Goal: Task Accomplishment & Management: Manage account settings

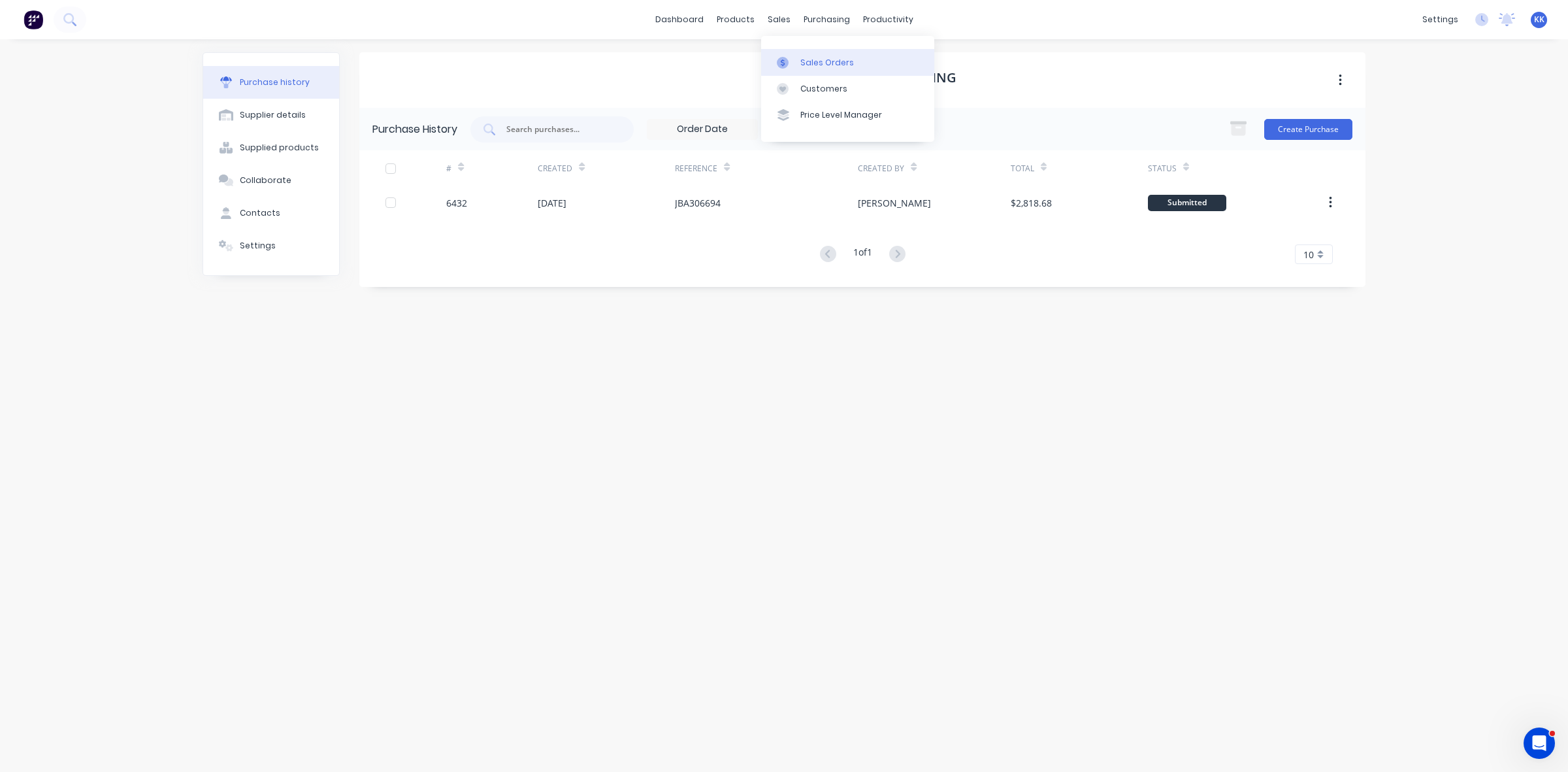
click at [821, 60] on div "Sales Orders" at bounding box center [827, 62] width 54 height 11
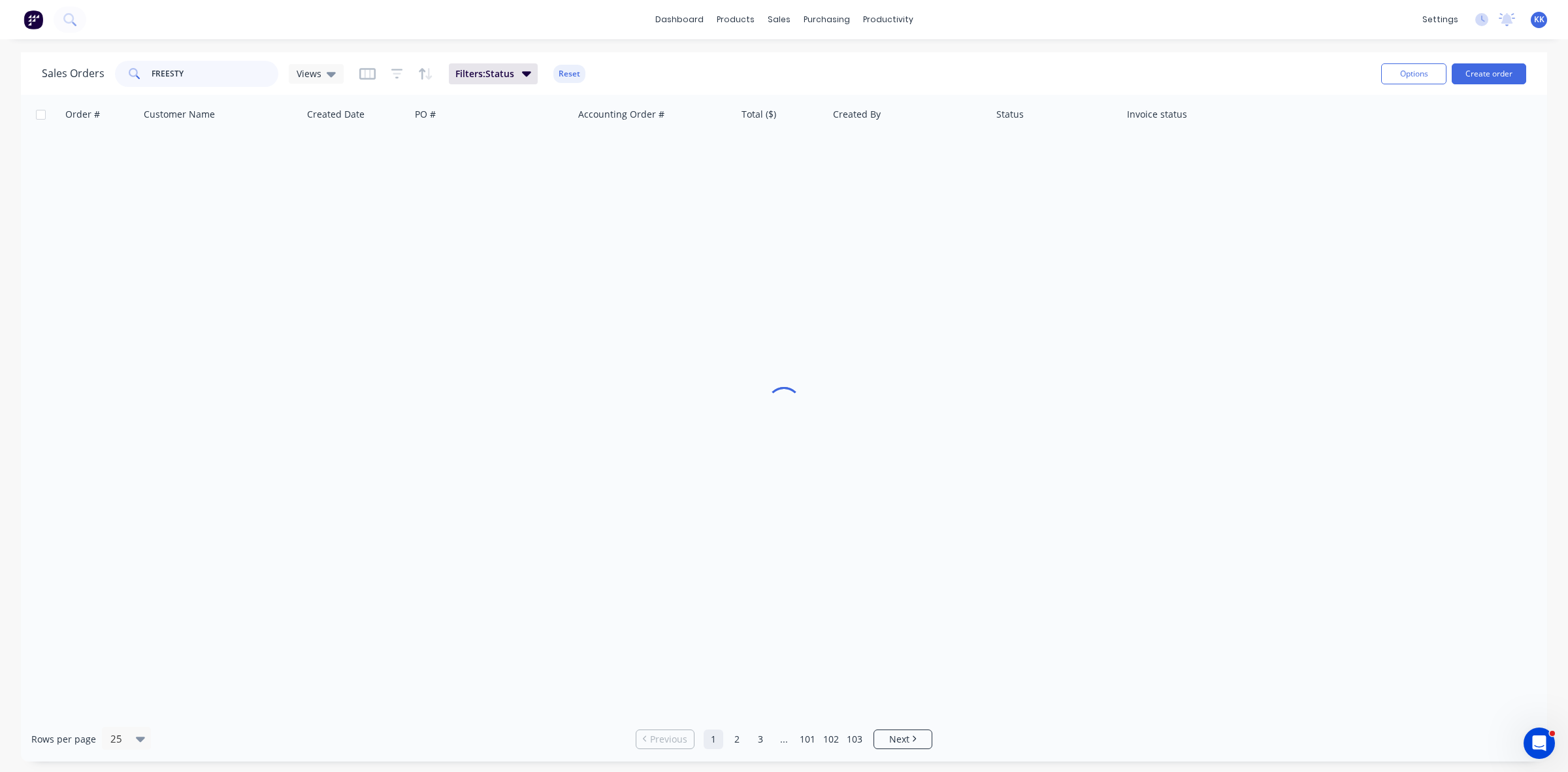
drag, startPoint x: 240, startPoint y: 70, endPoint x: 140, endPoint y: 75, distance: 100.1
click at [140, 75] on div "FREESTY" at bounding box center [196, 74] width 163 height 26
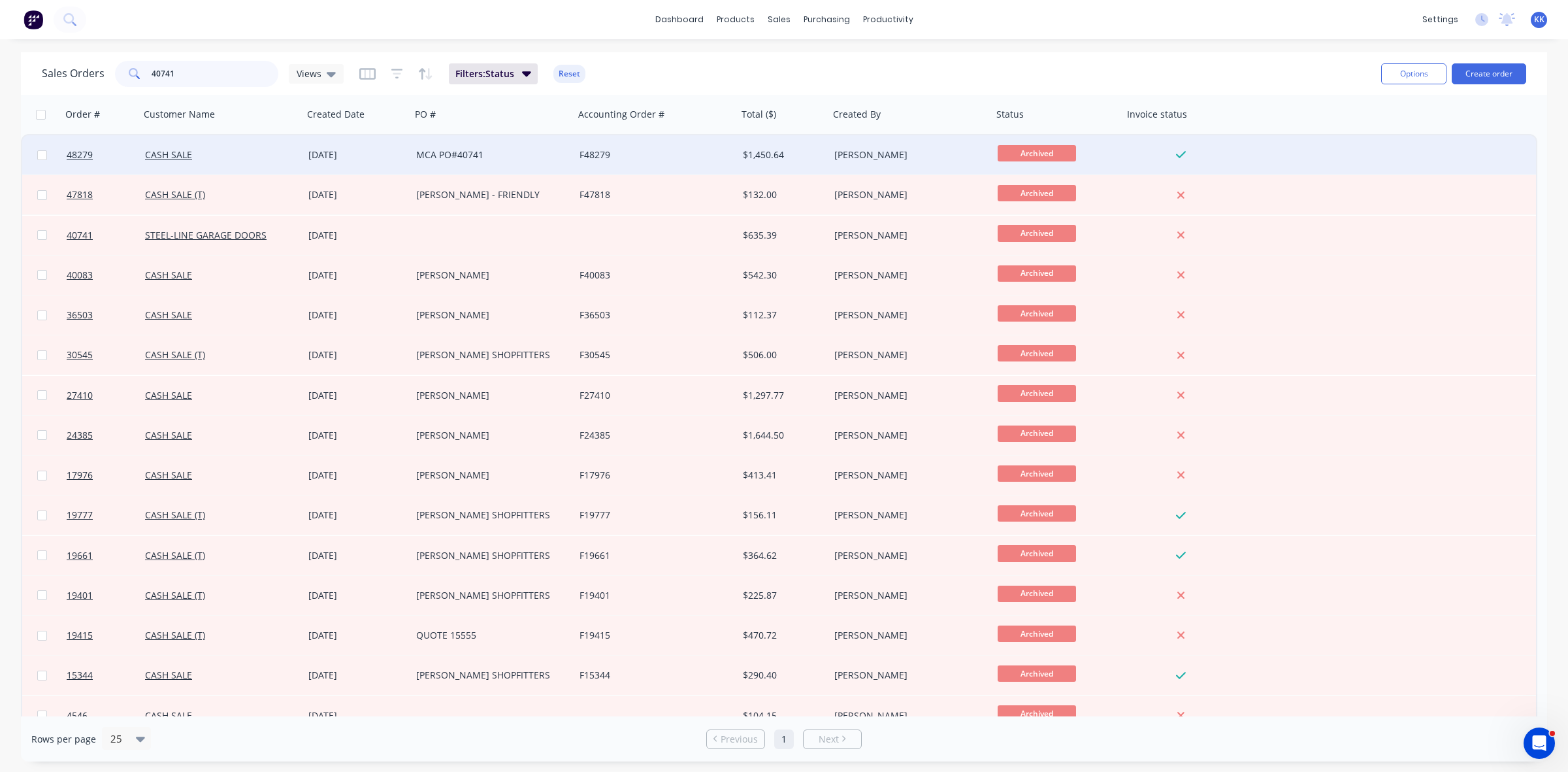
type input "40741"
click at [546, 155] on div "MCA PO#40741" at bounding box center [488, 155] width 145 height 13
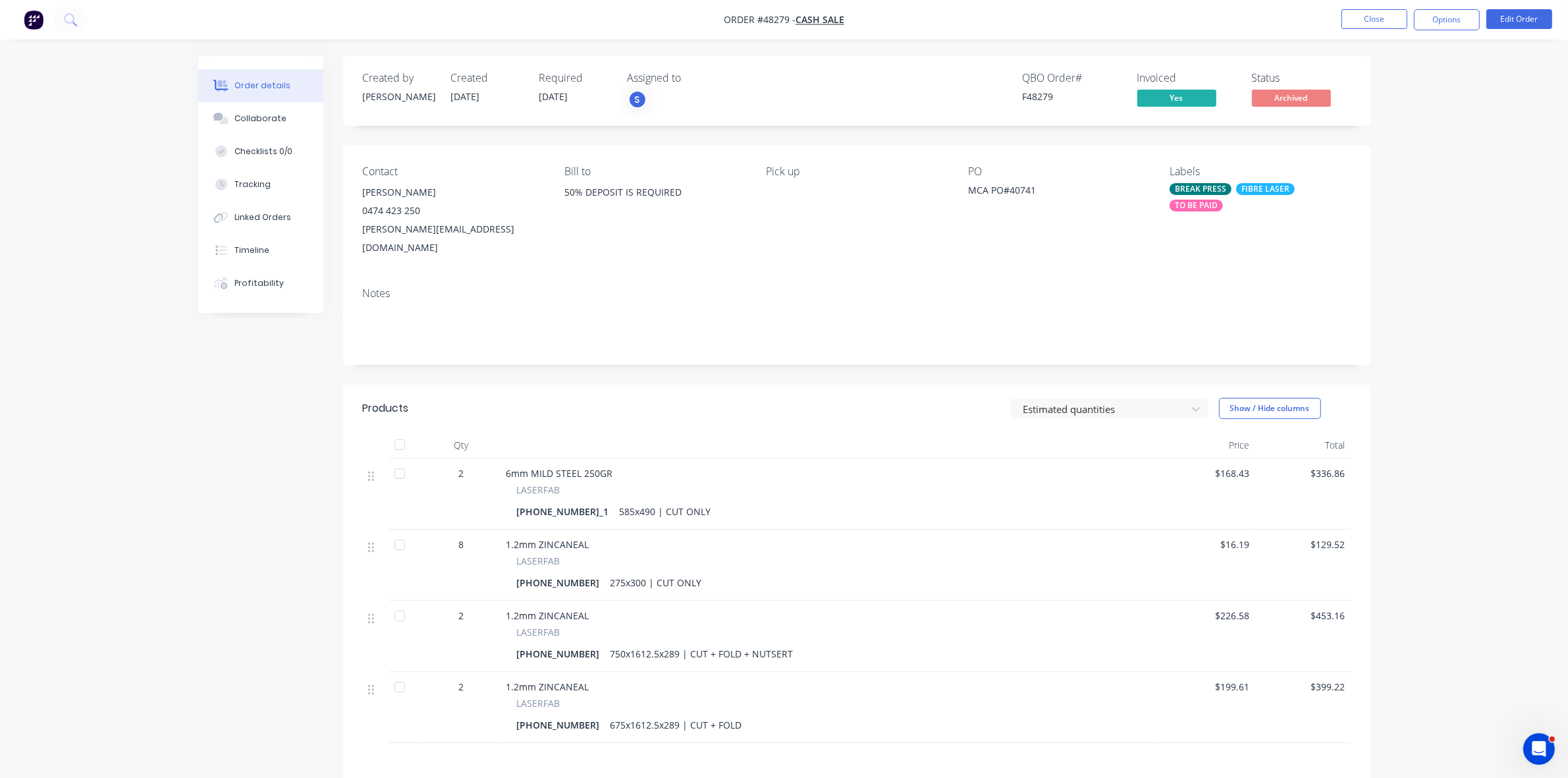
drag, startPoint x: 252, startPoint y: 123, endPoint x: 33, endPoint y: 95, distance: 220.8
click at [252, 123] on div "Collaborate" at bounding box center [260, 118] width 52 height 12
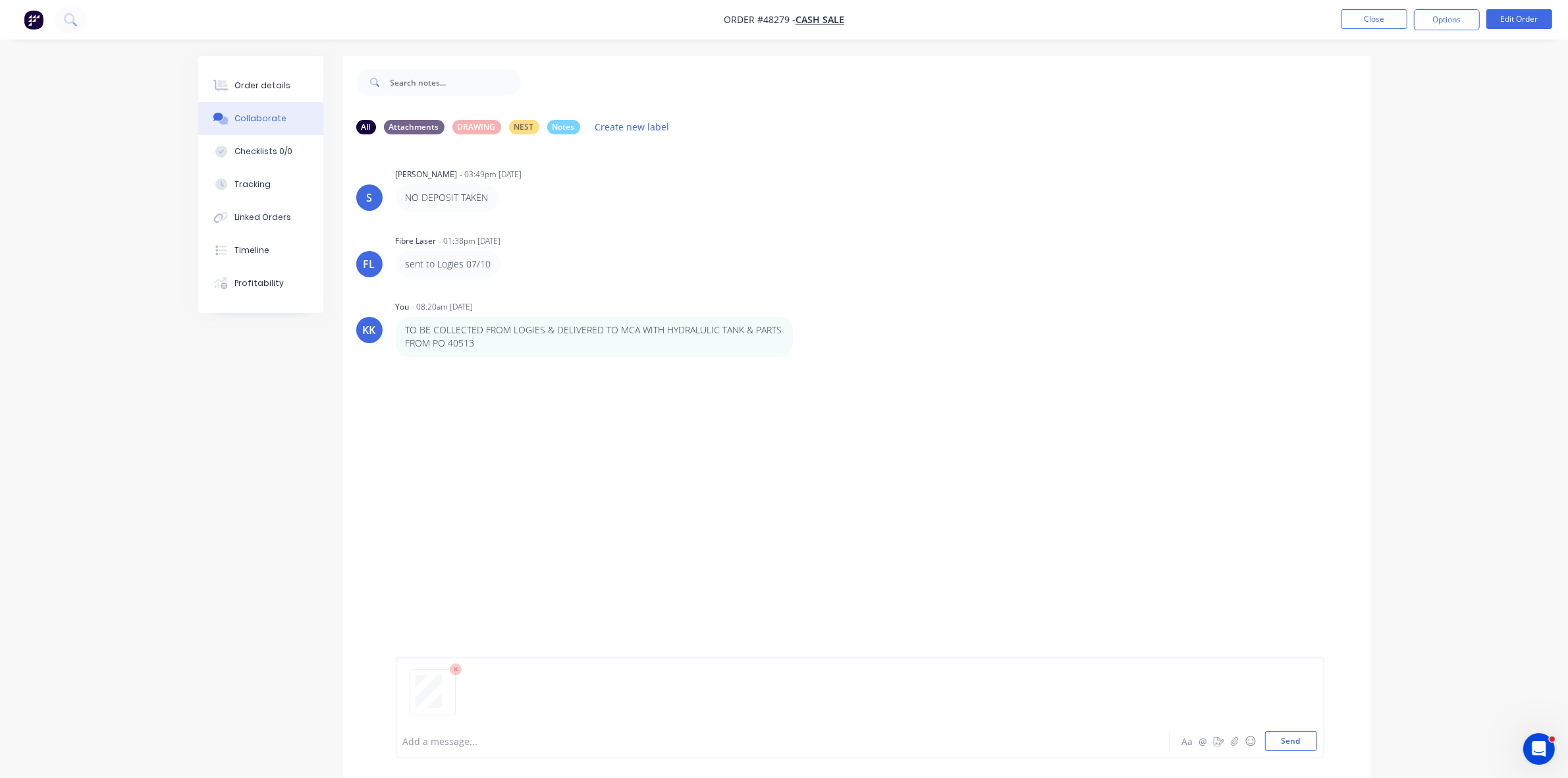
click at [433, 742] on div at bounding box center [747, 742] width 685 height 14
click at [1391, 21] on button "Close" at bounding box center [1375, 19] width 66 height 20
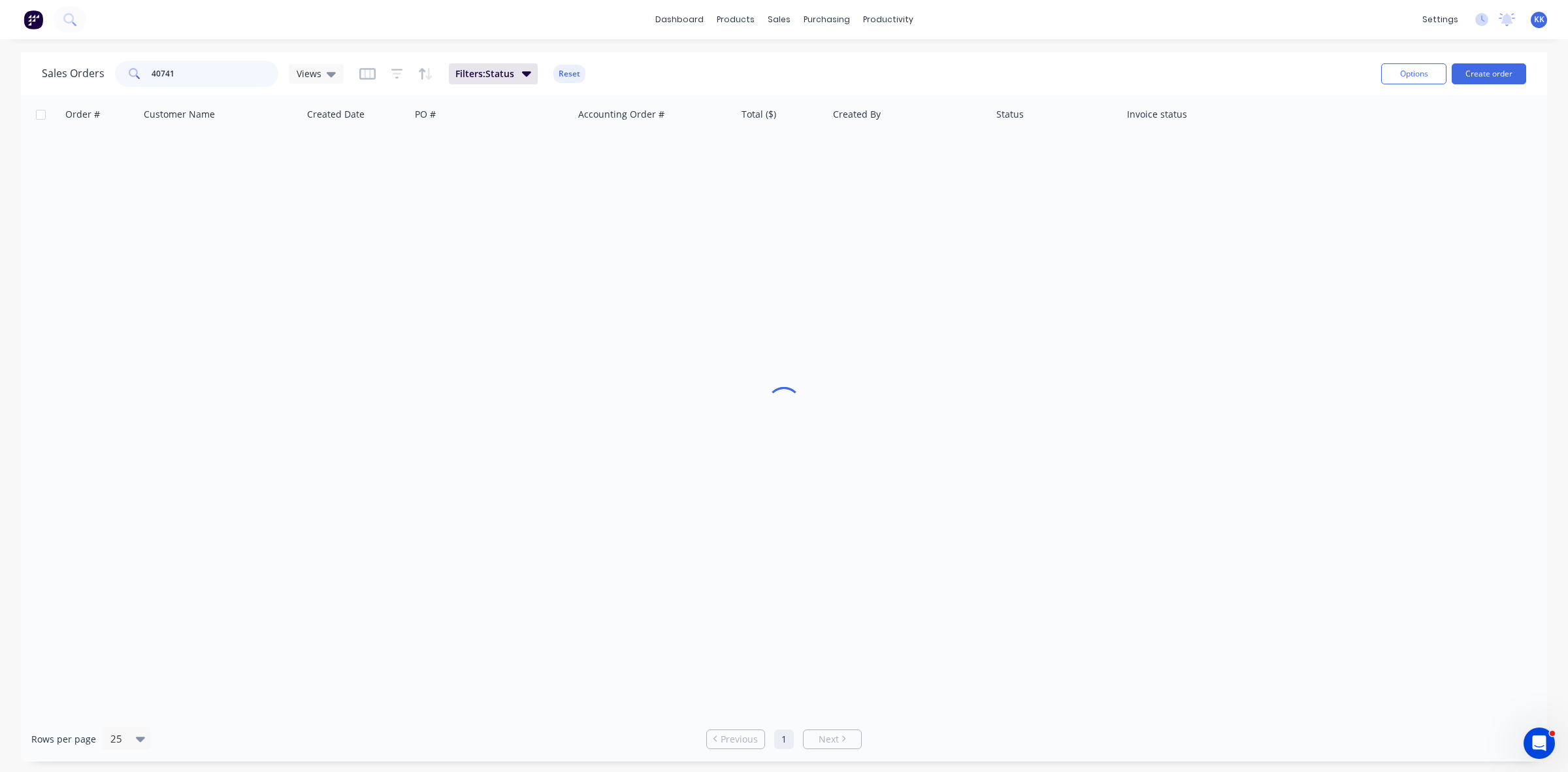
drag, startPoint x: 200, startPoint y: 79, endPoint x: 134, endPoint y: 75, distance: 66.1
click at [134, 75] on div "40741" at bounding box center [196, 74] width 163 height 26
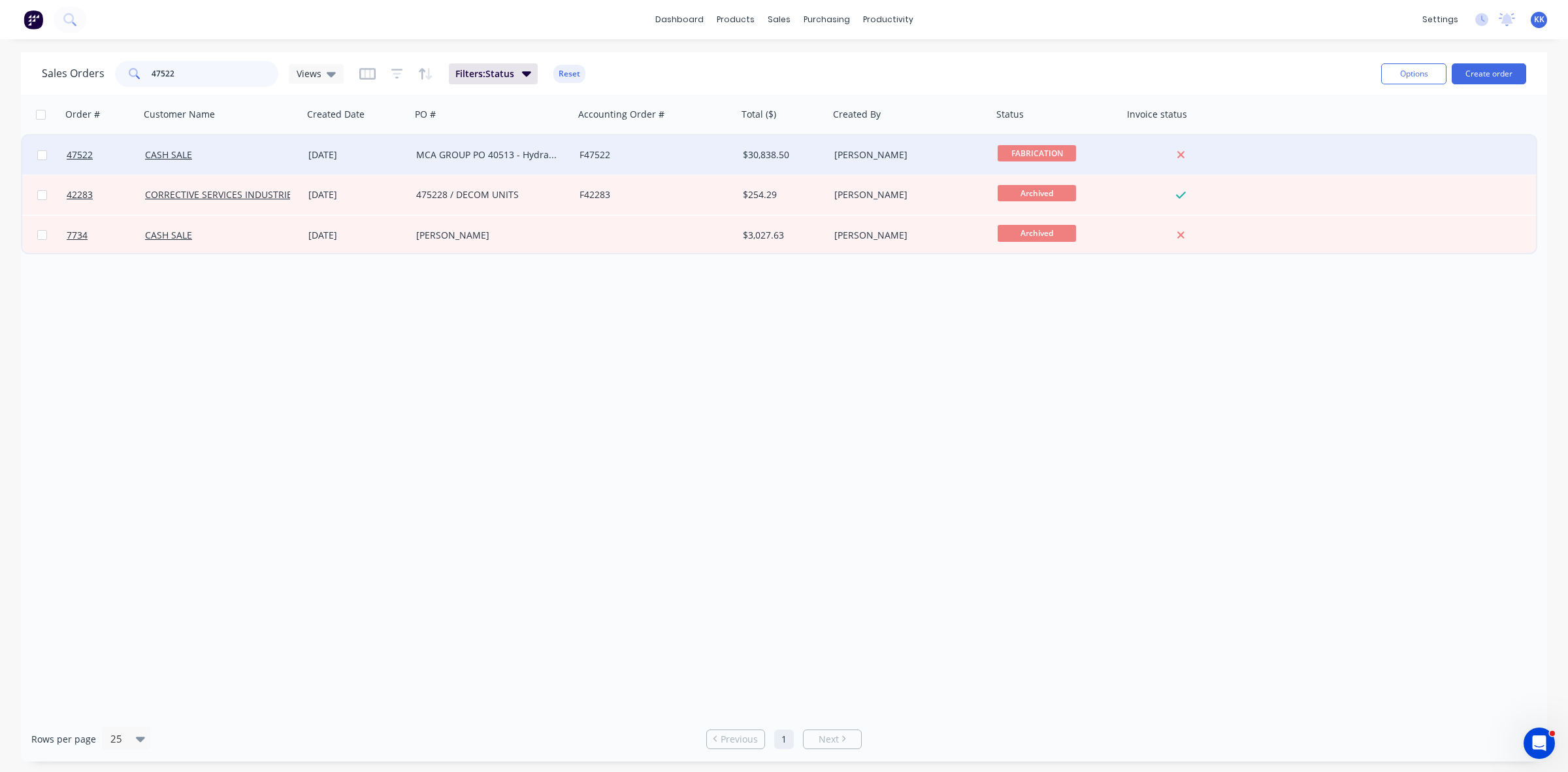
type input "47522"
click at [335, 155] on div "[DATE]" at bounding box center [357, 155] width 97 height 13
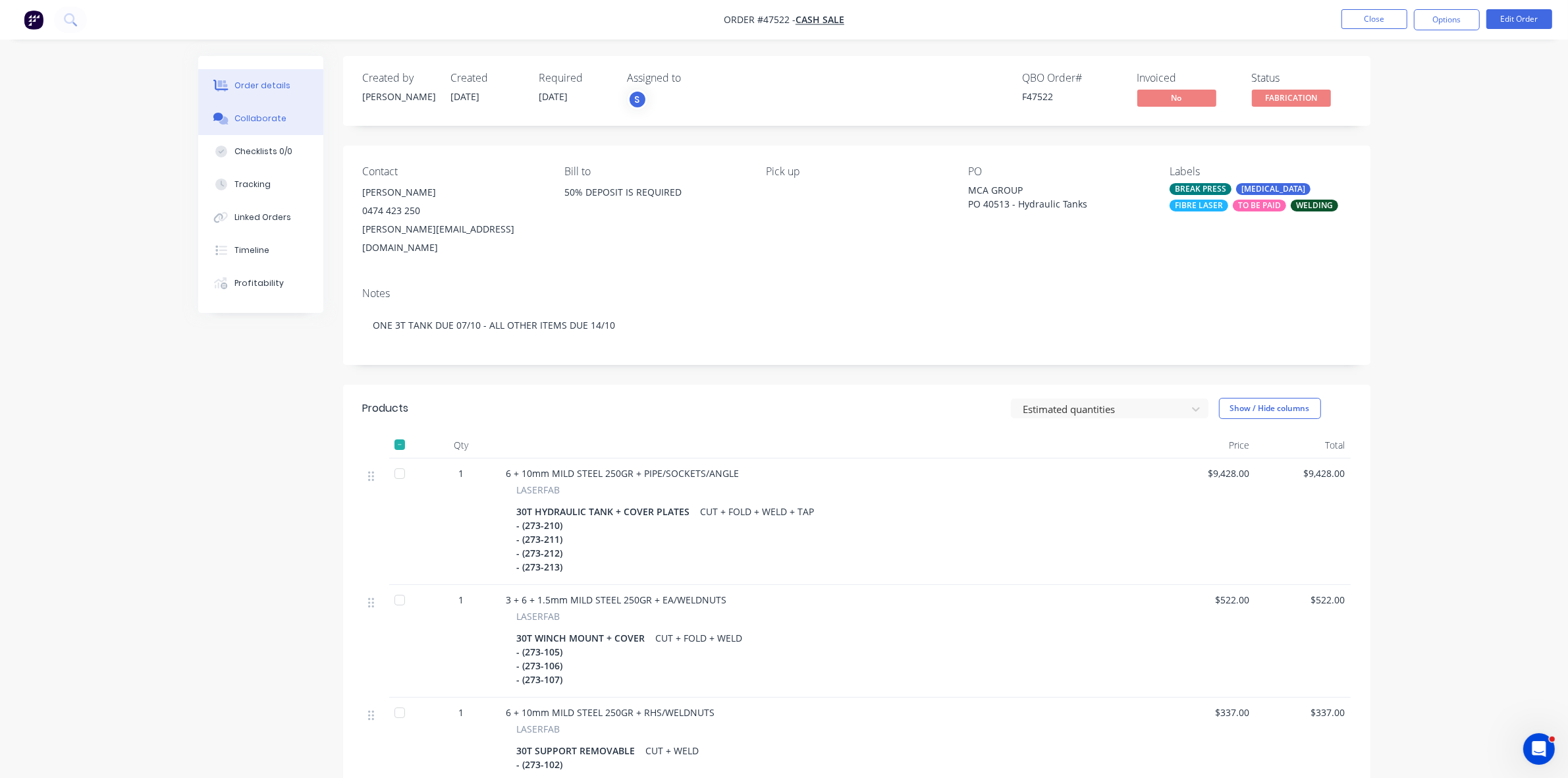
drag, startPoint x: 242, startPoint y: 120, endPoint x: 35, endPoint y: 112, distance: 207.2
click at [237, 120] on div "Collaborate" at bounding box center [260, 118] width 52 height 12
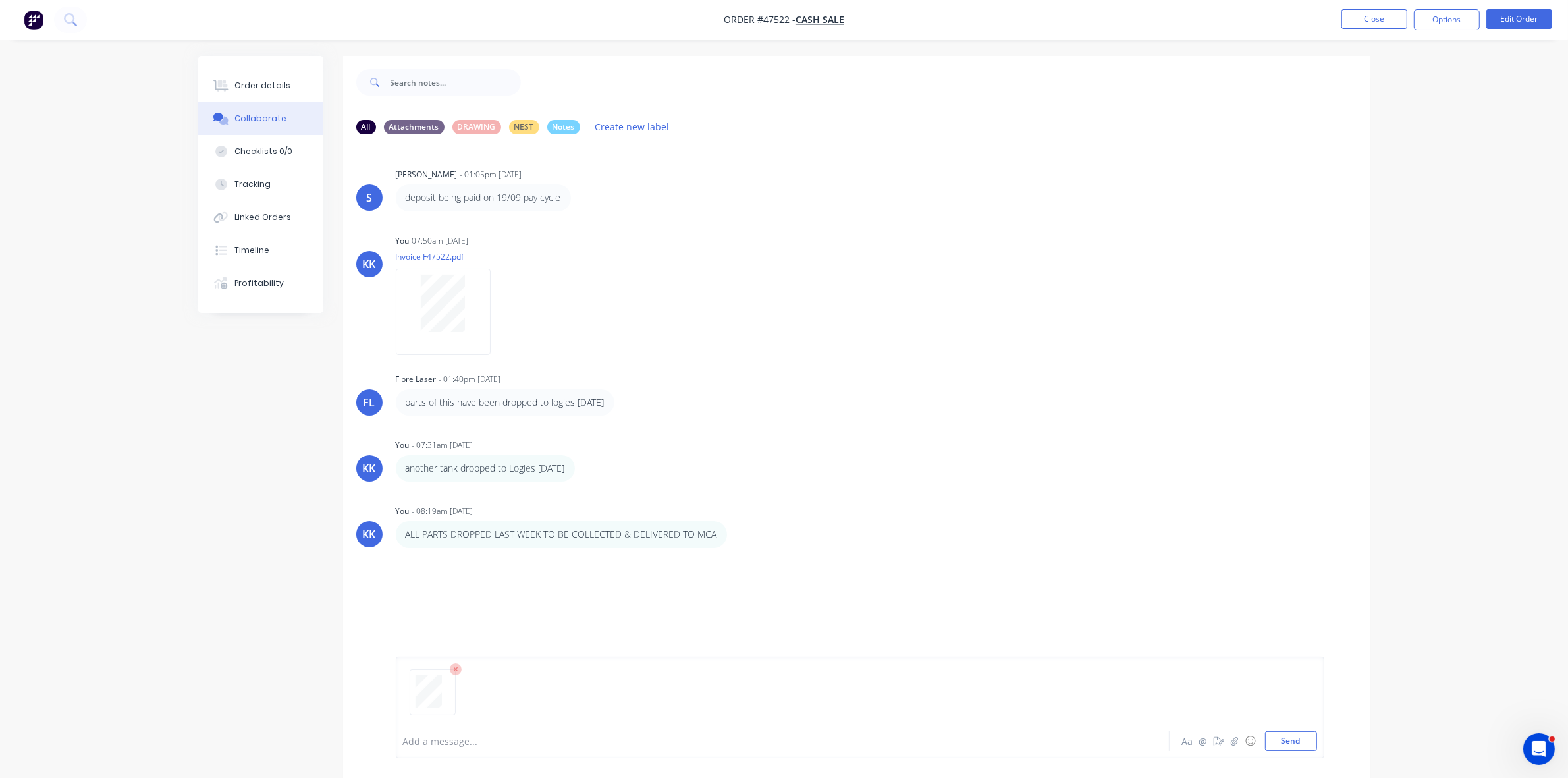
click at [455, 736] on div at bounding box center [747, 742] width 685 height 14
click at [1359, 17] on button "Close" at bounding box center [1375, 19] width 66 height 20
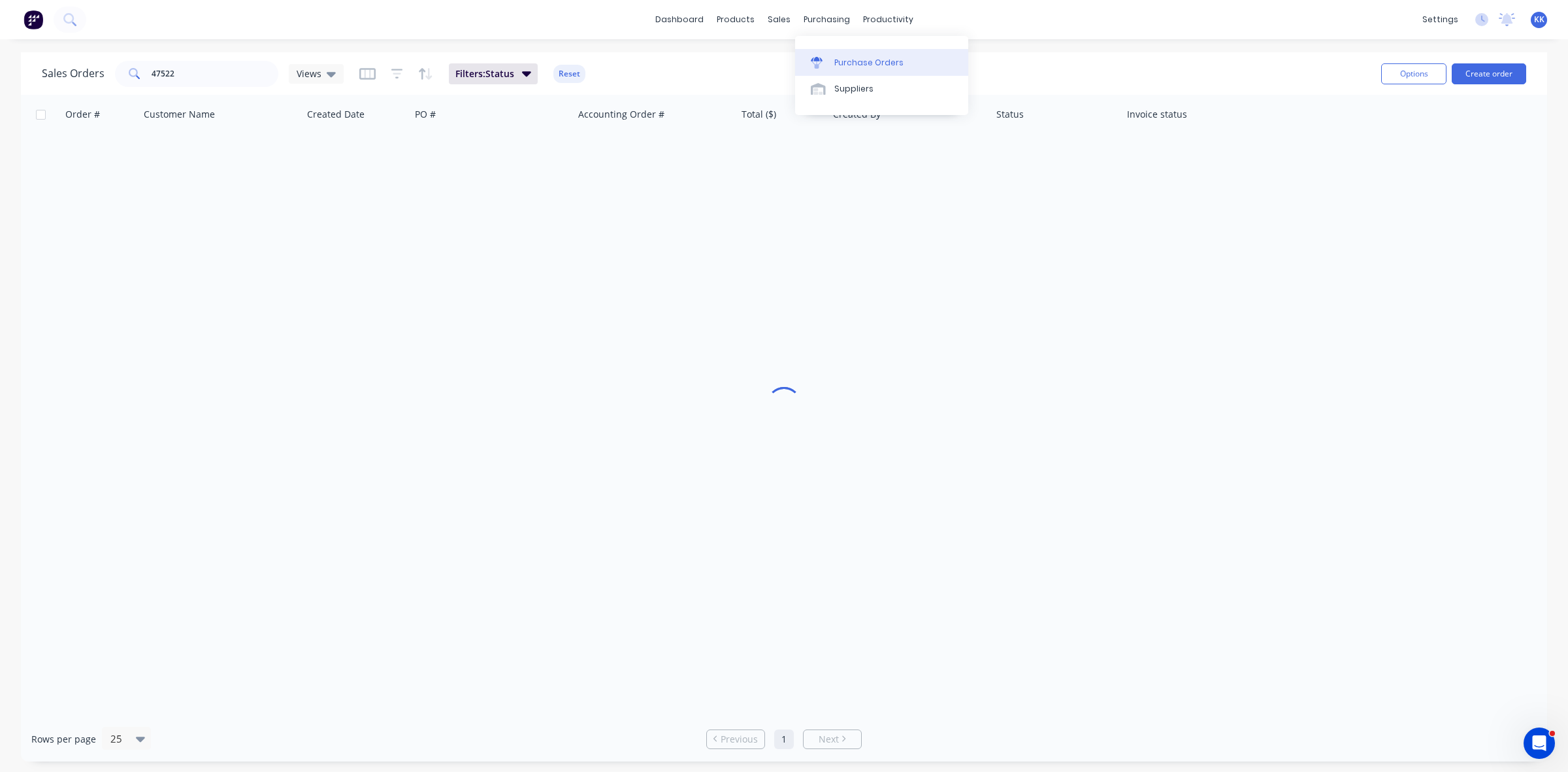
click at [851, 64] on div "Purchase Orders" at bounding box center [869, 62] width 69 height 11
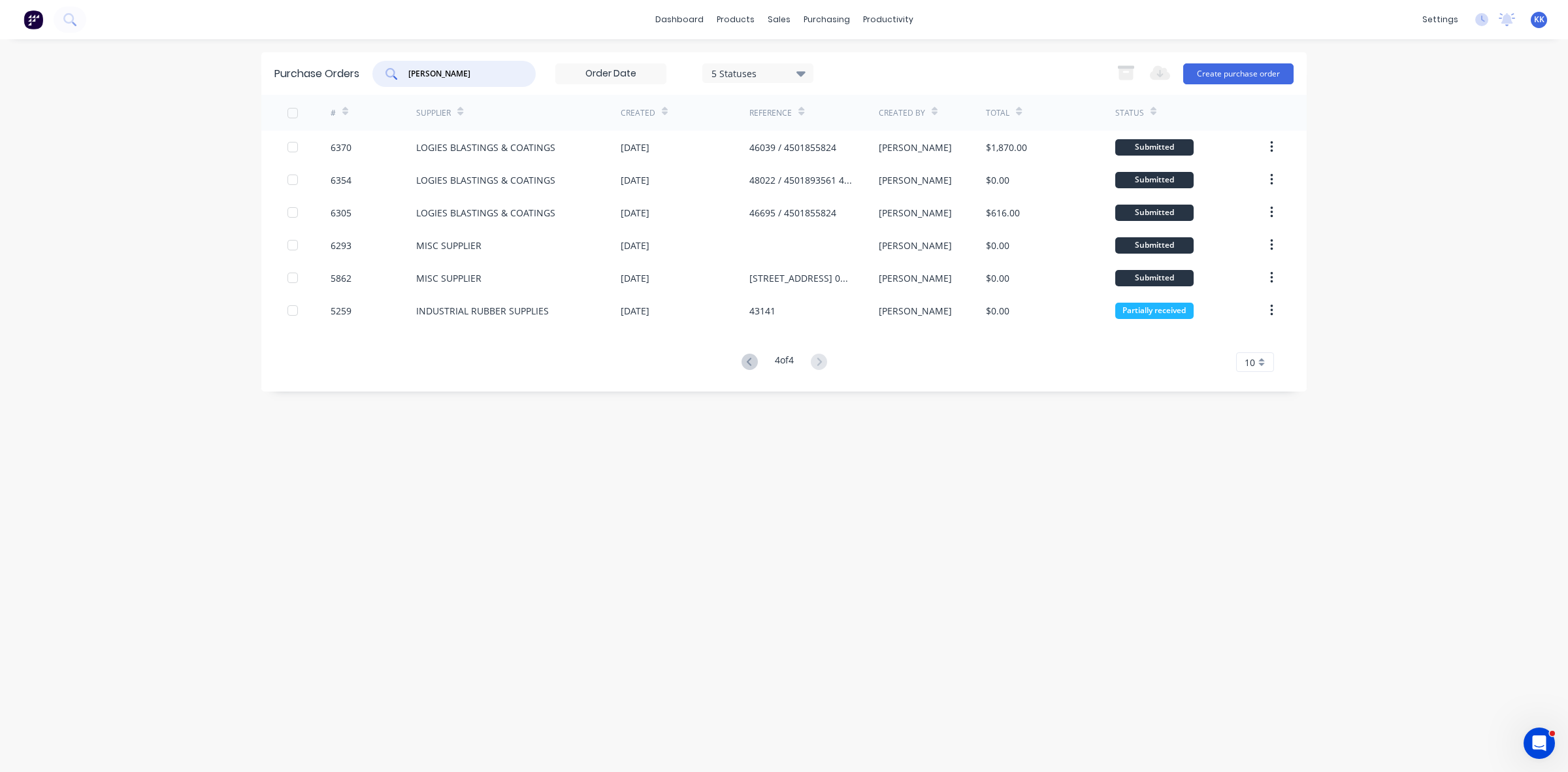
drag, startPoint x: 479, startPoint y: 66, endPoint x: 397, endPoint y: 69, distance: 82.1
click at [397, 69] on div "[PERSON_NAME]" at bounding box center [454, 74] width 163 height 26
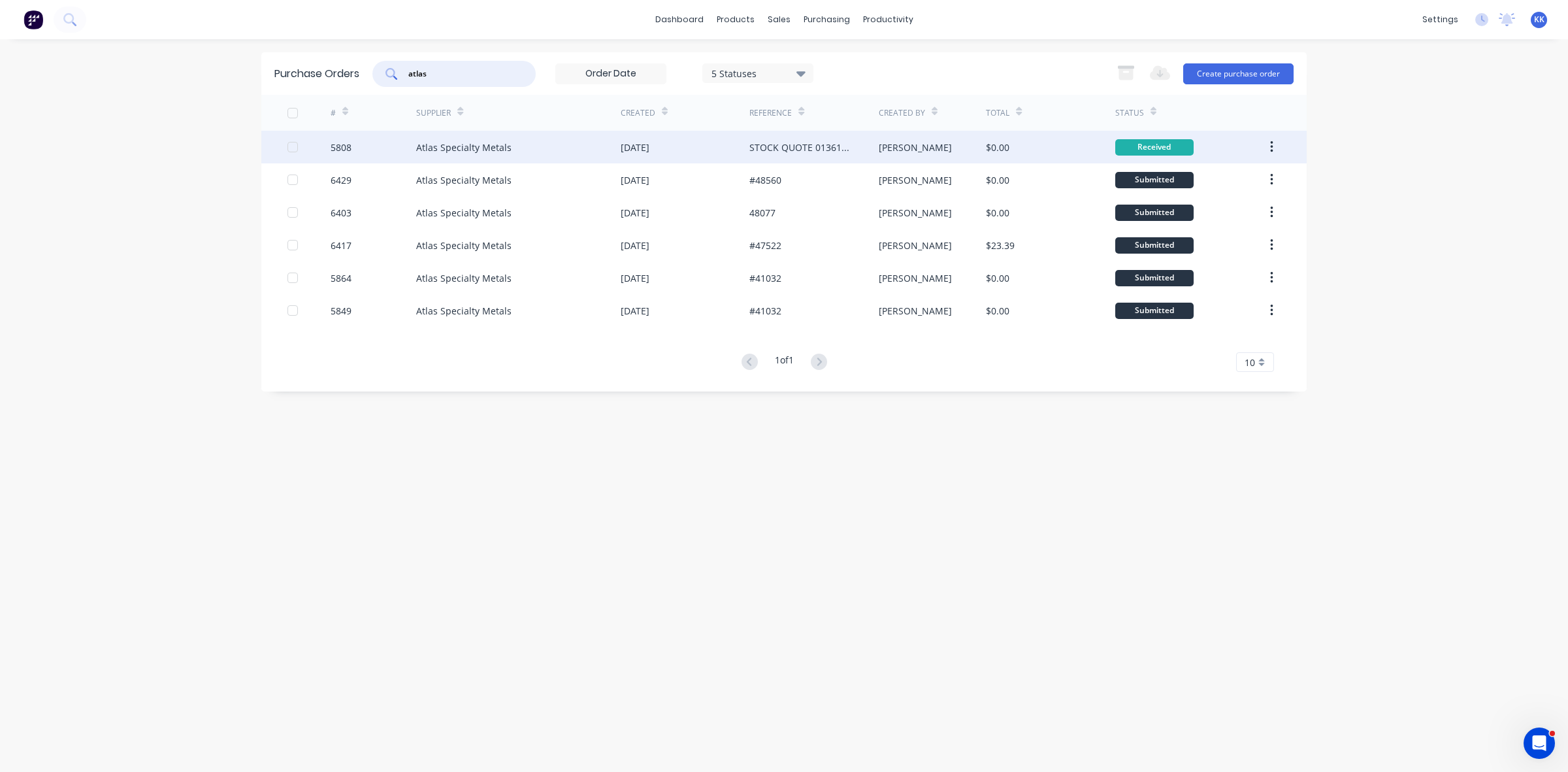
click at [293, 145] on div at bounding box center [293, 148] width 26 height 26
type input "atlas"
click at [1125, 71] on icon "button" at bounding box center [1126, 72] width 17 height 17
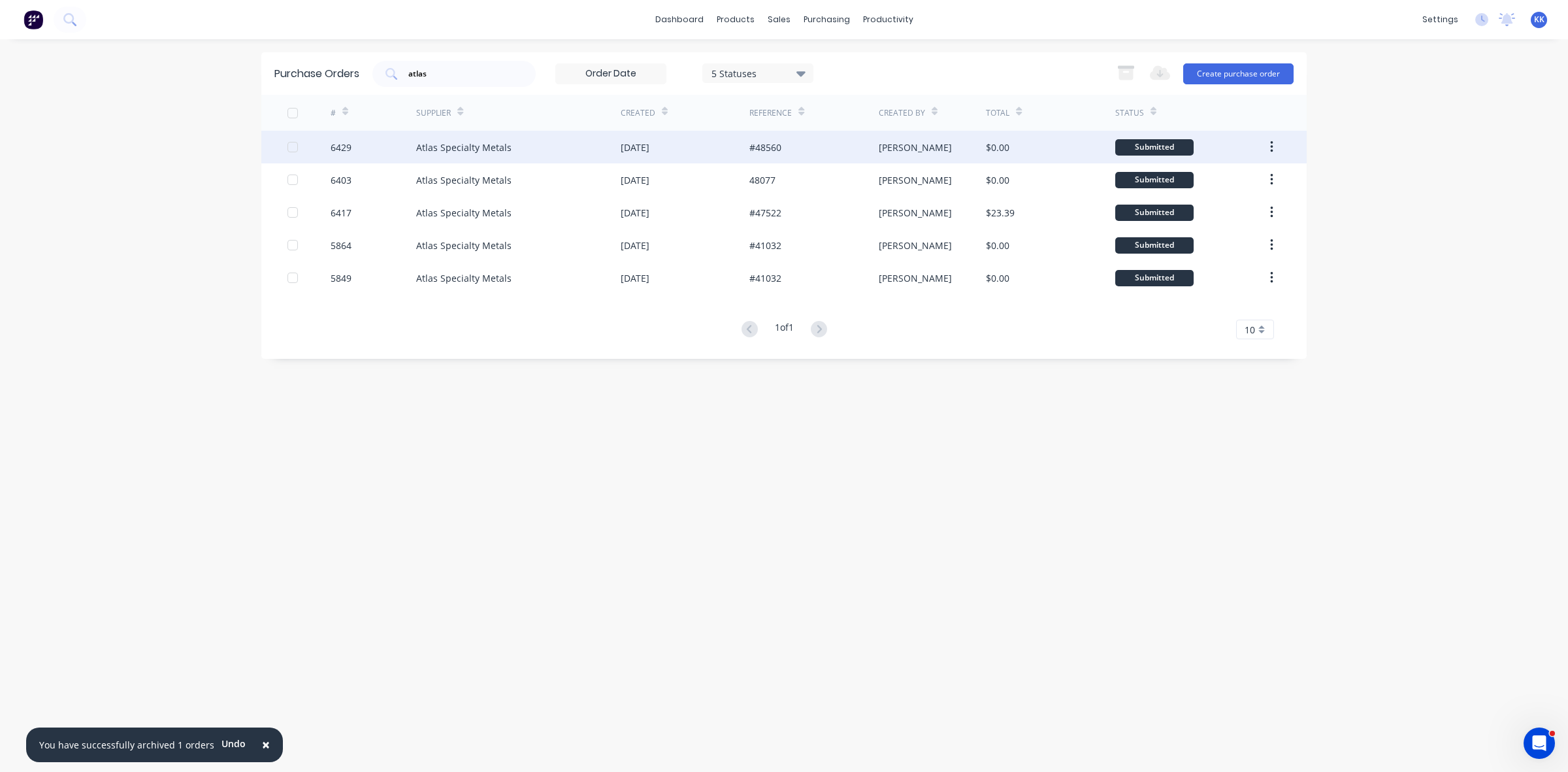
click at [836, 151] on div "#48560" at bounding box center [814, 147] width 129 height 33
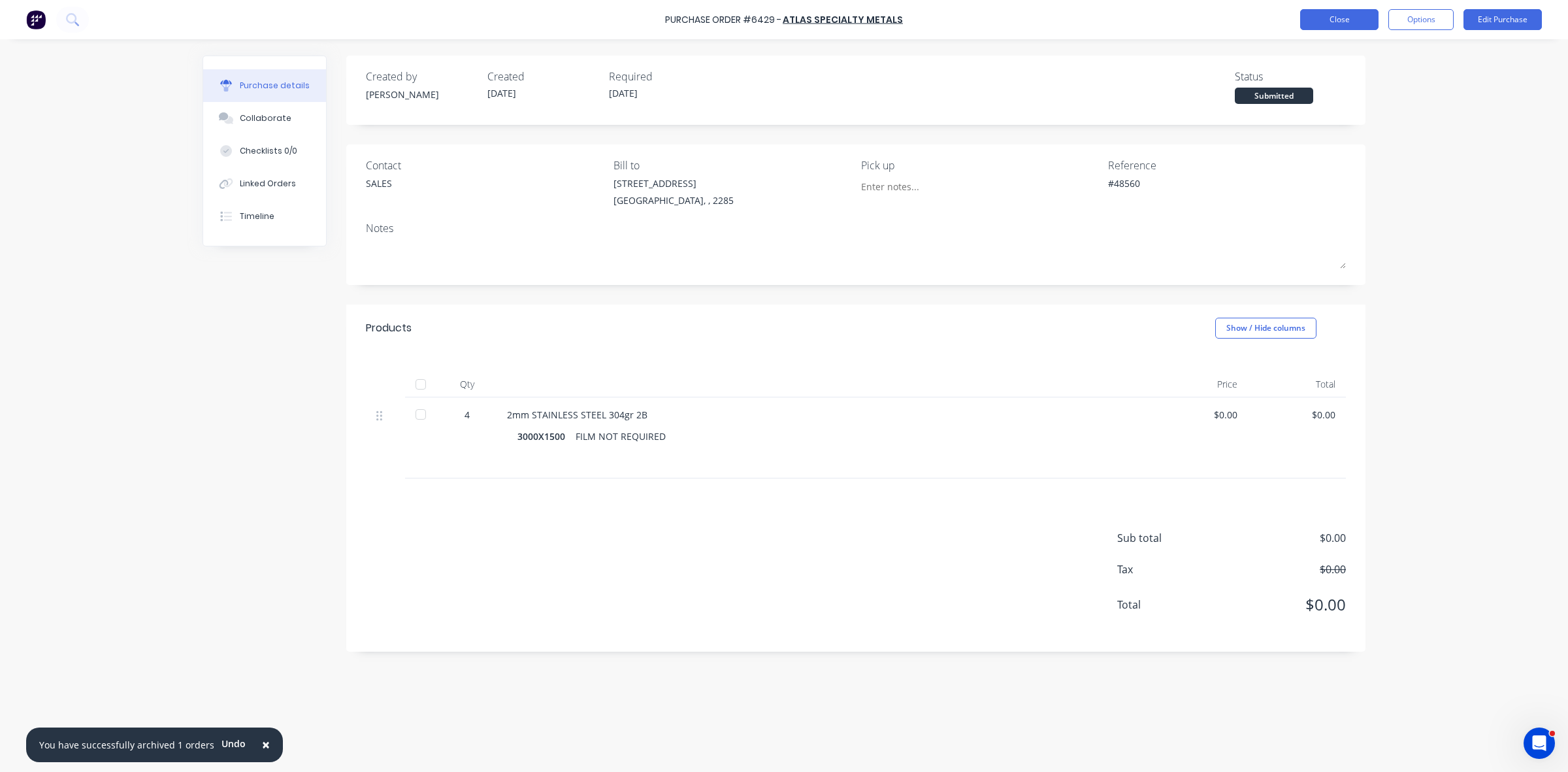
click at [1347, 19] on button "Close" at bounding box center [1339, 19] width 79 height 21
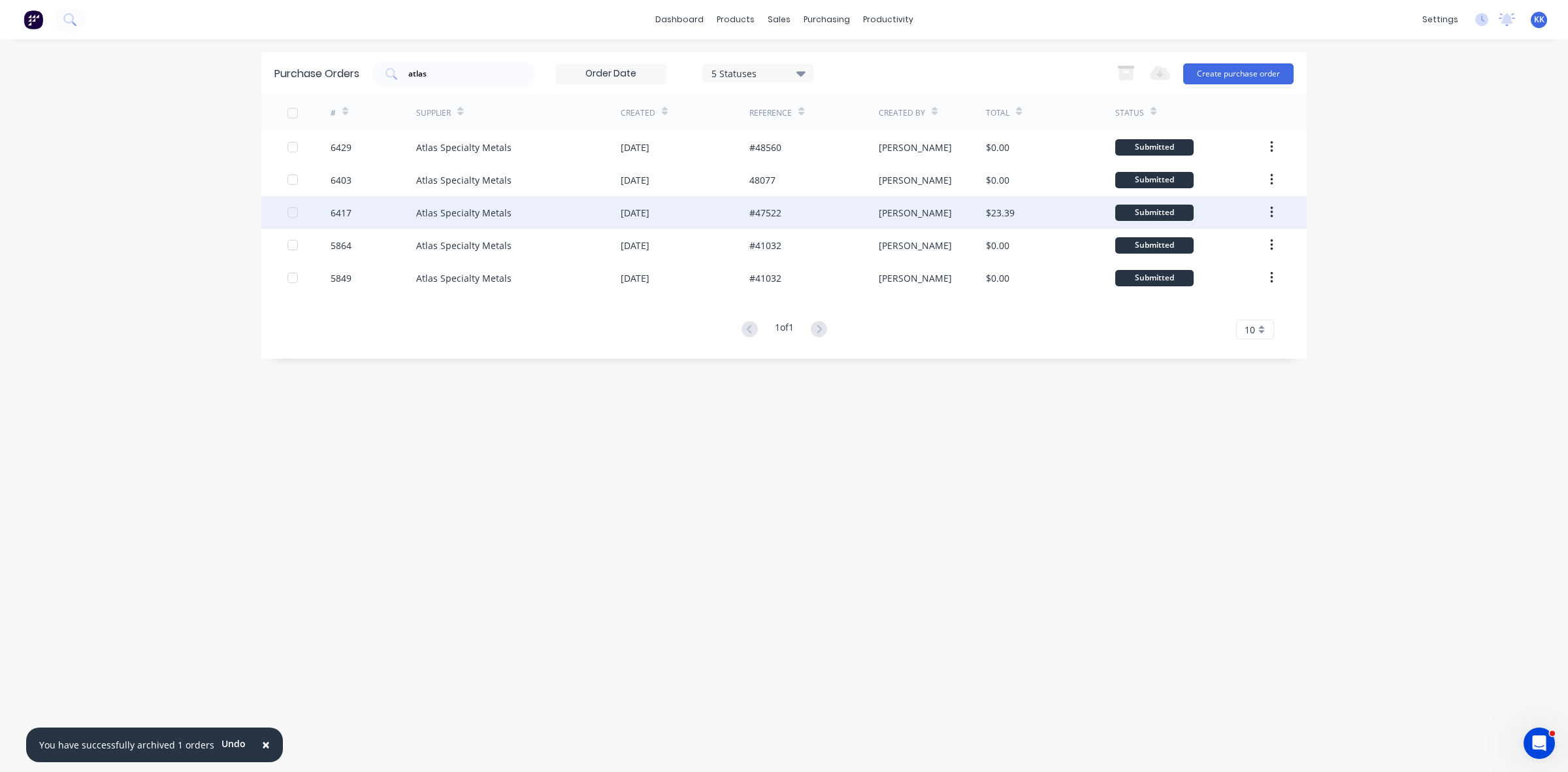
click at [472, 208] on div "Atlas Specialty Metals" at bounding box center [464, 213] width 95 height 14
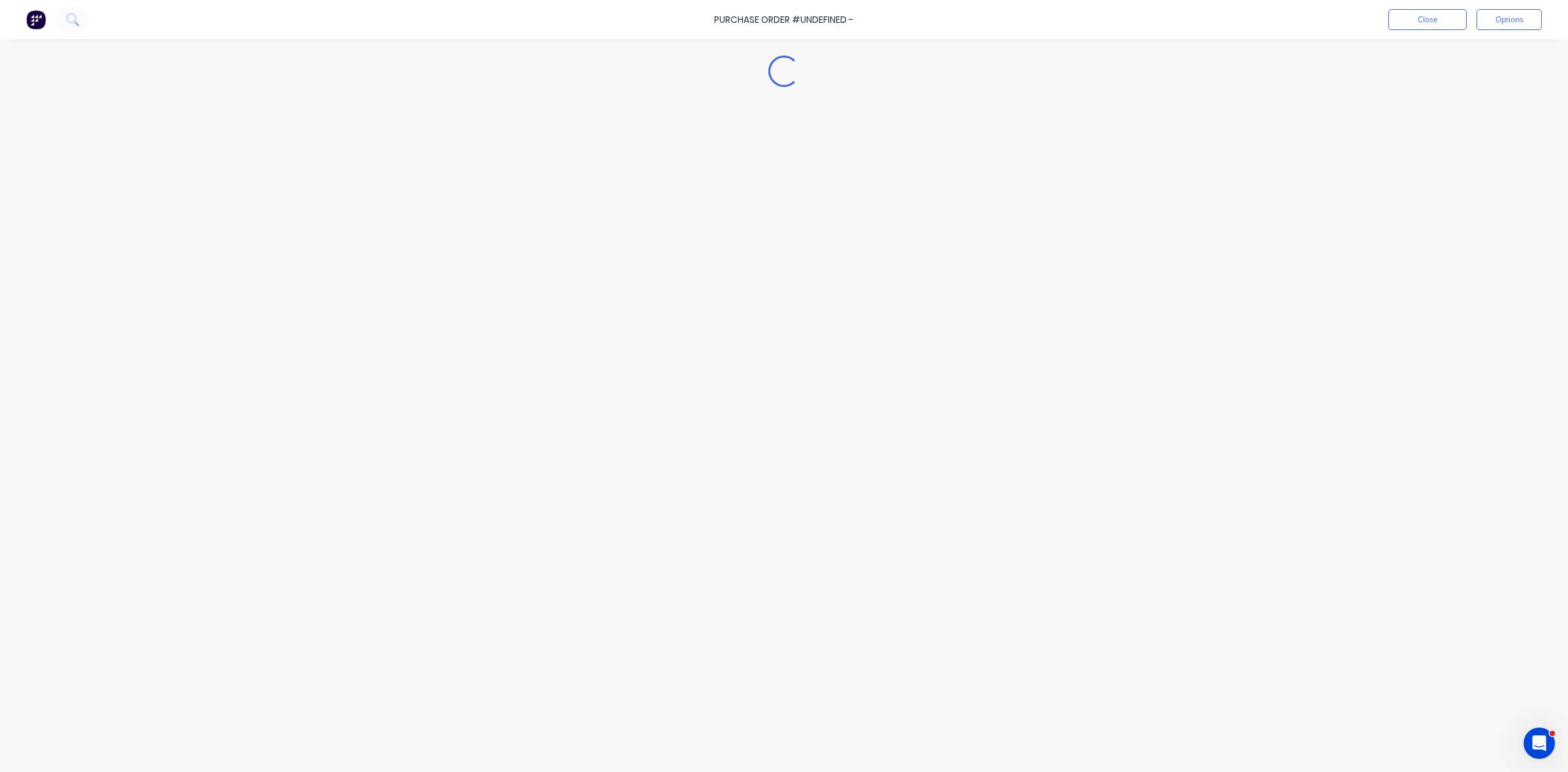
type textarea "x"
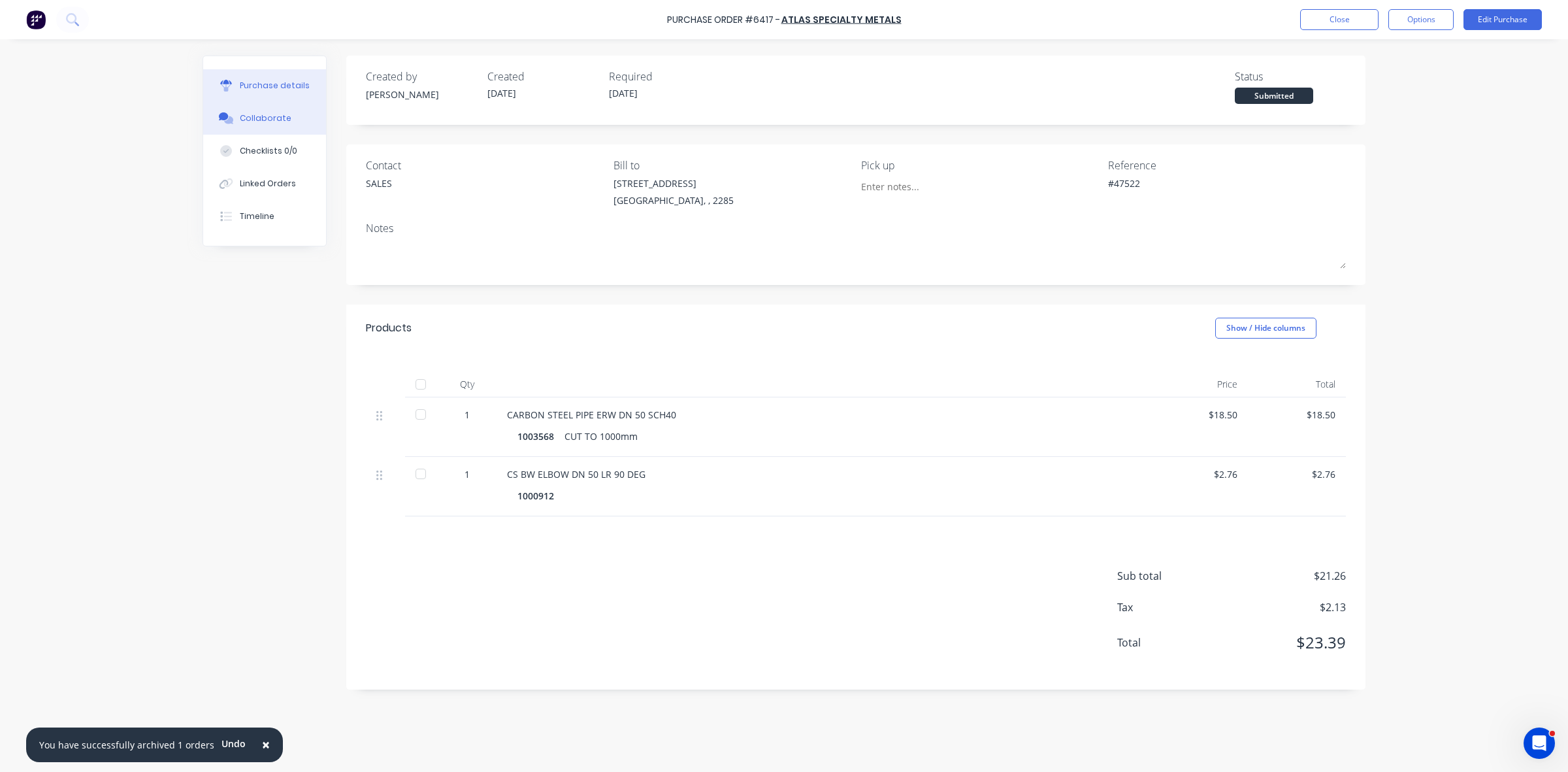
click at [281, 125] on button "Collaborate" at bounding box center [264, 117] width 123 height 33
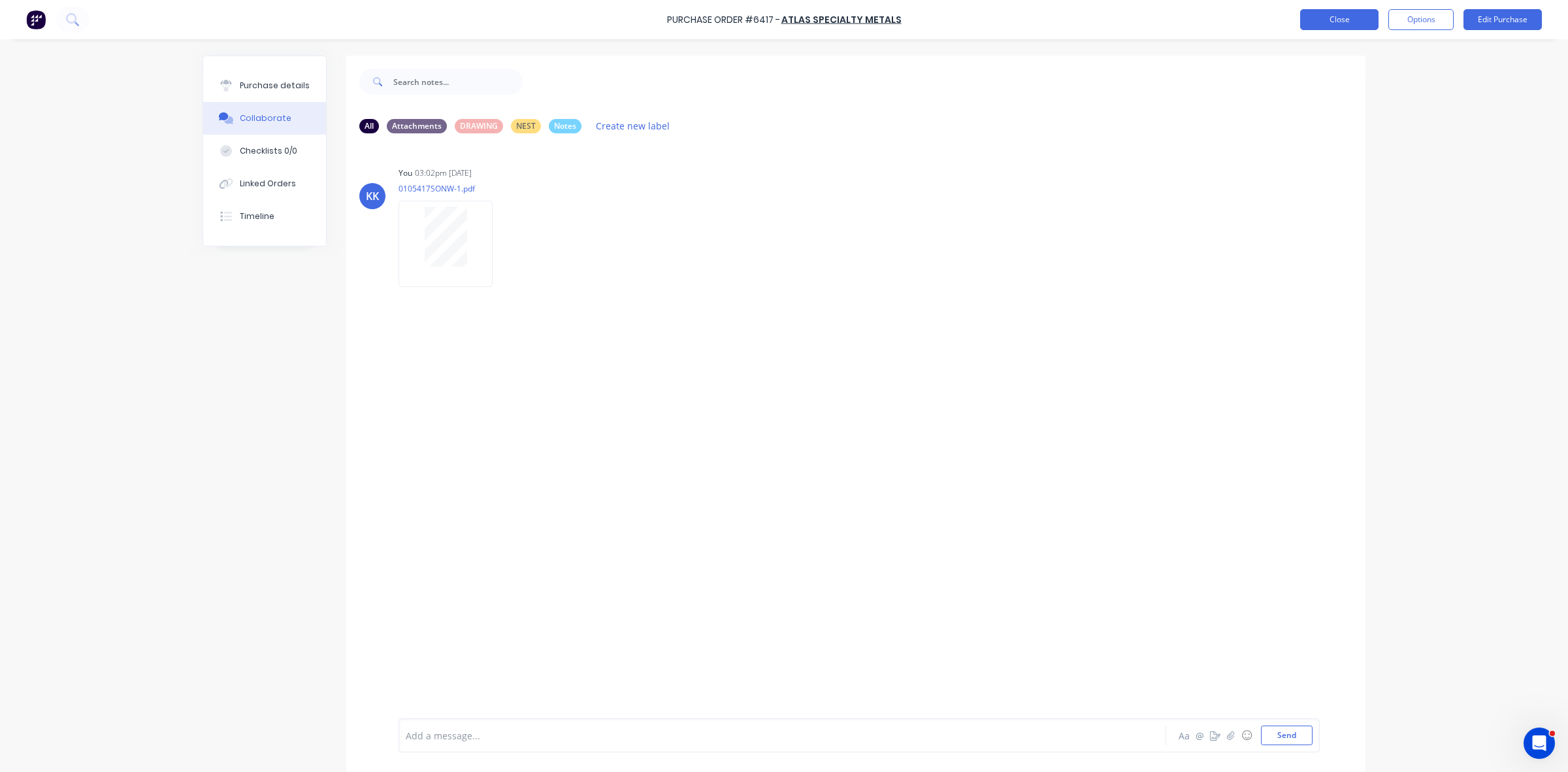
drag, startPoint x: 1335, startPoint y: 21, endPoint x: 1327, endPoint y: 29, distance: 11.3
click at [1327, 29] on button "Close" at bounding box center [1339, 19] width 79 height 21
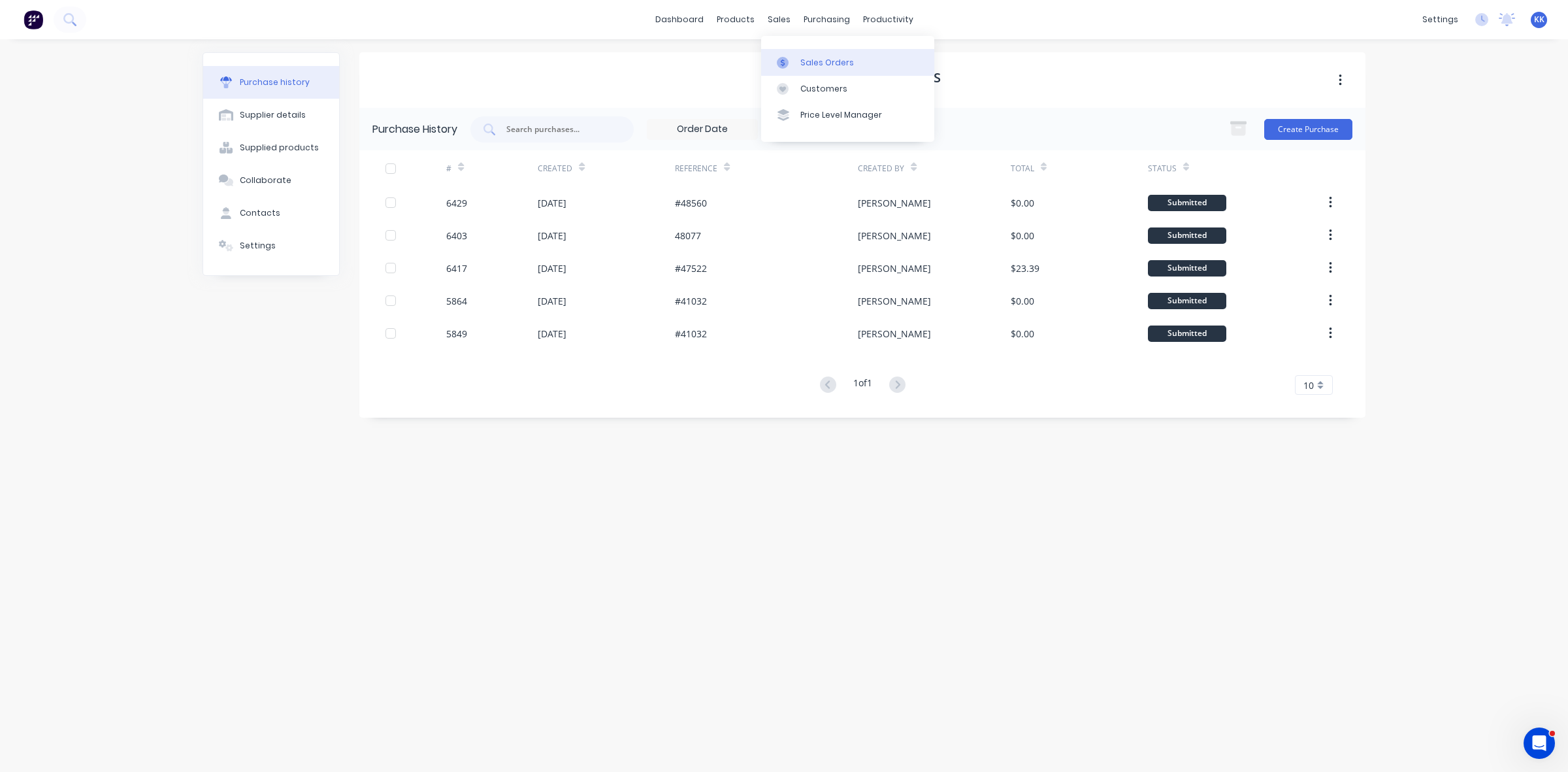
click at [809, 60] on div "Sales Orders" at bounding box center [827, 62] width 54 height 11
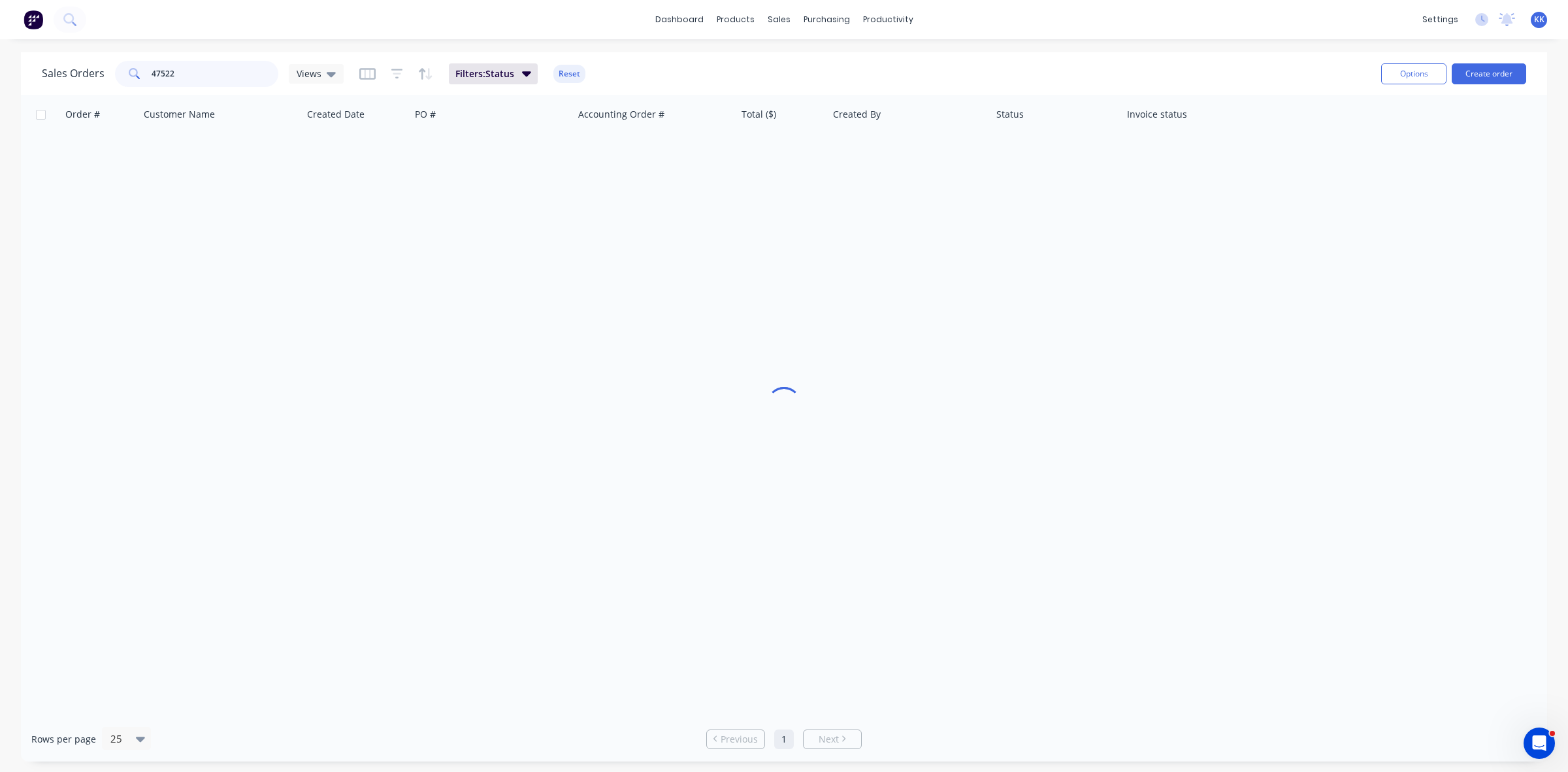
drag, startPoint x: 222, startPoint y: 70, endPoint x: 142, endPoint y: 76, distance: 80.2
click at [142, 76] on div "47522" at bounding box center [196, 74] width 163 height 26
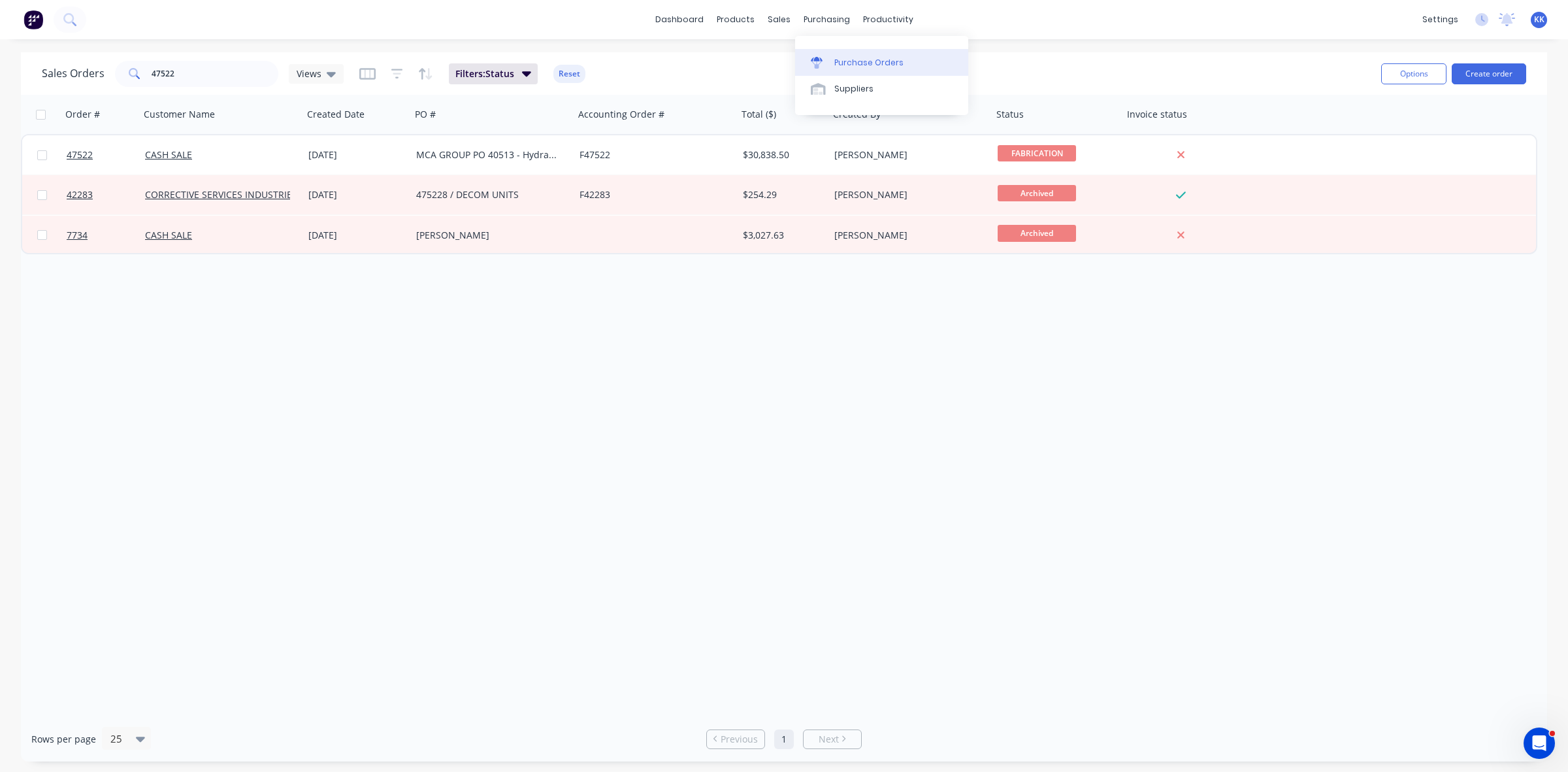
click at [824, 56] on link "Purchase Orders" at bounding box center [882, 63] width 173 height 26
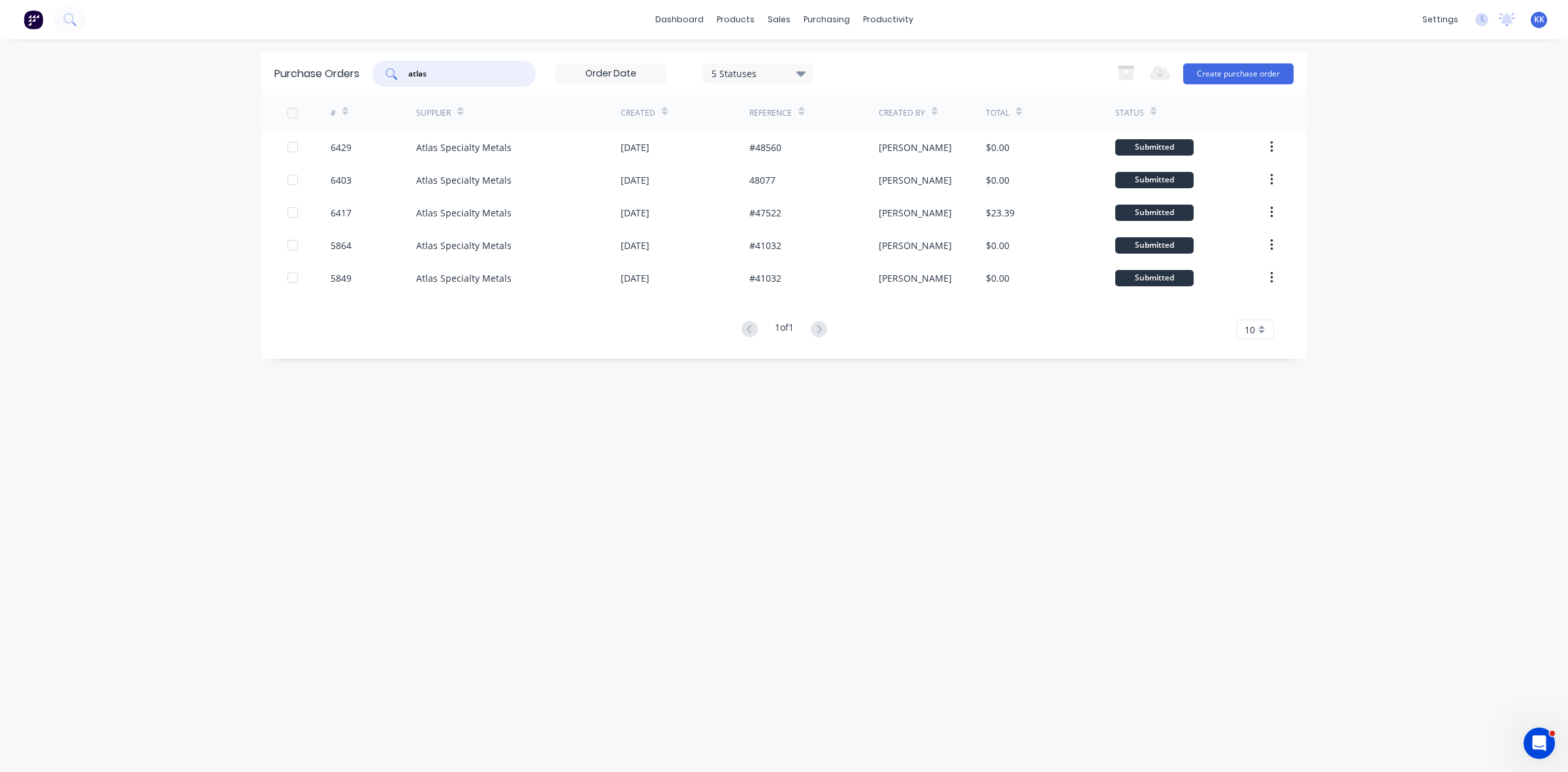
drag, startPoint x: 469, startPoint y: 70, endPoint x: 382, endPoint y: 87, distance: 88.6
click at [382, 87] on div "Purchase Orders atlas 5 Statuses 5 Statuses Export to Excel (XLSX) Create purch…" at bounding box center [784, 73] width 1045 height 42
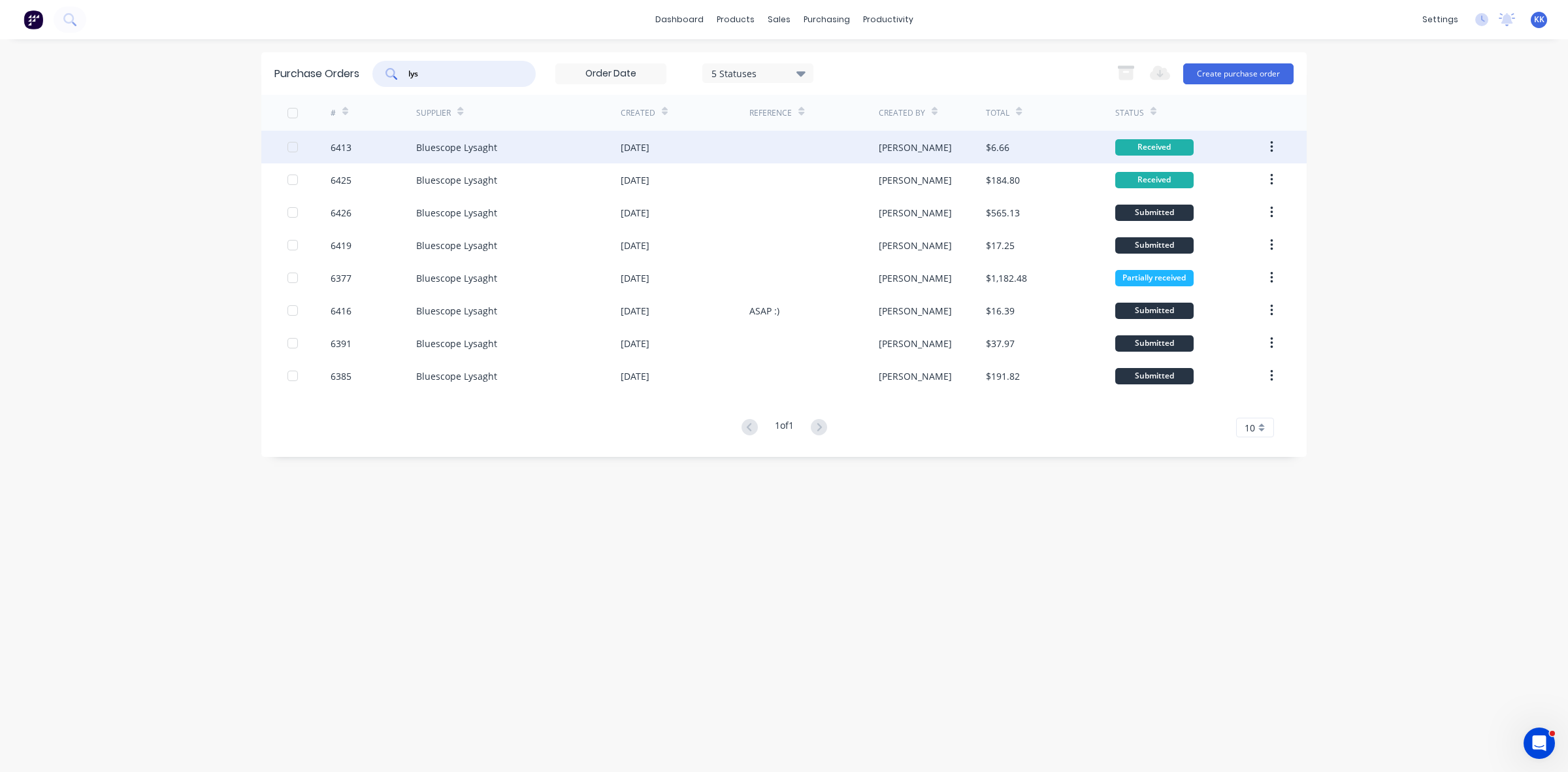
type input "lys"
click at [485, 157] on div "Bluescope Lysaght" at bounding box center [518, 147] width 205 height 33
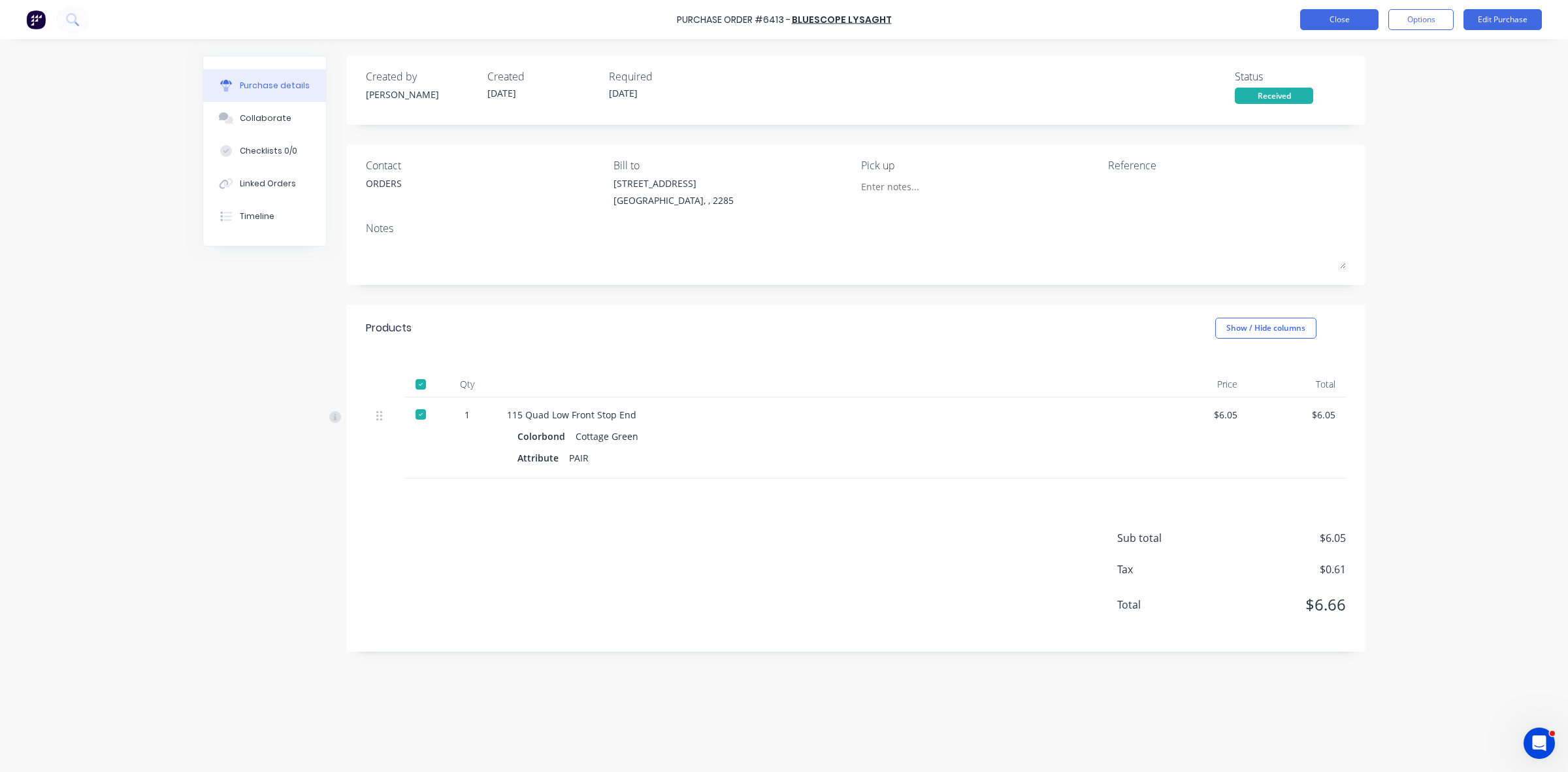
click at [1349, 25] on button "Close" at bounding box center [1339, 19] width 79 height 21
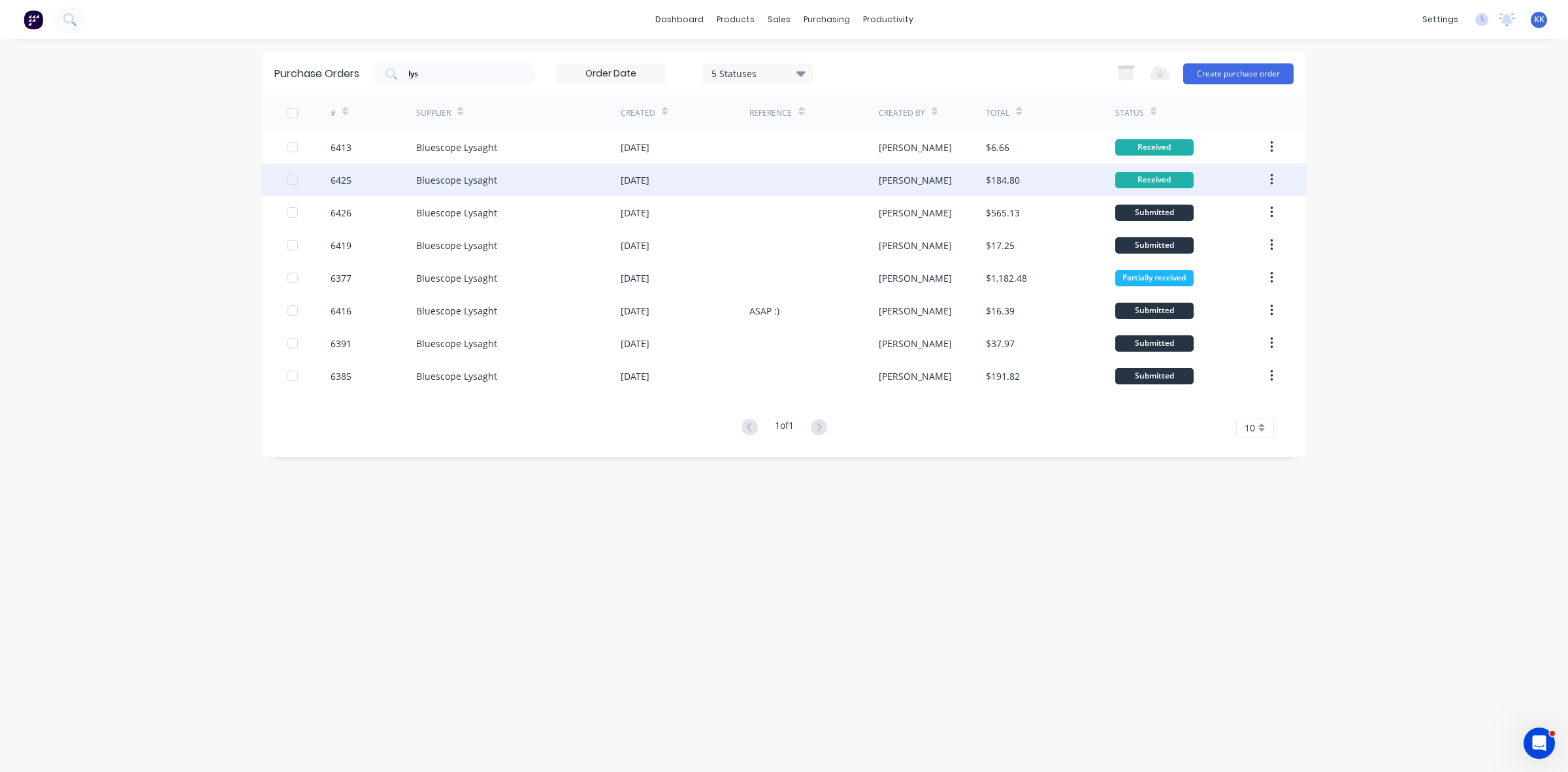
click at [668, 191] on div "[DATE]" at bounding box center [685, 179] width 129 height 33
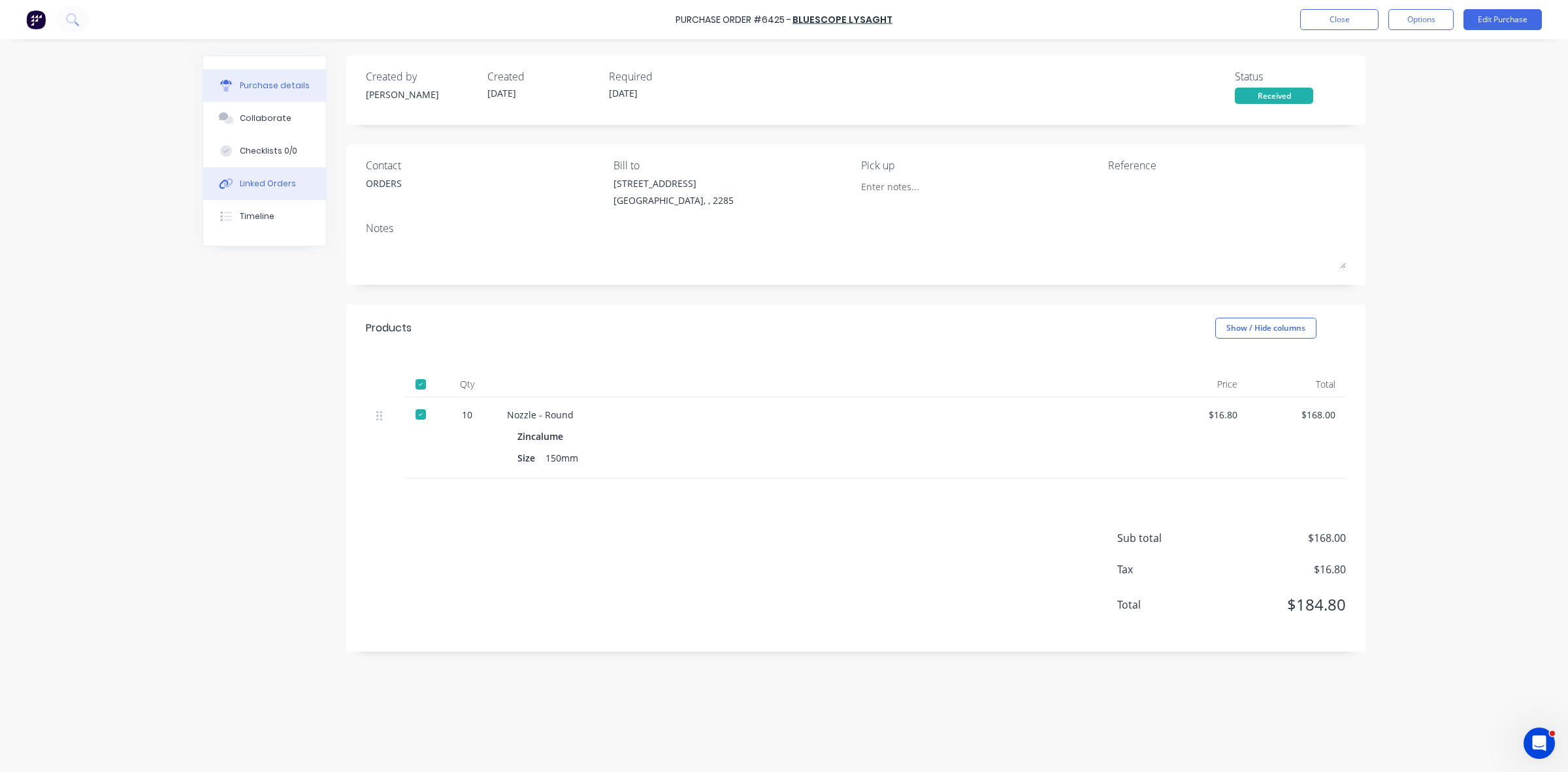
click at [266, 181] on div "Linked Orders" at bounding box center [268, 183] width 57 height 11
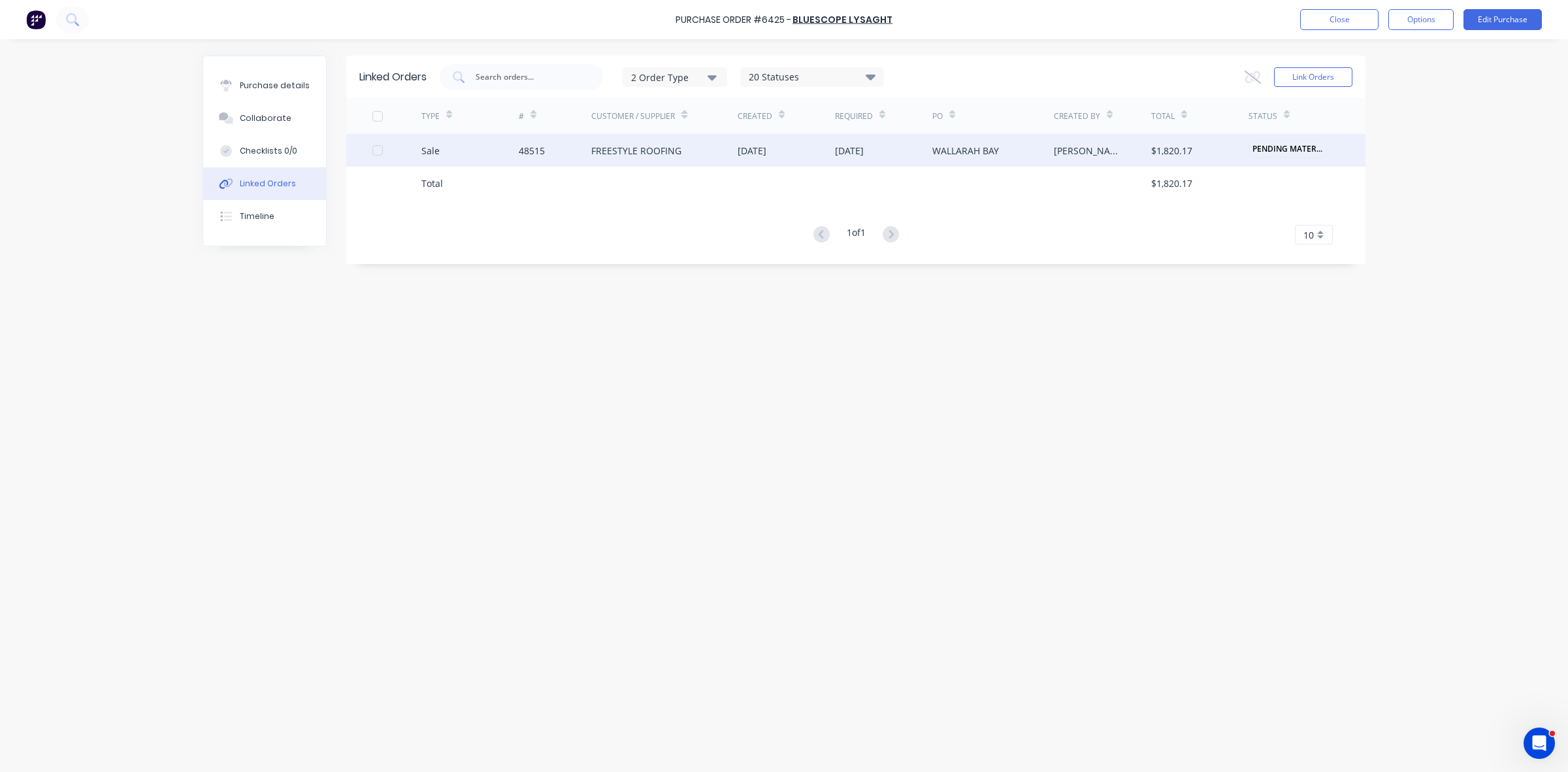
click at [681, 155] on div "FREESTYLE ROOFING" at bounding box center [665, 150] width 147 height 33
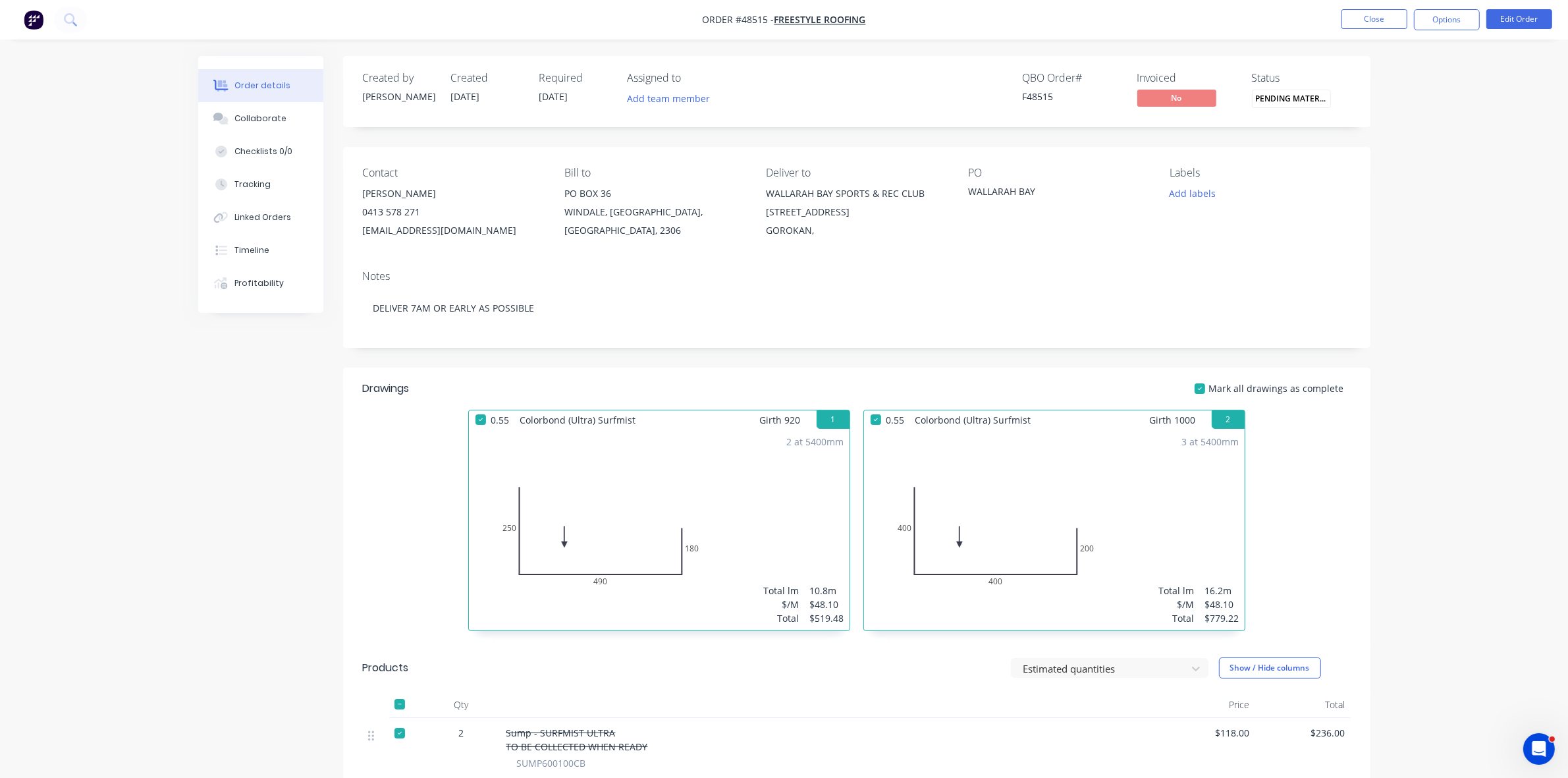
scroll to position [369, 0]
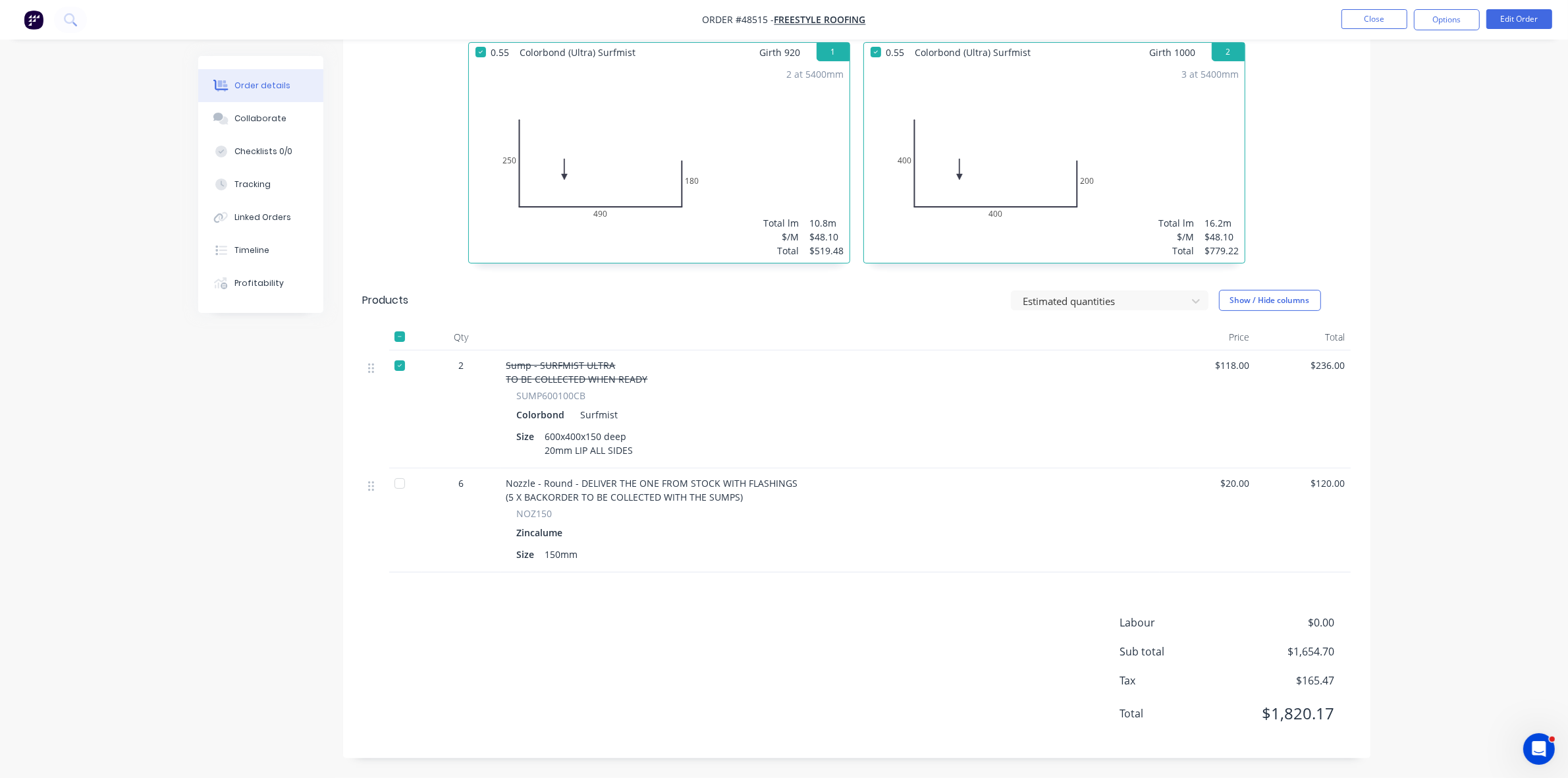
click at [402, 488] on div at bounding box center [400, 483] width 27 height 27
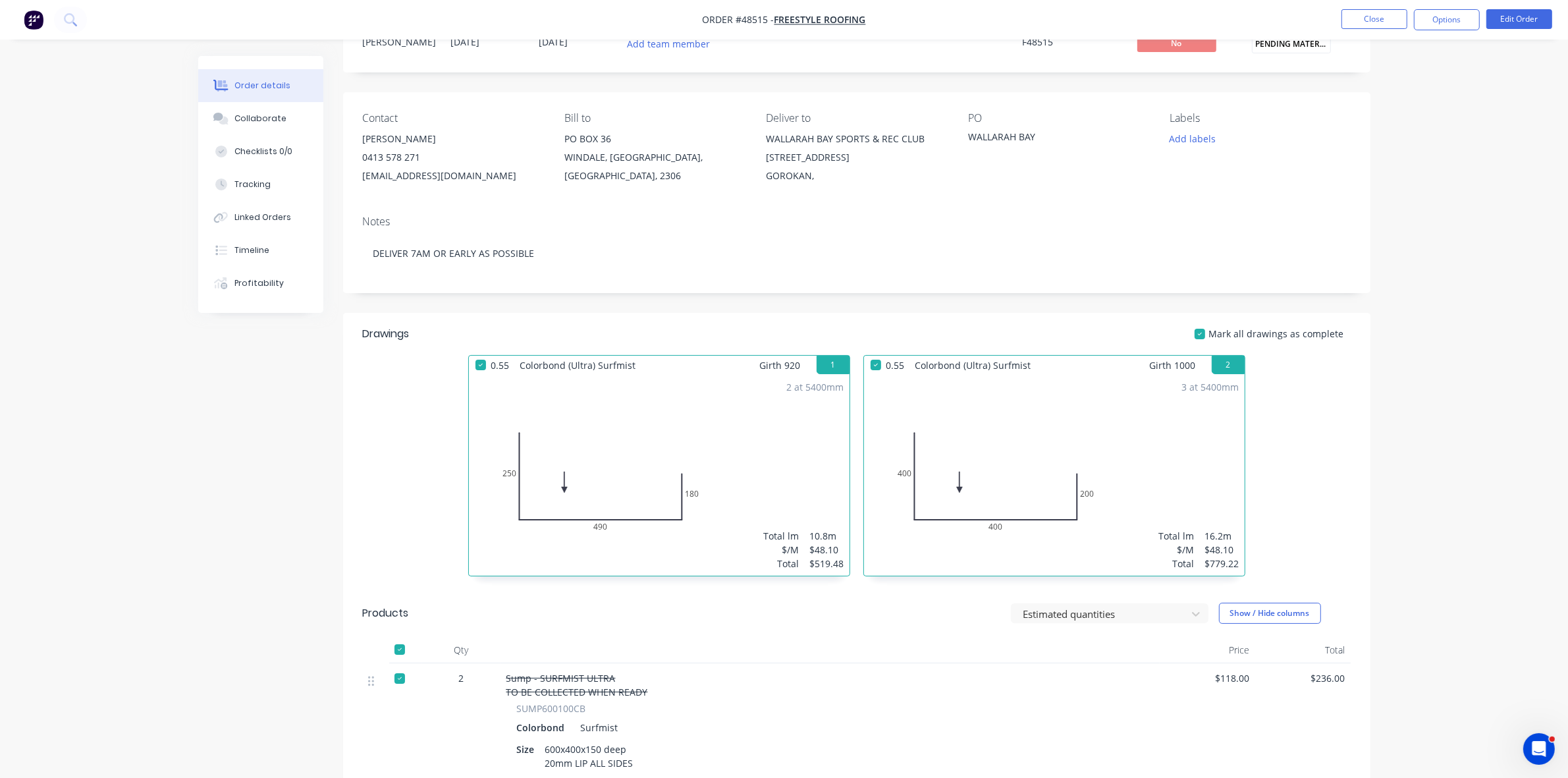
scroll to position [0, 0]
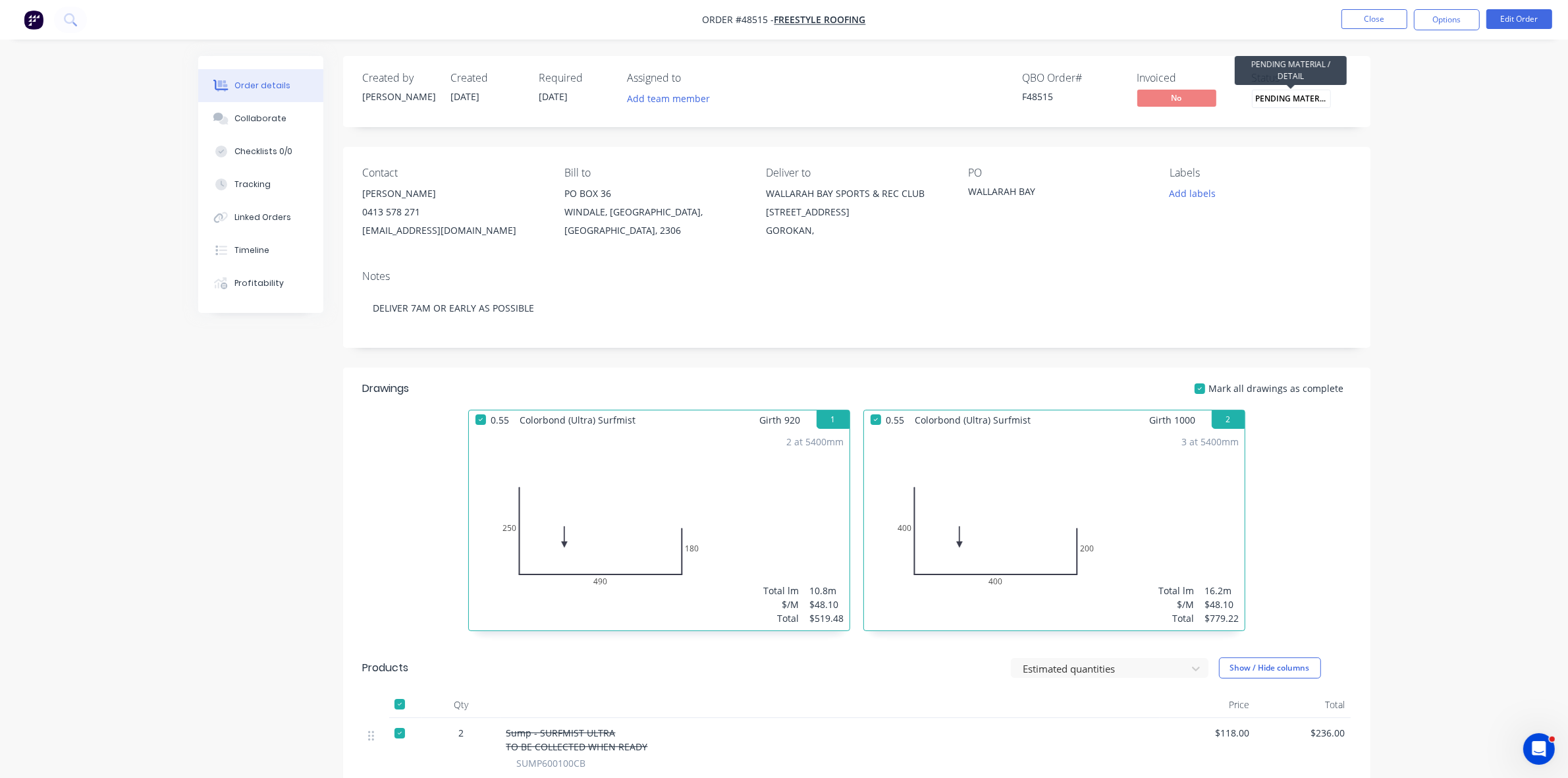
click at [1314, 97] on span "PENDING MATERIA..." at bounding box center [1291, 99] width 79 height 18
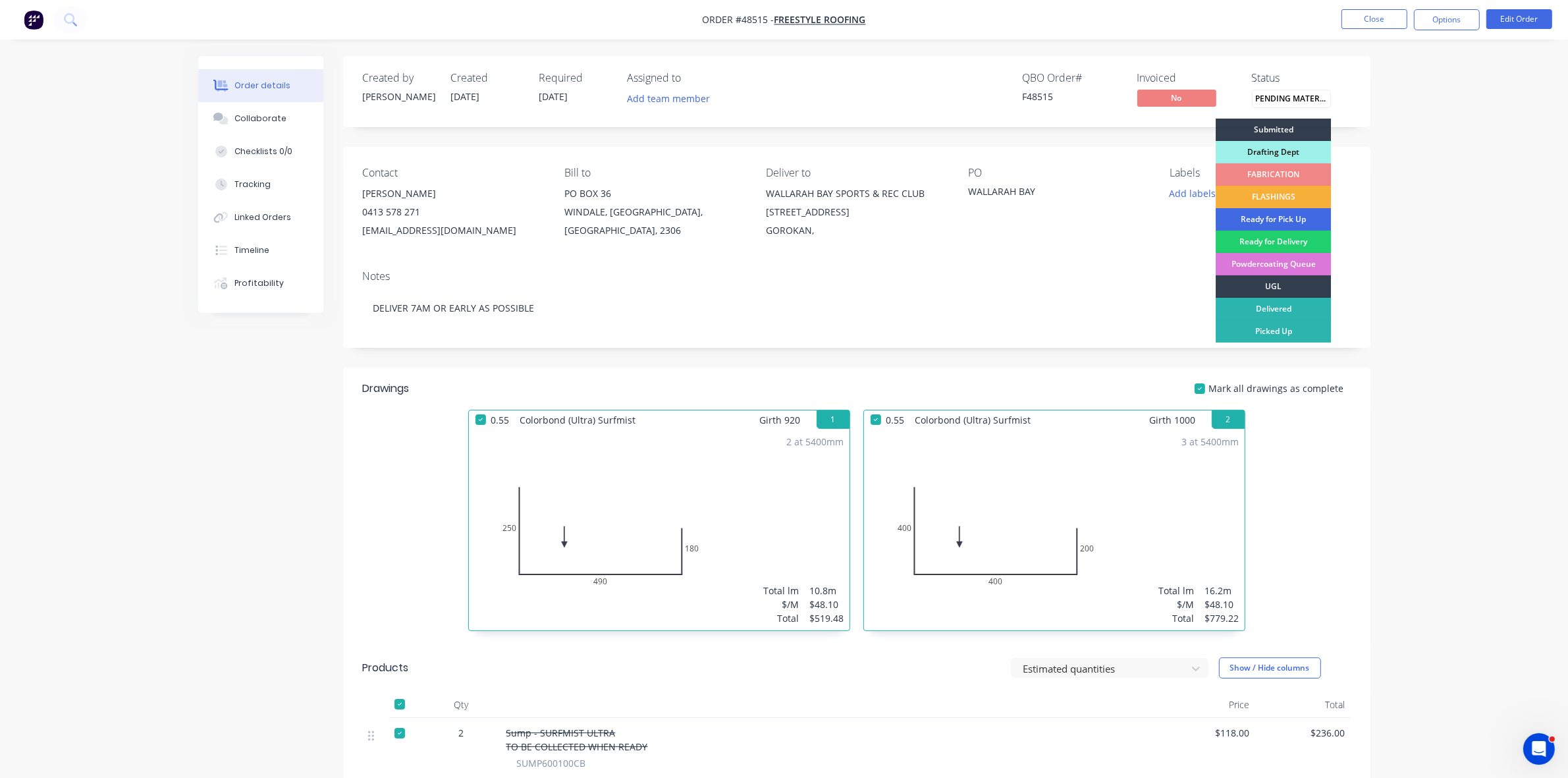
click at [1289, 219] on div "Ready for Pick Up" at bounding box center [1273, 219] width 116 height 22
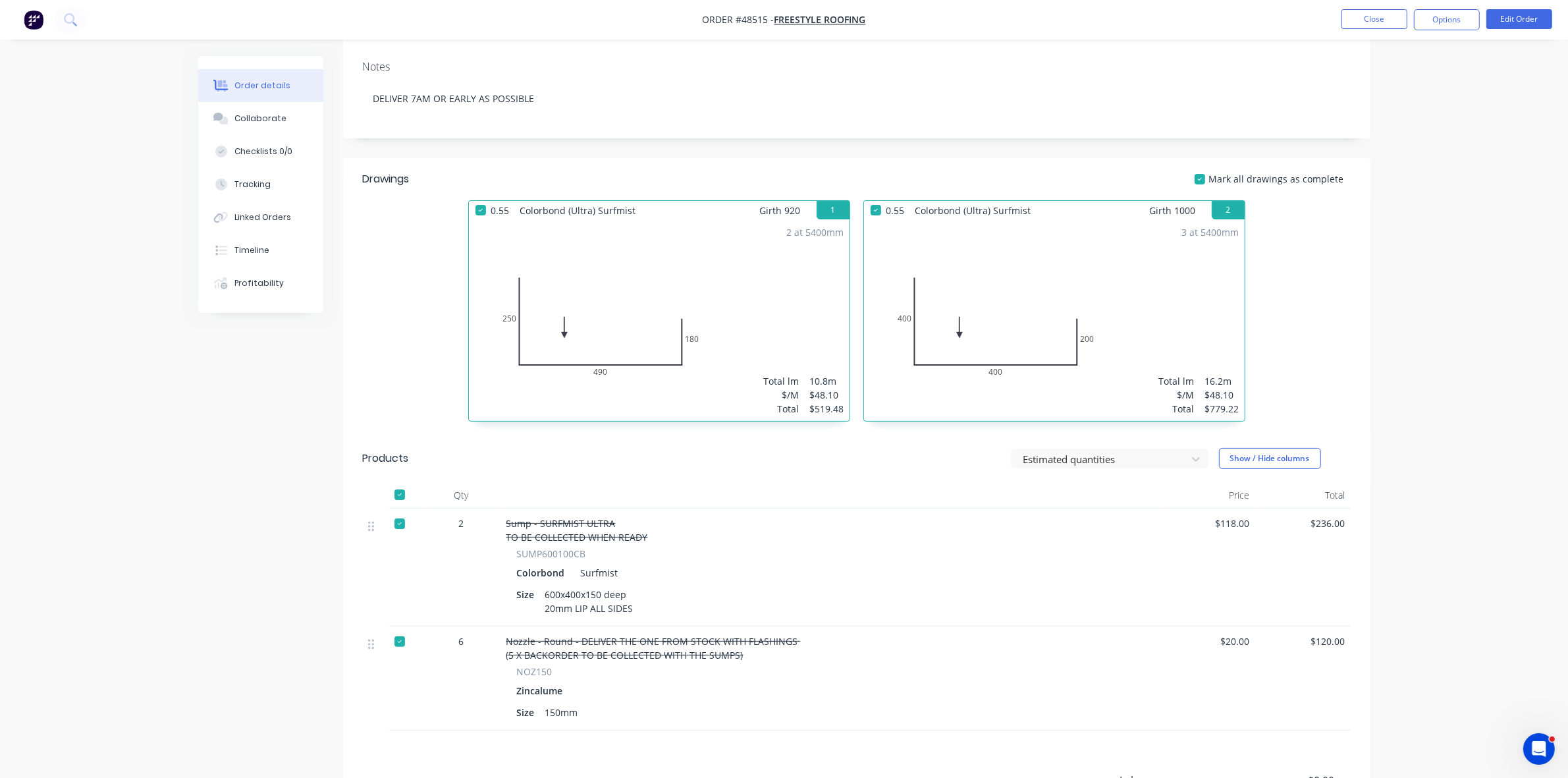
scroll to position [202, 0]
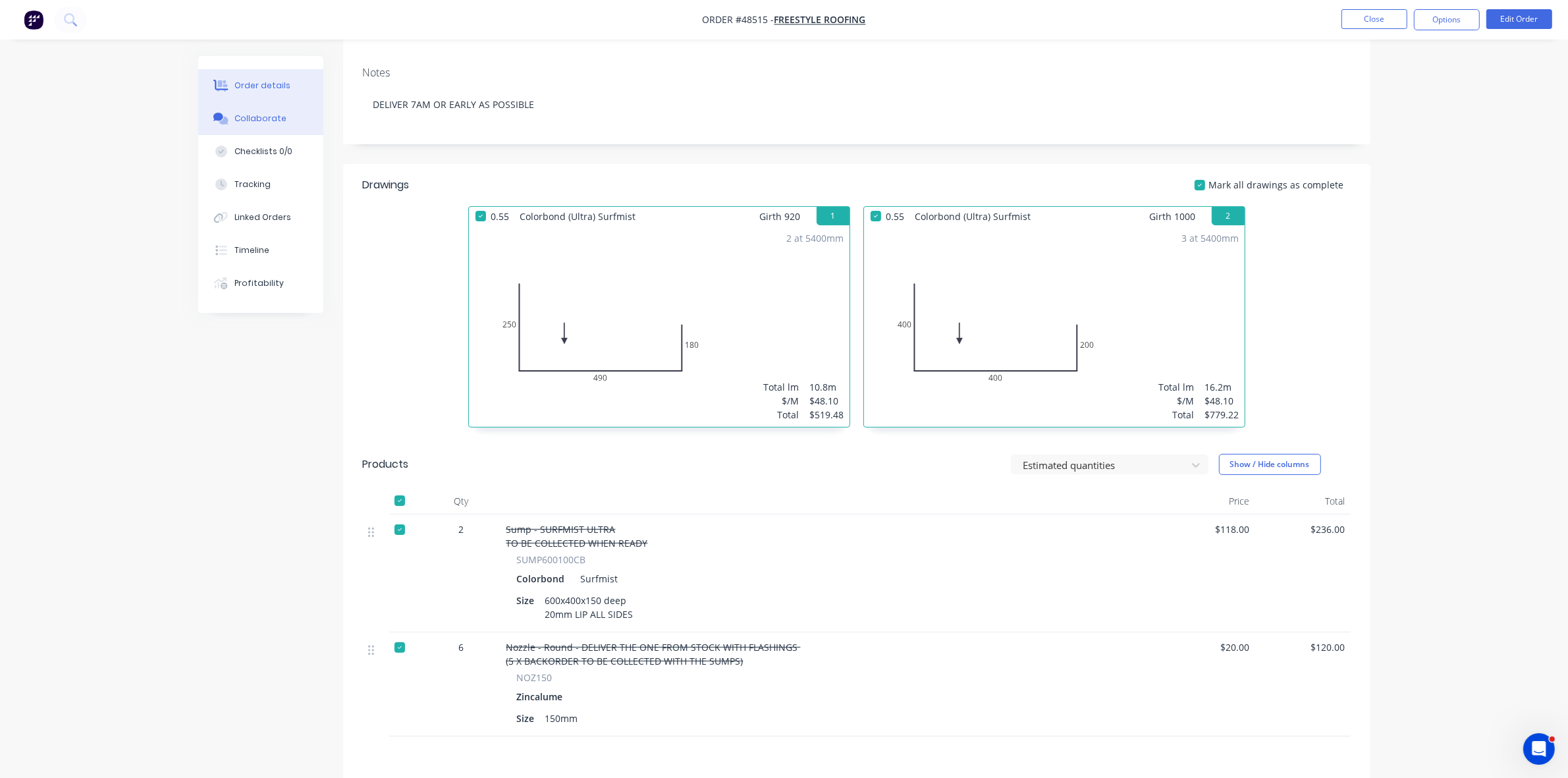
click at [242, 113] on div "Collaborate" at bounding box center [260, 118] width 52 height 12
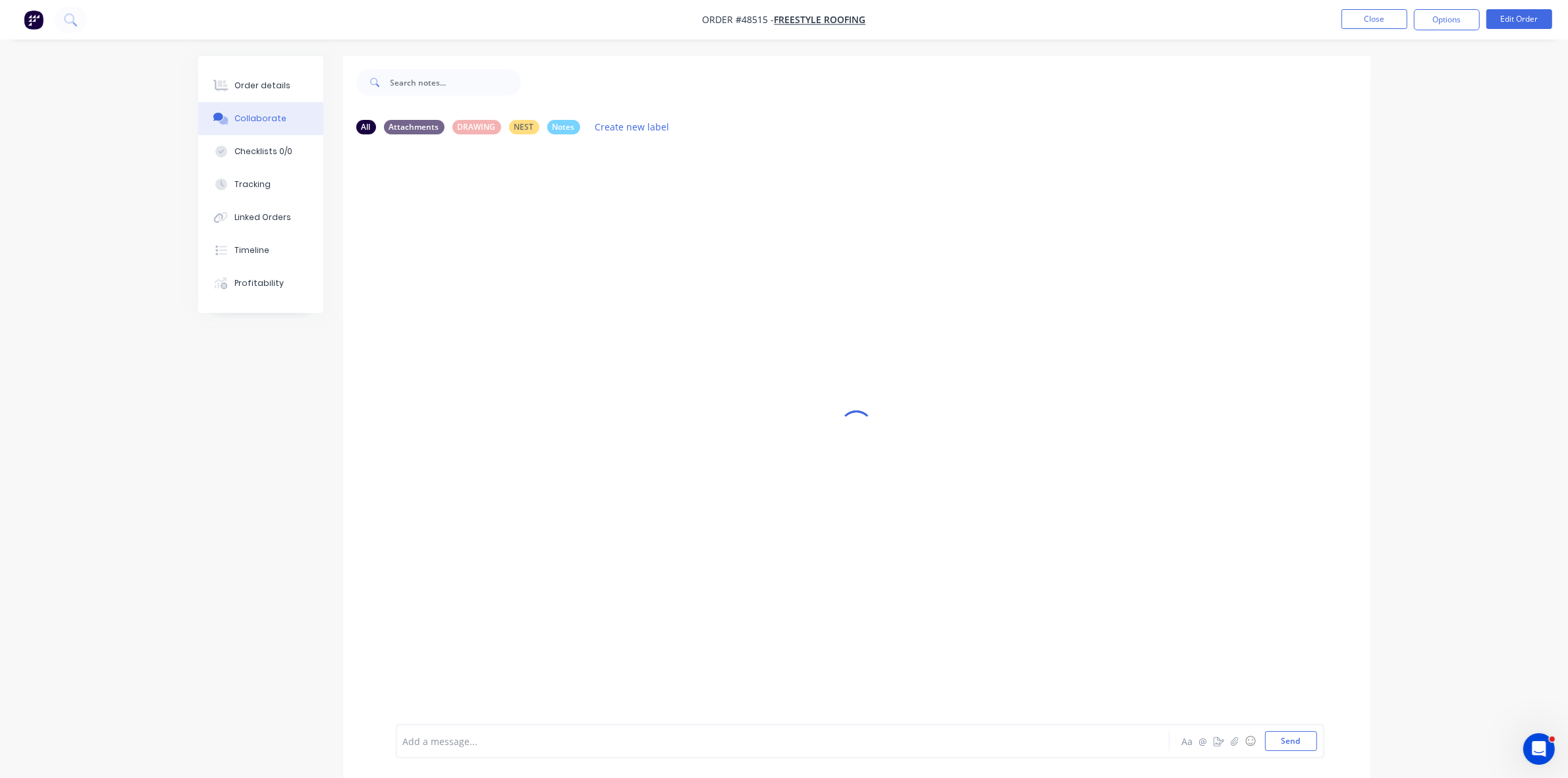
click at [465, 752] on div "Add a message... Aa @ ☺ Send" at bounding box center [861, 741] width 929 height 34
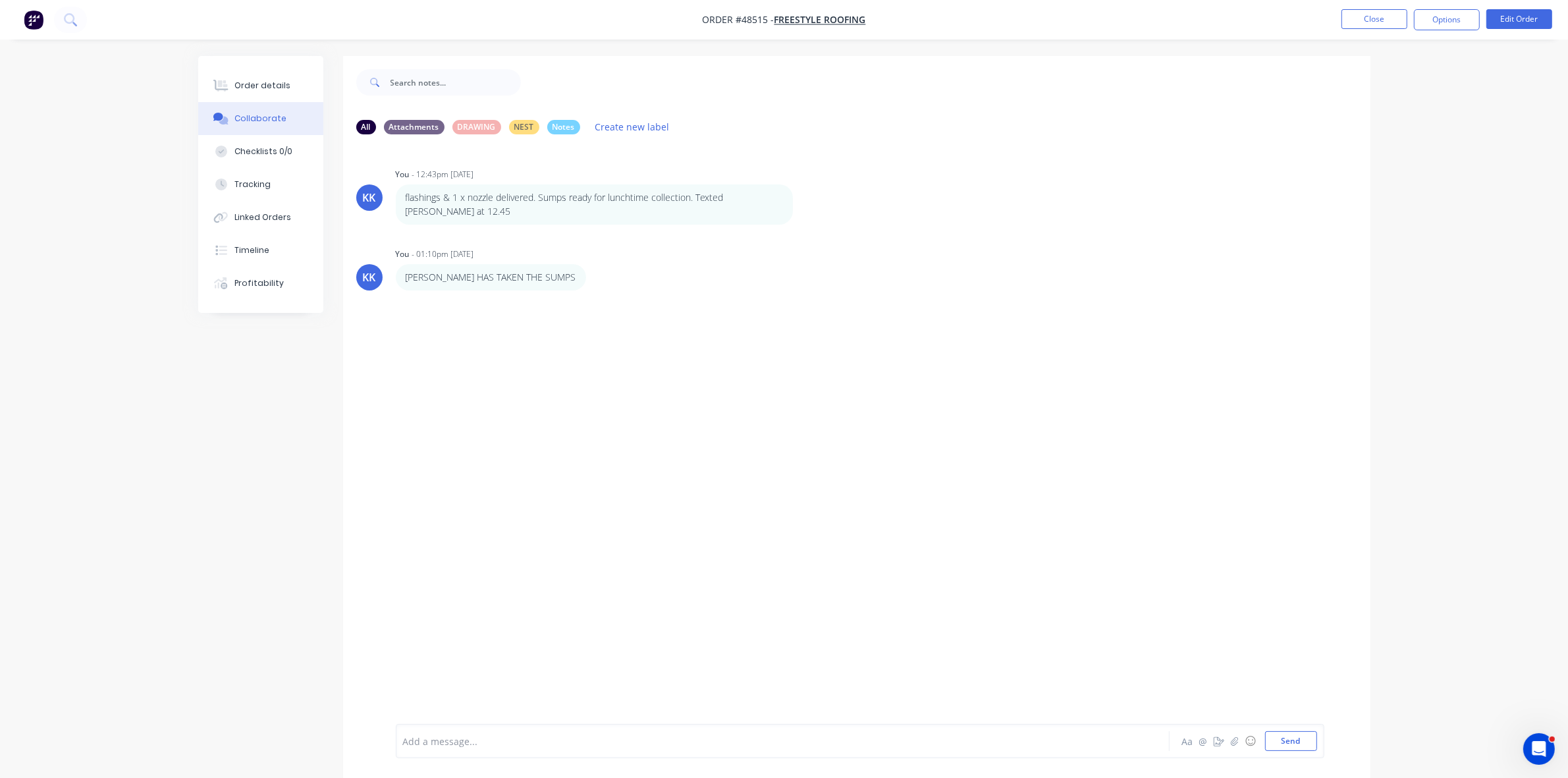
click at [459, 749] on div "Add a message..." at bounding box center [746, 742] width 686 height 20
click at [249, 73] on button "Order details" at bounding box center [261, 85] width 125 height 33
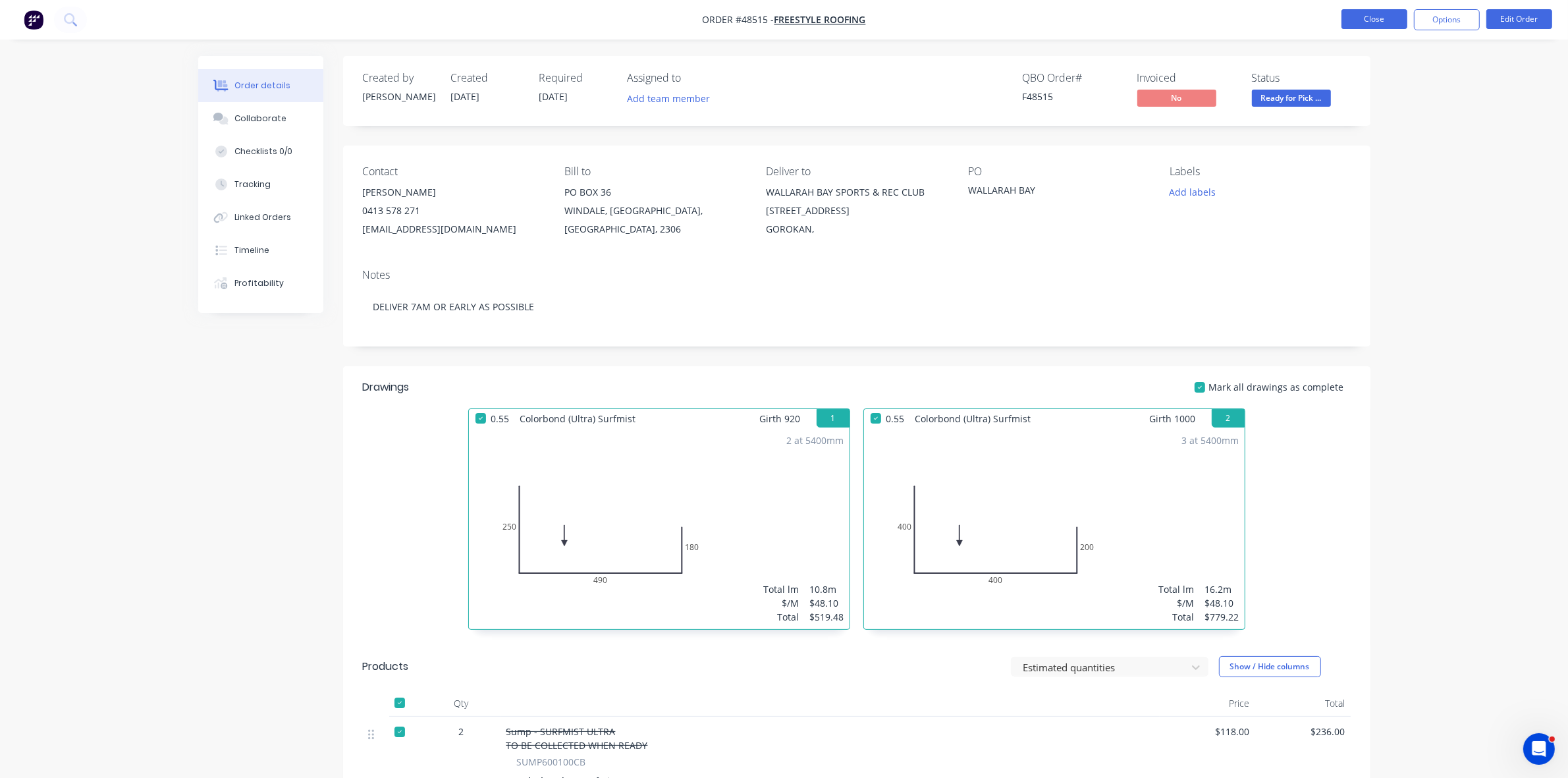
click at [1357, 21] on button "Close" at bounding box center [1375, 19] width 66 height 20
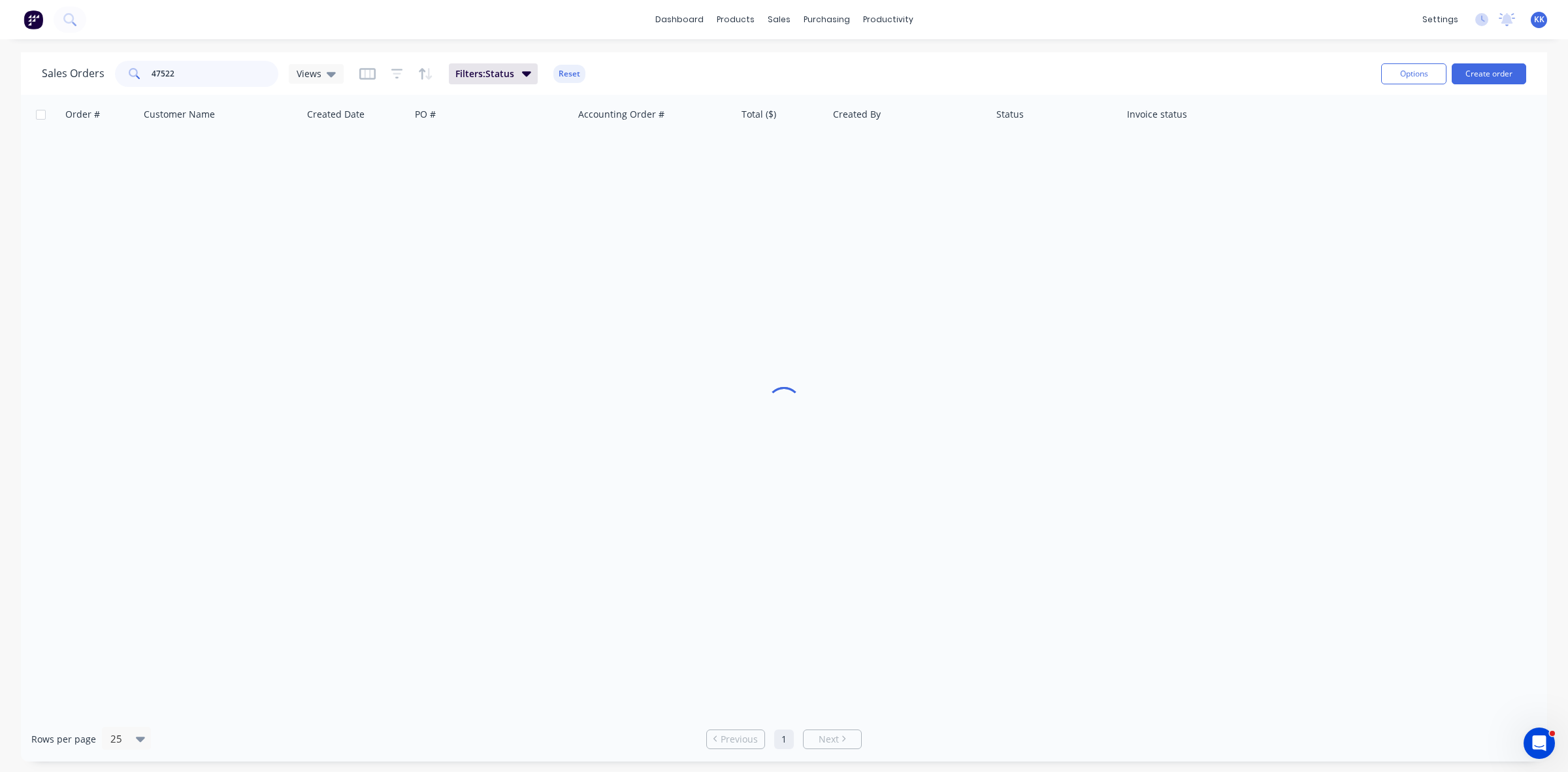
drag, startPoint x: 187, startPoint y: 69, endPoint x: 128, endPoint y: 69, distance: 59.0
click at [132, 69] on div "47522" at bounding box center [196, 74] width 163 height 26
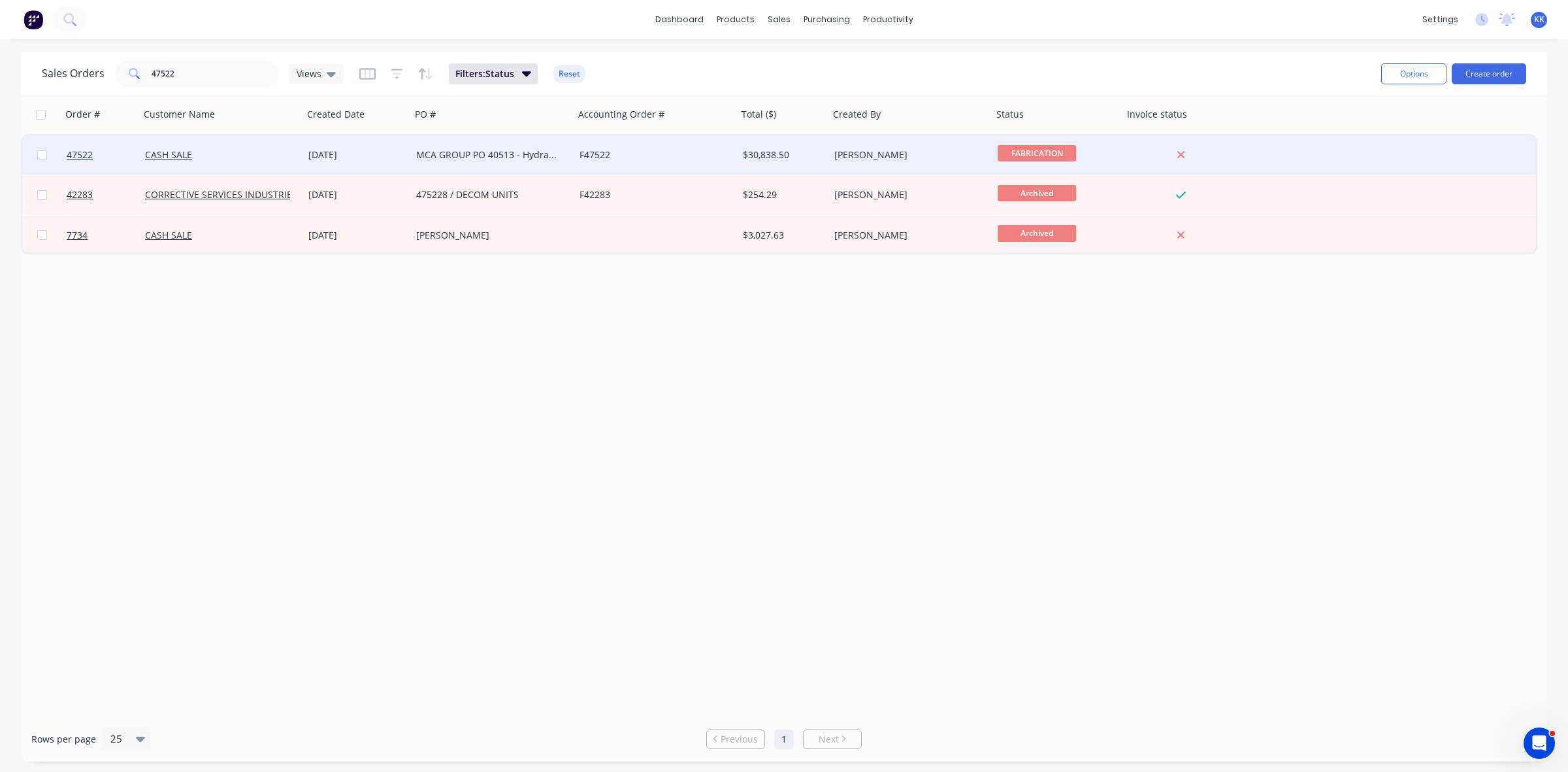
click at [449, 161] on div "MCA GROUP PO 40513 - Hydraulic Tanks" at bounding box center [493, 155] width 163 height 39
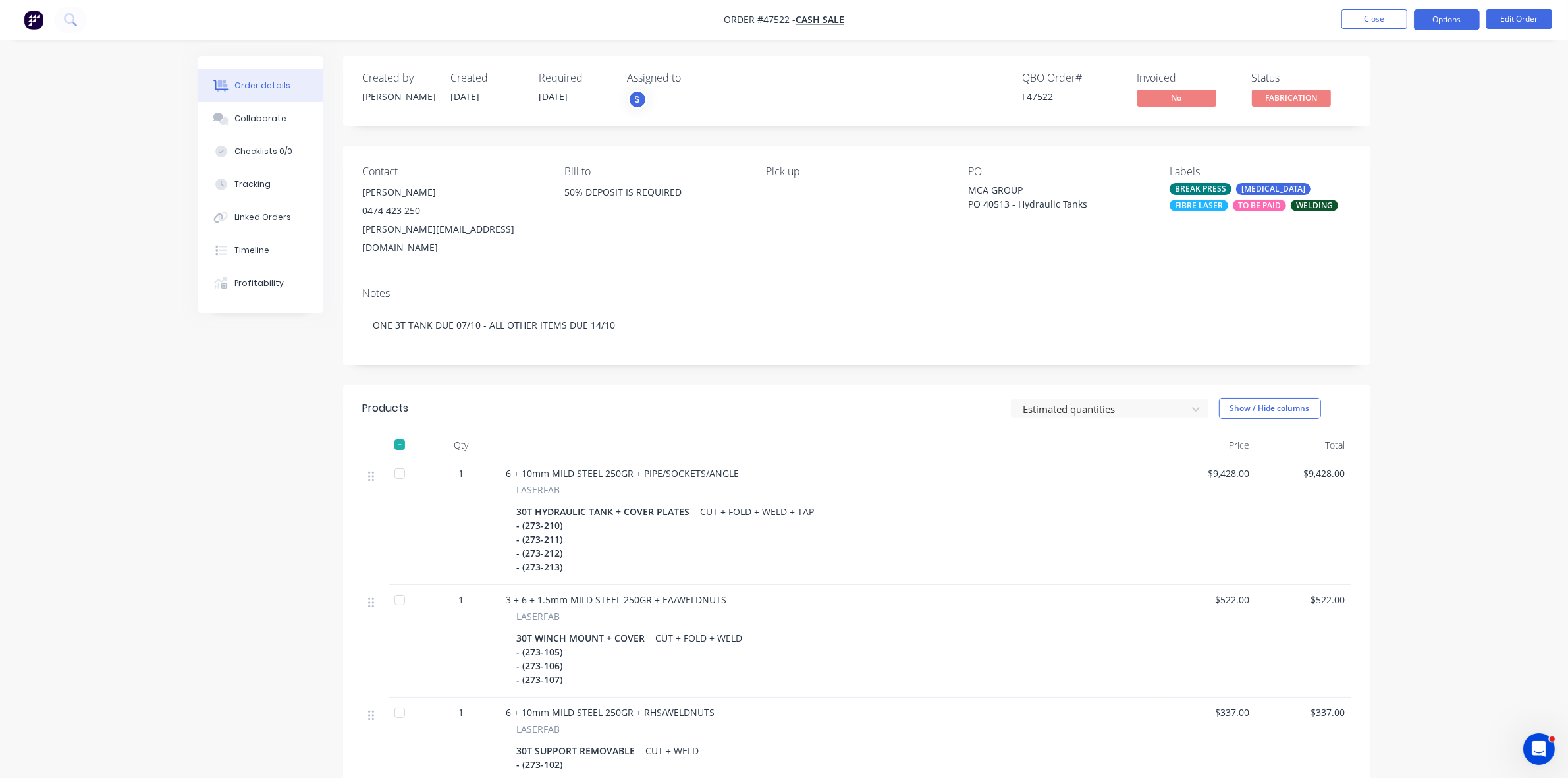
click at [1446, 20] on button "Options" at bounding box center [1447, 20] width 66 height 21
drag, startPoint x: 1355, startPoint y: 185, endPoint x: 1360, endPoint y: 175, distance: 11.2
click at [1355, 184] on div "Delivery Docket" at bounding box center [1408, 185] width 121 height 19
click at [1365, 159] on div "Custom" at bounding box center [1408, 158] width 121 height 19
click at [1371, 135] on div "Without pricing" at bounding box center [1408, 132] width 121 height 19
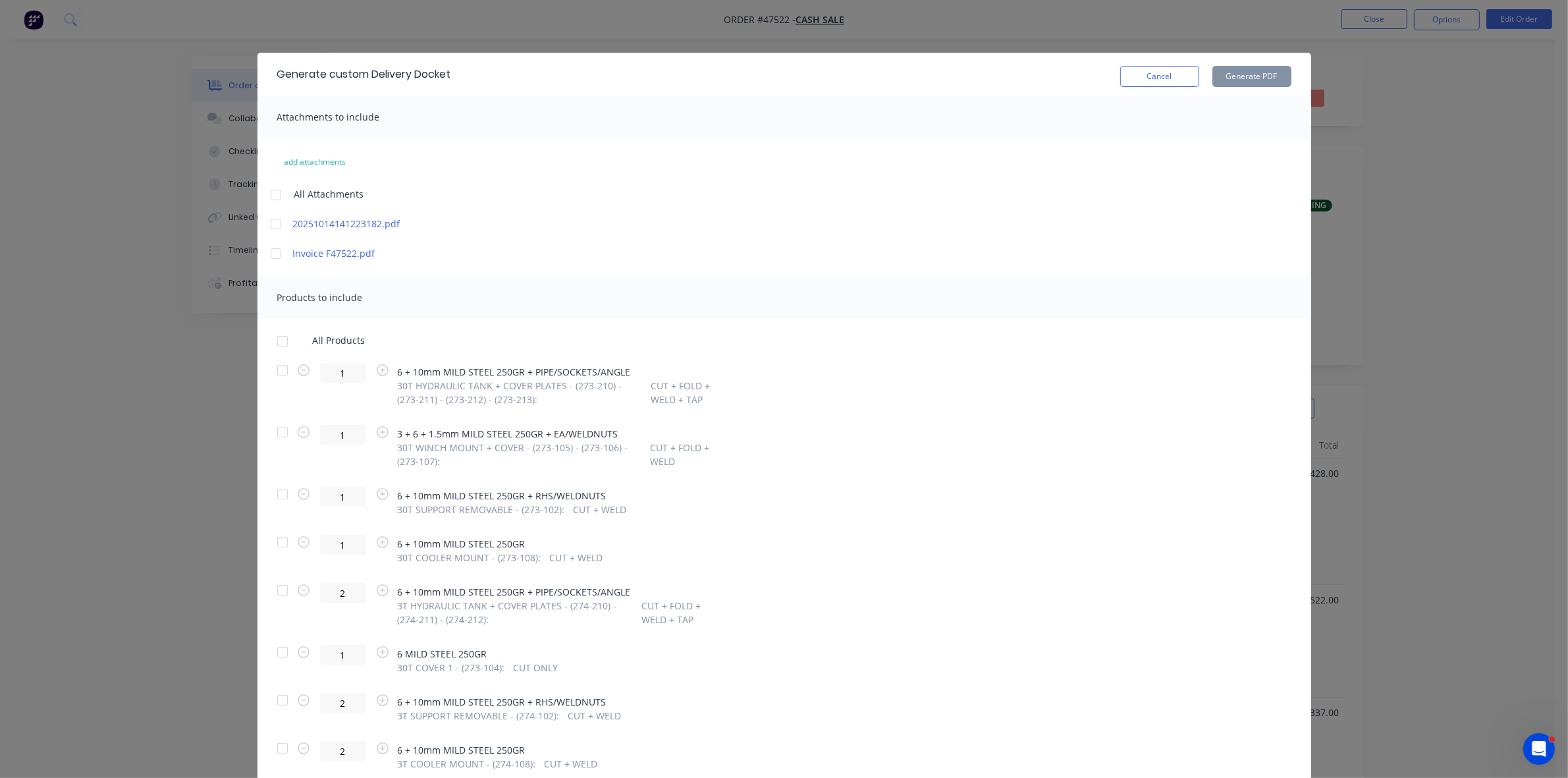
click at [275, 590] on div at bounding box center [283, 590] width 27 height 27
click at [298, 588] on icon "button" at bounding box center [303, 590] width 12 height 12
type input "1"
click at [1246, 76] on button "Generate PDF" at bounding box center [1252, 77] width 79 height 21
drag, startPoint x: 1174, startPoint y: 77, endPoint x: 1141, endPoint y: 77, distance: 33.0
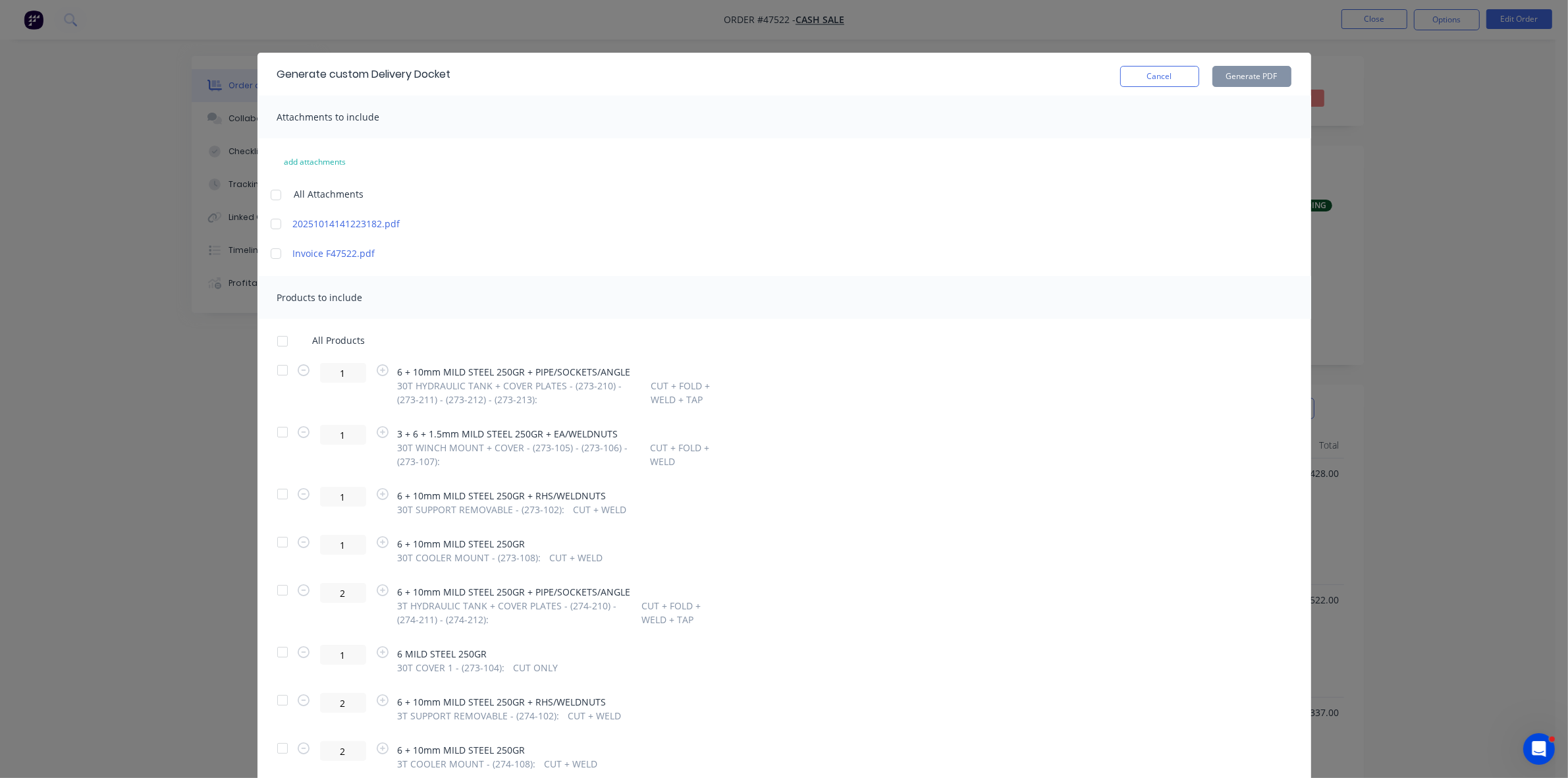
click at [1172, 77] on button "Cancel" at bounding box center [1160, 77] width 79 height 21
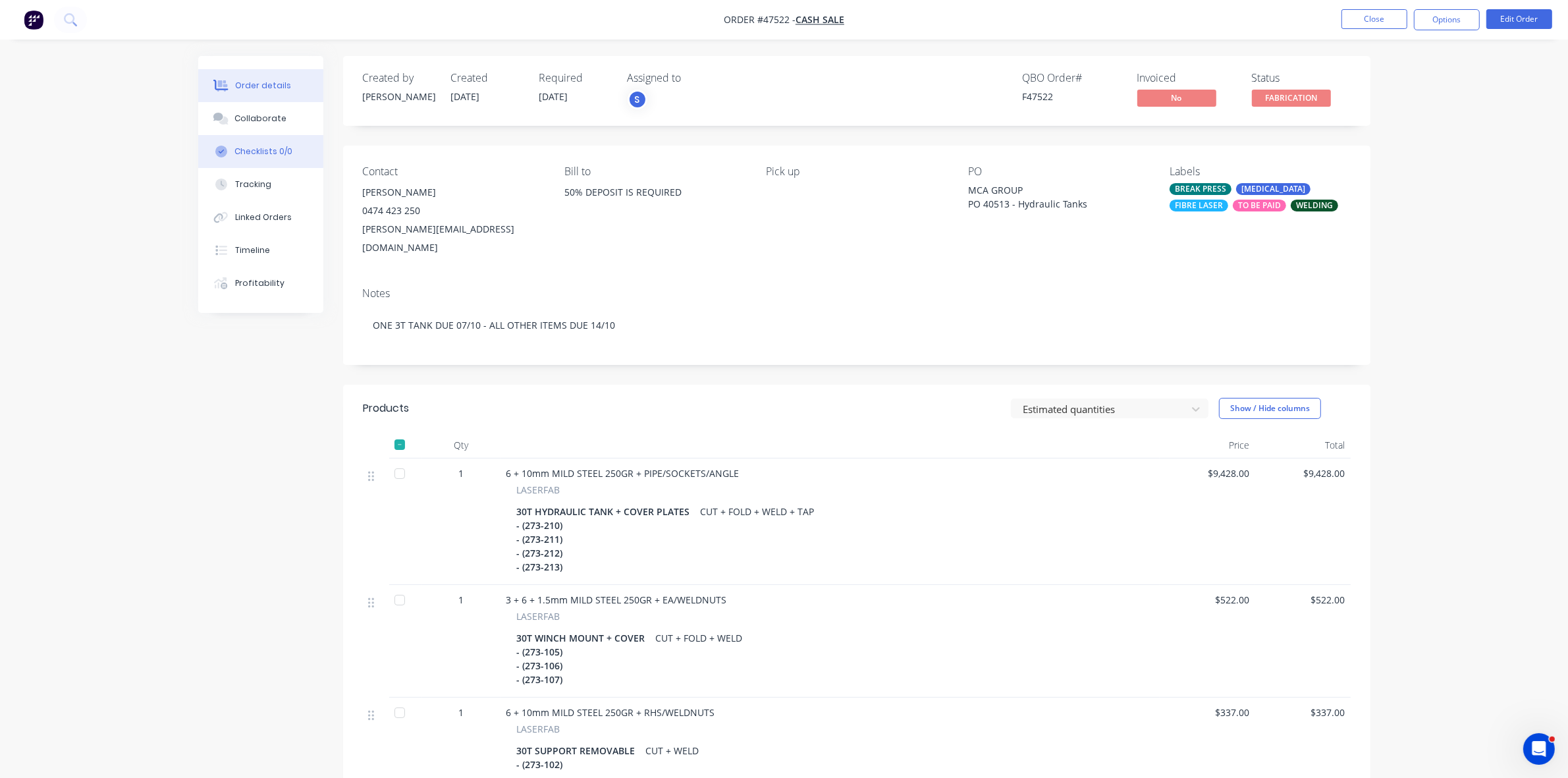
drag, startPoint x: 264, startPoint y: 126, endPoint x: 268, endPoint y: 135, distance: 9.8
click at [264, 126] on button "Collaborate" at bounding box center [261, 118] width 125 height 33
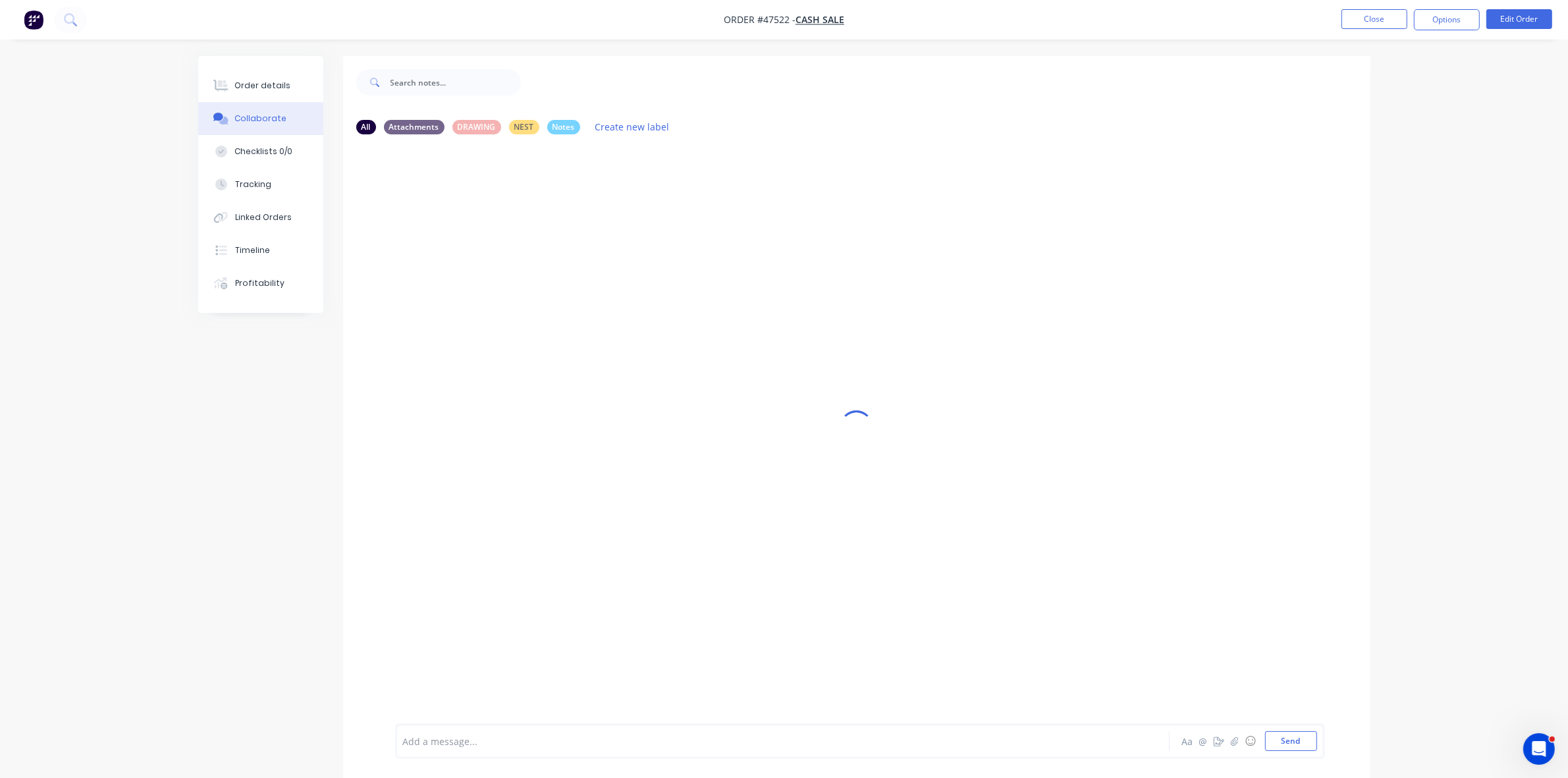
click at [455, 732] on div "Add a message..." at bounding box center [746, 742] width 686 height 20
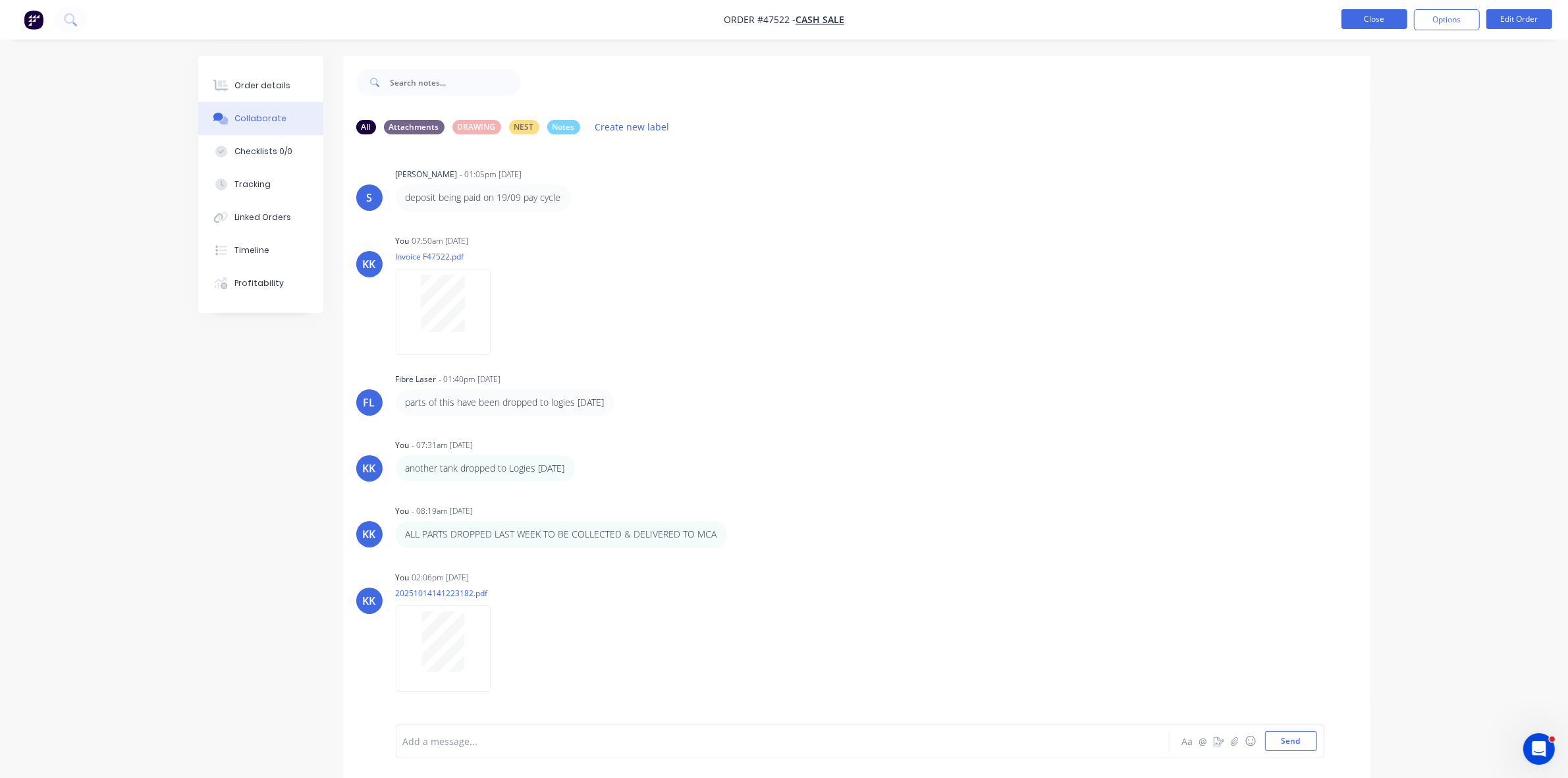
click at [1372, 17] on button "Close" at bounding box center [1375, 19] width 66 height 20
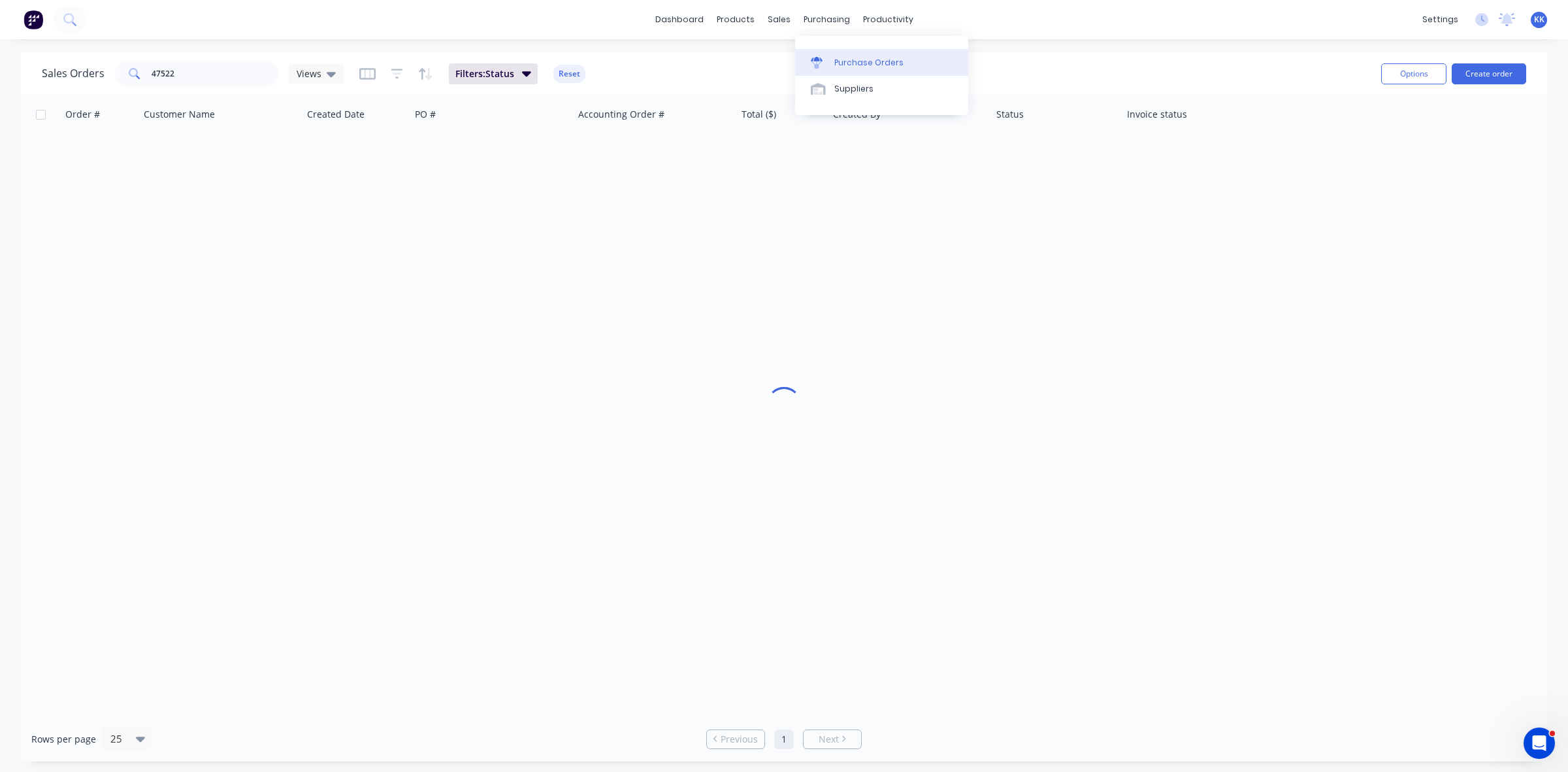
click at [854, 54] on link "Purchase Orders" at bounding box center [882, 63] width 173 height 26
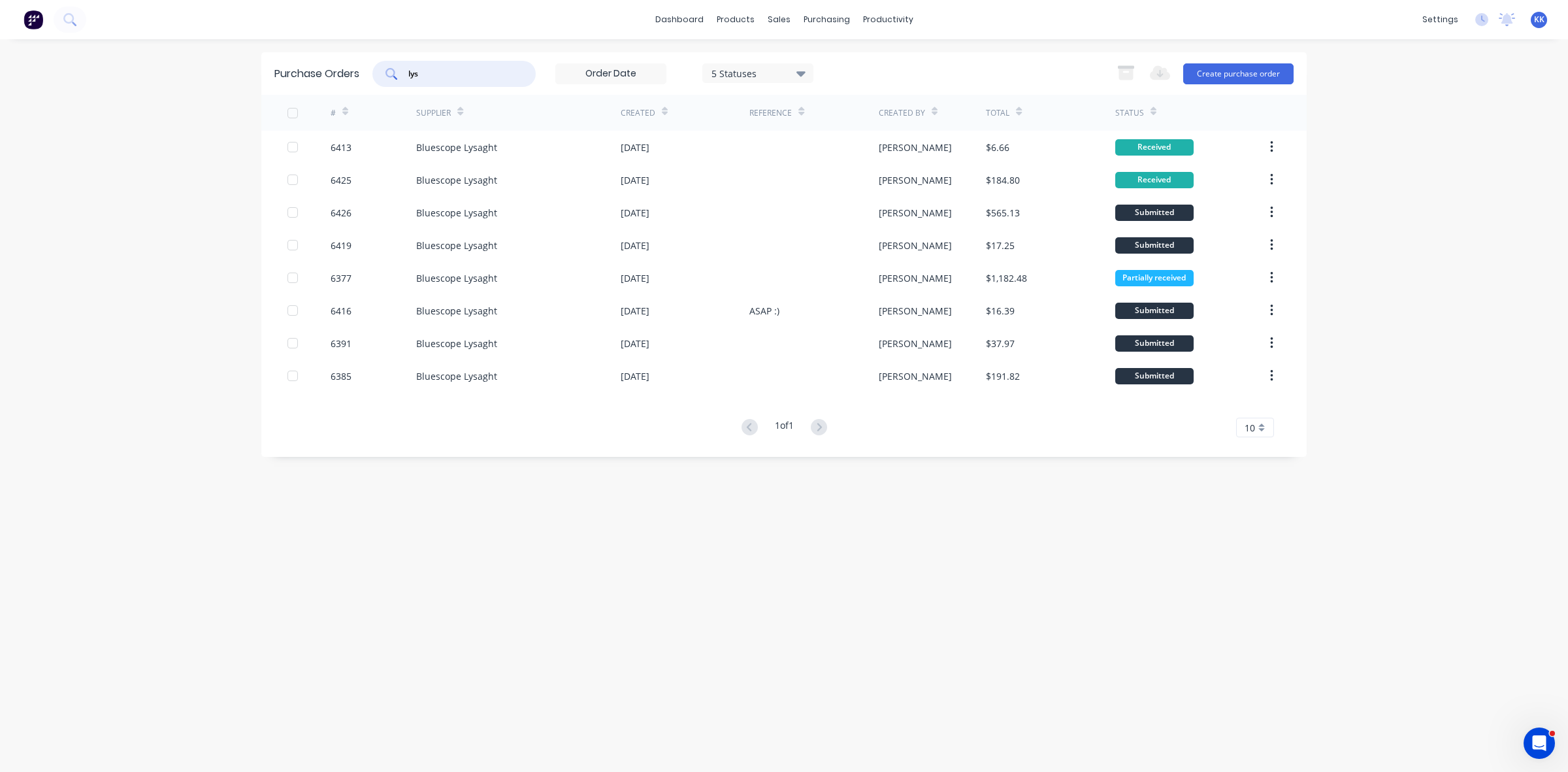
drag, startPoint x: 448, startPoint y: 69, endPoint x: 388, endPoint y: 79, distance: 60.8
click at [388, 79] on div "lys" at bounding box center [454, 74] width 163 height 26
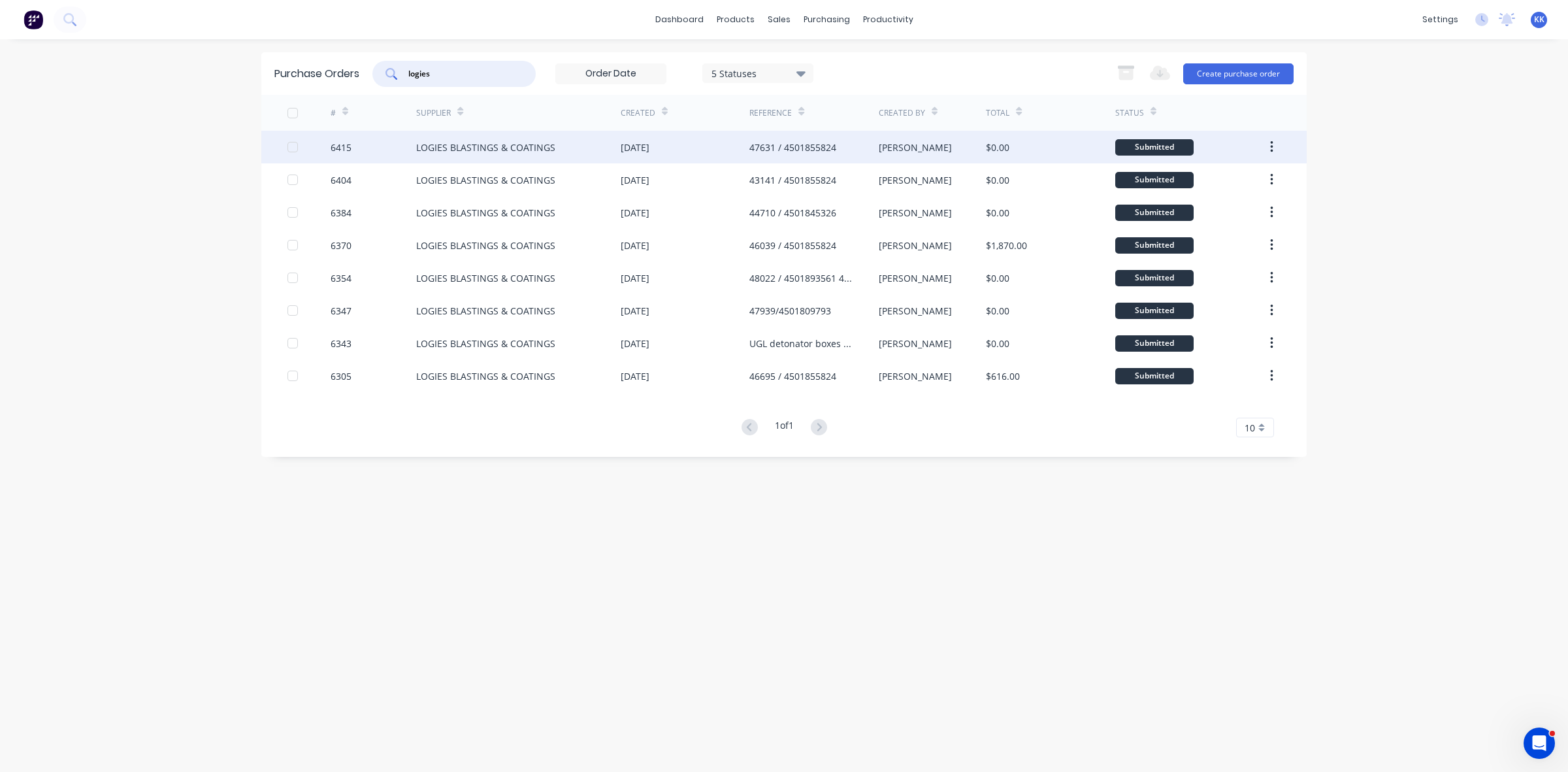
type input "logies"
click at [523, 145] on div "LOGIES BLASTINGS & COATINGS" at bounding box center [486, 148] width 139 height 14
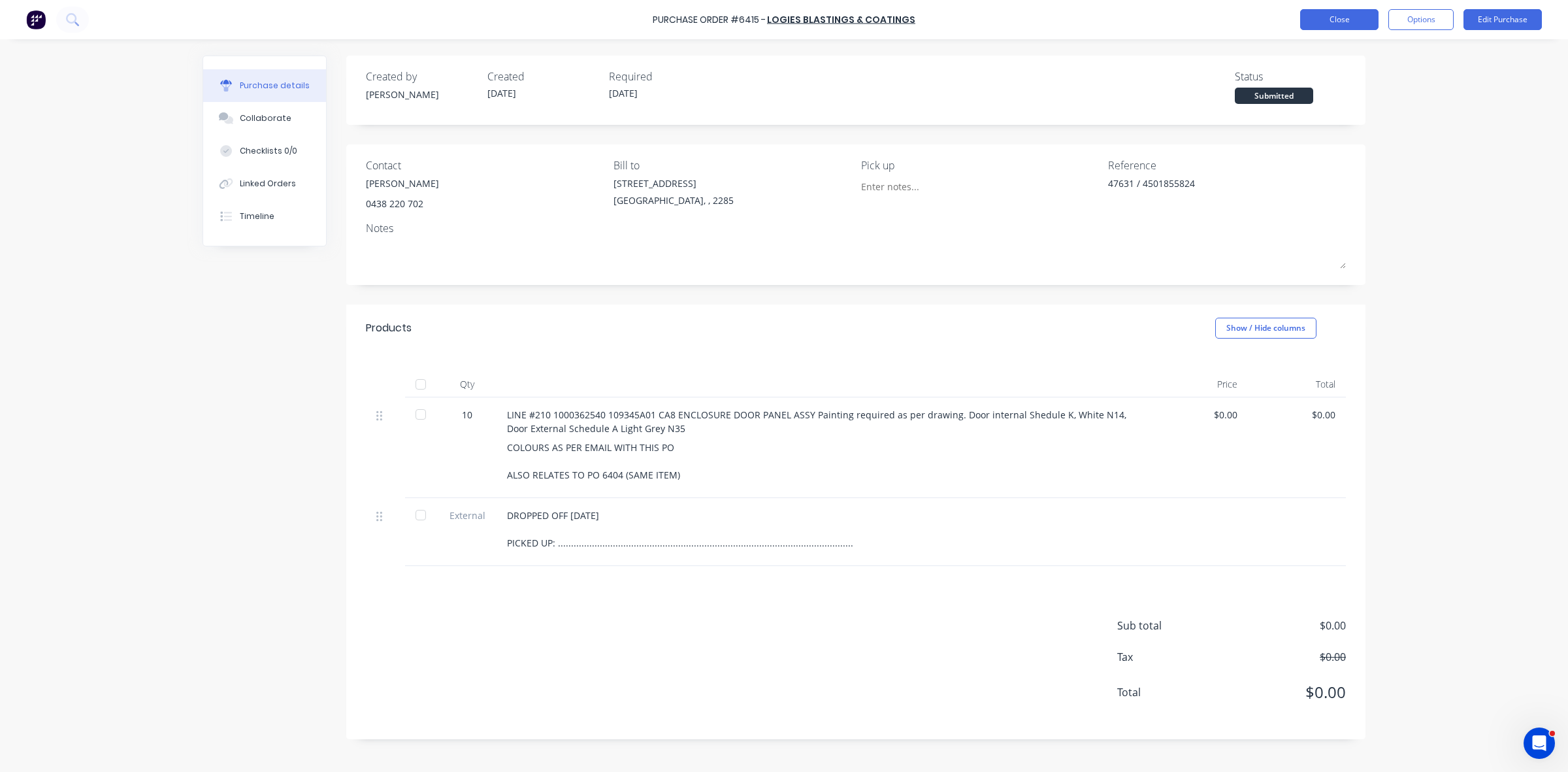
click at [1345, 19] on button "Close" at bounding box center [1339, 19] width 79 height 21
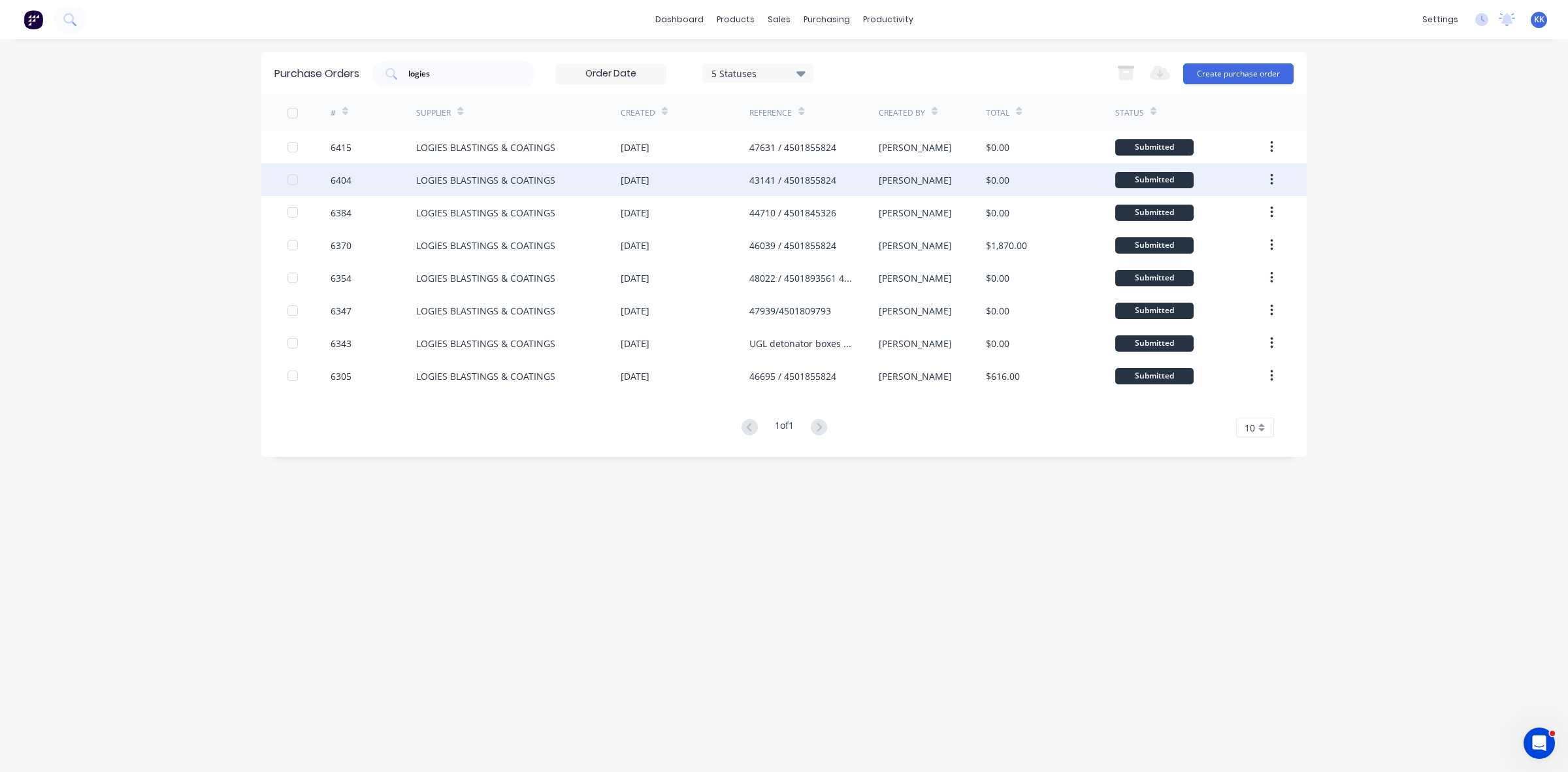
click at [650, 180] on div "[DATE]" at bounding box center [635, 180] width 29 height 14
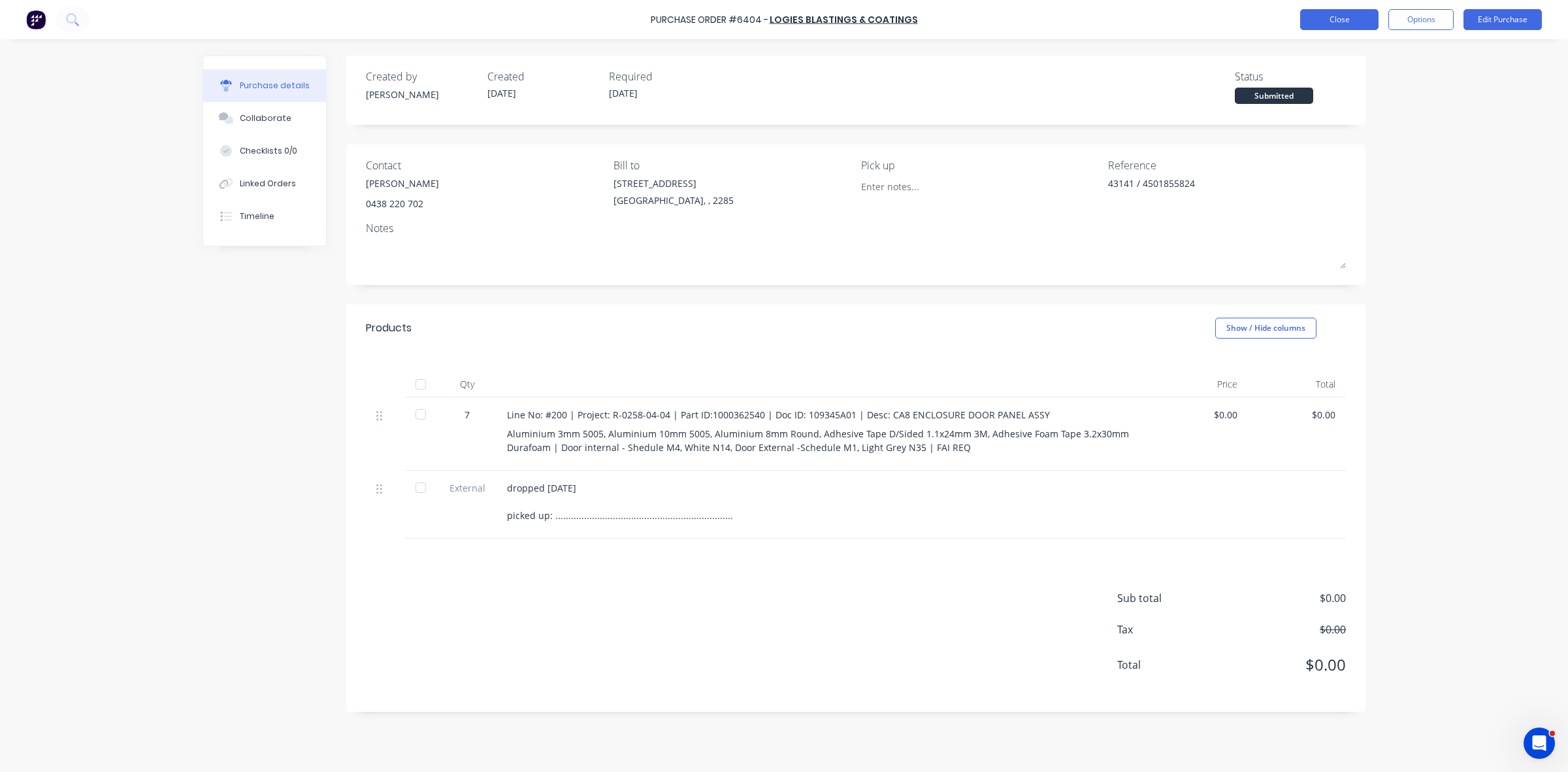
click at [1346, 24] on button "Close" at bounding box center [1339, 19] width 79 height 21
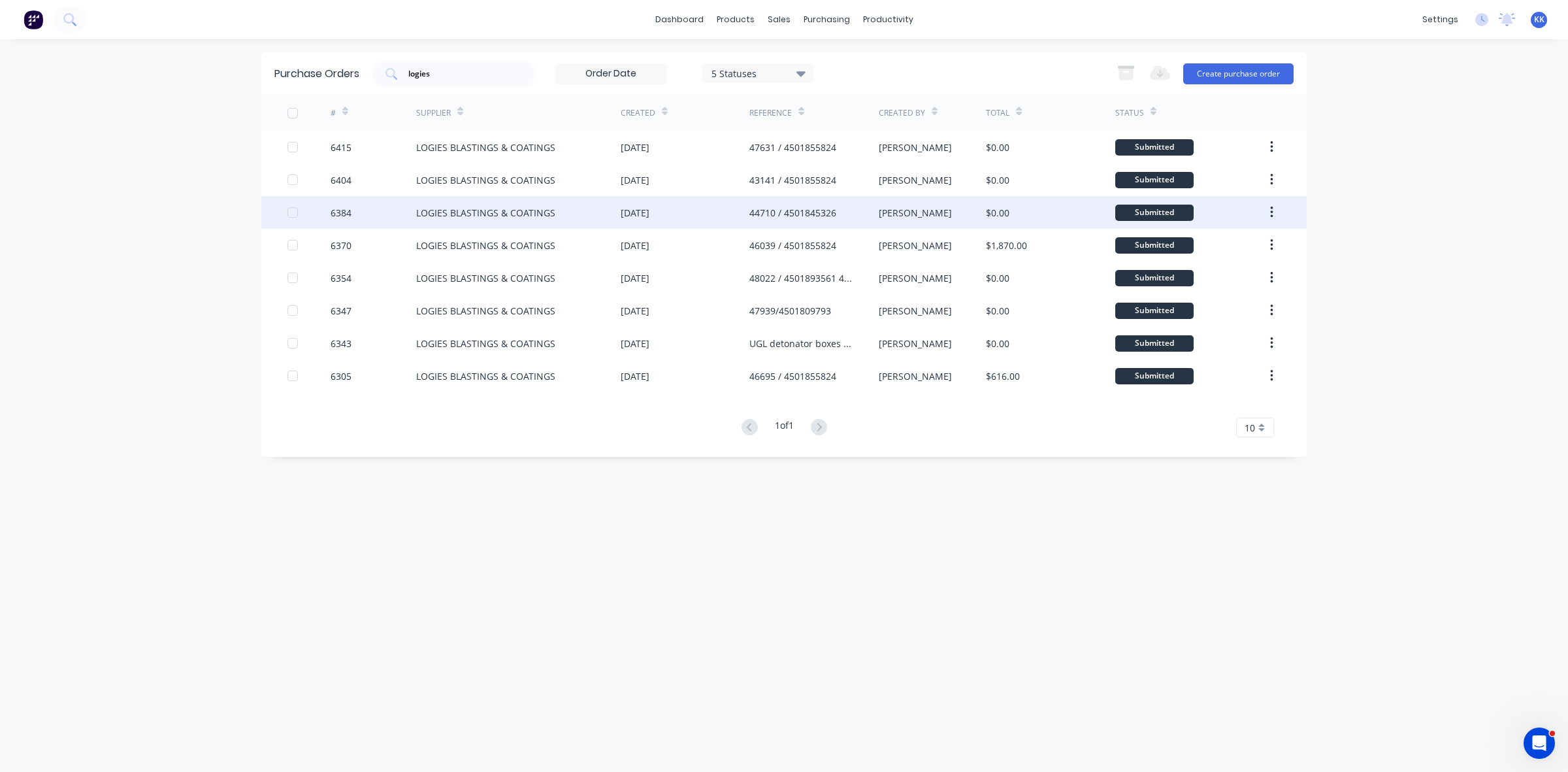
click at [743, 214] on div "[DATE]" at bounding box center [685, 212] width 129 height 33
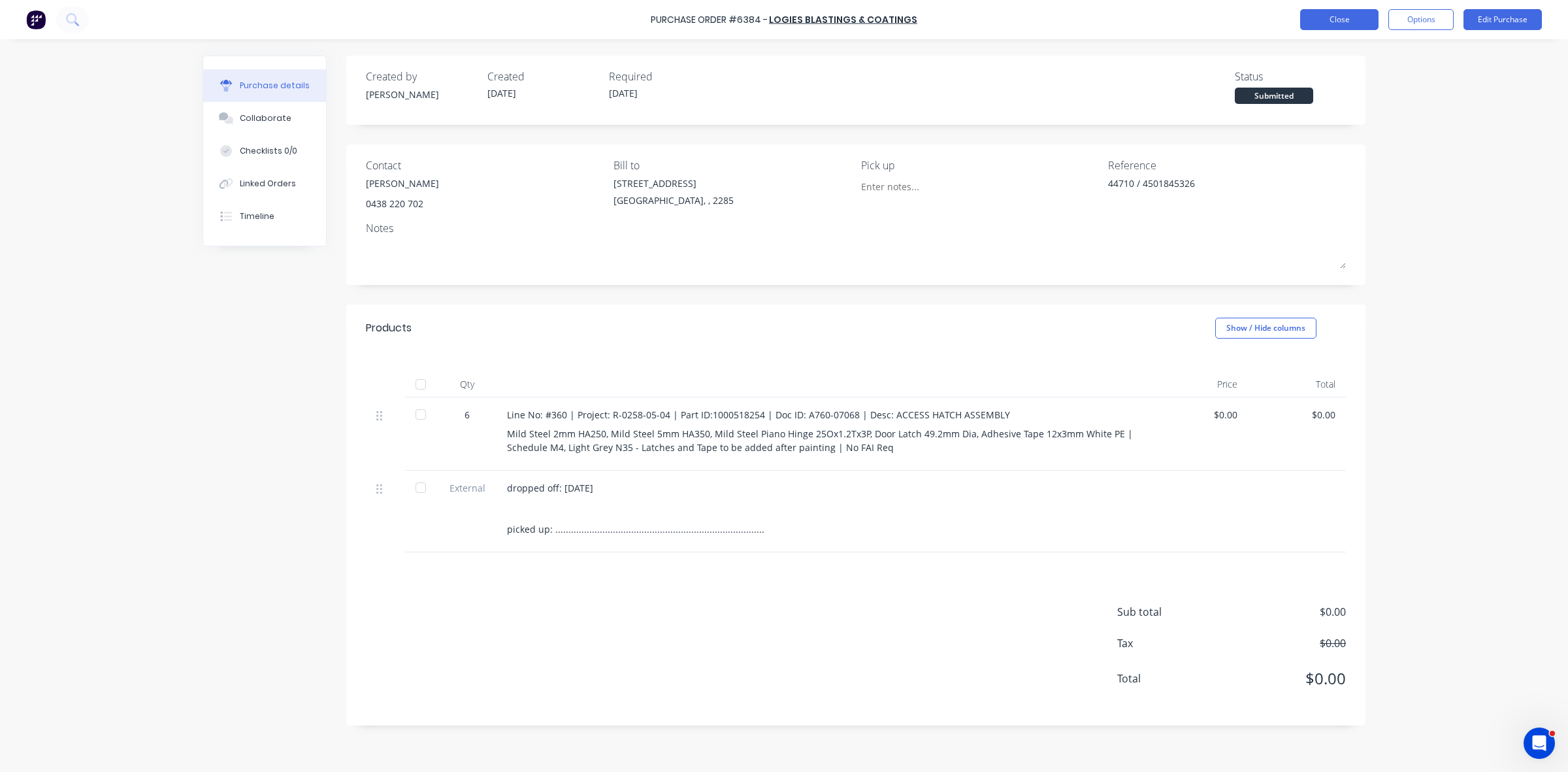
click at [1333, 21] on button "Close" at bounding box center [1339, 19] width 79 height 21
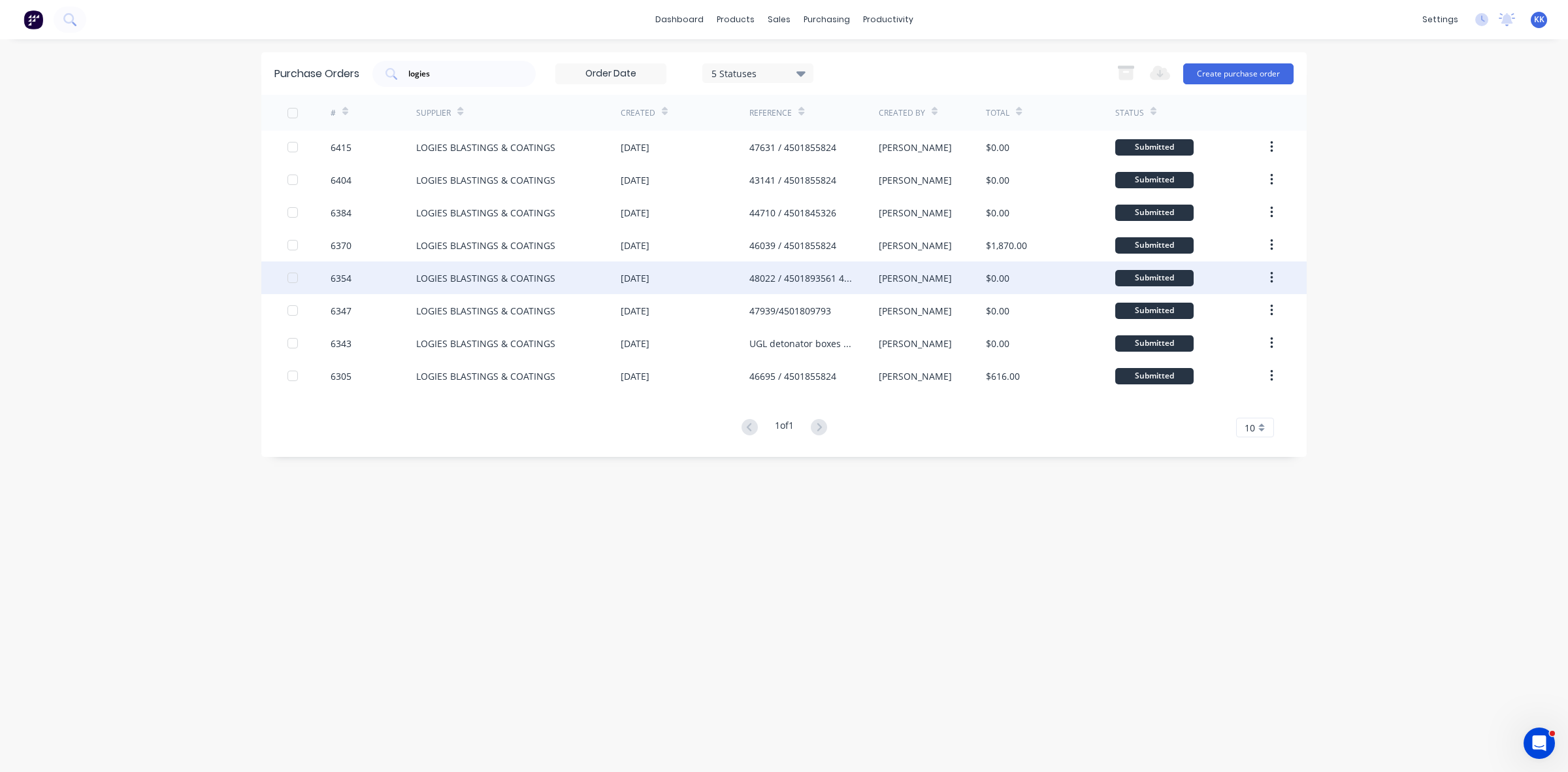
click at [784, 278] on div "48022 / 4501893561 44710 / 4501855824 45834 / 4501893561" at bounding box center [801, 278] width 102 height 14
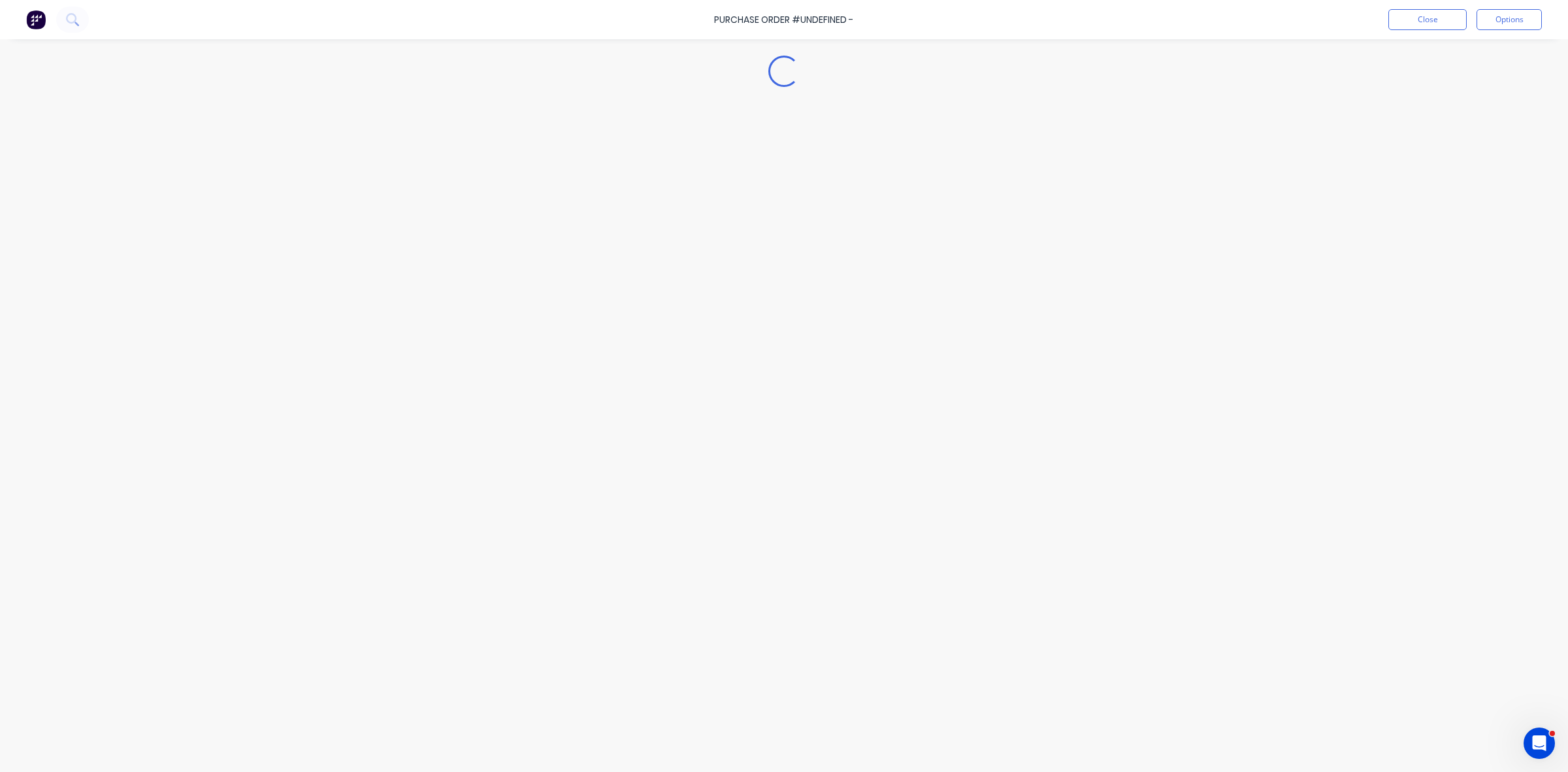
type textarea "x"
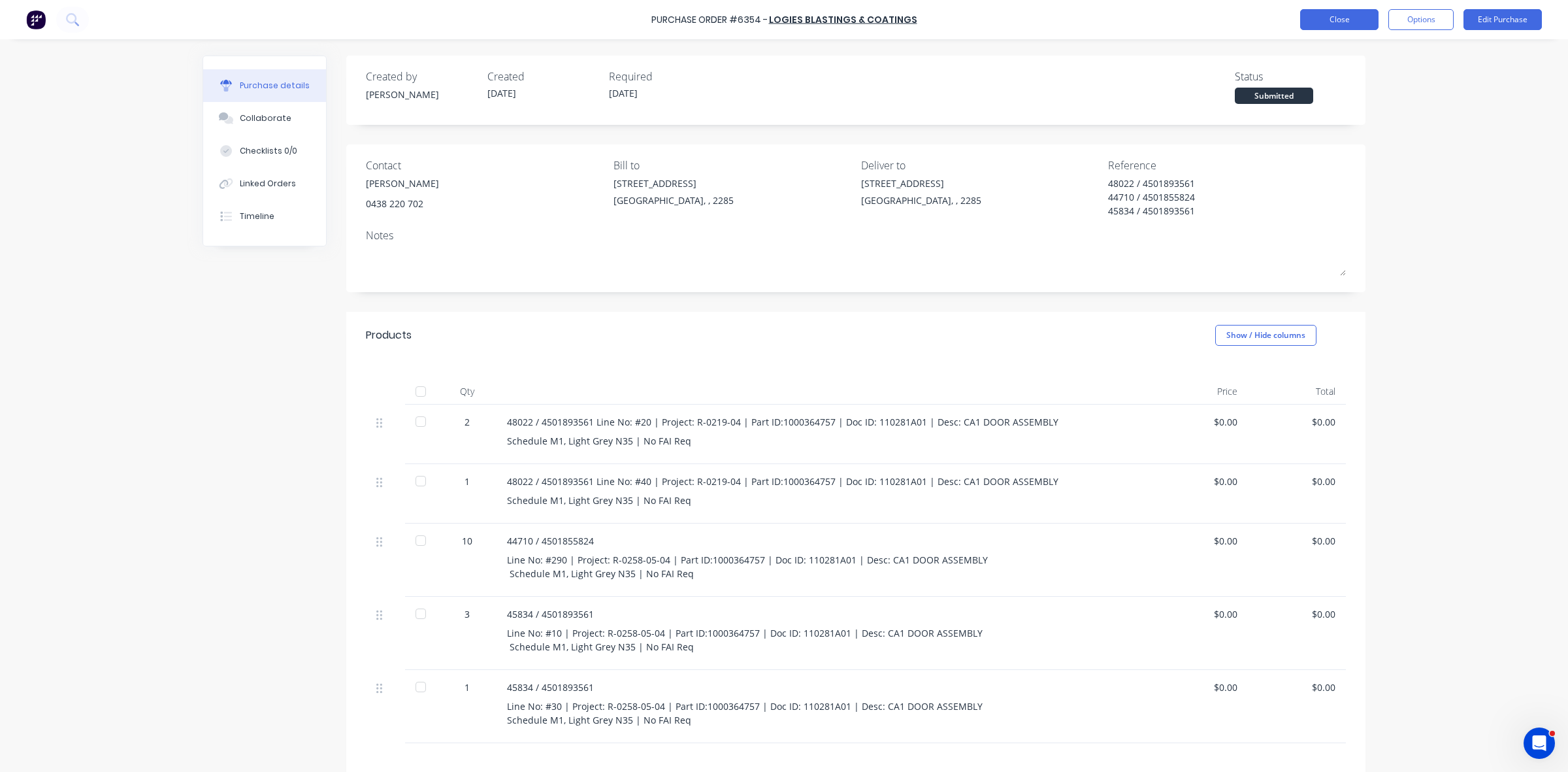
click at [1343, 24] on button "Close" at bounding box center [1339, 19] width 79 height 21
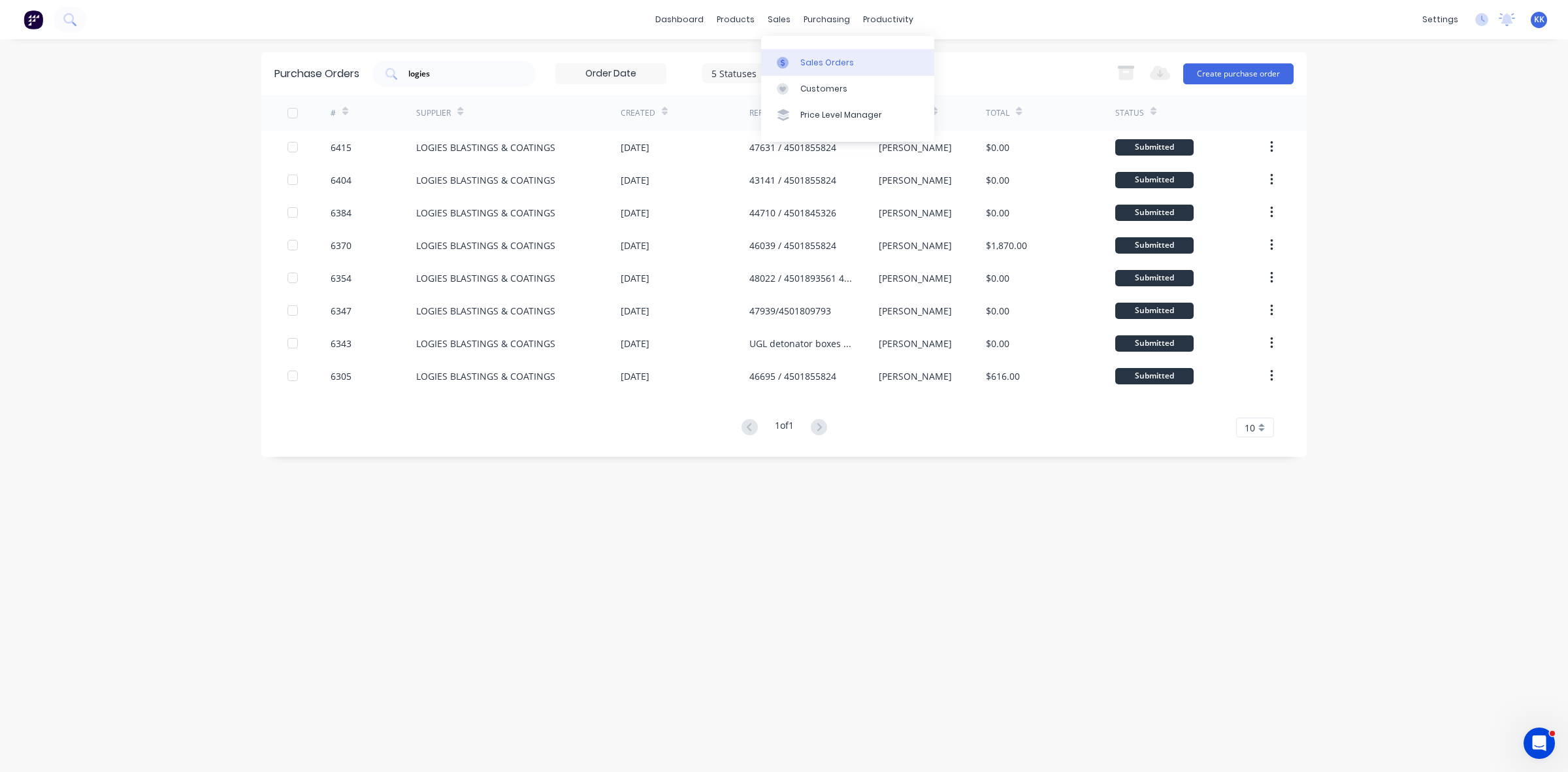
click at [803, 49] on link "Sales Orders" at bounding box center [848, 63] width 173 height 26
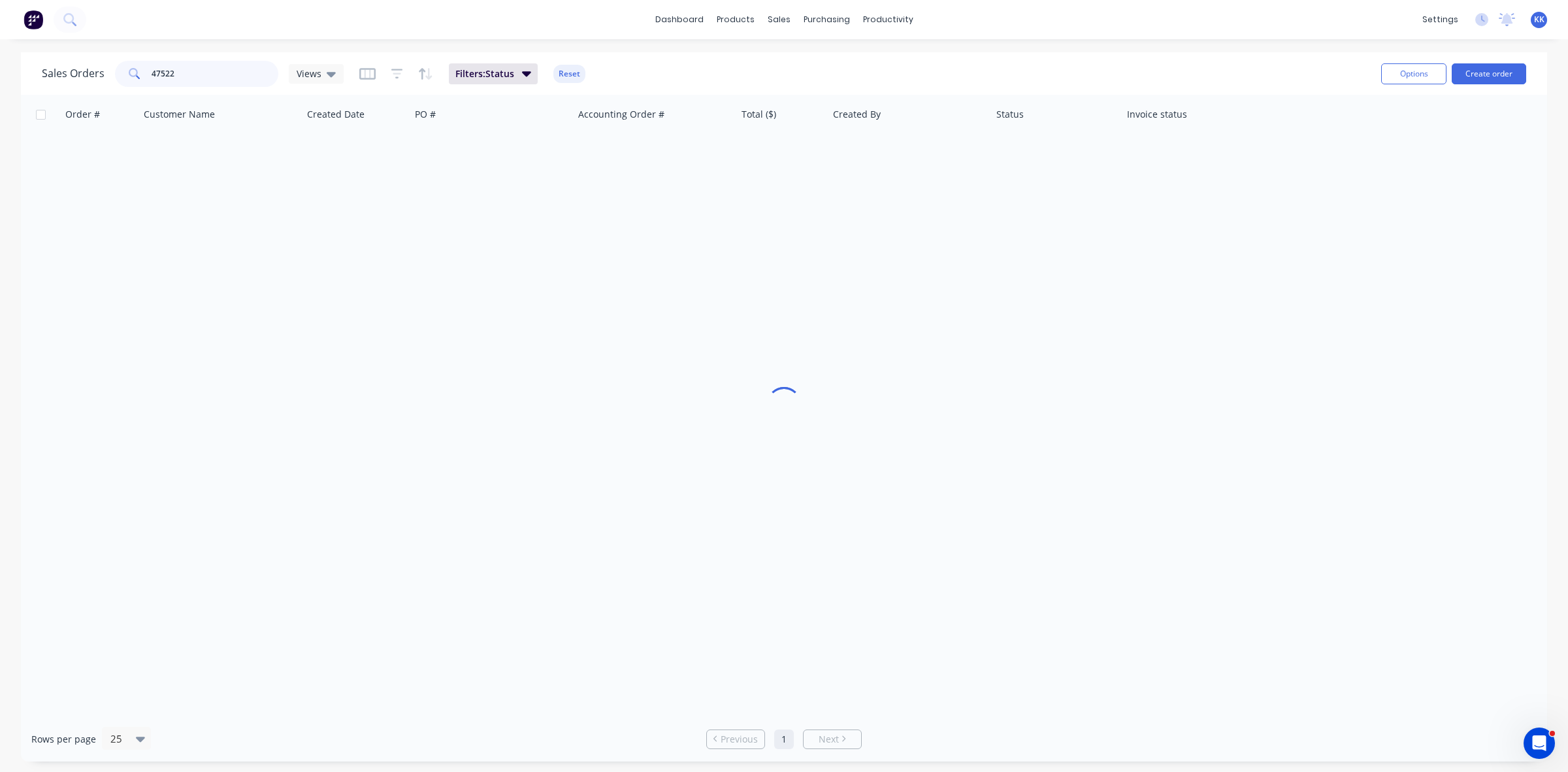
drag, startPoint x: 207, startPoint y: 69, endPoint x: 121, endPoint y: 72, distance: 86.1
click at [129, 72] on div "47522" at bounding box center [196, 74] width 163 height 26
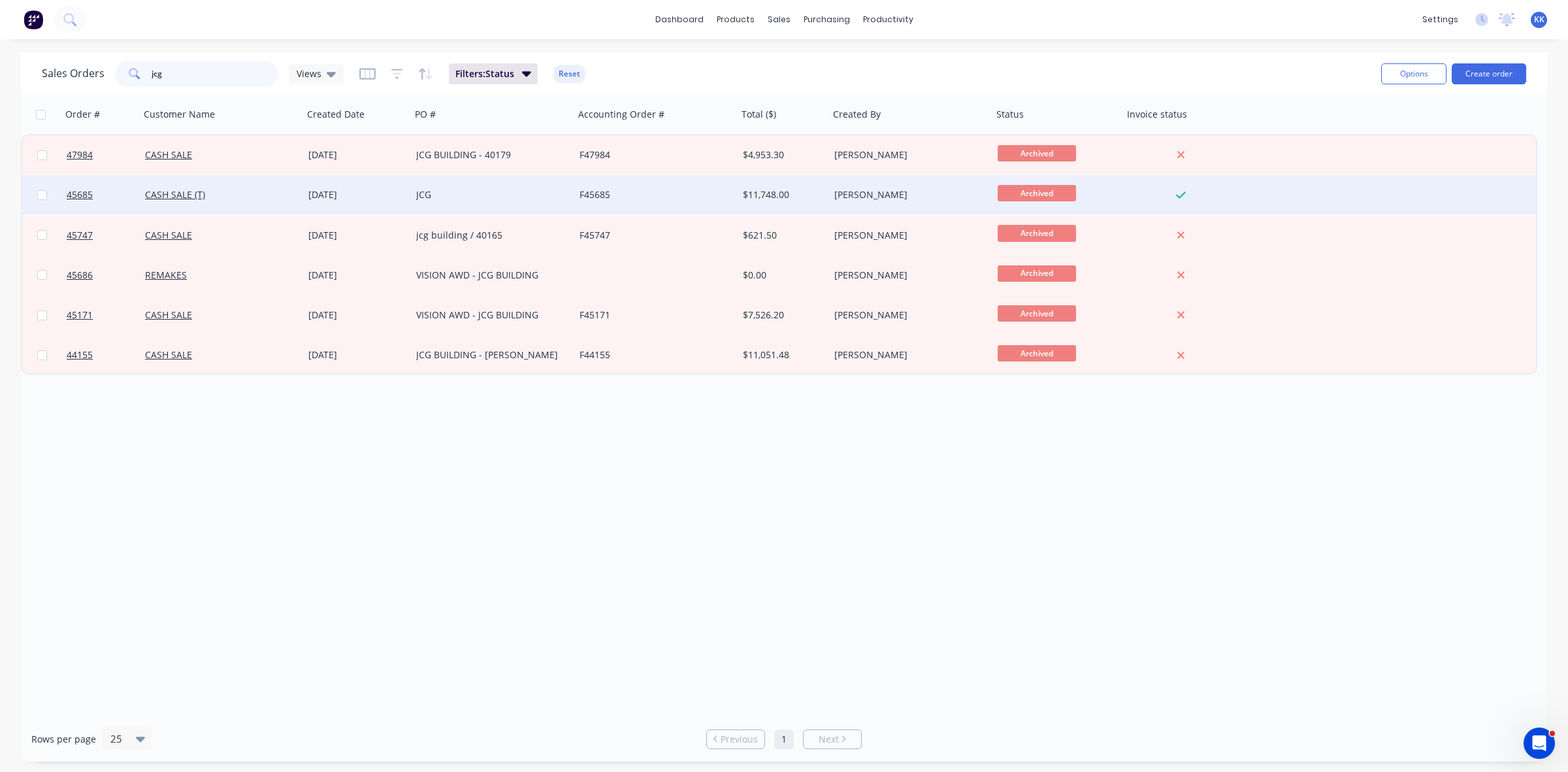
type input "jcg"
click at [478, 193] on div "JCG" at bounding box center [488, 194] width 145 height 13
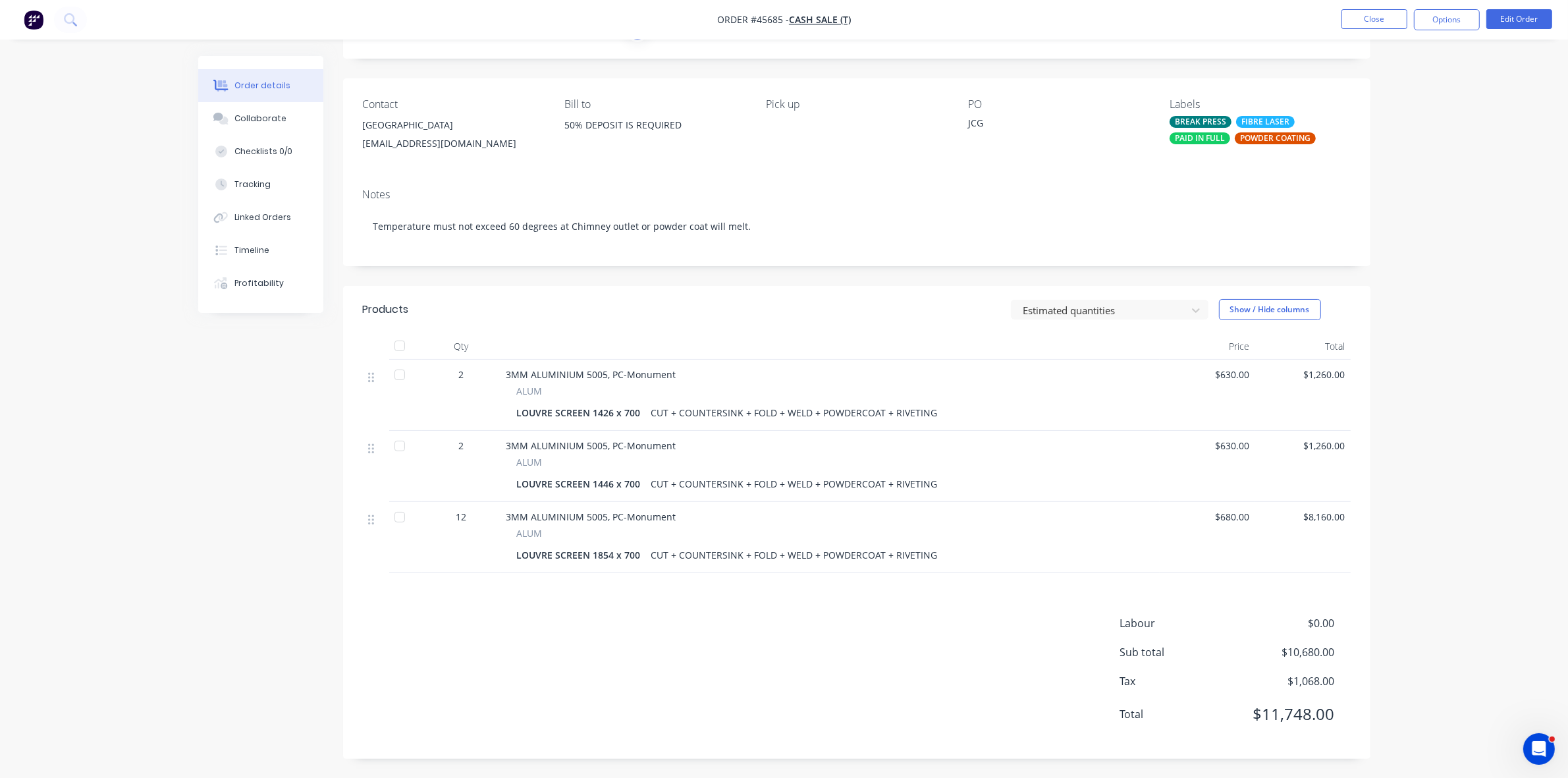
scroll to position [68, 0]
drag, startPoint x: 1387, startPoint y: 18, endPoint x: 795, endPoint y: 19, distance: 592.0
click at [1314, 18] on nav "Order #45685 - CASH SALE (T) Close Options Edit Order" at bounding box center [784, 20] width 1568 height 39
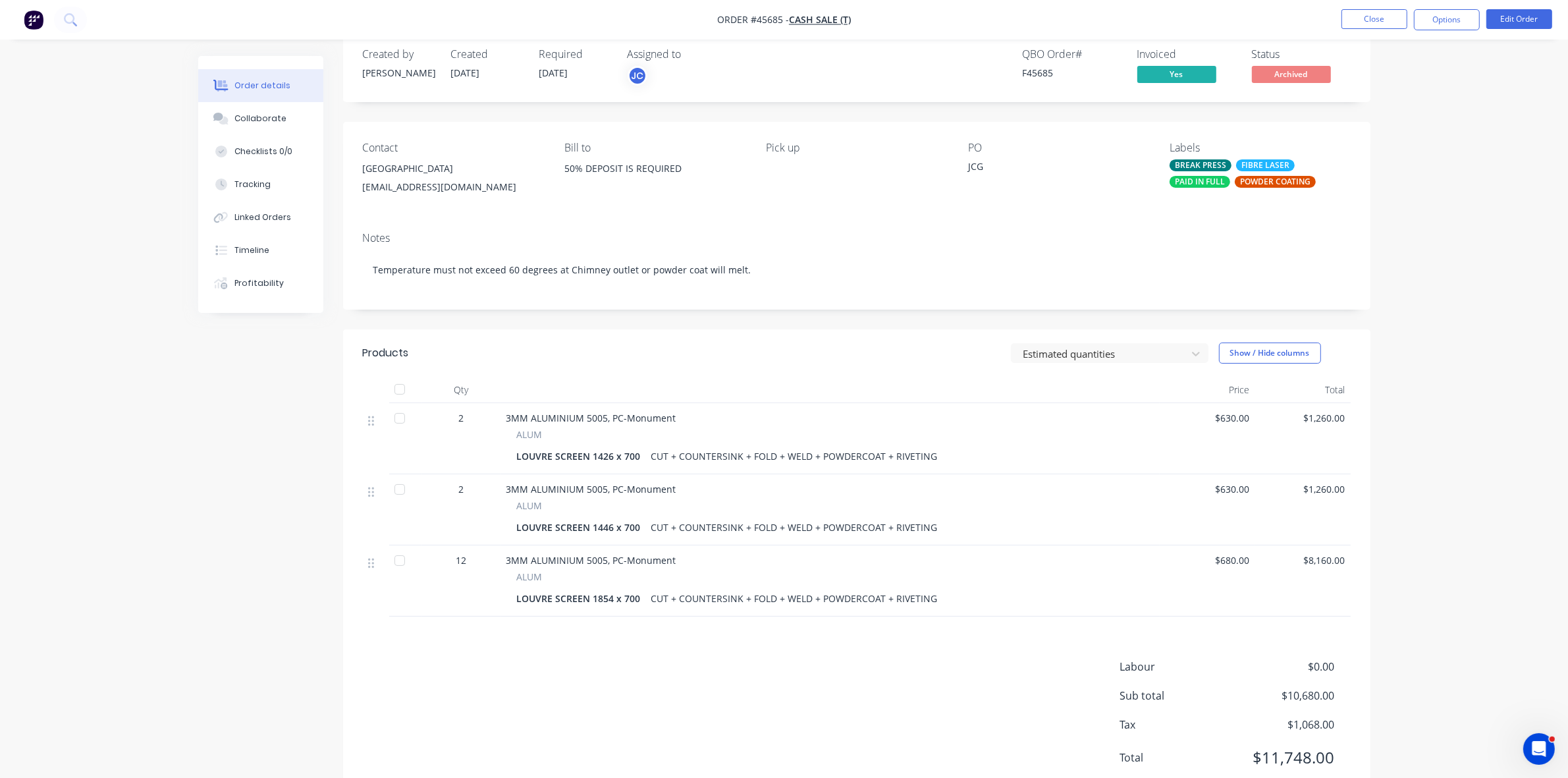
scroll to position [0, 0]
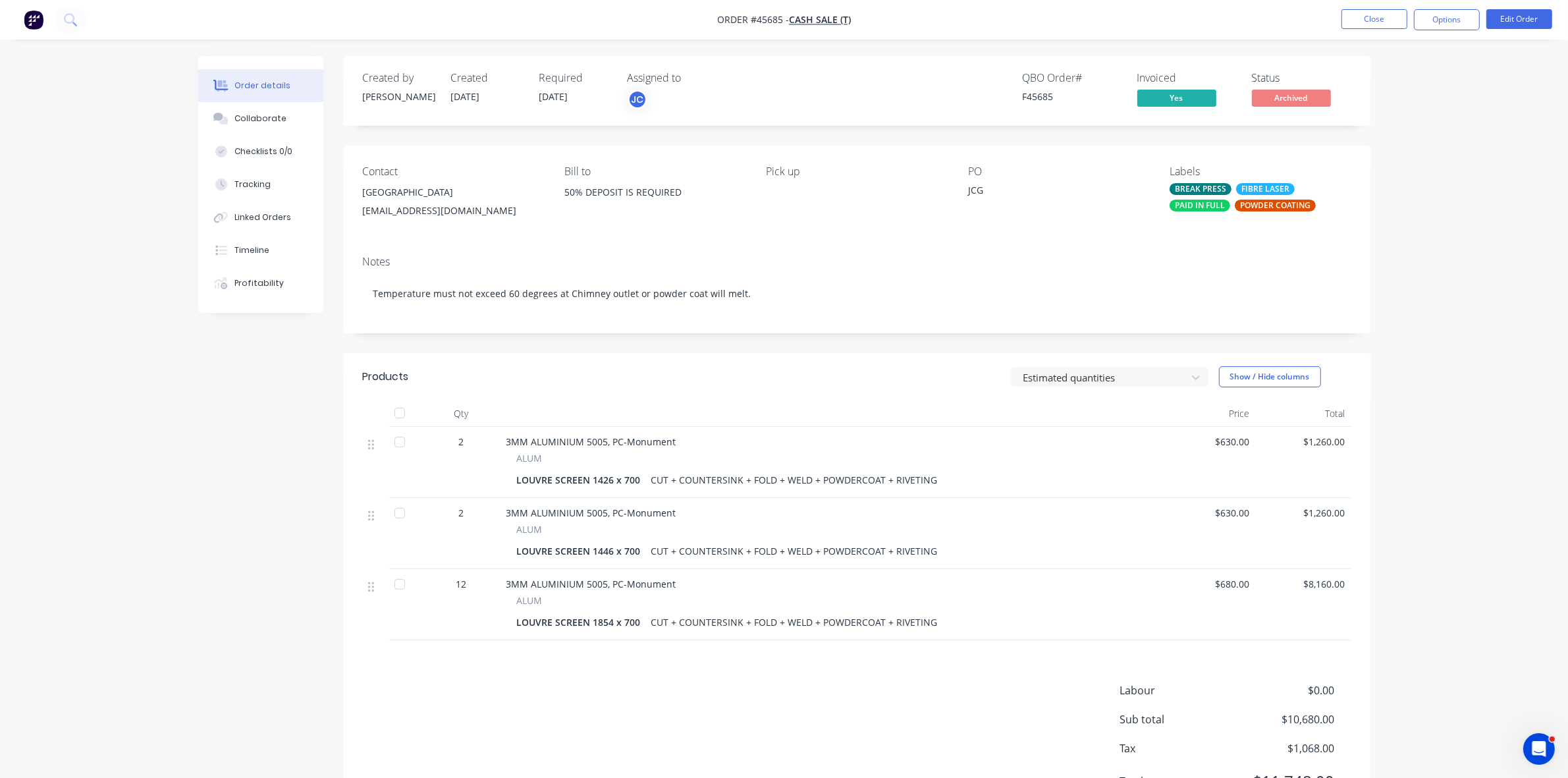
click at [46, 156] on div "Order details Collaborate Checklists 0/0 Tracking Linked Orders Timeline Profit…" at bounding box center [784, 423] width 1568 height 846
click at [1362, 24] on button "Close" at bounding box center [1375, 19] width 66 height 20
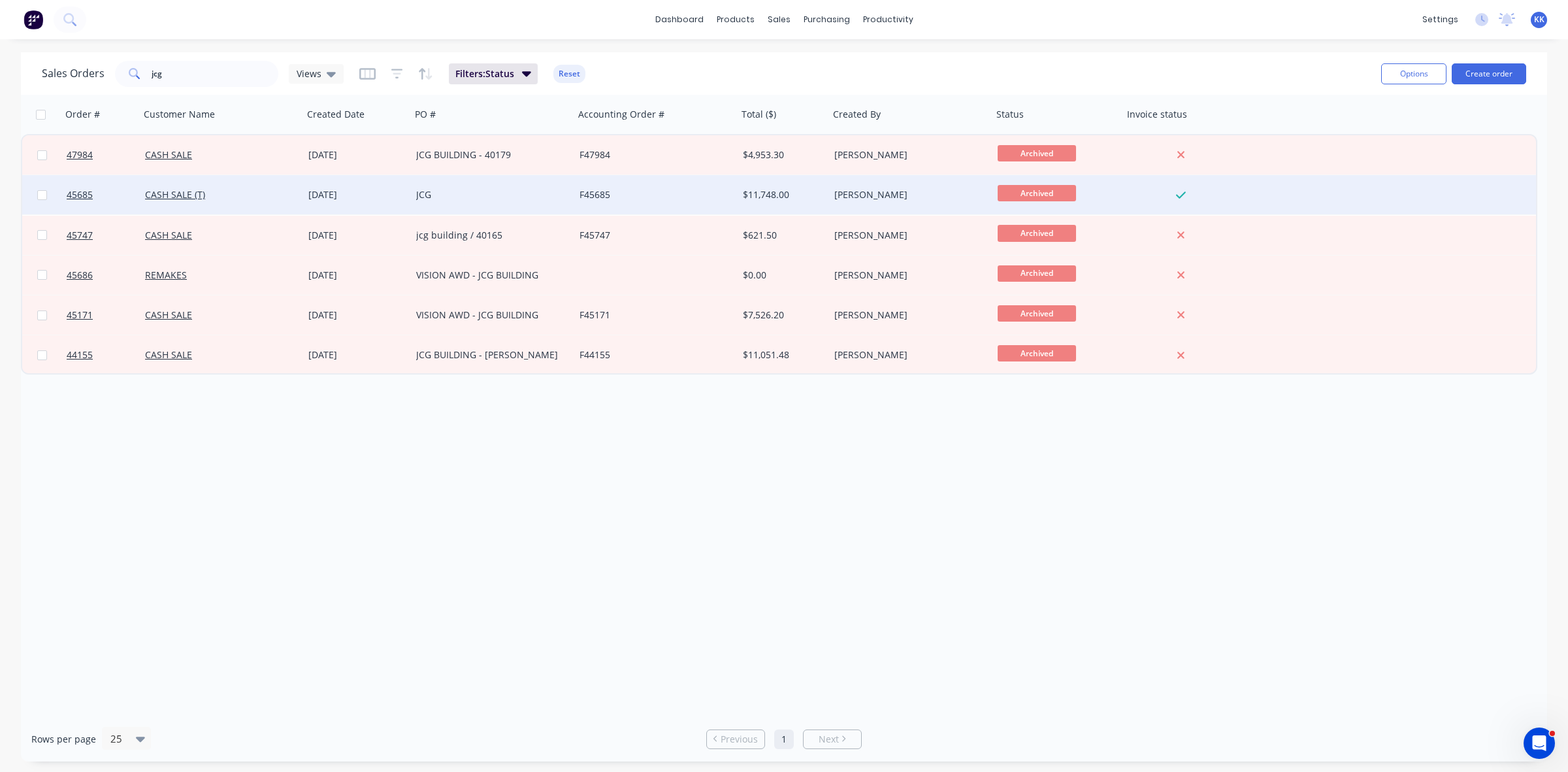
click at [504, 185] on div "JCG" at bounding box center [493, 194] width 163 height 39
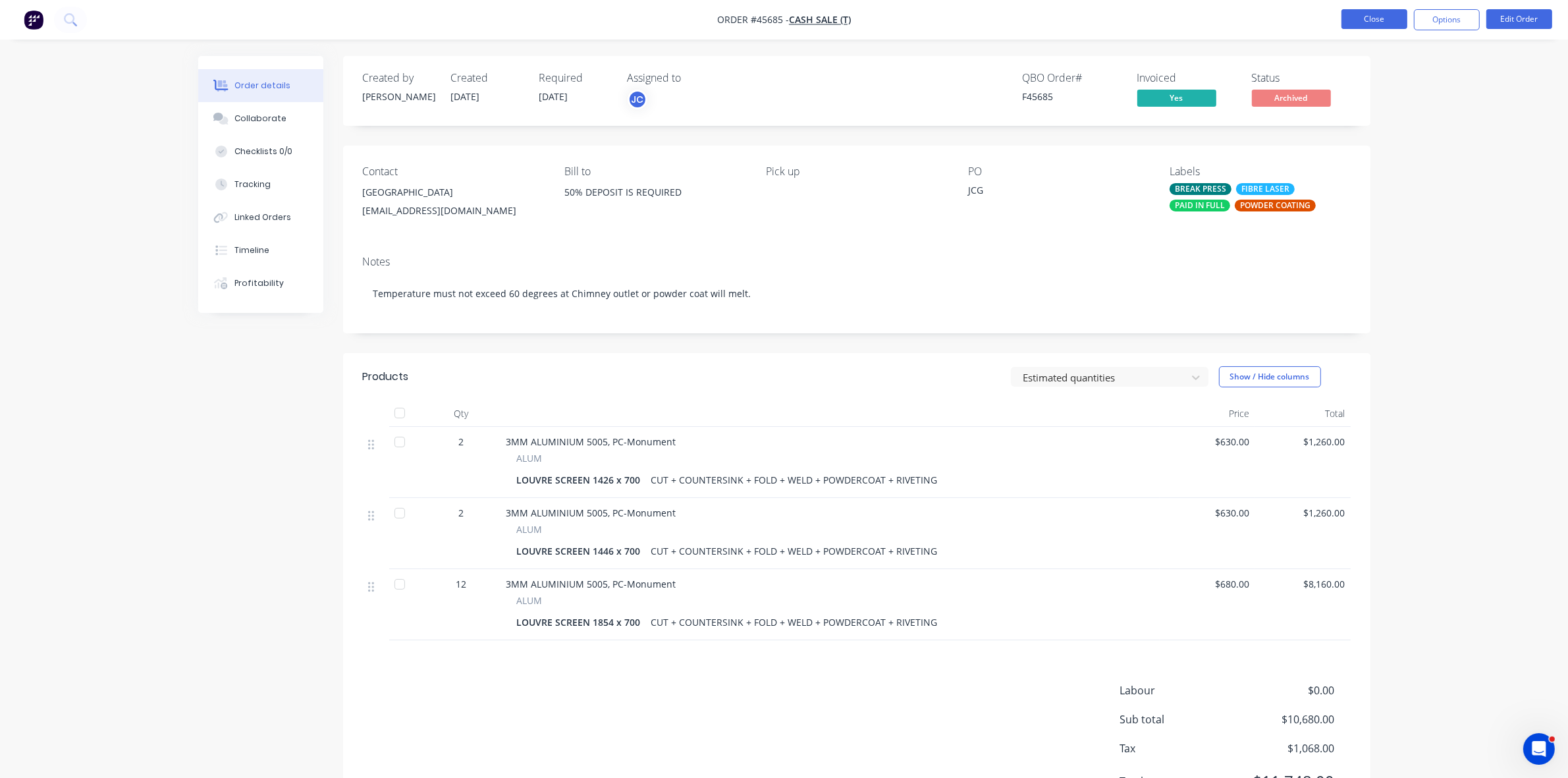
click at [1396, 13] on button "Close" at bounding box center [1375, 19] width 66 height 20
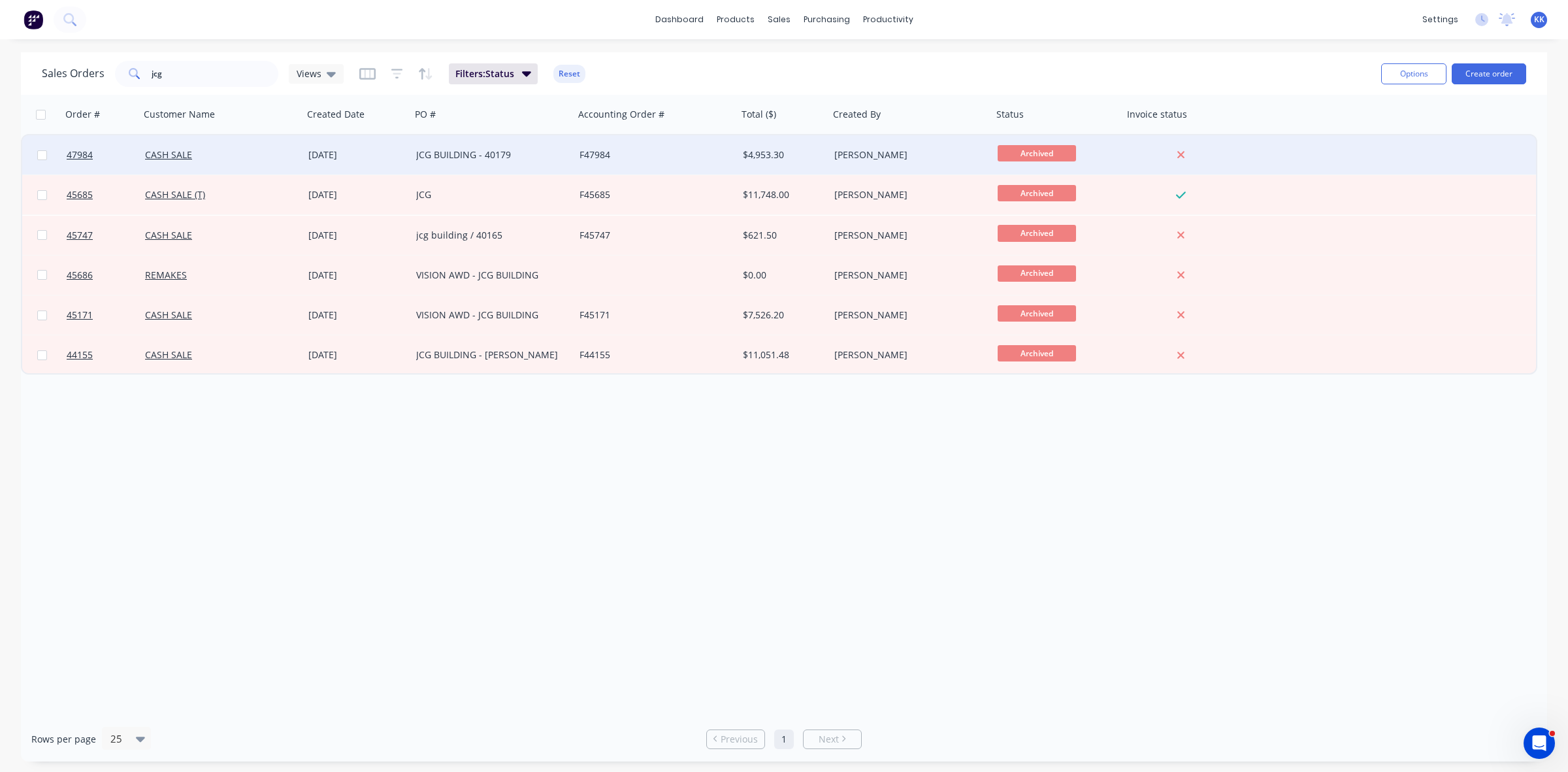
click at [647, 155] on div "F47984" at bounding box center [652, 155] width 145 height 13
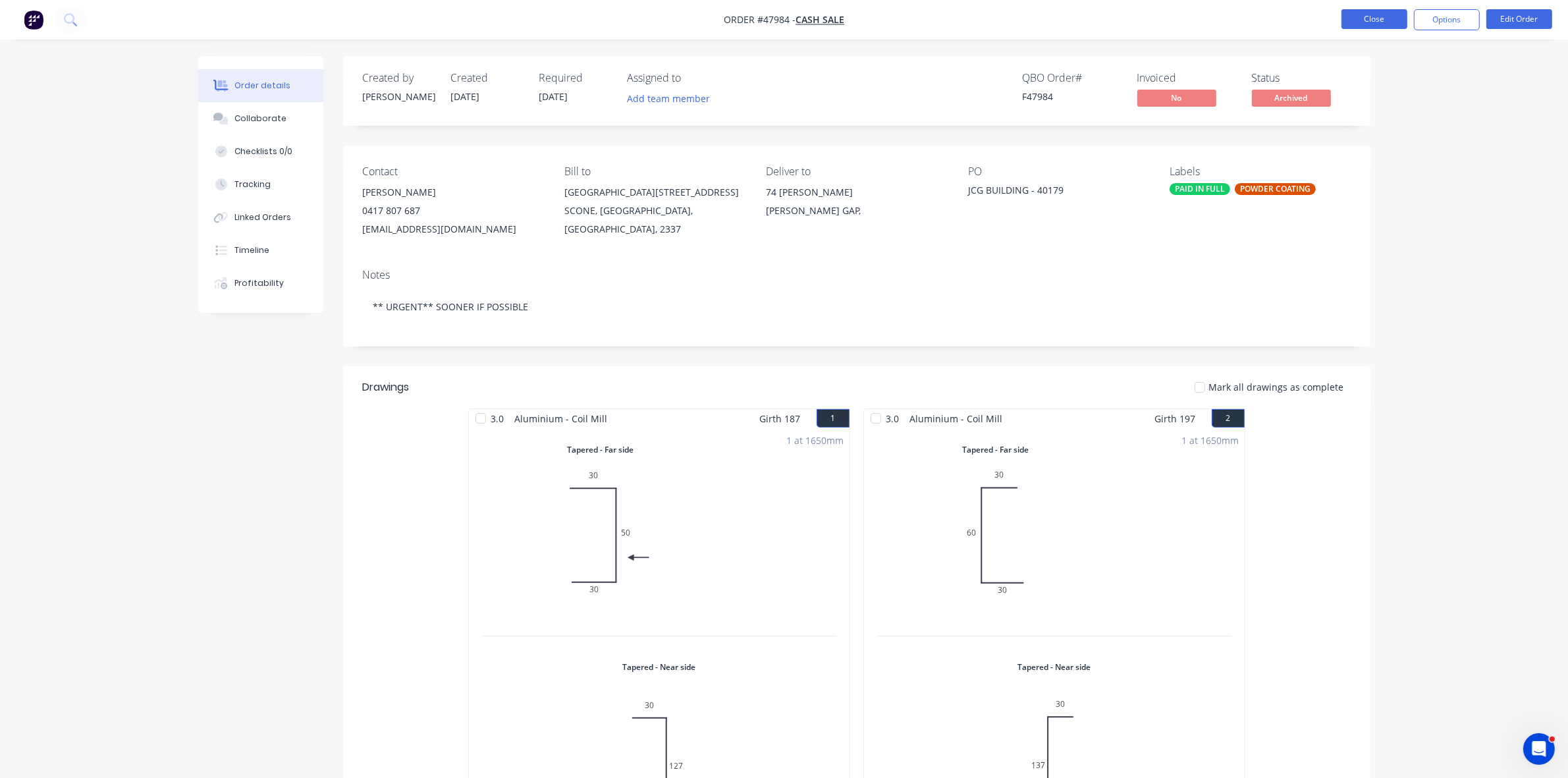
click at [1377, 17] on button "Close" at bounding box center [1375, 19] width 66 height 20
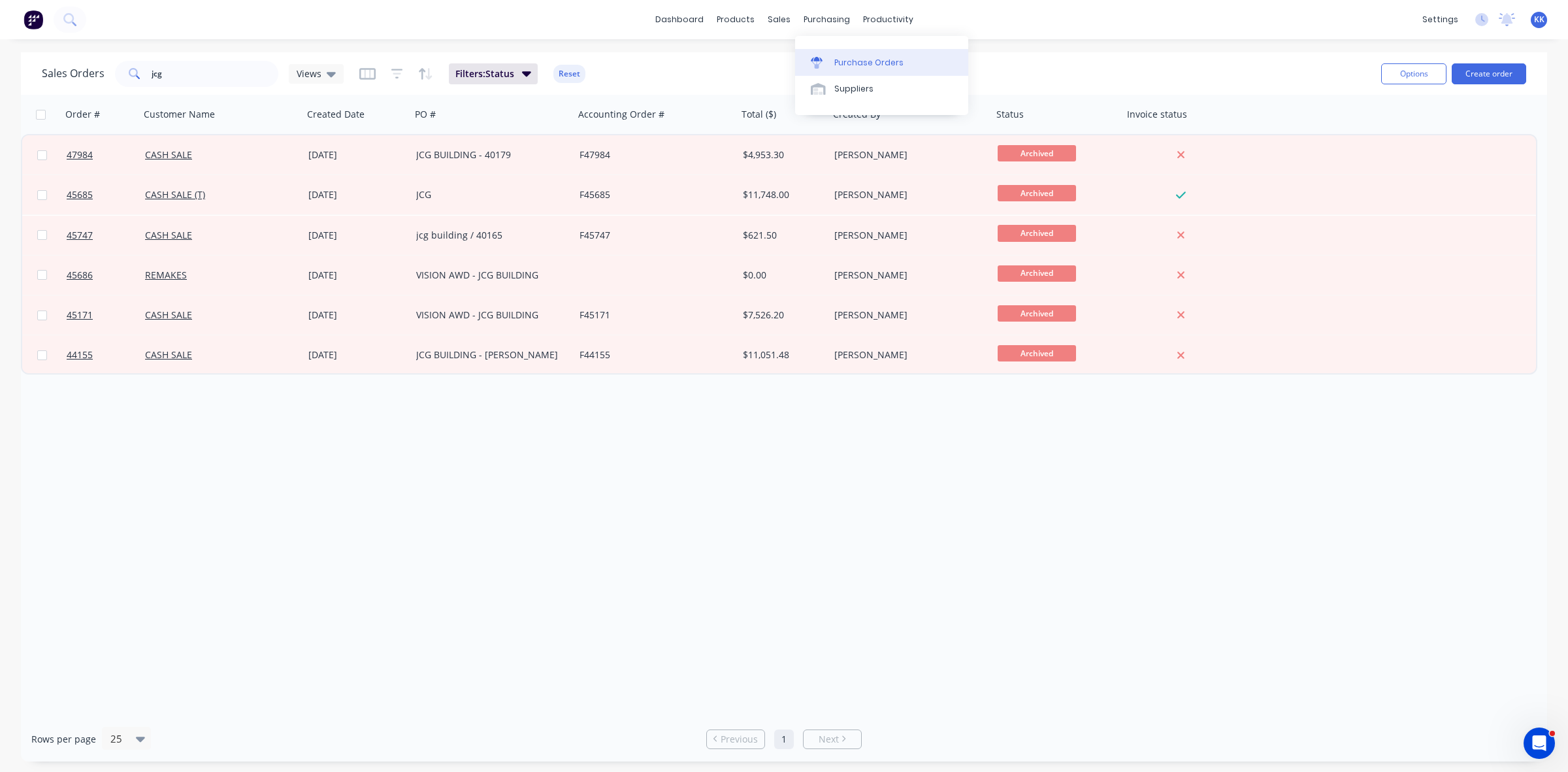
click at [809, 59] on link "Purchase Orders" at bounding box center [882, 63] width 173 height 26
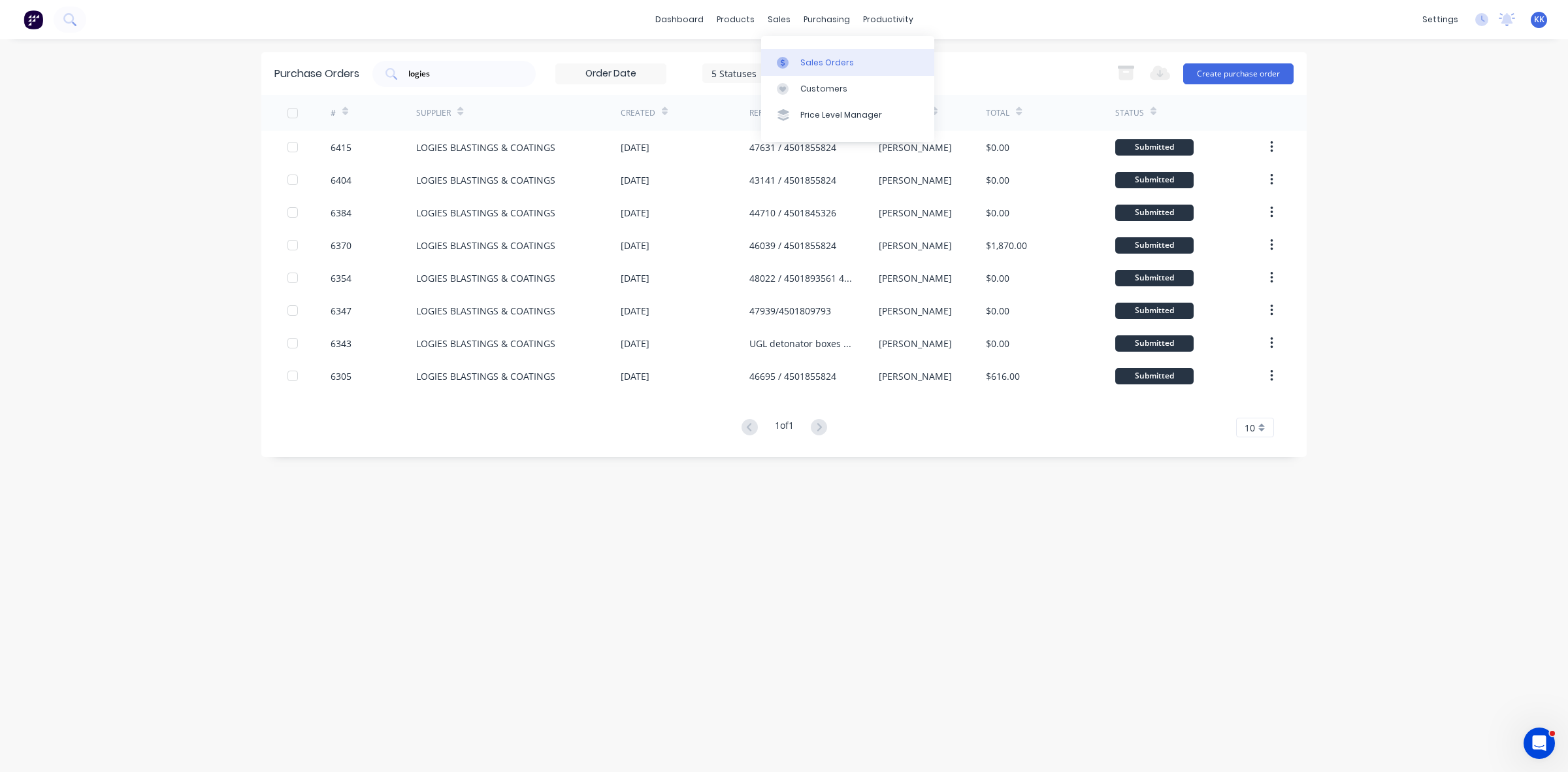
click at [789, 60] on div at bounding box center [787, 62] width 19 height 11
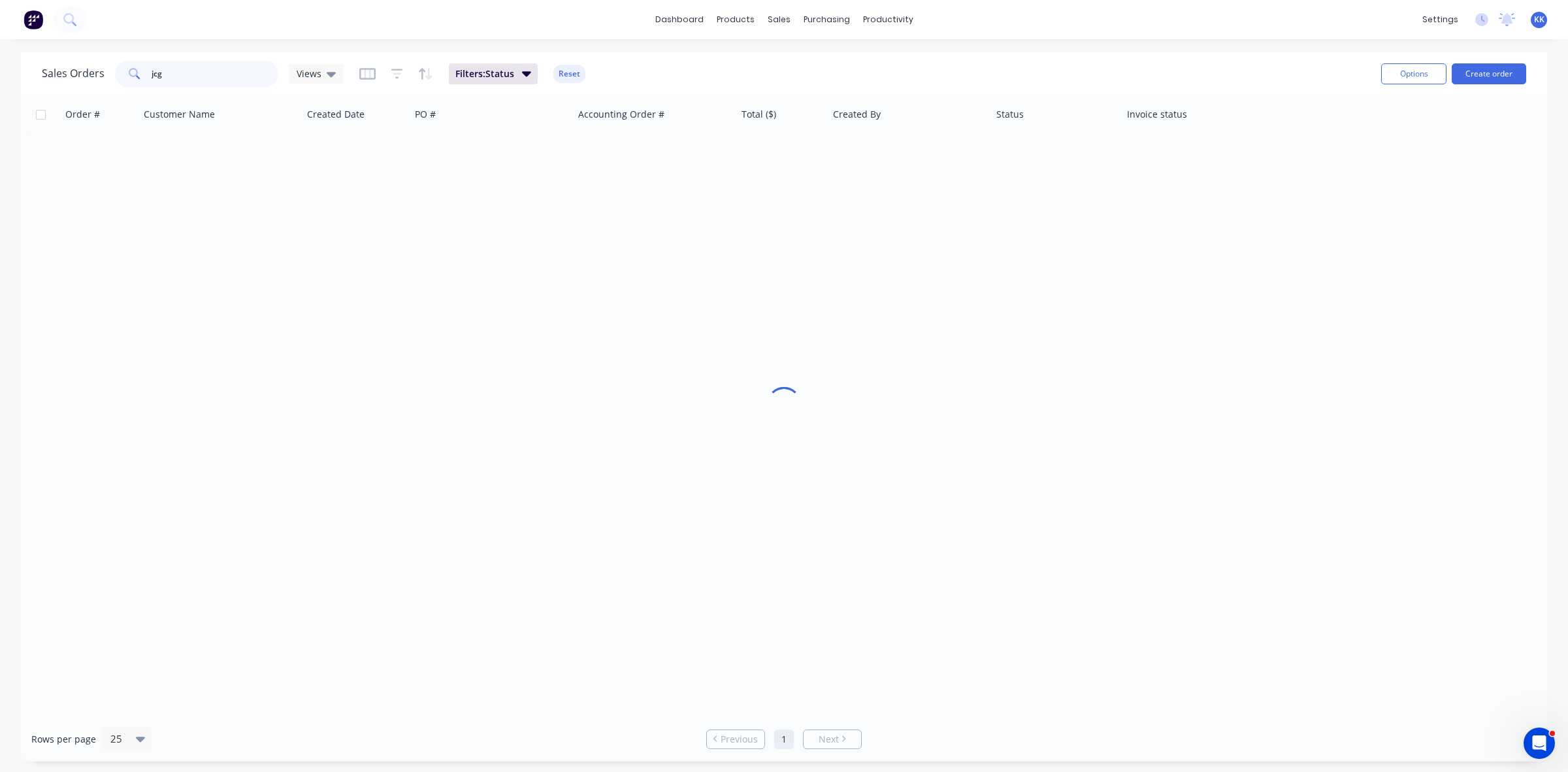
drag, startPoint x: 162, startPoint y: 76, endPoint x: 132, endPoint y: 76, distance: 30.0
click at [132, 76] on div "jcg" at bounding box center [196, 74] width 163 height 26
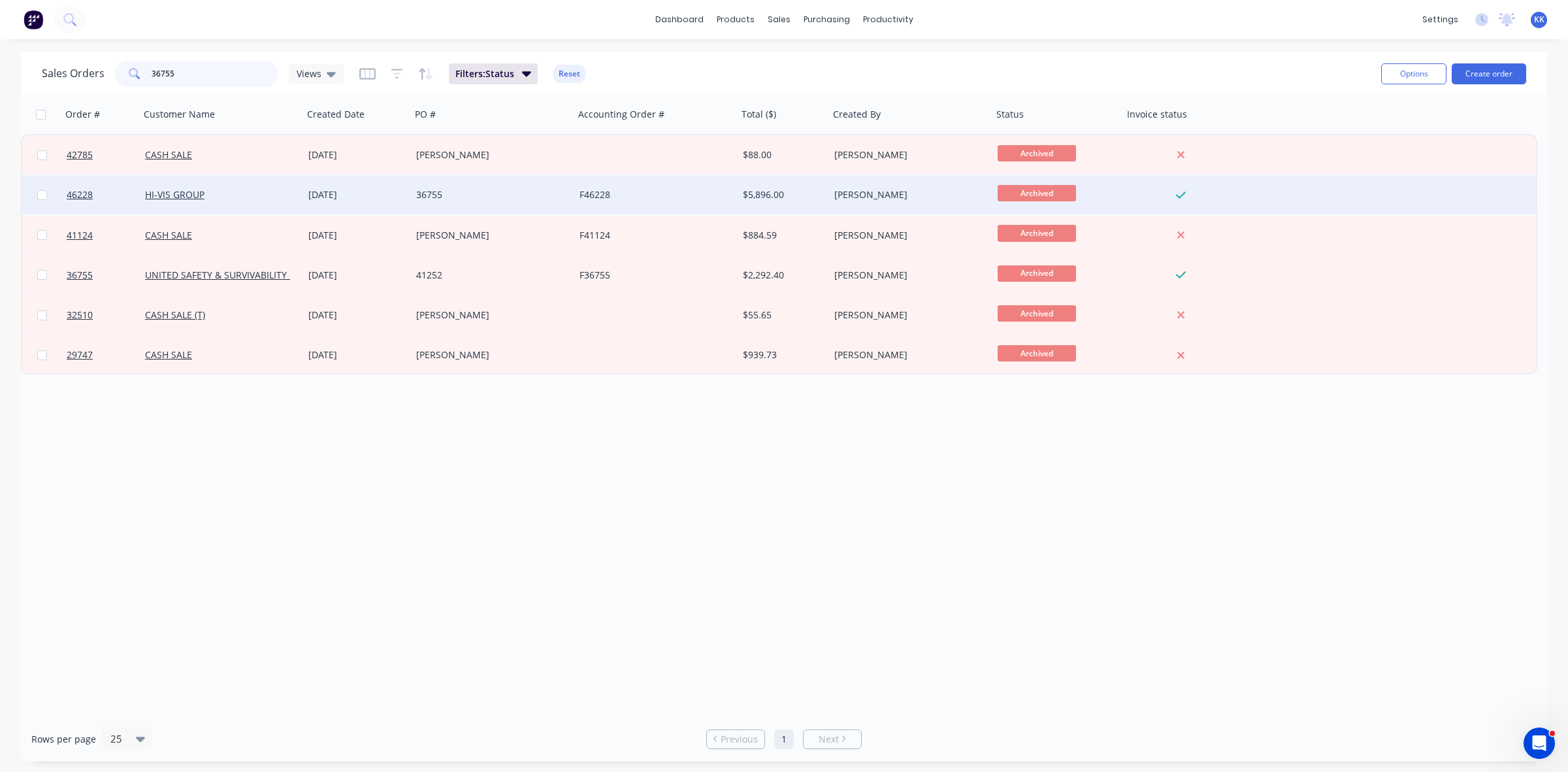
type input "36755"
click at [486, 191] on div "36755" at bounding box center [488, 194] width 145 height 13
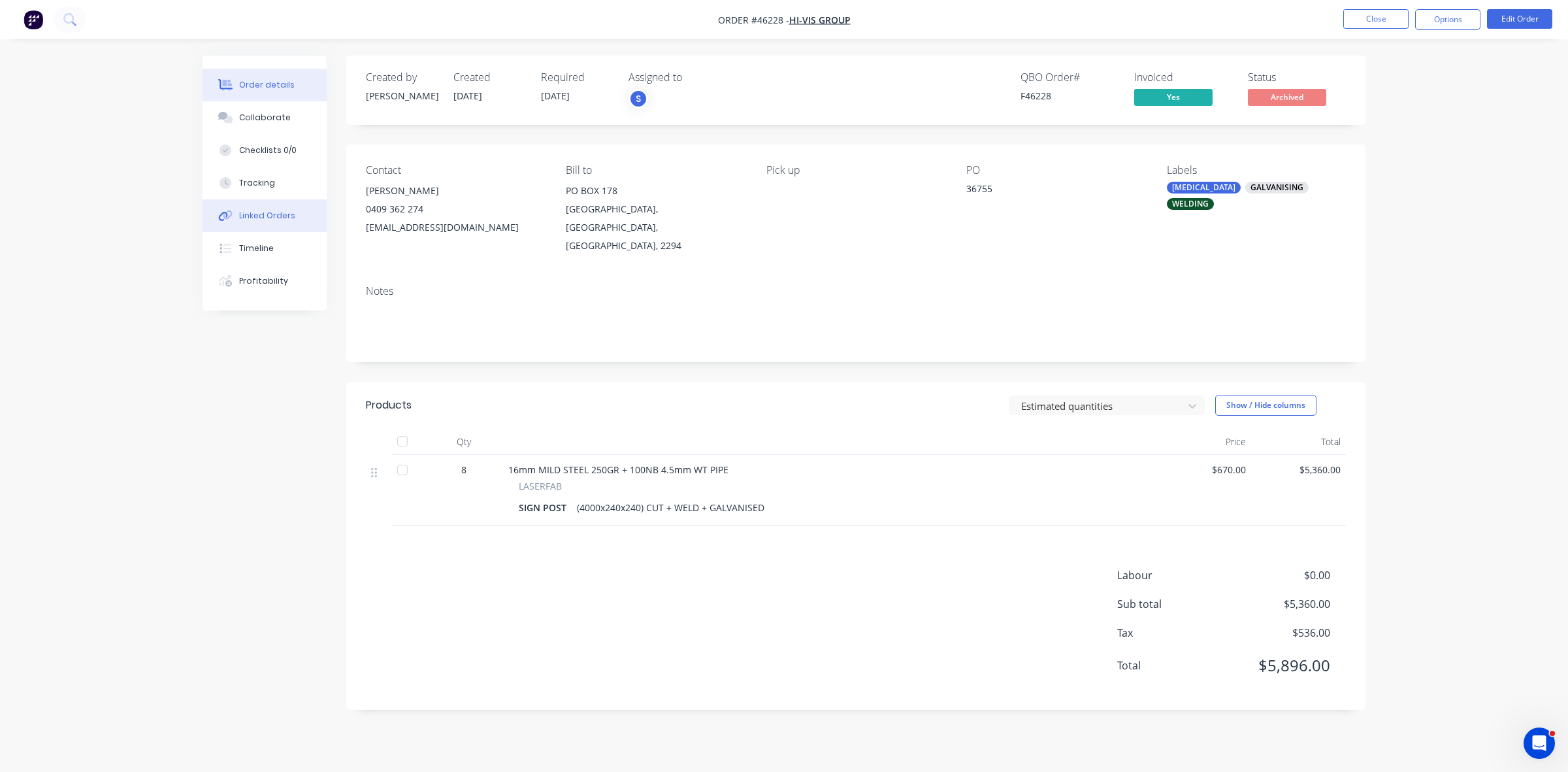
click at [261, 223] on button "Linked Orders" at bounding box center [264, 216] width 124 height 33
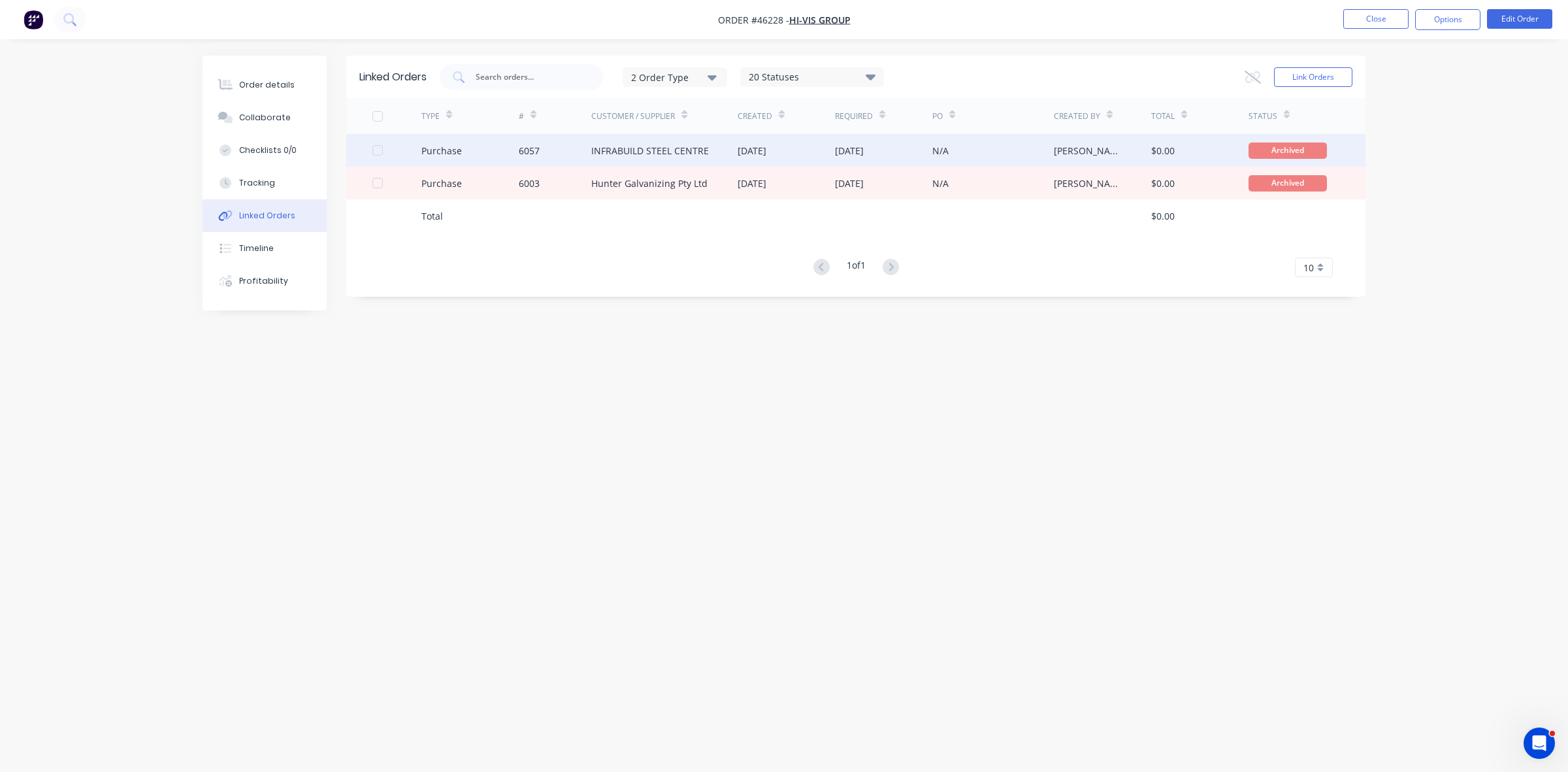
click at [763, 152] on div "[DATE]" at bounding box center [752, 151] width 29 height 14
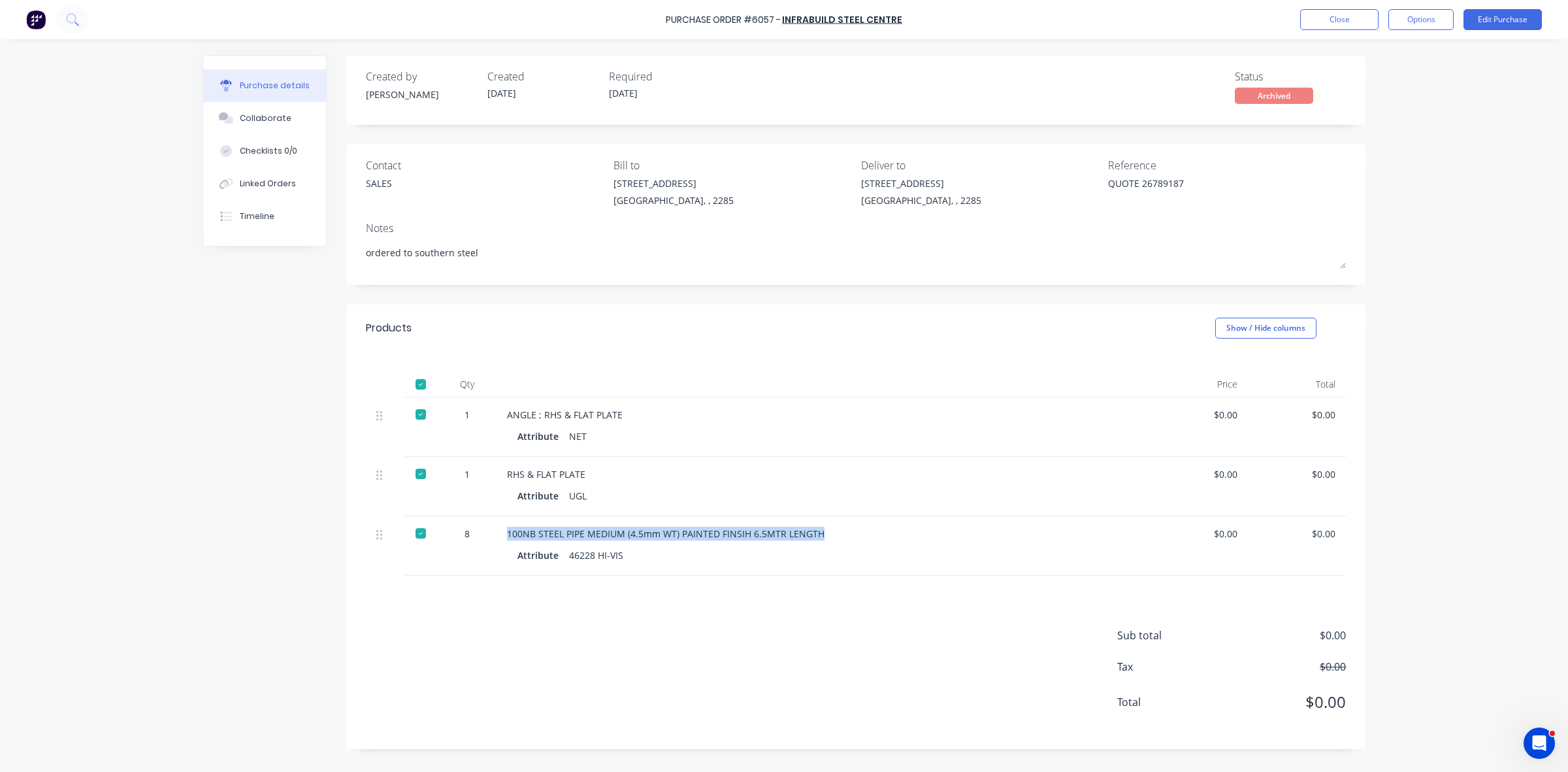
drag, startPoint x: 827, startPoint y: 536, endPoint x: 503, endPoint y: 536, distance: 324.0
click at [503, 536] on div "100NB STEEL PIPE MEDIUM (4.5mm WT) PAINTED FINSIH 6.5MTR LENGTH Attribute 46228…" at bounding box center [824, 546] width 653 height 59
copy div "100NB STEEL PIPE MEDIUM (4.5mm WT) PAINTED FINSIH 6.5MTR LENGTH"
click at [273, 193] on button "Linked Orders" at bounding box center [264, 183] width 123 height 33
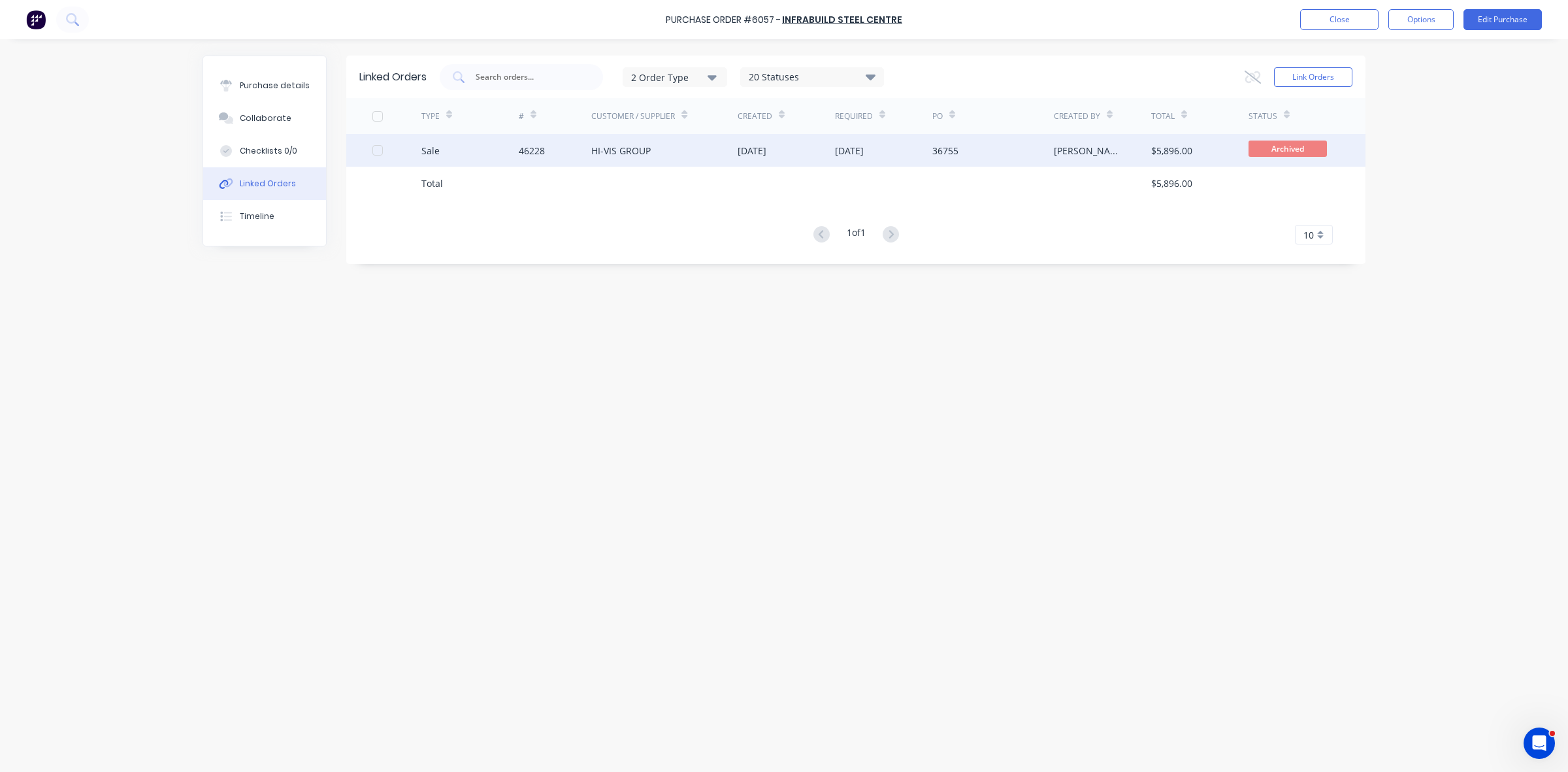
click at [758, 152] on div "[DATE]" at bounding box center [752, 151] width 29 height 14
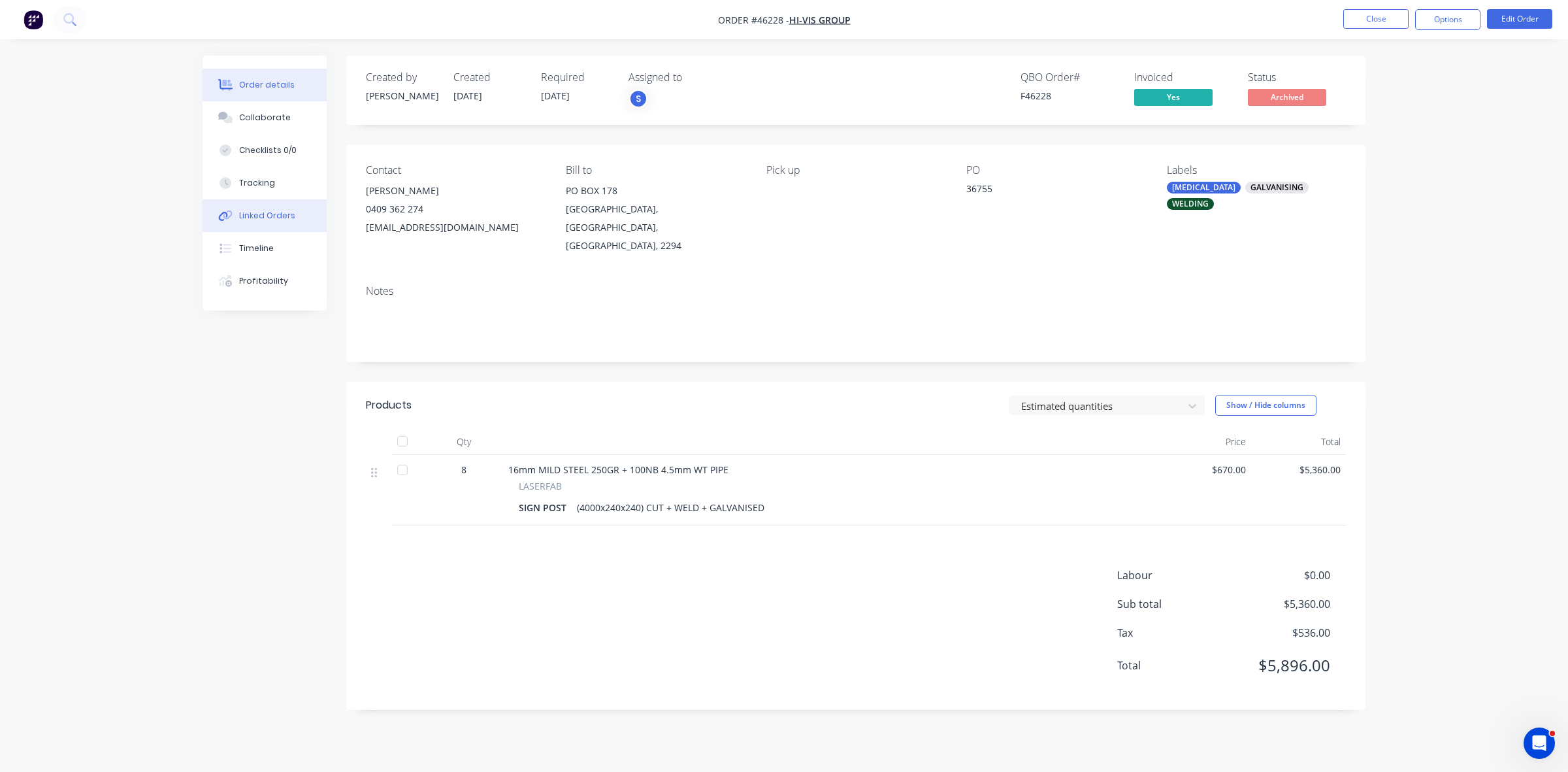
click at [258, 220] on div "Linked Orders" at bounding box center [268, 216] width 57 height 11
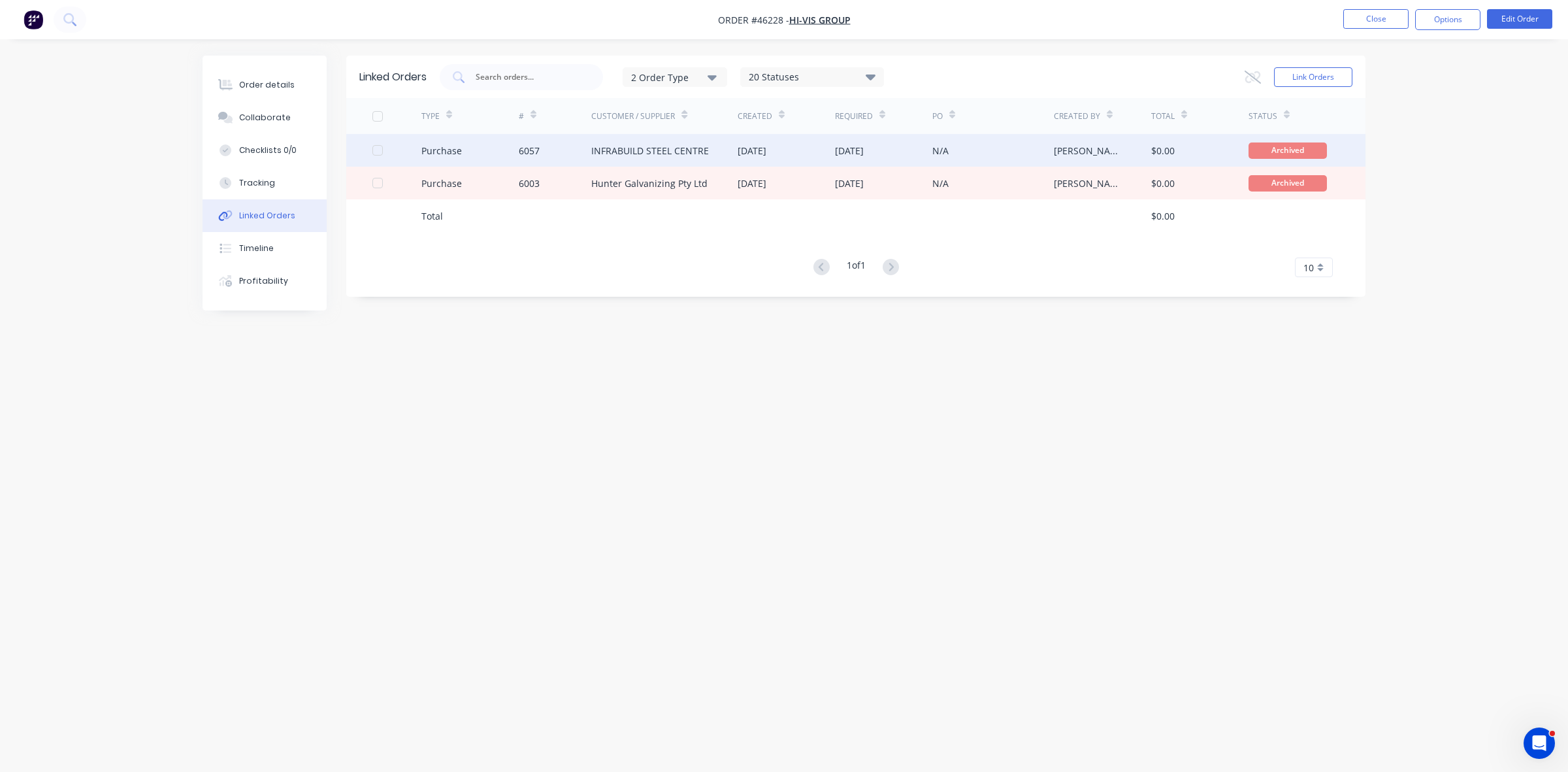
click at [638, 159] on div "INFRABUILD STEEL CENTRE" at bounding box center [665, 150] width 147 height 33
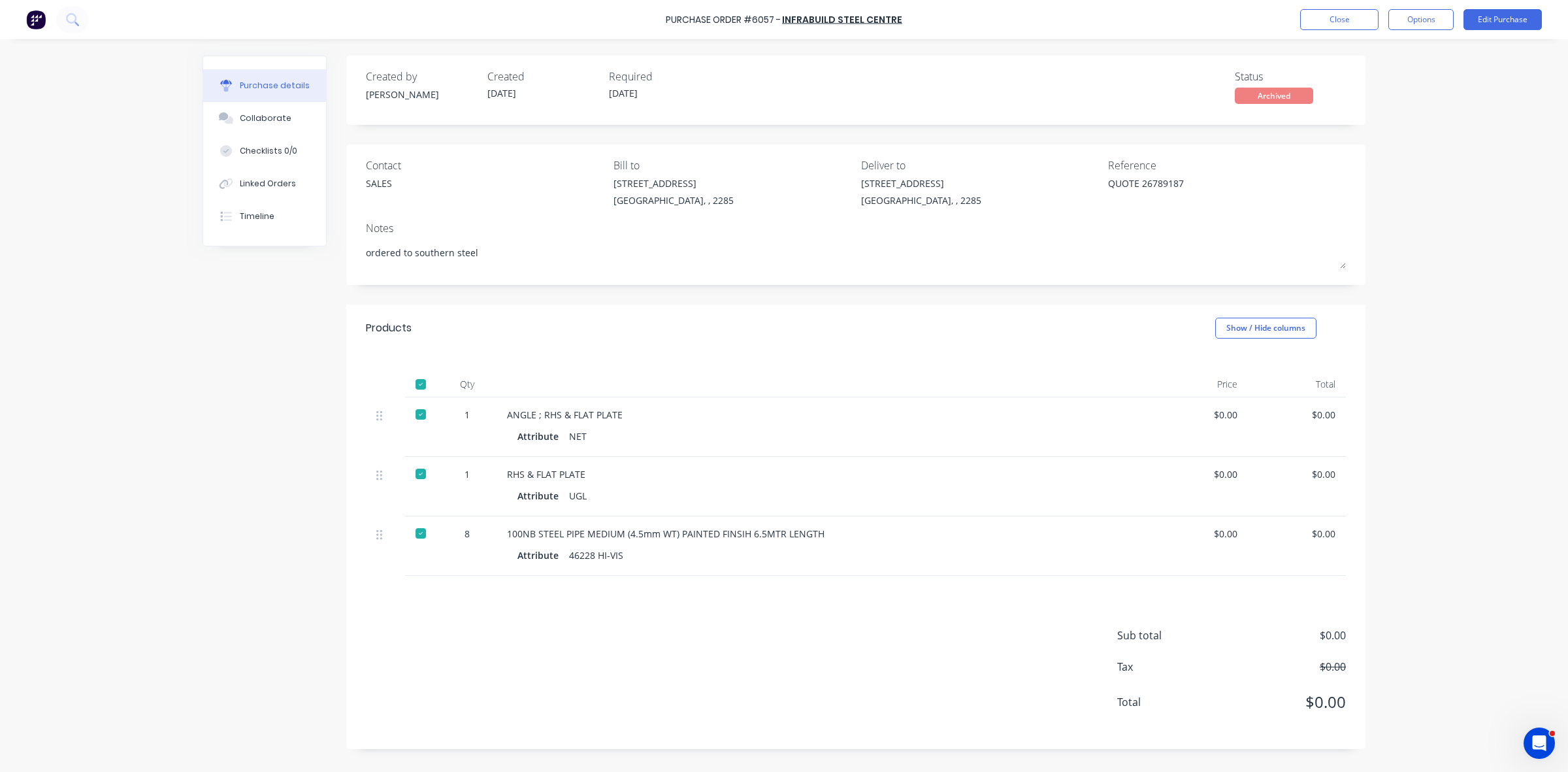
type textarea "x"
click at [1350, 24] on button "Close" at bounding box center [1339, 19] width 79 height 21
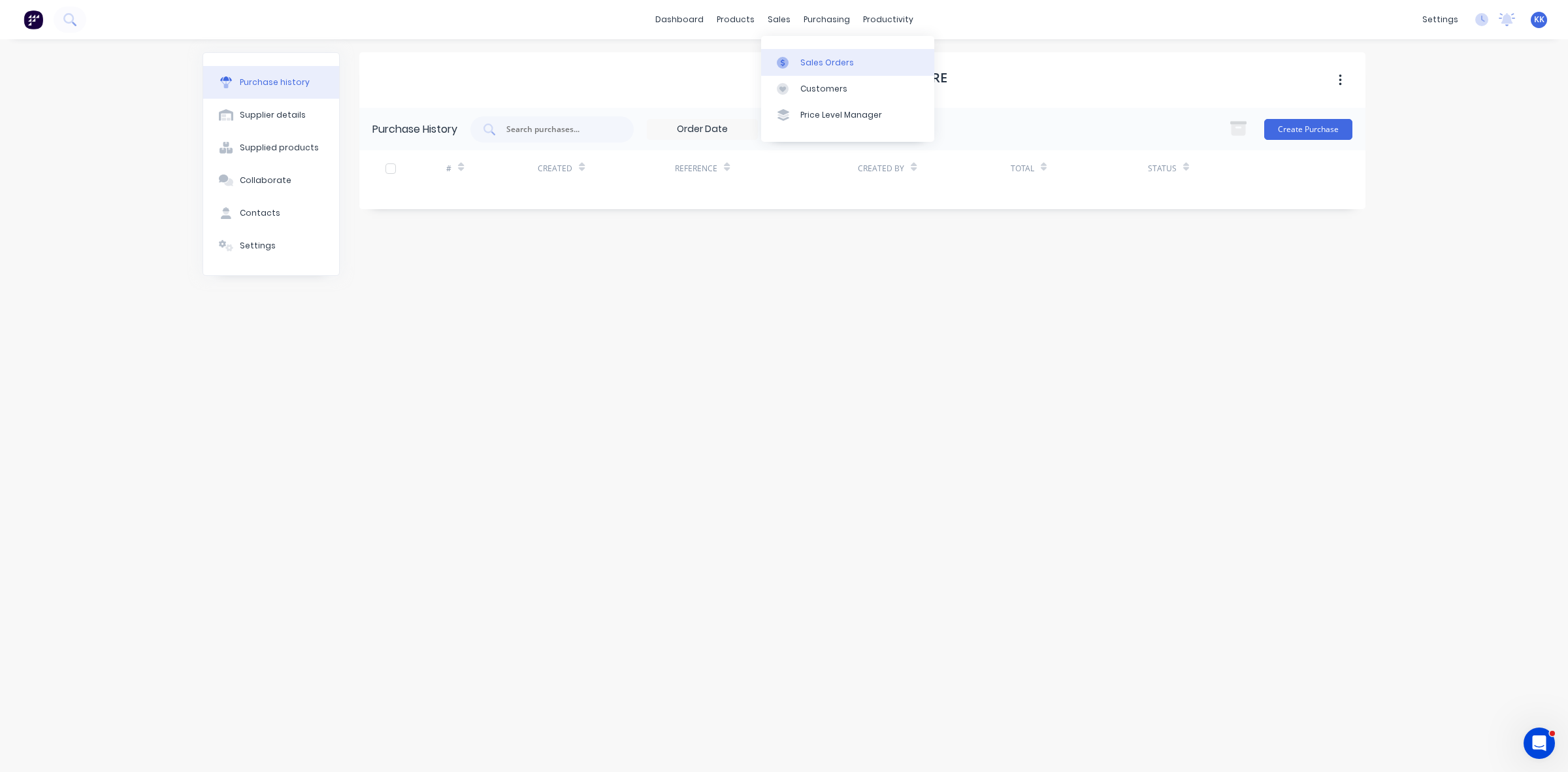
drag, startPoint x: 806, startPoint y: 47, endPoint x: 811, endPoint y: 56, distance: 10.3
click at [806, 47] on div "Sales Orders Customers Price Level Manager" at bounding box center [848, 88] width 173 height 105
click at [811, 57] on div "Sales Orders" at bounding box center [827, 62] width 54 height 11
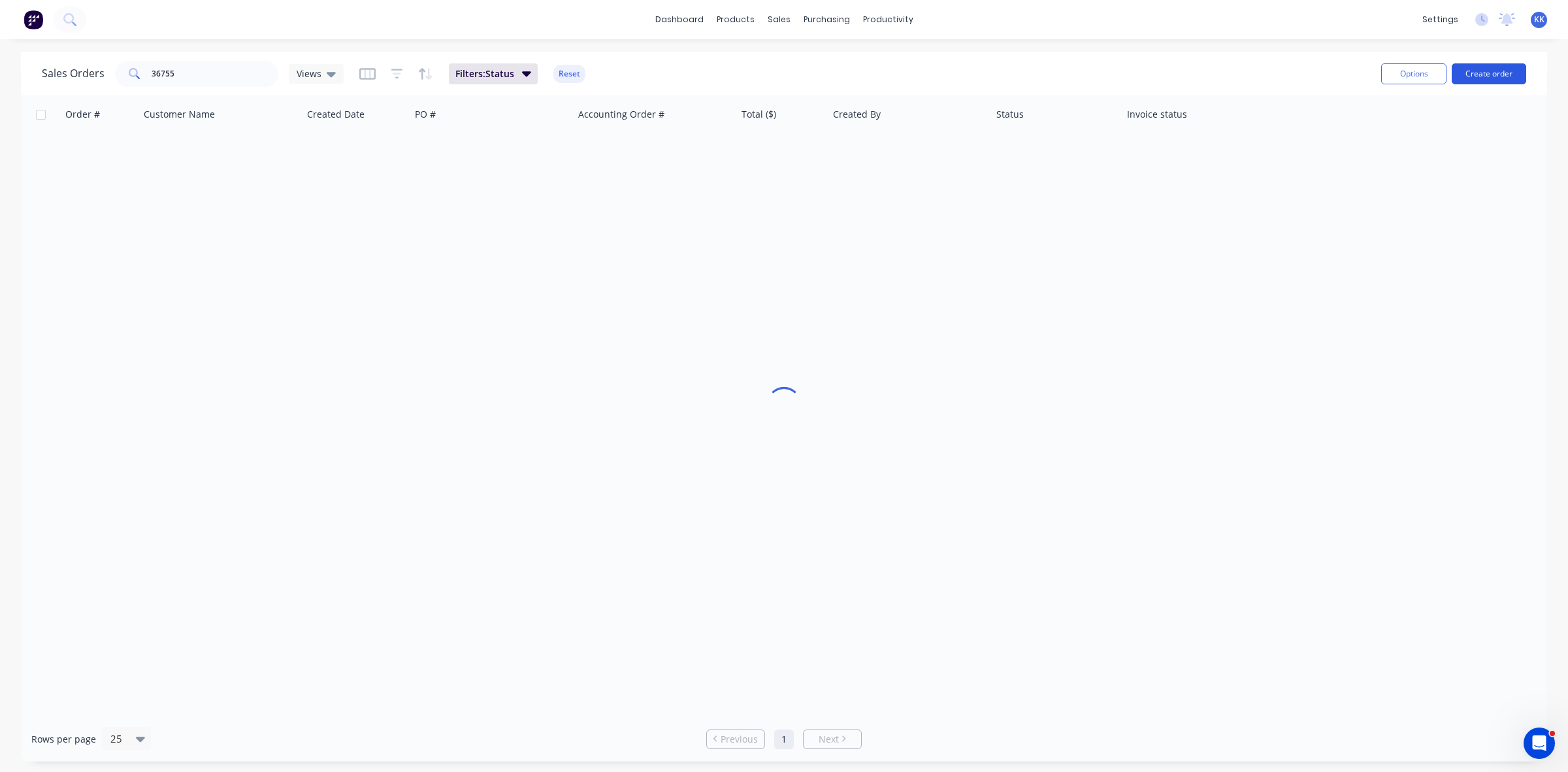
click at [1487, 77] on button "Create order" at bounding box center [1489, 74] width 74 height 21
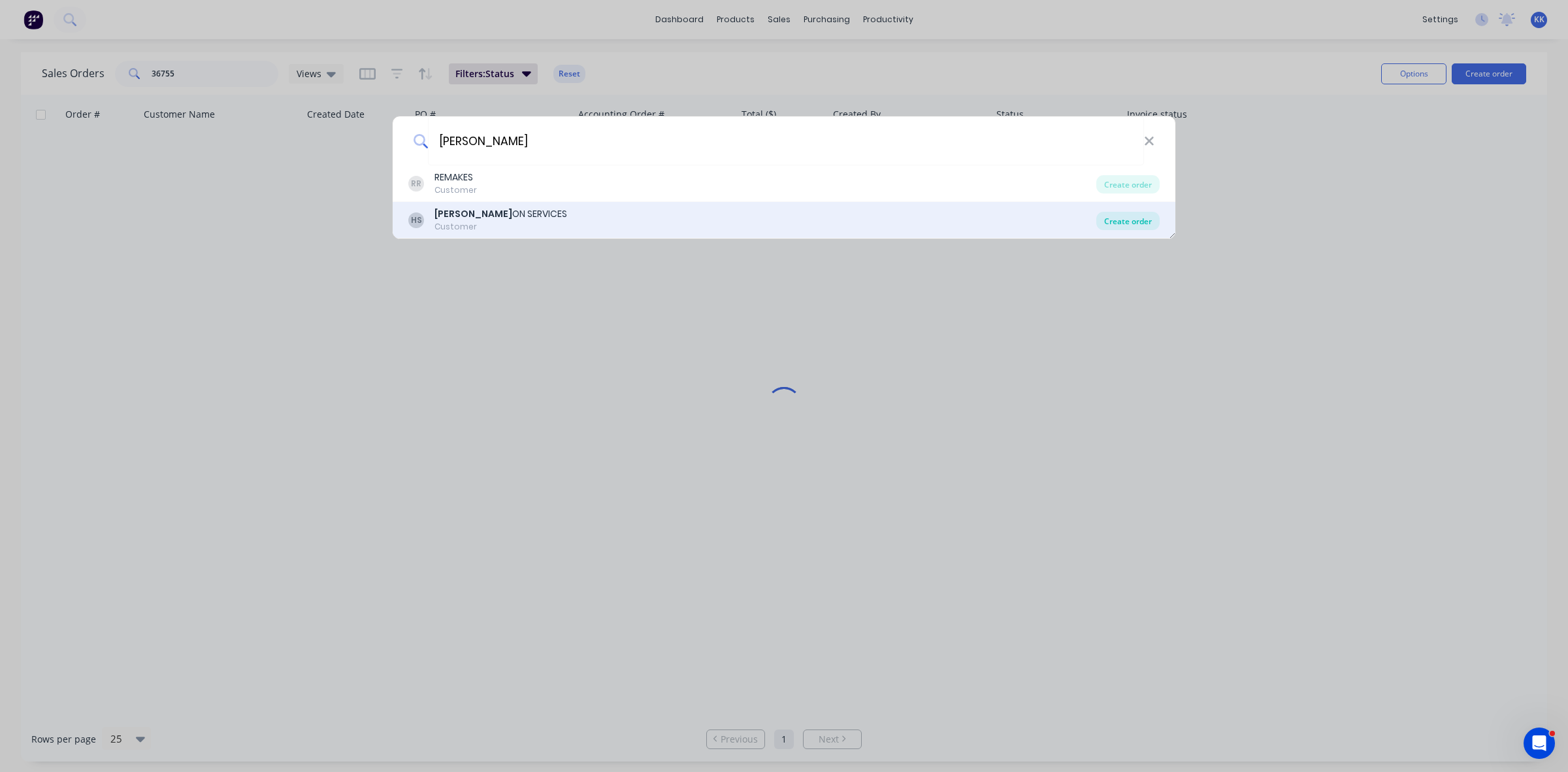
type input "[PERSON_NAME]"
click at [1138, 217] on div "Create order" at bounding box center [1128, 221] width 64 height 19
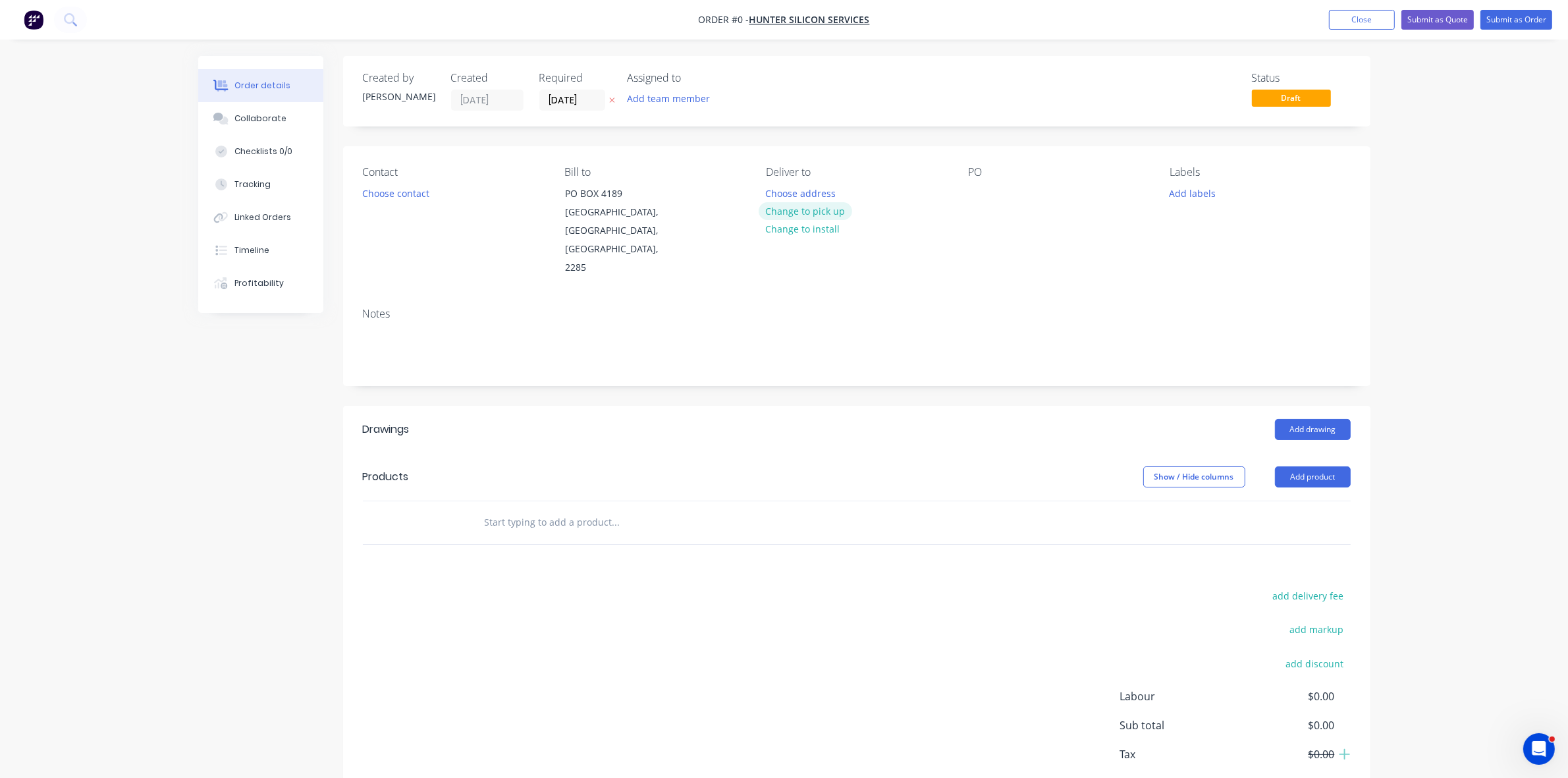
click at [780, 207] on button "Change to pick up" at bounding box center [805, 211] width 93 height 18
click at [382, 191] on button "Choose contact" at bounding box center [395, 193] width 81 height 18
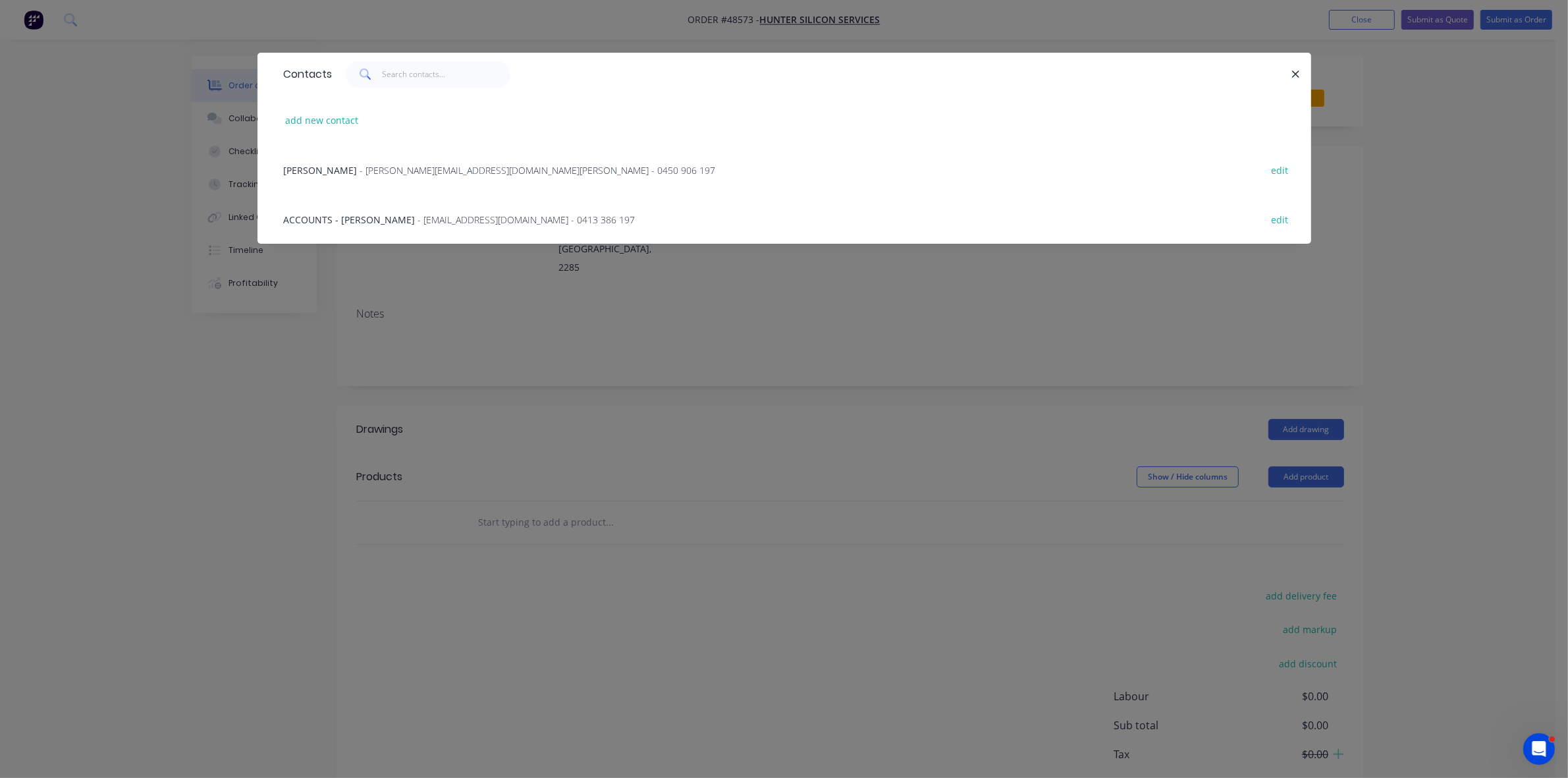
click at [373, 173] on span "- [PERSON_NAME][EMAIL_ADDRESS][DOMAIN_NAME][PERSON_NAME] - 0450 906 197" at bounding box center [538, 170] width 356 height 12
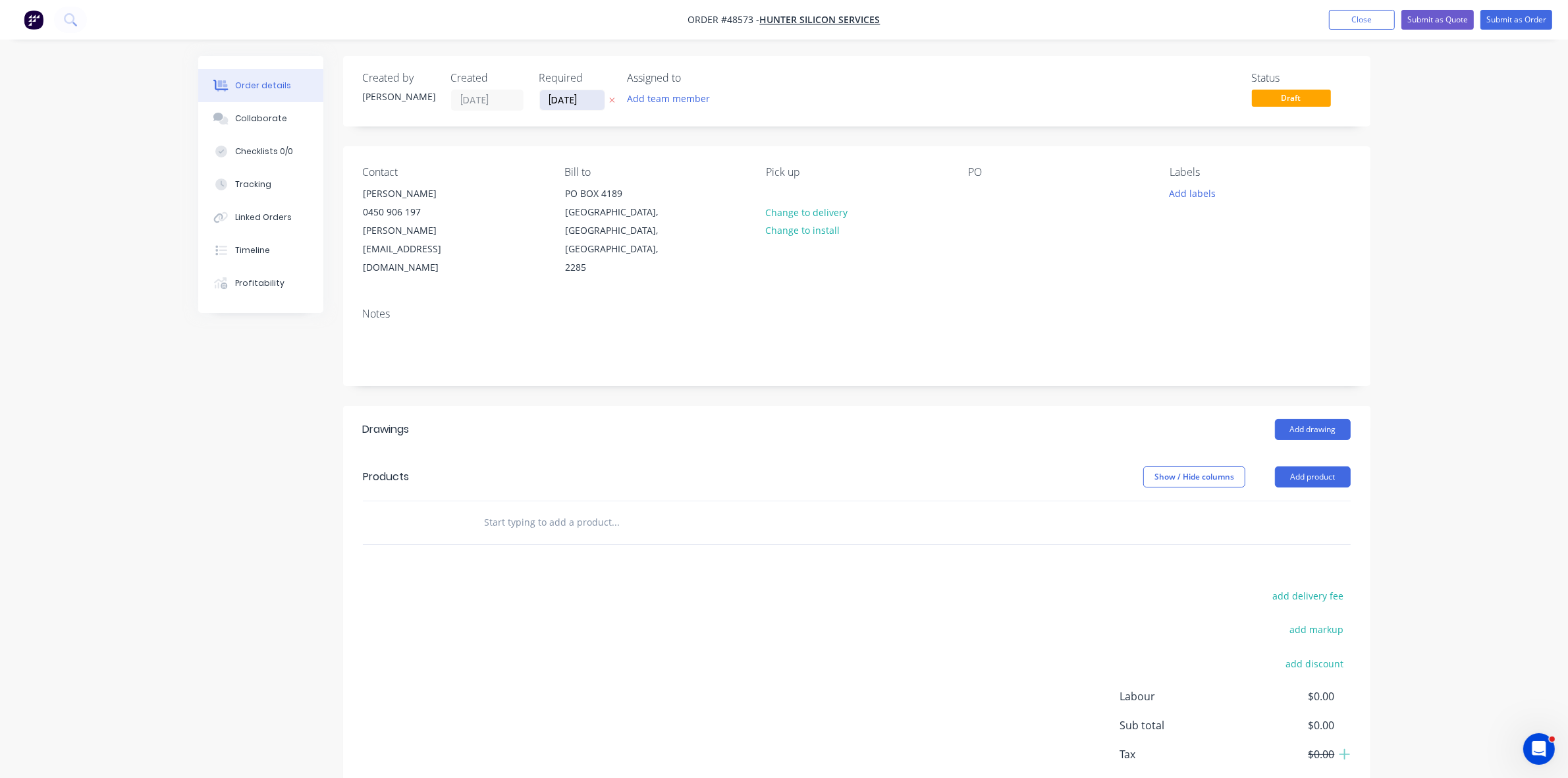
click at [554, 104] on input "[DATE]" at bounding box center [572, 100] width 65 height 20
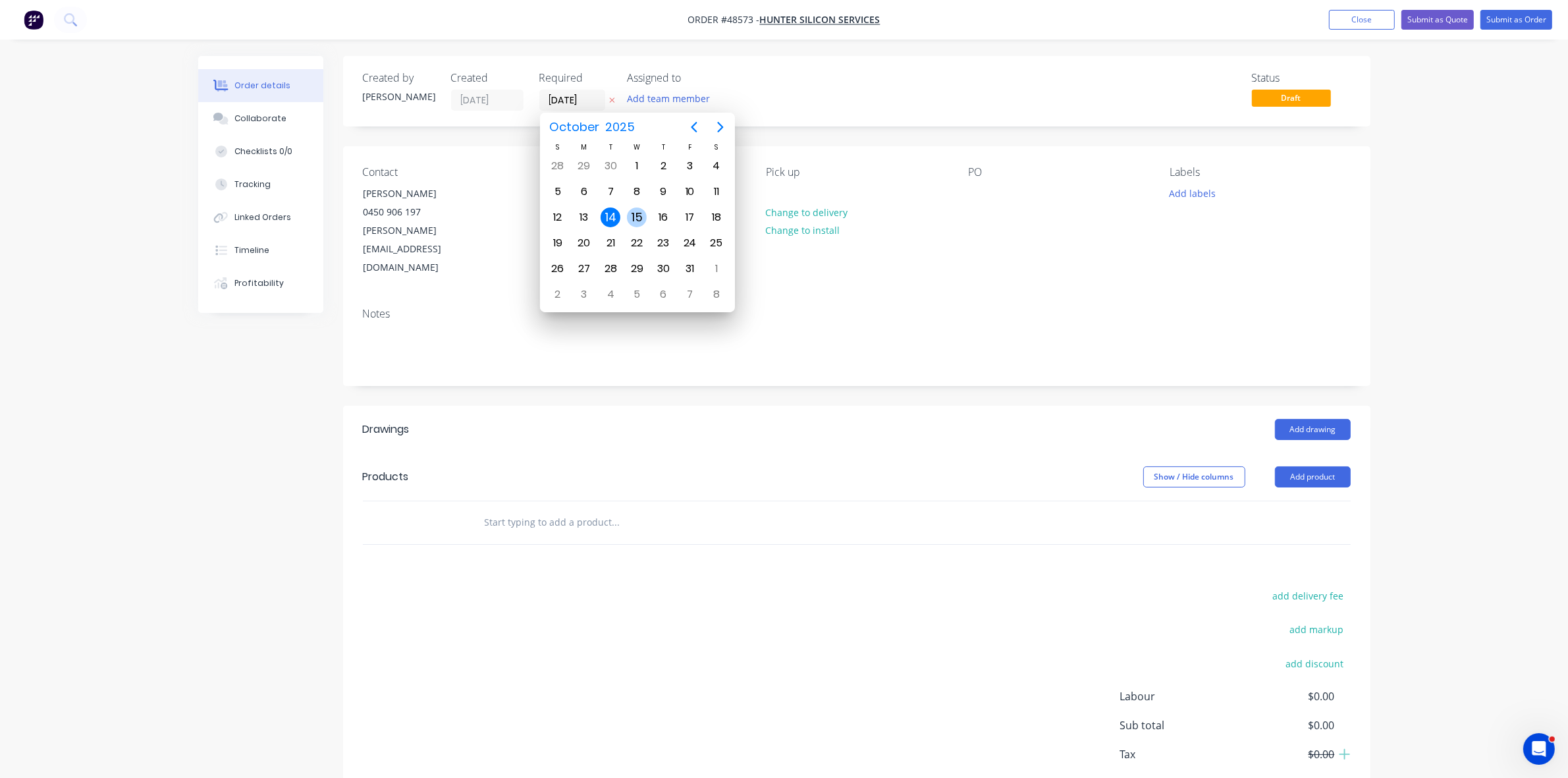
click at [635, 211] on div "15" at bounding box center [637, 217] width 20 height 20
type input "[DATE]"
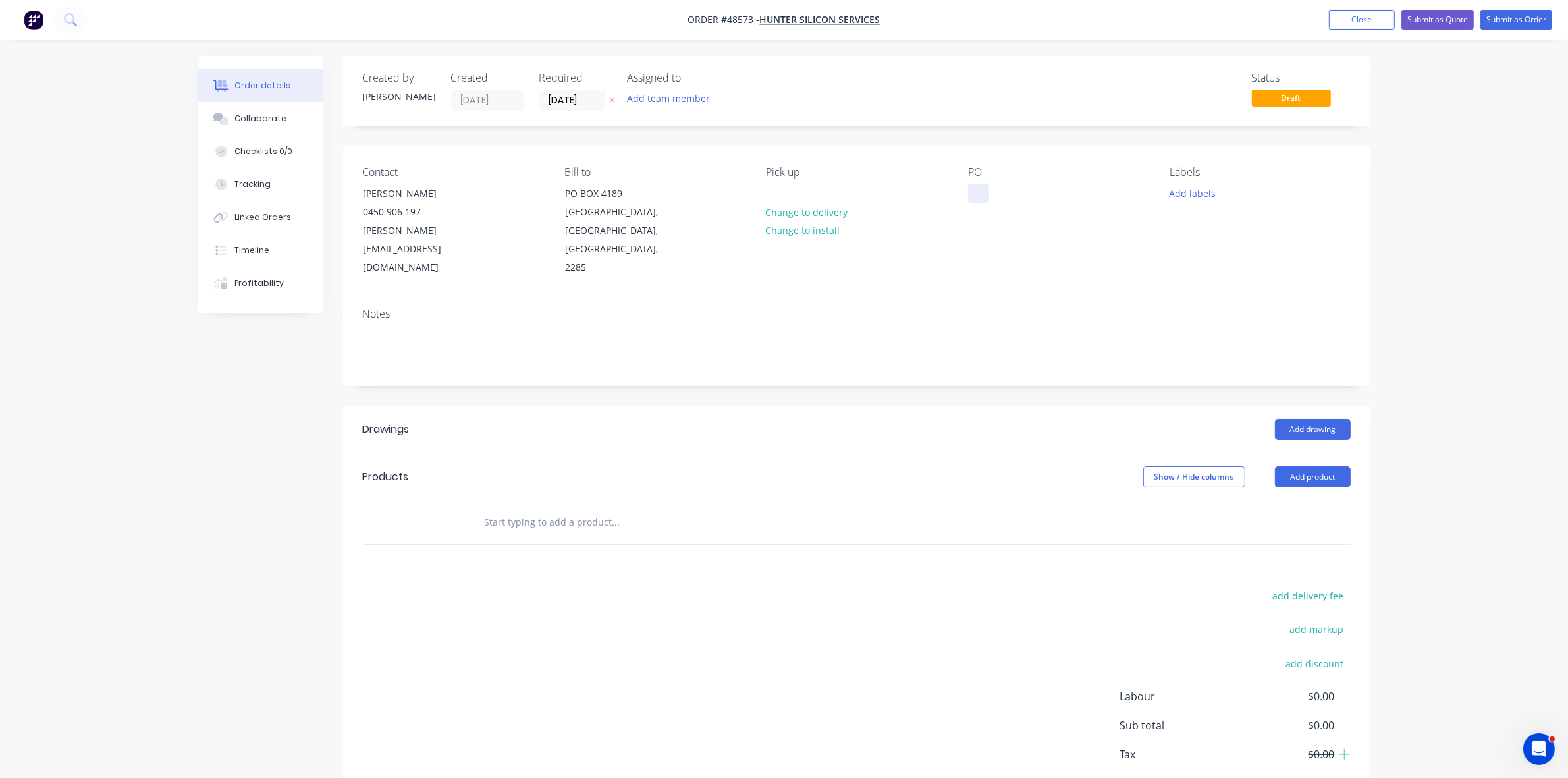
click at [980, 194] on div at bounding box center [979, 193] width 21 height 19
click at [1336, 419] on button "Add drawing" at bounding box center [1313, 430] width 76 height 21
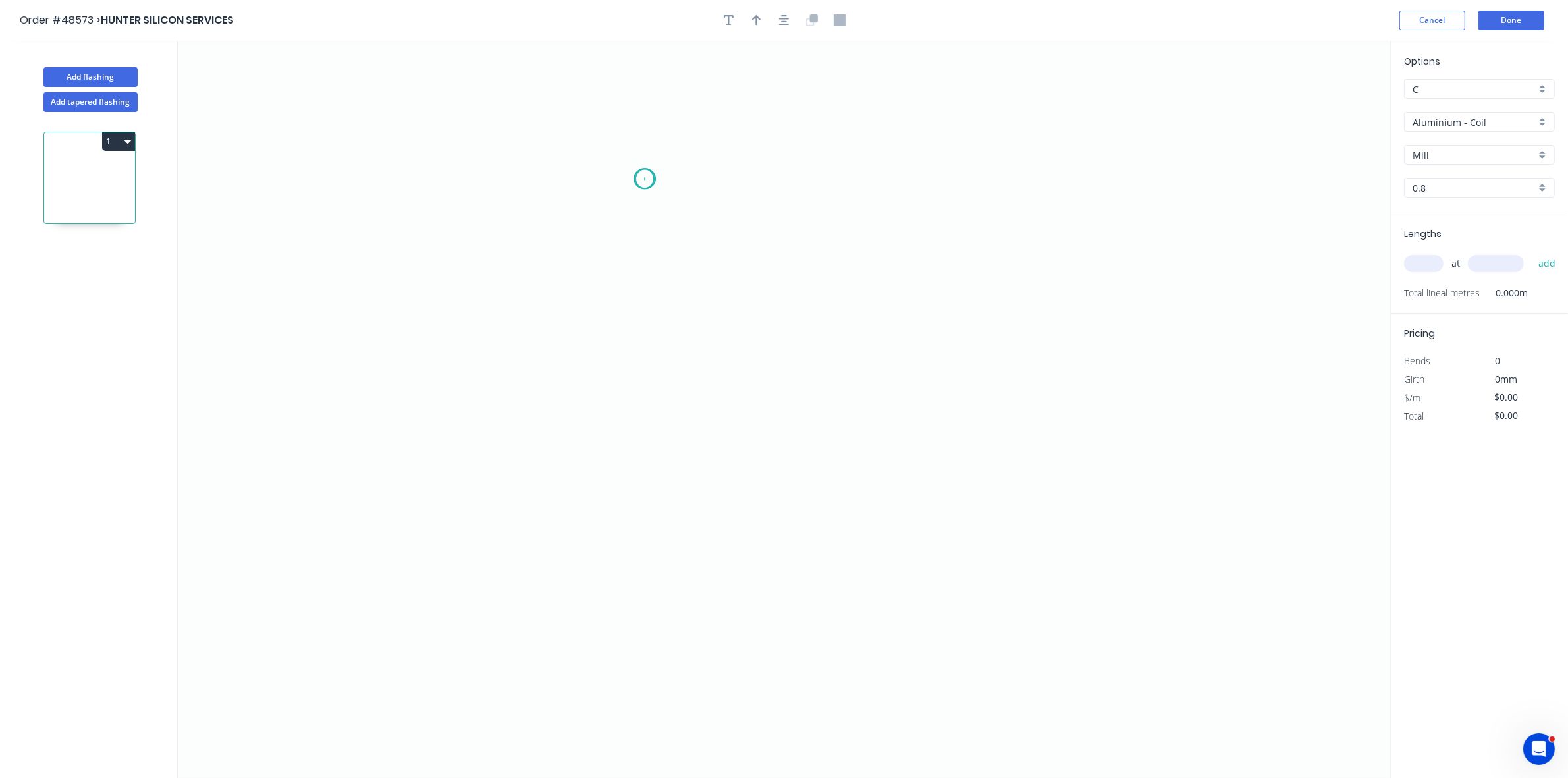
drag, startPoint x: 644, startPoint y: 179, endPoint x: 643, endPoint y: 330, distance: 151.0
click at [645, 182] on icon "0" at bounding box center [784, 409] width 1213 height 737
click at [637, 400] on icon "0" at bounding box center [784, 409] width 1213 height 737
click at [753, 394] on icon "0 ?" at bounding box center [784, 409] width 1213 height 737
click at [666, 202] on div "Delete point" at bounding box center [711, 190] width 133 height 27
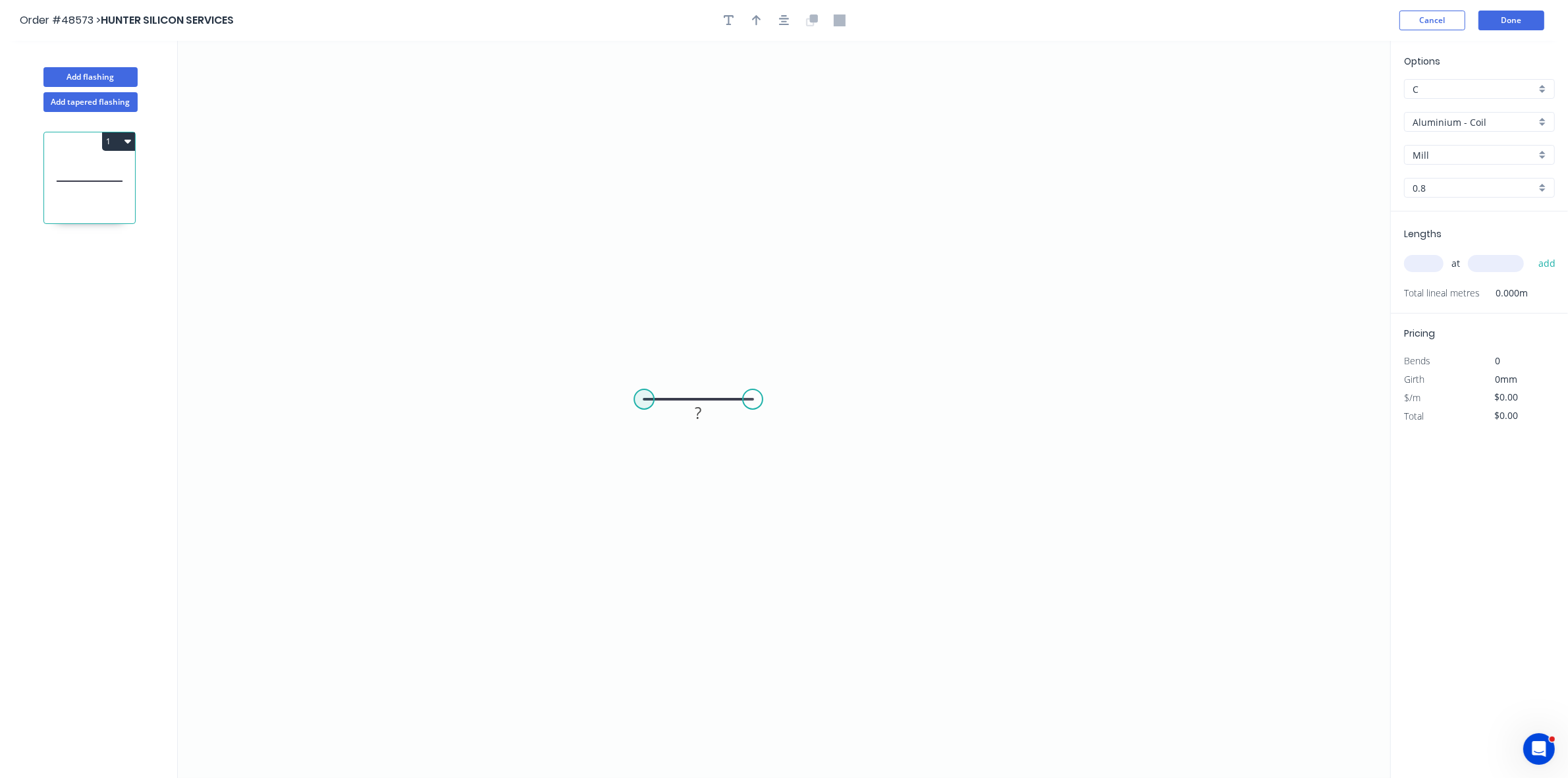
click at [643, 393] on circle at bounding box center [644, 399] width 20 height 20
click at [644, 176] on icon "0 ?" at bounding box center [784, 409] width 1213 height 737
drag, startPoint x: 670, startPoint y: 215, endPoint x: 663, endPoint y: 205, distance: 12.2
click at [670, 216] on div "Crush & Fold" at bounding box center [710, 220] width 133 height 27
click at [679, 216] on div "Flip bend" at bounding box center [710, 216] width 133 height 27
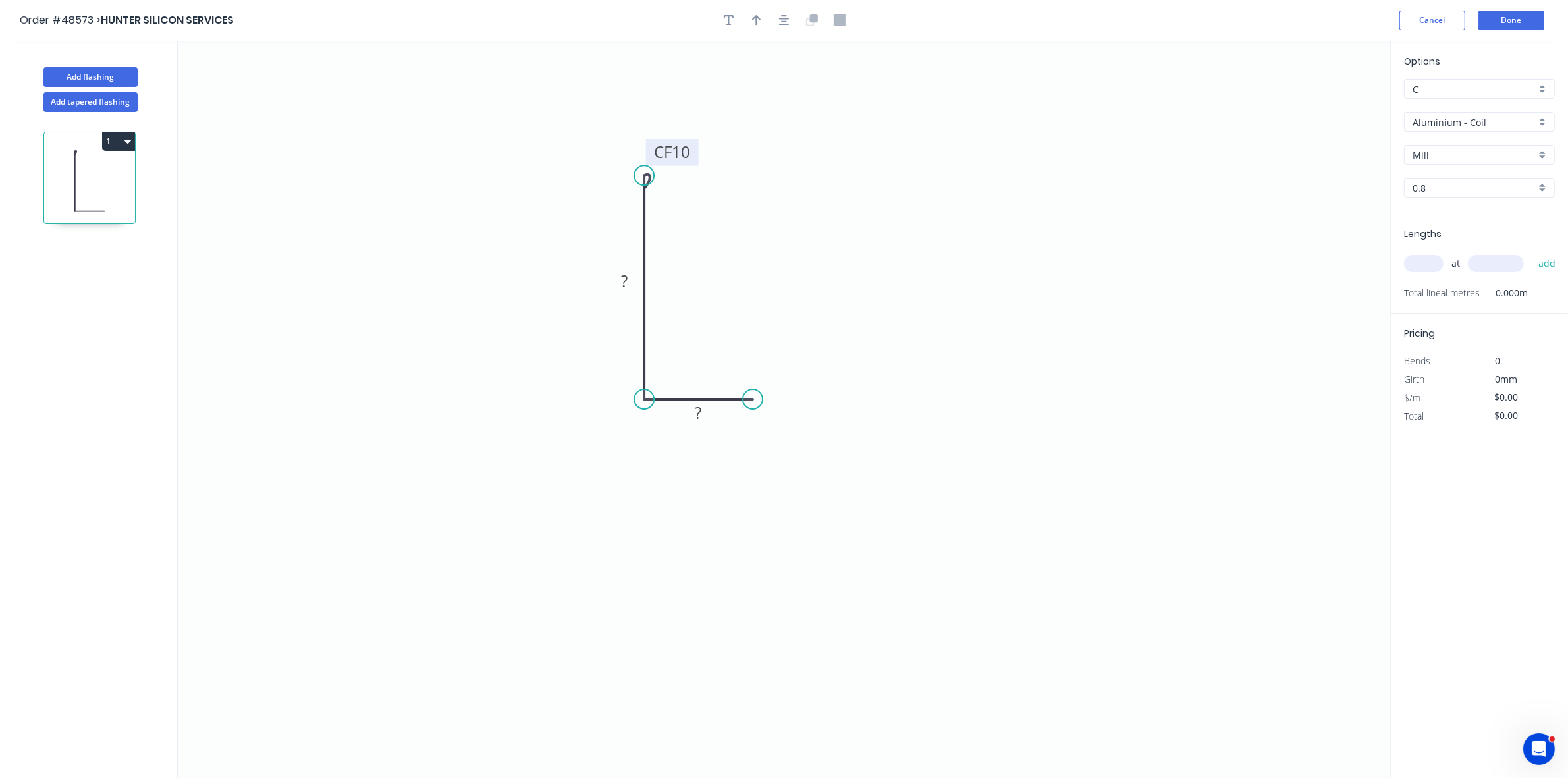
click at [683, 153] on tspan "10" at bounding box center [681, 151] width 19 height 21
type input "$14.06"
click at [759, 21] on icon "button" at bounding box center [756, 20] width 9 height 12
drag, startPoint x: 1325, startPoint y: 106, endPoint x: 633, endPoint y: 356, distance: 735.8
click at [633, 356] on icon at bounding box center [634, 339] width 12 height 42
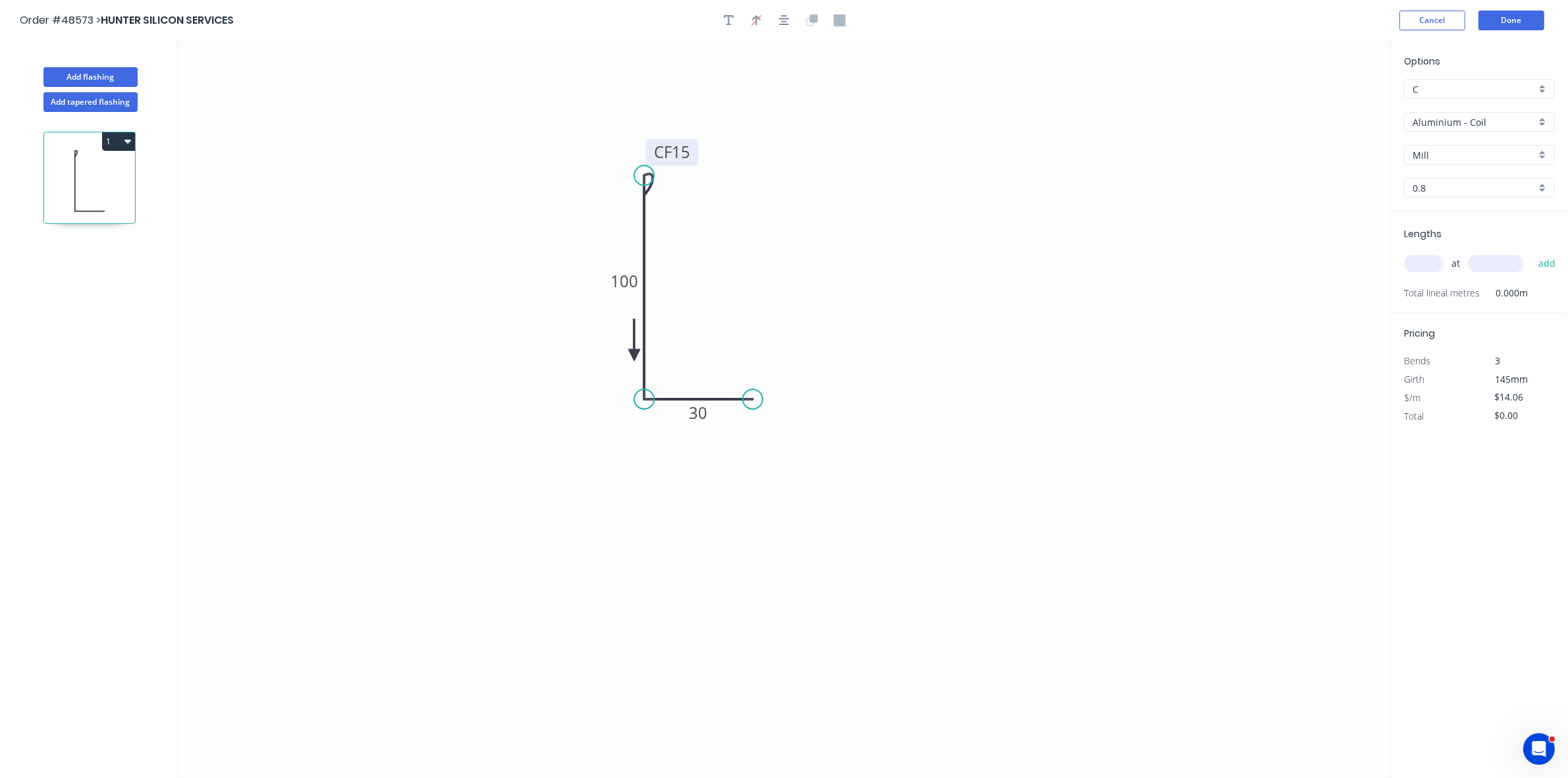
click at [633, 356] on icon at bounding box center [634, 339] width 12 height 42
click at [633, 356] on icon at bounding box center [643, 344] width 38 height 38
click at [634, 356] on icon at bounding box center [648, 354] width 42 height 12
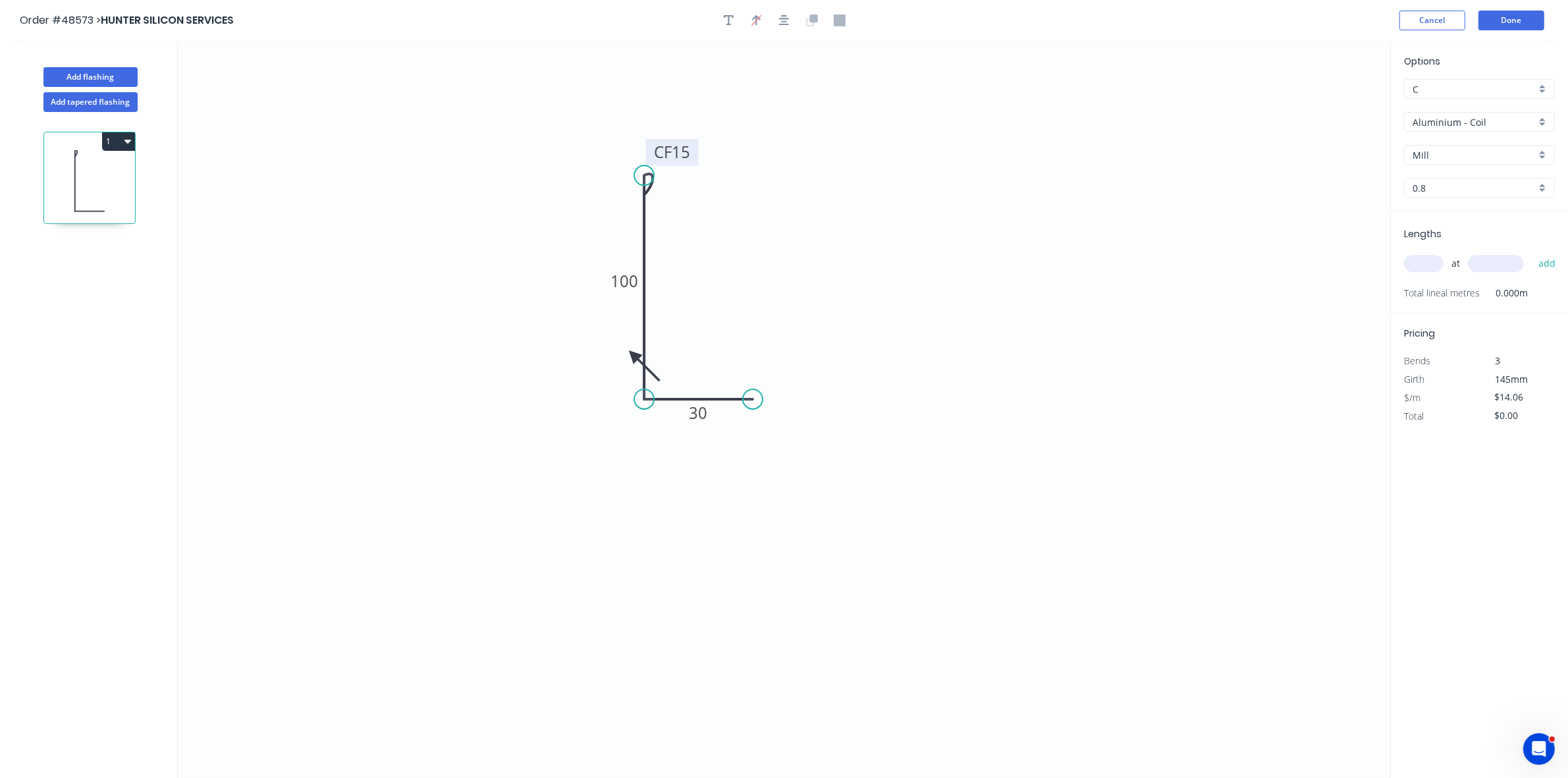
click at [634, 356] on icon at bounding box center [643, 365] width 38 height 38
click at [634, 356] on icon at bounding box center [633, 369] width 12 height 42
click at [634, 356] on icon at bounding box center [623, 365] width 38 height 38
click at [1421, 248] on div "at add" at bounding box center [1481, 263] width 153 height 36
click at [1423, 271] on input "text" at bounding box center [1424, 263] width 39 height 17
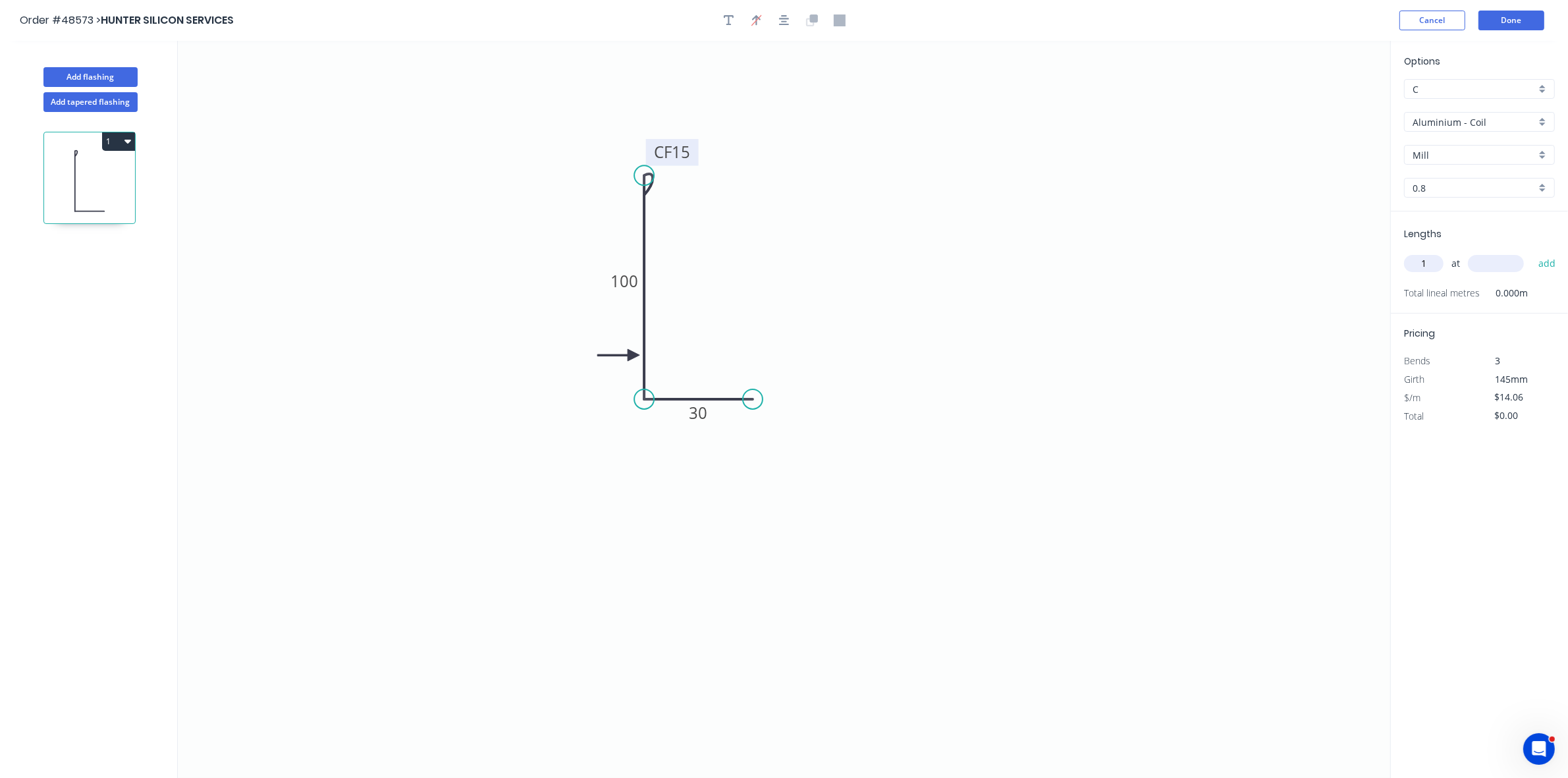
type input "1"
type input "3260"
click at [1532, 252] on button "add" at bounding box center [1548, 263] width 31 height 22
type input "$45.84"
click at [1452, 126] on input "Aluminium - Coil" at bounding box center [1475, 123] width 123 height 14
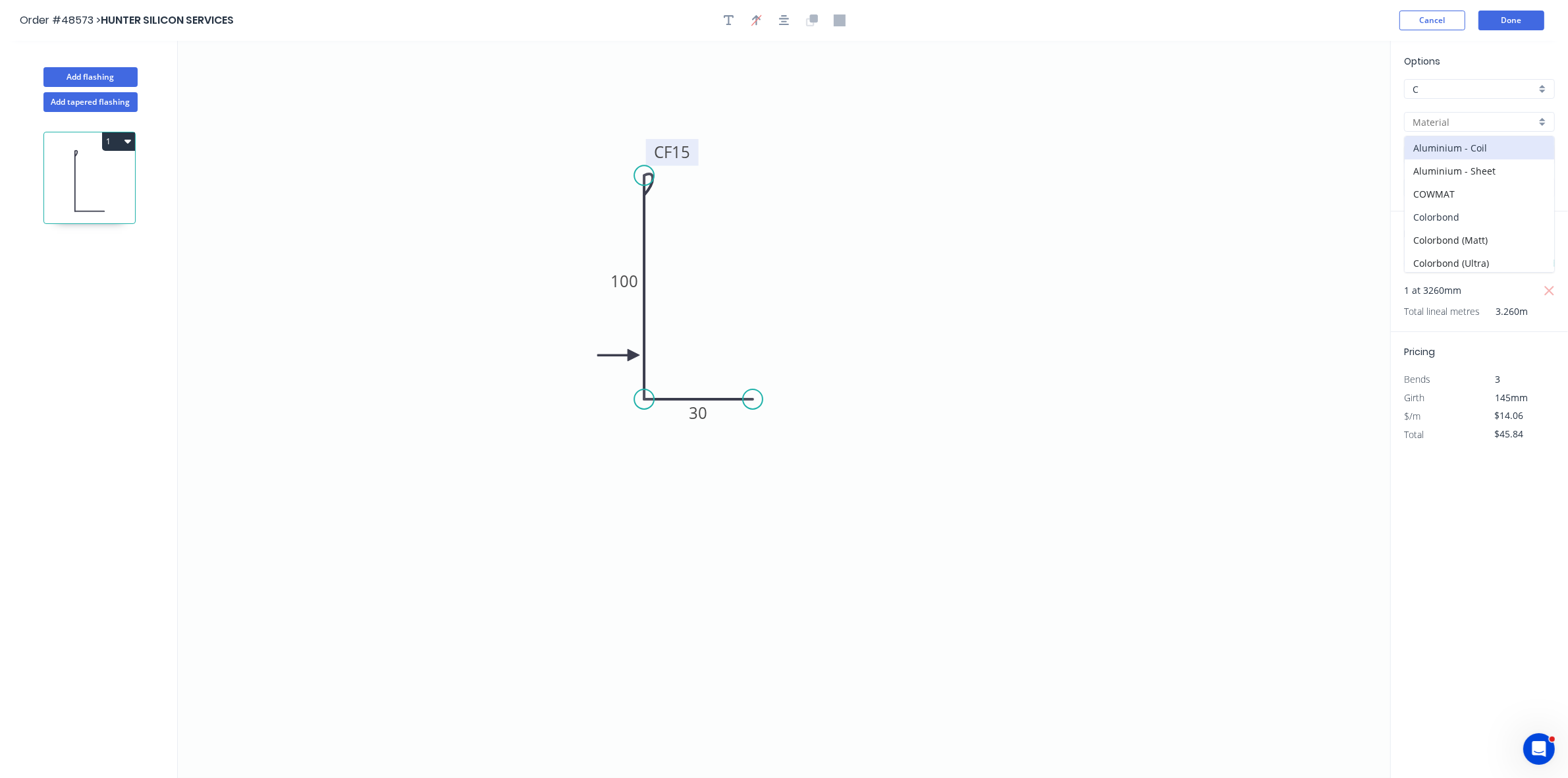
click at [1449, 224] on div "Colorbond" at bounding box center [1480, 217] width 150 height 23
type input "Colorbond"
type input "Basalt"
type input "0.55"
type input "$9.00"
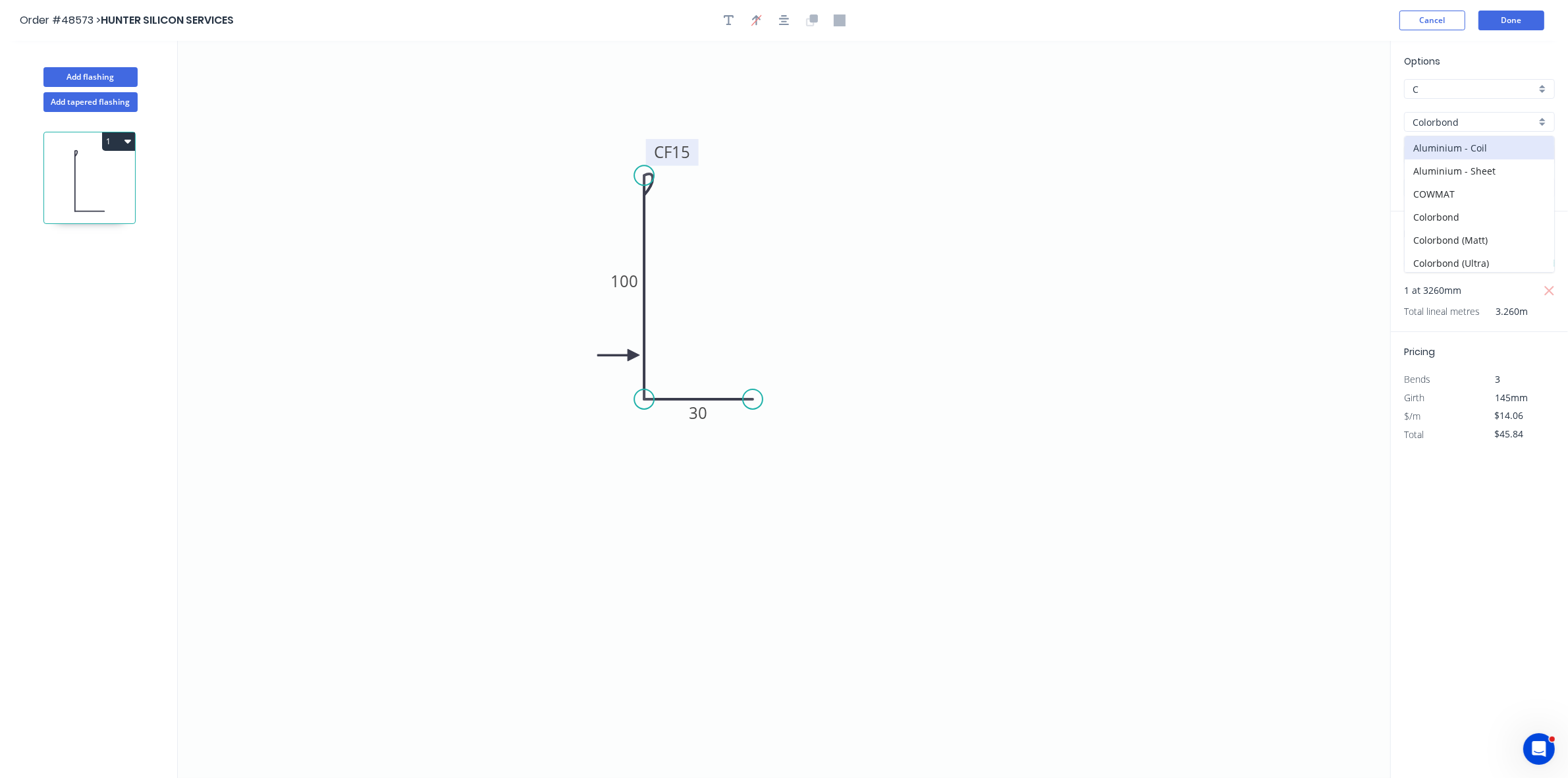
type input "$29.34"
click at [1446, 156] on input "Basalt" at bounding box center [1475, 156] width 123 height 14
click at [1451, 190] on div "Evening Haze" at bounding box center [1480, 181] width 150 height 23
type input "Evening Haze"
click at [1448, 153] on input "Evening Haze" at bounding box center [1475, 156] width 123 height 14
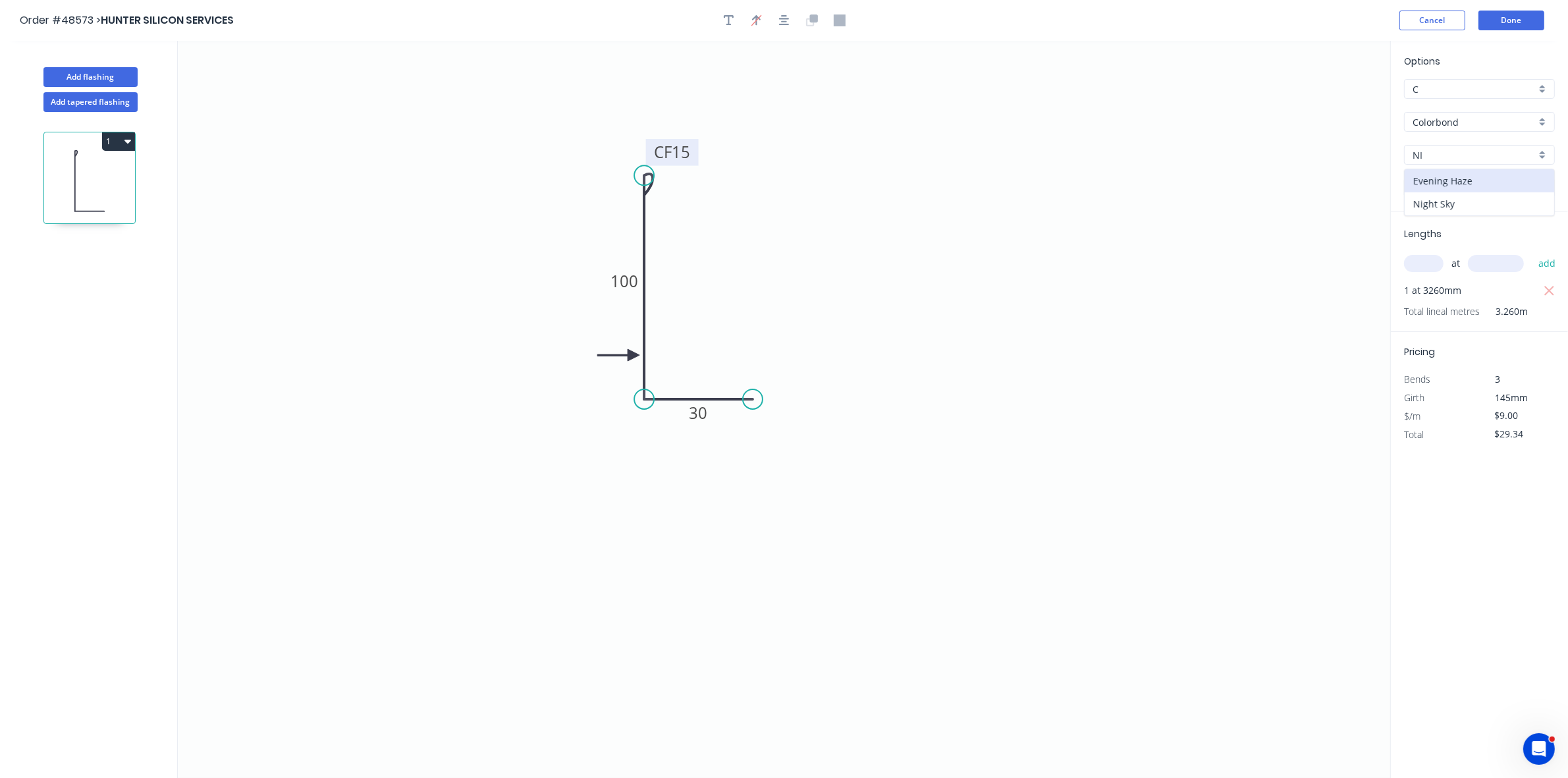
click at [1450, 196] on div "Night Sky" at bounding box center [1480, 204] width 150 height 23
type input "Night Sky"
click at [1507, 25] on button "Done" at bounding box center [1512, 20] width 66 height 20
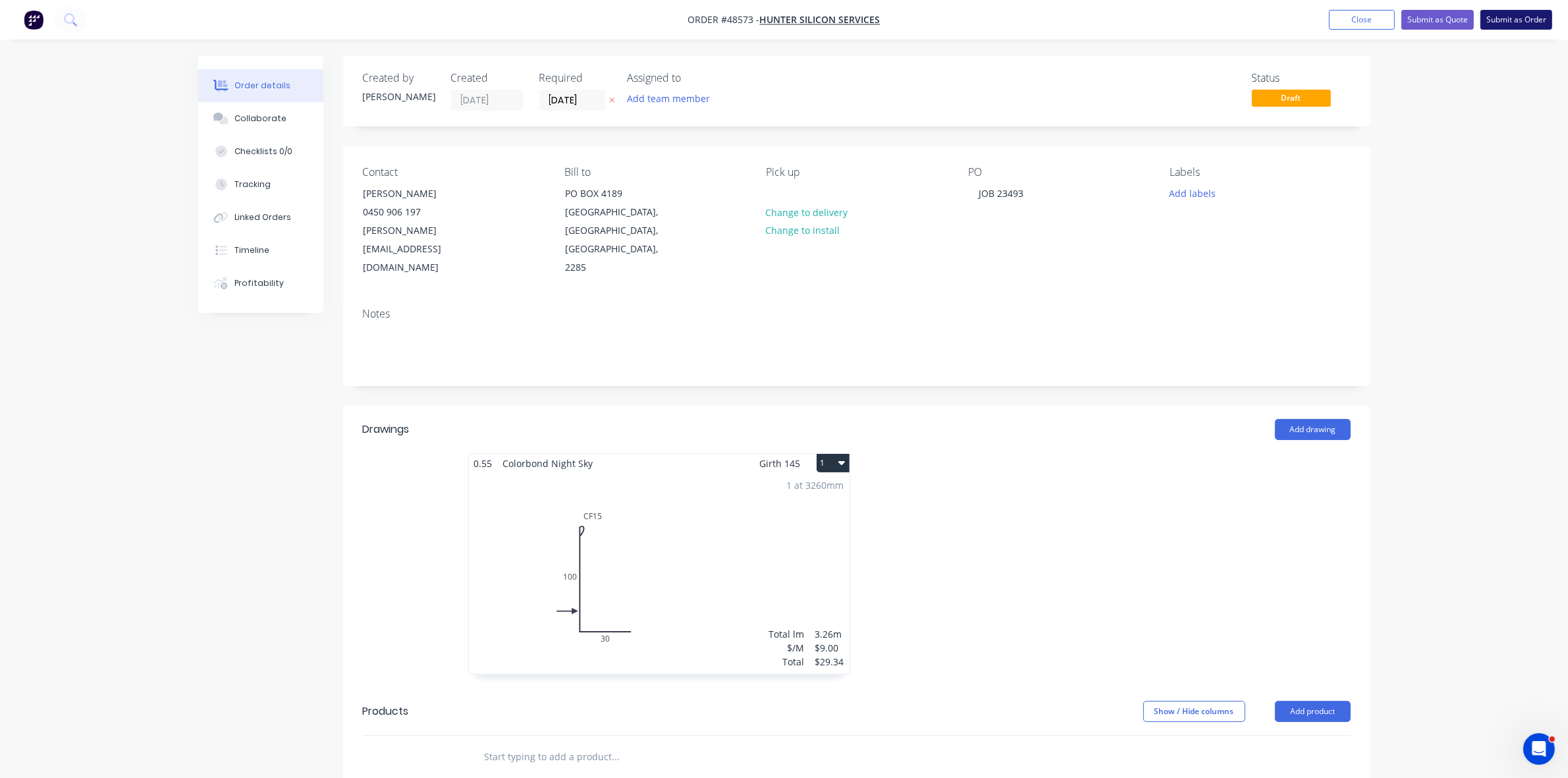
click at [1505, 21] on button "Submit as Order" at bounding box center [1516, 20] width 72 height 20
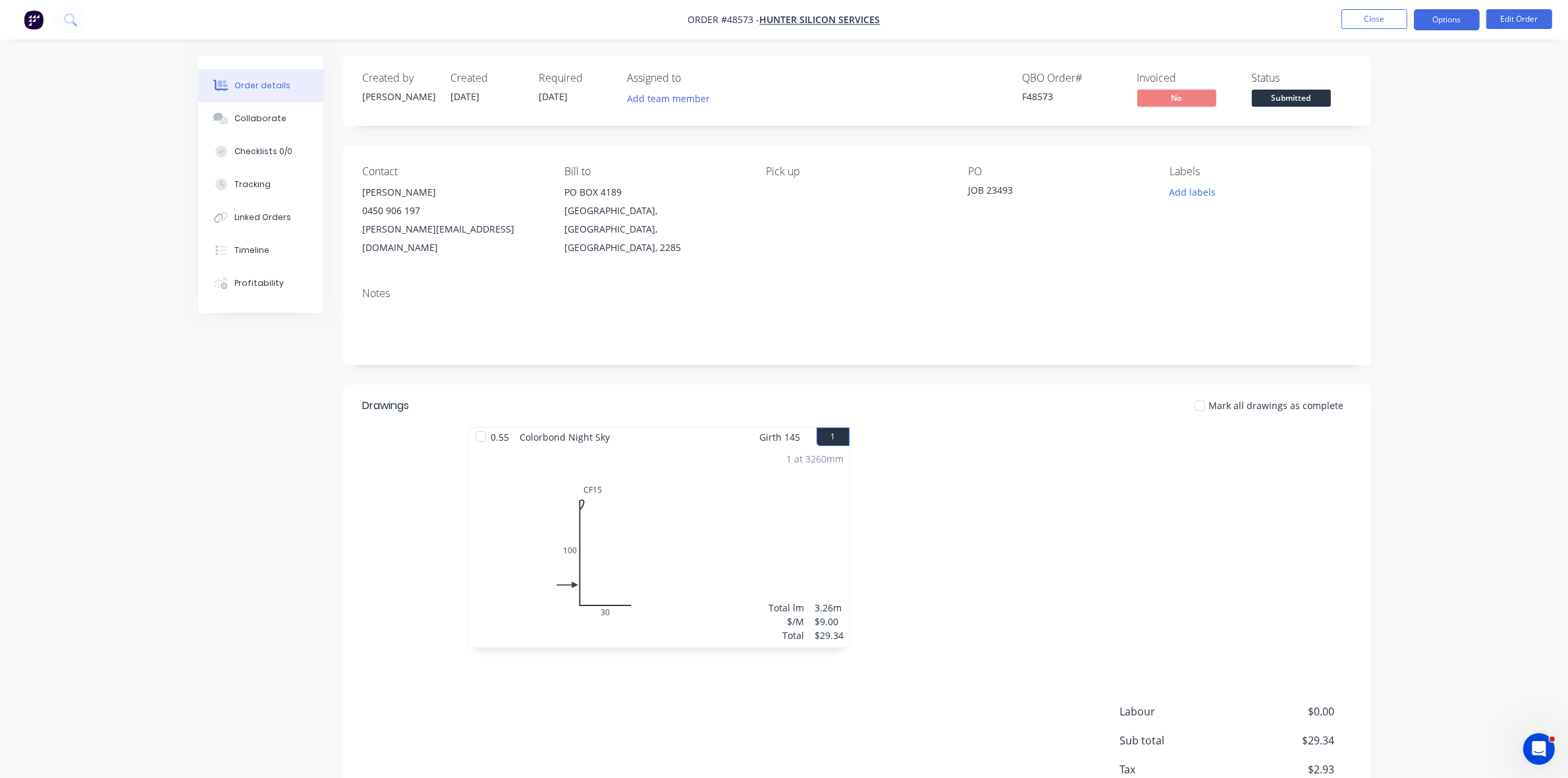
click at [1446, 21] on button "Options" at bounding box center [1447, 20] width 66 height 21
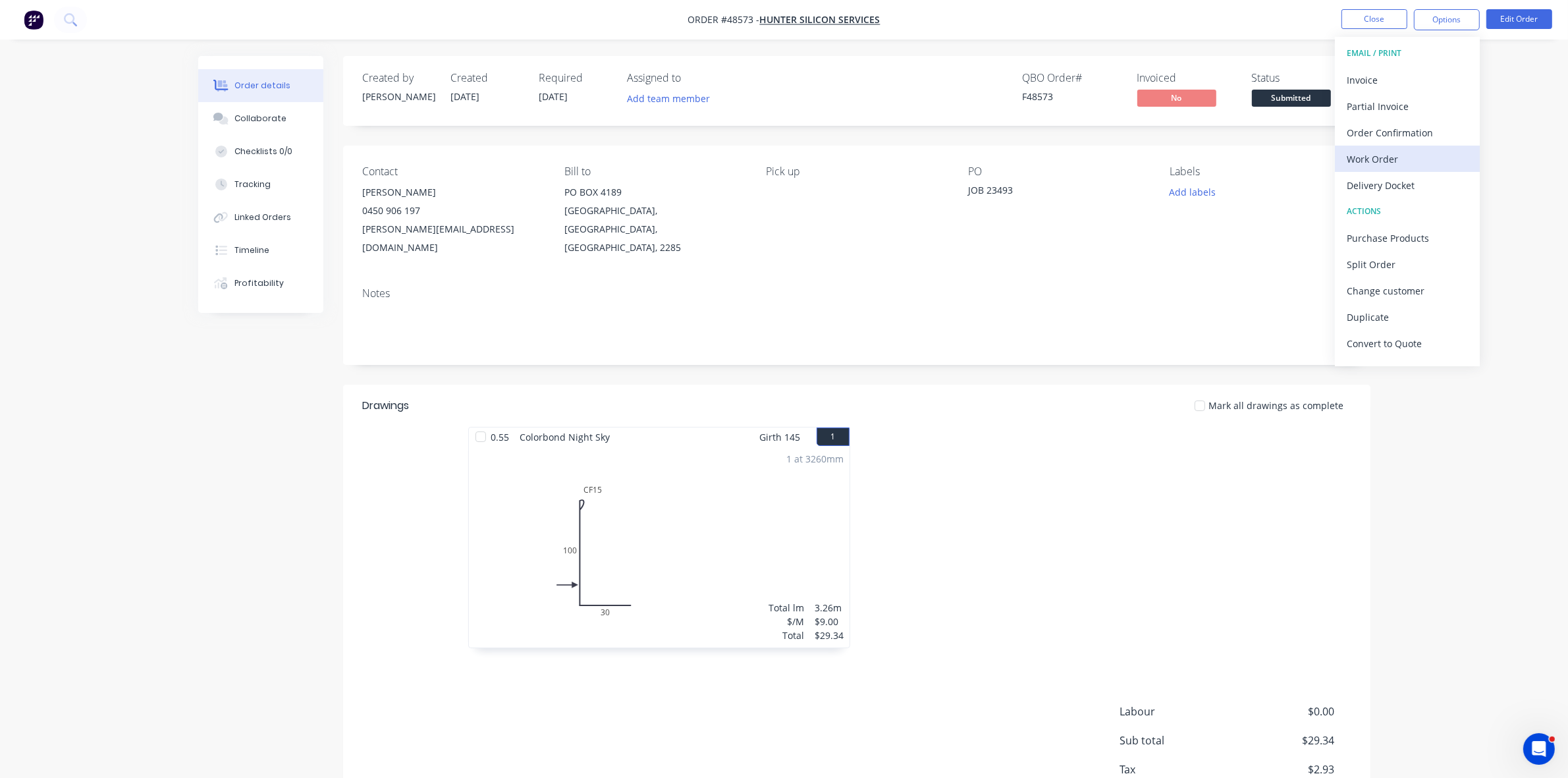
click at [1388, 149] on button "Work Order" at bounding box center [1407, 159] width 145 height 27
click at [1386, 137] on div "Without pricing" at bounding box center [1408, 132] width 121 height 19
click at [1278, 97] on span "Submitted" at bounding box center [1291, 98] width 79 height 17
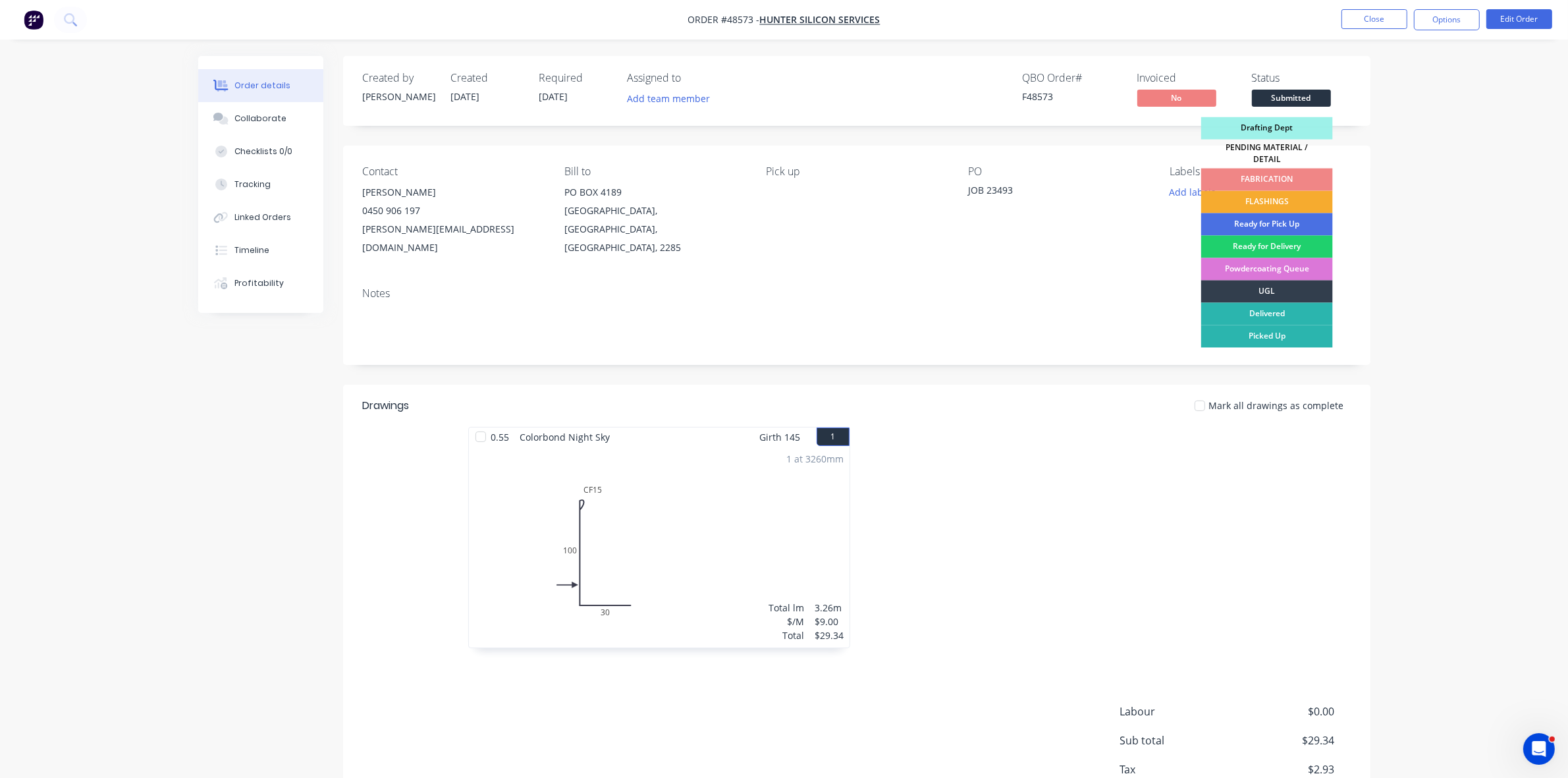
click at [1269, 199] on div "FLASHINGS" at bounding box center [1267, 202] width 132 height 22
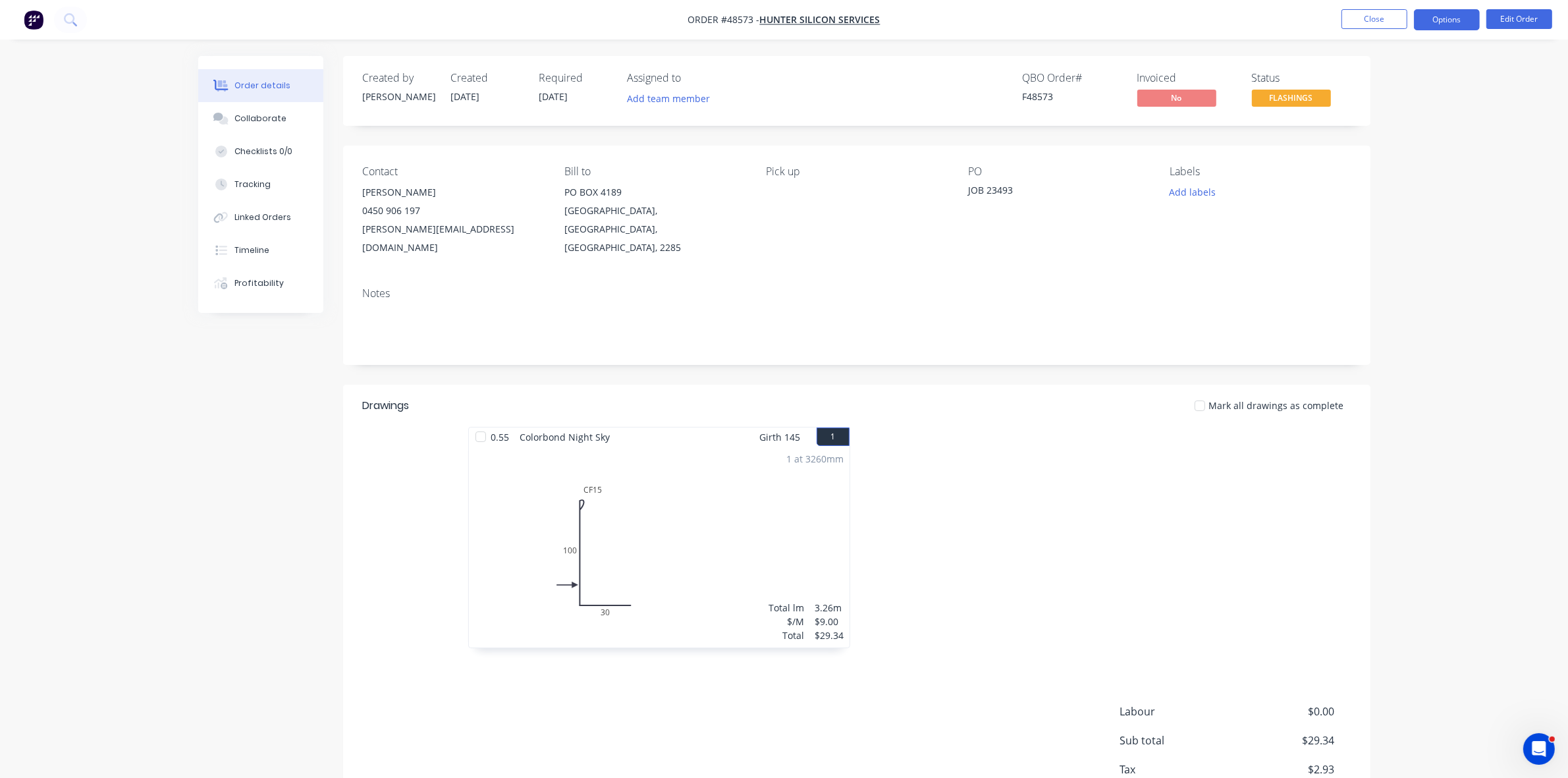
click at [1433, 20] on button "Options" at bounding box center [1447, 20] width 66 height 21
click at [1381, 186] on div "Delivery Docket" at bounding box center [1408, 185] width 121 height 19
click at [1385, 124] on div "Without pricing" at bounding box center [1408, 132] width 121 height 19
click at [1377, 17] on button "Close" at bounding box center [1375, 19] width 66 height 20
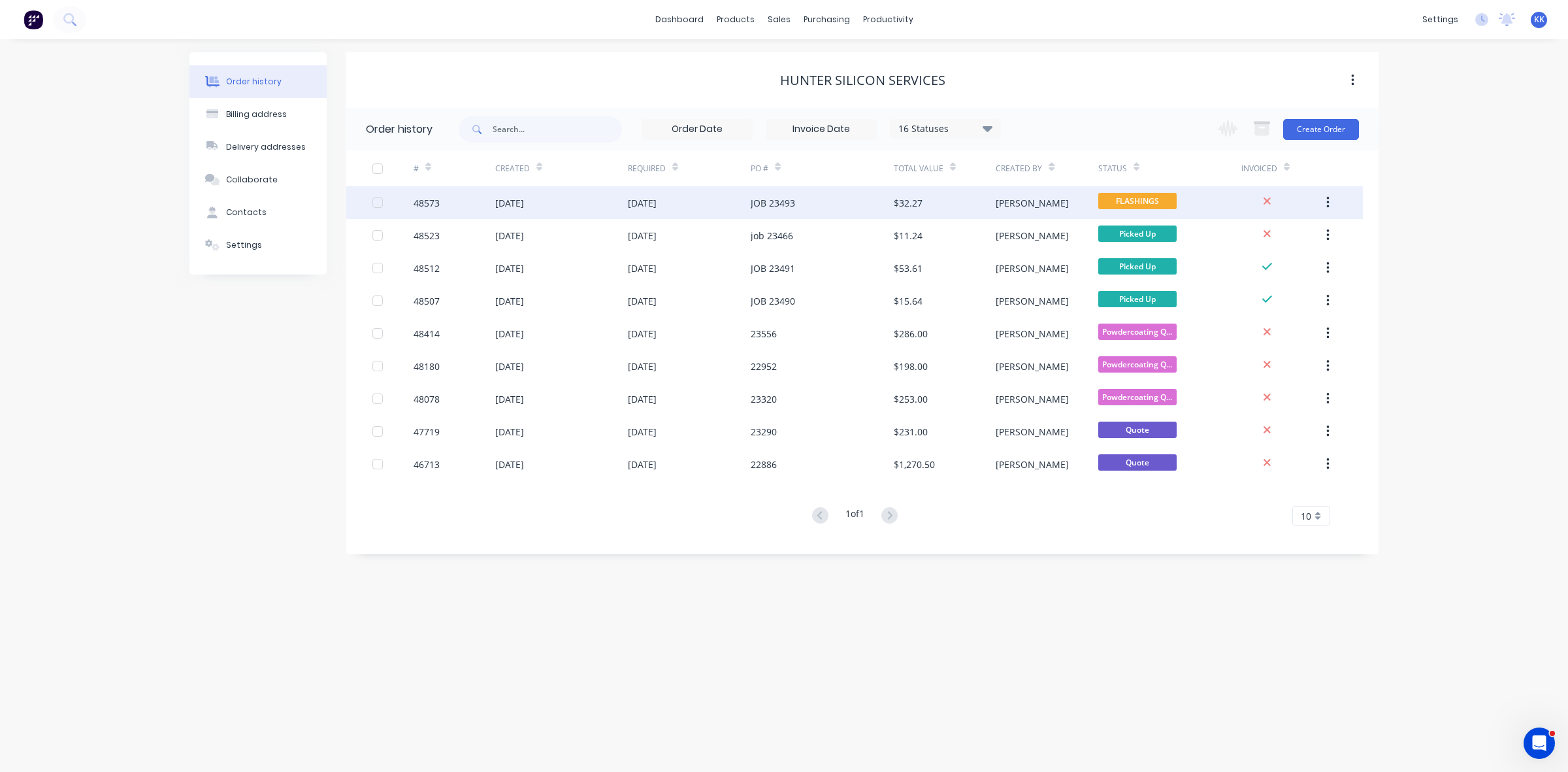
click at [793, 193] on div "JOB 23493" at bounding box center [822, 202] width 143 height 33
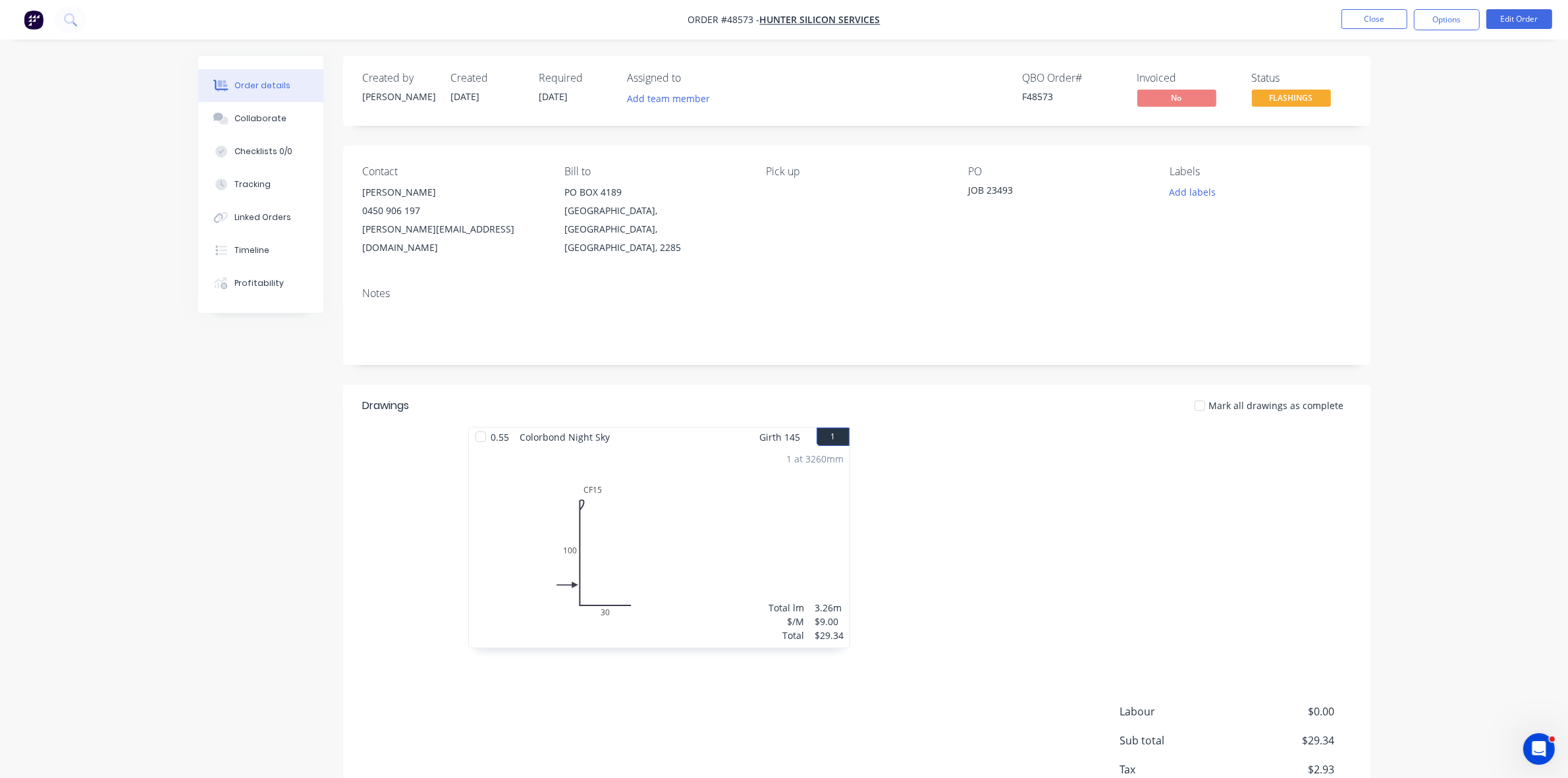
click at [1363, 4] on nav "Order #48573 - HUNTER SILICON SERVICES Close Options Edit Order" at bounding box center [784, 20] width 1568 height 39
click at [1363, 7] on nav "Order #48573 - HUNTER SILICON SERVICES Close Options Edit Order" at bounding box center [784, 20] width 1568 height 39
click at [1363, 15] on button "Close" at bounding box center [1375, 19] width 66 height 20
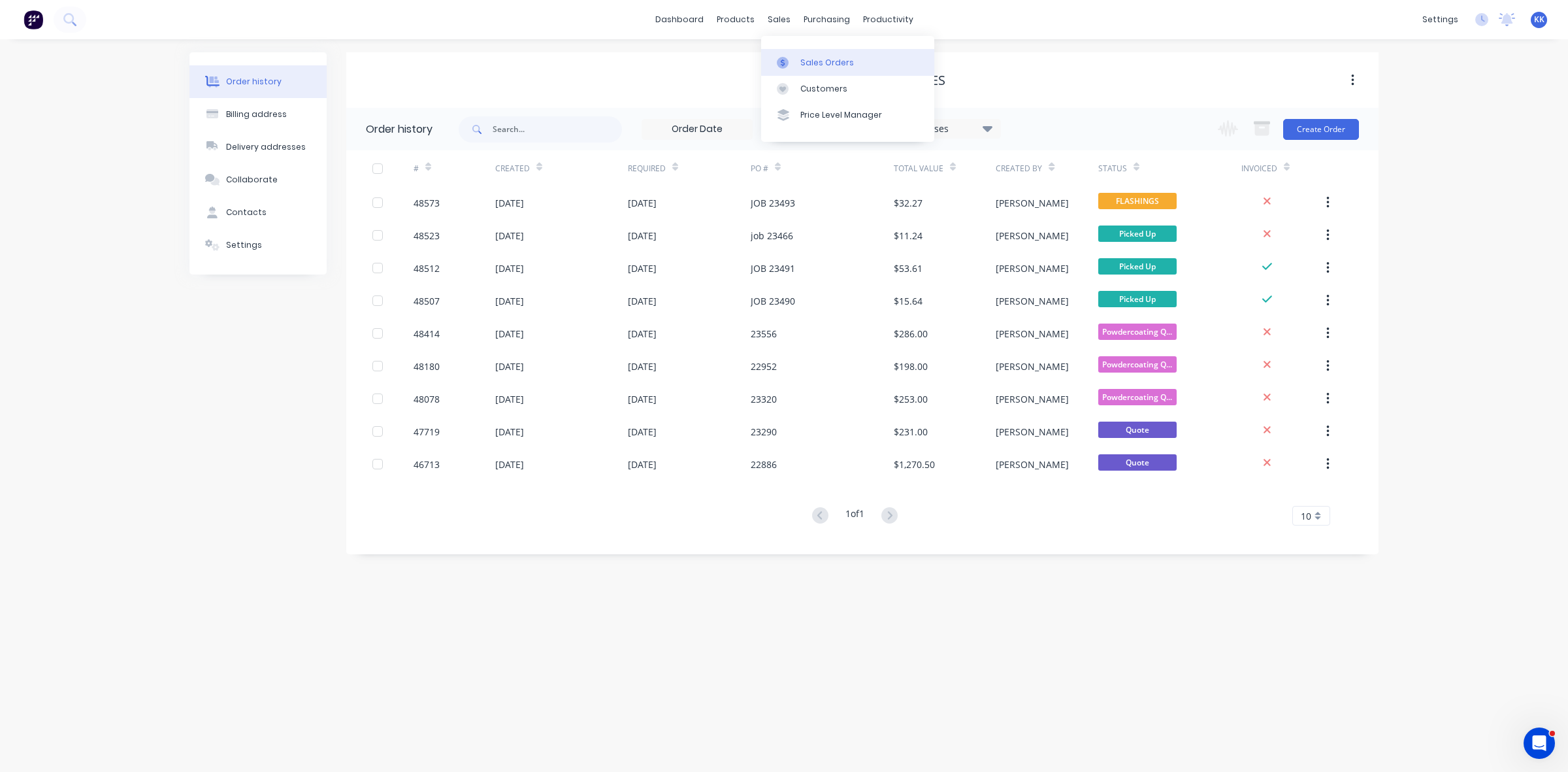
click at [794, 61] on div at bounding box center [787, 62] width 19 height 11
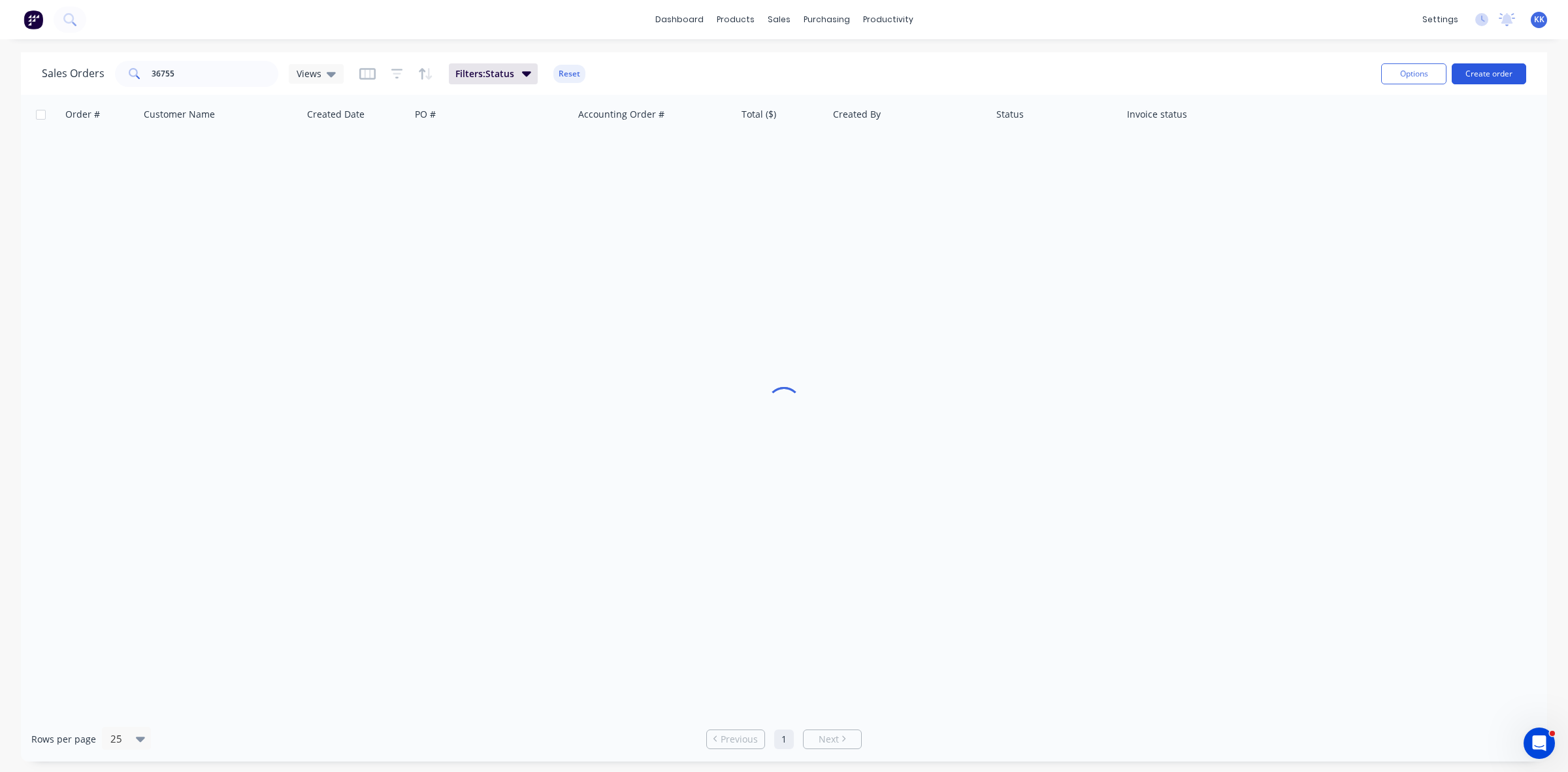
click at [1471, 69] on button "Create order" at bounding box center [1489, 74] width 74 height 21
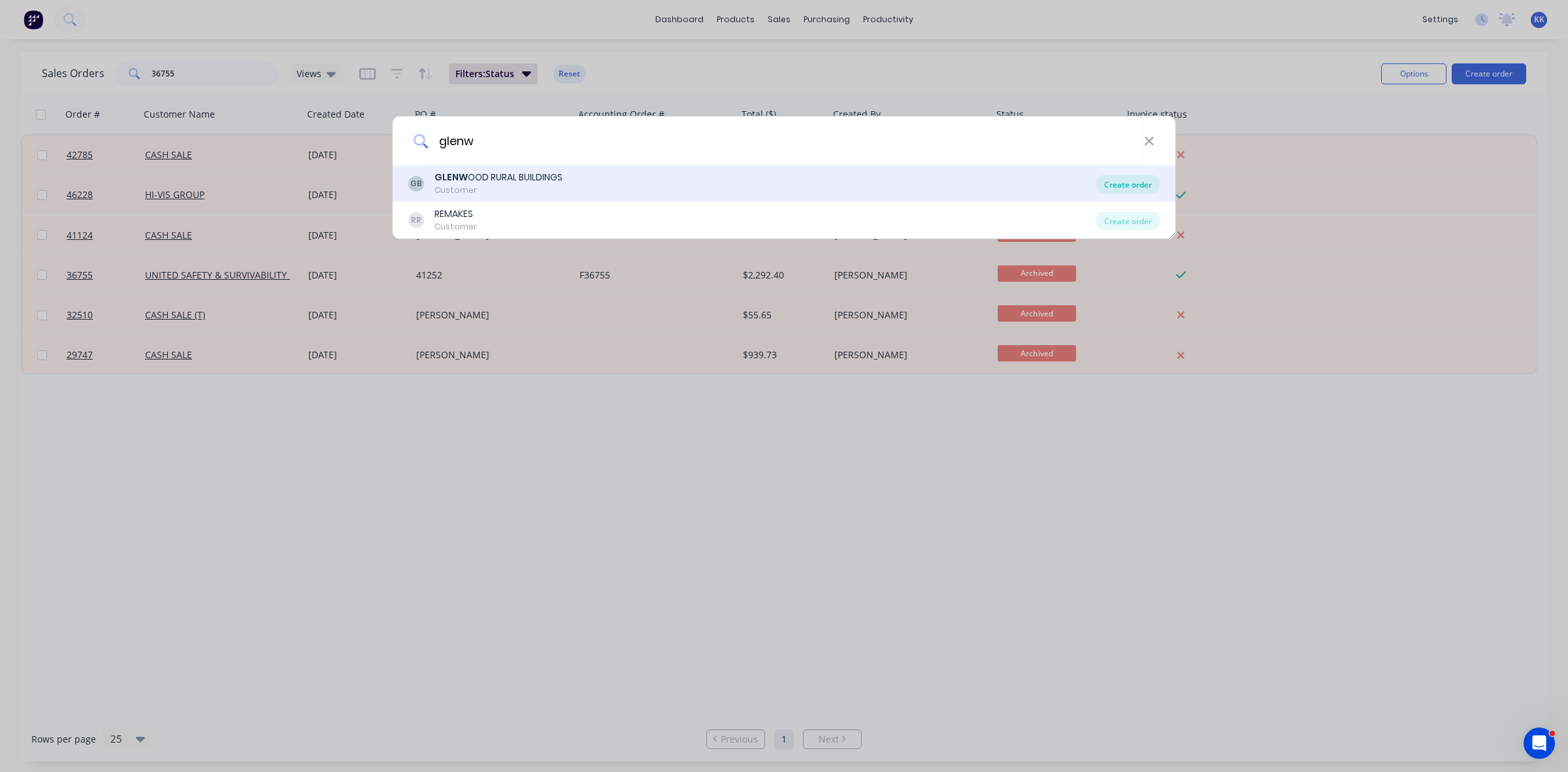
type input "glenw"
click at [1122, 187] on div "Create order" at bounding box center [1128, 184] width 64 height 19
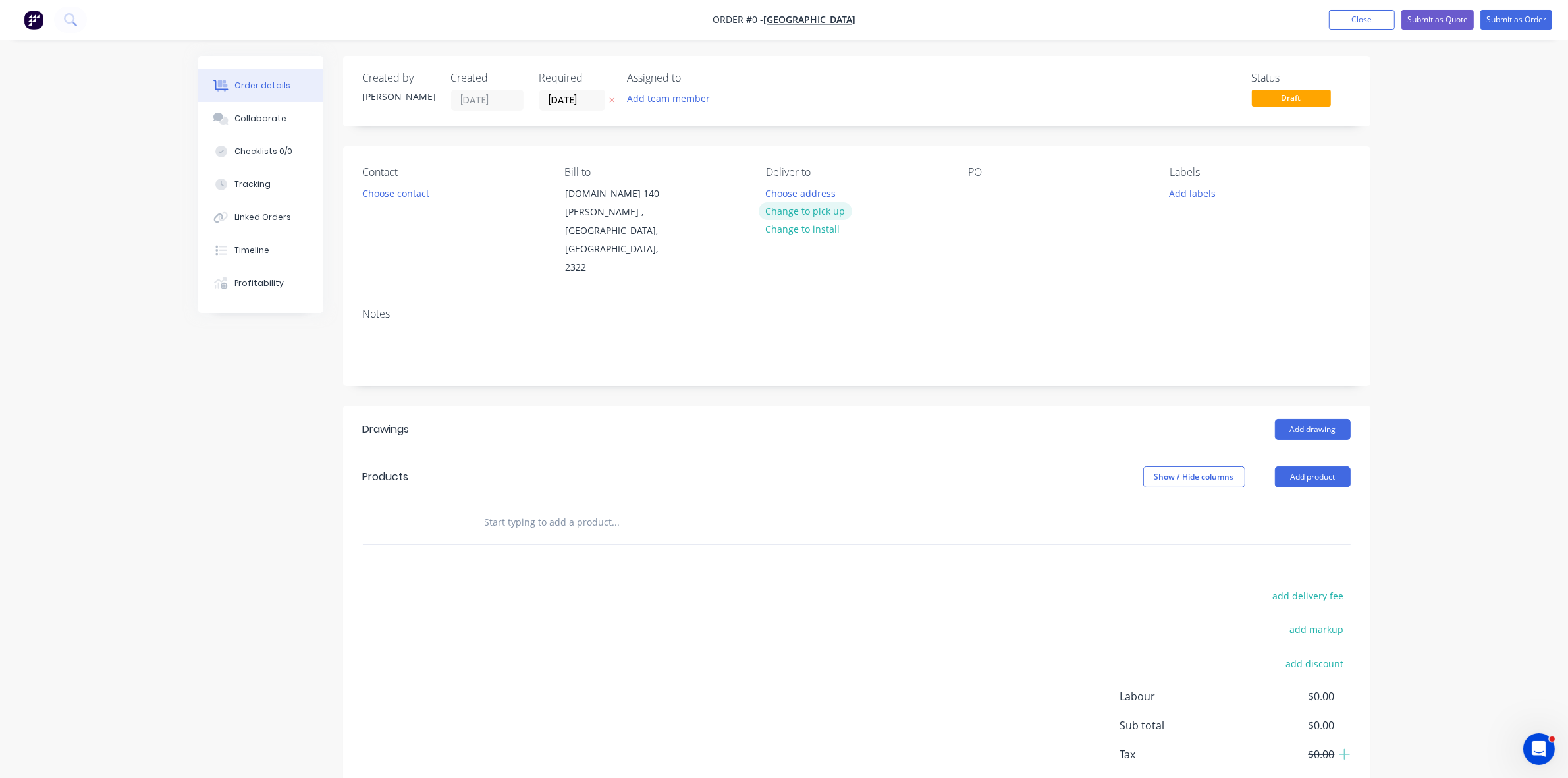
click at [828, 211] on button "Change to pick up" at bounding box center [805, 211] width 93 height 18
click at [389, 199] on button "Choose contact" at bounding box center [395, 193] width 81 height 18
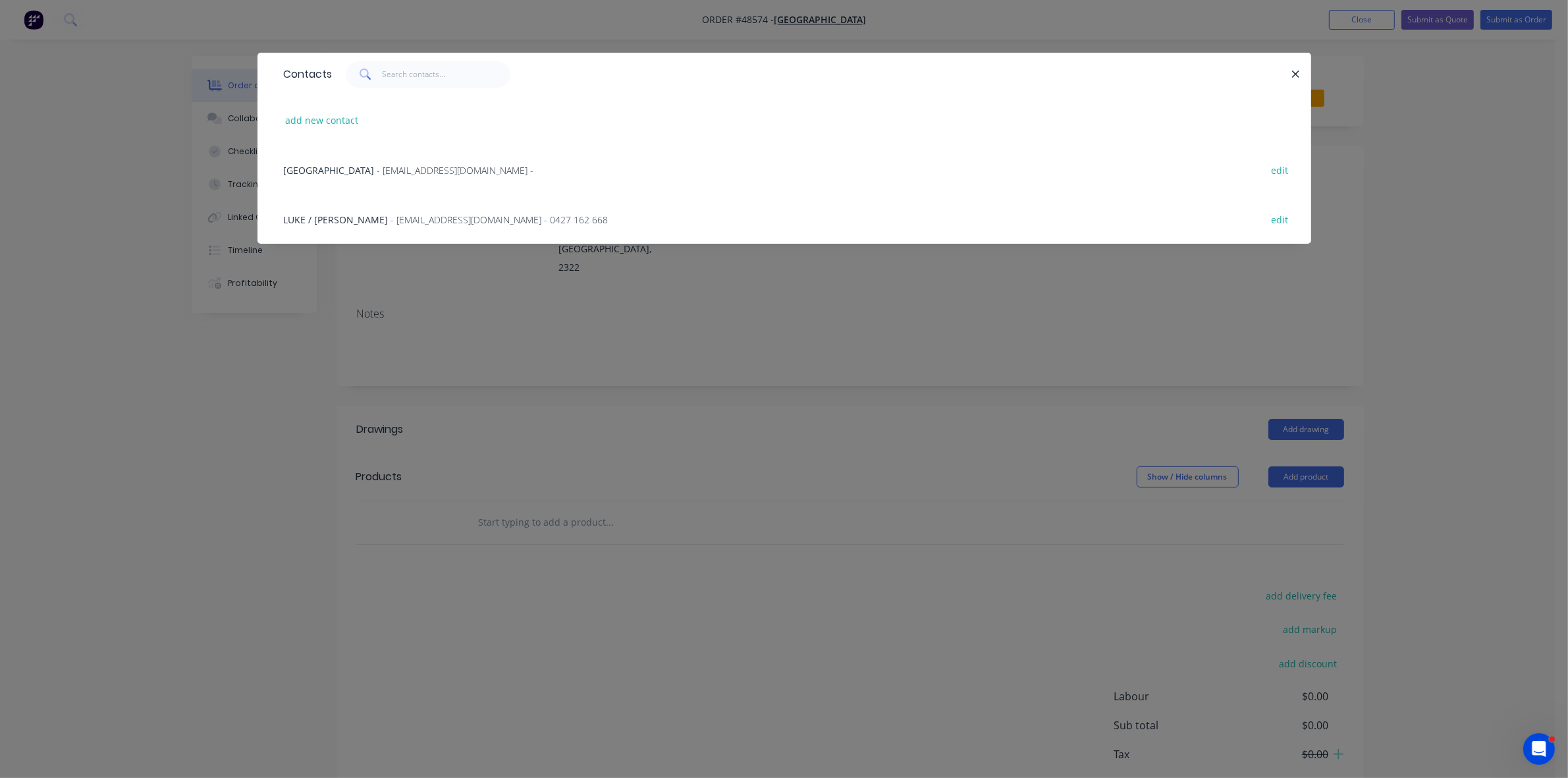
click at [392, 219] on span "- [EMAIL_ADDRESS][DOMAIN_NAME] - 0427 162 668" at bounding box center [500, 220] width 217 height 12
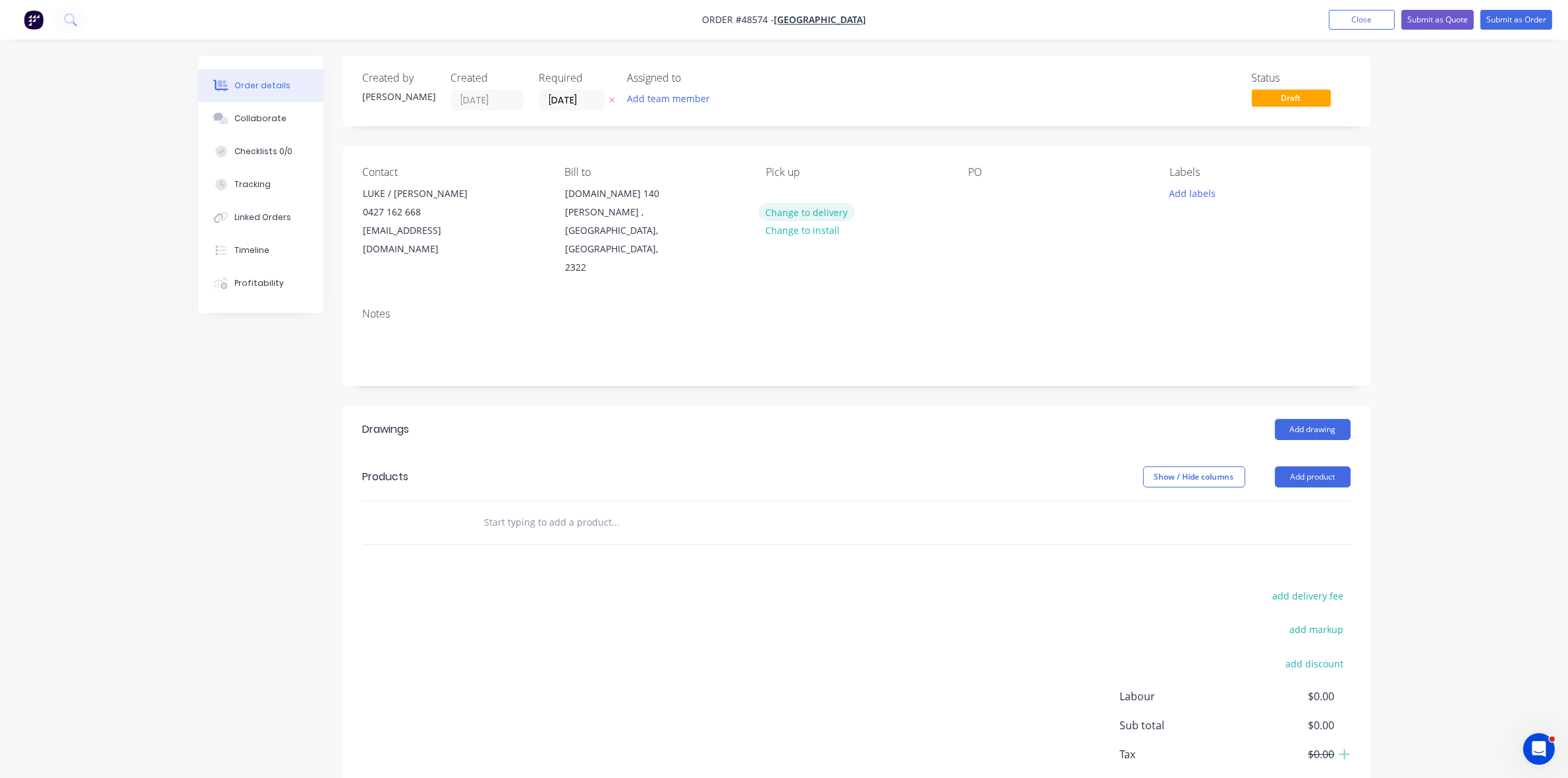
click at [813, 207] on button "Change to delivery" at bounding box center [807, 212] width 96 height 18
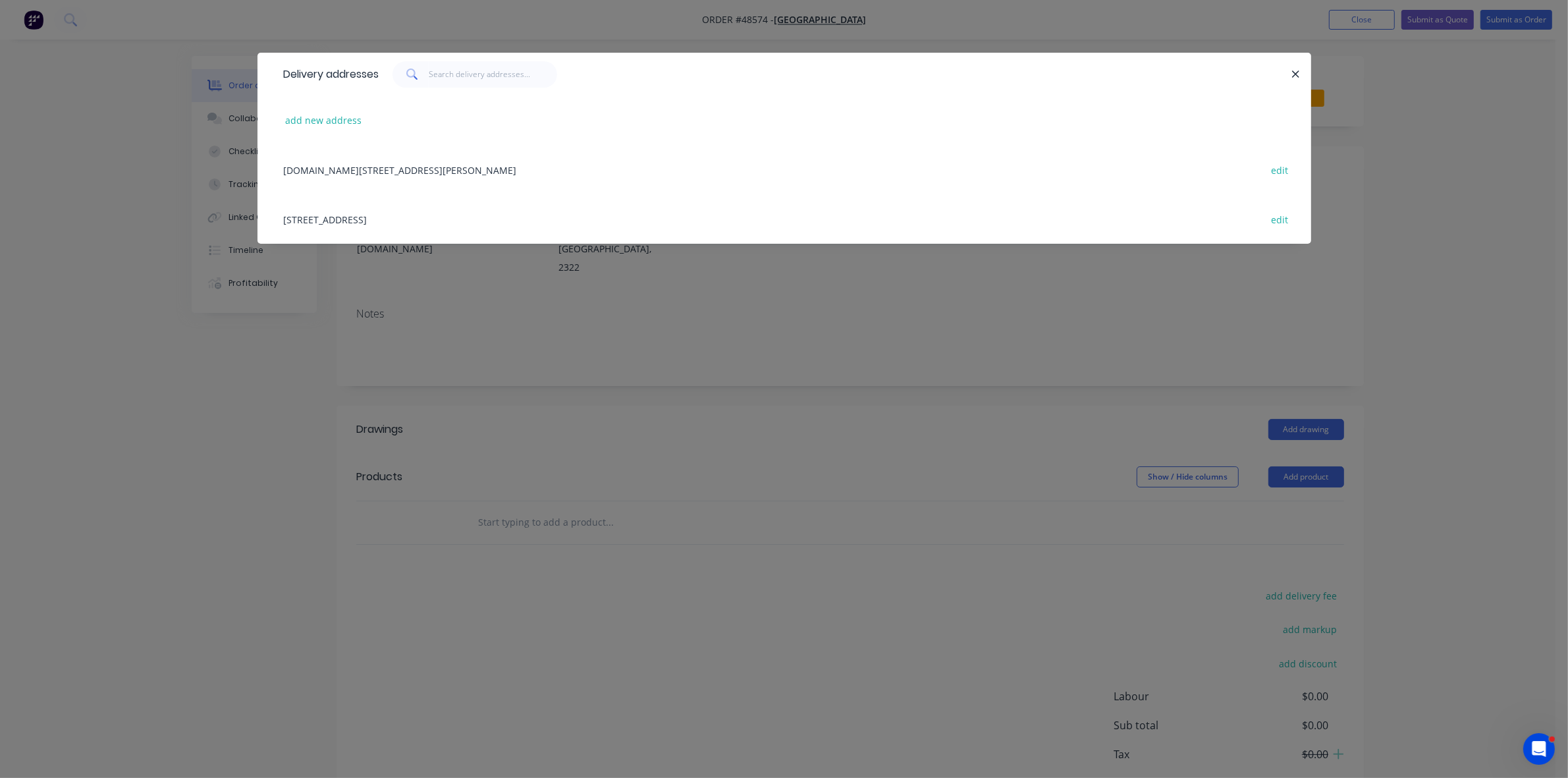
click at [443, 219] on div "[STREET_ADDRESS] edit" at bounding box center [785, 219] width 1014 height 50
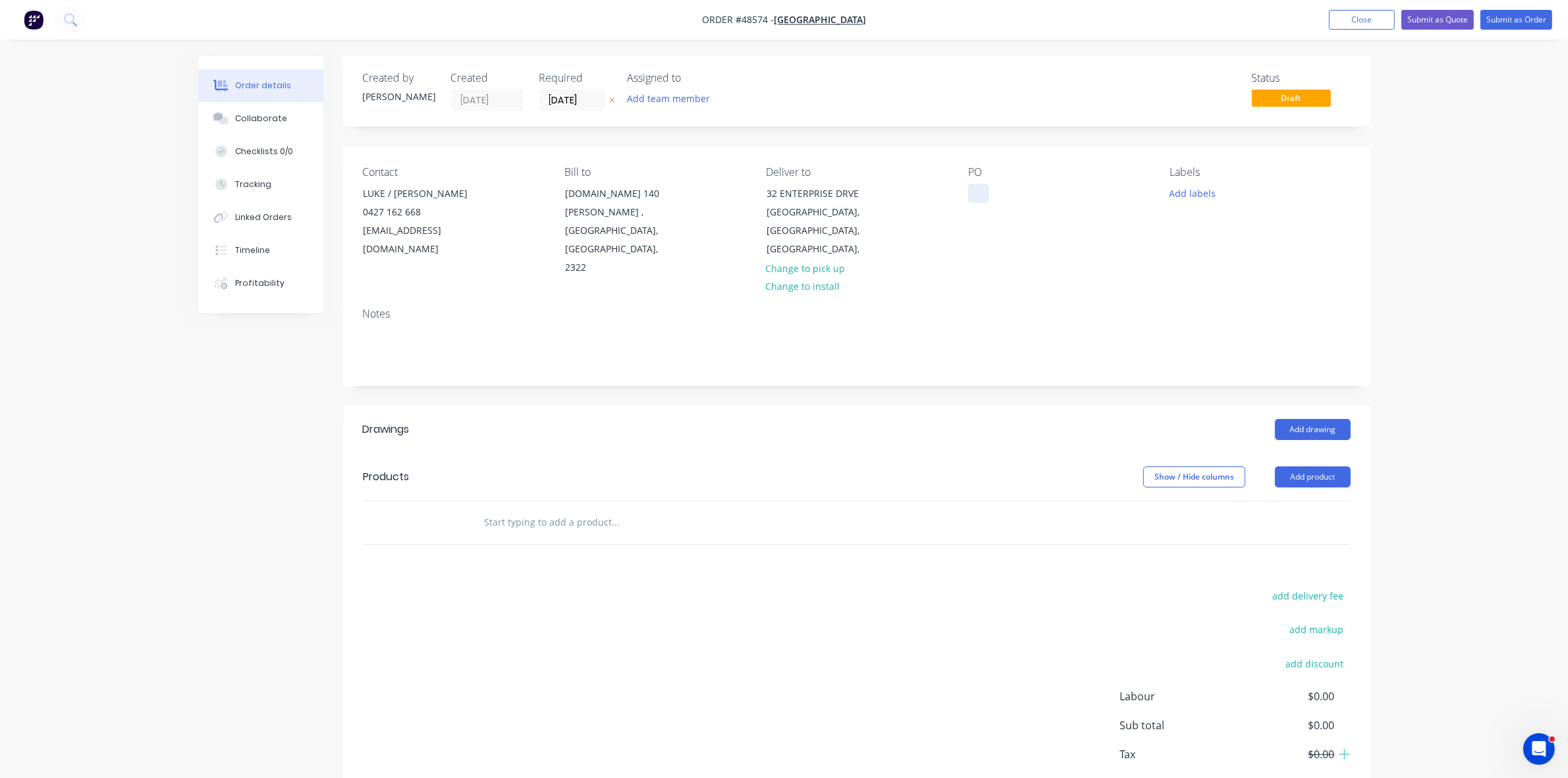
click at [977, 189] on div at bounding box center [979, 193] width 21 height 19
click at [560, 93] on input "[DATE]" at bounding box center [572, 100] width 65 height 20
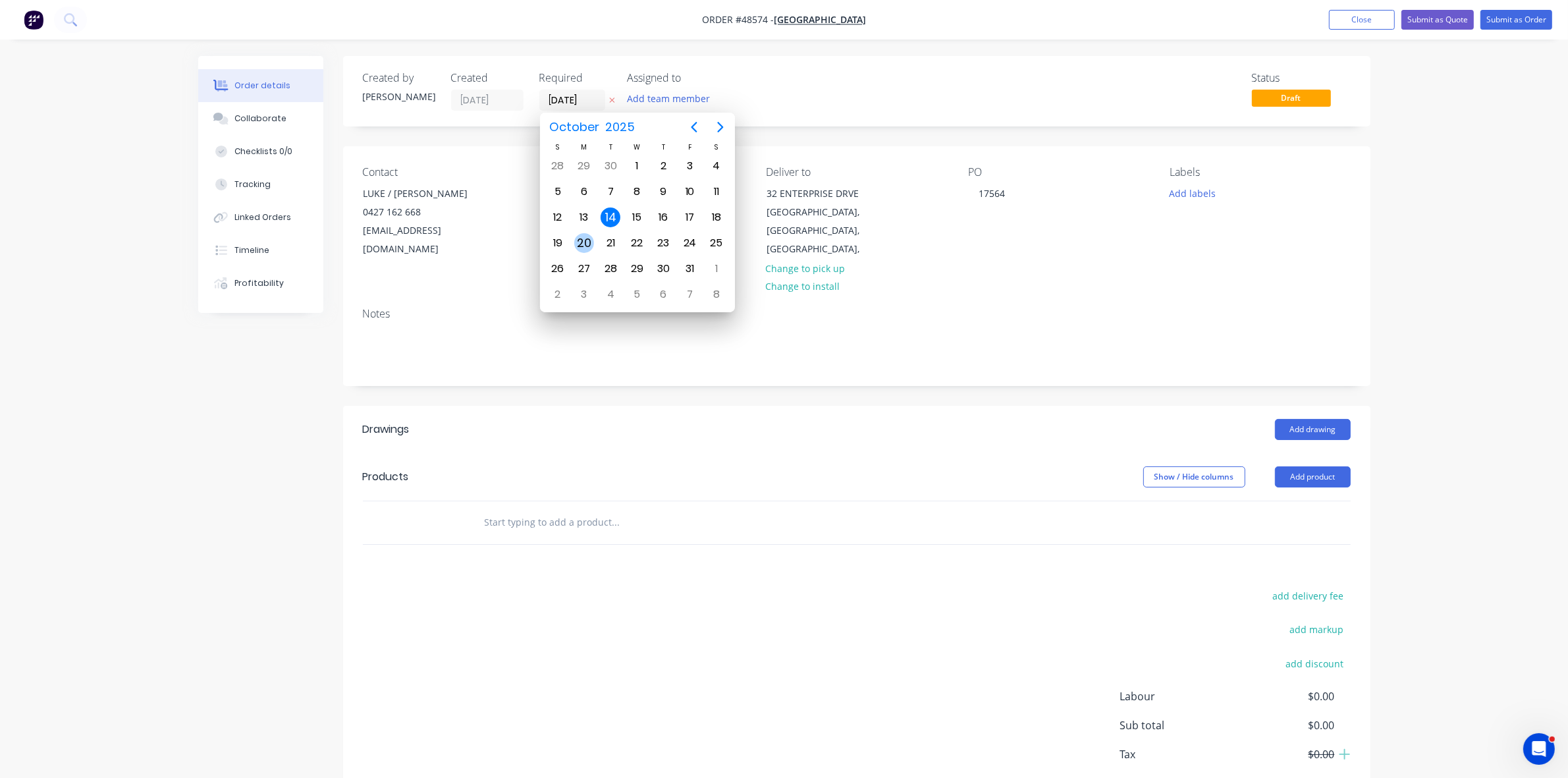
click at [586, 245] on div "20" at bounding box center [584, 243] width 20 height 20
type input "[DATE]"
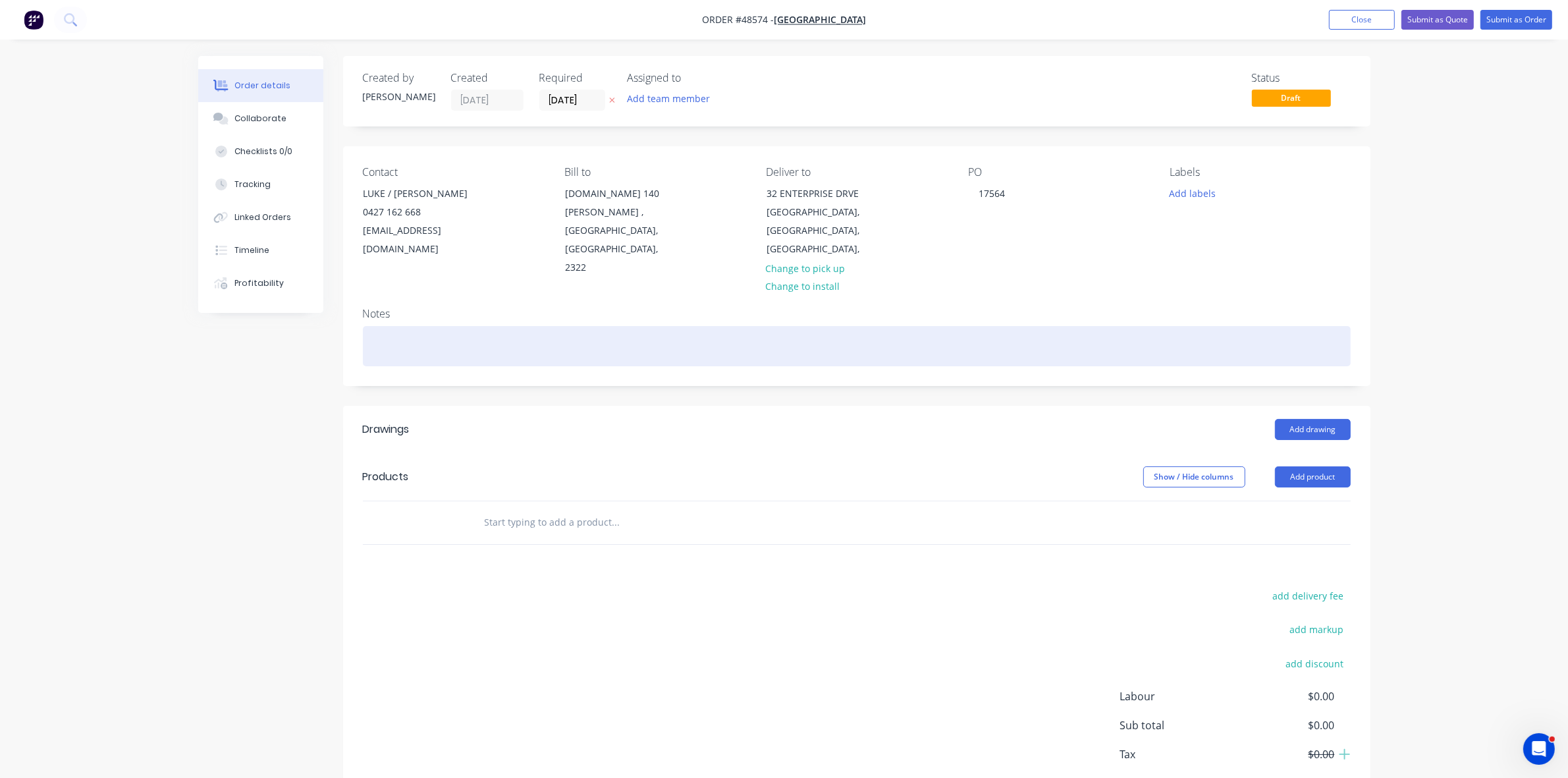
click at [538, 326] on div at bounding box center [857, 345] width 988 height 40
drag, startPoint x: 426, startPoint y: 311, endPoint x: 385, endPoint y: 310, distance: 41.0
click at [385, 326] on div "** or sooner ** SEND WITH THE PA DOORS ON 17536 & 17547" at bounding box center [857, 345] width 988 height 40
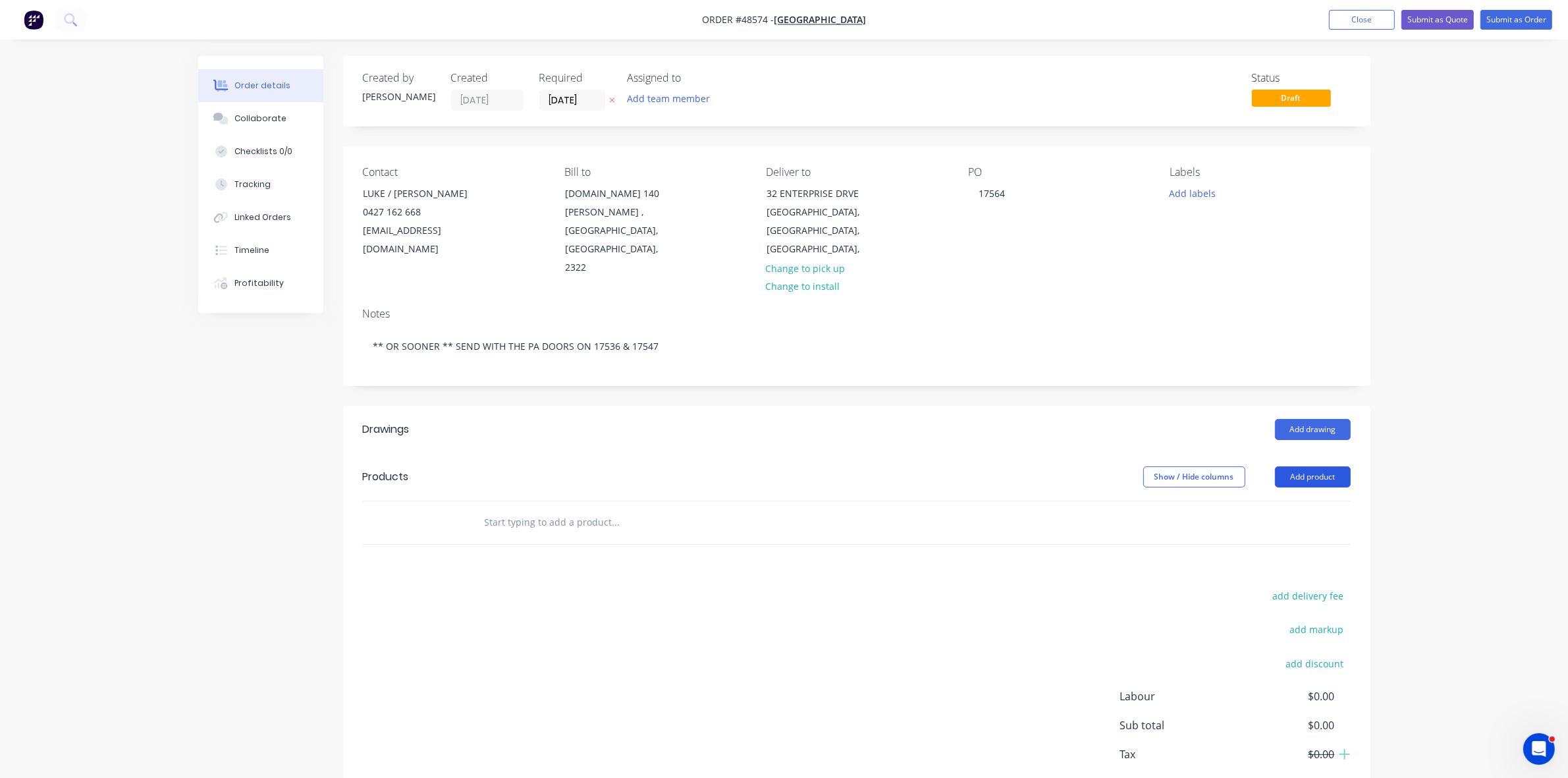
click at [1299, 466] on button "Add product" at bounding box center [1313, 477] width 76 height 21
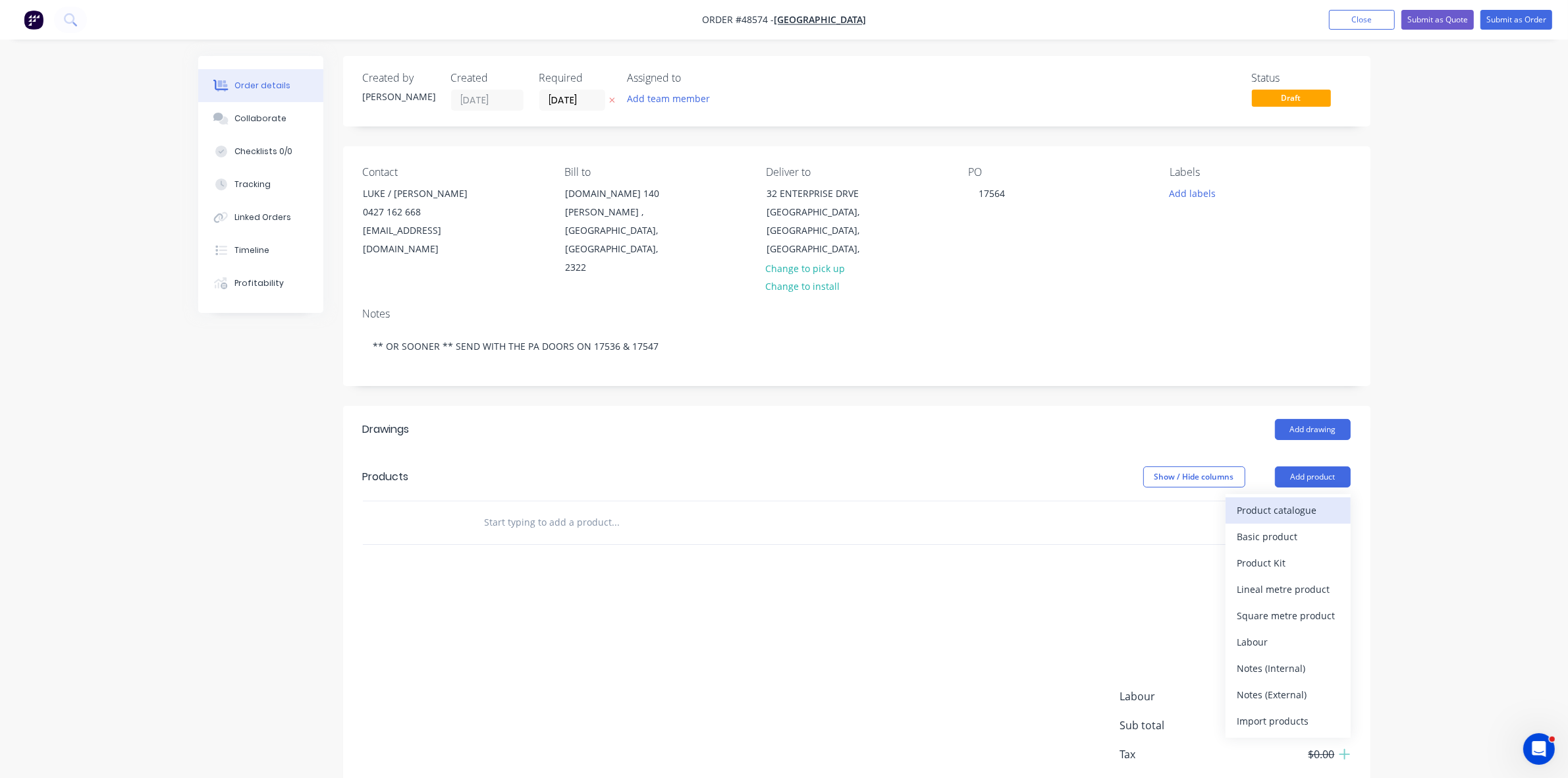
click at [1293, 501] on div "Product catalogue" at bounding box center [1289, 510] width 101 height 19
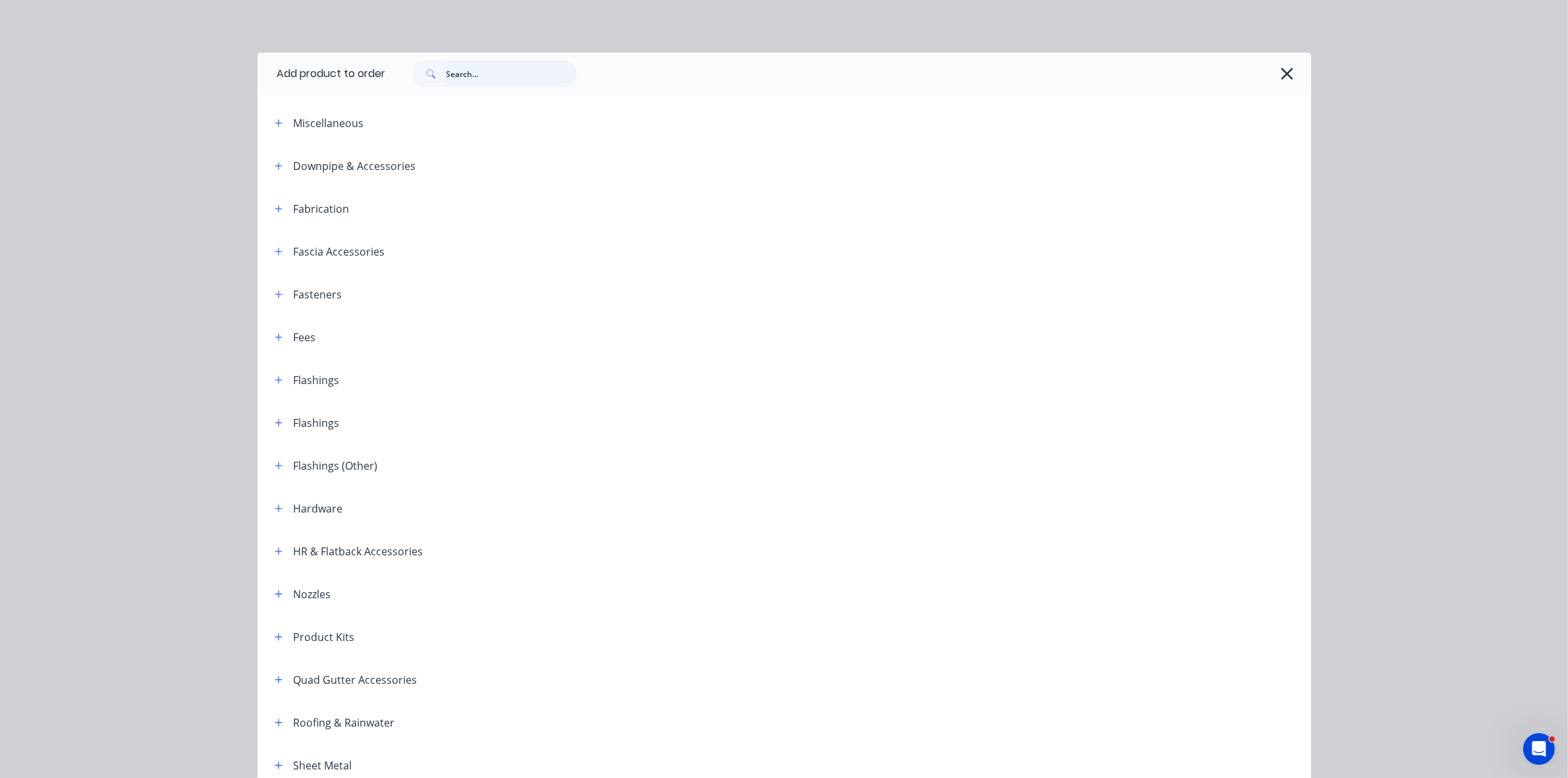
click at [478, 69] on input "text" at bounding box center [512, 74] width 131 height 27
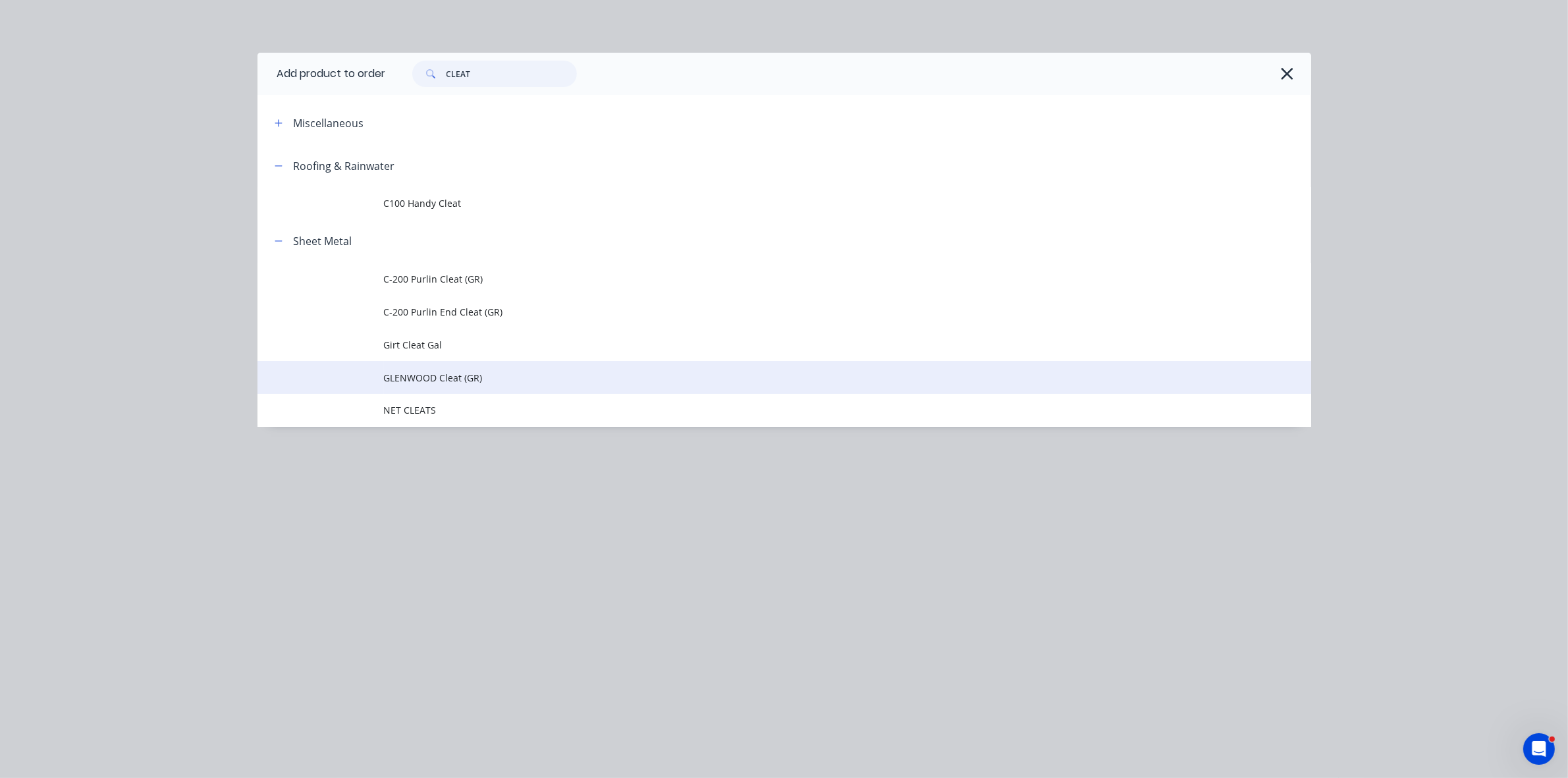
type input "CLEAT"
click at [436, 379] on span "GLENWOOD Cleat (GR)" at bounding box center [755, 378] width 741 height 14
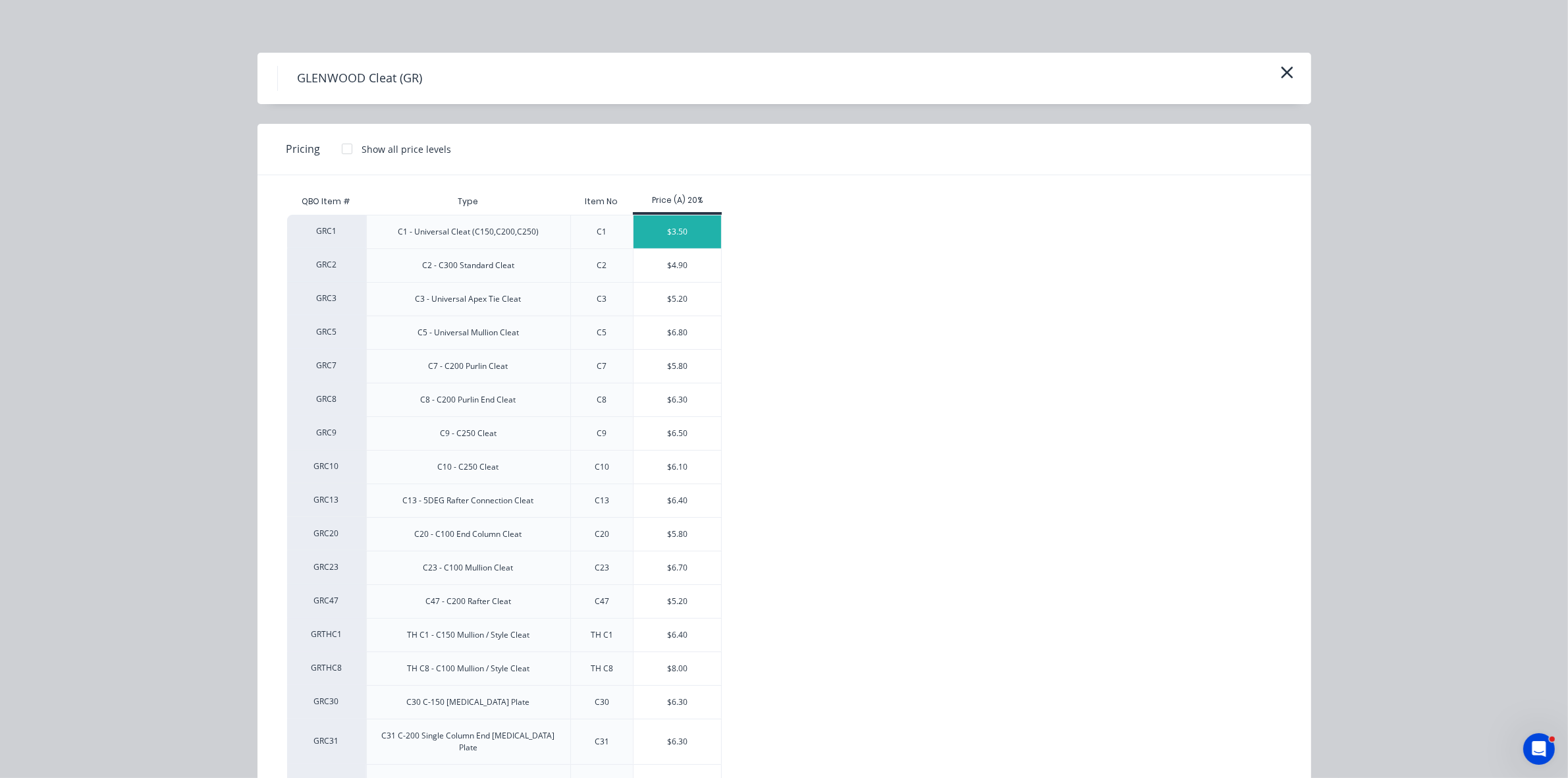
click at [669, 227] on div "$3.50" at bounding box center [677, 231] width 87 height 33
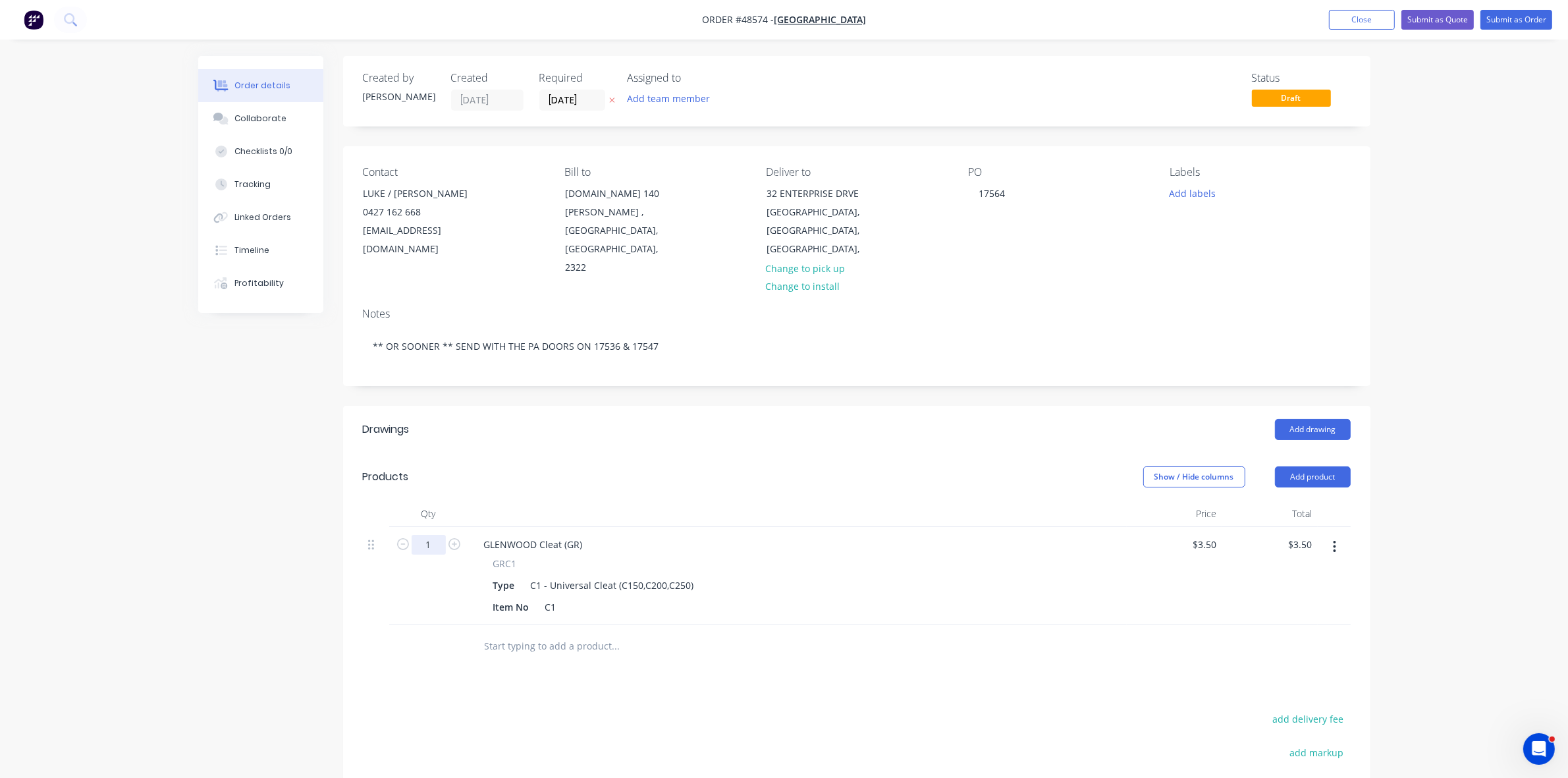
click at [432, 535] on input "1" at bounding box center [429, 545] width 34 height 20
type input "2000"
type input "$7,000.00"
click at [1509, 20] on button "Submit as Order" at bounding box center [1516, 20] width 72 height 20
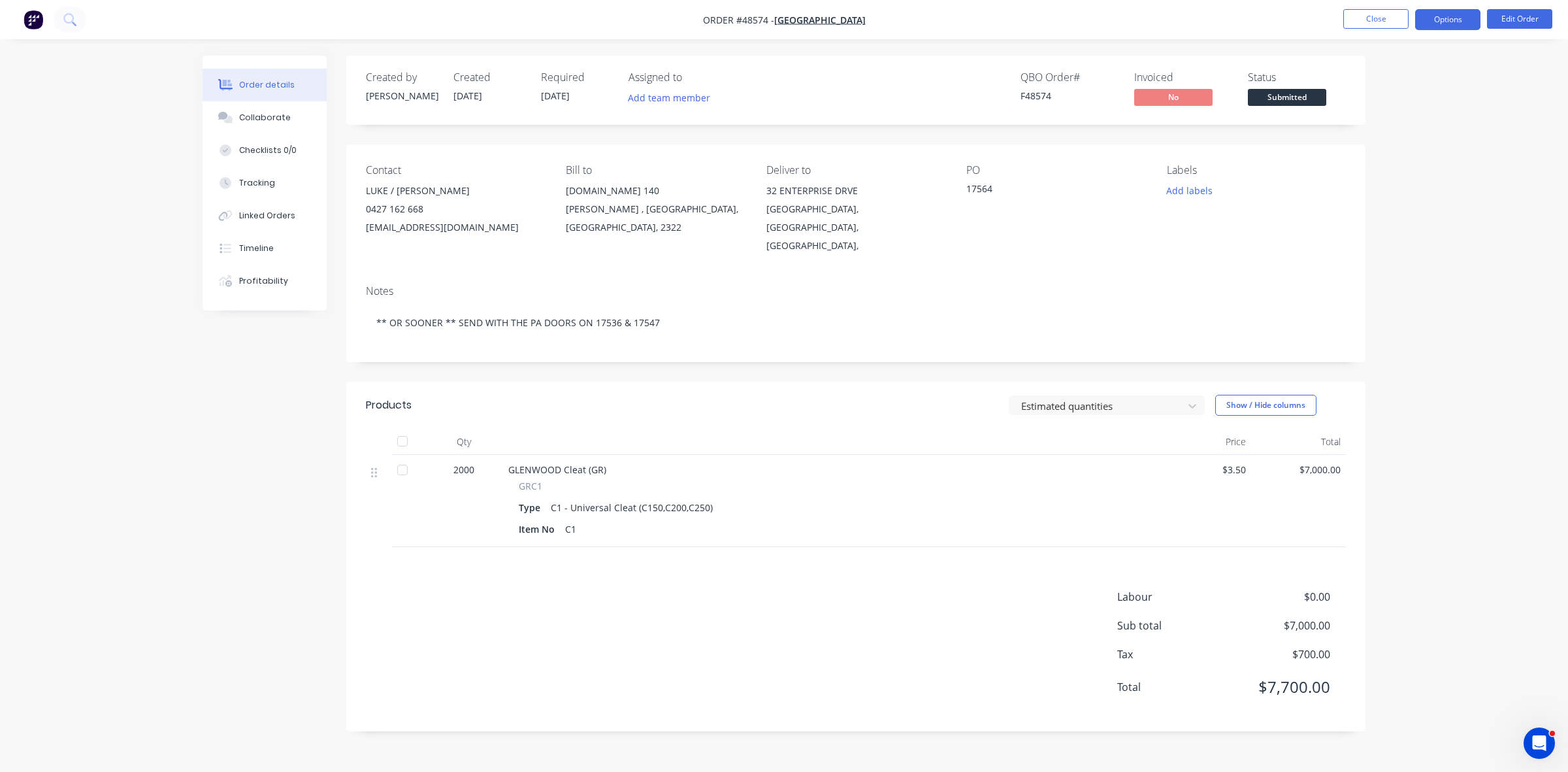
click at [1449, 19] on button "Options" at bounding box center [1448, 19] width 65 height 21
click at [1392, 155] on div "Work Order" at bounding box center [1409, 157] width 120 height 19
click at [1386, 134] on div "Without pricing" at bounding box center [1409, 131] width 120 height 19
click at [1307, 95] on span "Submitted" at bounding box center [1287, 97] width 79 height 17
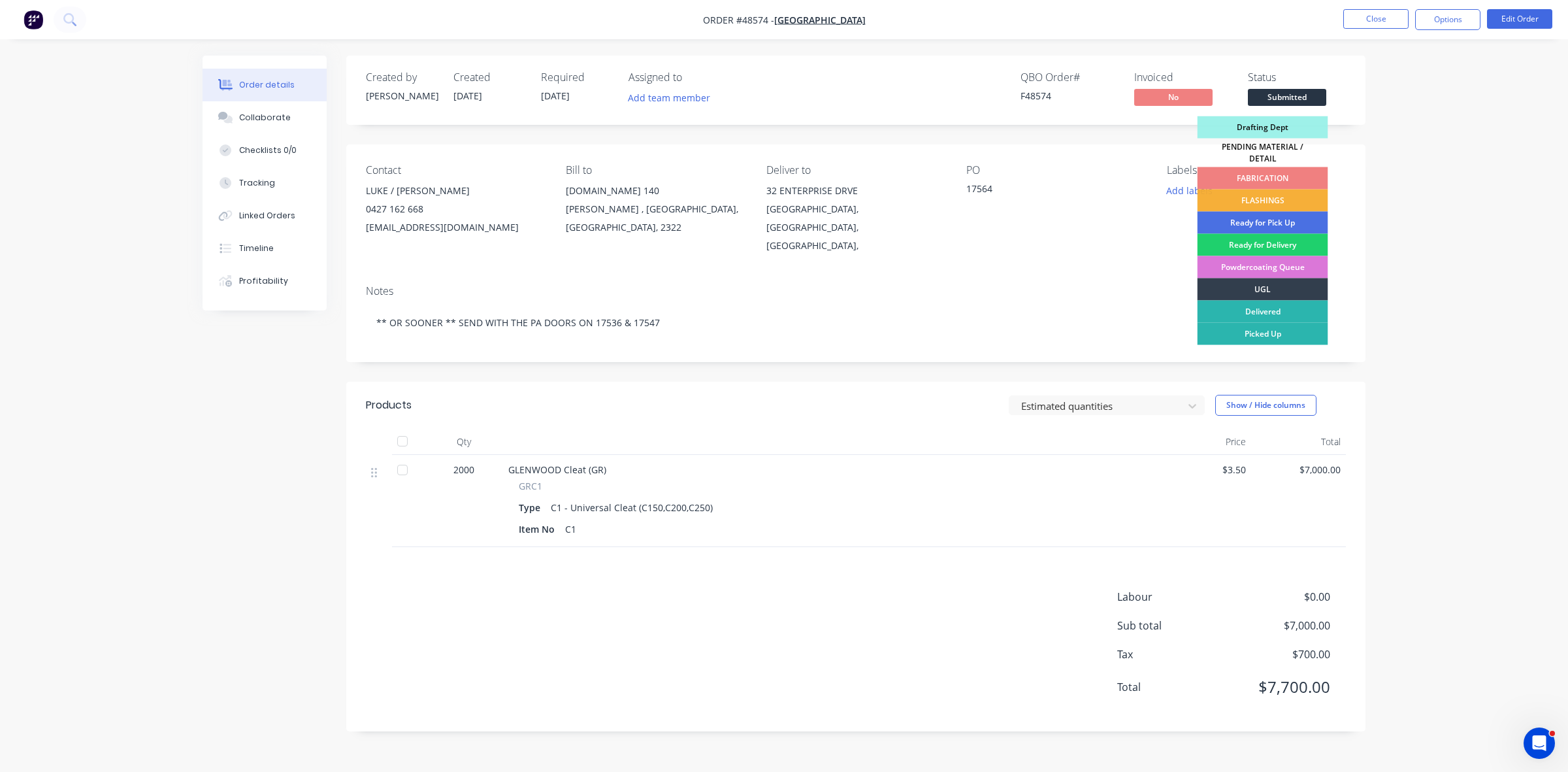
click at [1266, 172] on div "FABRICATION" at bounding box center [1263, 178] width 131 height 22
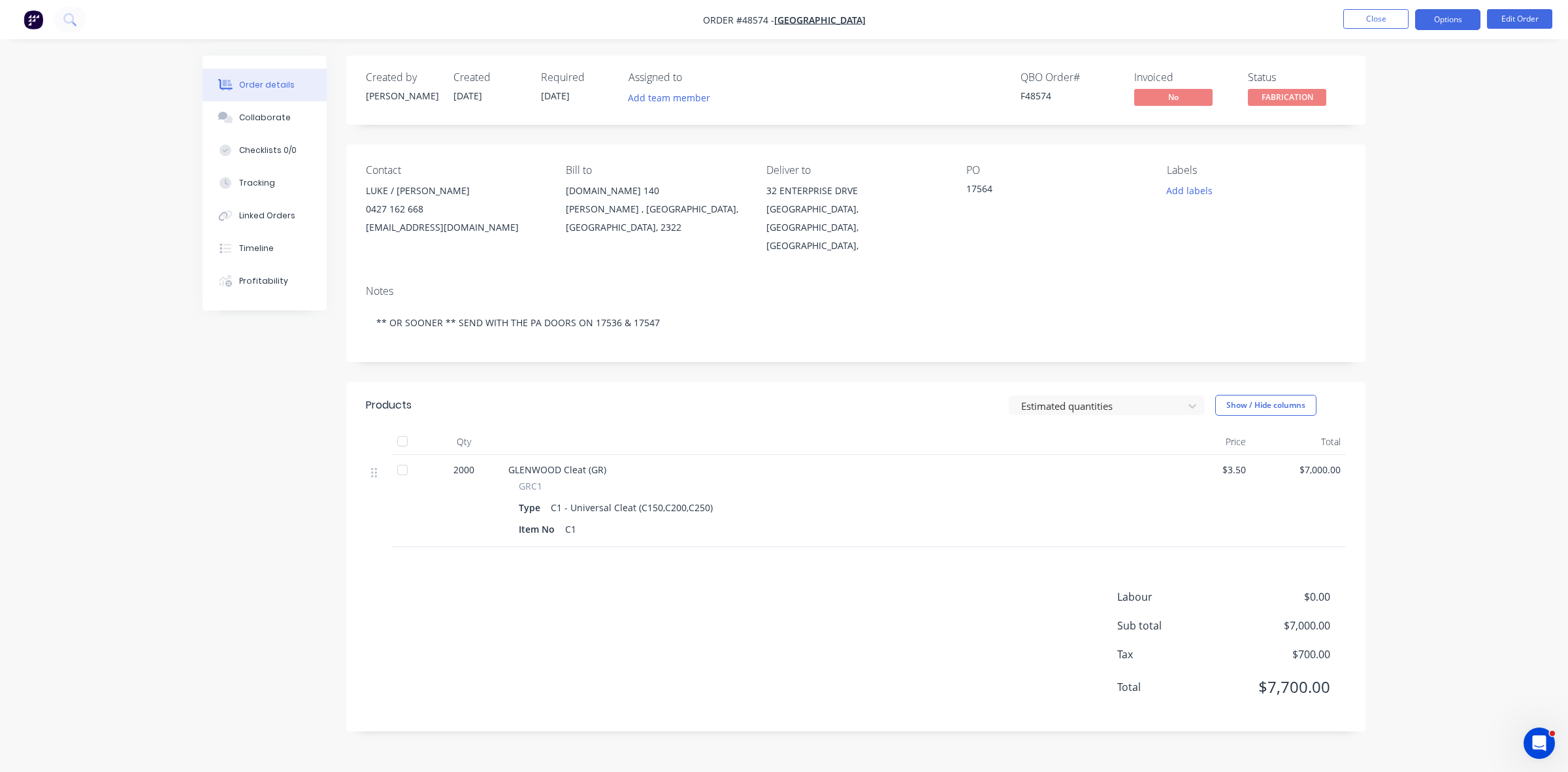
click at [1446, 20] on button "Options" at bounding box center [1448, 19] width 65 height 21
click at [1376, 175] on div "Delivery Docket" at bounding box center [1409, 184] width 120 height 19
click at [1376, 134] on div "Without pricing" at bounding box center [1409, 131] width 120 height 19
click at [1376, 15] on button "Close" at bounding box center [1376, 19] width 65 height 19
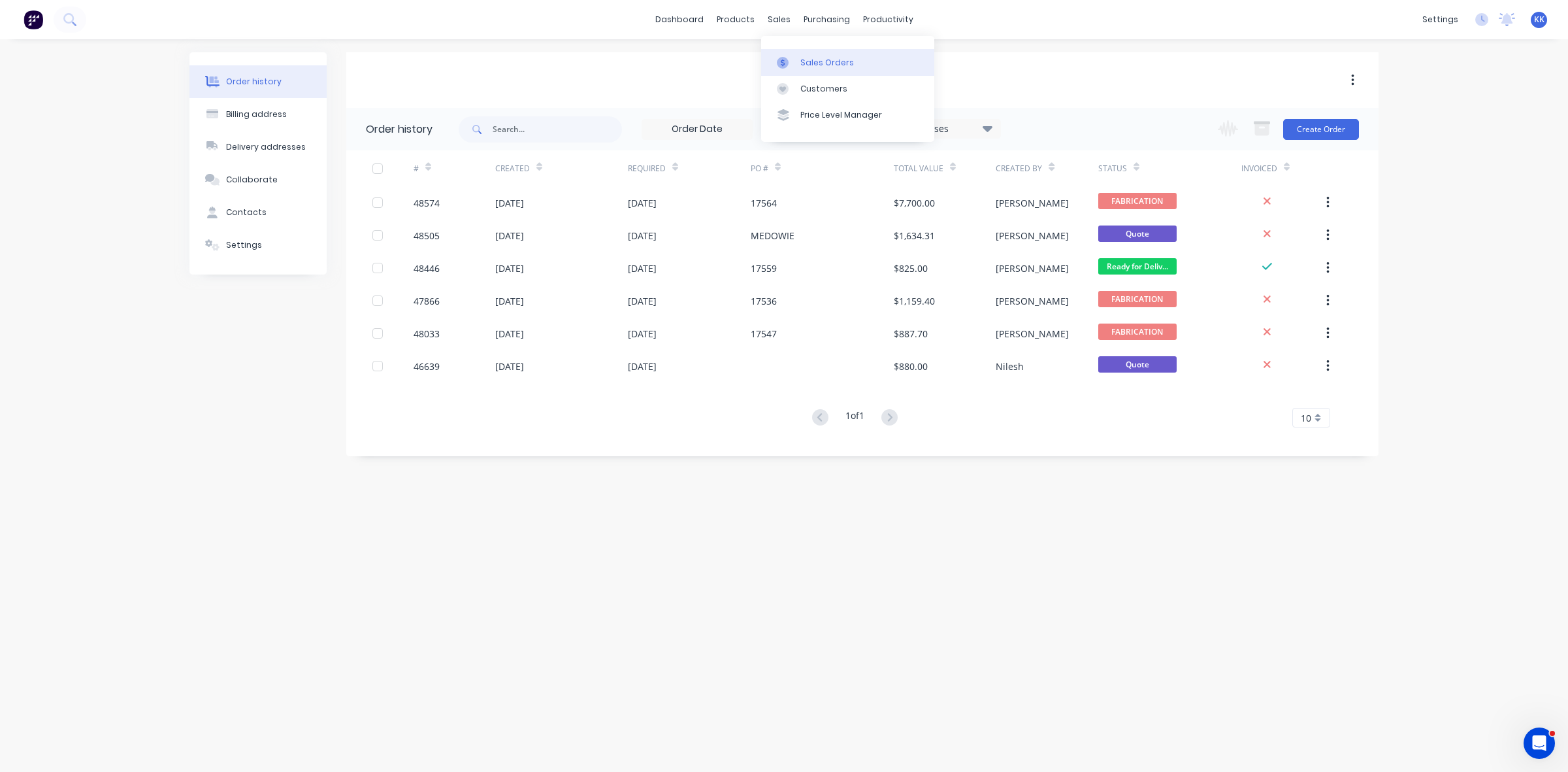
click at [799, 54] on link "Sales Orders" at bounding box center [848, 63] width 173 height 26
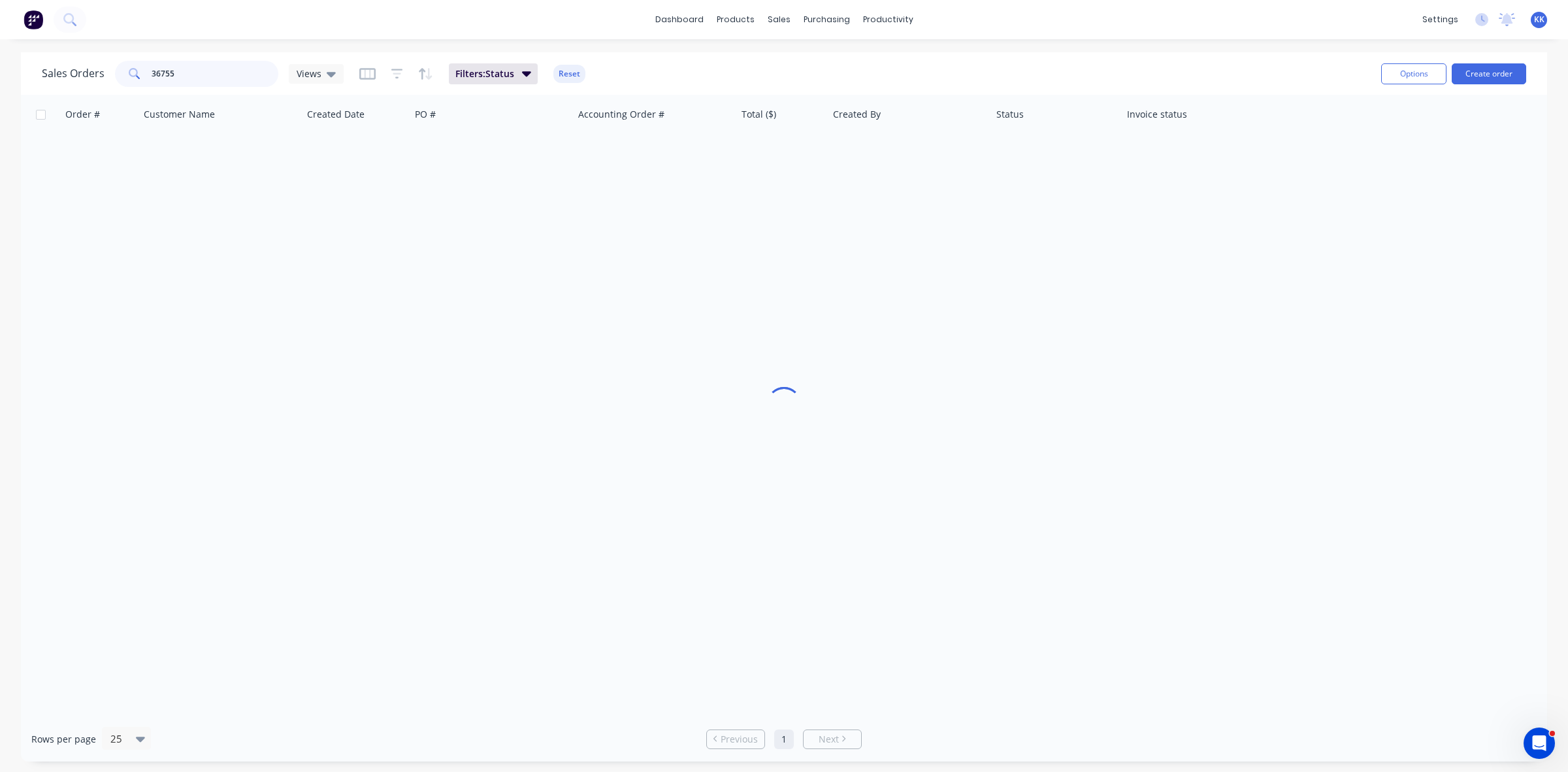
drag, startPoint x: 191, startPoint y: 74, endPoint x: 136, endPoint y: 79, distance: 55.2
click at [136, 79] on div "36755" at bounding box center [196, 74] width 163 height 26
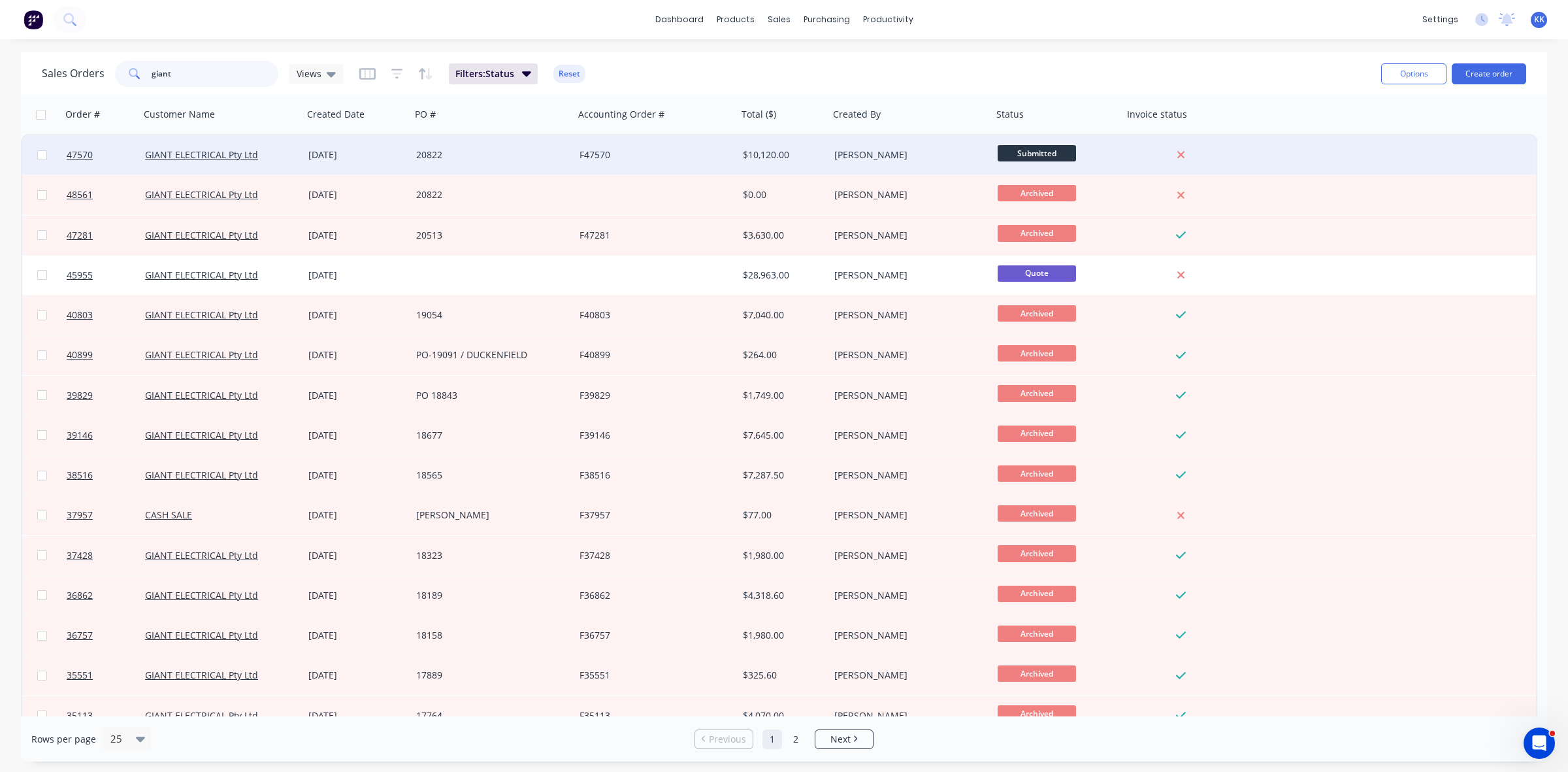
type input "giant"
click at [573, 154] on div "20822" at bounding box center [493, 155] width 163 height 39
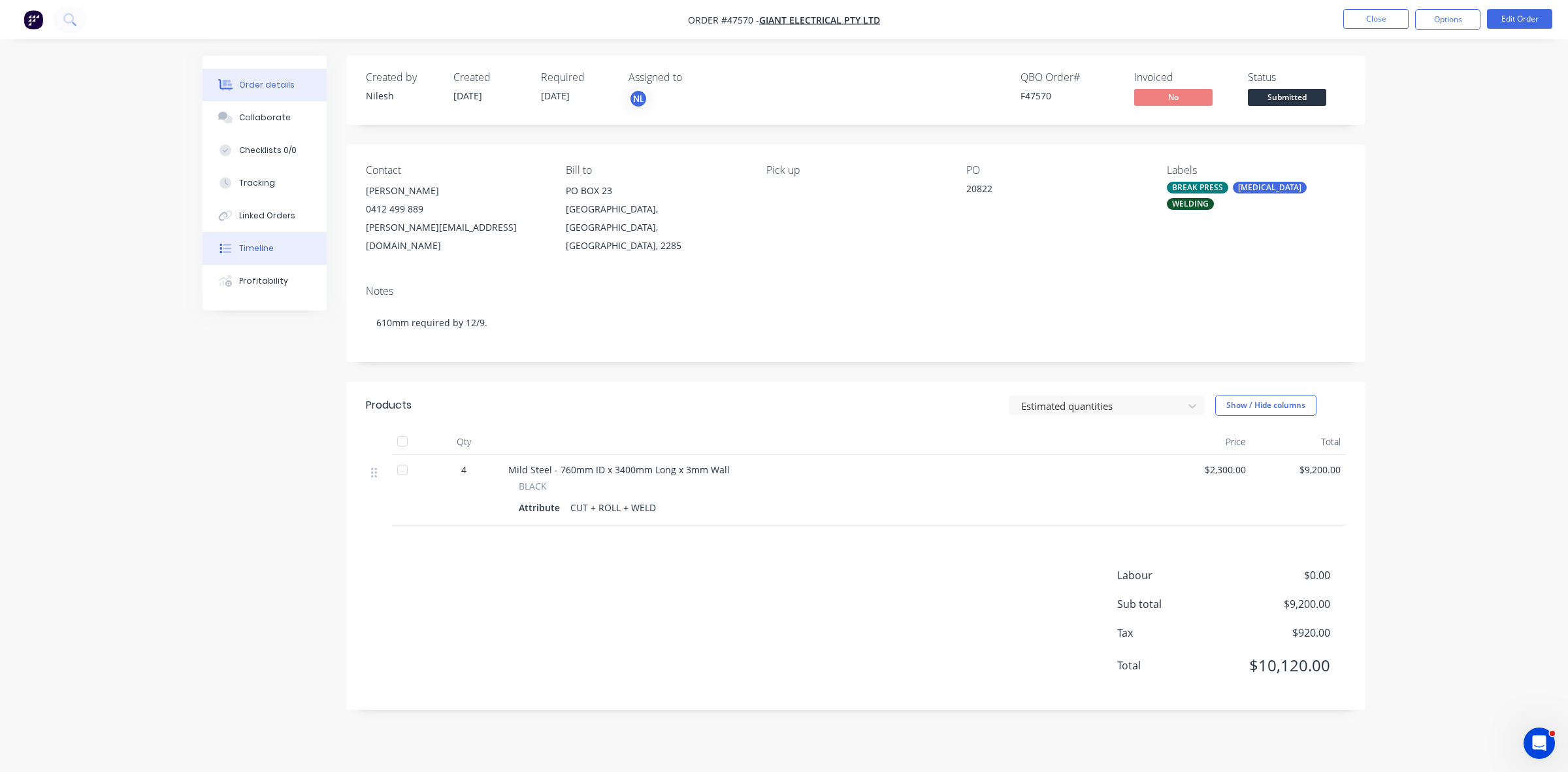
click at [263, 246] on div "Timeline" at bounding box center [256, 248] width 34 height 11
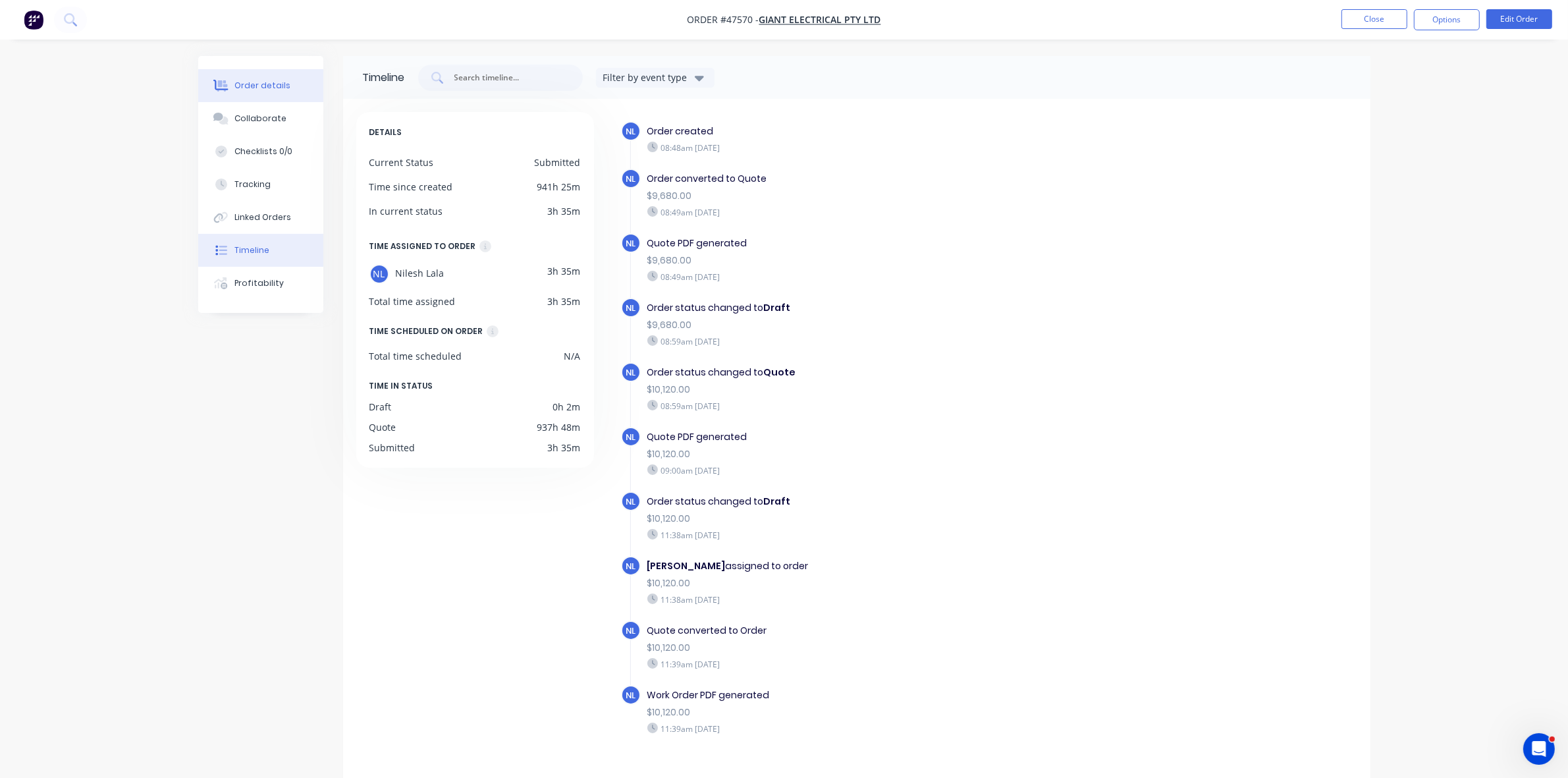
click at [296, 87] on button "Order details" at bounding box center [261, 85] width 125 height 33
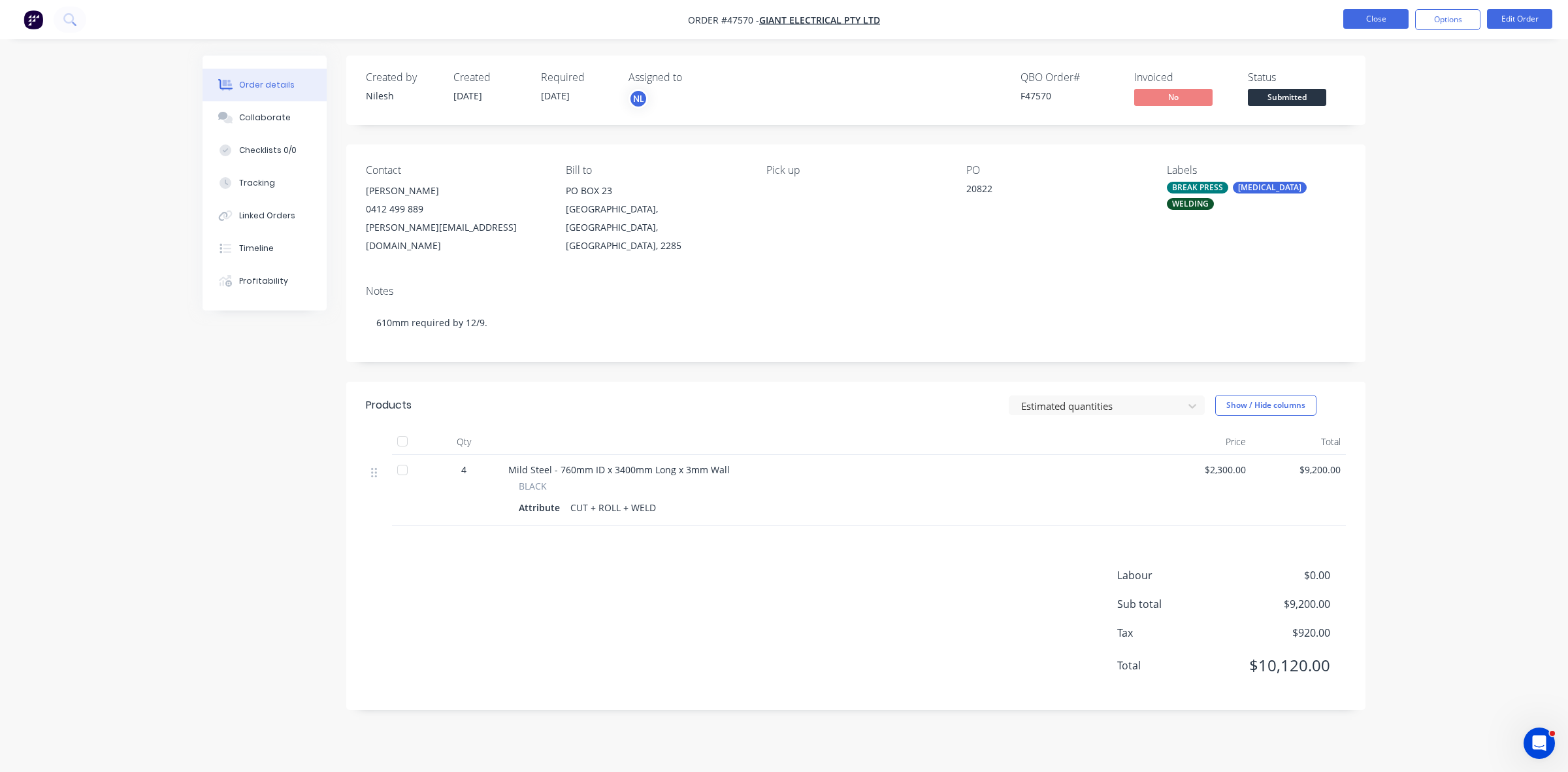
click at [1361, 14] on button "Close" at bounding box center [1376, 19] width 65 height 19
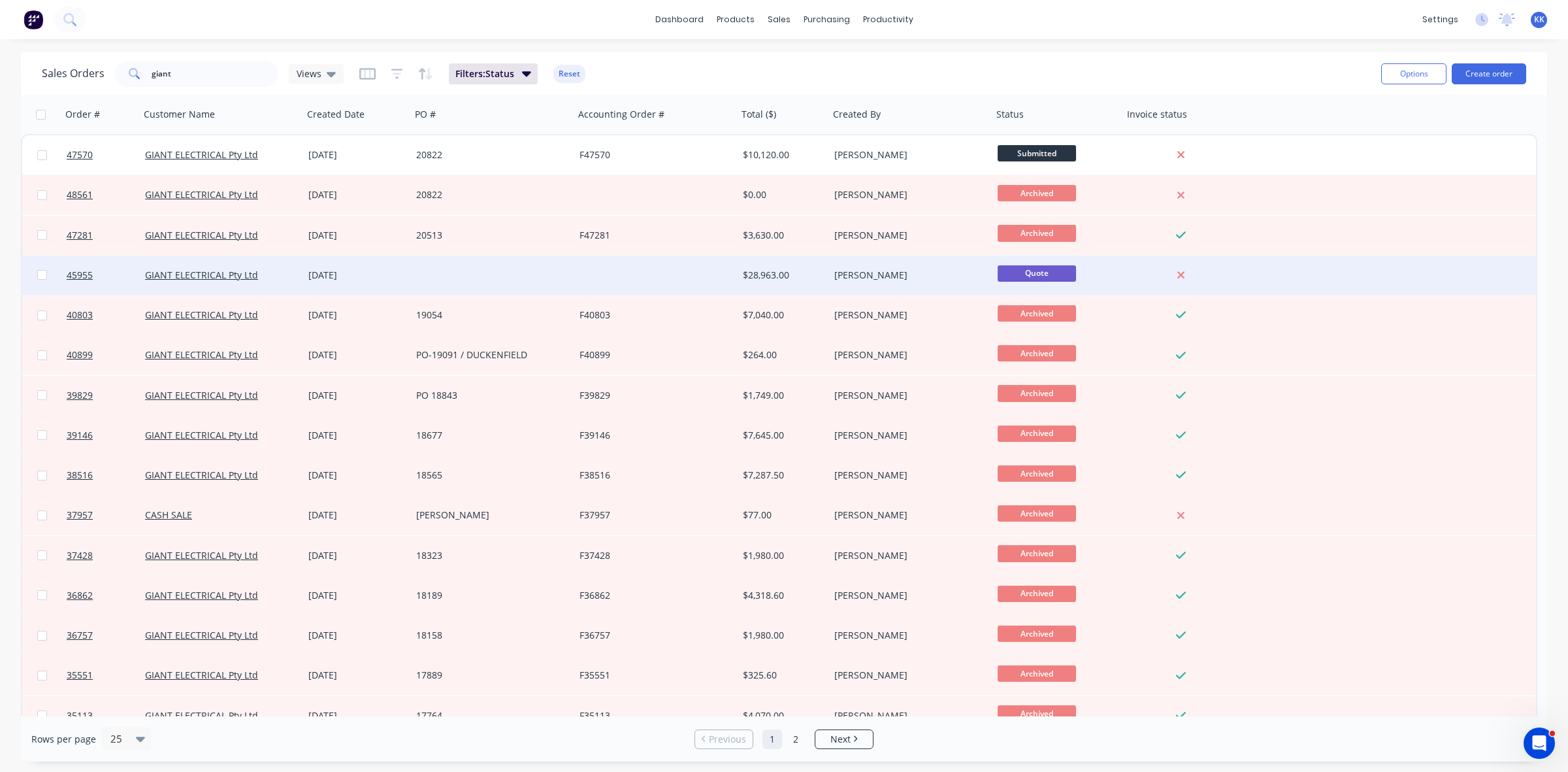
click at [494, 282] on div at bounding box center [493, 275] width 163 height 39
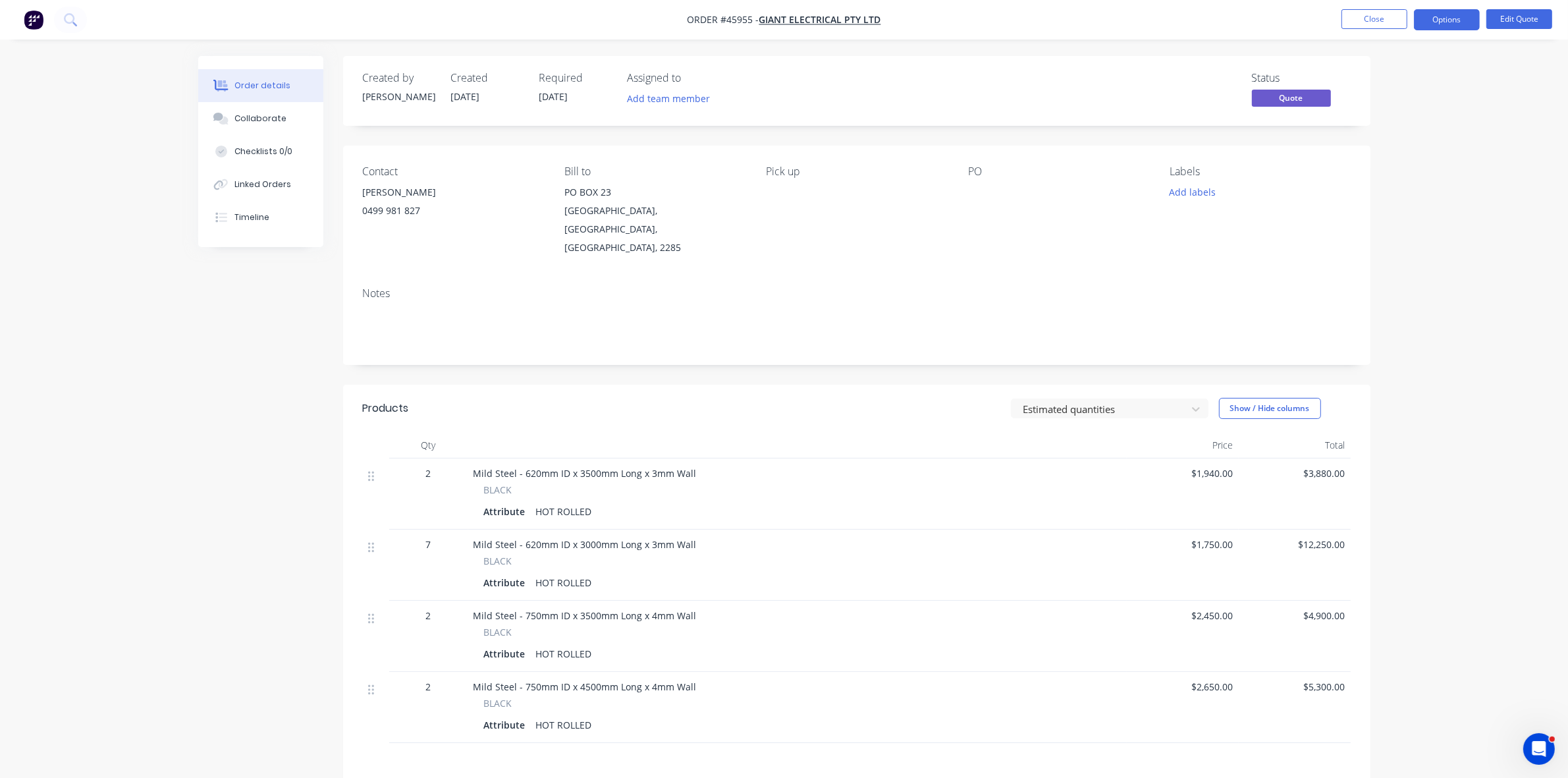
drag, startPoint x: 1106, startPoint y: 45, endPoint x: 1231, endPoint y: 23, distance: 126.9
click at [1113, 45] on div "Order details Collaborate Checklists 0/0 Linked Orders Timeline Order details C…" at bounding box center [784, 474] width 1568 height 949
click at [1363, 20] on button "Close" at bounding box center [1375, 19] width 66 height 20
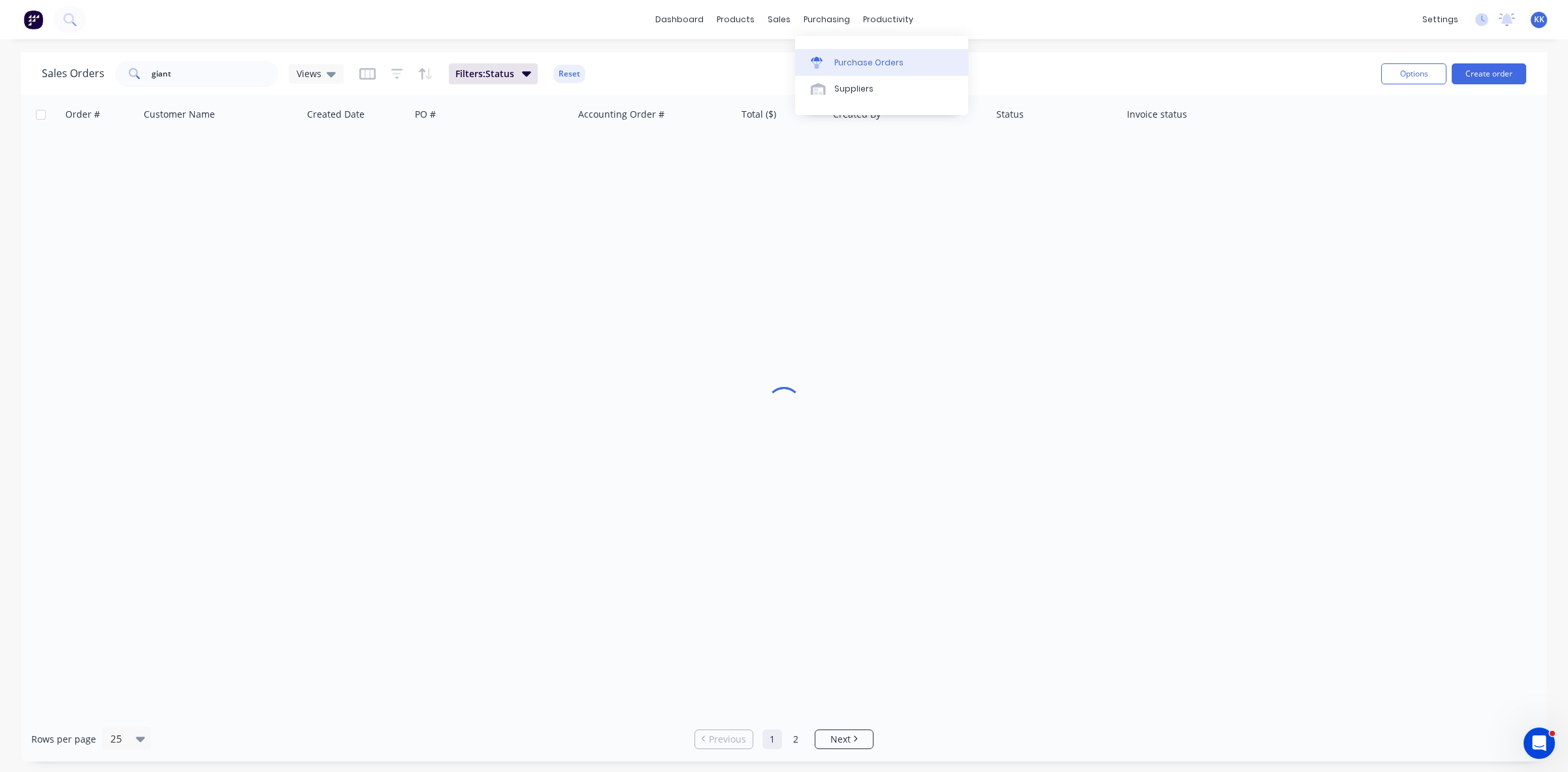
click at [866, 61] on div "Purchase Orders" at bounding box center [869, 62] width 69 height 11
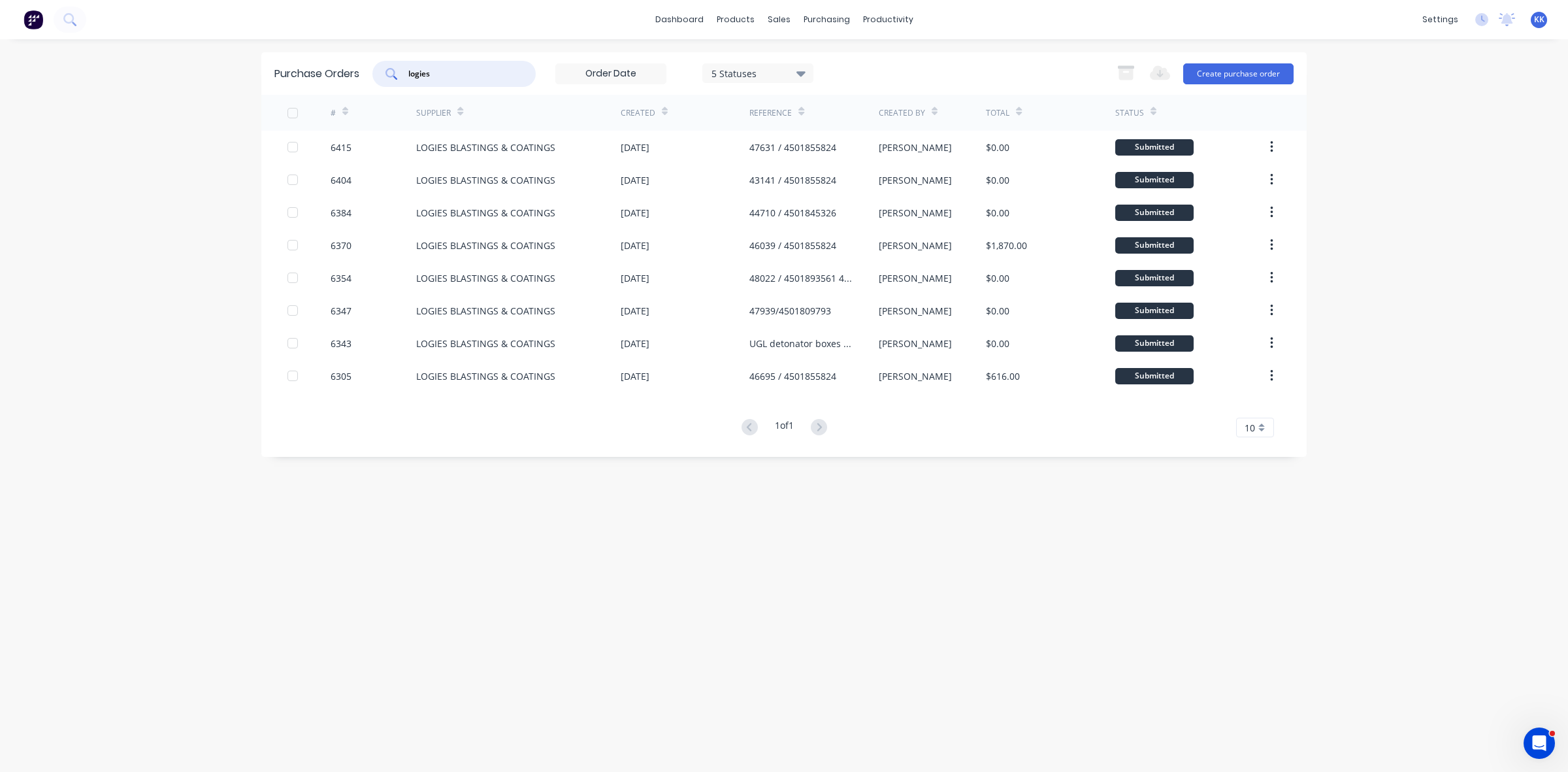
drag, startPoint x: 423, startPoint y: 77, endPoint x: 394, endPoint y: 86, distance: 30.4
click at [394, 86] on div "logies" at bounding box center [454, 74] width 163 height 26
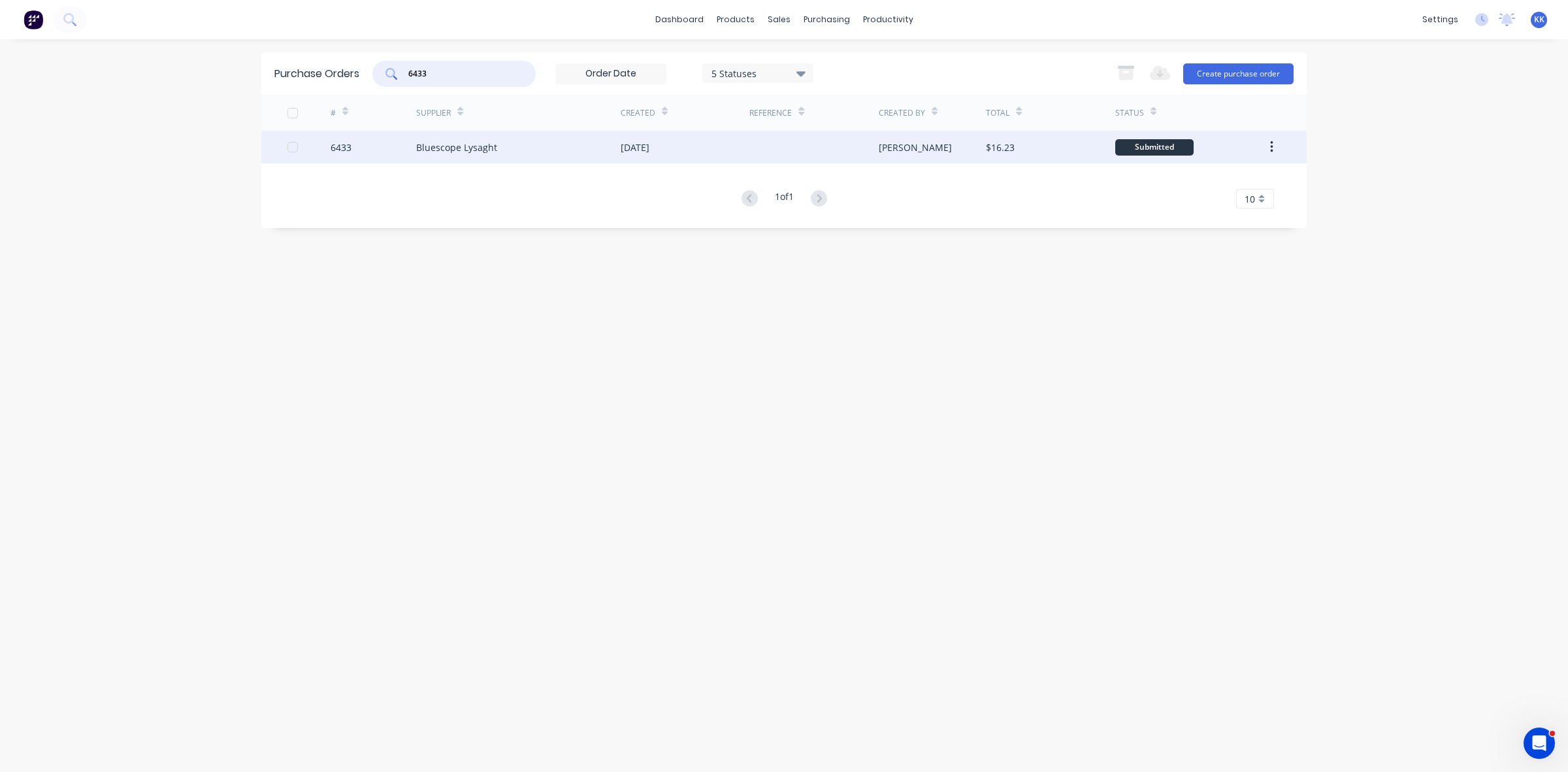
type input "6433"
click at [487, 135] on div "Bluescope Lysaght" at bounding box center [518, 147] width 205 height 33
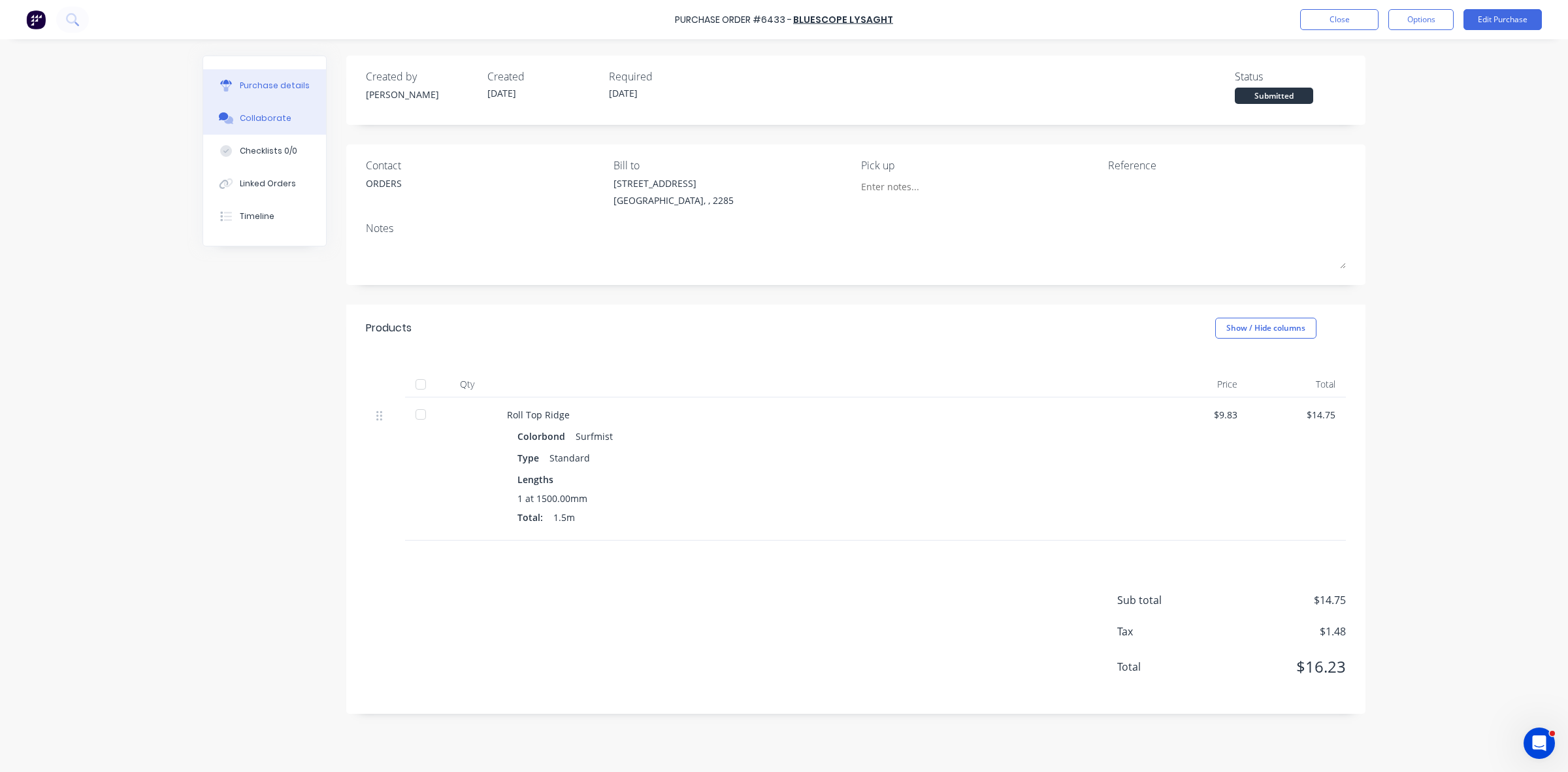
click at [273, 122] on div "Collaborate" at bounding box center [266, 117] width 51 height 11
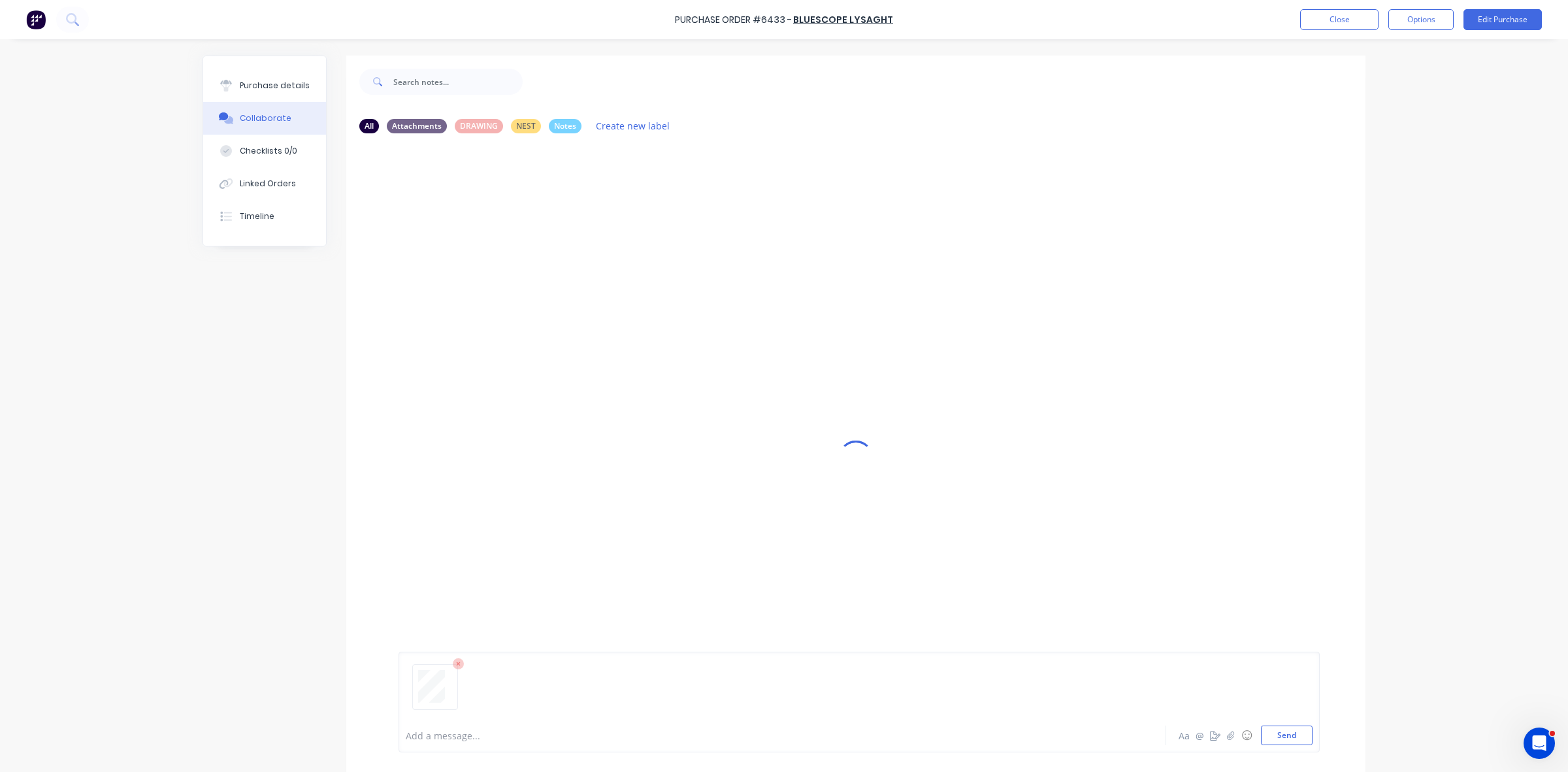
click at [411, 723] on div at bounding box center [859, 692] width 907 height 66
click at [416, 730] on div at bounding box center [746, 736] width 680 height 14
click at [1369, 17] on button "Close" at bounding box center [1339, 19] width 79 height 21
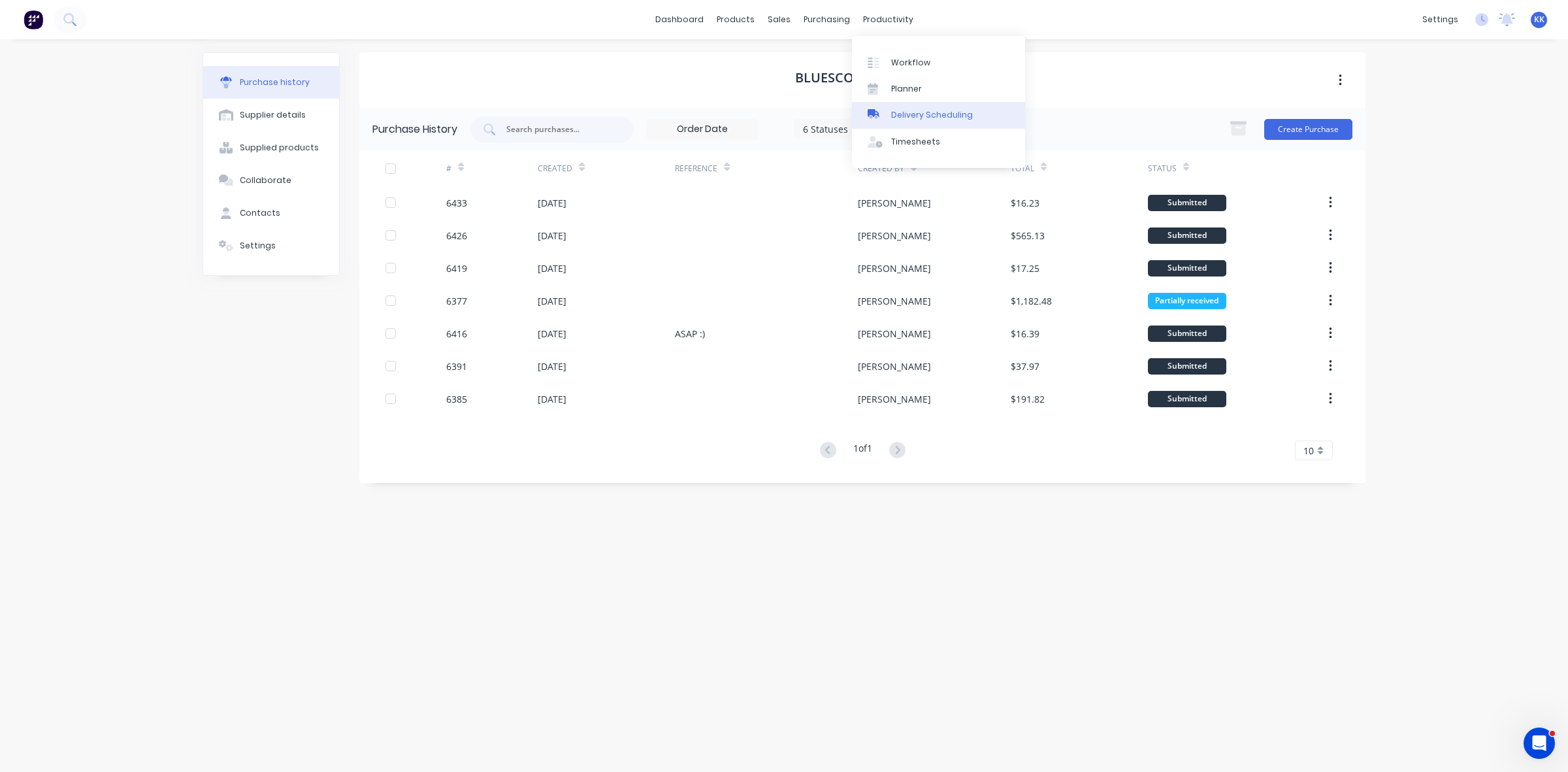
click at [949, 105] on link "Delivery Scheduling" at bounding box center [939, 115] width 173 height 26
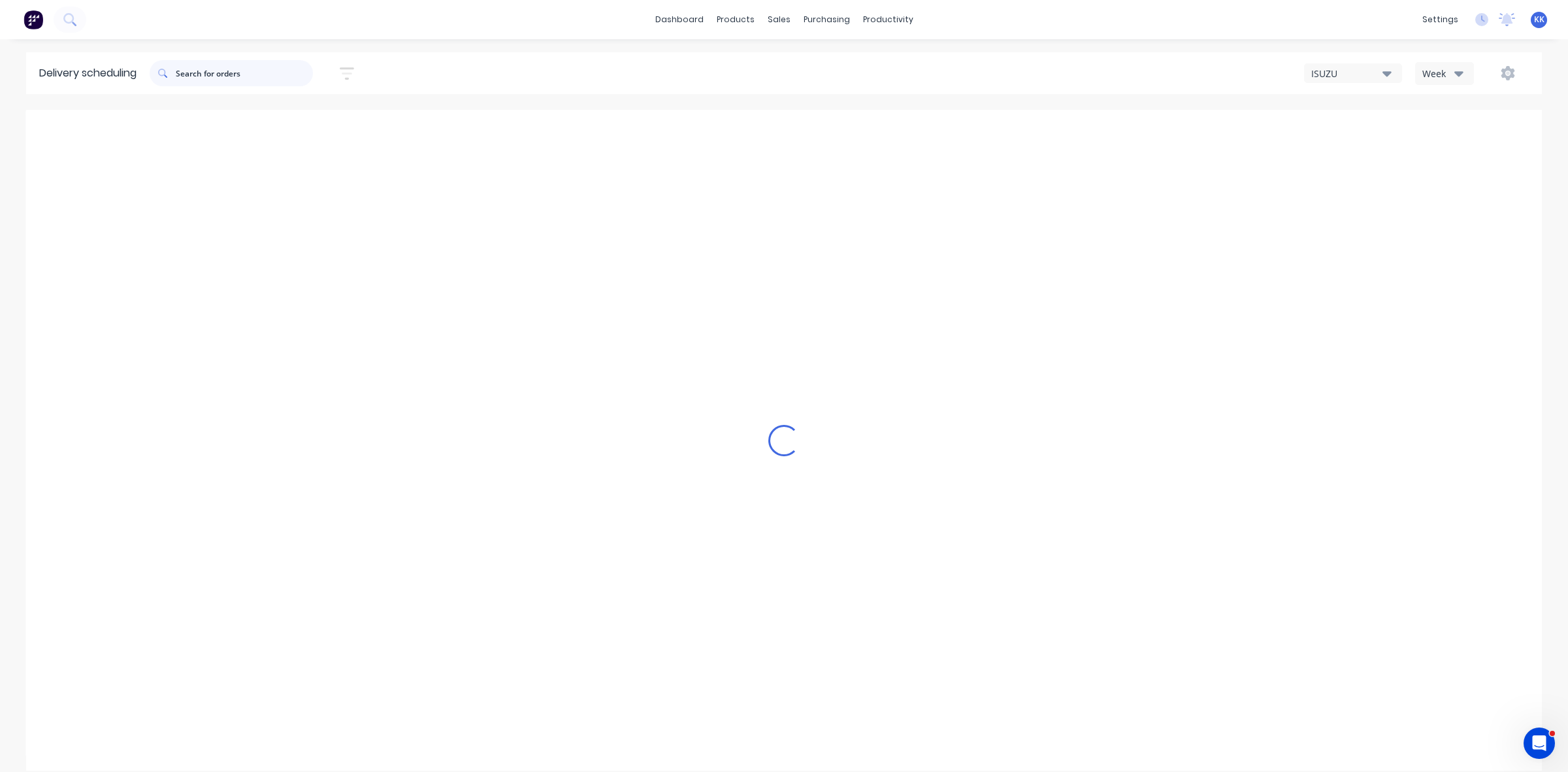
click at [278, 76] on input "text" at bounding box center [244, 73] width 137 height 26
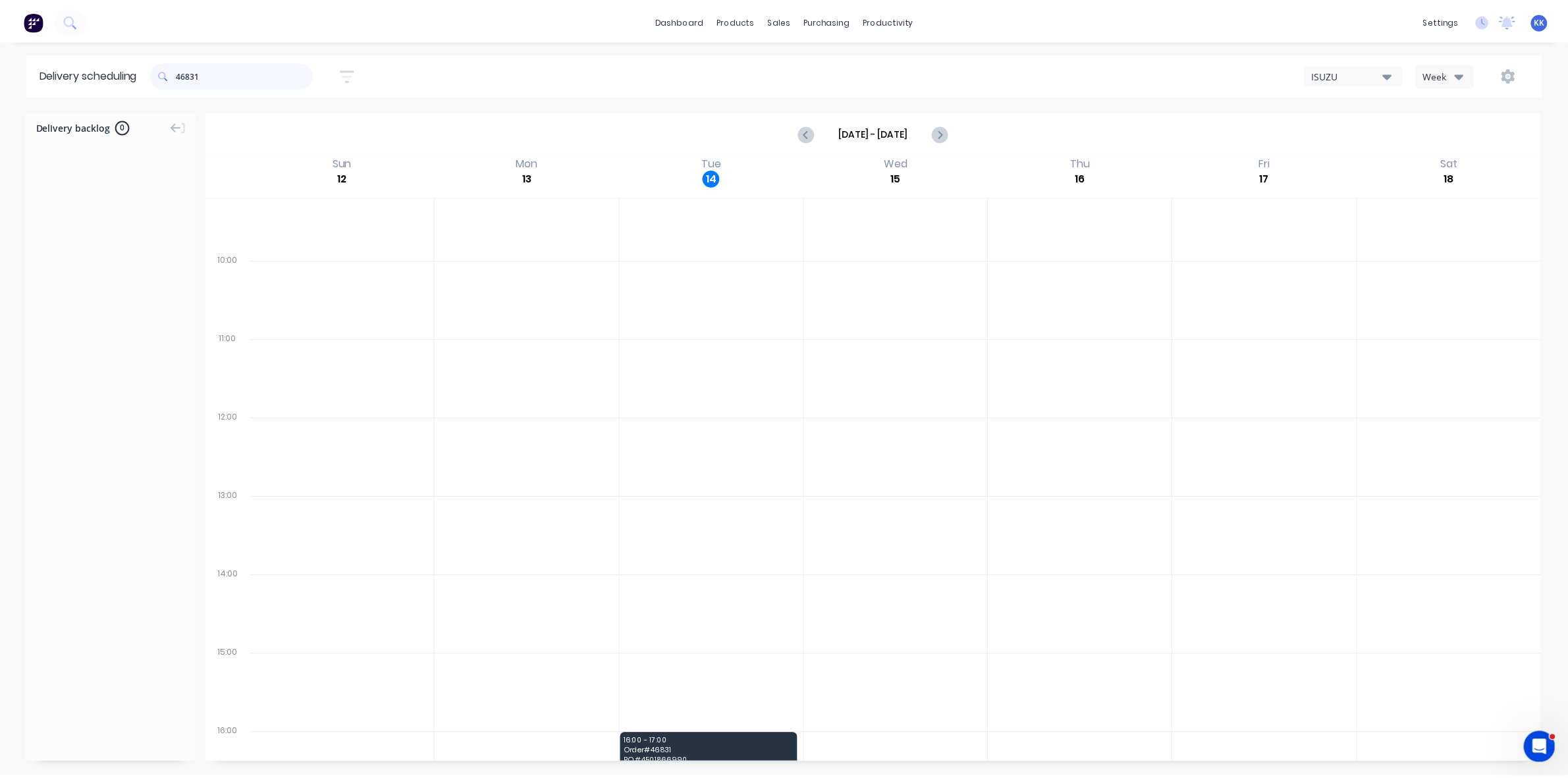
scroll to position [313, 0]
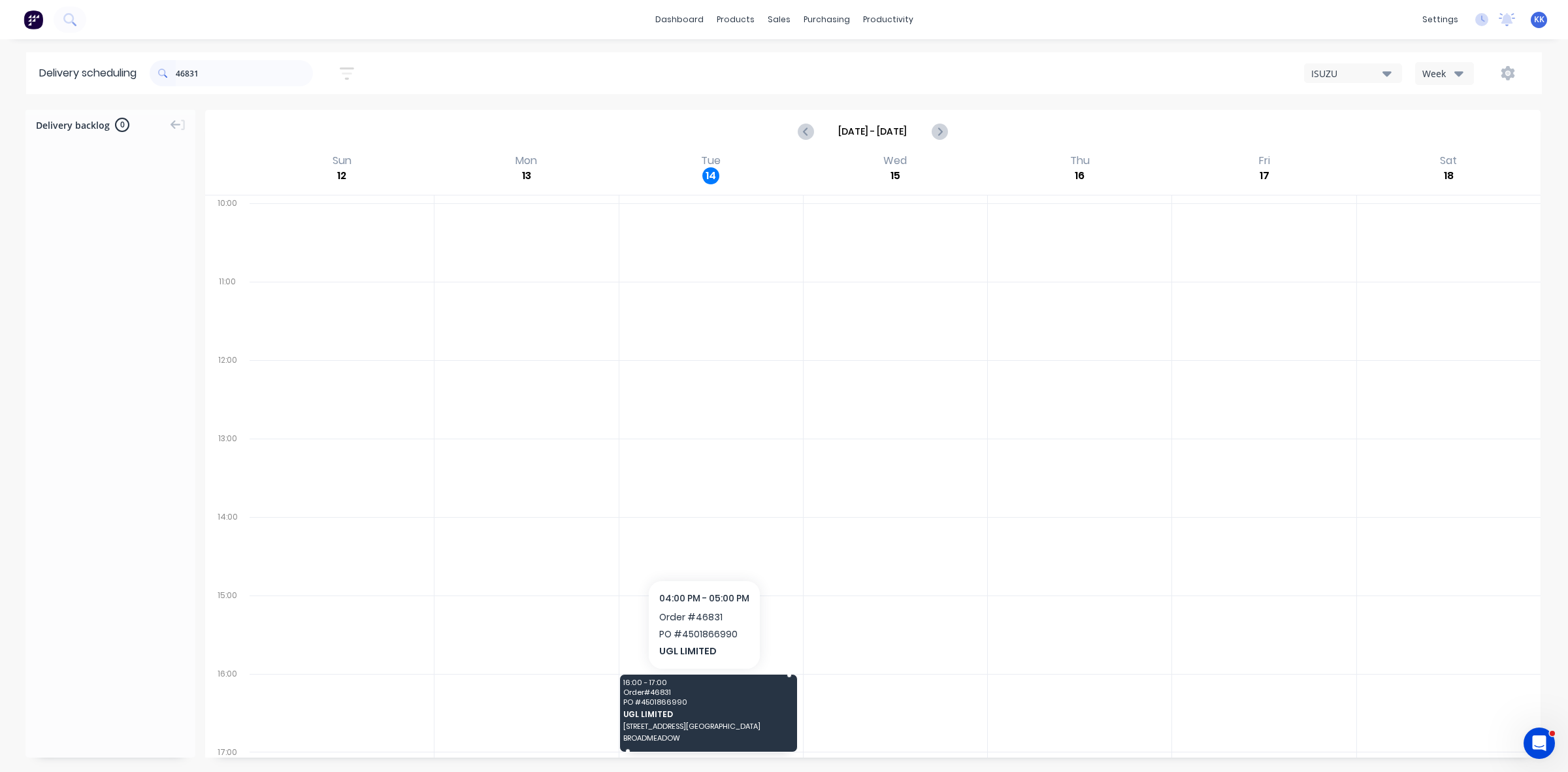
click at [730, 691] on span "Order # 46831" at bounding box center [707, 692] width 168 height 8
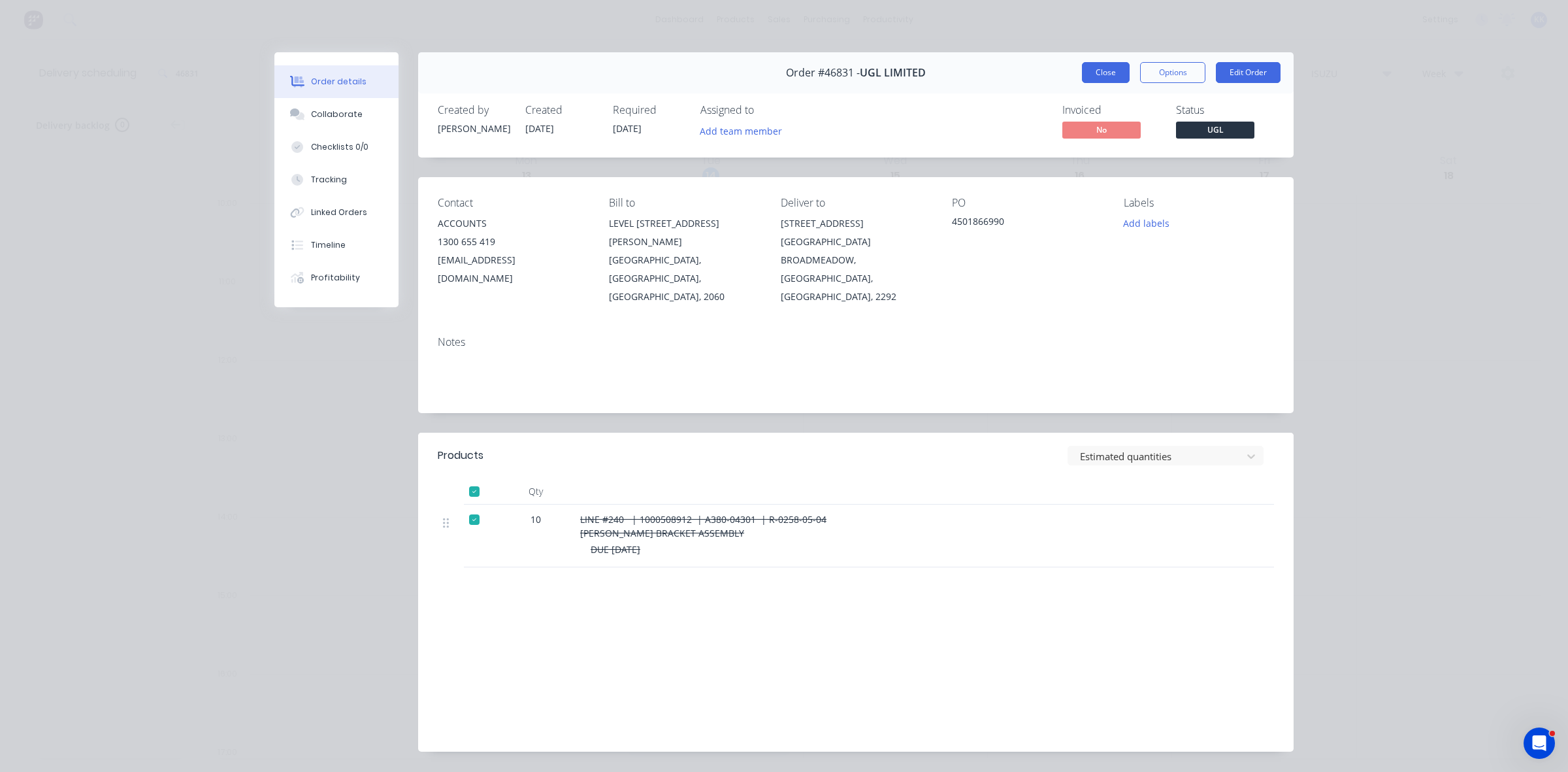
click at [1097, 82] on div "Order #46831 - UGL LIMITED Close Options Edit Order" at bounding box center [856, 72] width 876 height 42
click at [1096, 79] on button "Close" at bounding box center [1106, 72] width 48 height 21
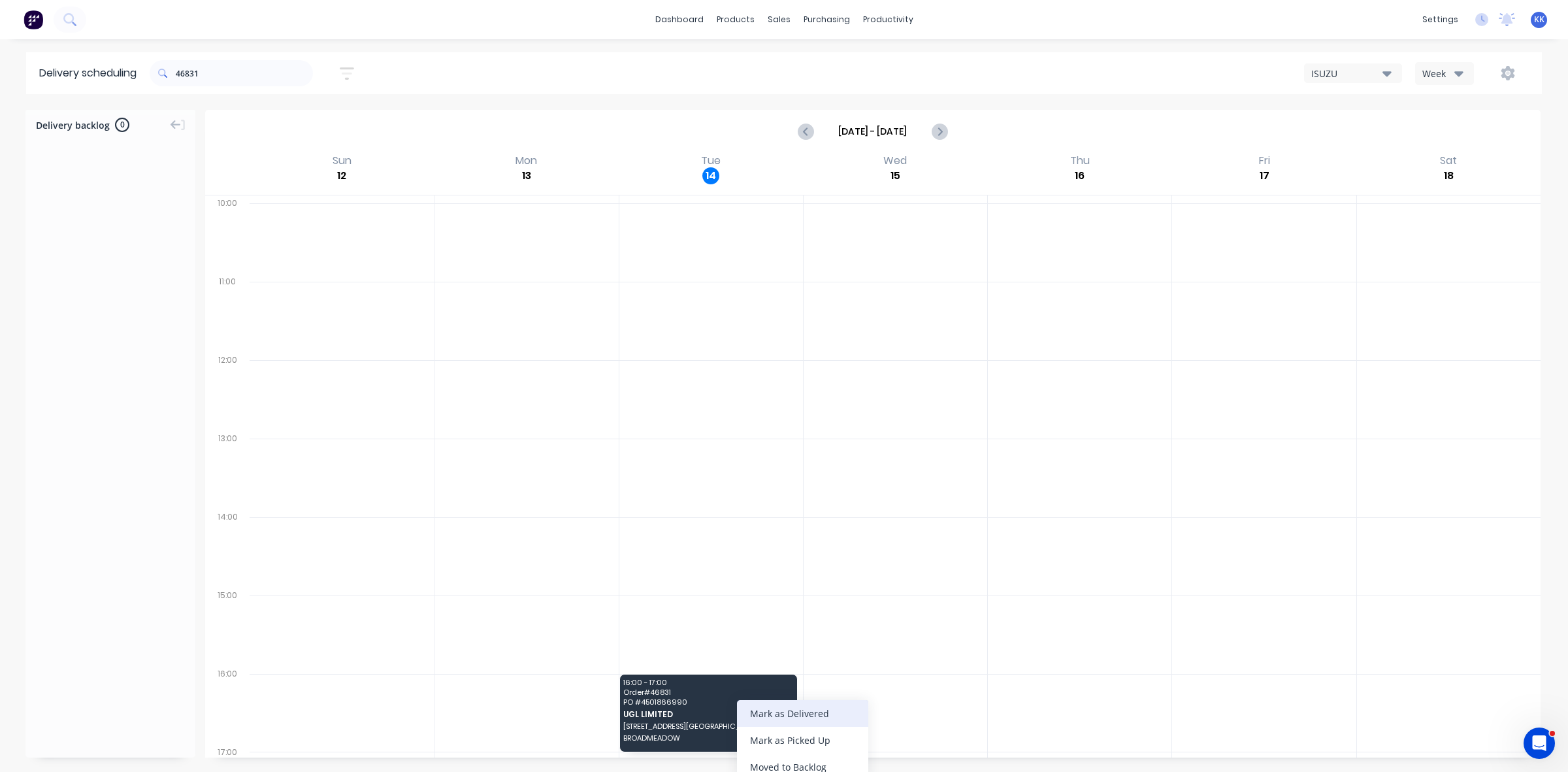
click at [808, 716] on div "Mark as Delivered" at bounding box center [803, 714] width 132 height 26
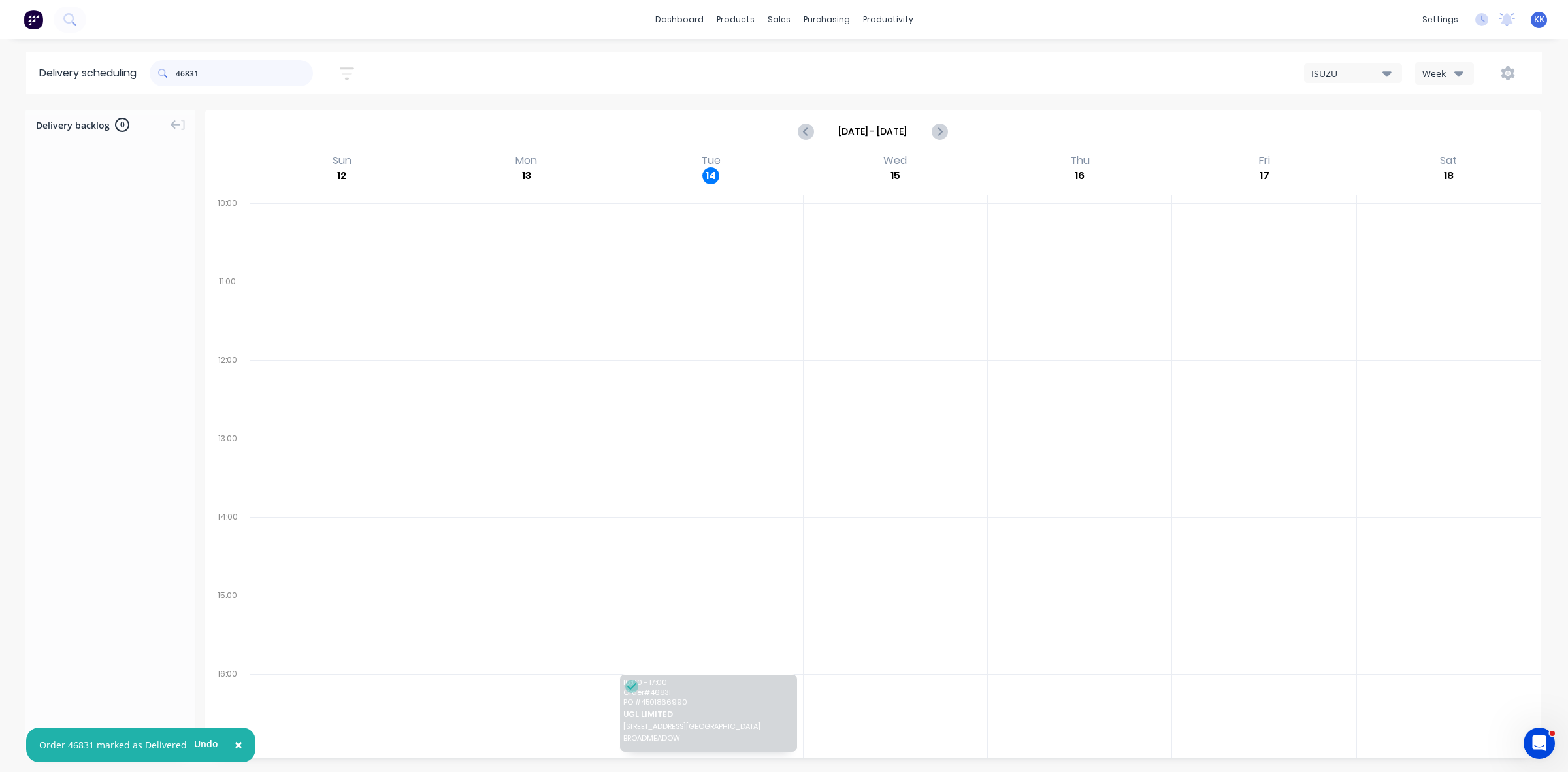
drag, startPoint x: 215, startPoint y: 71, endPoint x: 132, endPoint y: 76, distance: 83.2
click at [132, 76] on header "Delivery scheduling 46831 Sort by Most recent Created date Required date Order …" at bounding box center [784, 72] width 1516 height 42
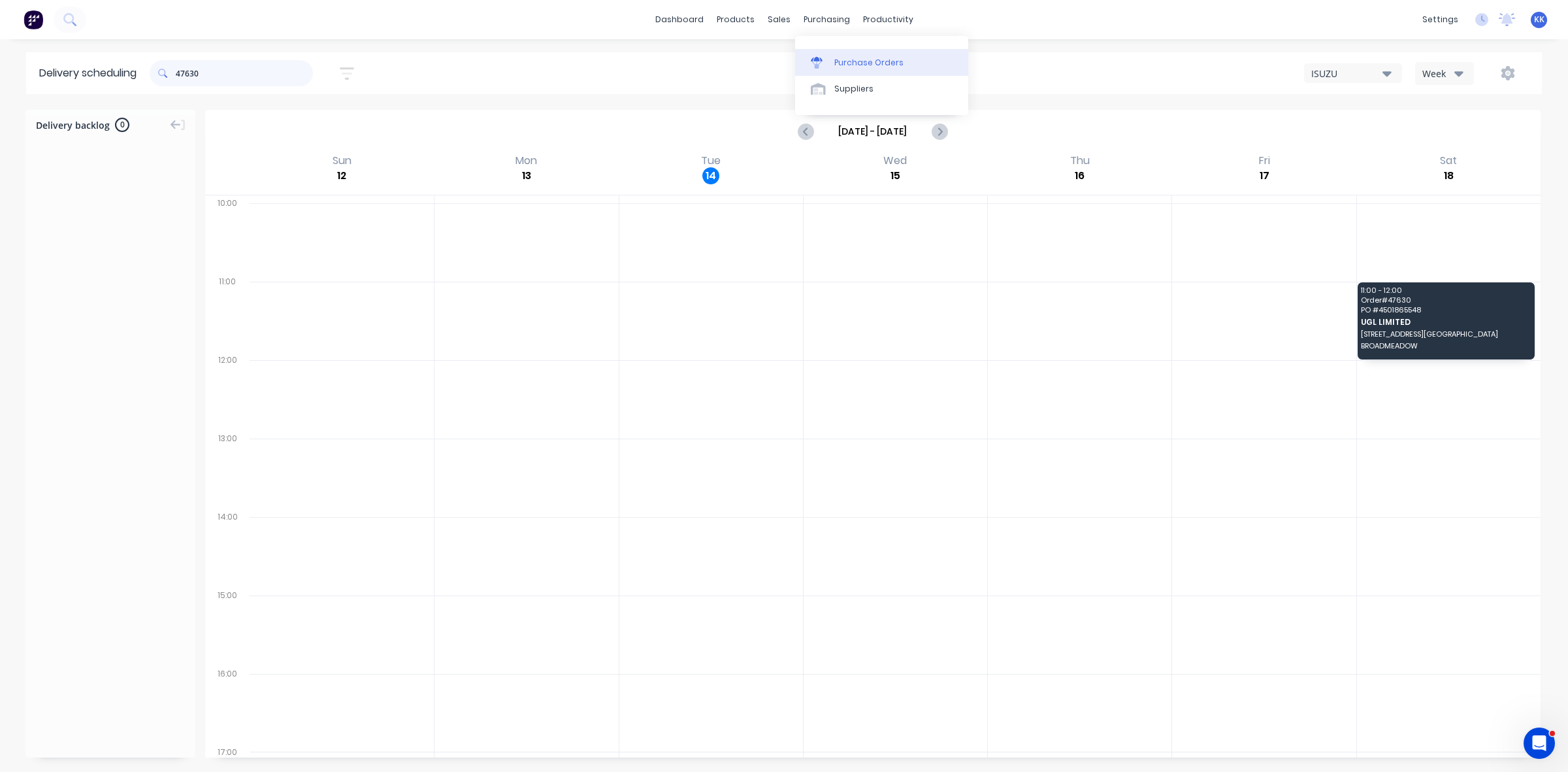
type input "47630"
click at [860, 54] on link "Purchase Orders" at bounding box center [882, 63] width 173 height 26
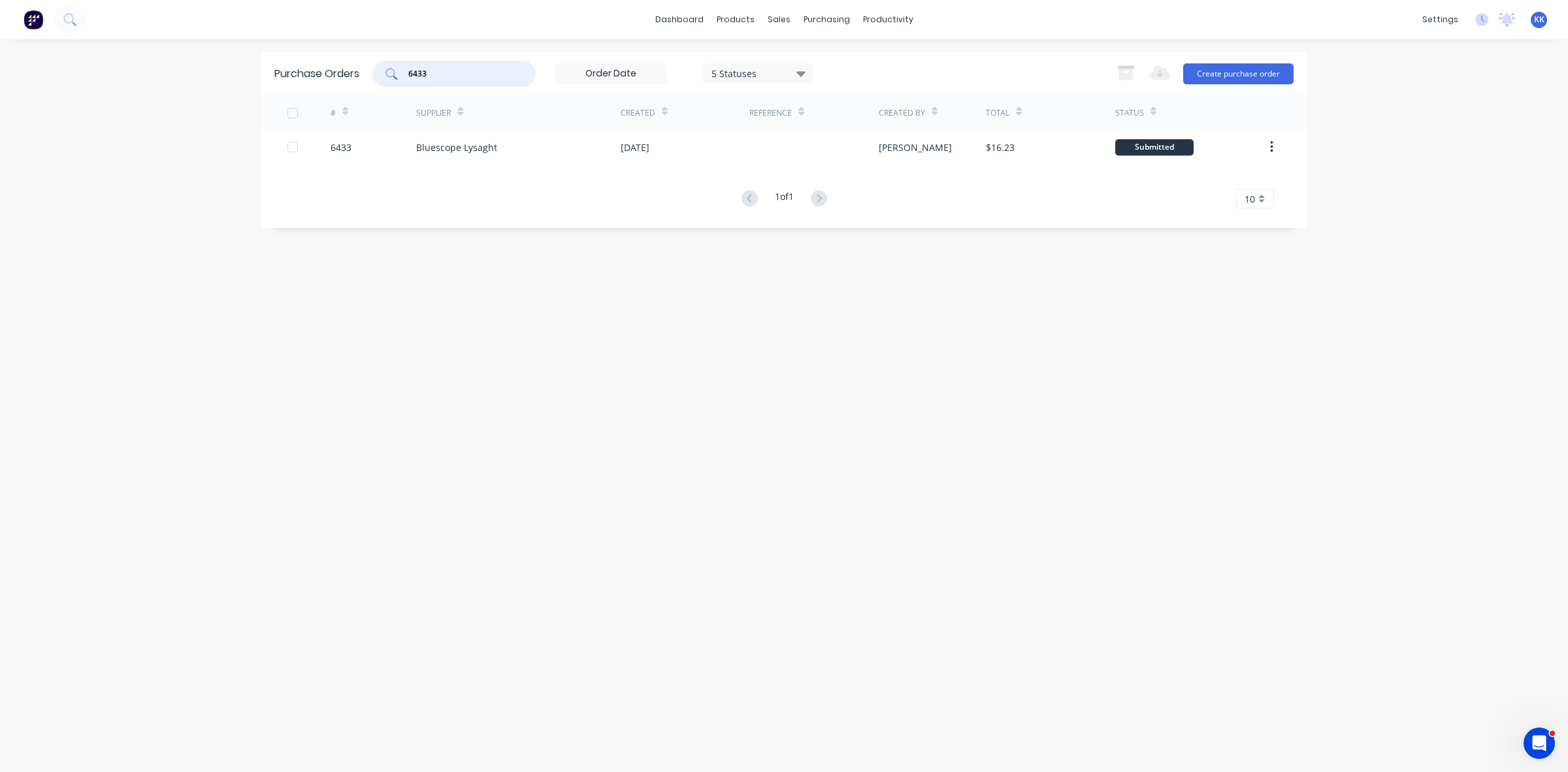
drag, startPoint x: 449, startPoint y: 74, endPoint x: 392, endPoint y: 71, distance: 57.1
click at [392, 71] on div "6433" at bounding box center [454, 74] width 163 height 26
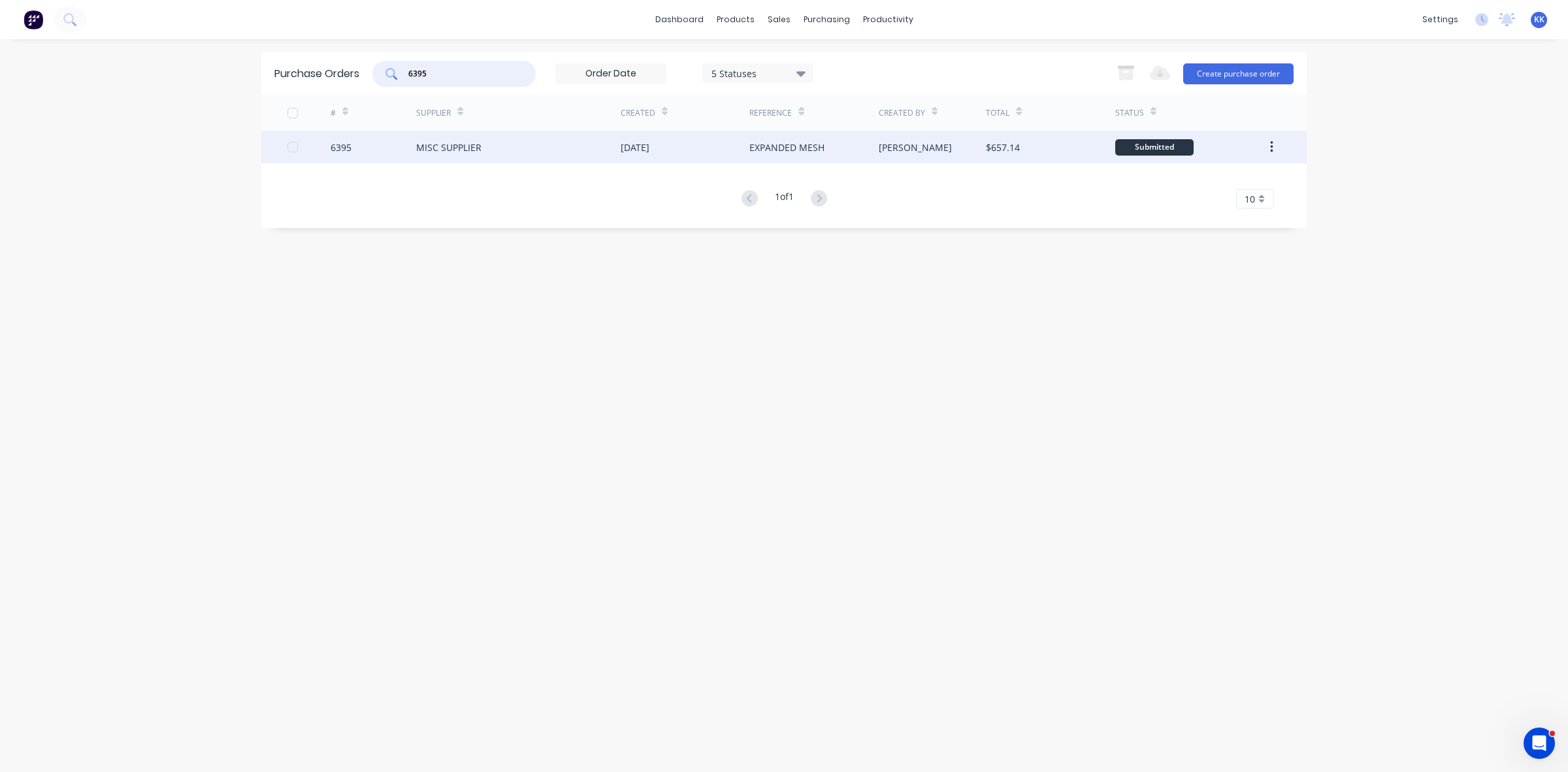
type input "6395"
click at [541, 141] on div "MISC SUPPLIER" at bounding box center [518, 147] width 205 height 33
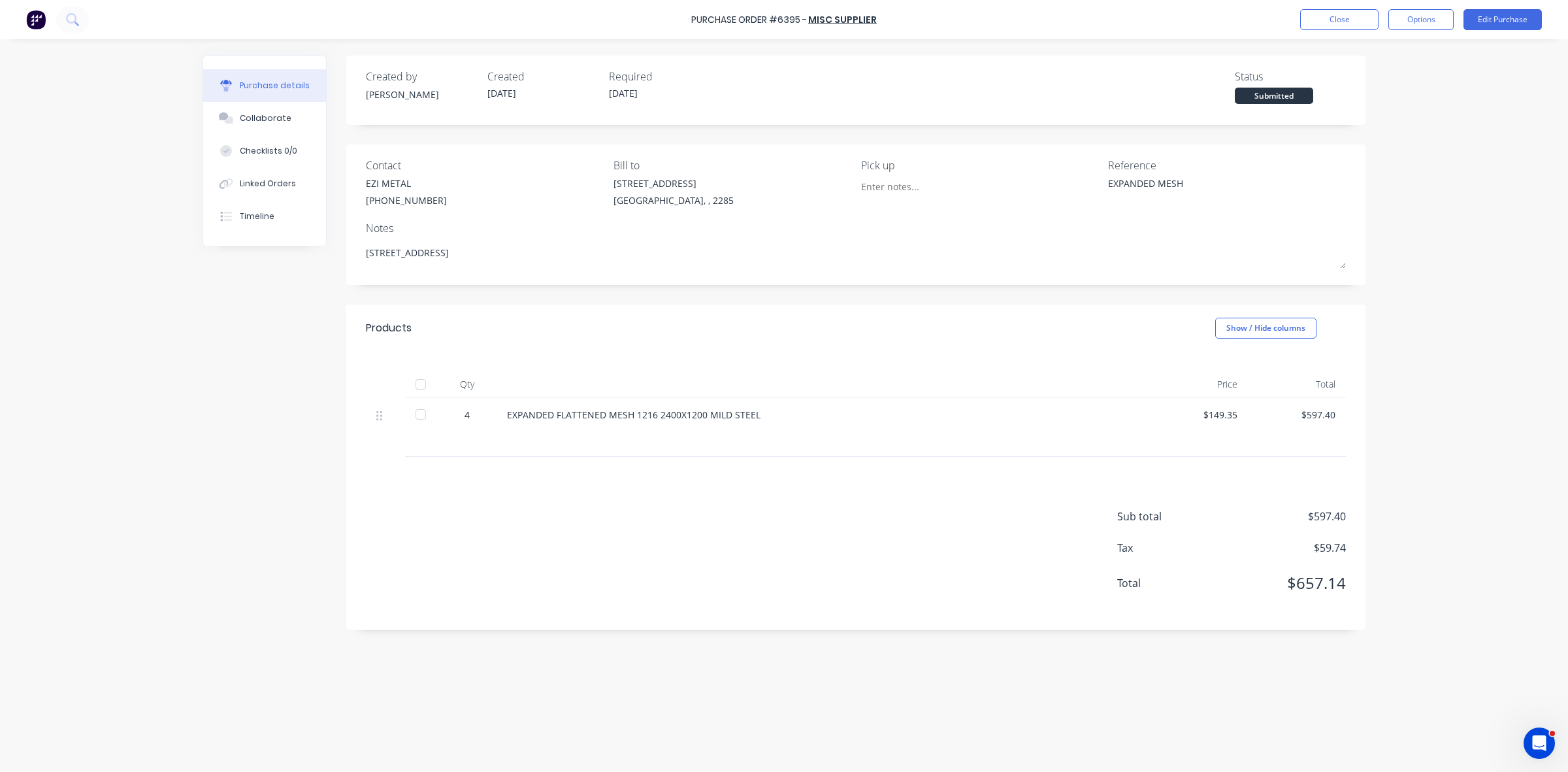
click at [425, 383] on div at bounding box center [421, 384] width 26 height 26
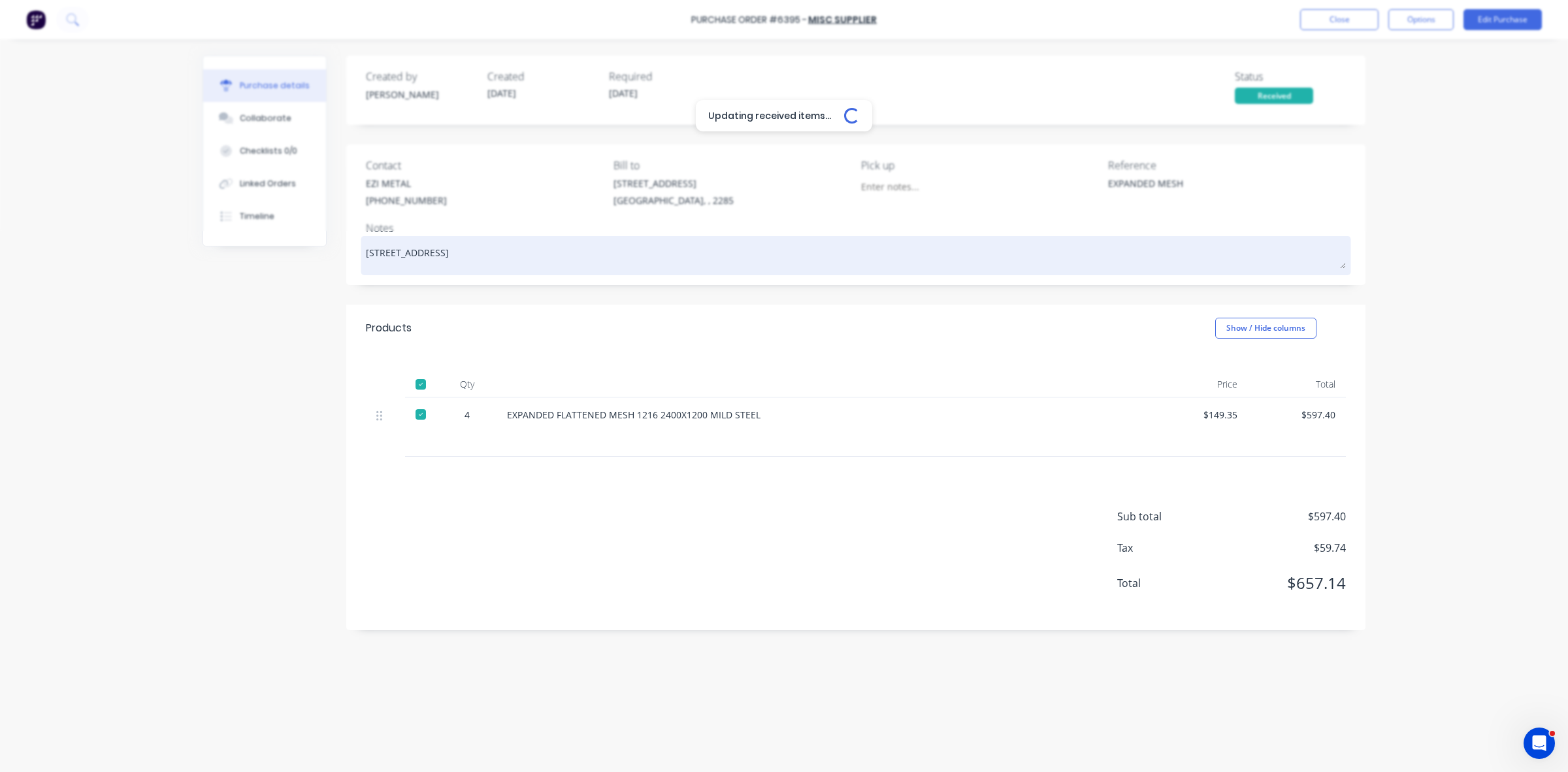
type textarea "x"
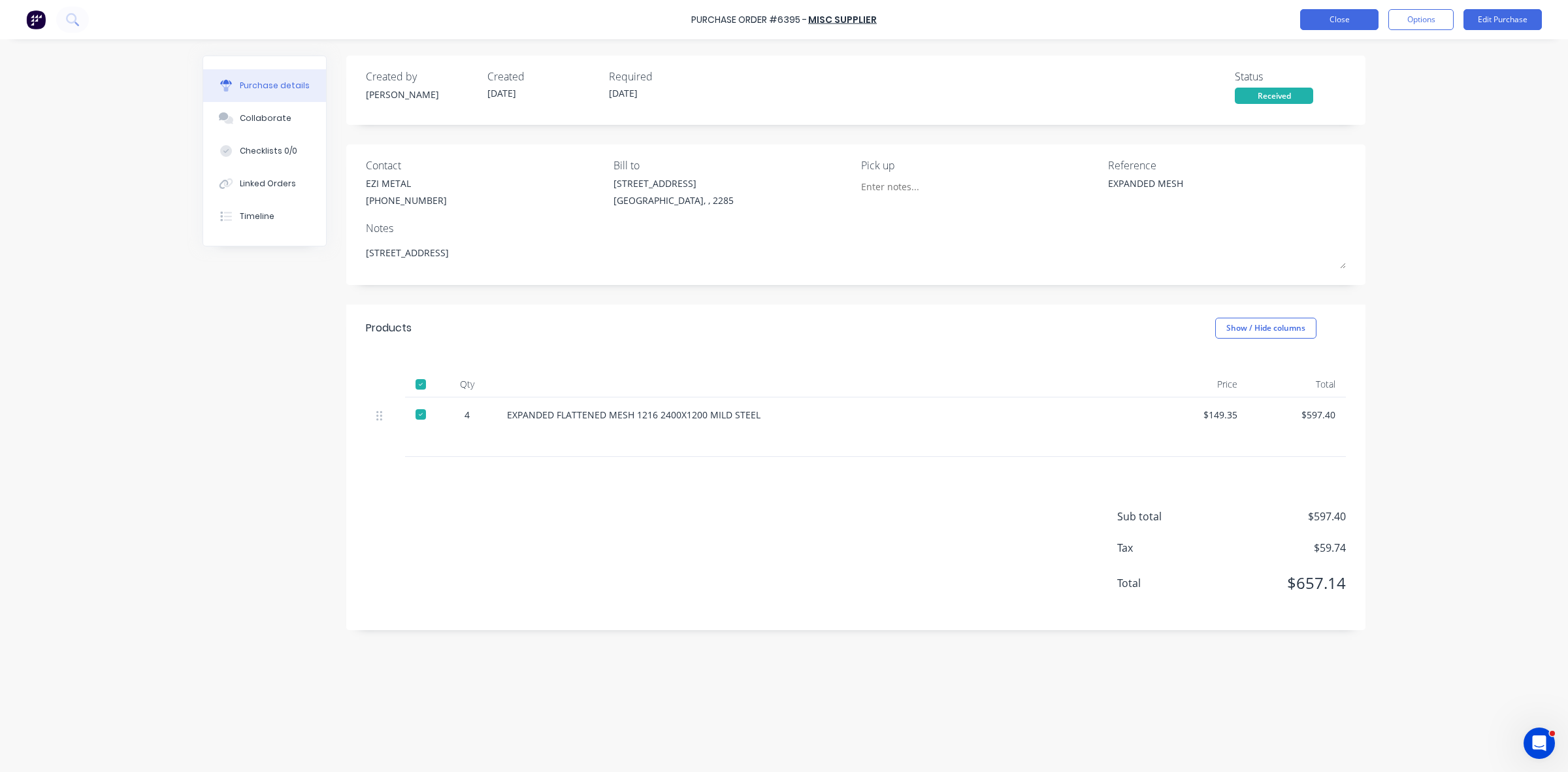
click at [1331, 17] on button "Close" at bounding box center [1339, 19] width 79 height 21
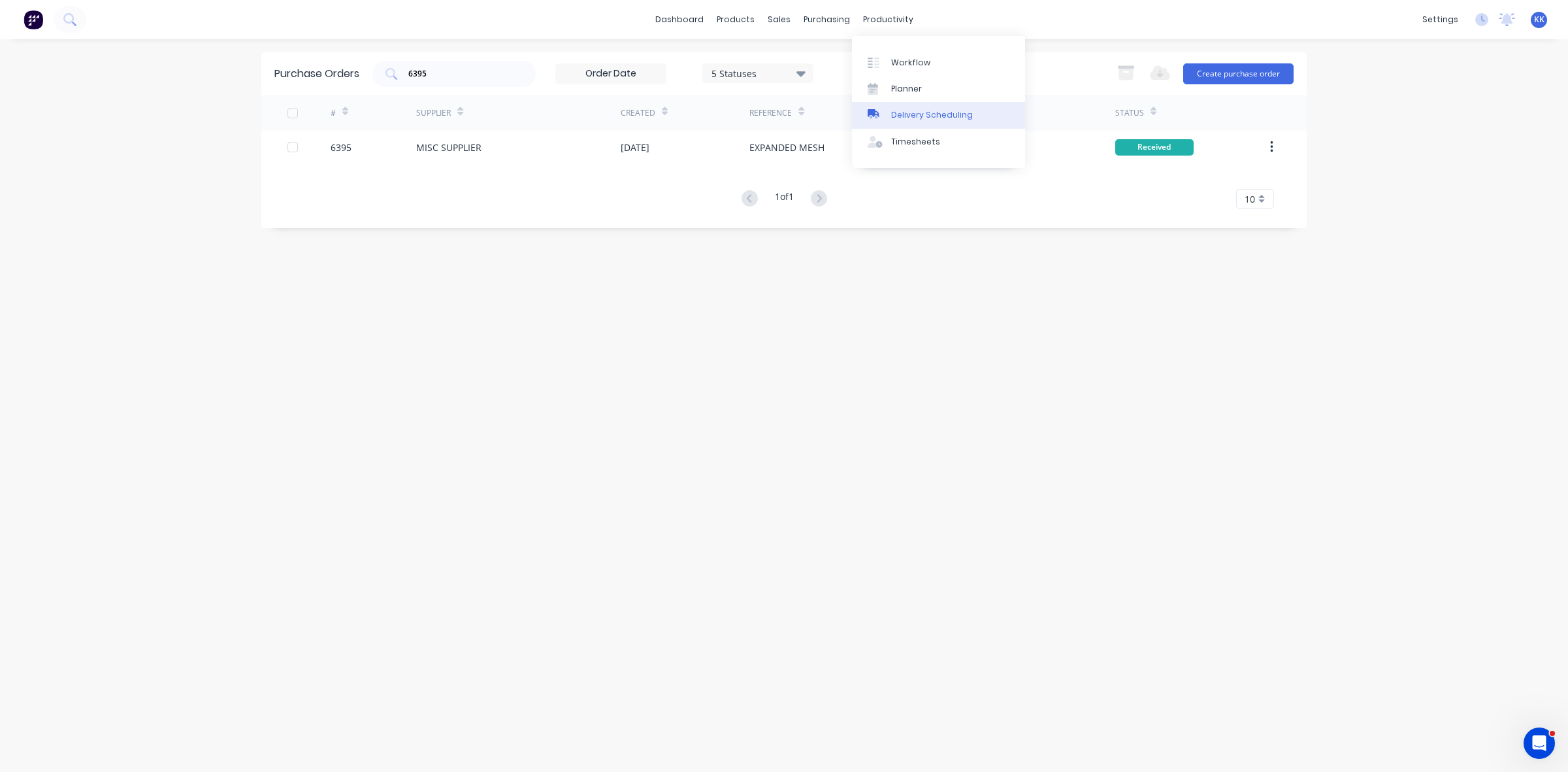
click at [912, 112] on div "Delivery Scheduling" at bounding box center [932, 115] width 82 height 11
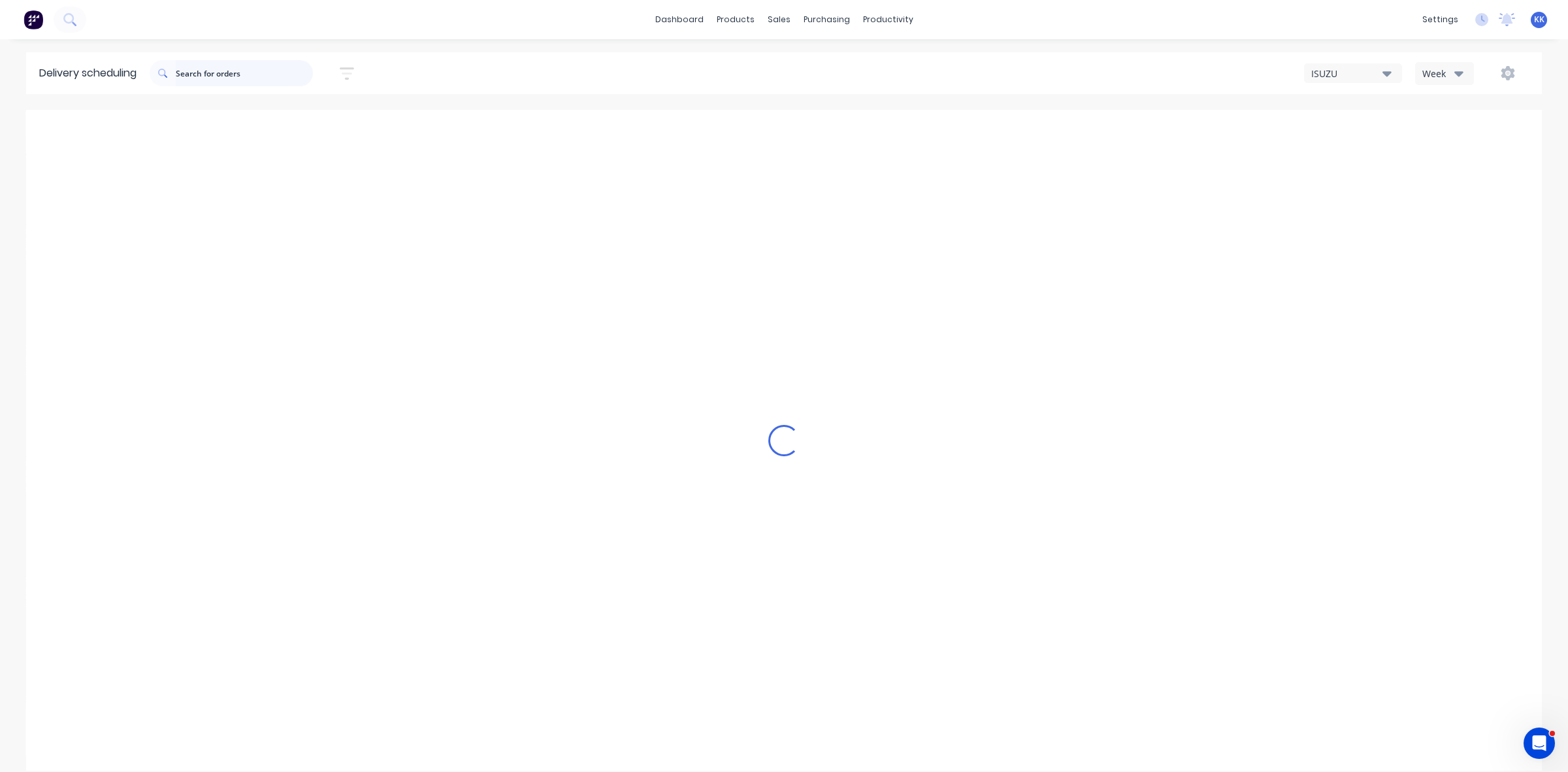
click at [207, 71] on input "text" at bounding box center [244, 73] width 137 height 26
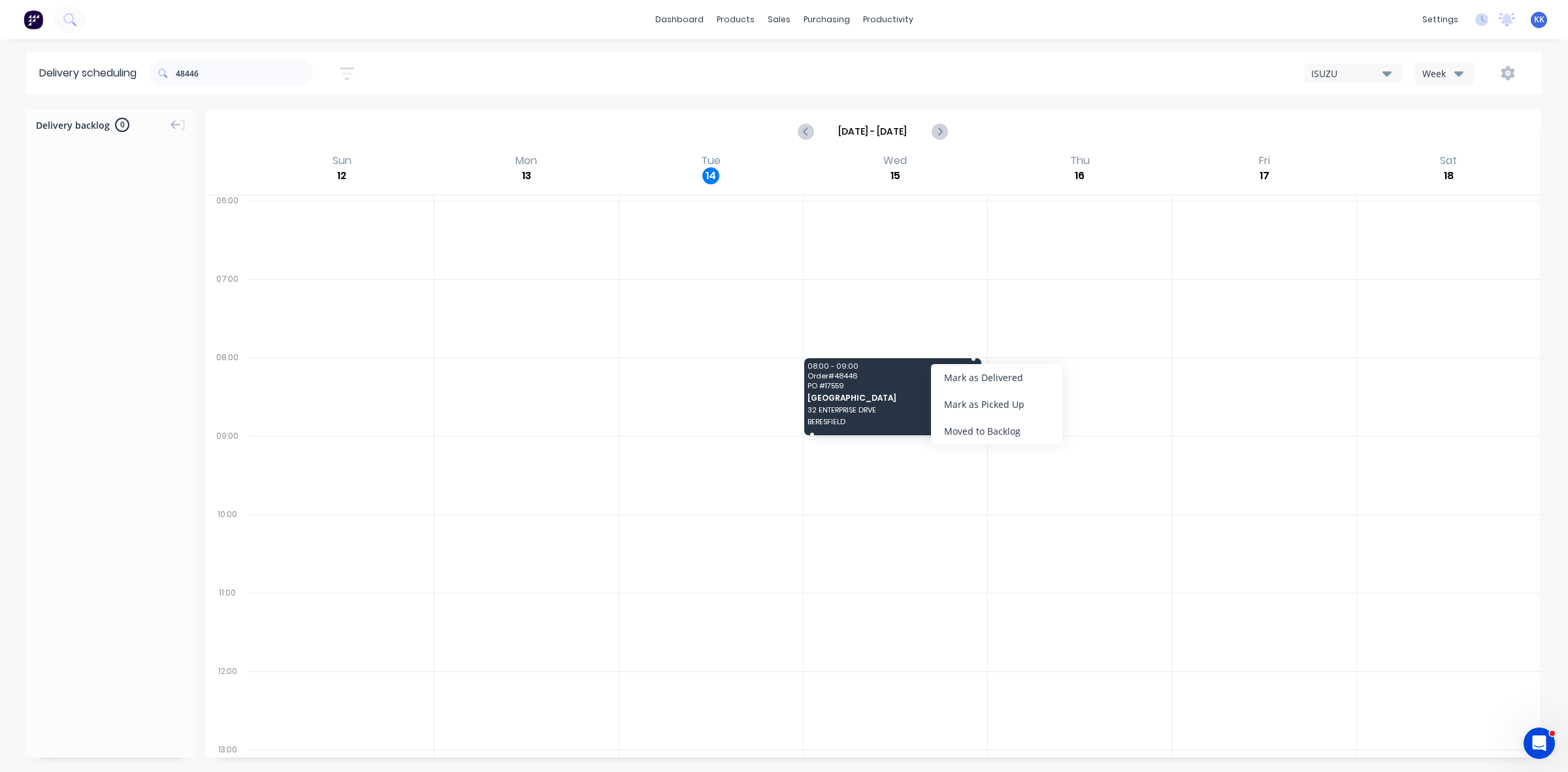
click at [884, 399] on span "[GEOGRAPHIC_DATA]" at bounding box center [892, 398] width 168 height 9
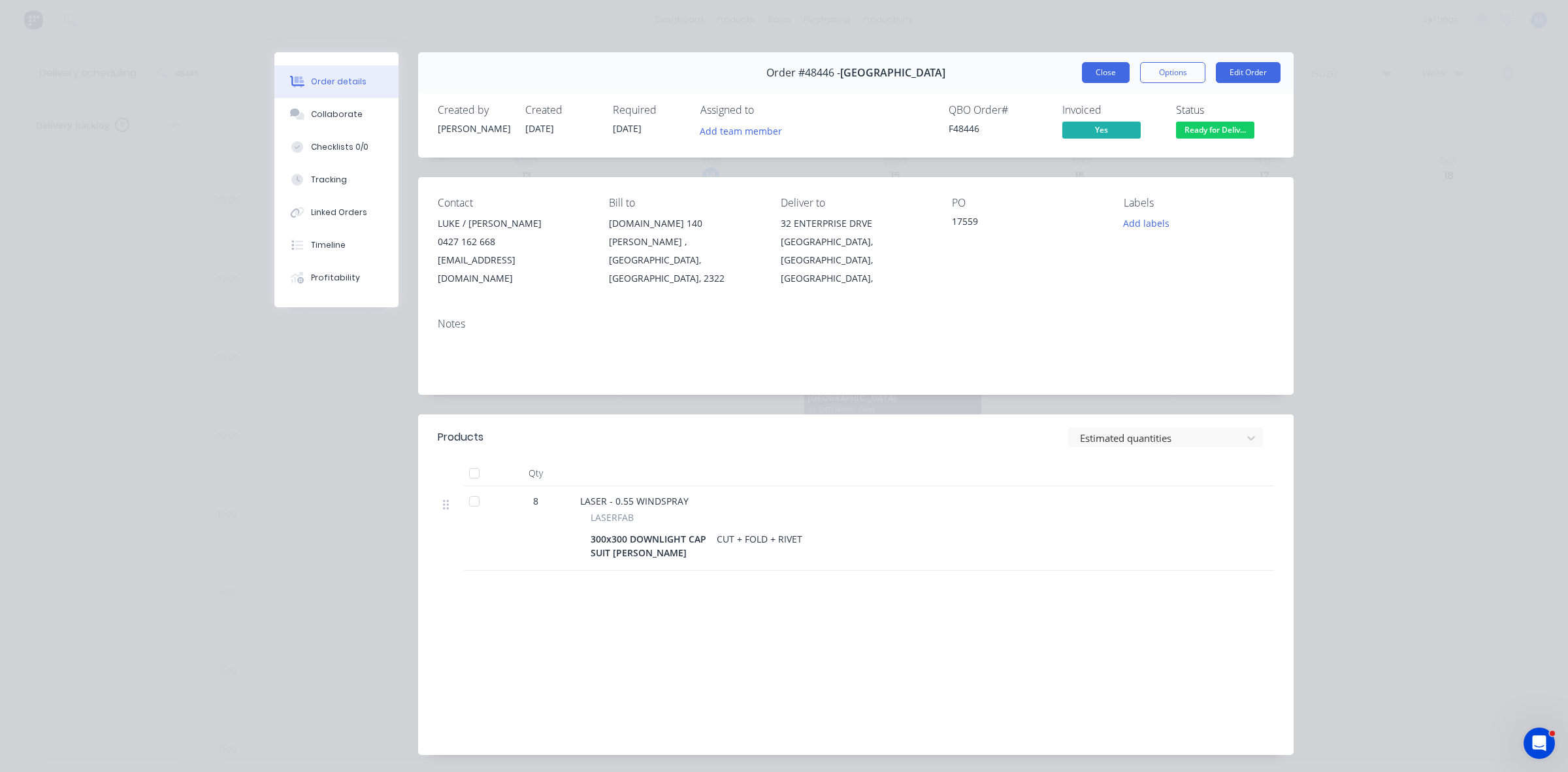
click at [1082, 71] on button "Close" at bounding box center [1106, 72] width 48 height 21
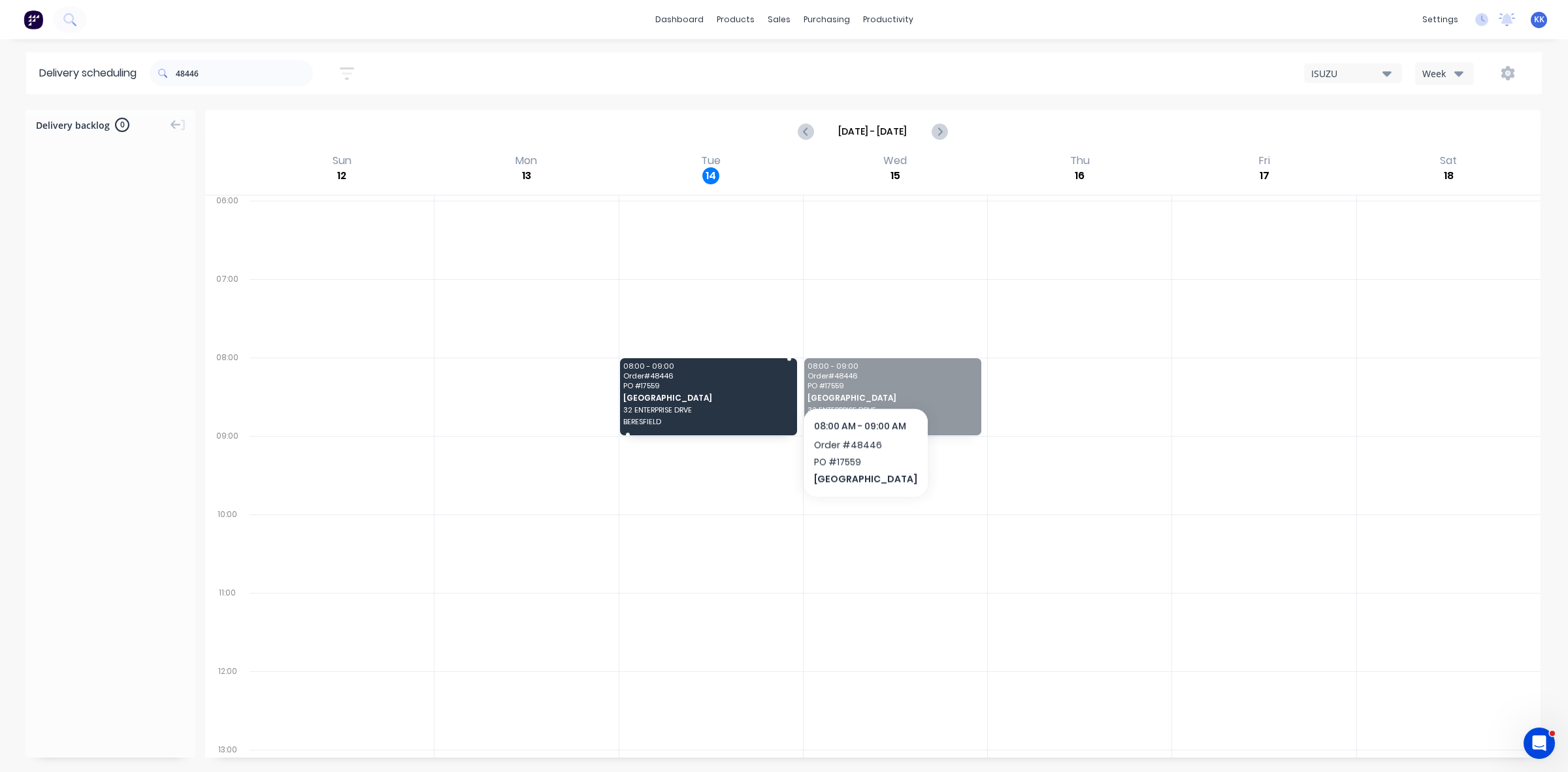
drag, startPoint x: 896, startPoint y: 373, endPoint x: 750, endPoint y: 382, distance: 146.3
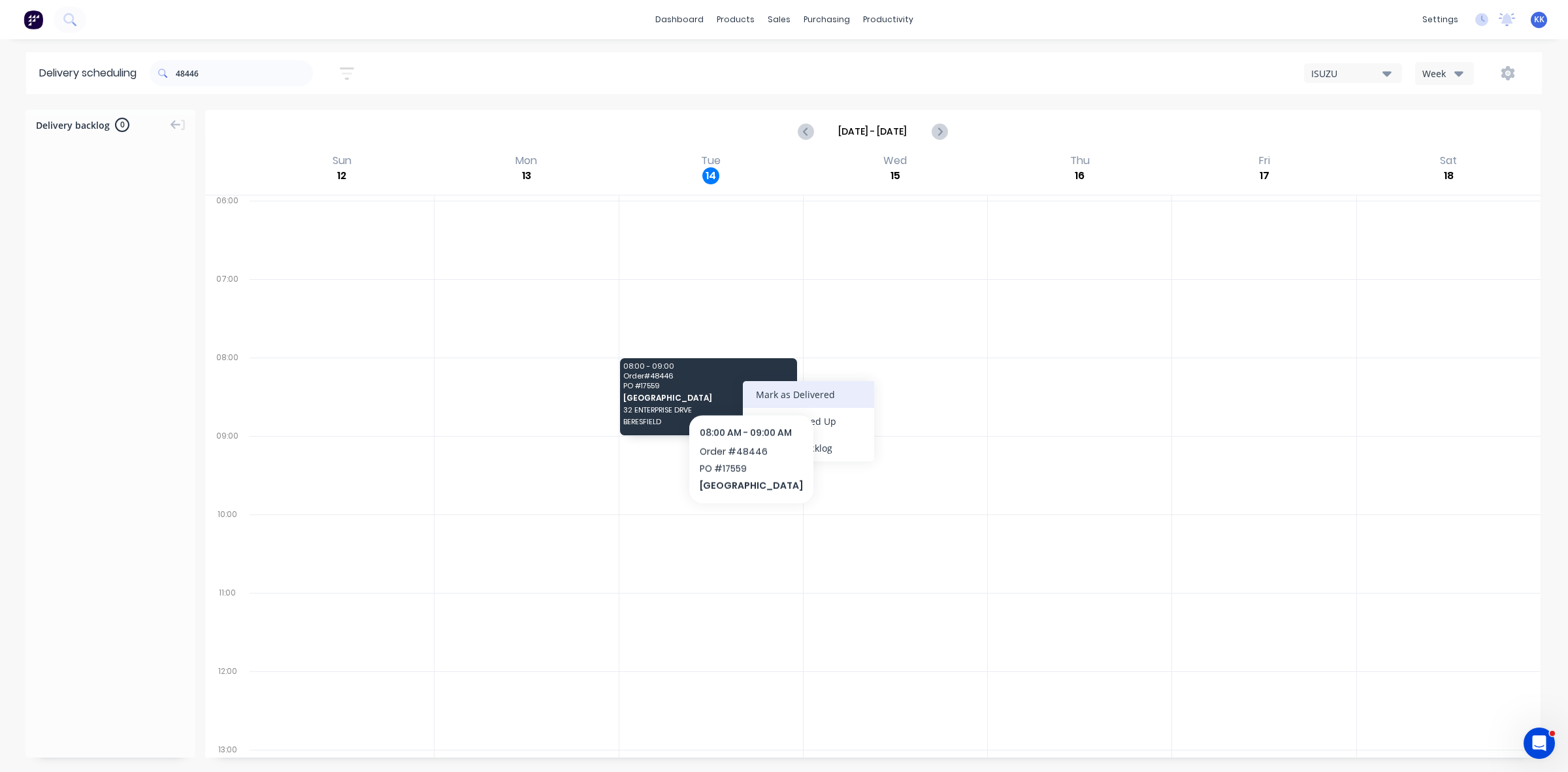
click at [791, 392] on div "Mark as Delivered" at bounding box center [809, 395] width 132 height 26
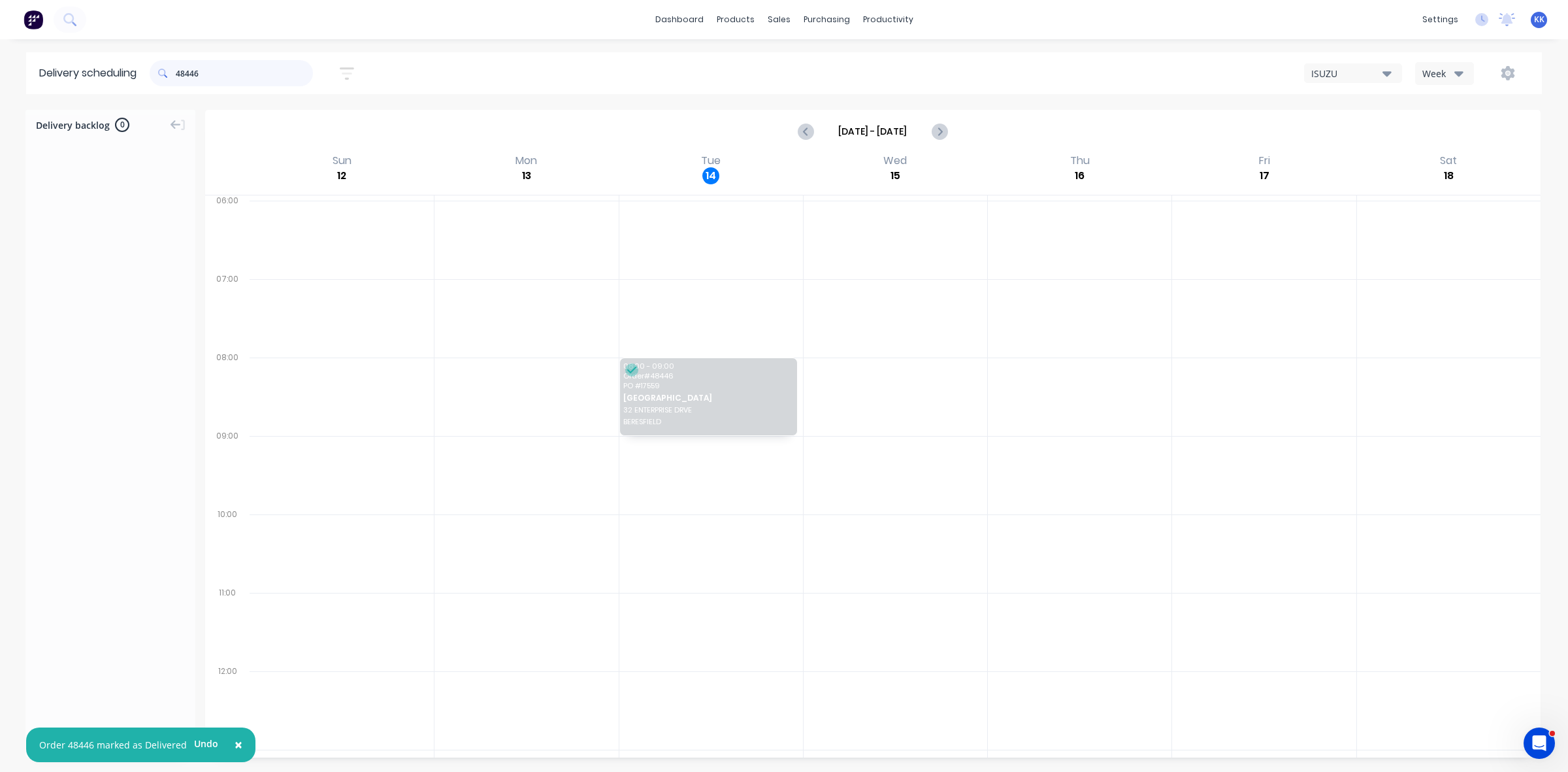
drag, startPoint x: 283, startPoint y: 64, endPoint x: 164, endPoint y: 66, distance: 119.0
click at [164, 66] on div "48446" at bounding box center [230, 73] width 163 height 26
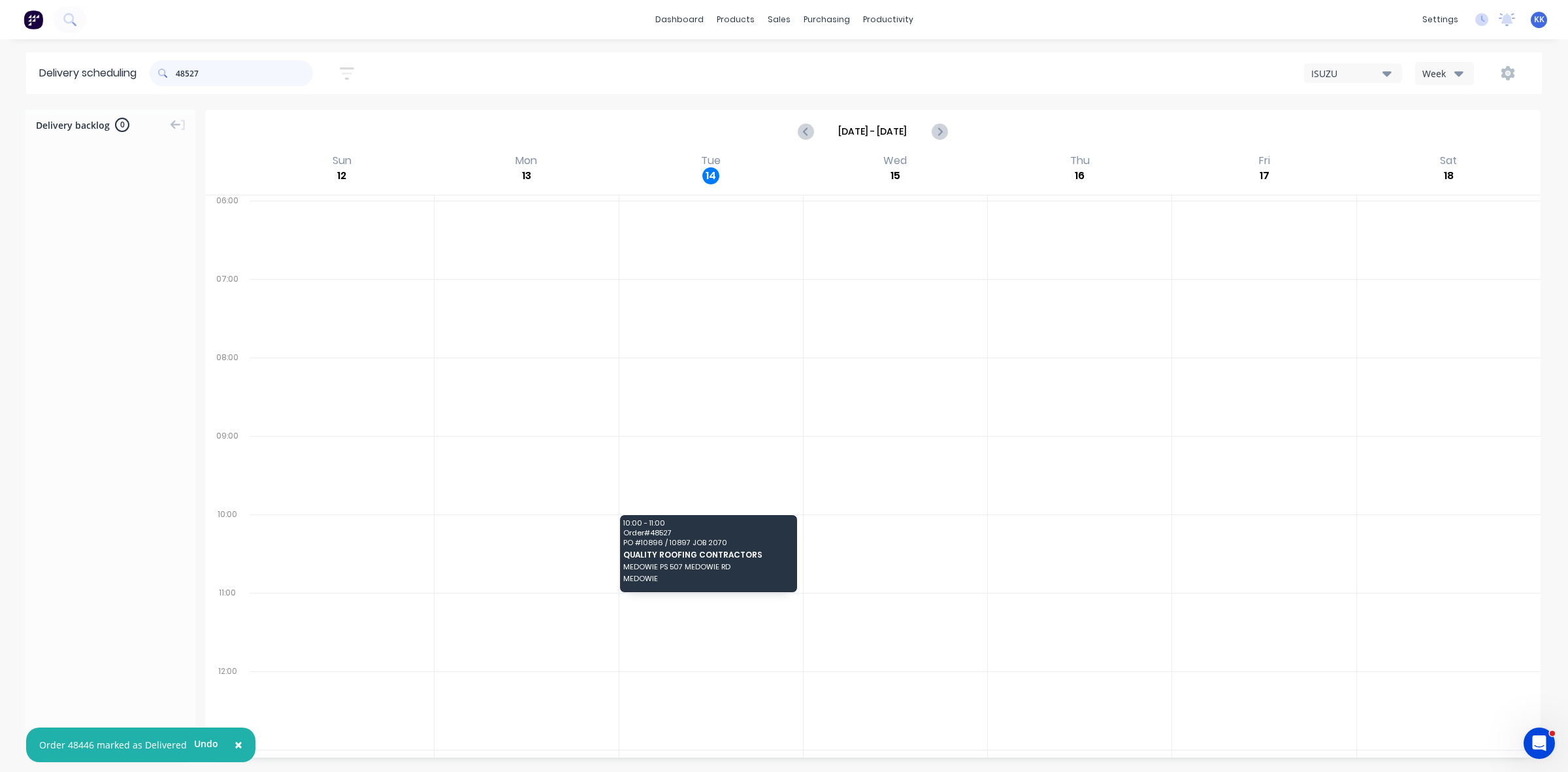
type input "48527"
click at [768, 531] on div "Mark as Delivered" at bounding box center [786, 538] width 132 height 26
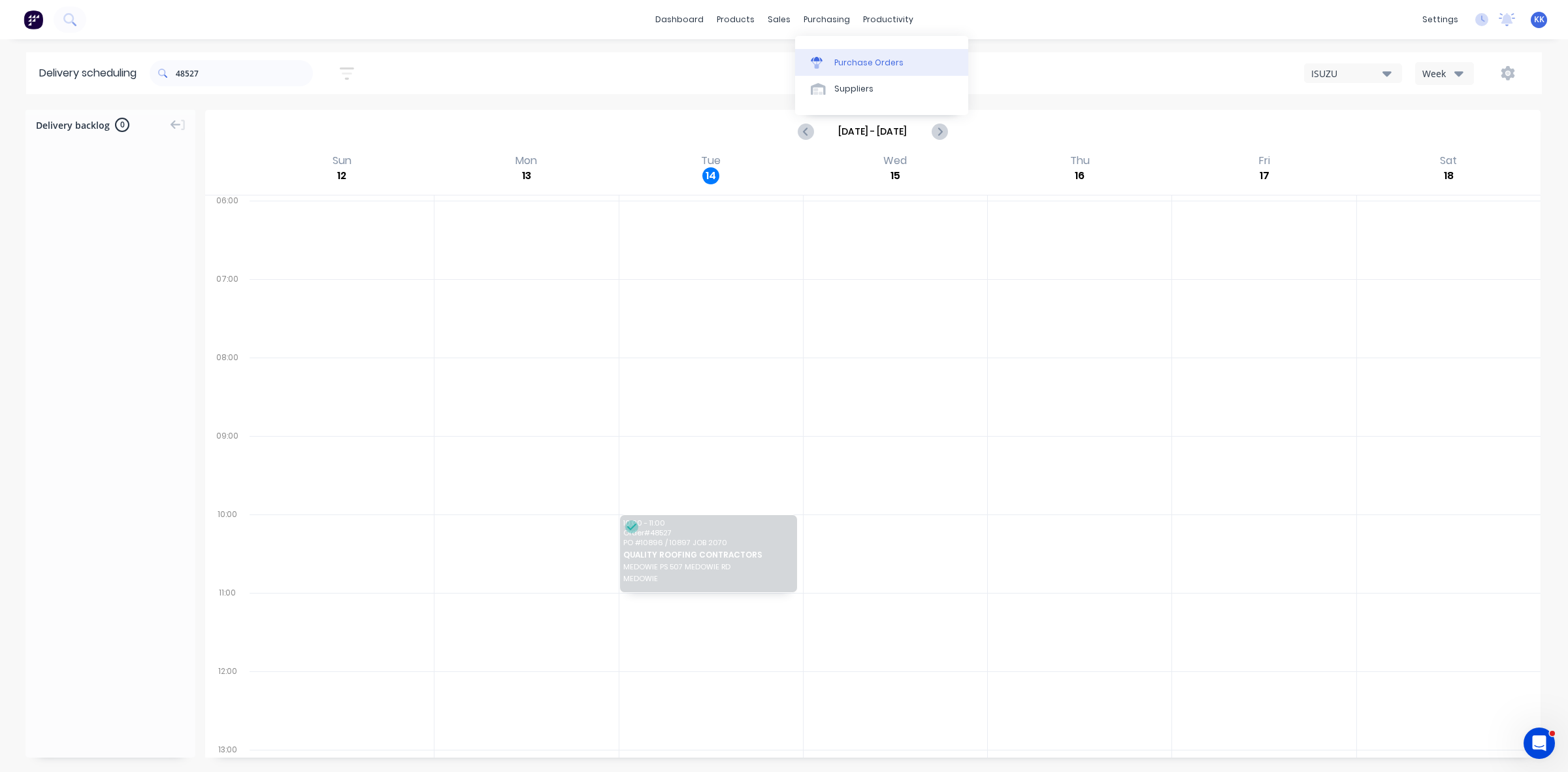
click at [849, 63] on div "Purchase Orders" at bounding box center [869, 62] width 69 height 11
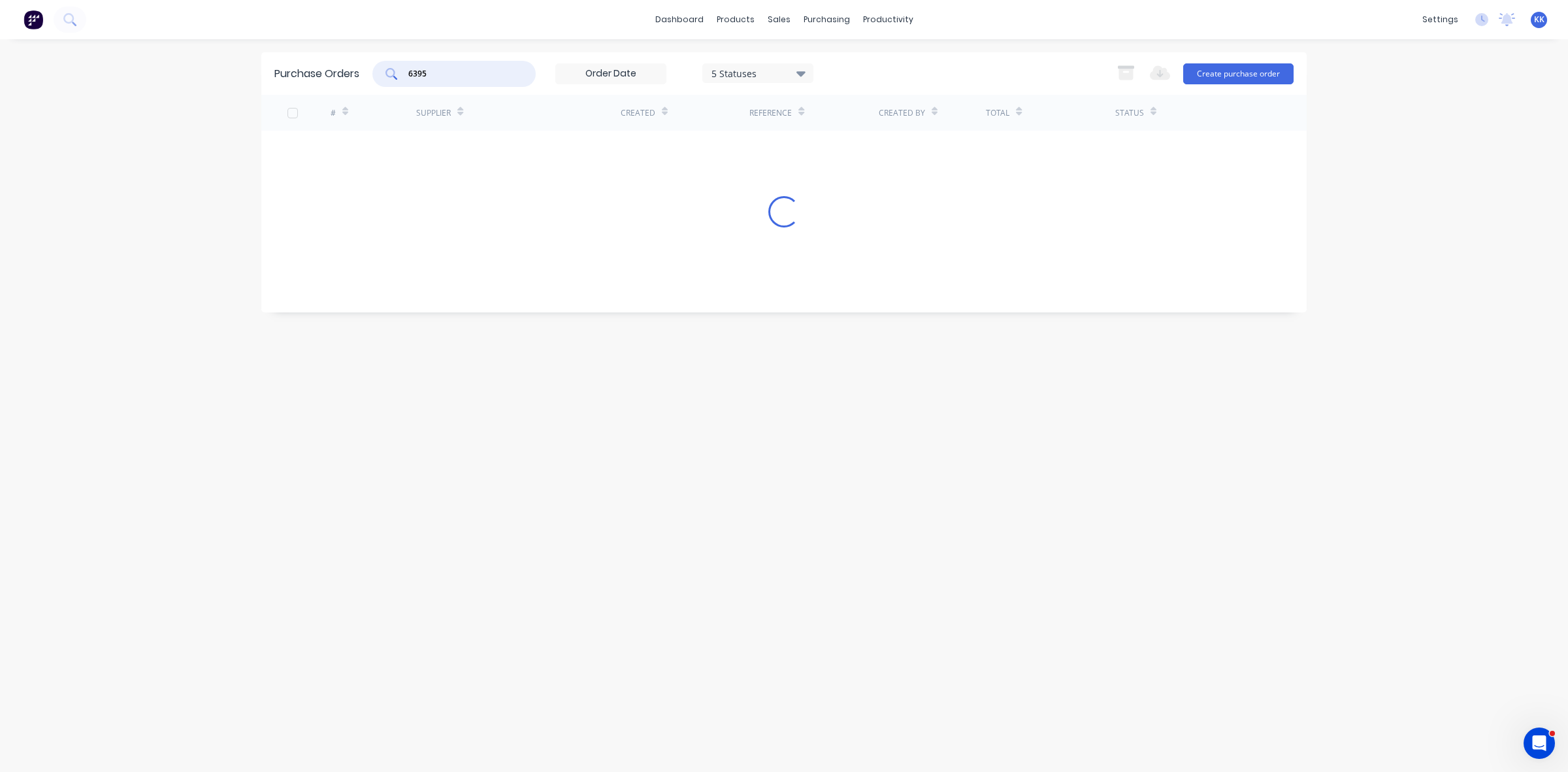
drag, startPoint x: 440, startPoint y: 70, endPoint x: 383, endPoint y: 77, distance: 57.4
click at [381, 69] on div "6395" at bounding box center [454, 74] width 163 height 26
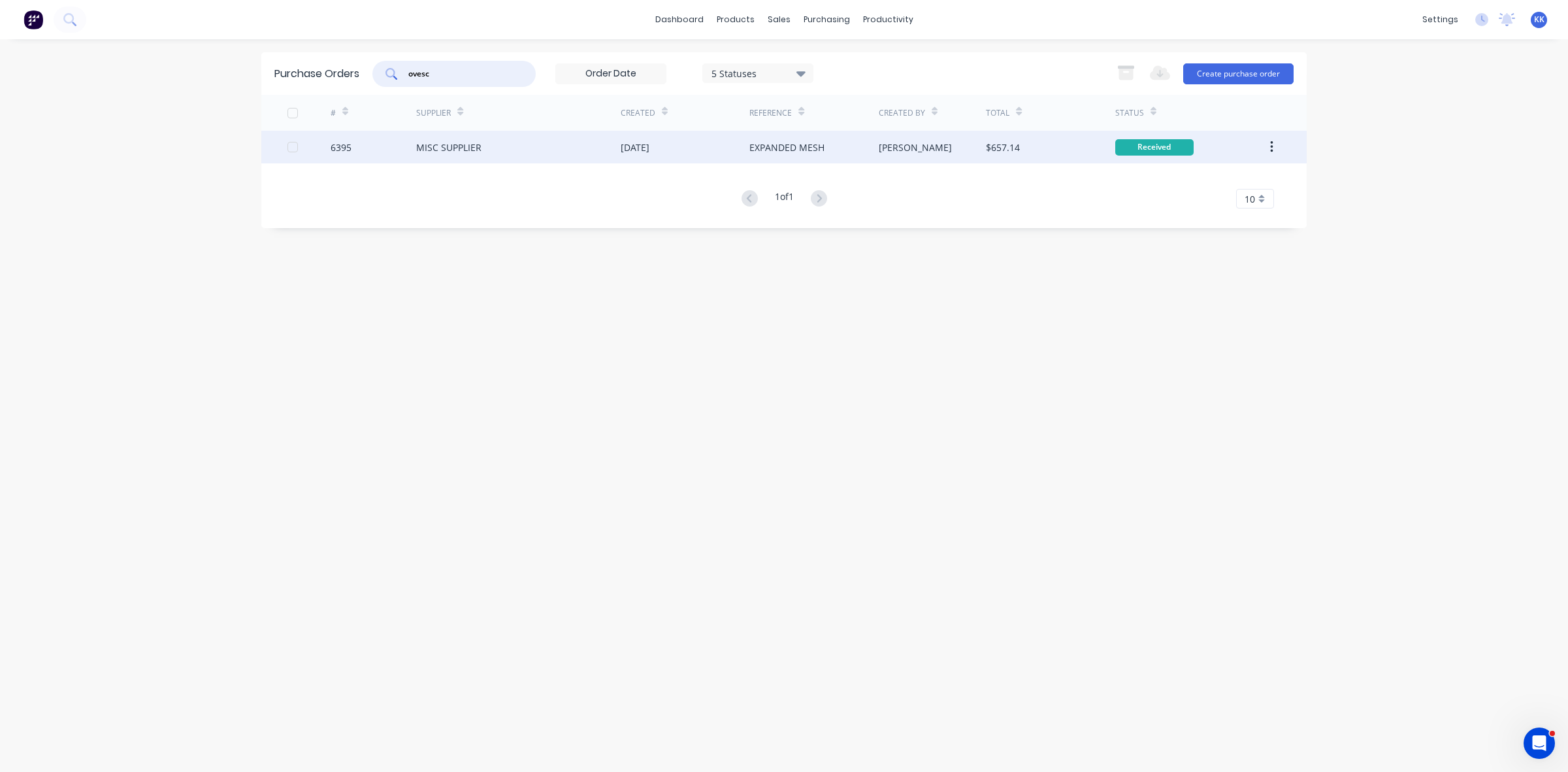
click at [293, 145] on div at bounding box center [293, 148] width 26 height 26
type input "ovesc"
click at [1124, 74] on icon "button" at bounding box center [1126, 74] width 14 height 11
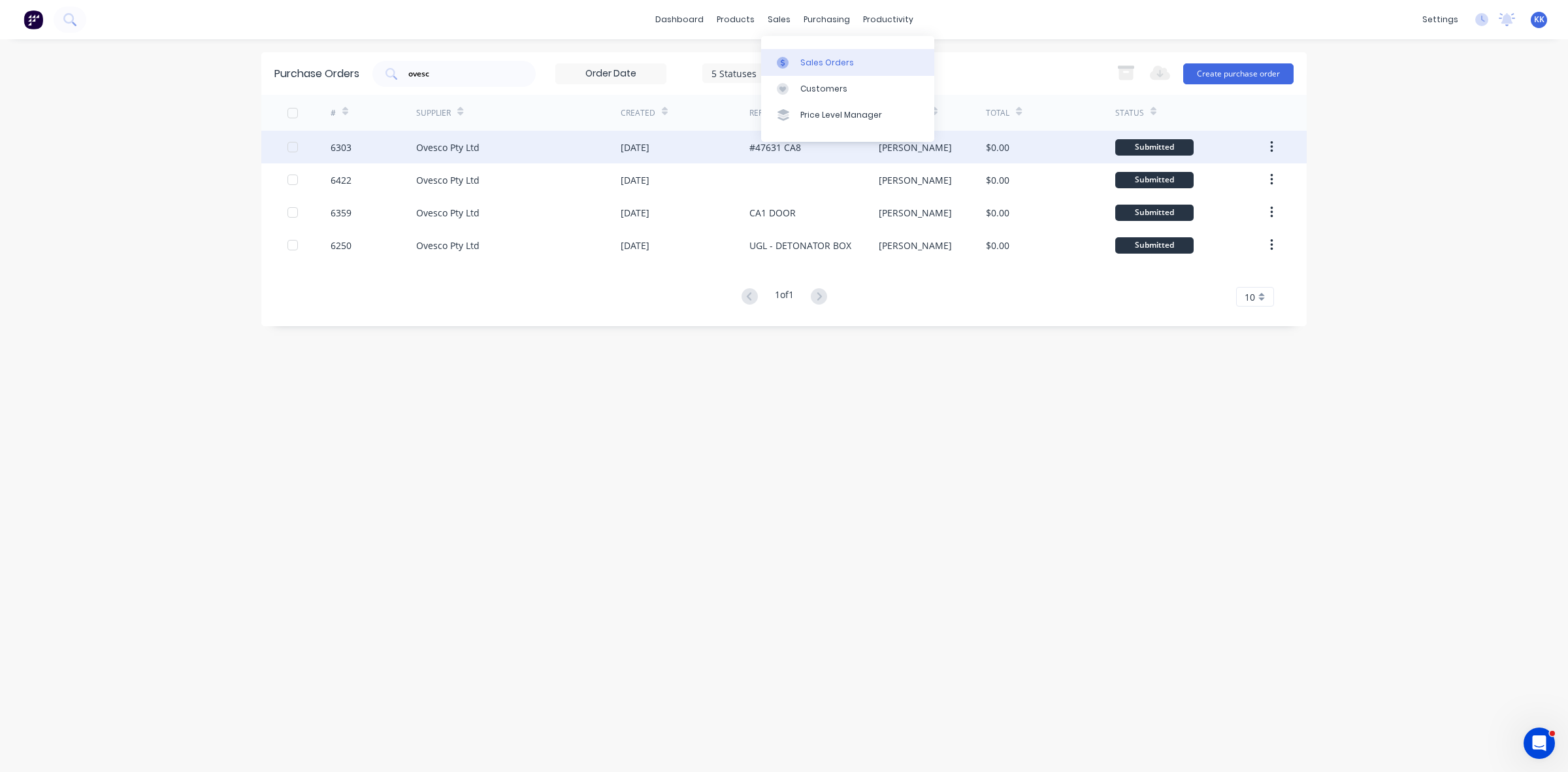
click at [814, 60] on div "Sales Orders" at bounding box center [827, 62] width 54 height 11
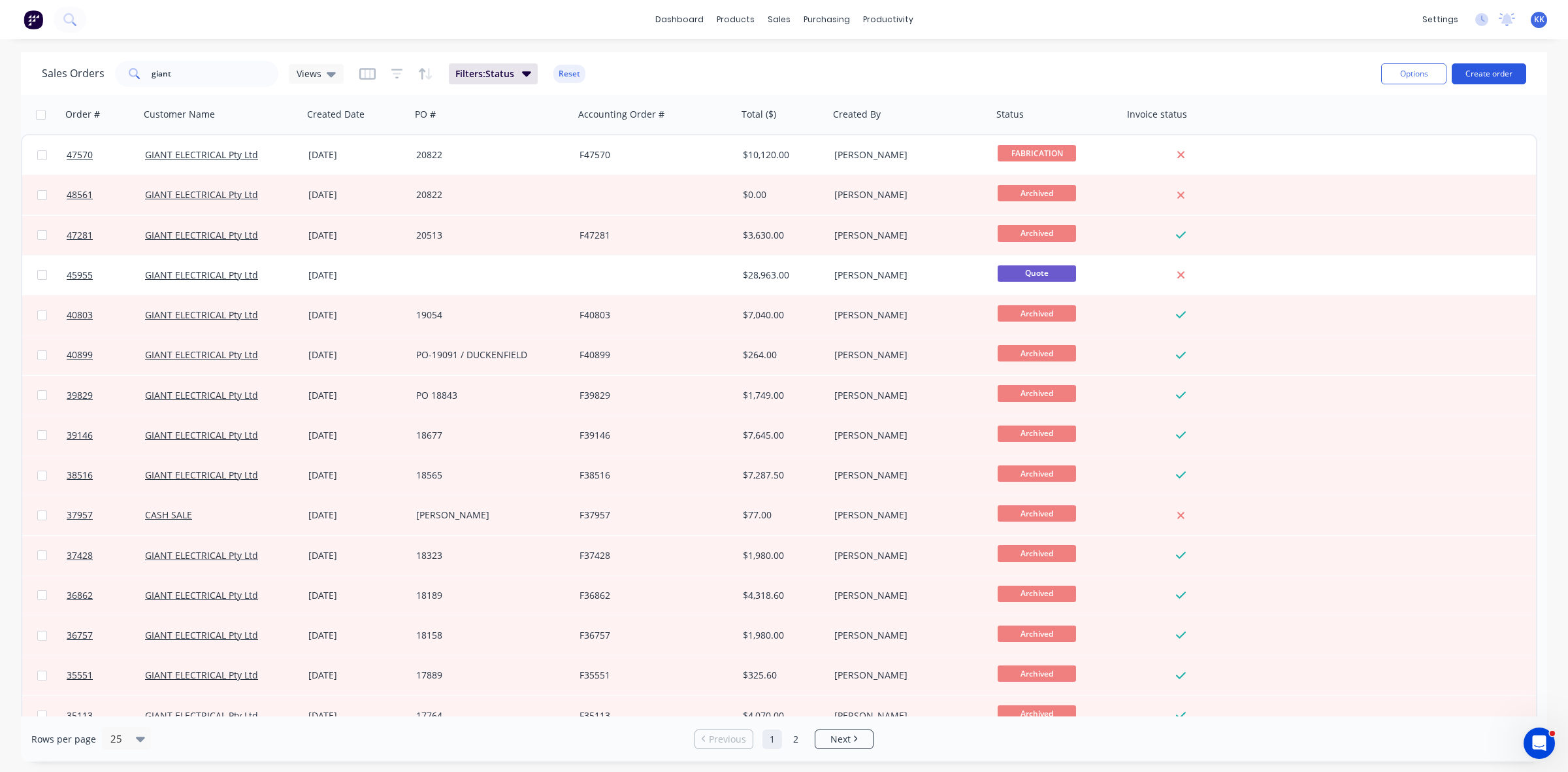
click at [1505, 74] on button "Create order" at bounding box center [1489, 74] width 74 height 21
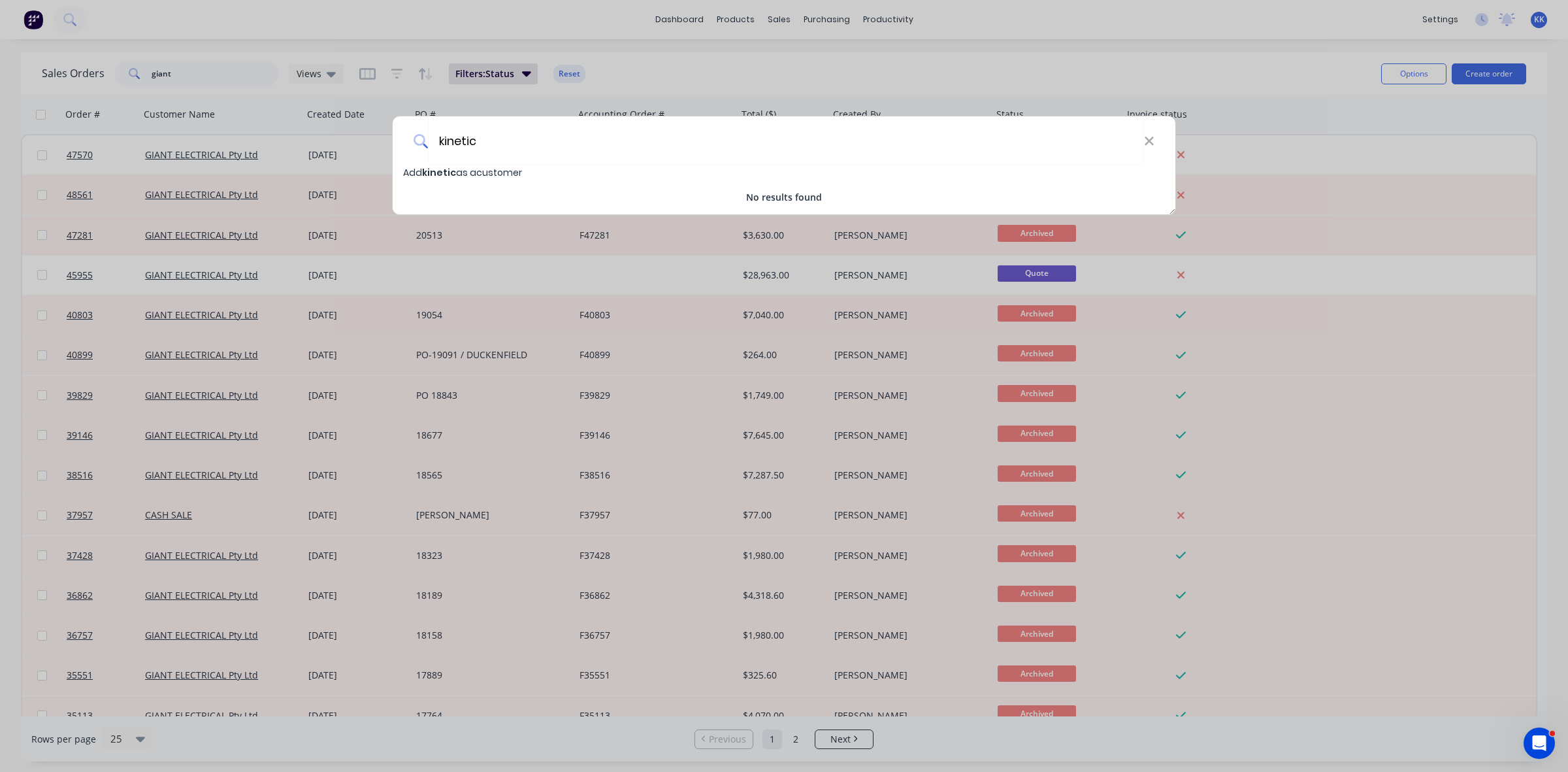
drag, startPoint x: 557, startPoint y: 148, endPoint x: 426, endPoint y: 142, distance: 131.1
click at [426, 142] on div "kinetic" at bounding box center [784, 141] width 783 height 49
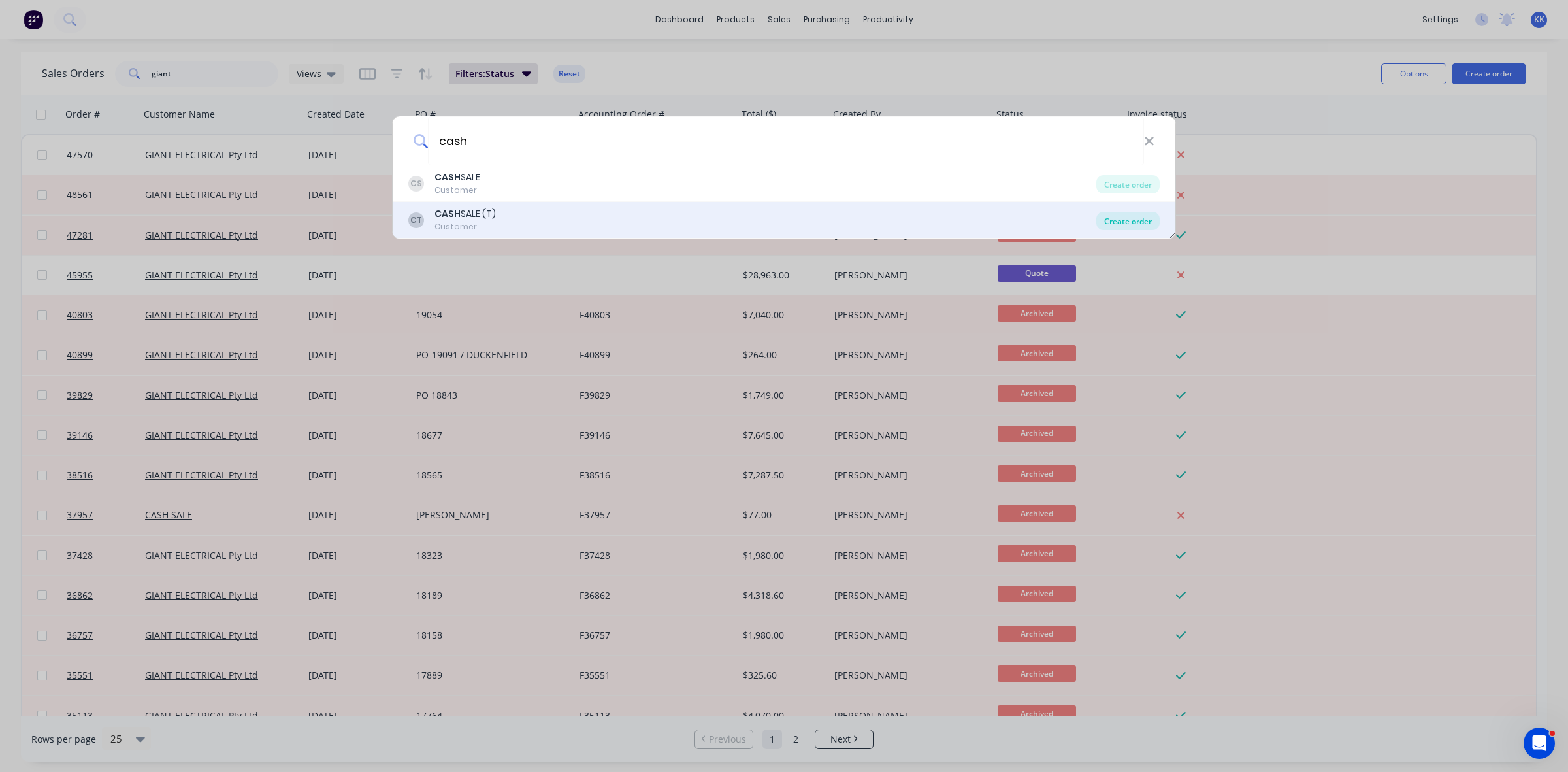
type input "cash"
click at [1138, 223] on div "Create order" at bounding box center [1128, 221] width 64 height 19
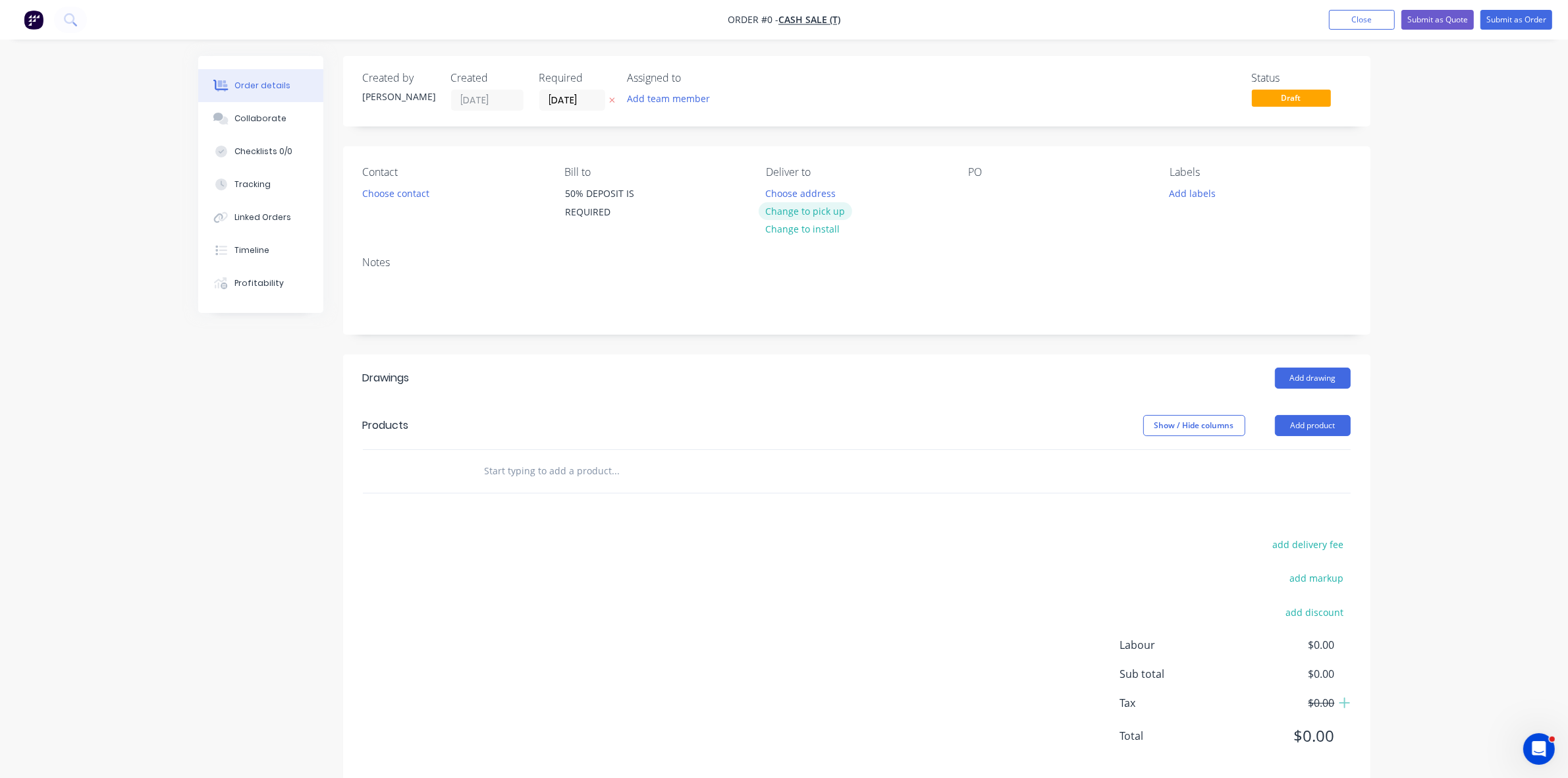
click at [802, 215] on button "Change to pick up" at bounding box center [805, 211] width 93 height 18
click at [393, 196] on button "Choose contact" at bounding box center [395, 193] width 81 height 18
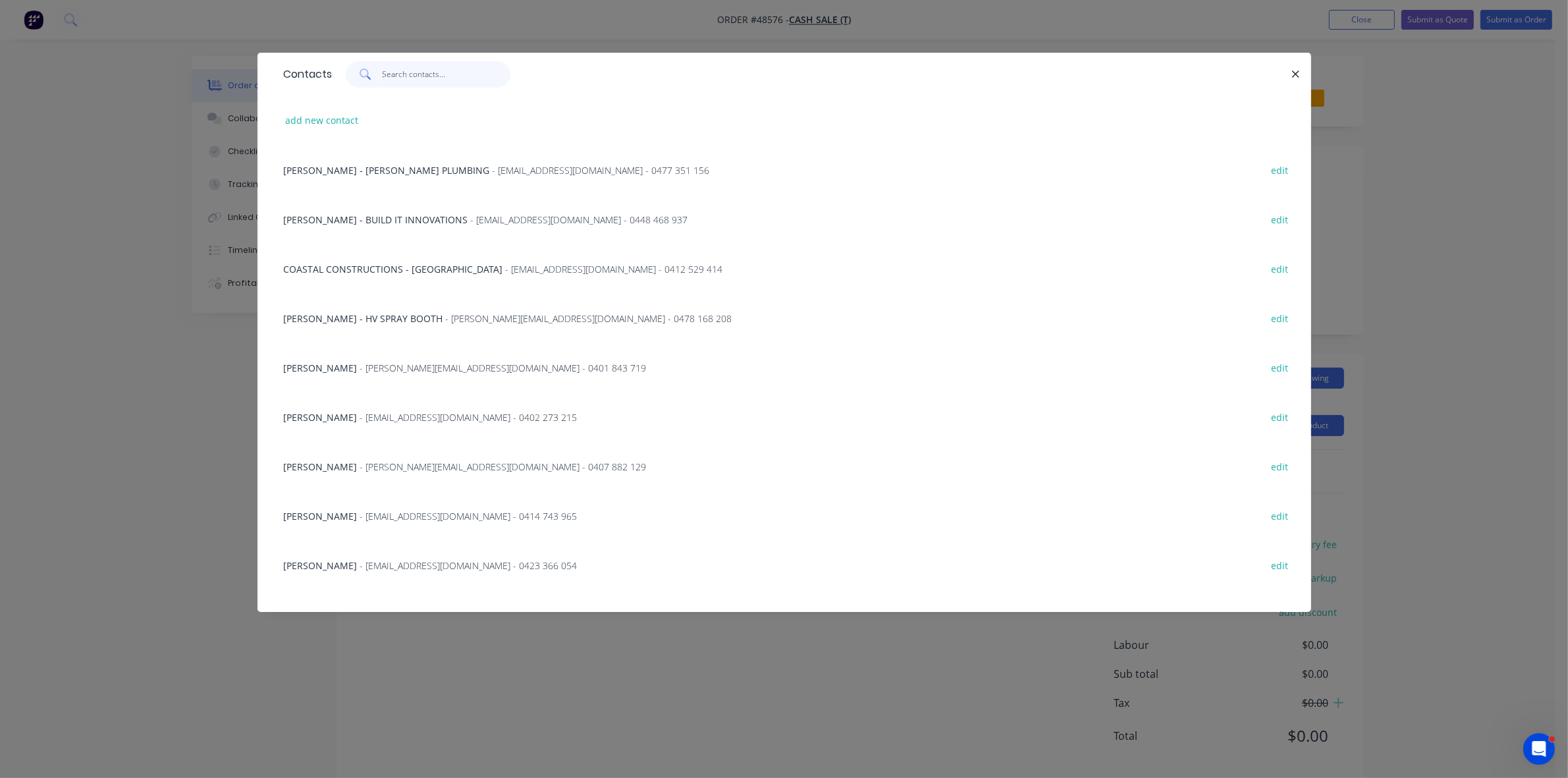
click at [403, 83] on input "text" at bounding box center [446, 75] width 128 height 27
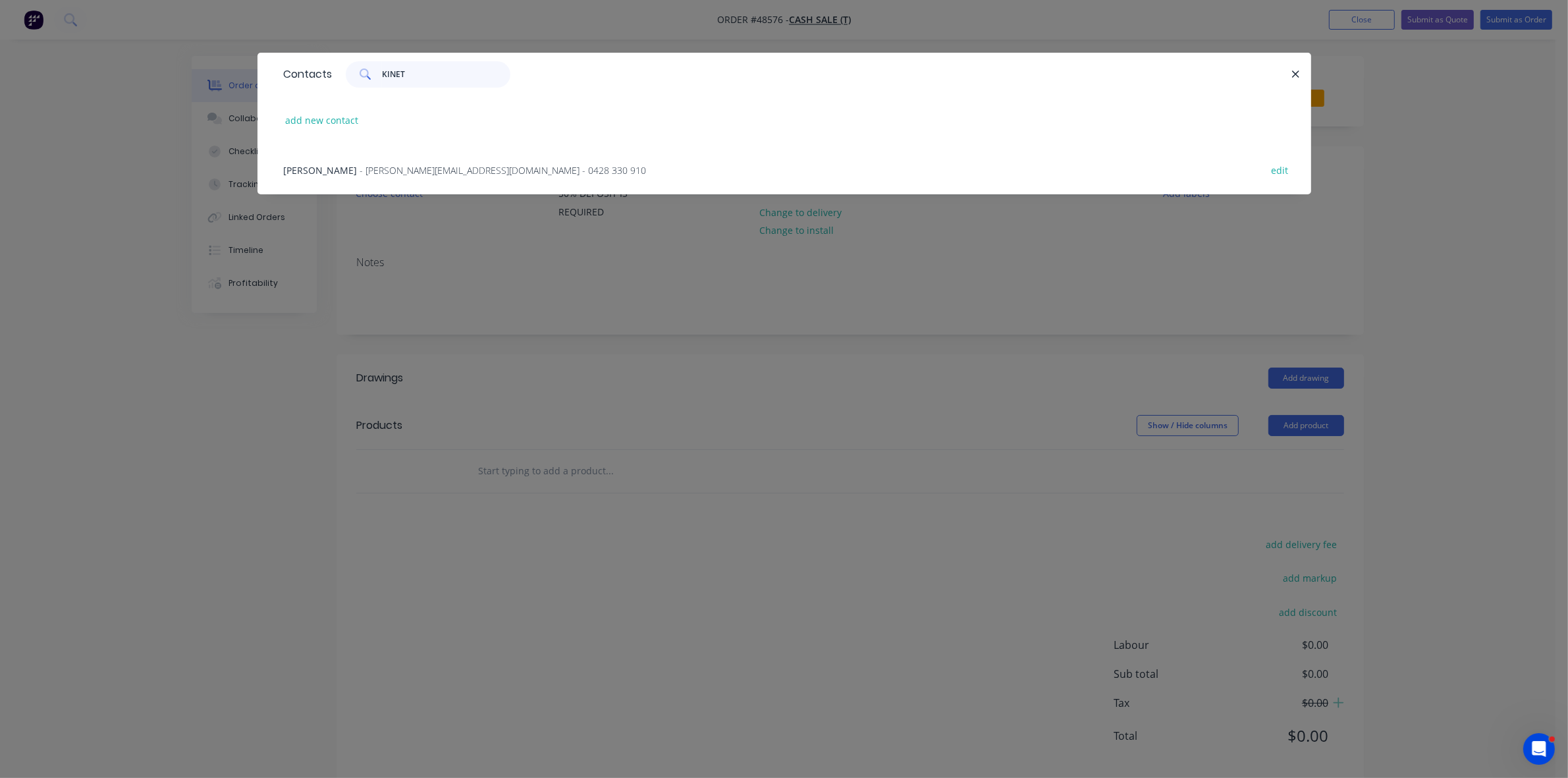
type input "KINET"
click at [430, 166] on span "- [PERSON_NAME][EMAIL_ADDRESS][DOMAIN_NAME] - 0428 330 910" at bounding box center [504, 170] width 287 height 12
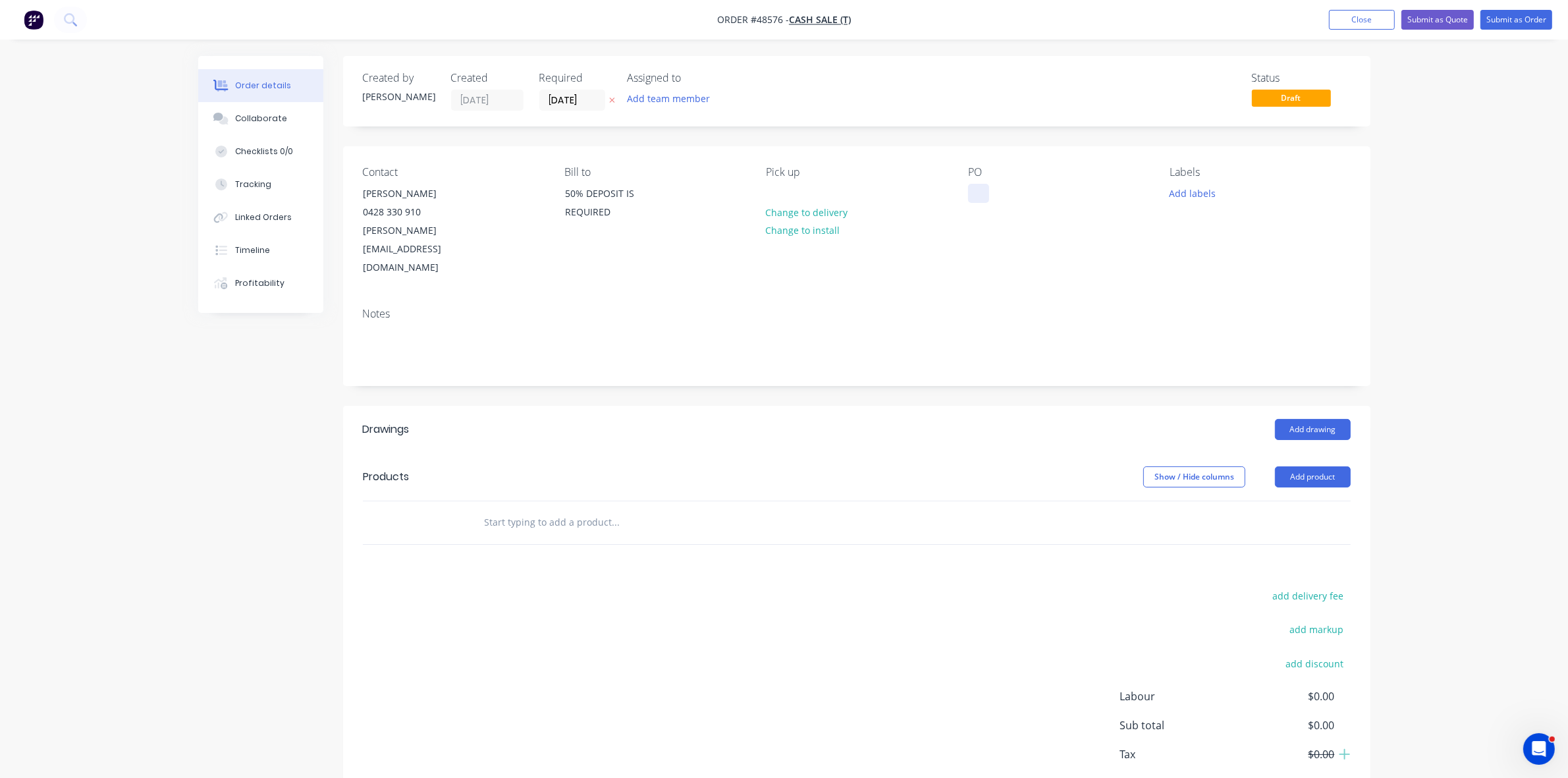
click at [969, 191] on div at bounding box center [979, 193] width 21 height 19
click at [581, 99] on input "[DATE]" at bounding box center [572, 100] width 65 height 20
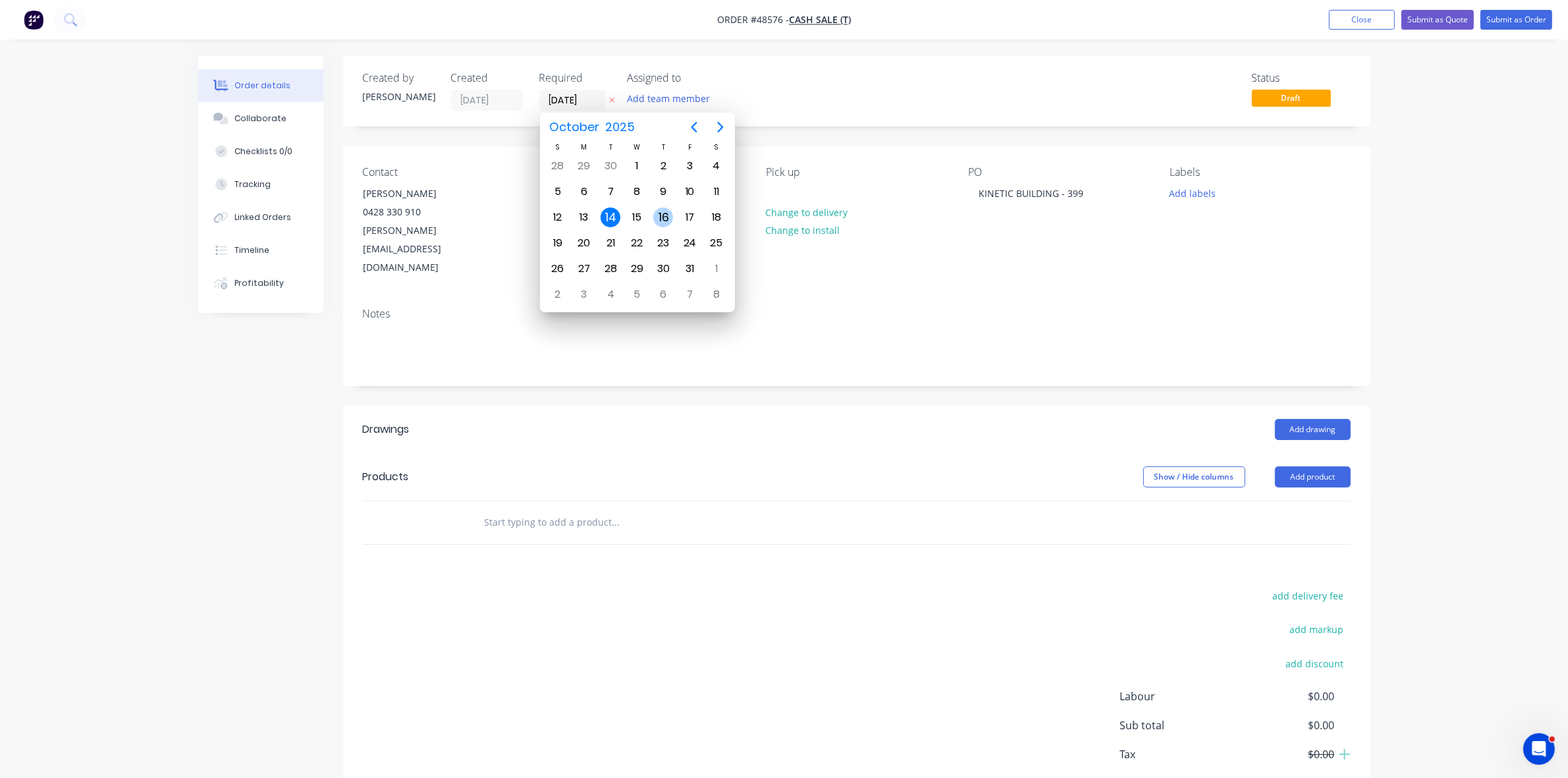
click at [667, 215] on div "16" at bounding box center [663, 217] width 20 height 20
type input "[DATE]"
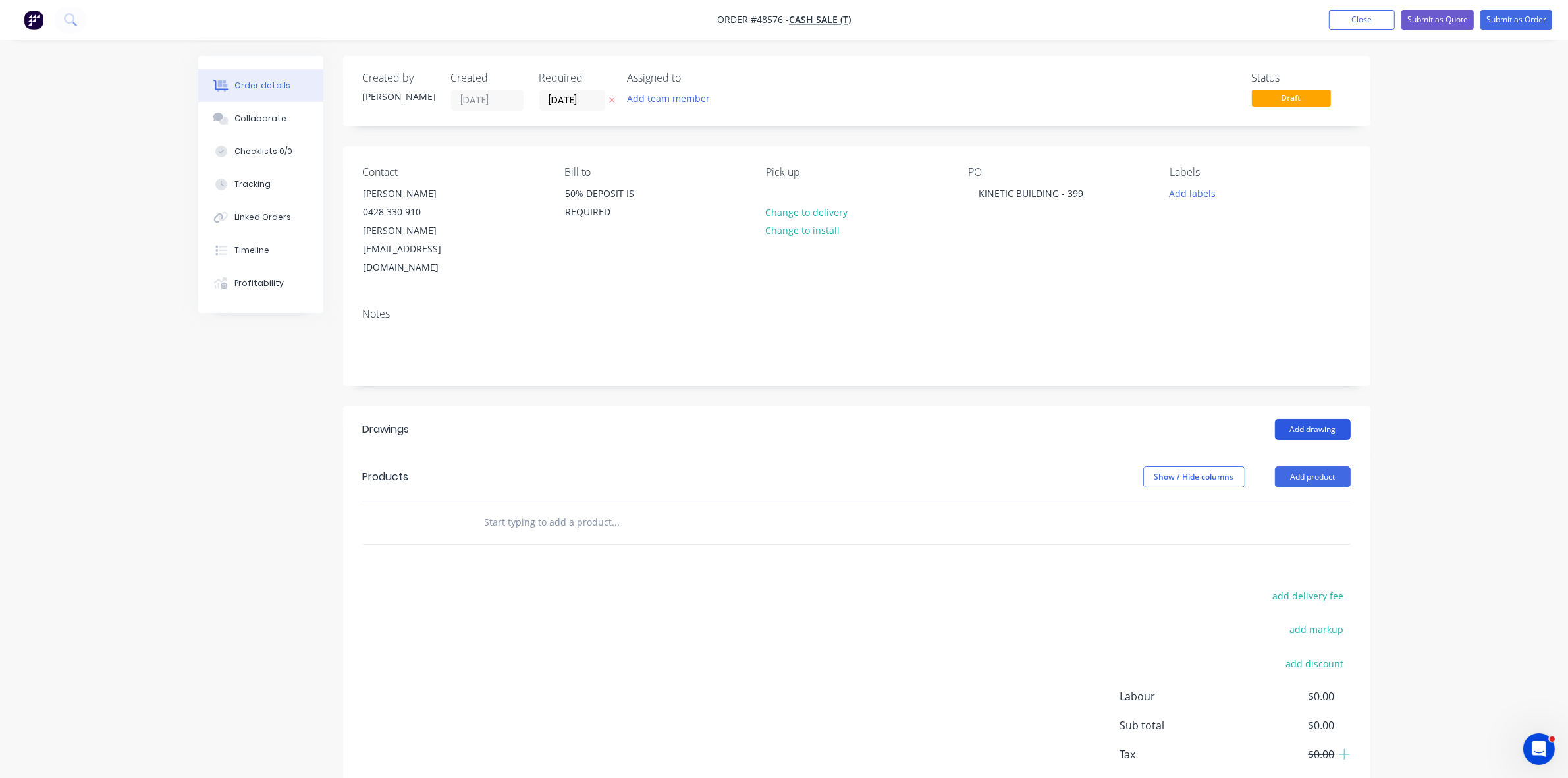
click at [1321, 419] on button "Add drawing" at bounding box center [1313, 430] width 76 height 21
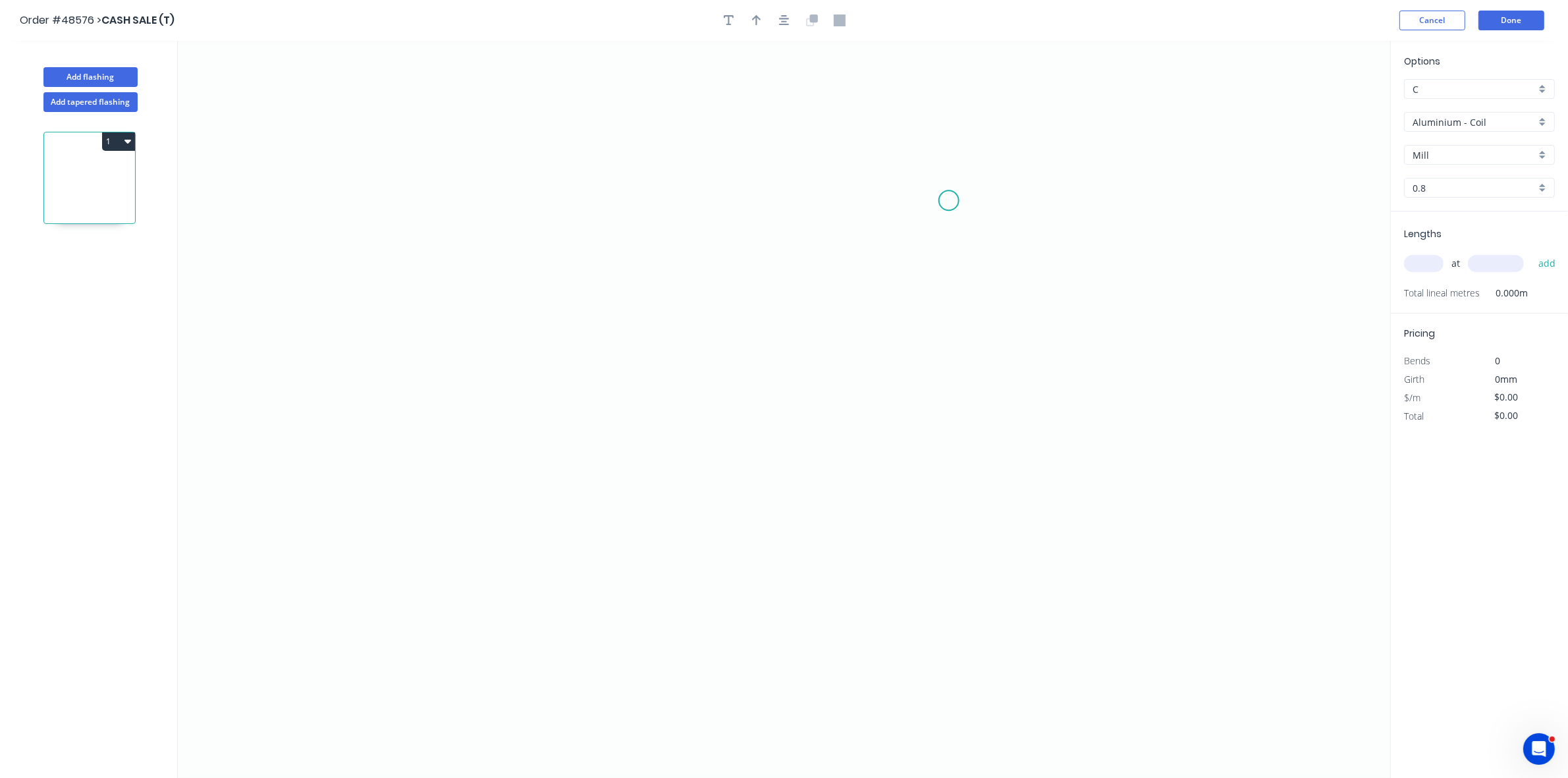
click at [903, 201] on icon "0" at bounding box center [784, 409] width 1213 height 737
drag, startPoint x: 607, startPoint y: 296, endPoint x: 608, endPoint y: 356, distance: 60.0
click at [604, 297] on icon "0" at bounding box center [784, 409] width 1213 height 737
click at [607, 433] on icon "0 ?" at bounding box center [784, 409] width 1213 height 737
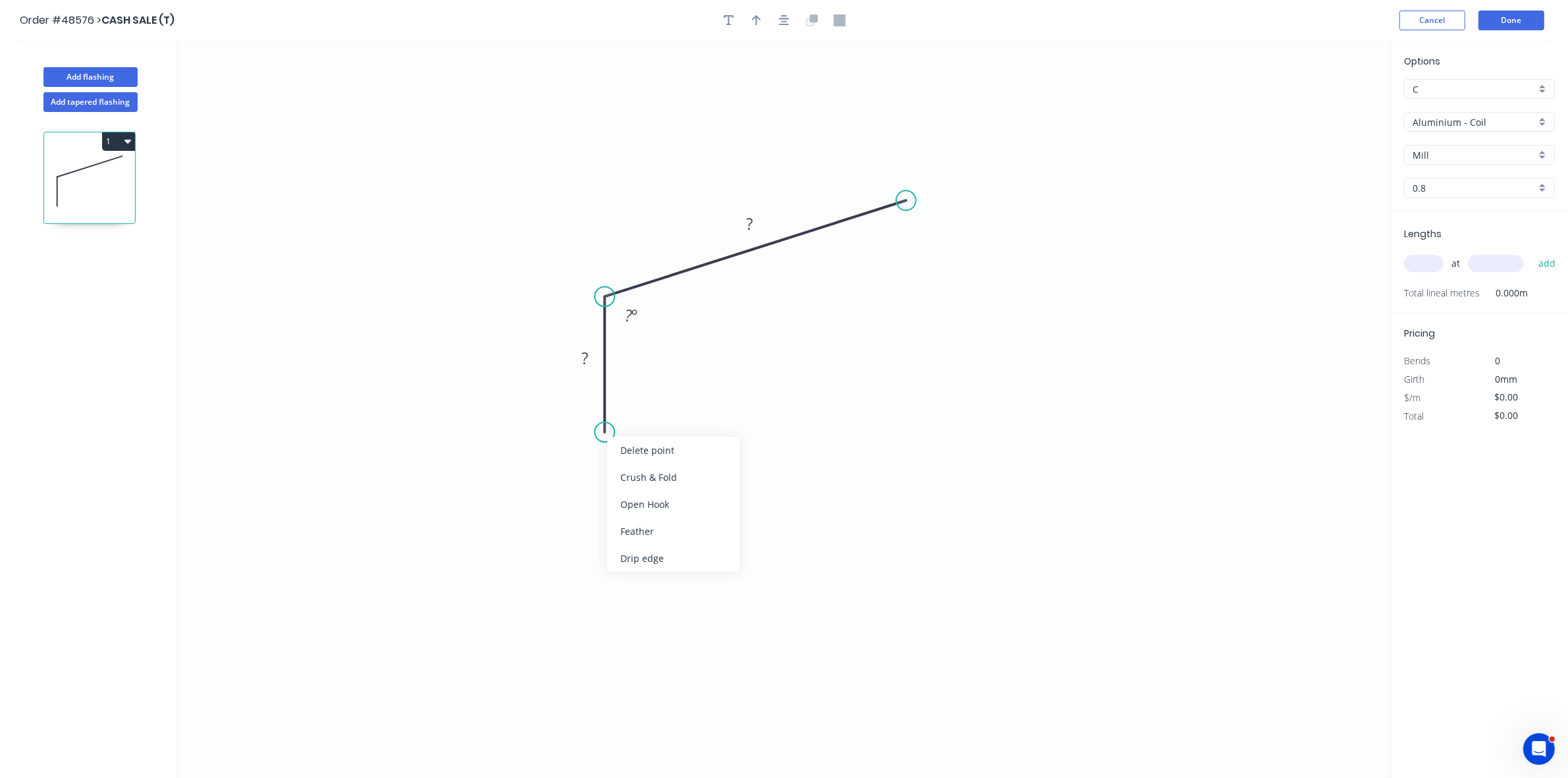
click at [625, 473] on div "Crush & Fold" at bounding box center [673, 477] width 133 height 27
click at [623, 489] on div "Flip bend" at bounding box center [667, 479] width 133 height 27
click at [645, 410] on tspan "10" at bounding box center [642, 409] width 19 height 21
type input "$9.77"
drag, startPoint x: 749, startPoint y: 14, endPoint x: 993, endPoint y: 116, distance: 264.5
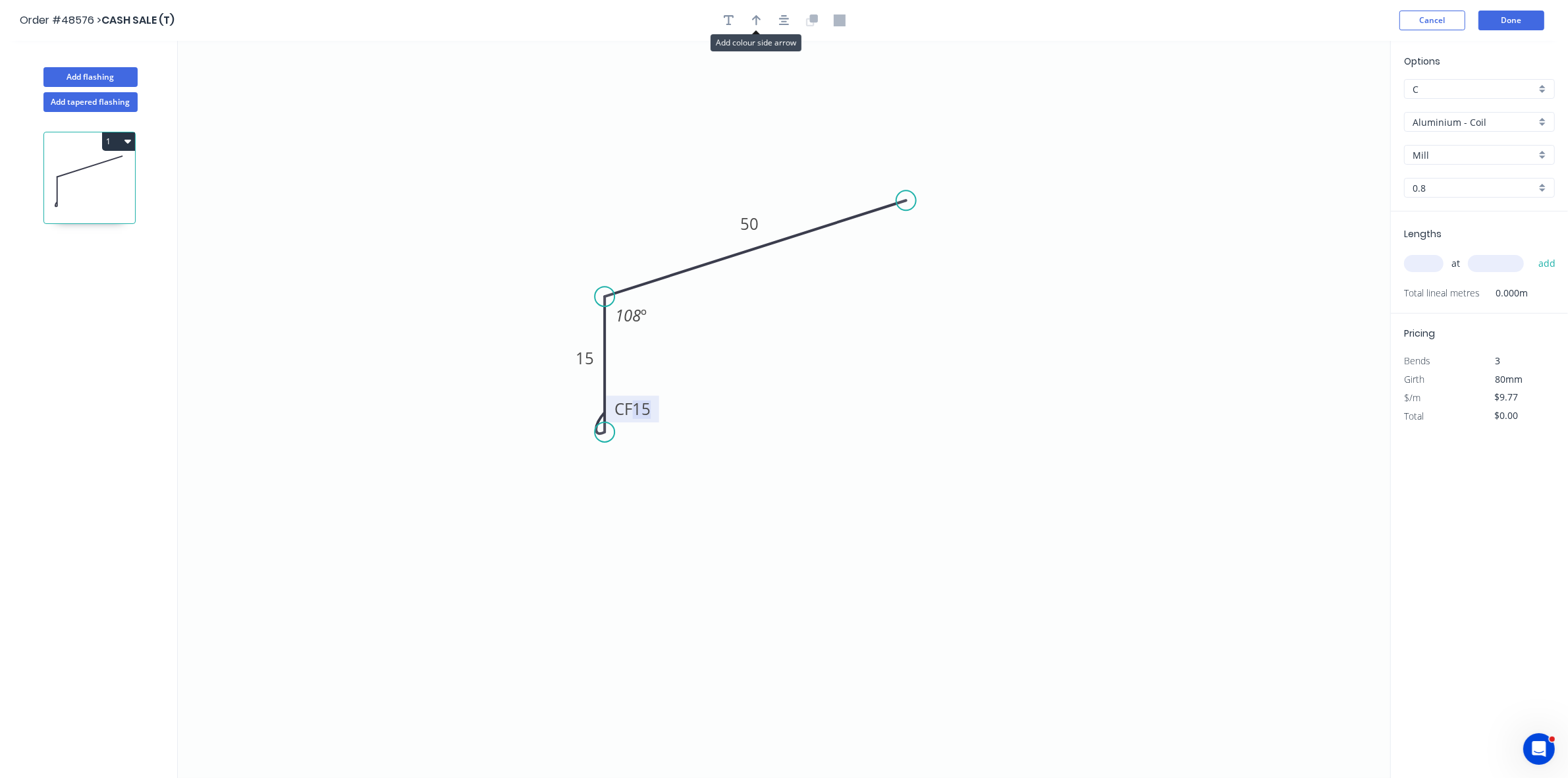
click at [749, 17] on button "button" at bounding box center [756, 20] width 20 height 20
drag, startPoint x: 1322, startPoint y: 106, endPoint x: 741, endPoint y: 296, distance: 611.3
click at [741, 296] on icon at bounding box center [741, 280] width 12 height 42
click at [741, 296] on icon at bounding box center [752, 285] width 38 height 38
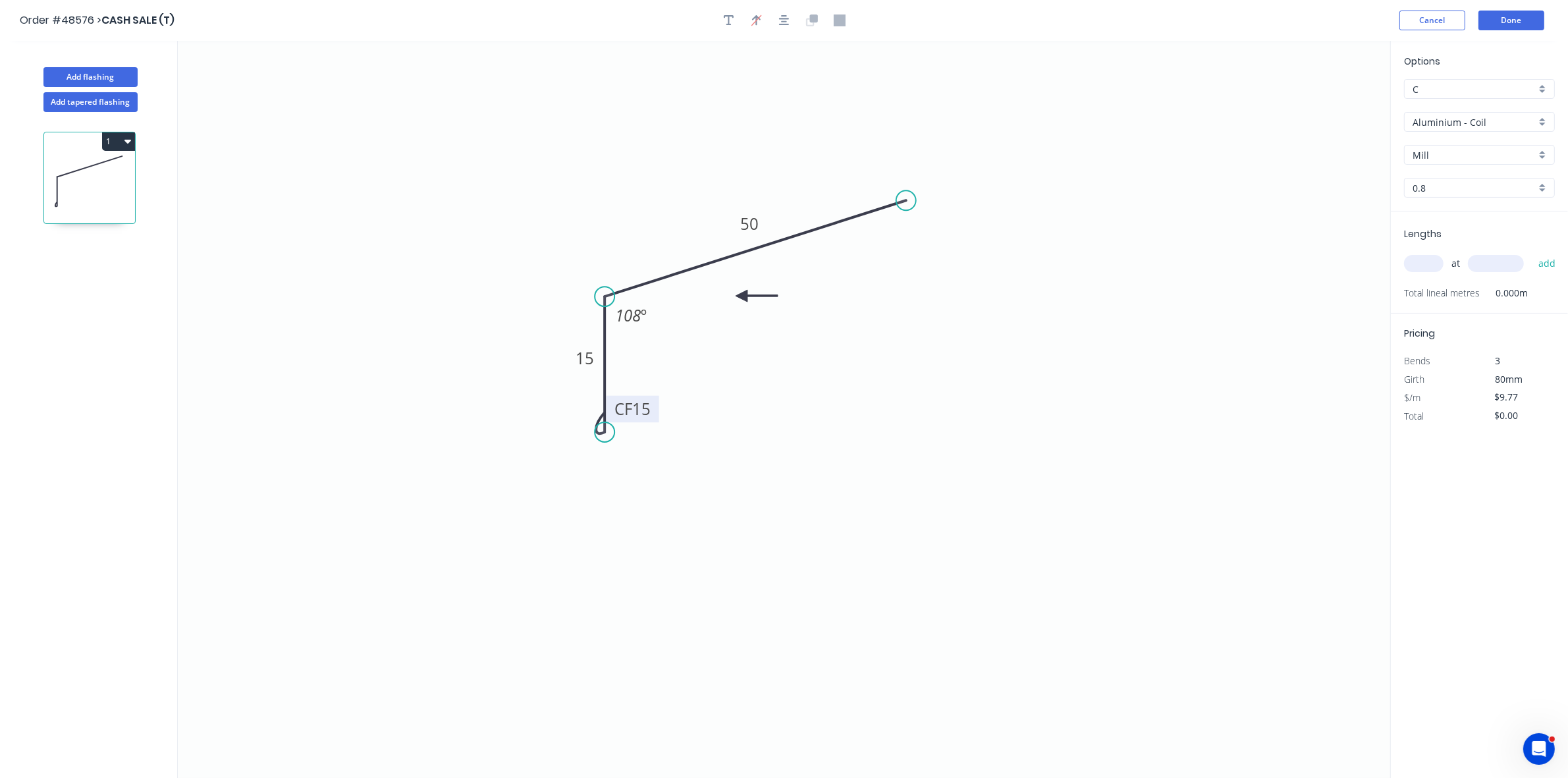
click at [741, 296] on icon at bounding box center [756, 296] width 42 height 12
click at [1490, 118] on input "Aluminium - Coil" at bounding box center [1475, 123] width 123 height 14
click at [1450, 219] on div "Colorbond" at bounding box center [1480, 217] width 150 height 23
type input "Colorbond"
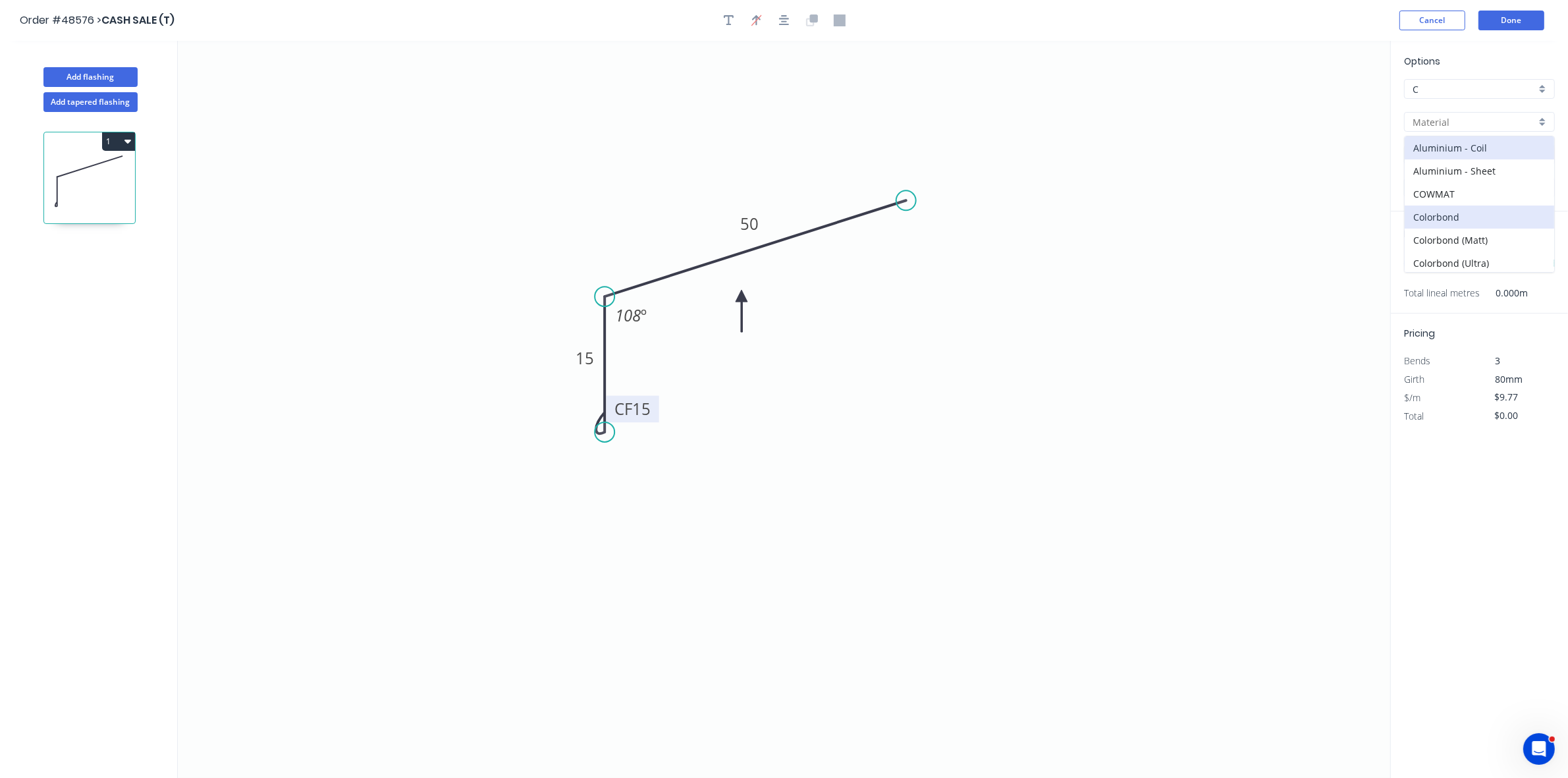
type input "Basalt"
type input "0.55"
type input "$6.77"
click at [1443, 149] on input "Basalt" at bounding box center [1475, 156] width 123 height 14
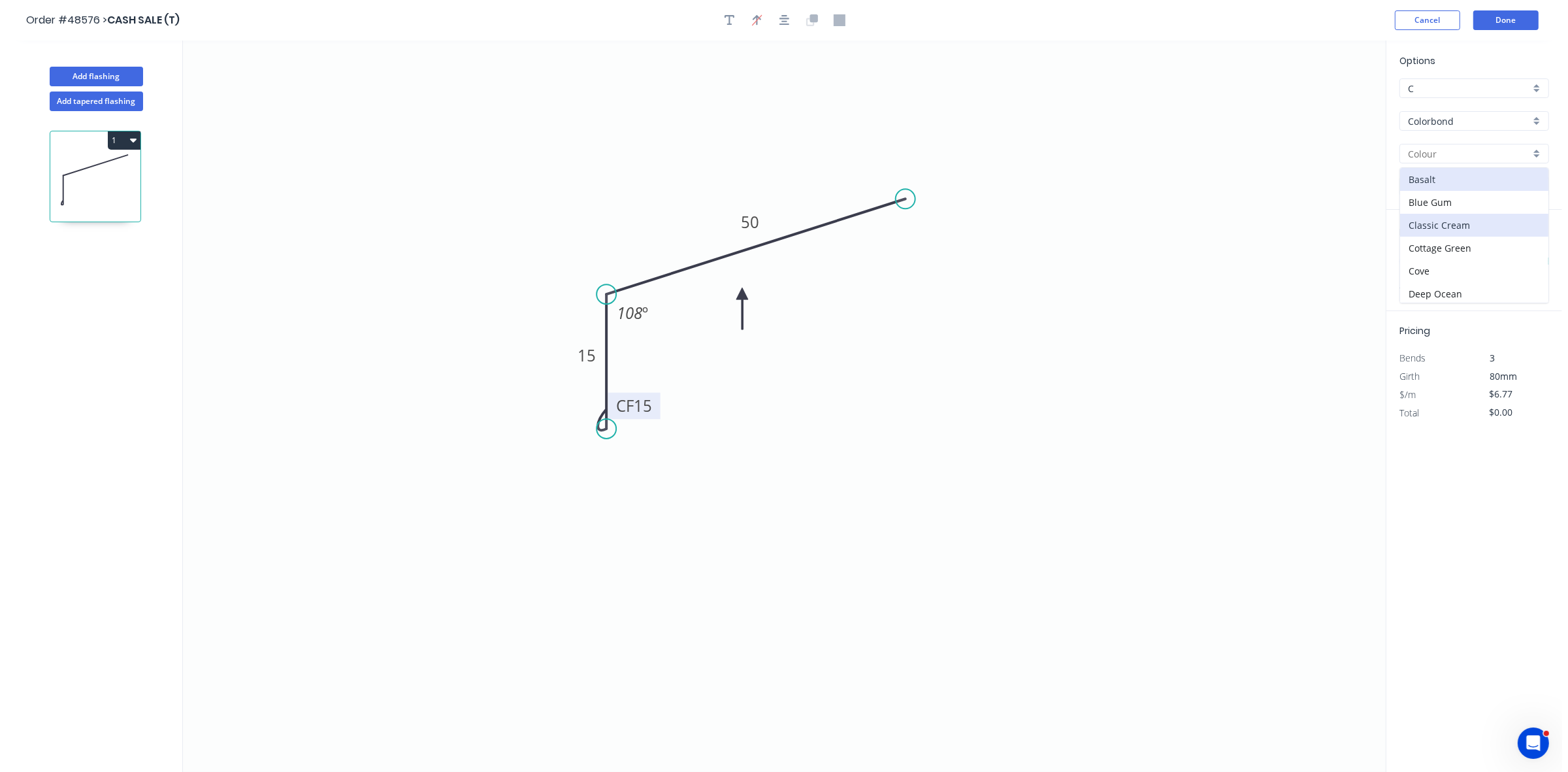
scroll to position [82, 0]
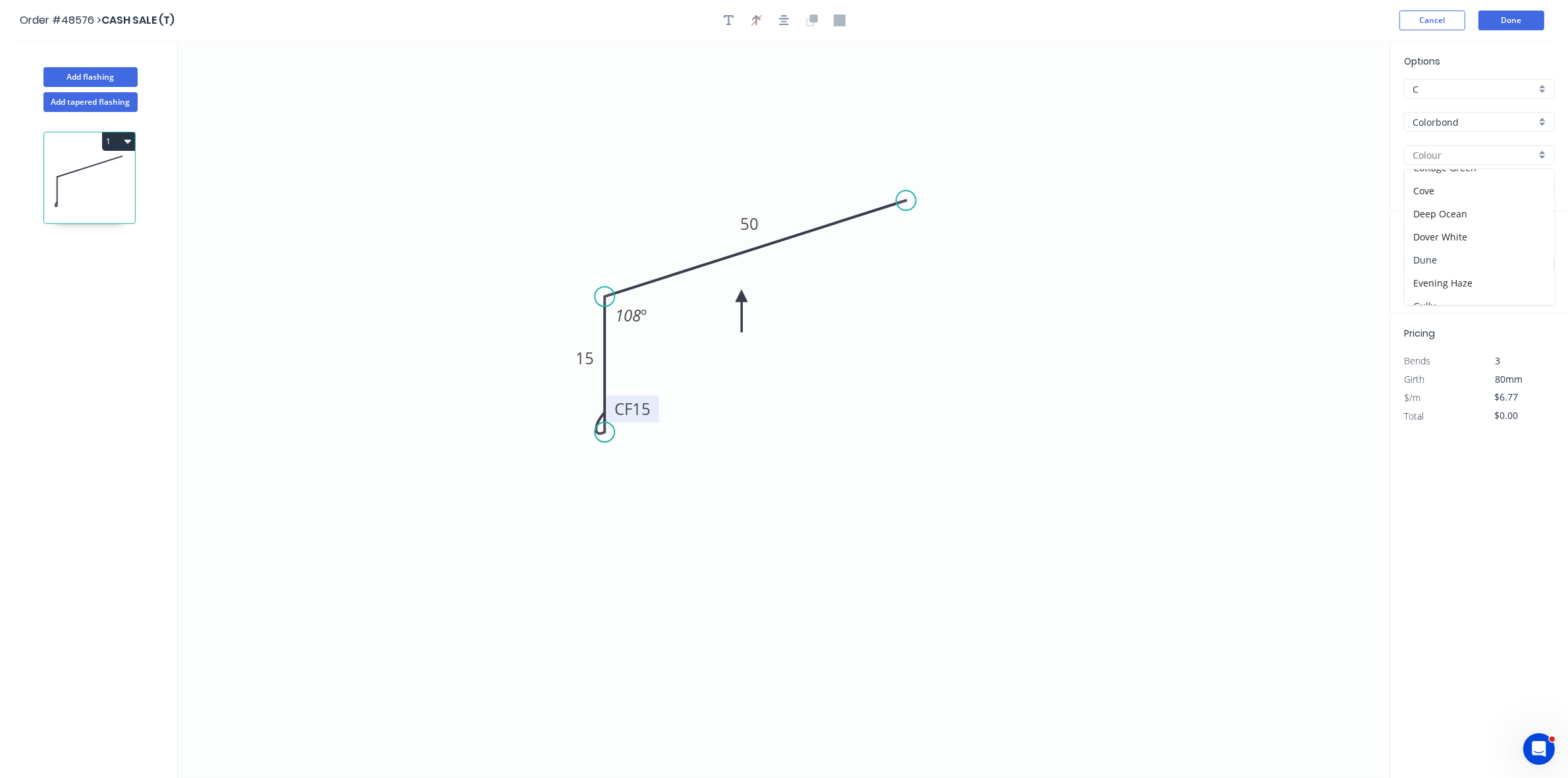
click at [1456, 250] on div "Dune" at bounding box center [1480, 260] width 150 height 23
type input "Dune"
click at [1421, 263] on input "text" at bounding box center [1424, 263] width 39 height 17
type input "2"
type input "2000"
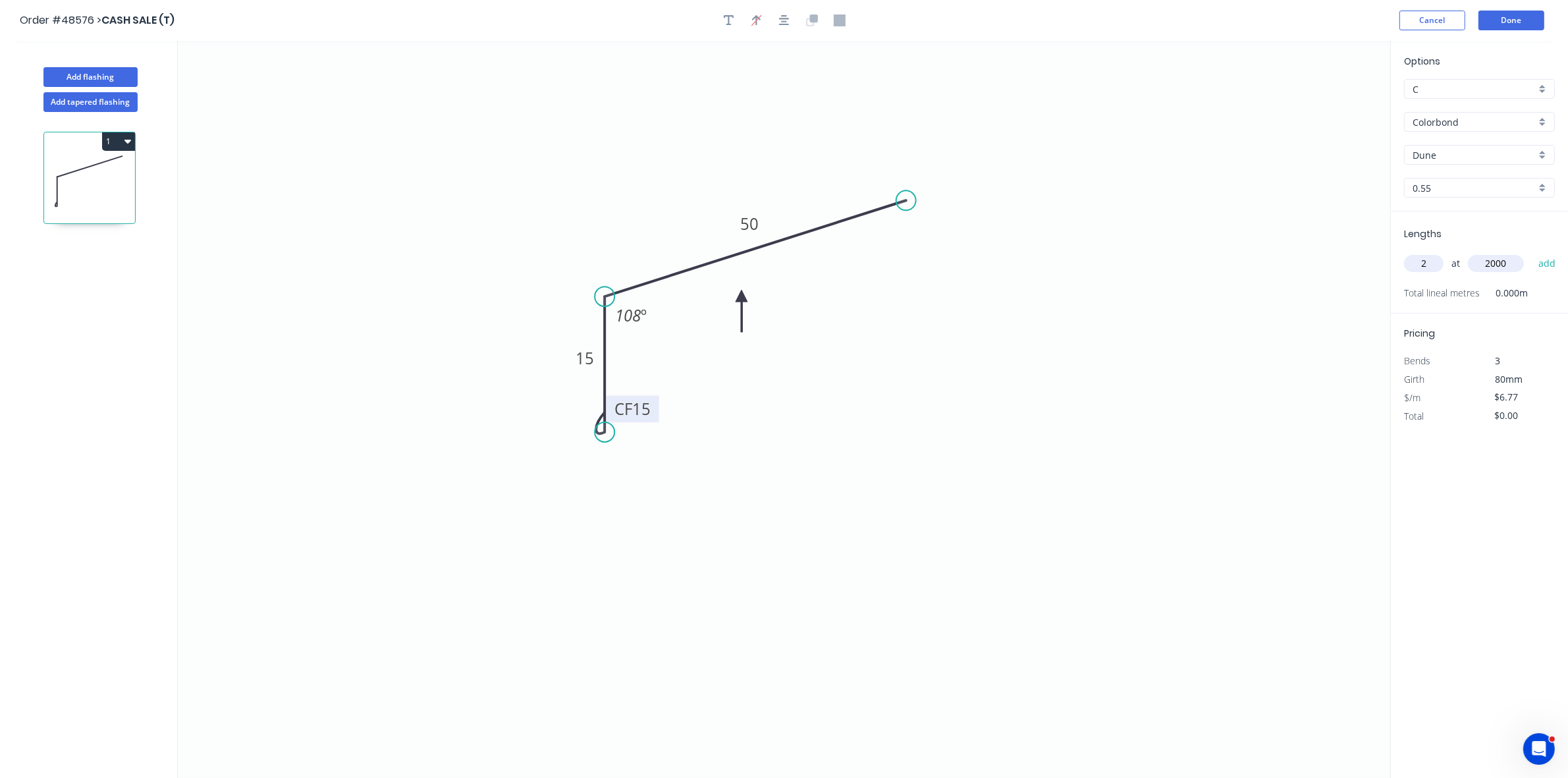
click at [1532, 252] on button "add" at bounding box center [1548, 263] width 31 height 22
type input "$27.08"
type input "2"
type input "2200"
click at [1532, 252] on button "add" at bounding box center [1548, 263] width 31 height 22
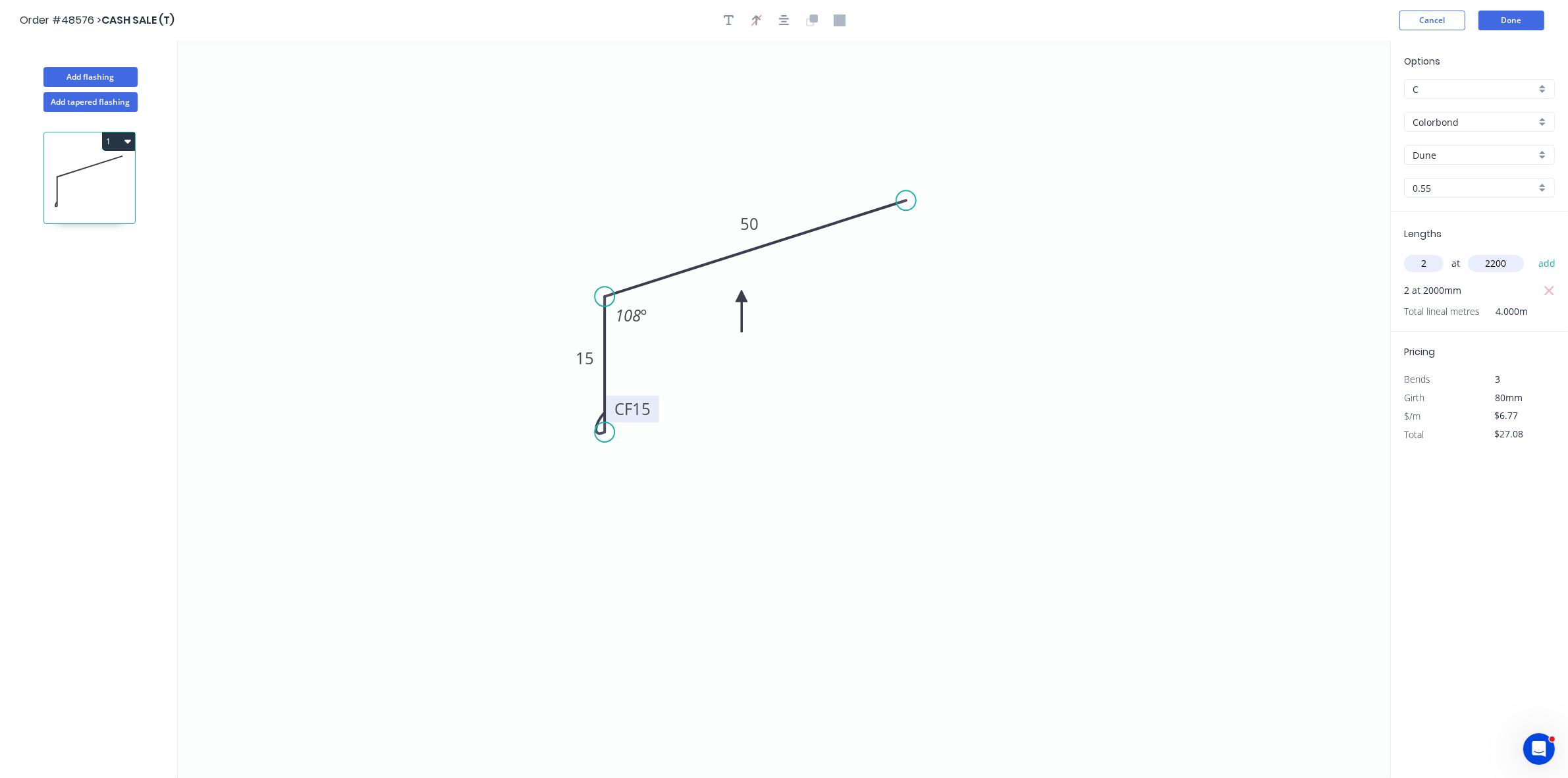
type input "$56.87"
type input "8"
type input "3100"
click at [1532, 252] on button "add" at bounding box center [1548, 263] width 31 height 22
type input "$224.76"
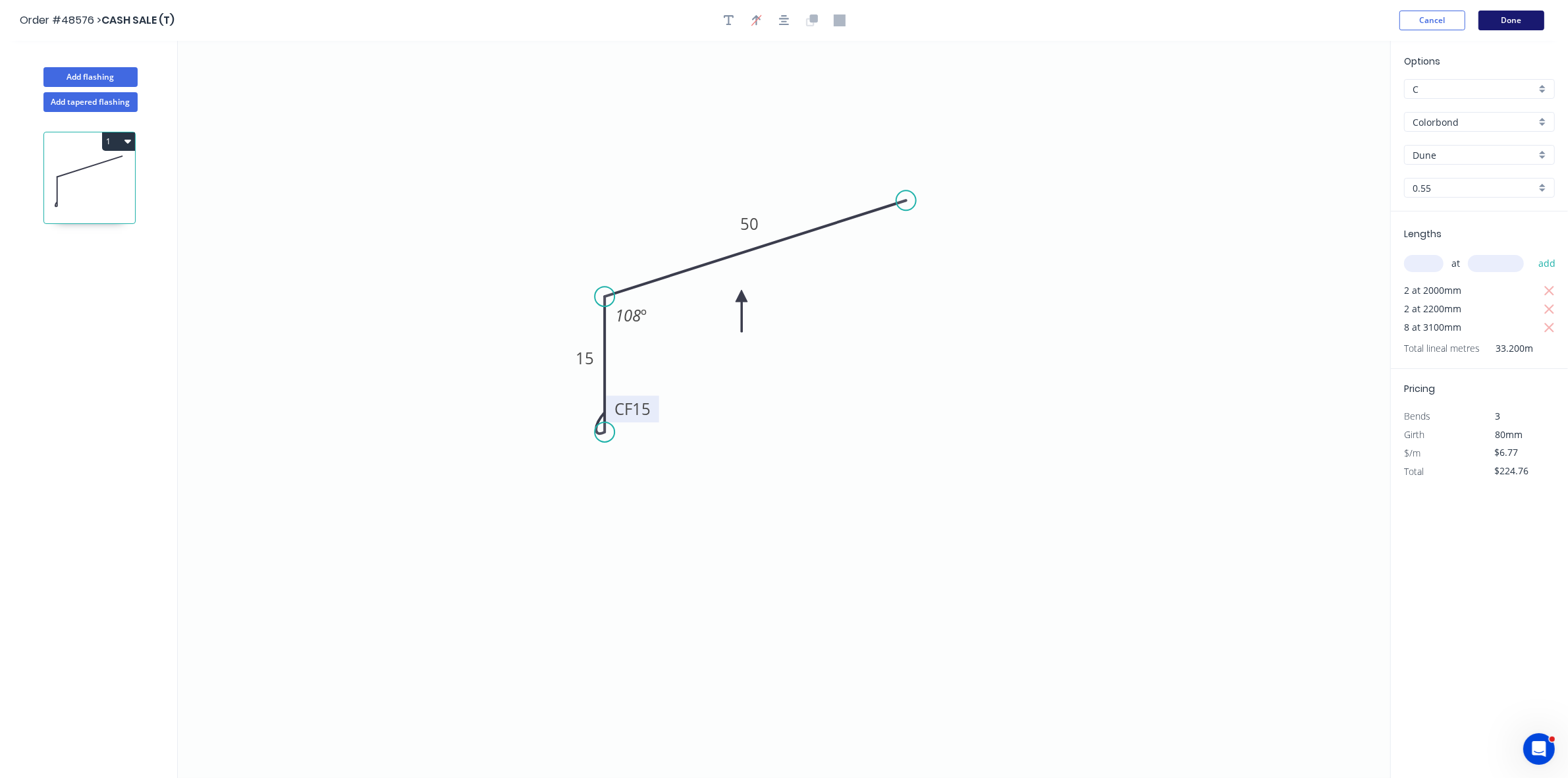
click at [1524, 17] on button "Done" at bounding box center [1512, 20] width 66 height 20
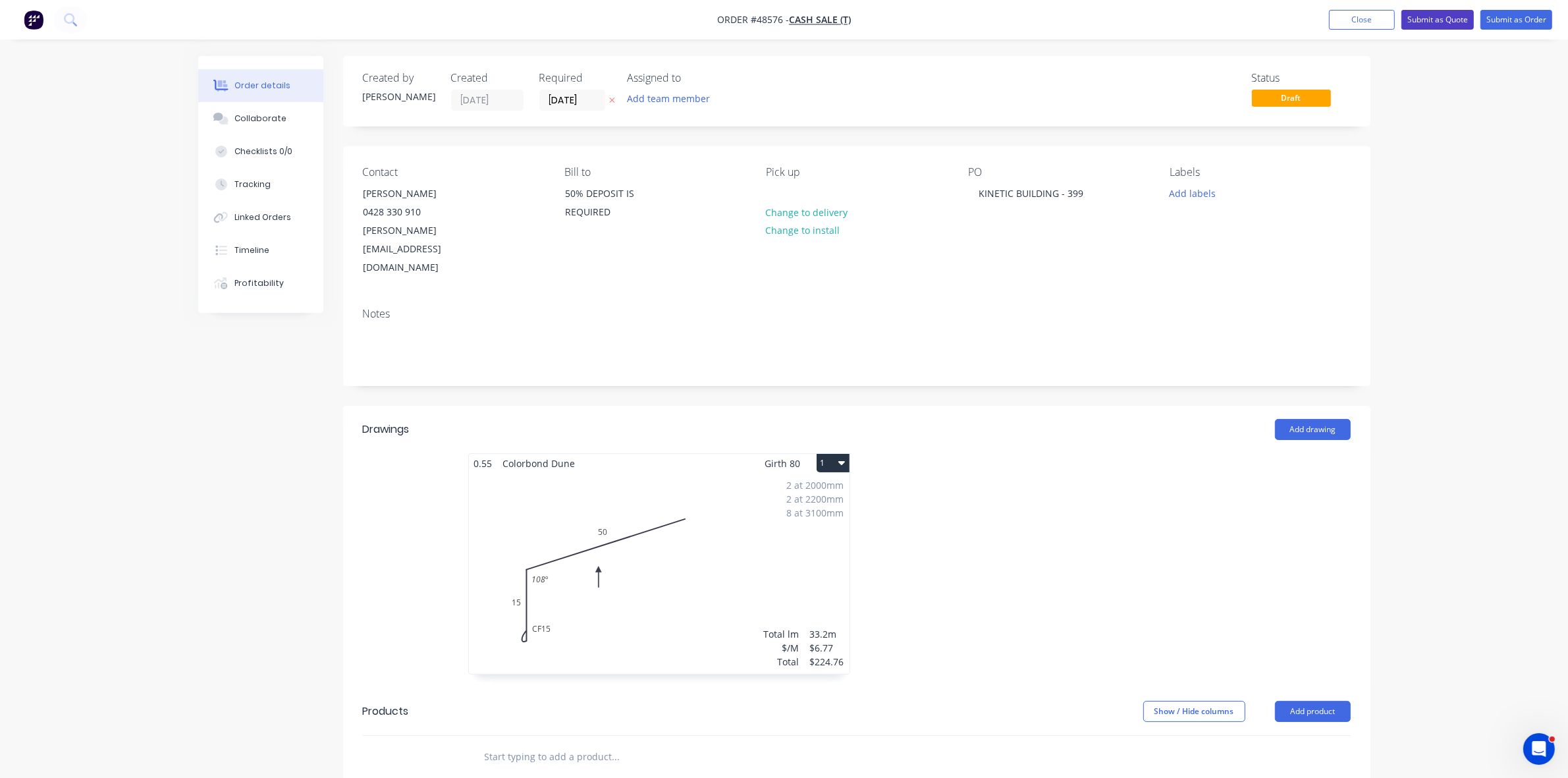
click at [1433, 24] on button "Submit as Quote" at bounding box center [1437, 20] width 72 height 20
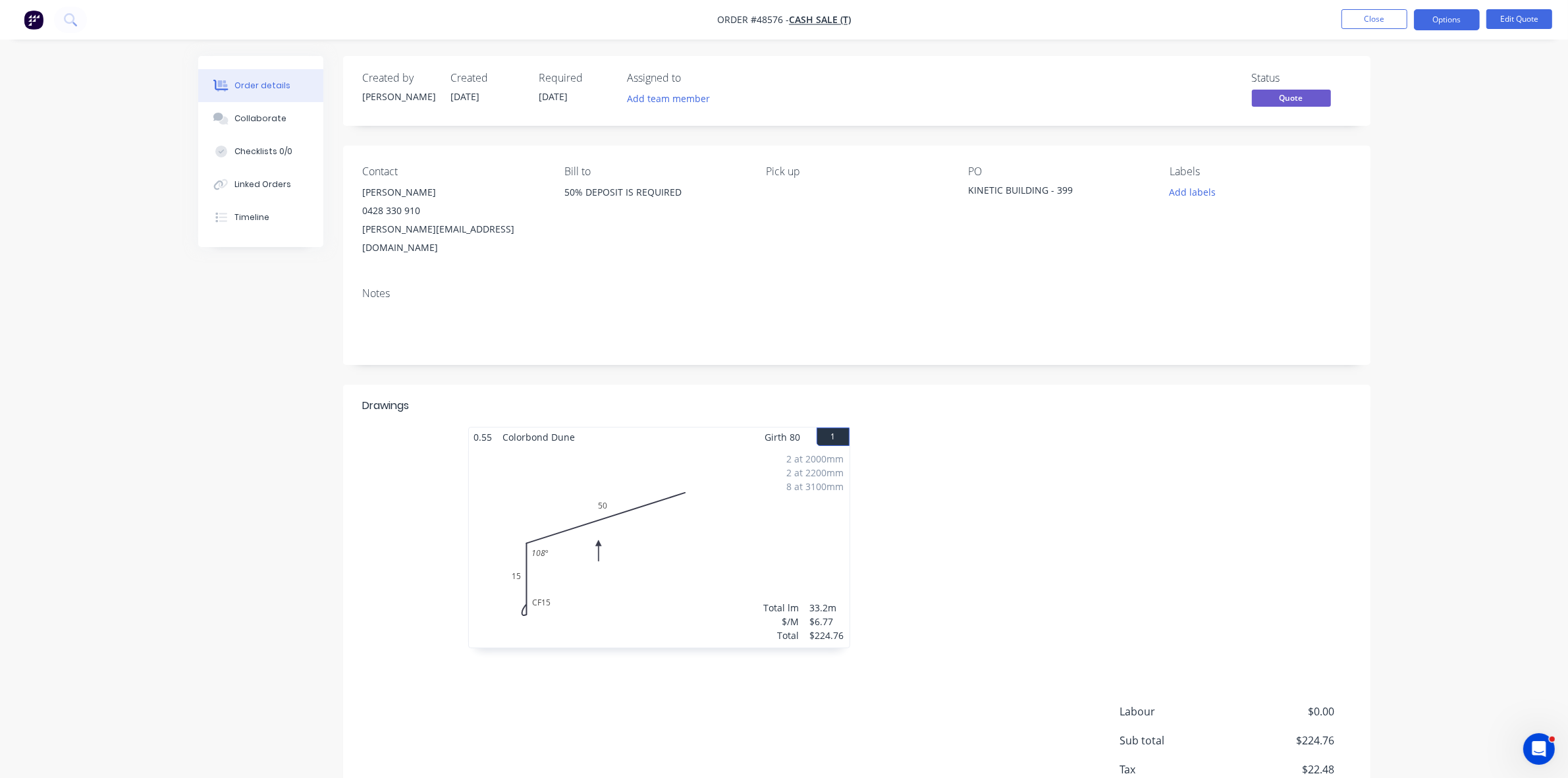
drag, startPoint x: 264, startPoint y: 122, endPoint x: 8, endPoint y: 134, distance: 256.3
click at [258, 122] on div "Collaborate" at bounding box center [260, 118] width 52 height 12
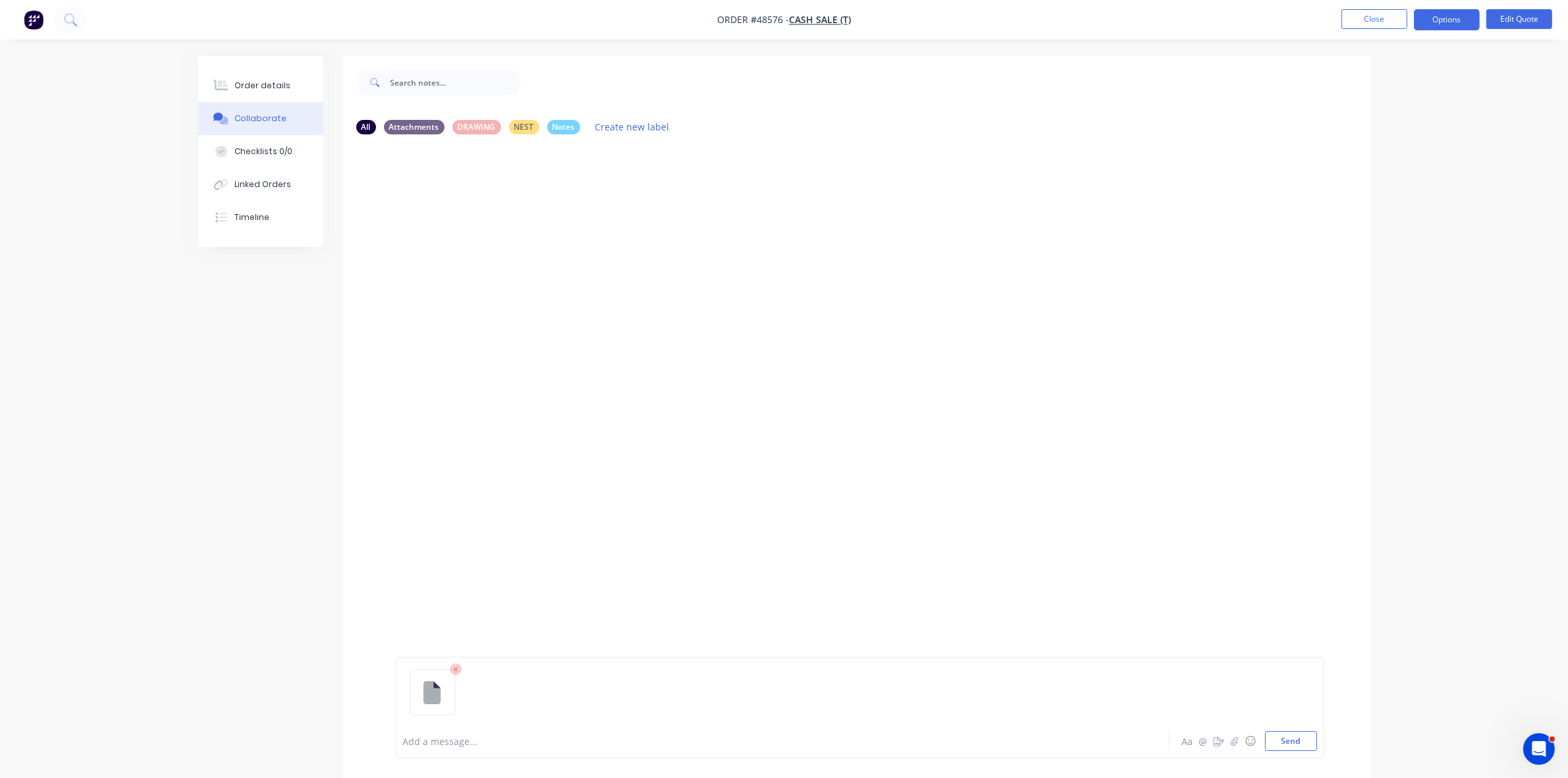
click at [442, 740] on div at bounding box center [747, 742] width 685 height 14
click at [270, 83] on div "Order details" at bounding box center [262, 85] width 56 height 12
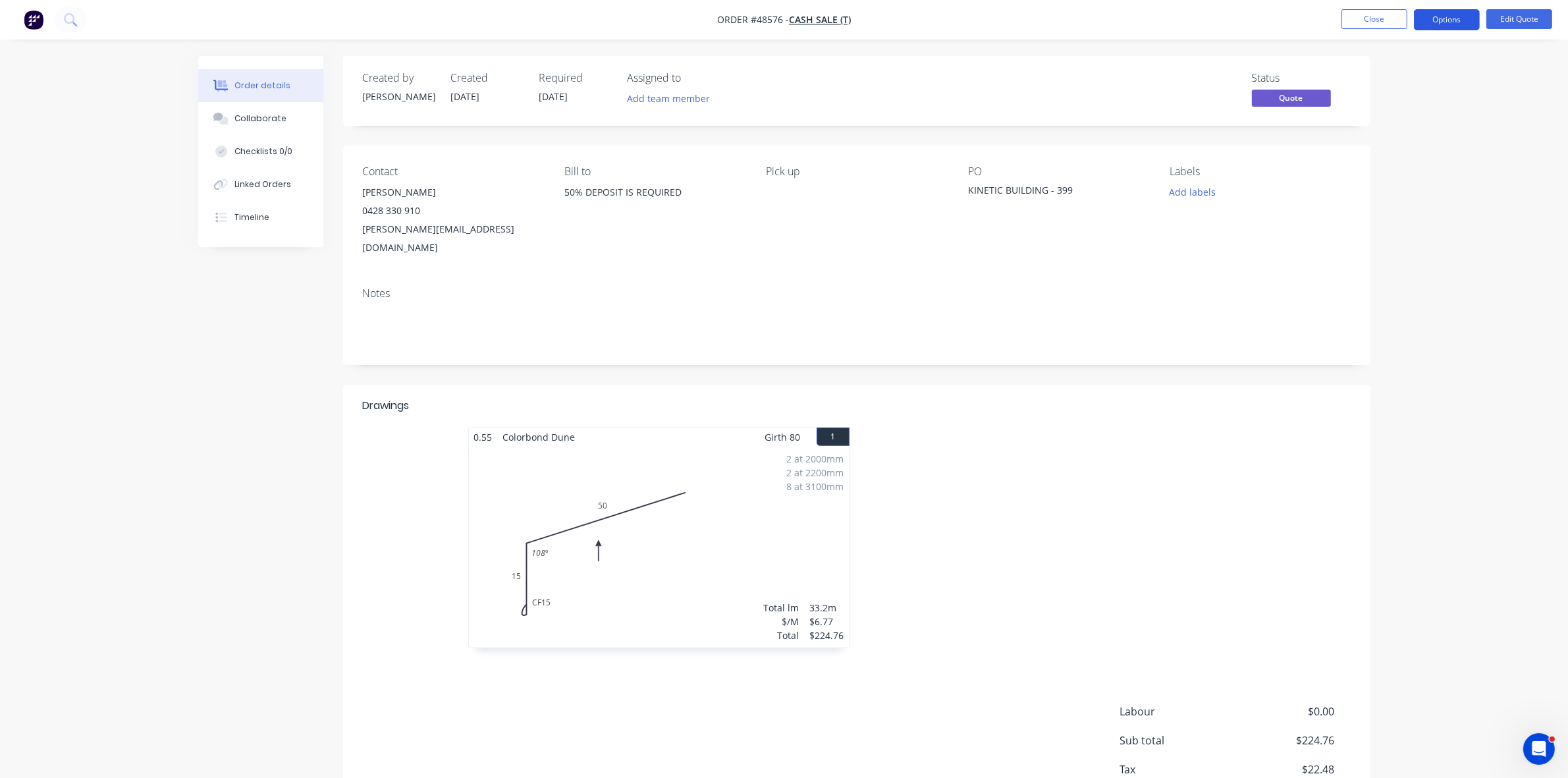
click at [1436, 14] on button "Options" at bounding box center [1447, 20] width 66 height 21
click at [1397, 77] on div "Quote" at bounding box center [1408, 79] width 121 height 19
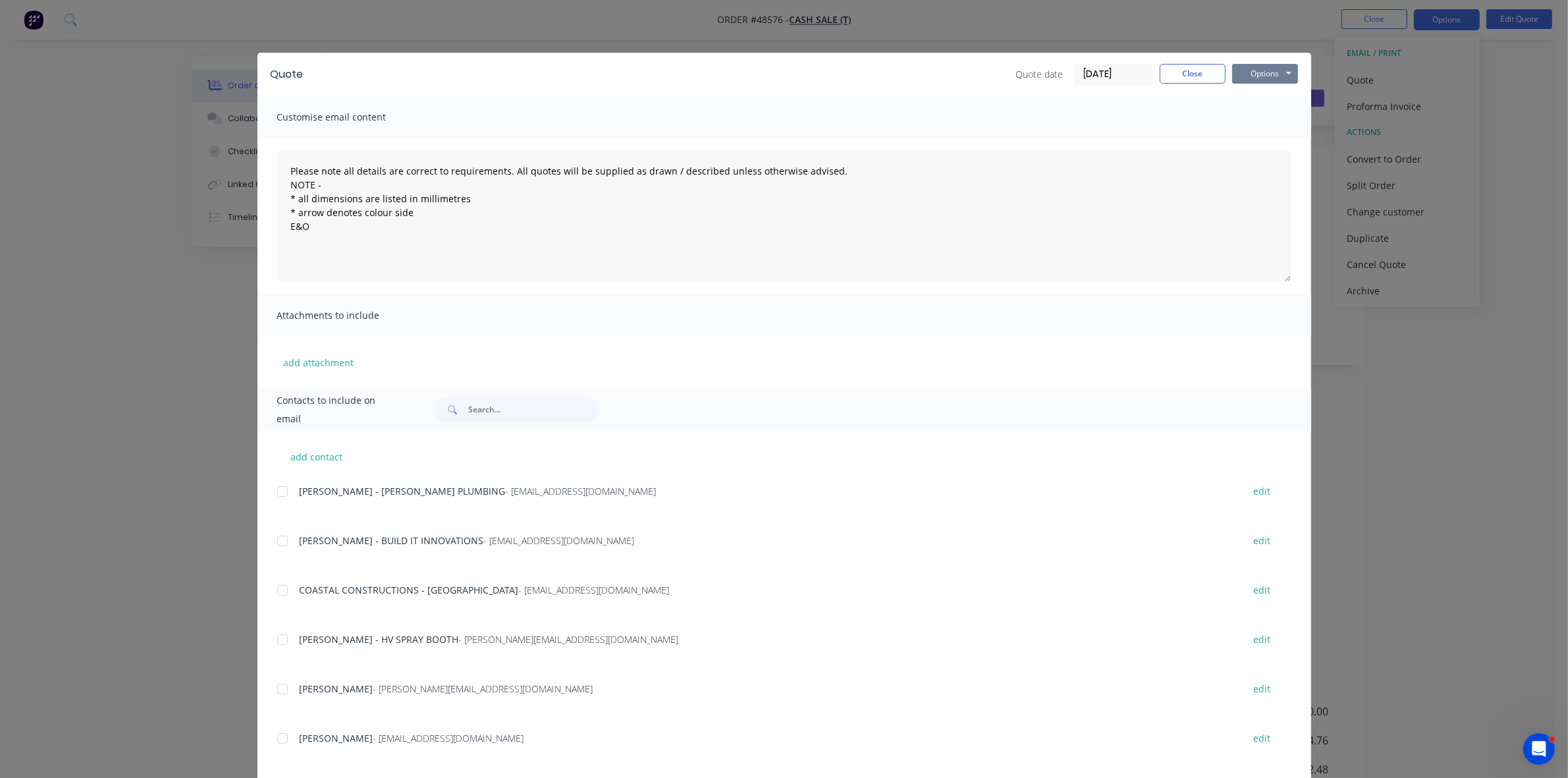
click at [1258, 70] on button "Options" at bounding box center [1265, 74] width 66 height 20
click at [1263, 114] on button "Print" at bounding box center [1274, 119] width 85 height 21
drag, startPoint x: 1163, startPoint y: 77, endPoint x: 1170, endPoint y: 76, distance: 7.1
click at [1167, 77] on button "Close" at bounding box center [1192, 74] width 66 height 20
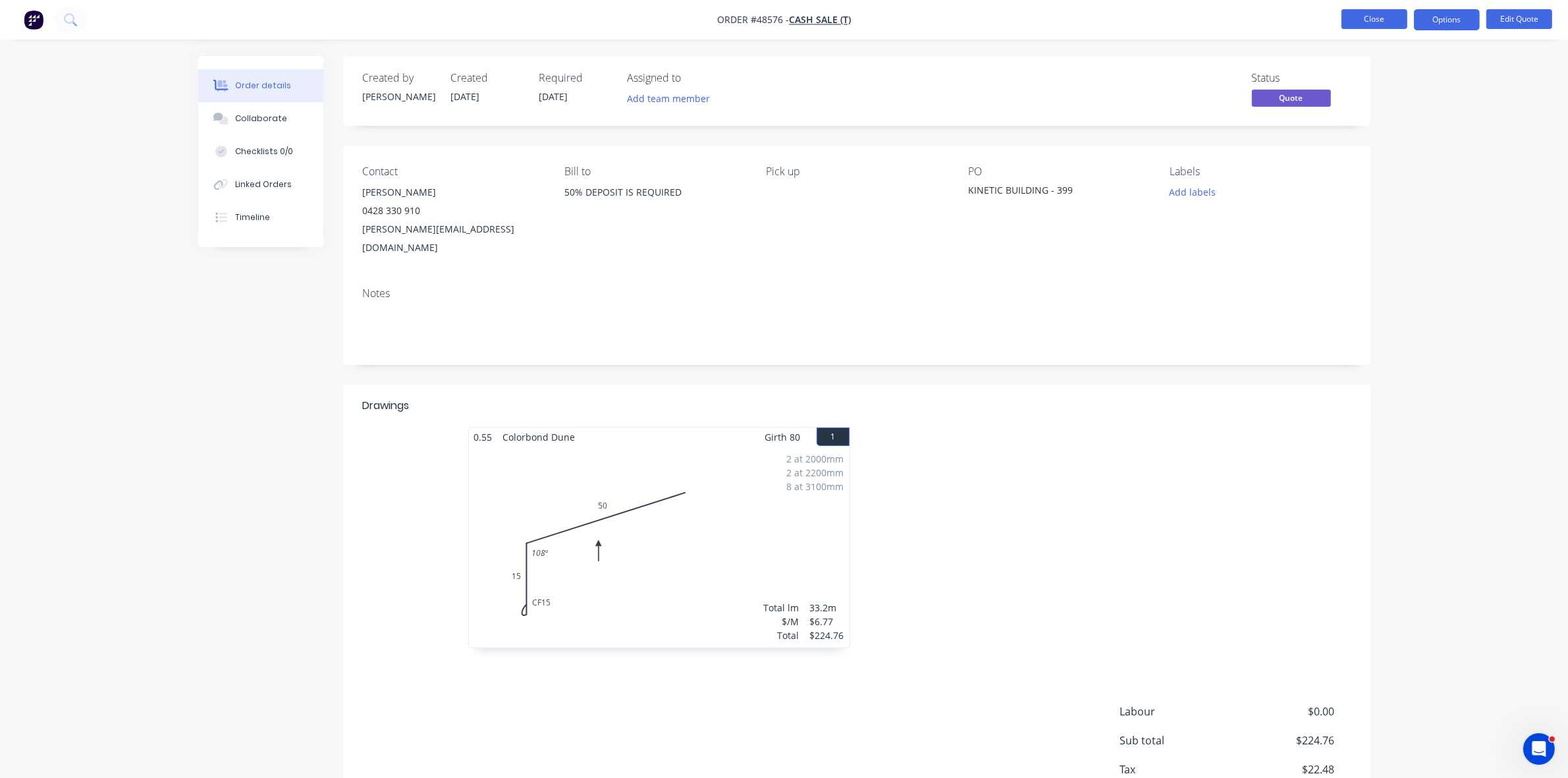
click at [1346, 25] on button "Close" at bounding box center [1375, 19] width 66 height 20
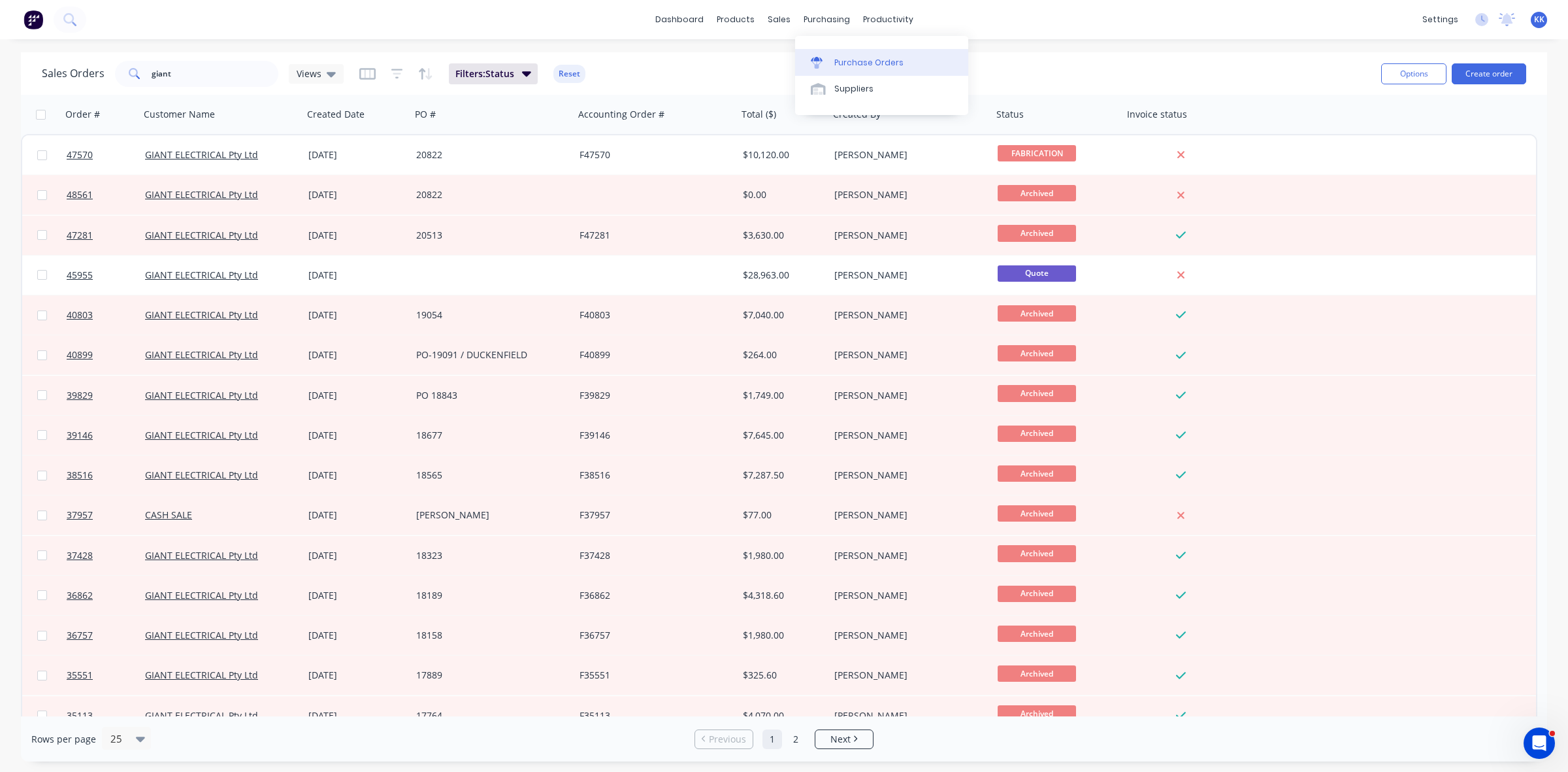
click at [841, 53] on link "Purchase Orders" at bounding box center [882, 63] width 173 height 26
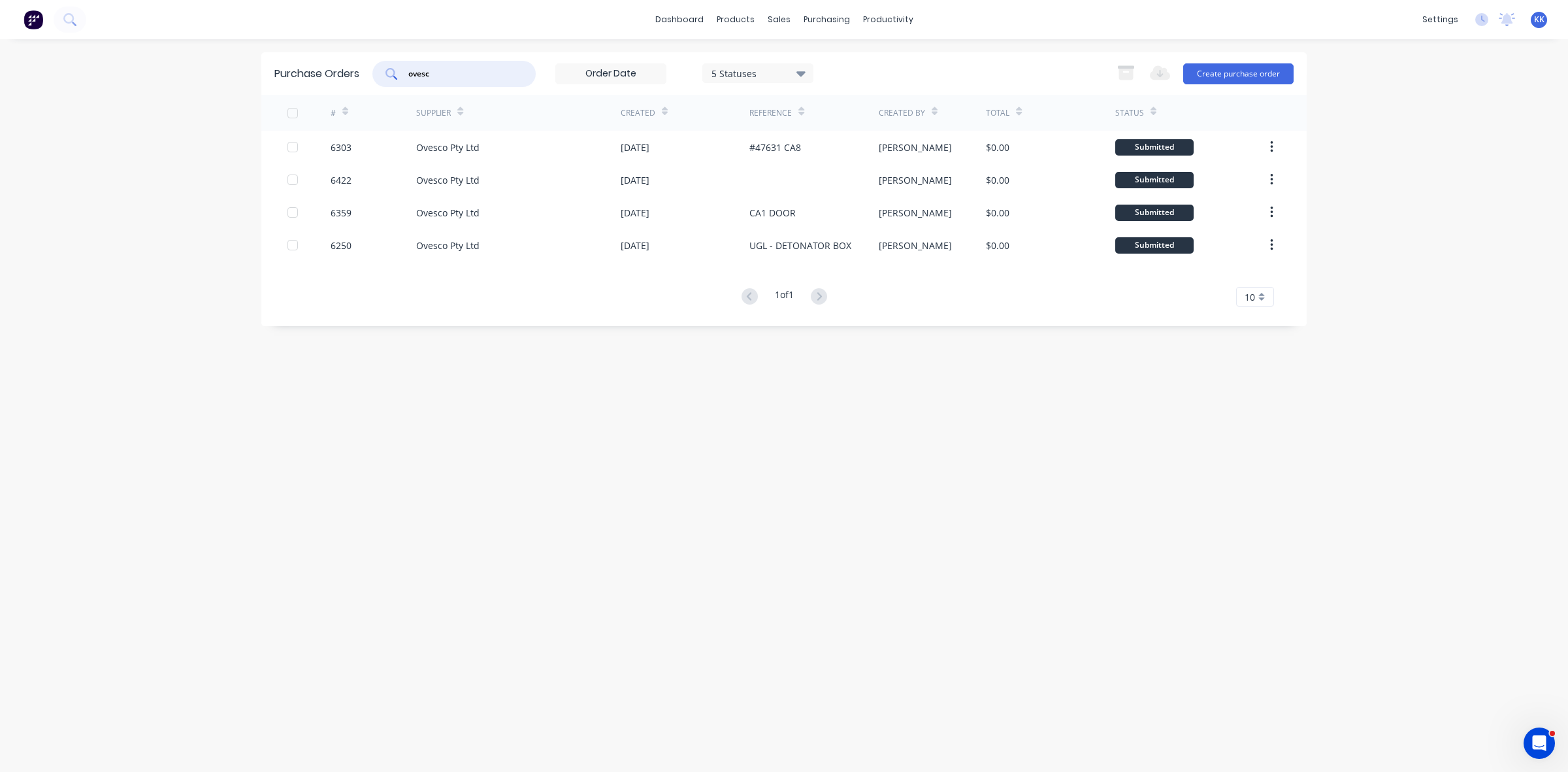
drag, startPoint x: 482, startPoint y: 71, endPoint x: 394, endPoint y: 71, distance: 88.0
click at [394, 71] on div "ovesc" at bounding box center [454, 74] width 163 height 26
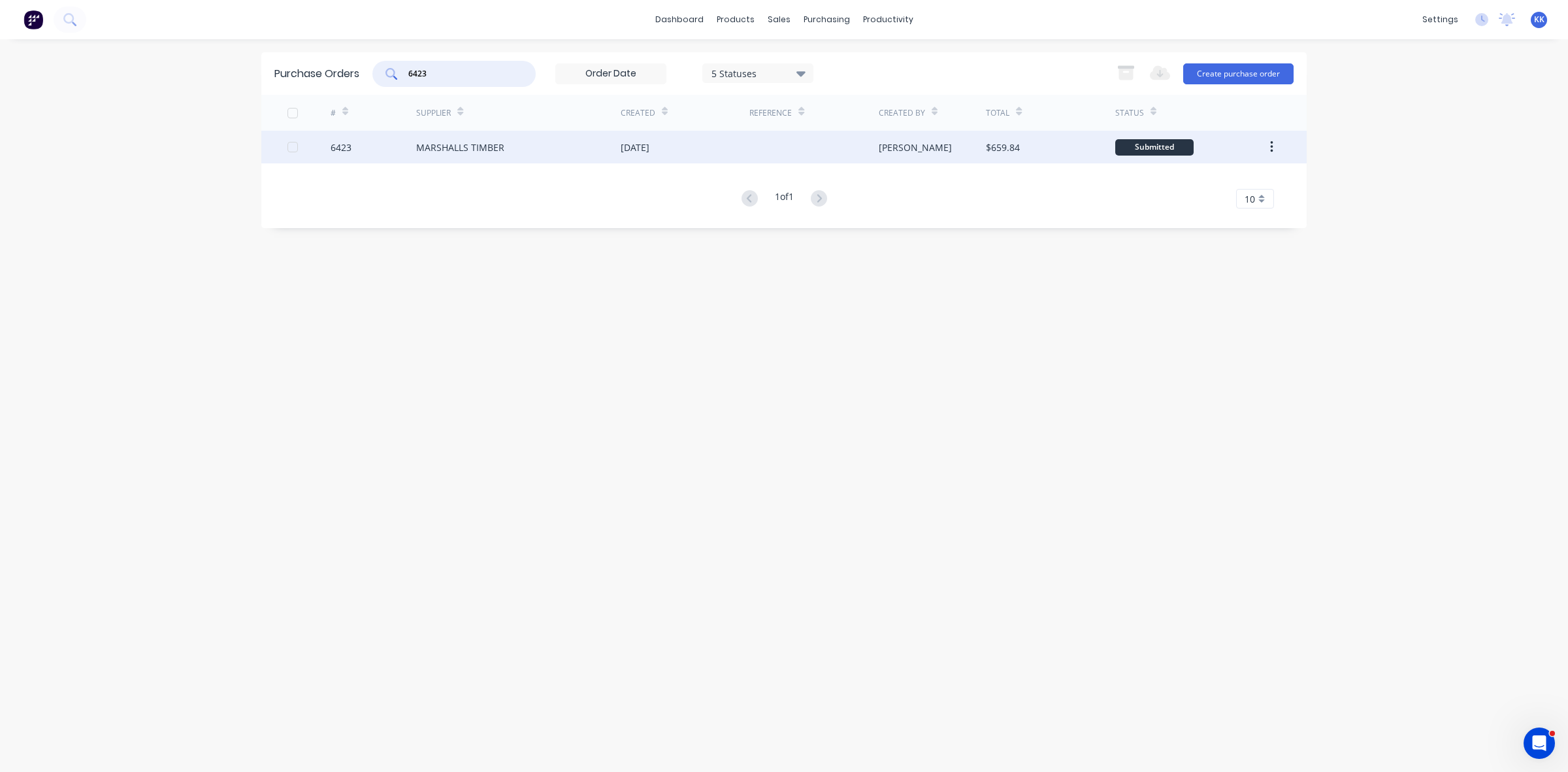
type input "6423"
click at [592, 157] on div "MARSHALLS TIMBER" at bounding box center [518, 147] width 205 height 33
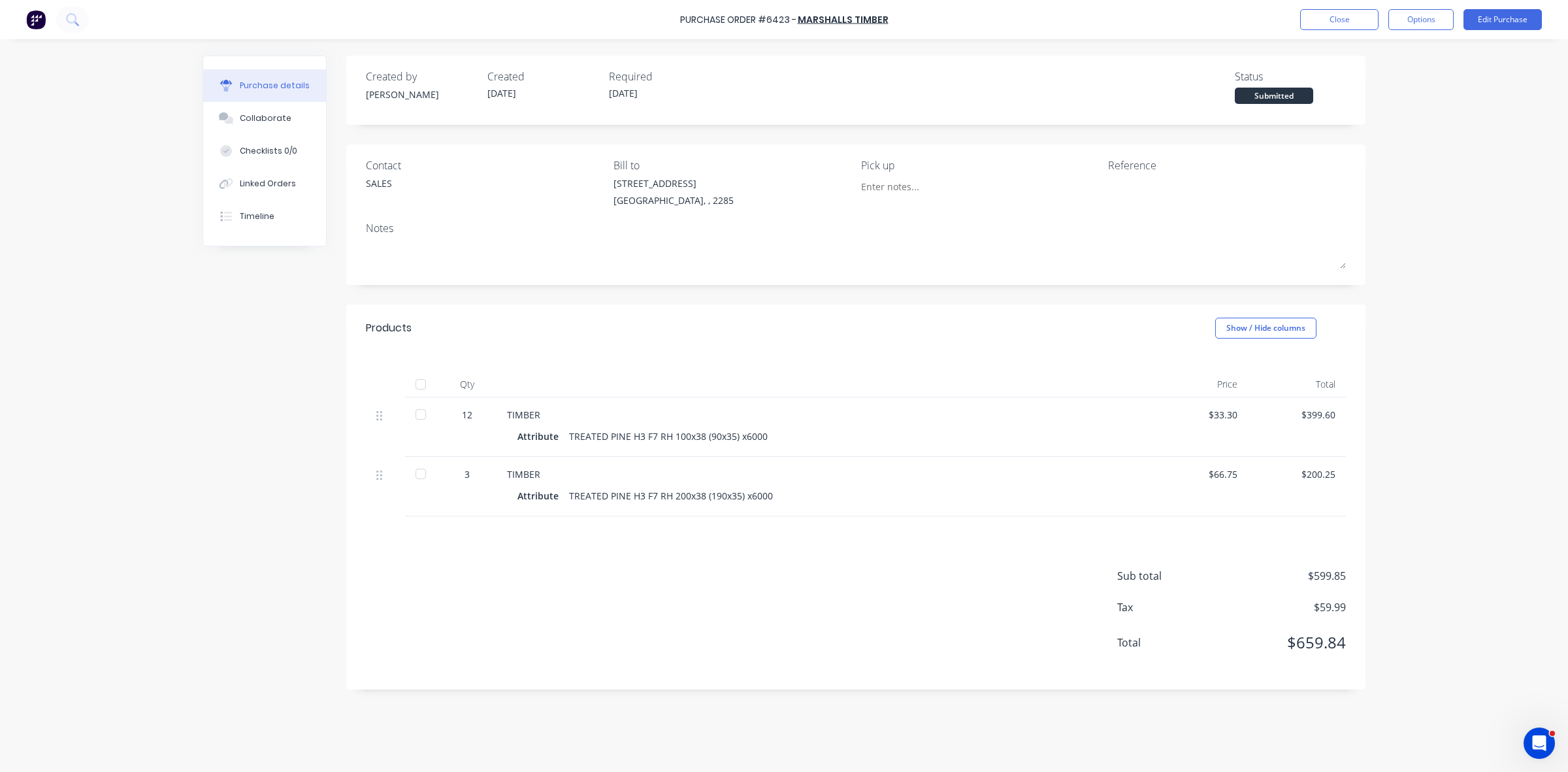
drag, startPoint x: 425, startPoint y: 382, endPoint x: 456, endPoint y: 388, distance: 31.6
click at [426, 383] on div at bounding box center [421, 384] width 26 height 26
click at [1321, 20] on button "Close" at bounding box center [1339, 19] width 79 height 21
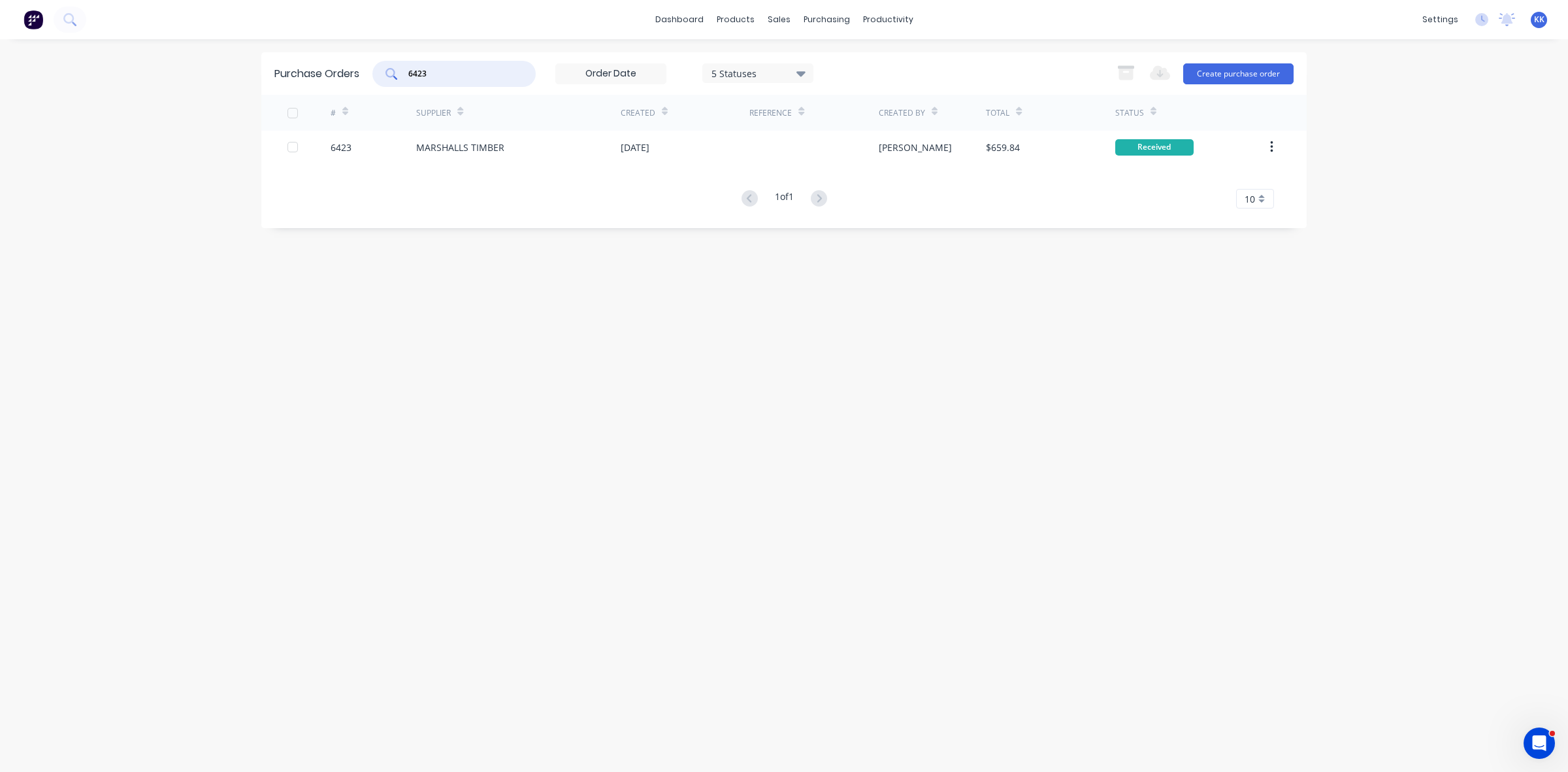
drag, startPoint x: 415, startPoint y: 73, endPoint x: 368, endPoint y: 77, distance: 47.2
click at [368, 77] on div "Purchase Orders 6423 5 Statuses 5 Statuses Export to Excel (XLSX) Create purcha…" at bounding box center [784, 73] width 1045 height 42
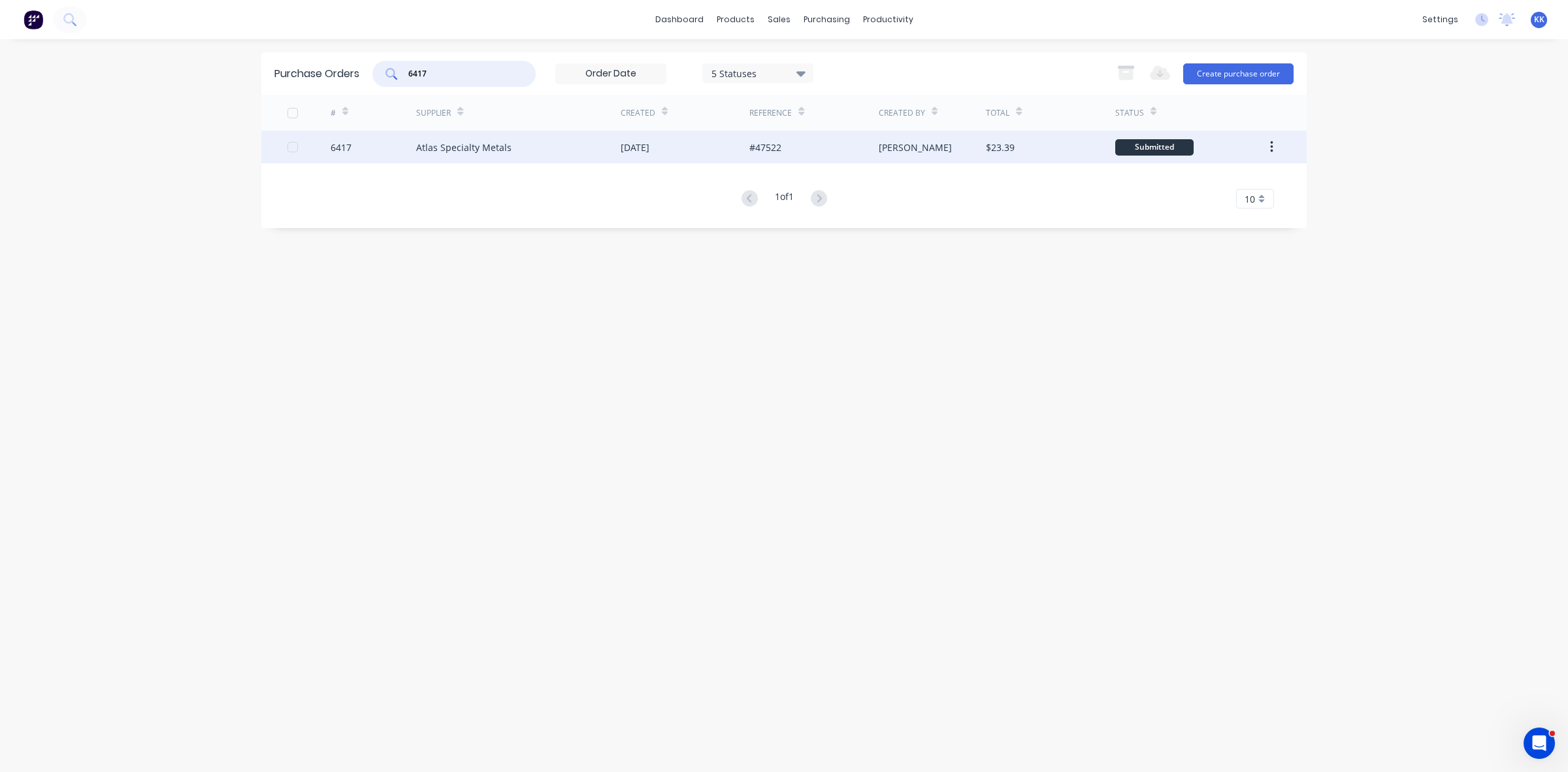
type input "6417"
click at [461, 145] on div "Atlas Specialty Metals" at bounding box center [464, 148] width 95 height 14
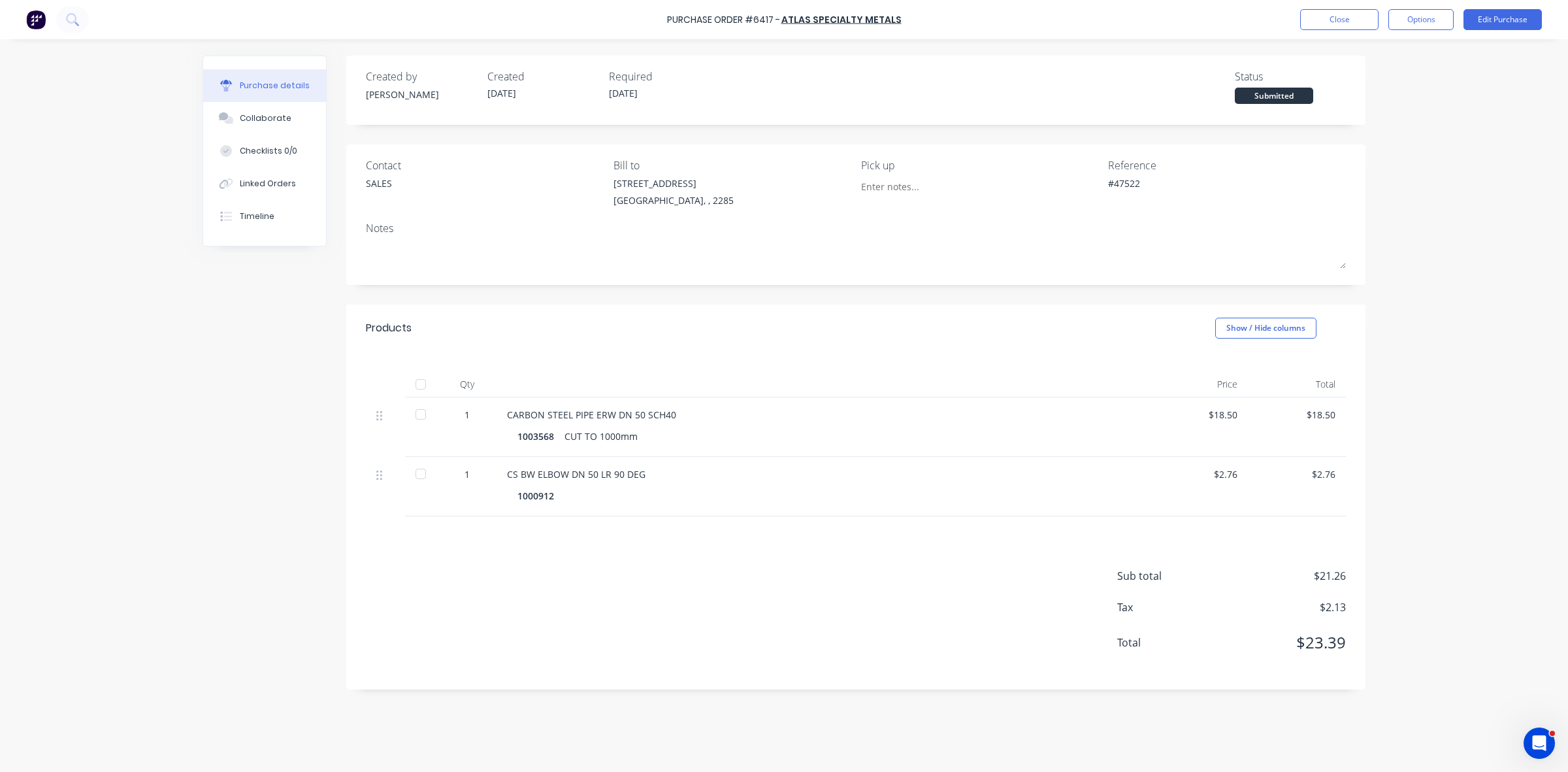
drag, startPoint x: 424, startPoint y: 383, endPoint x: 430, endPoint y: 393, distance: 11.7
click at [426, 383] on div at bounding box center [421, 384] width 26 height 26
type textarea "x"
click at [1334, 20] on button "Close" at bounding box center [1339, 19] width 79 height 21
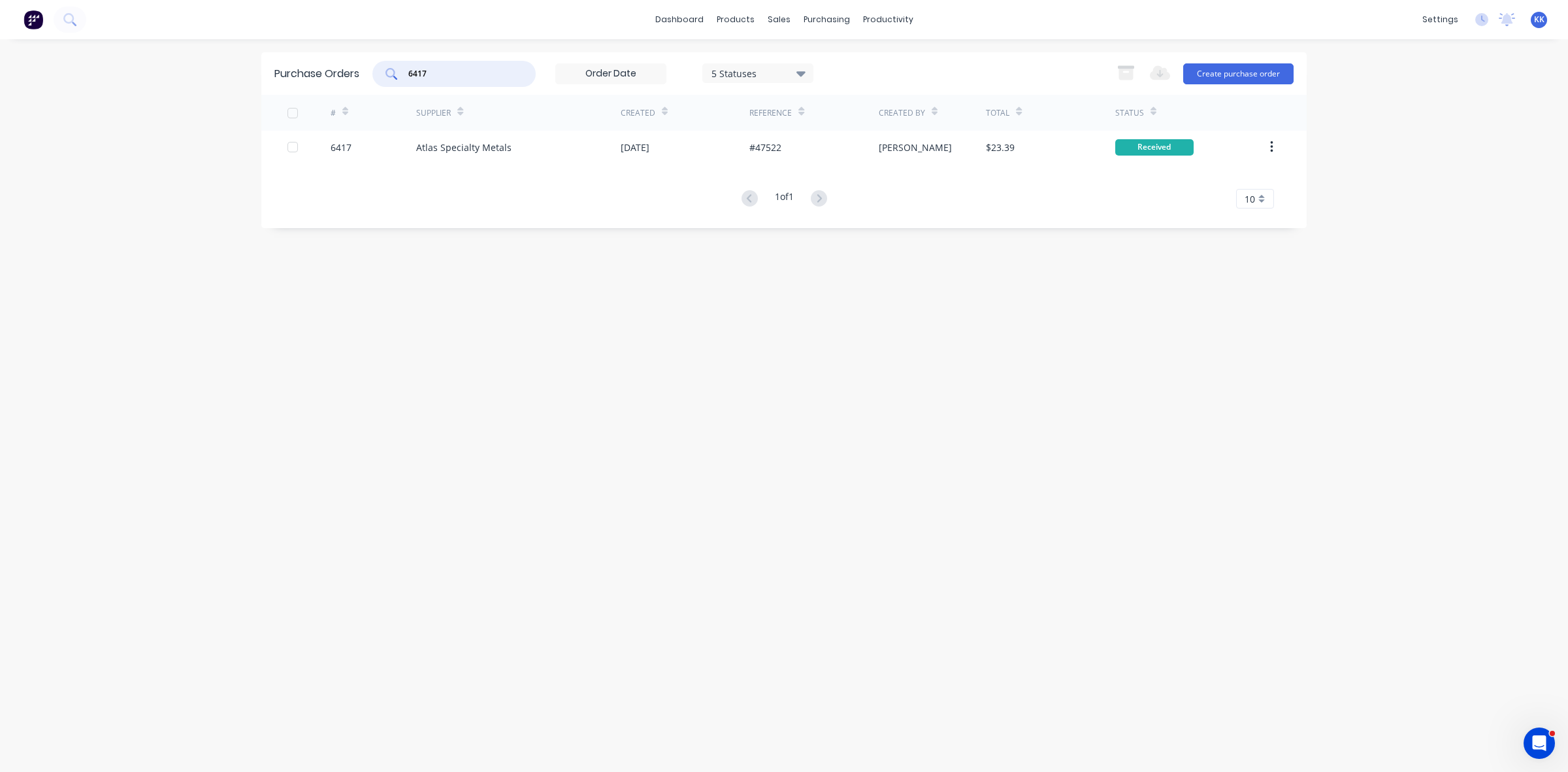
drag, startPoint x: 475, startPoint y: 70, endPoint x: 386, endPoint y: 75, distance: 89.1
click at [386, 75] on div "6417" at bounding box center [454, 74] width 163 height 26
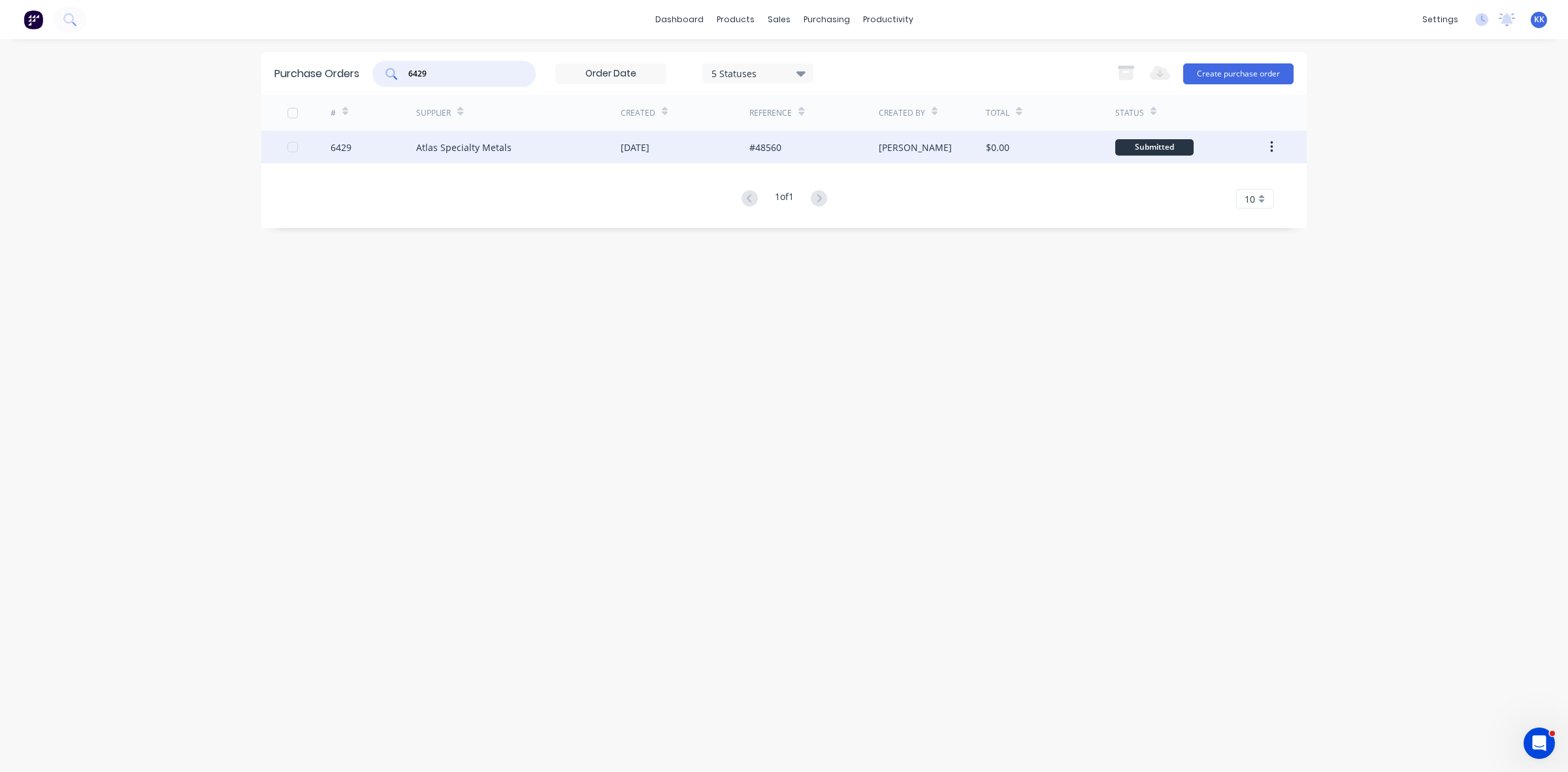
type input "6429"
click at [528, 149] on div "Atlas Specialty Metals" at bounding box center [518, 147] width 205 height 33
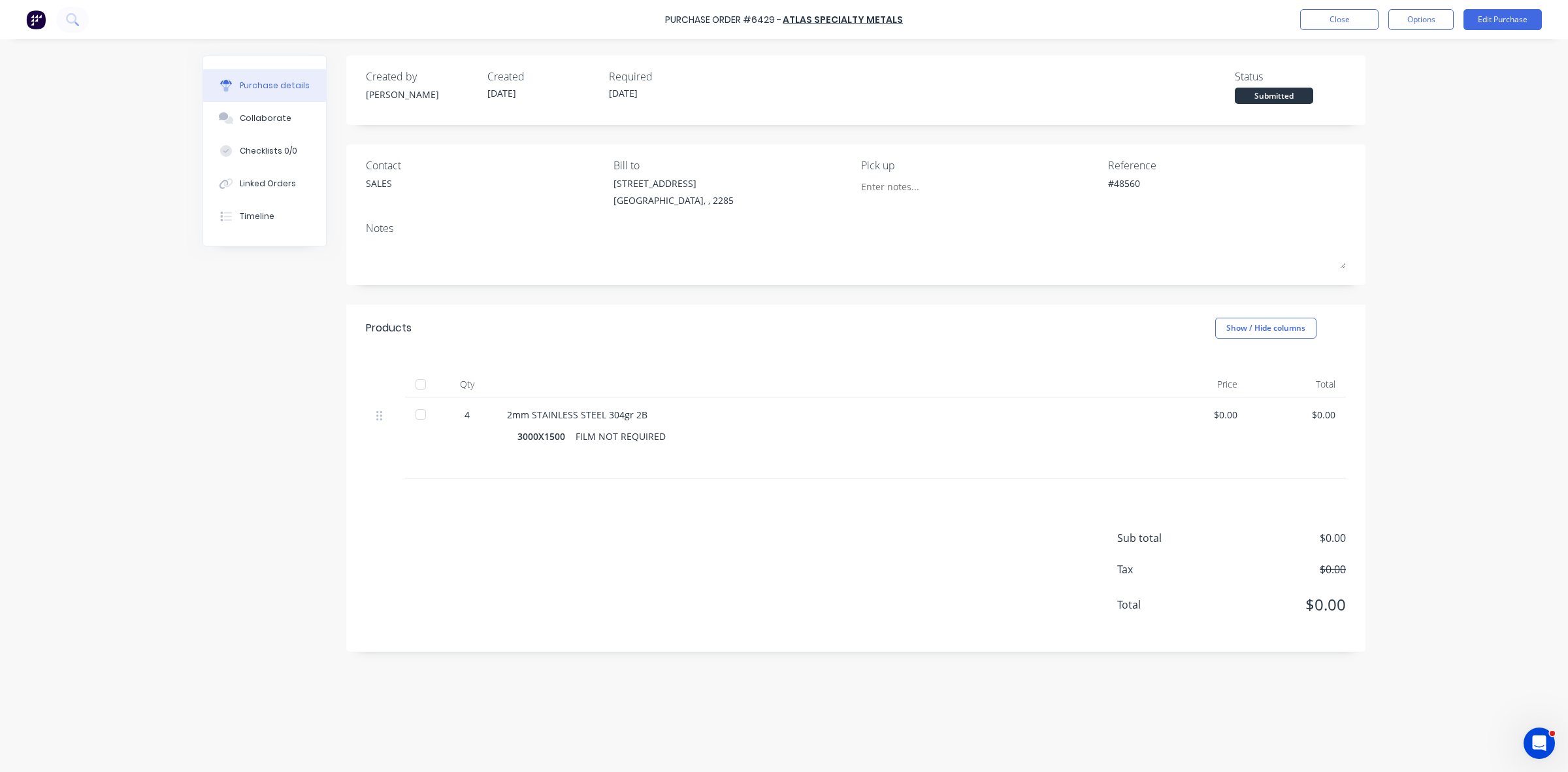
click at [417, 379] on div at bounding box center [421, 384] width 26 height 26
type textarea "x"
click at [1353, 19] on button "Close" at bounding box center [1339, 19] width 79 height 21
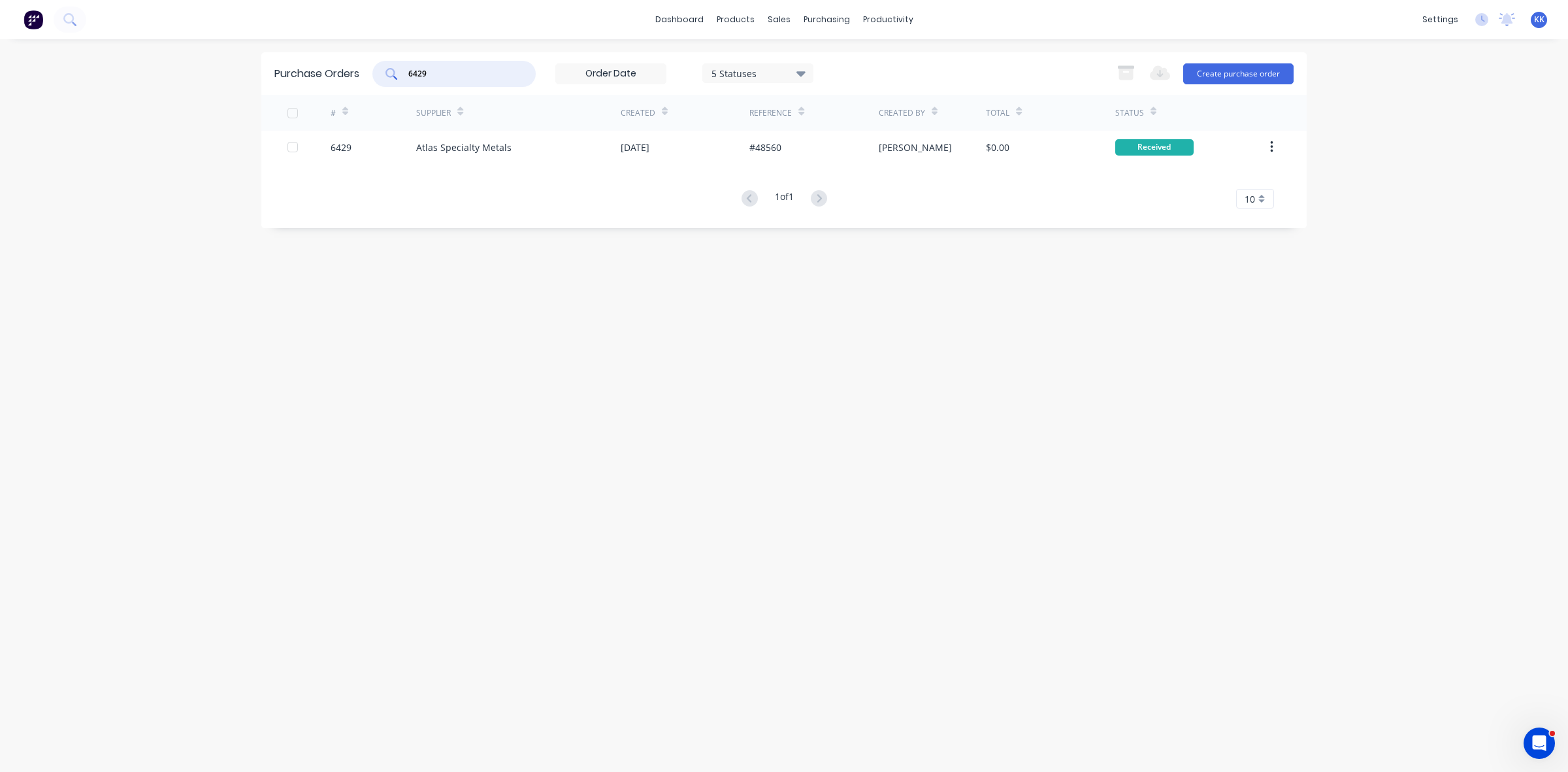
drag, startPoint x: 464, startPoint y: 73, endPoint x: 384, endPoint y: 64, distance: 80.5
click at [388, 69] on div "6429" at bounding box center [454, 74] width 163 height 26
drag, startPoint x: 456, startPoint y: 71, endPoint x: 371, endPoint y: 57, distance: 86.1
click at [386, 67] on div "10499" at bounding box center [454, 74] width 163 height 26
type input "auto"
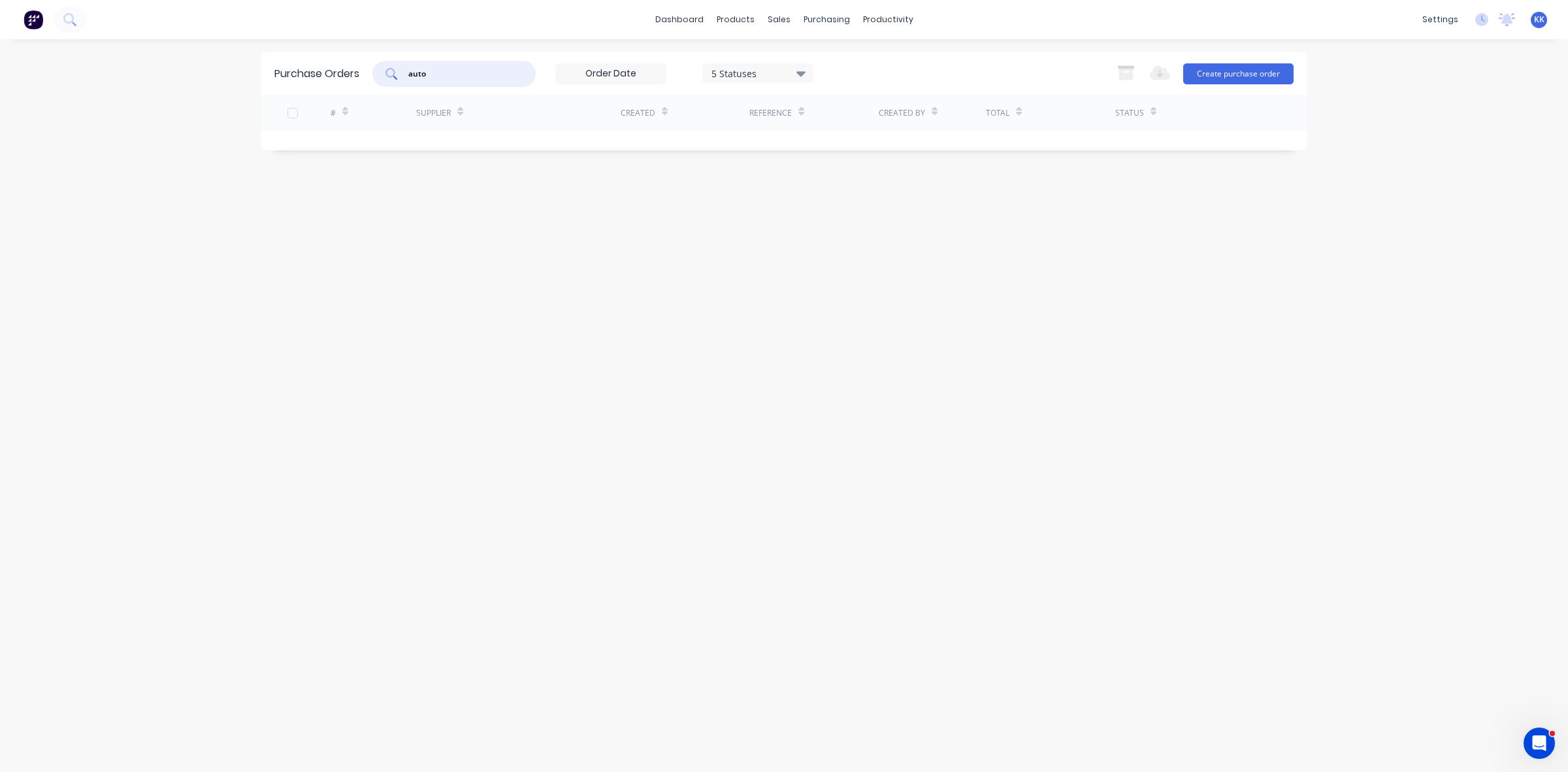
click at [735, 71] on div "5 Statuses" at bounding box center [758, 73] width 94 height 14
drag, startPoint x: 847, startPoint y: 108, endPoint x: 675, endPoint y: 148, distance: 176.6
click at [847, 107] on div at bounding box center [847, 108] width 26 height 26
click at [392, 206] on div "Purchase Orders auto 7 Statuses 7 Statuses Export to Excel (XLSX) Create purcha…" at bounding box center [784, 405] width 1045 height 707
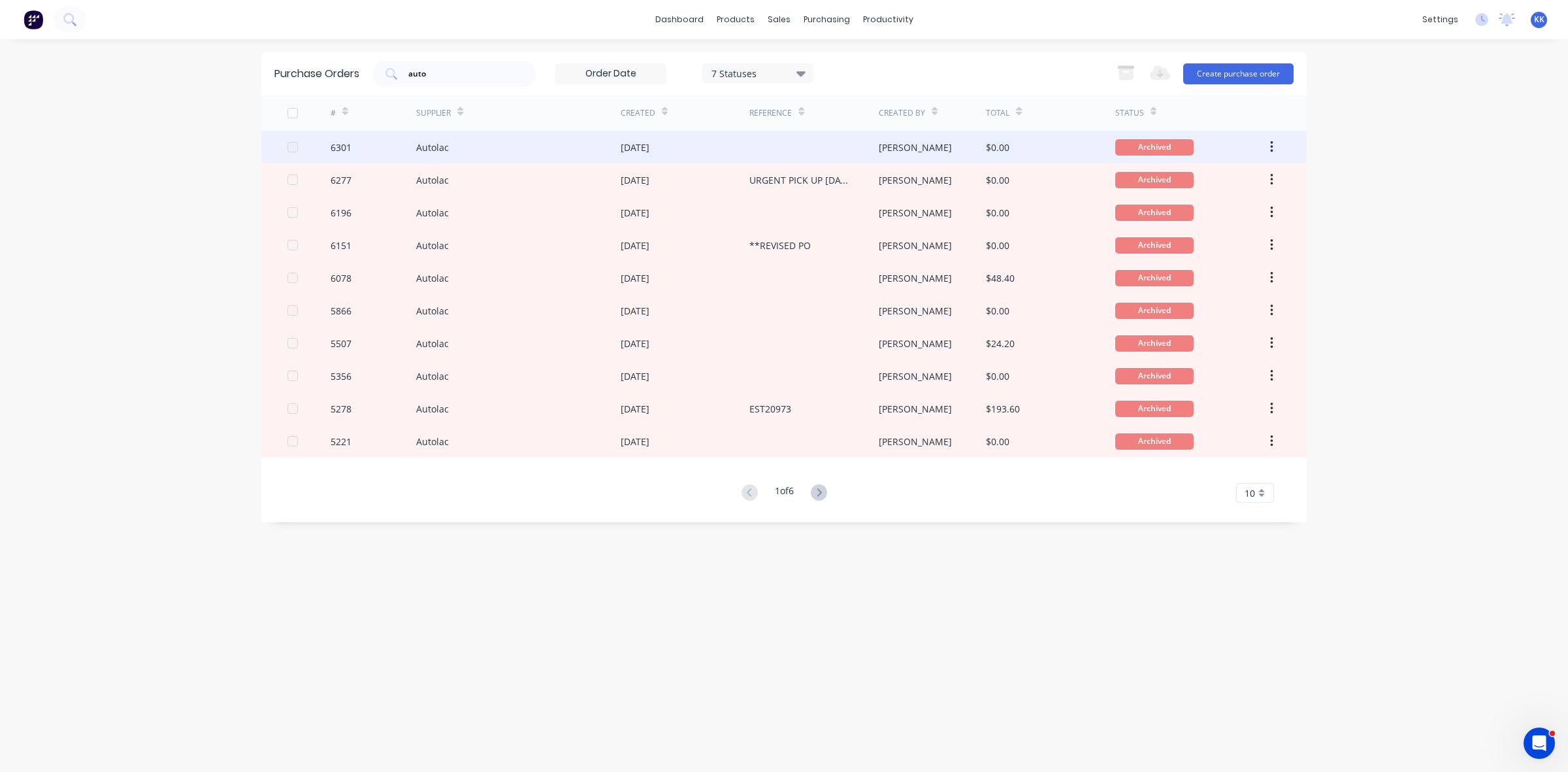
click at [449, 148] on div "Autolac" at bounding box center [518, 147] width 205 height 33
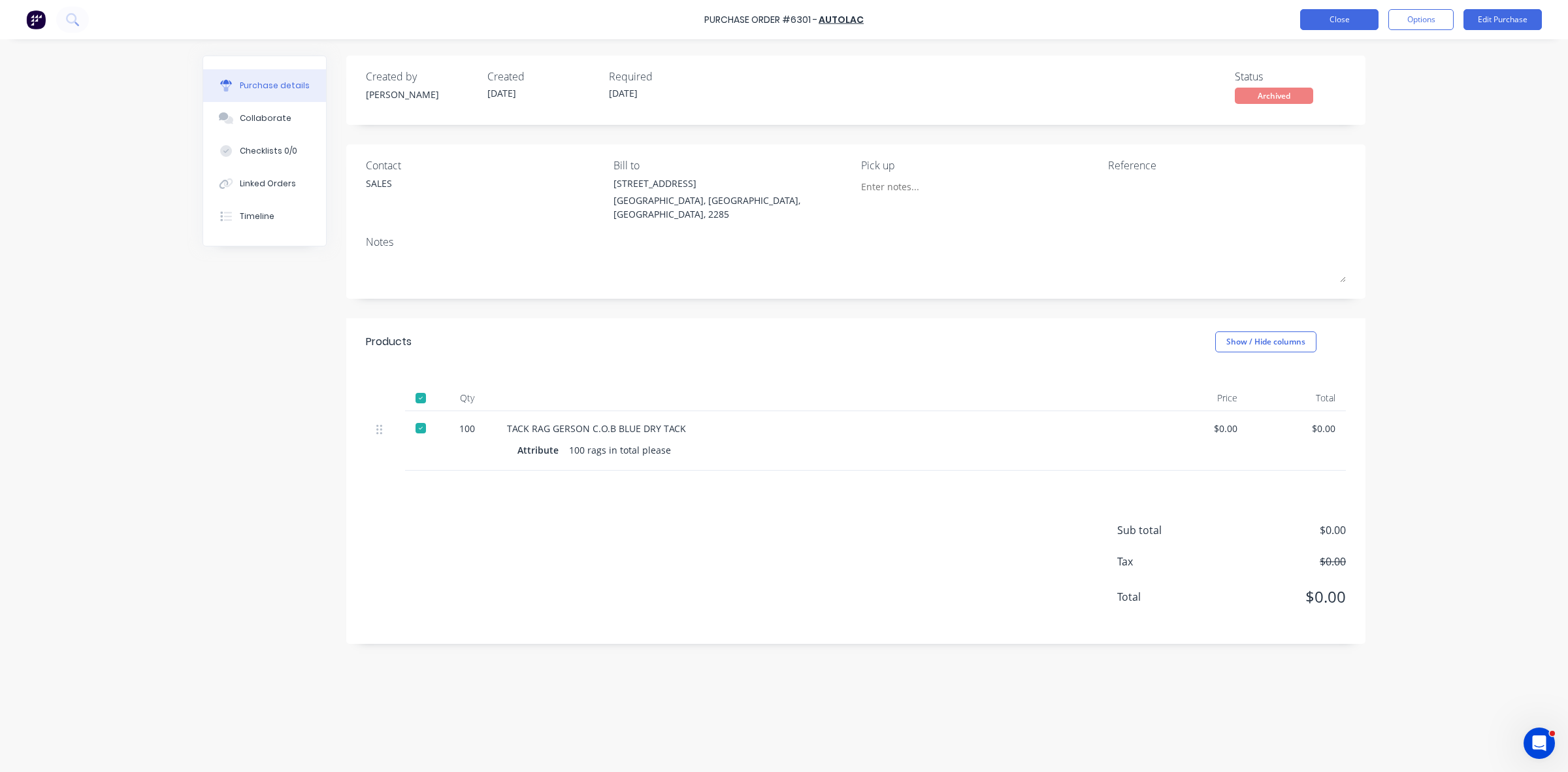
click at [1343, 18] on button "Close" at bounding box center [1339, 19] width 79 height 21
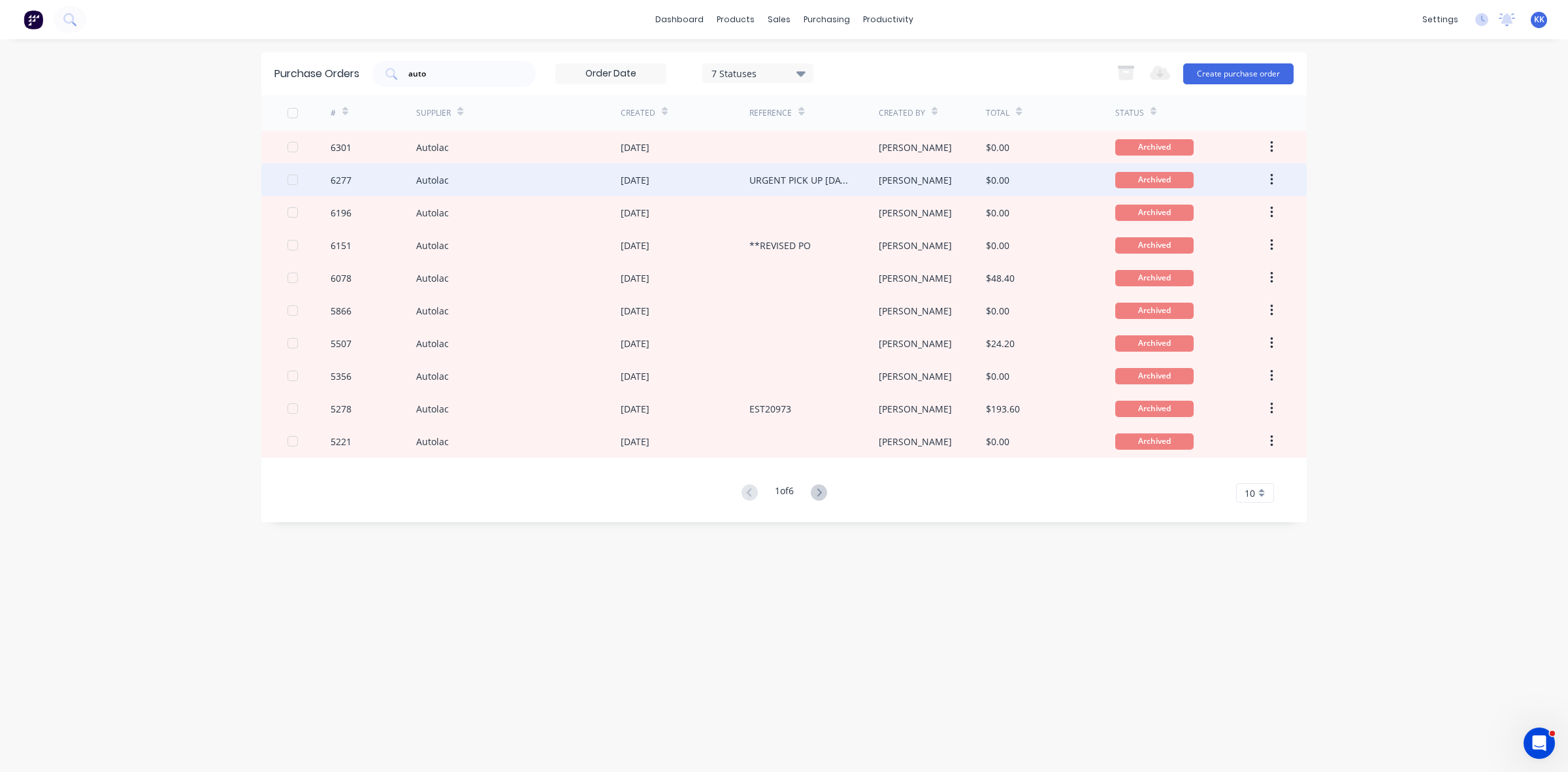
click at [479, 187] on div "Autolac" at bounding box center [518, 179] width 205 height 33
type textarea "x"
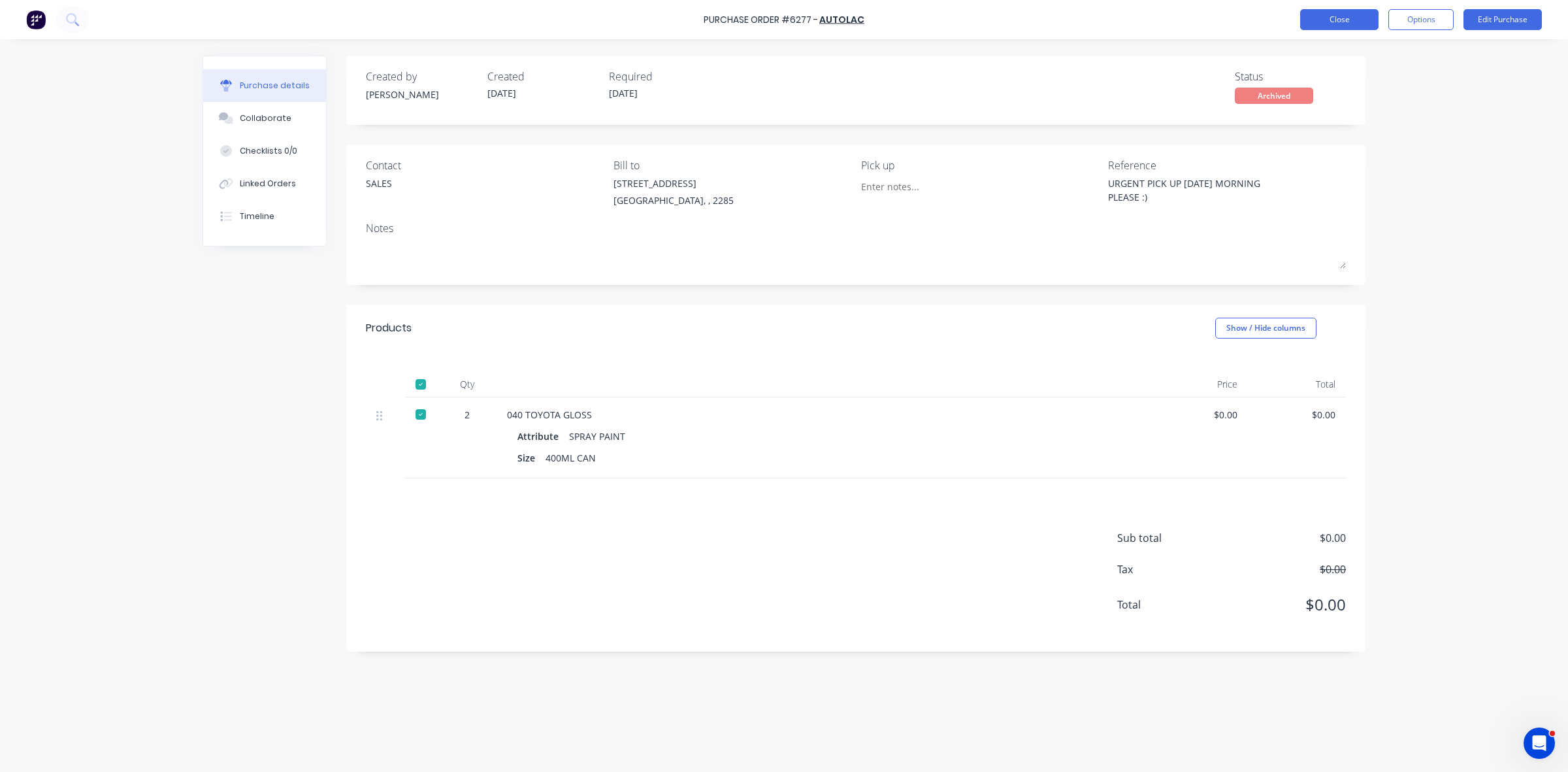
click at [1314, 25] on button "Close" at bounding box center [1339, 19] width 79 height 21
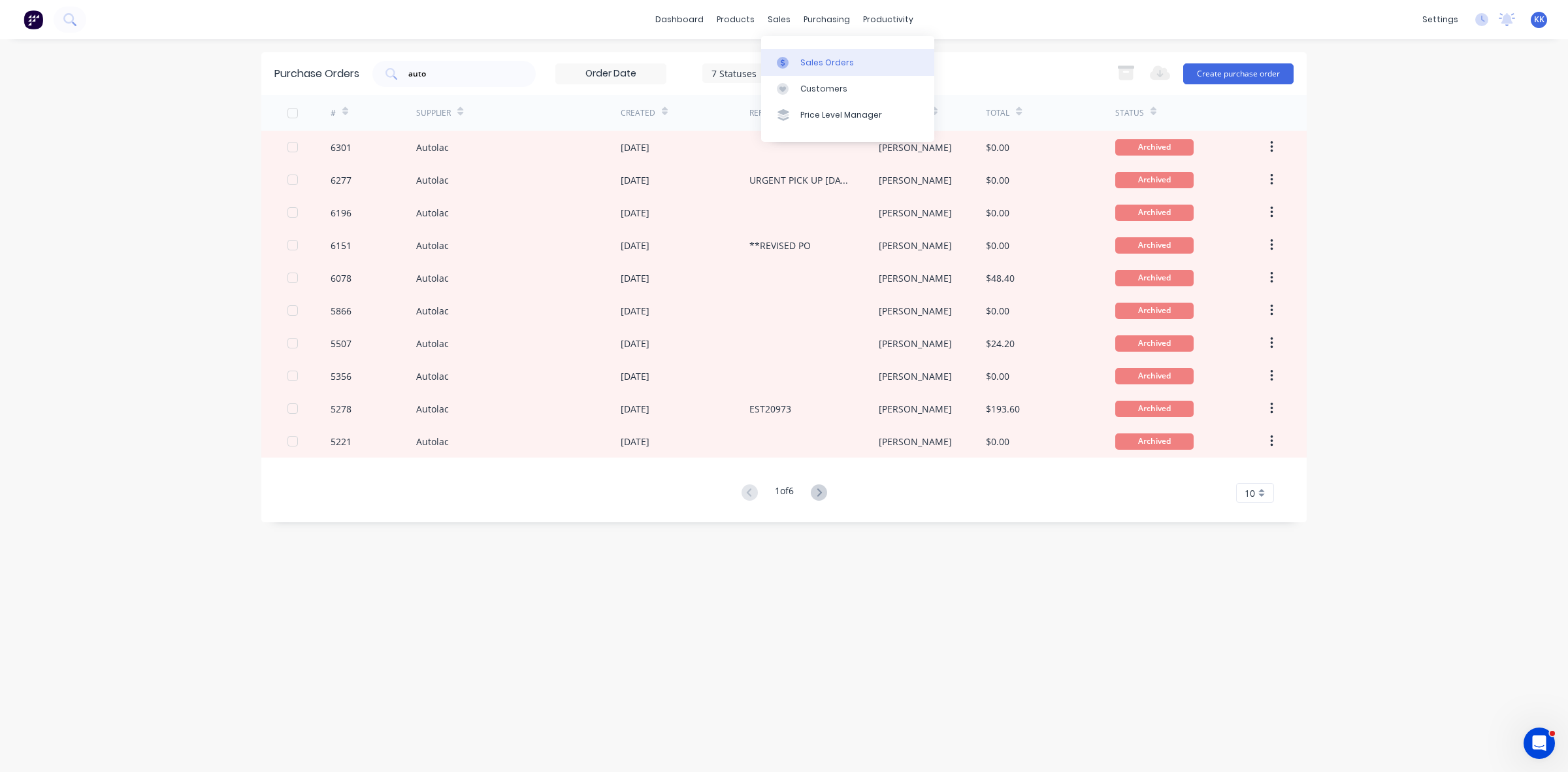
click at [801, 62] on div "Sales Orders" at bounding box center [827, 62] width 54 height 11
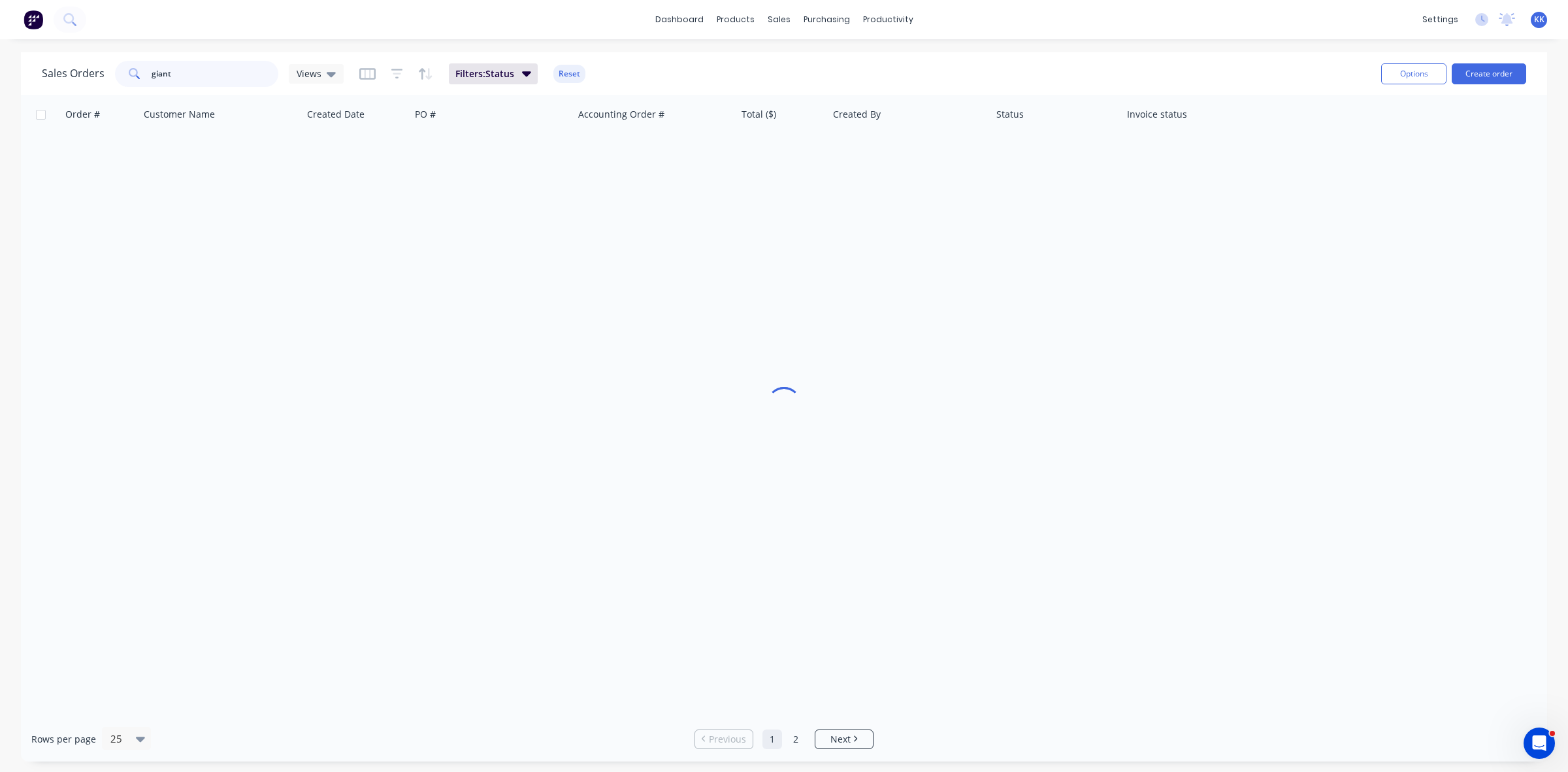
drag, startPoint x: 177, startPoint y: 77, endPoint x: 140, endPoint y: 79, distance: 37.1
click at [140, 79] on div "giant" at bounding box center [196, 74] width 163 height 26
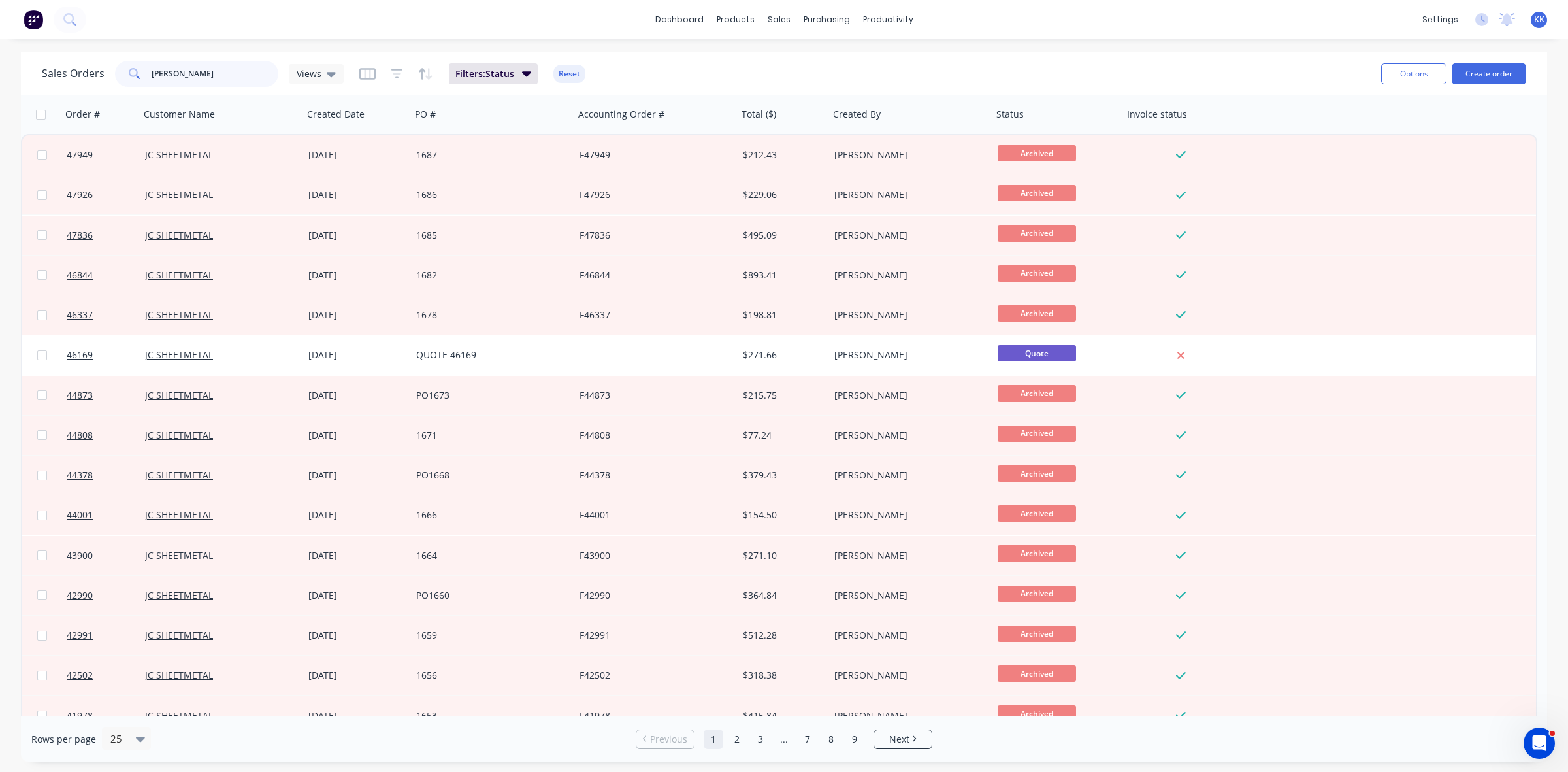
type input "[PERSON_NAME]"
click at [1477, 74] on button "Create order" at bounding box center [1489, 74] width 74 height 21
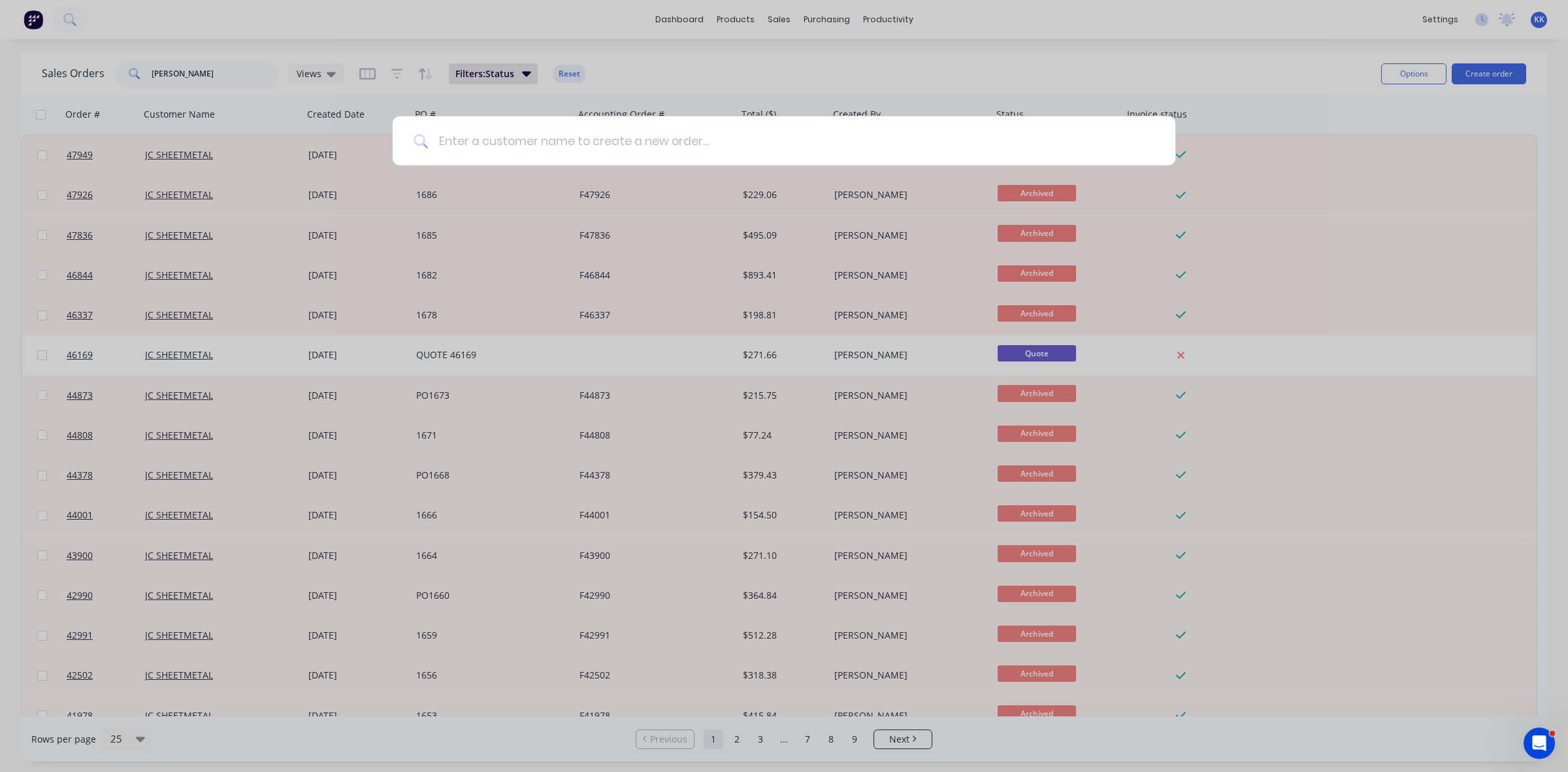
click at [507, 145] on input at bounding box center [791, 141] width 727 height 49
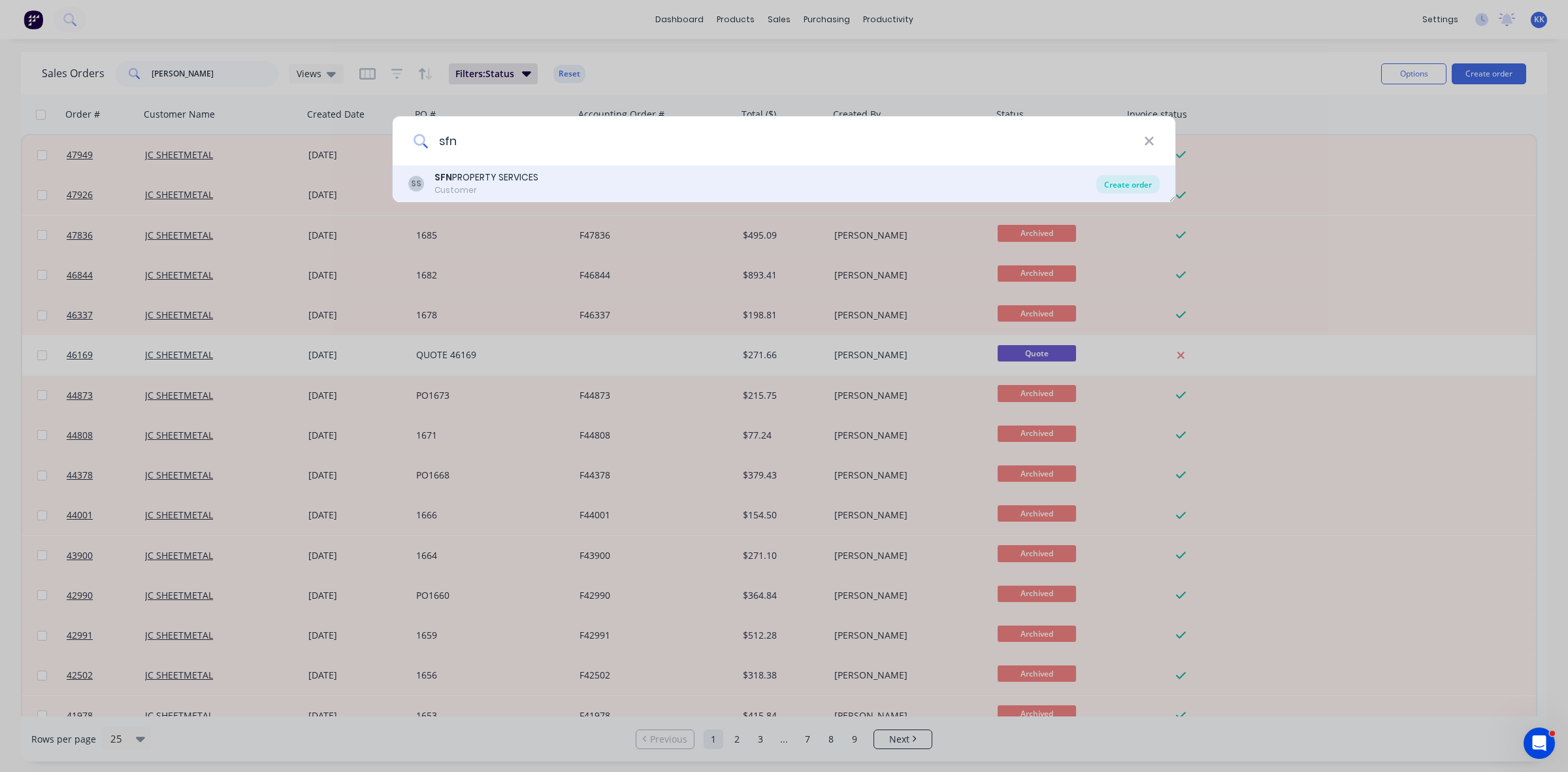
type input "sfn"
click at [1121, 188] on div "Create order" at bounding box center [1128, 184] width 64 height 19
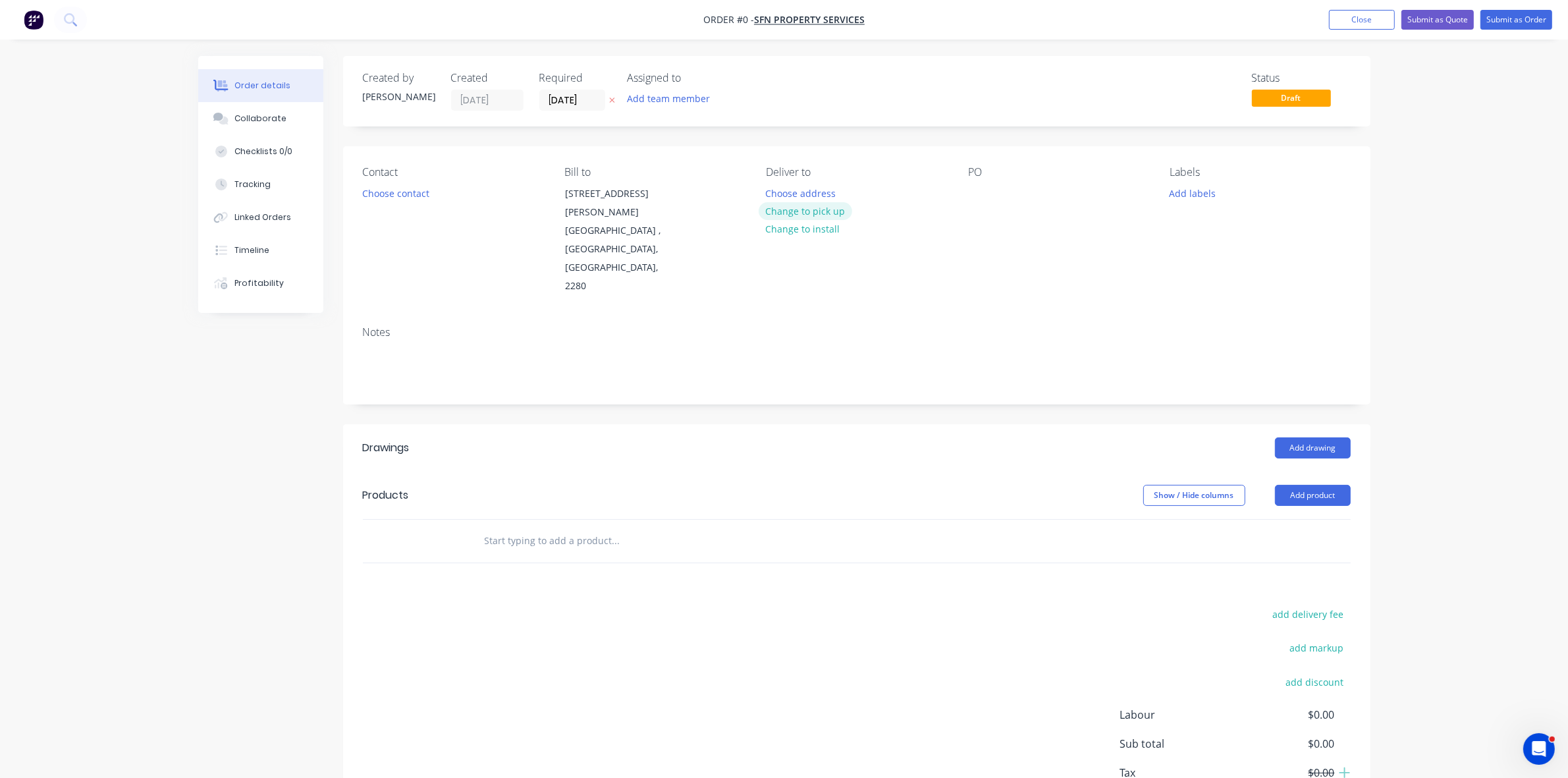
click at [819, 209] on button "Change to pick up" at bounding box center [805, 211] width 93 height 18
click at [392, 199] on button "Choose contact" at bounding box center [395, 193] width 81 height 18
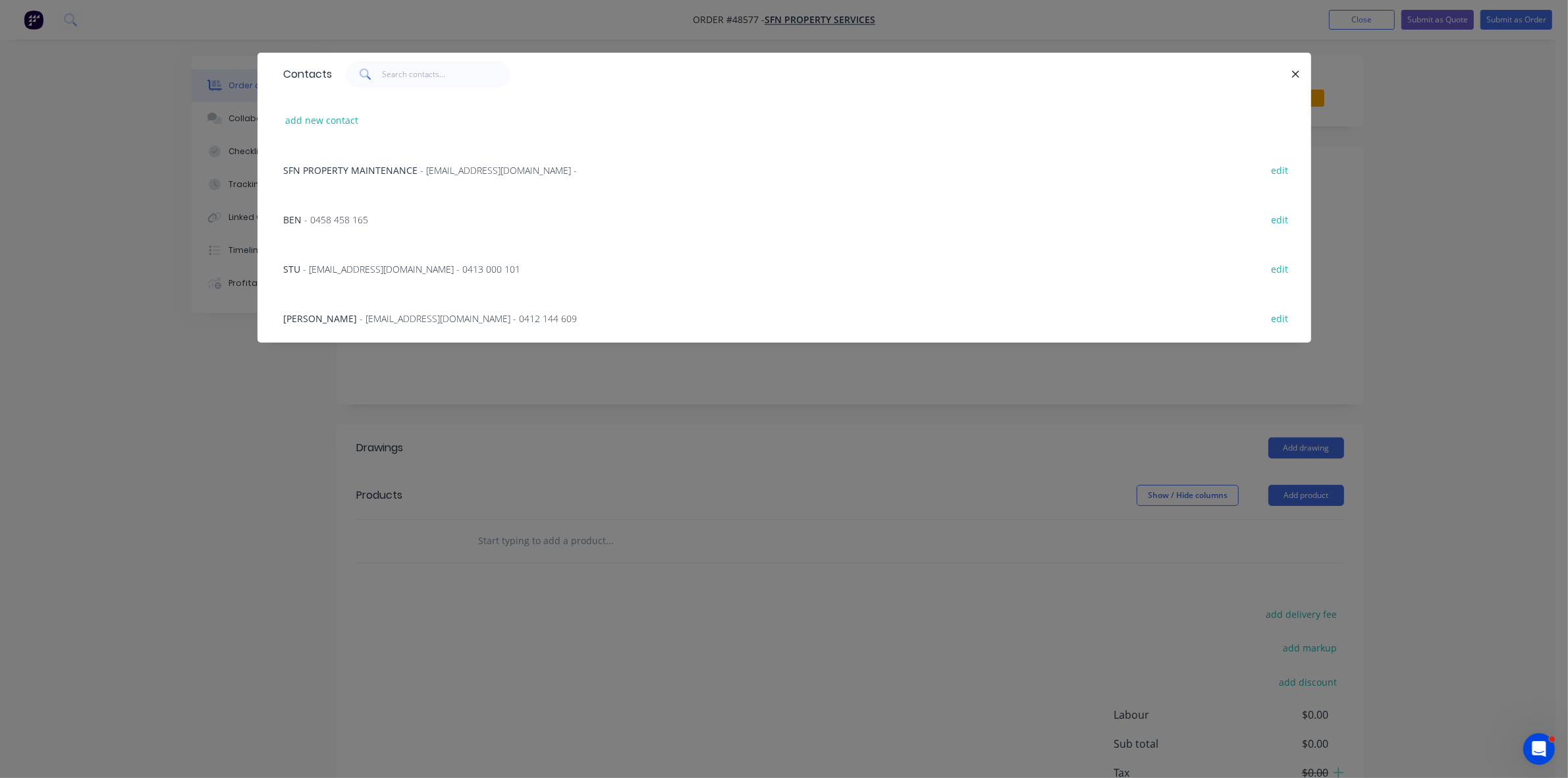
click at [374, 273] on span "- [EMAIL_ADDRESS][DOMAIN_NAME] - 0413 000 101" at bounding box center [412, 269] width 217 height 12
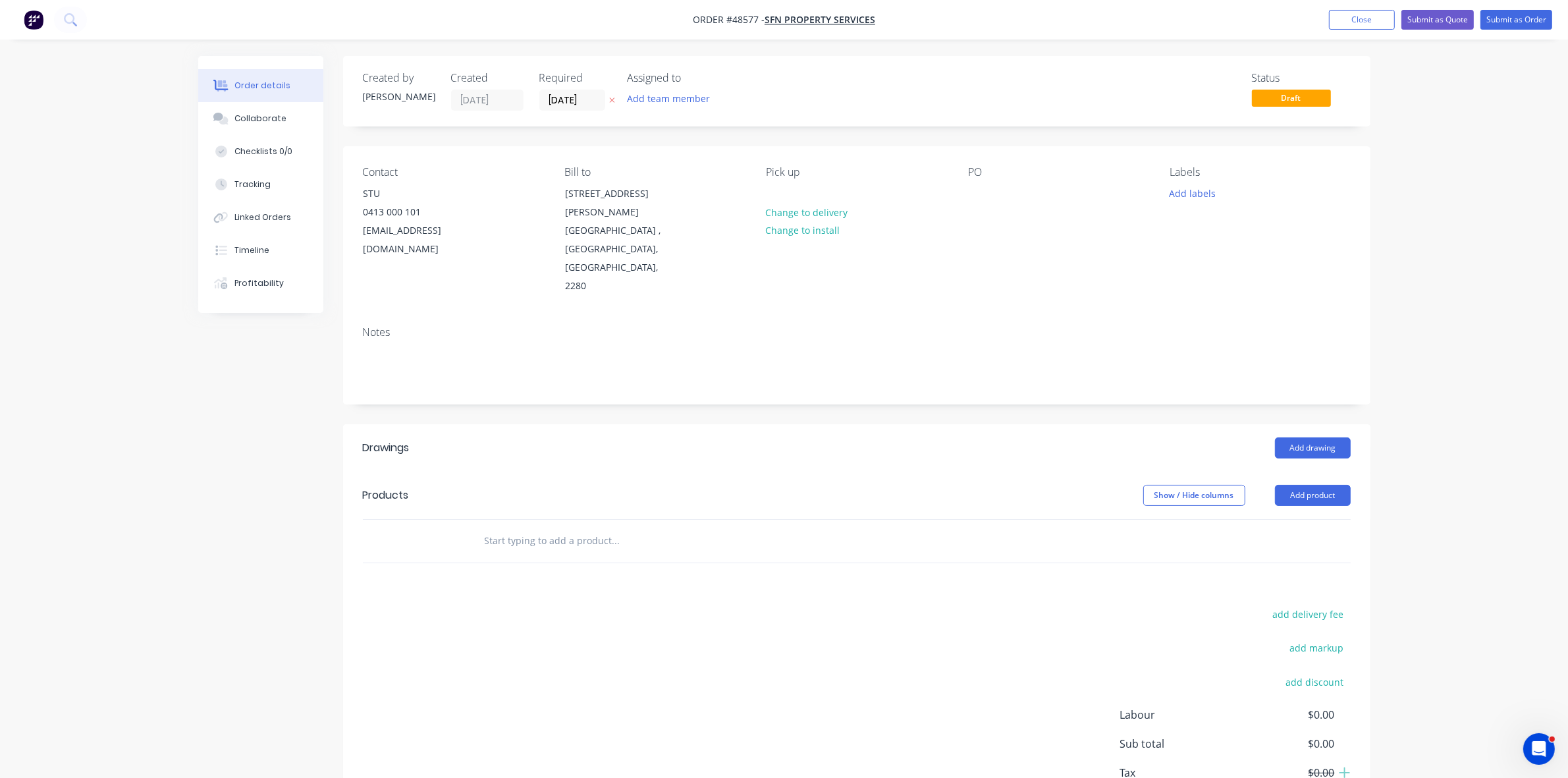
click at [959, 197] on div "Contact STU [PHONE_NUMBER] [EMAIL_ADDRESS][DOMAIN_NAME] Bill to [STREET_ADDRESS…" at bounding box center [857, 231] width 1028 height 169
click at [970, 198] on div at bounding box center [979, 193] width 21 height 19
click at [583, 109] on label "[DATE]" at bounding box center [572, 101] width 66 height 21
click at [583, 109] on input "[DATE]" at bounding box center [572, 100] width 65 height 20
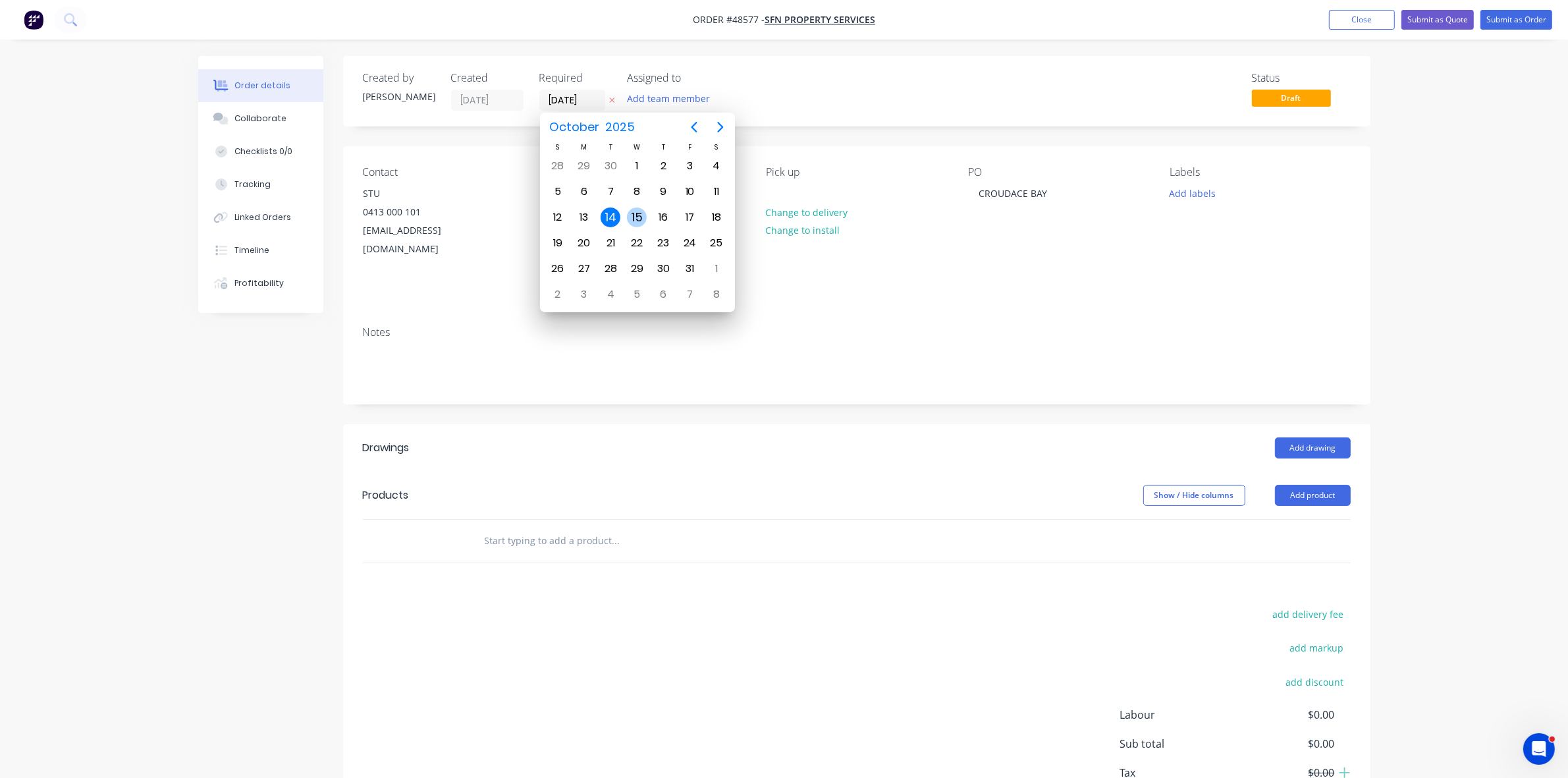
drag, startPoint x: 633, startPoint y: 216, endPoint x: 749, endPoint y: 262, distance: 124.8
click at [634, 216] on div "15" at bounding box center [637, 217] width 20 height 20
type input "[DATE]"
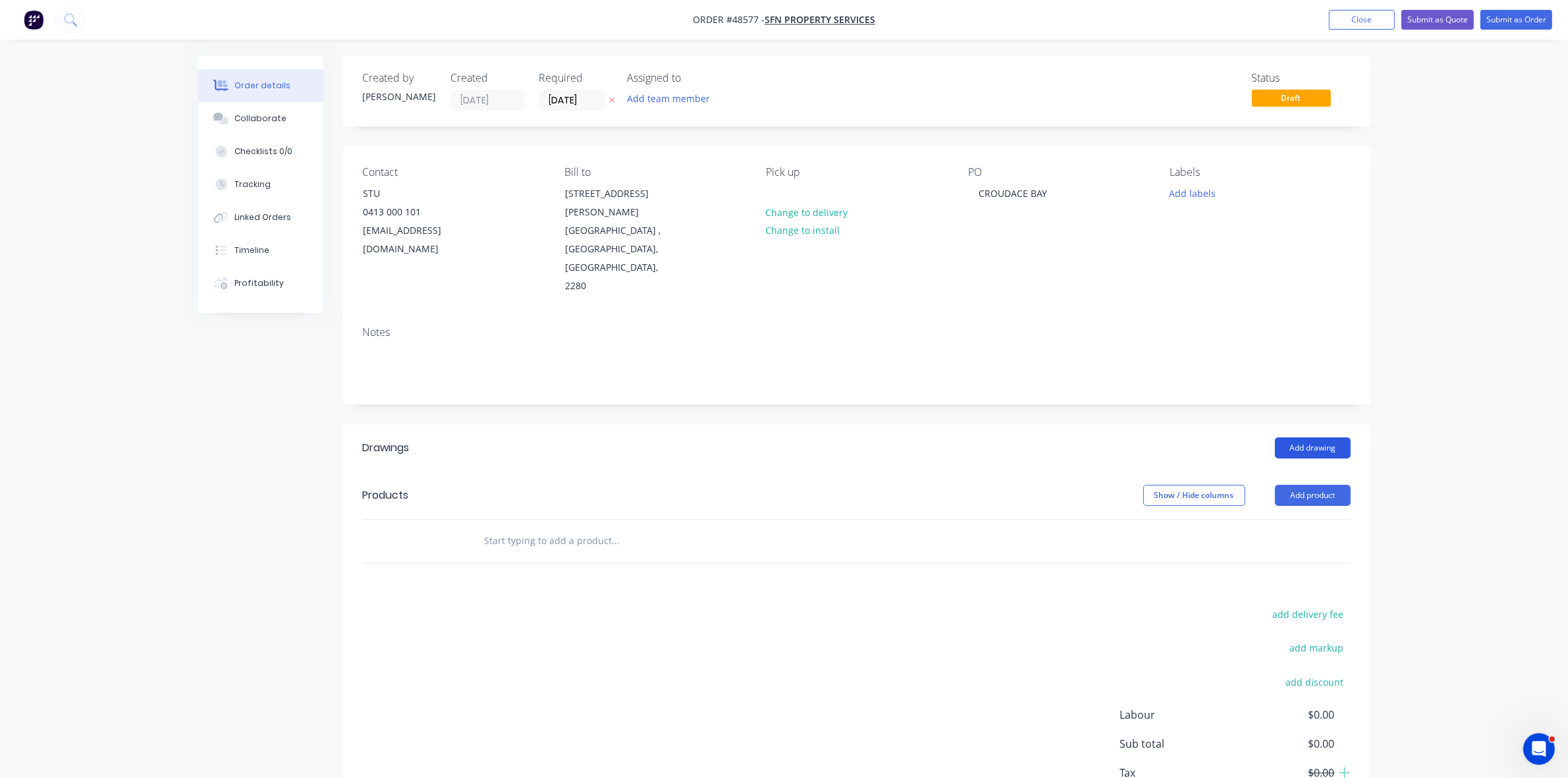
click at [1340, 437] on button "Add drawing" at bounding box center [1313, 448] width 76 height 21
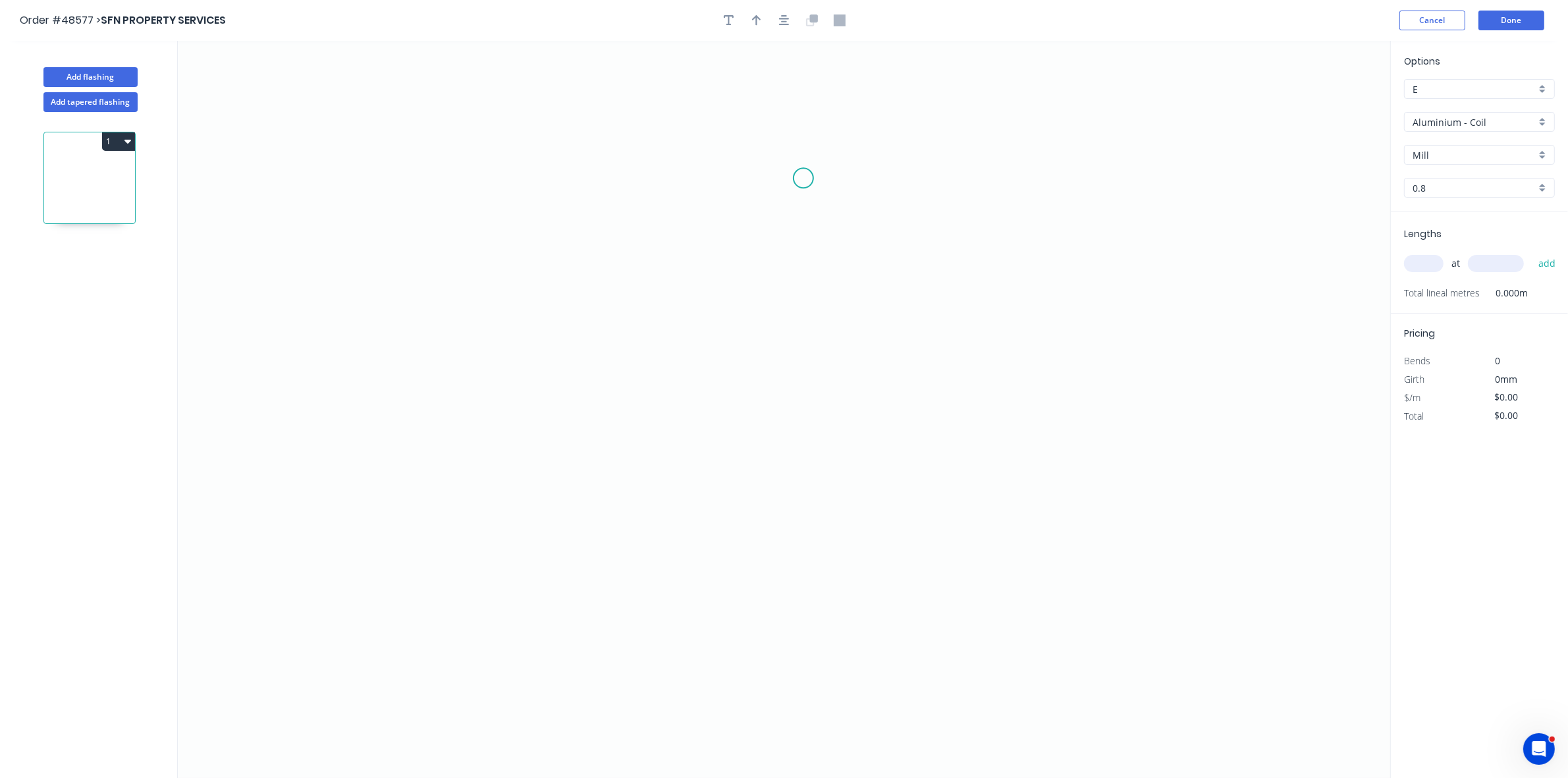
click at [837, 197] on icon "0" at bounding box center [784, 409] width 1213 height 737
click at [541, 218] on icon "0" at bounding box center [784, 409] width 1213 height 737
click at [542, 328] on icon "0 ?" at bounding box center [784, 409] width 1213 height 737
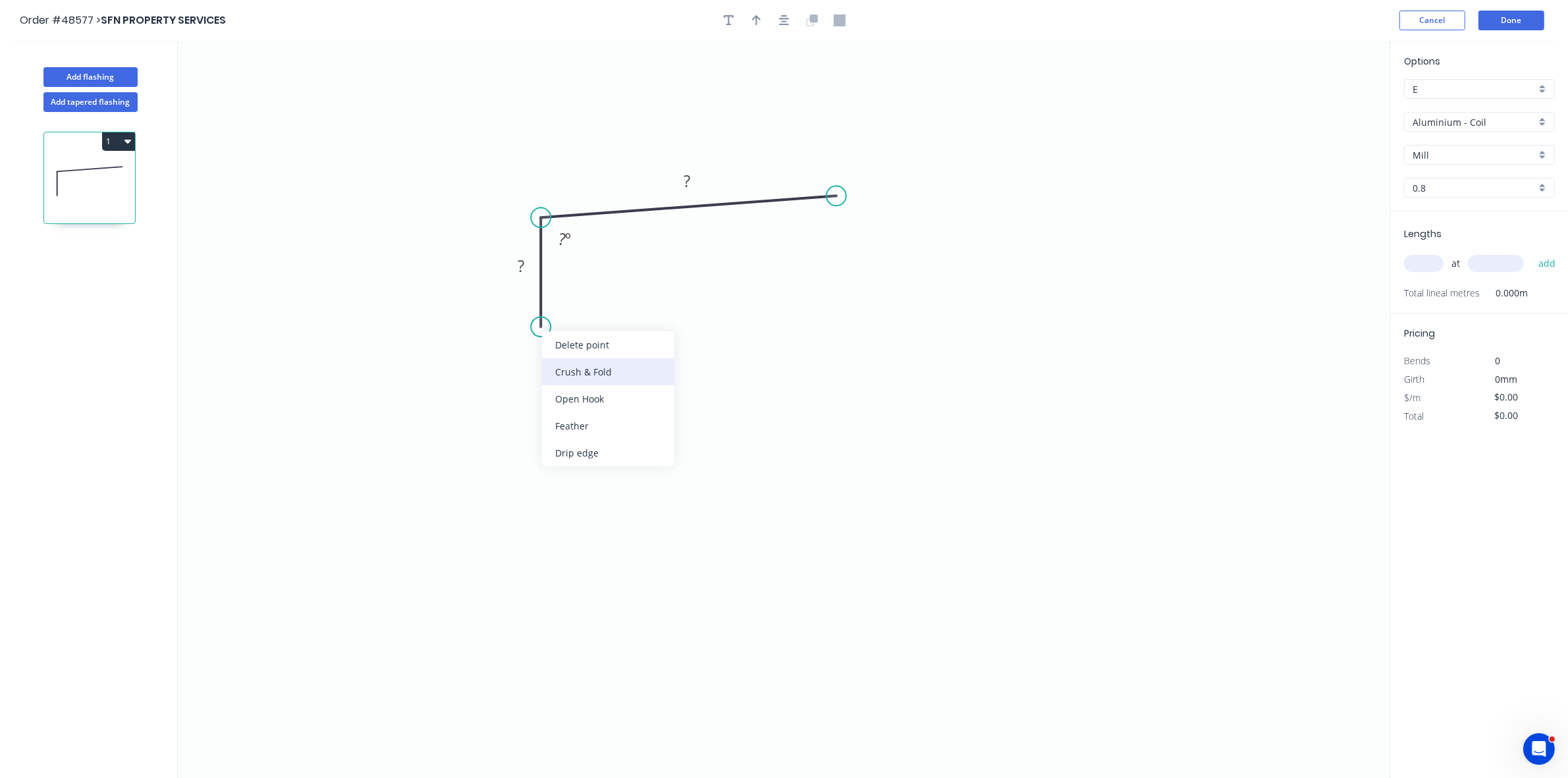
click at [570, 367] on div "Crush & Fold" at bounding box center [608, 372] width 133 height 27
drag, startPoint x: 832, startPoint y: 196, endPoint x: 851, endPoint y: 197, distance: 19.0
click at [850, 234] on div "Crush & Fold" at bounding box center [897, 238] width 133 height 27
drag, startPoint x: 851, startPoint y: 223, endPoint x: 850, endPoint y: 213, distance: 10.0
click at [851, 223] on div "Flip bend" at bounding box center [903, 236] width 133 height 27
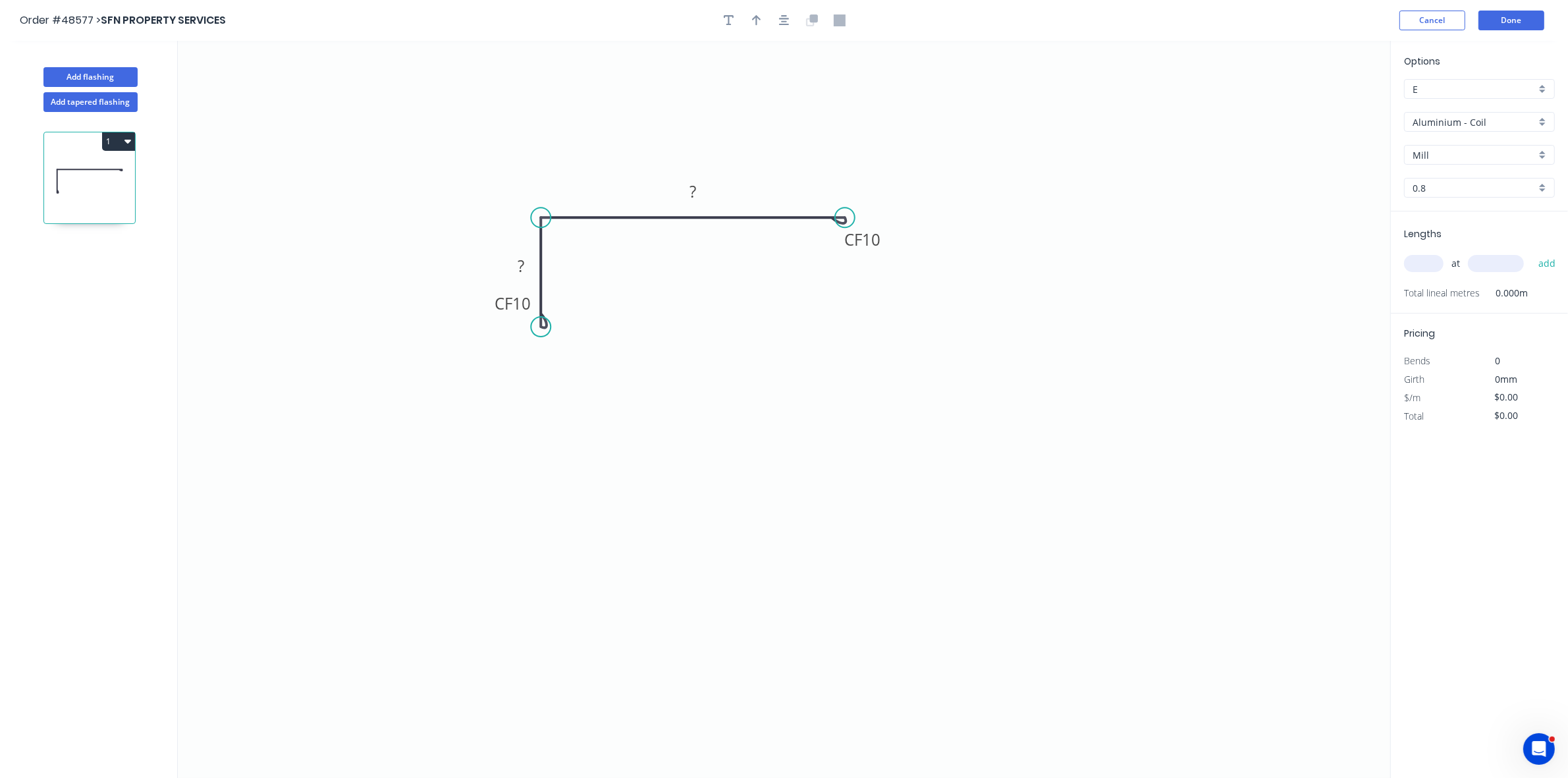
drag, startPoint x: 845, startPoint y: 199, endPoint x: 845, endPoint y: 211, distance: 12.0
click at [845, 211] on circle at bounding box center [845, 217] width 20 height 20
click at [529, 307] on tspan "10" at bounding box center [521, 304] width 19 height 21
type input "$13.90"
click at [756, 23] on icon "button" at bounding box center [756, 20] width 9 height 11
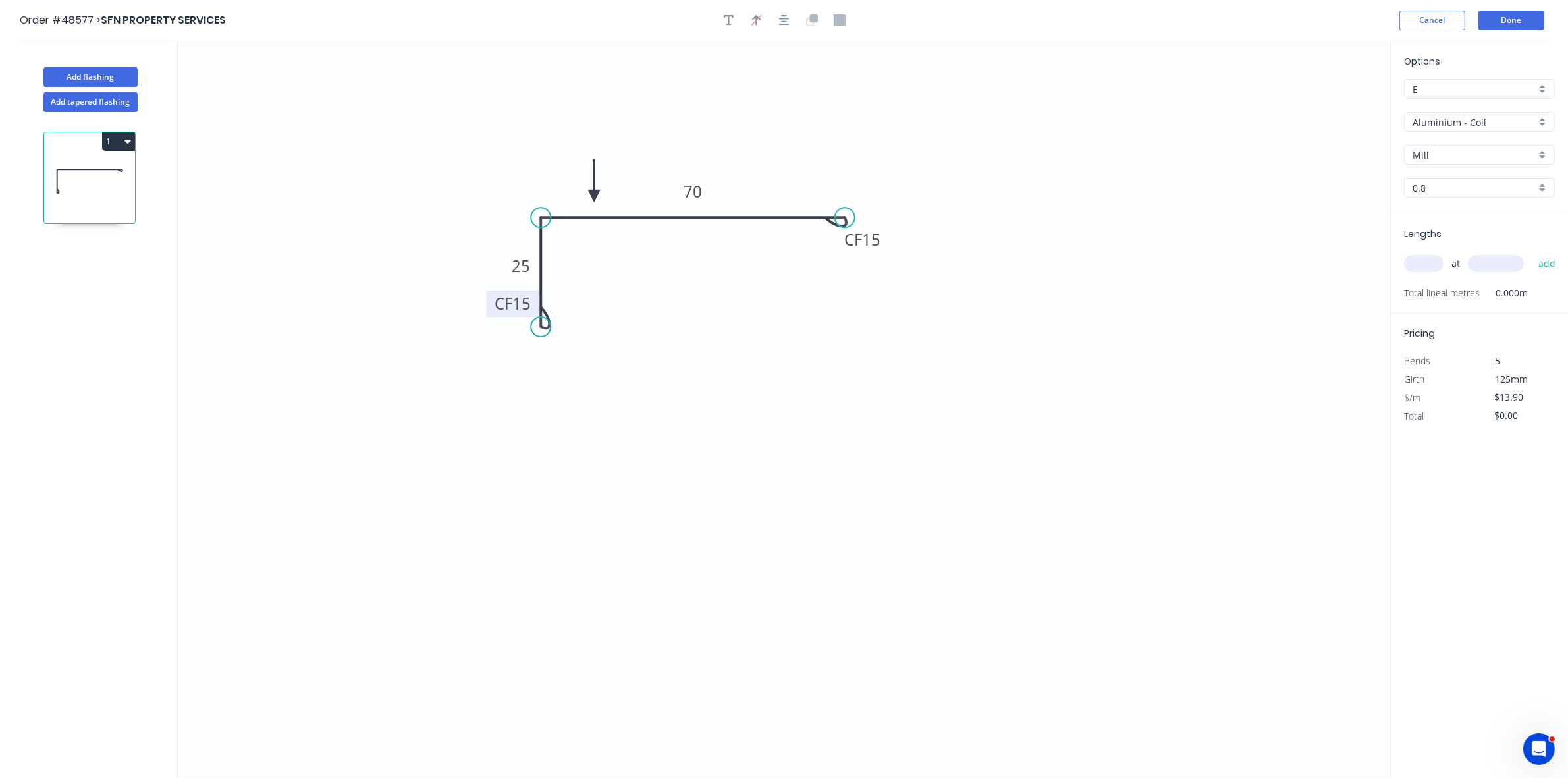
drag, startPoint x: 1324, startPoint y: 103, endPoint x: 594, endPoint y: 197, distance: 736.0
click at [594, 197] on icon at bounding box center [594, 180] width 12 height 42
click at [1490, 119] on input "Aluminium - Coil" at bounding box center [1475, 123] width 123 height 14
click at [1436, 215] on div "Colorbond" at bounding box center [1480, 217] width 150 height 23
type input "Colorbond"
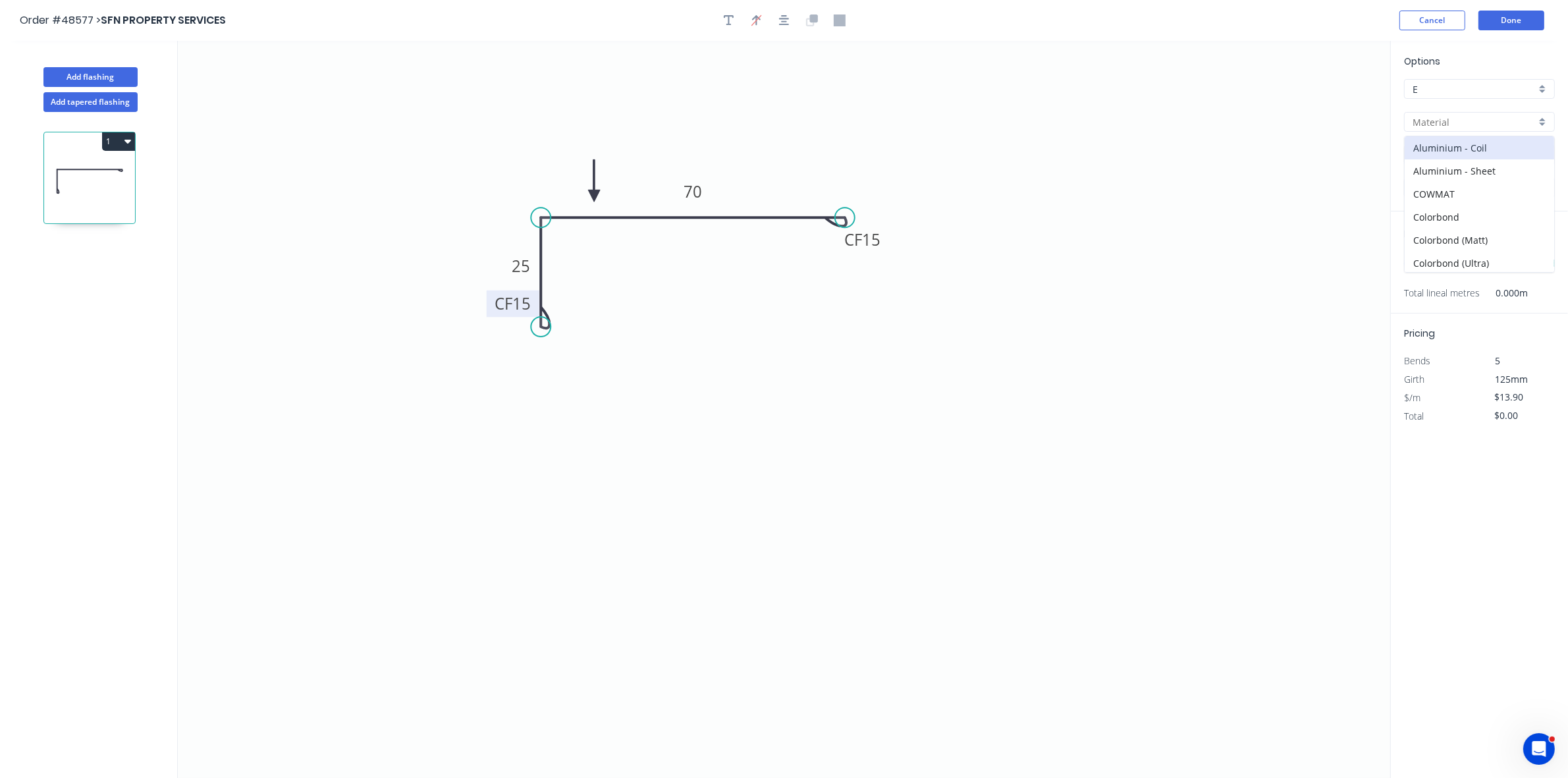
type input "Basalt"
type input "0.55"
type input "$9.80"
click at [1443, 153] on input "Basalt" at bounding box center [1475, 156] width 123 height 14
click at [1453, 179] on div "Surfmist" at bounding box center [1480, 181] width 150 height 23
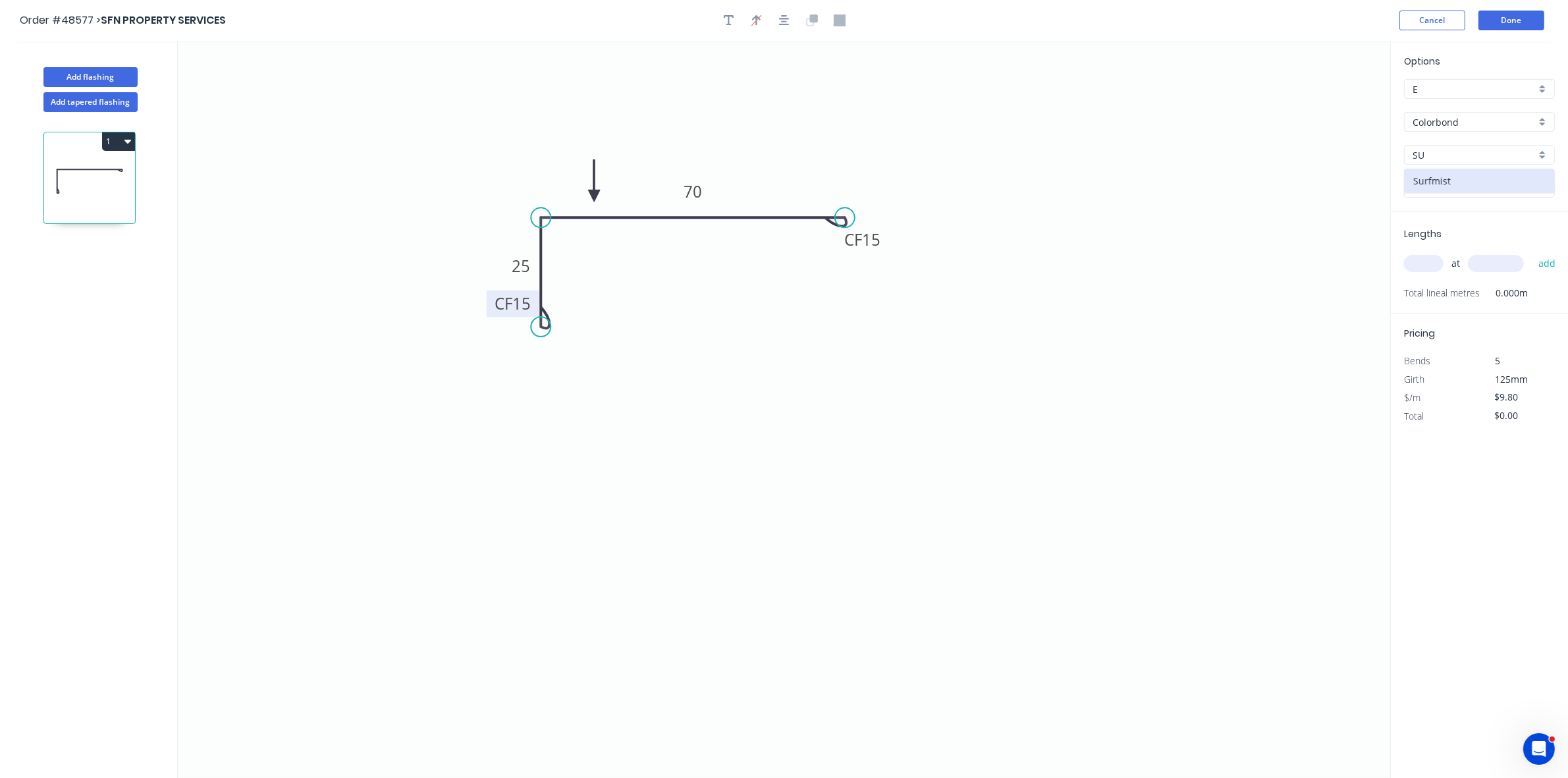
type input "Surfmist"
click at [1421, 264] on input "text" at bounding box center [1424, 263] width 39 height 17
type input "1"
type input "2600"
click at [1532, 252] on button "add" at bounding box center [1548, 263] width 31 height 22
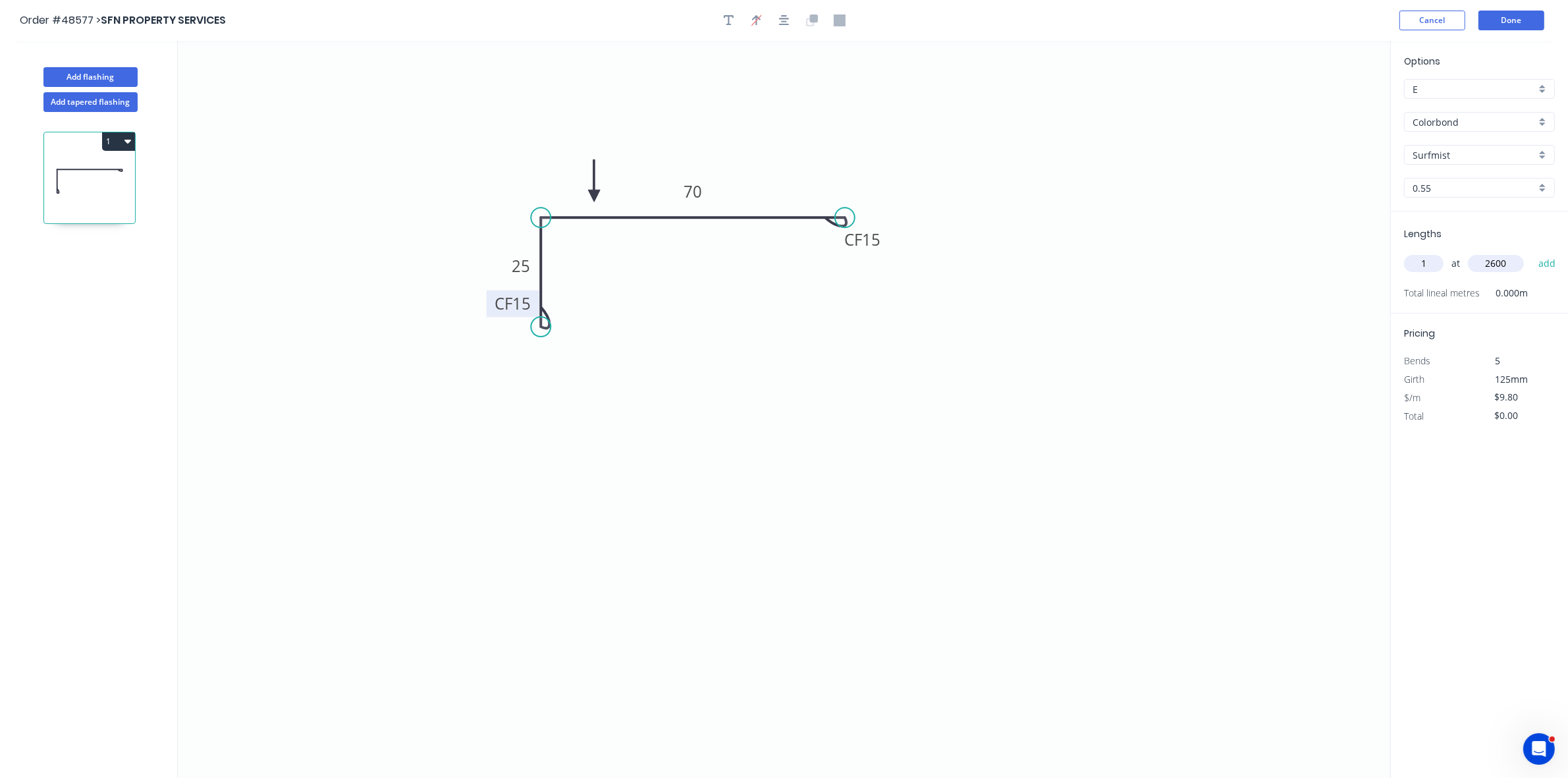
type input "$25.48"
type input "1"
type input "2"
type input "1000"
click at [1532, 252] on button "add" at bounding box center [1548, 263] width 31 height 22
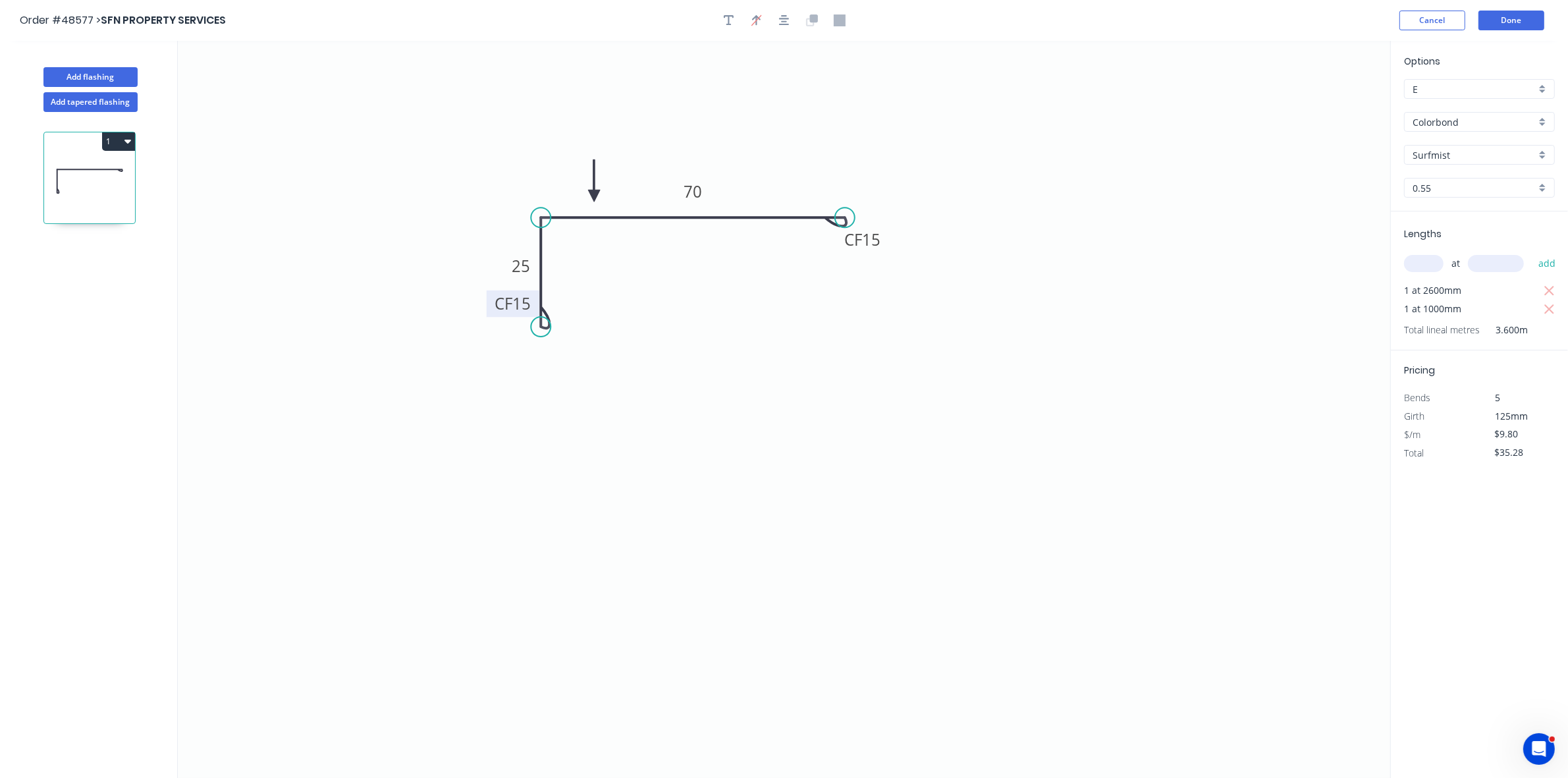
click at [129, 142] on icon "button" at bounding box center [127, 142] width 6 height 4
click at [124, 166] on button "Duplicate" at bounding box center [72, 174] width 125 height 27
type input "$0.00"
drag, startPoint x: 594, startPoint y: 195, endPoint x: 618, endPoint y: 232, distance: 44.1
click at [618, 232] on icon at bounding box center [618, 216] width 12 height 42
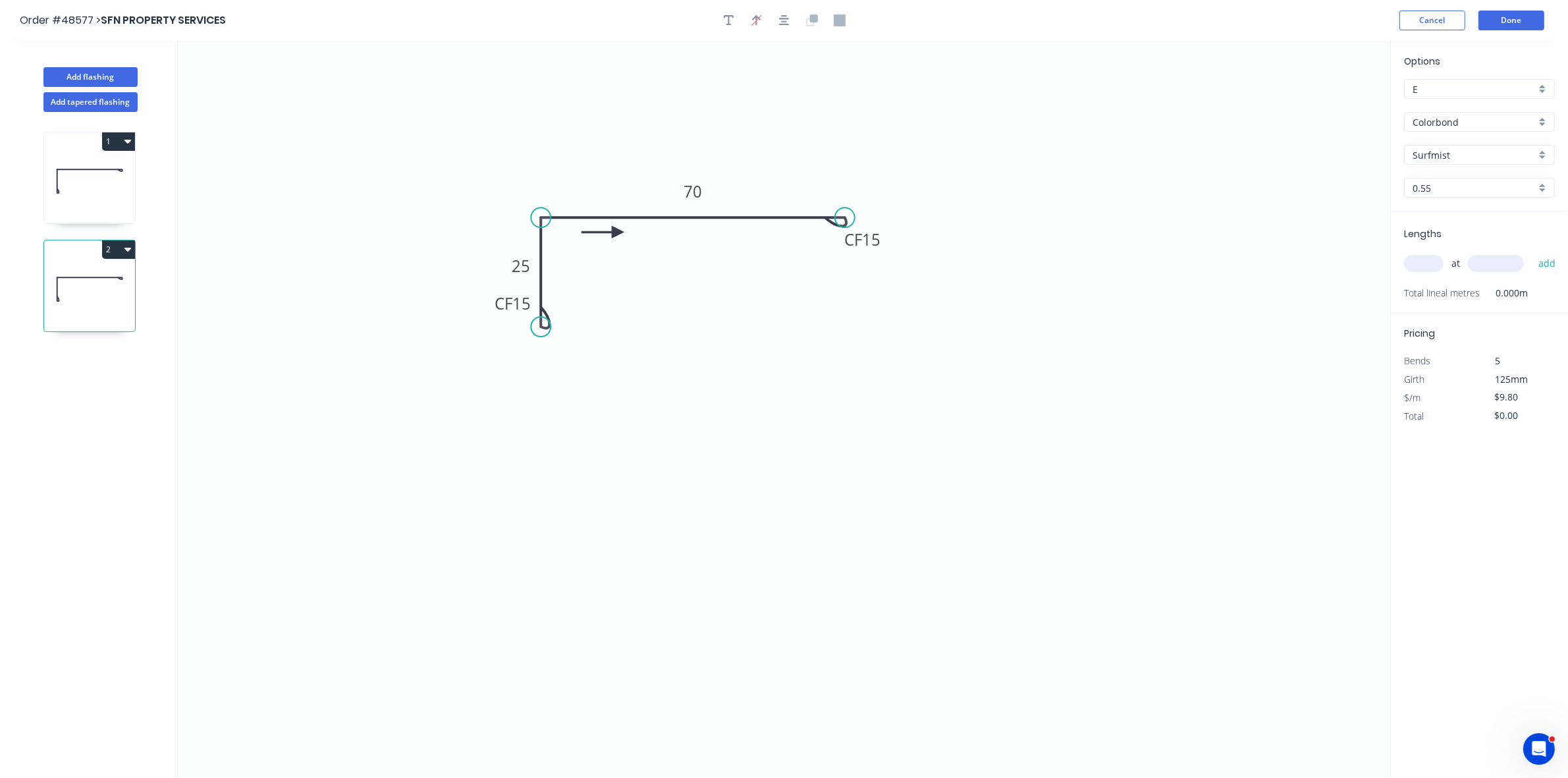
click at [618, 234] on icon at bounding box center [602, 231] width 42 height 12
click at [617, 234] on icon at bounding box center [607, 221] width 38 height 38
click at [617, 234] on icon at bounding box center [618, 216] width 12 height 42
click at [616, 234] on icon at bounding box center [628, 221] width 38 height 38
click at [616, 234] on icon at bounding box center [633, 231] width 42 height 12
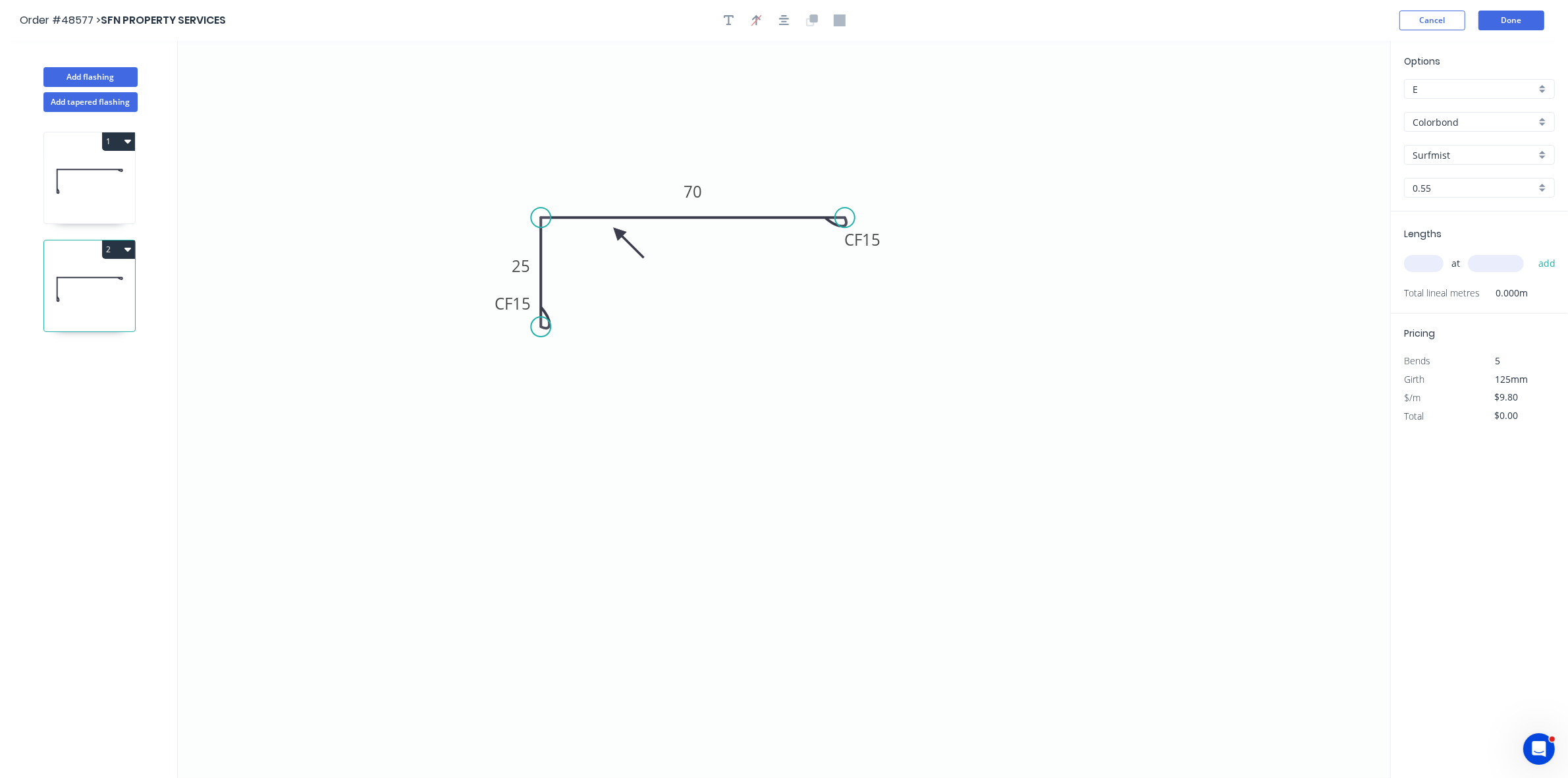
click at [616, 234] on icon at bounding box center [628, 243] width 38 height 38
click at [561, 377] on div "Flip bend" at bounding box center [604, 372] width 133 height 27
click at [858, 254] on div "Flip bend" at bounding box center [911, 263] width 133 height 27
click at [578, 308] on tspan "15" at bounding box center [578, 304] width 19 height 21
type input "$7.70"
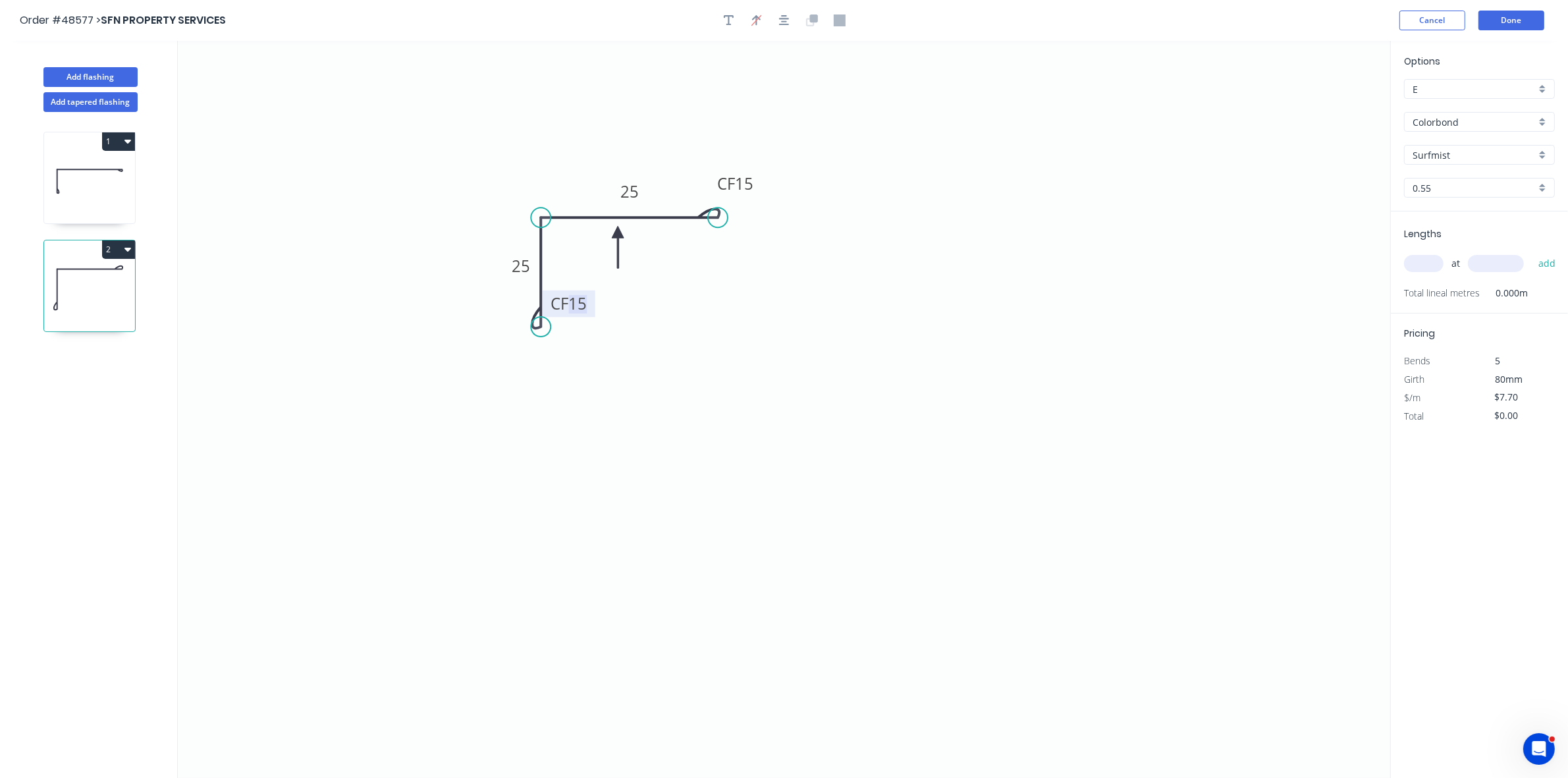
drag, startPoint x: 837, startPoint y: 217, endPoint x: 718, endPoint y: 212, distance: 119.1
click at [718, 212] on circle at bounding box center [718, 217] width 20 height 20
click at [1416, 263] on input "text" at bounding box center [1424, 263] width 39 height 17
type input "1"
type input "2600"
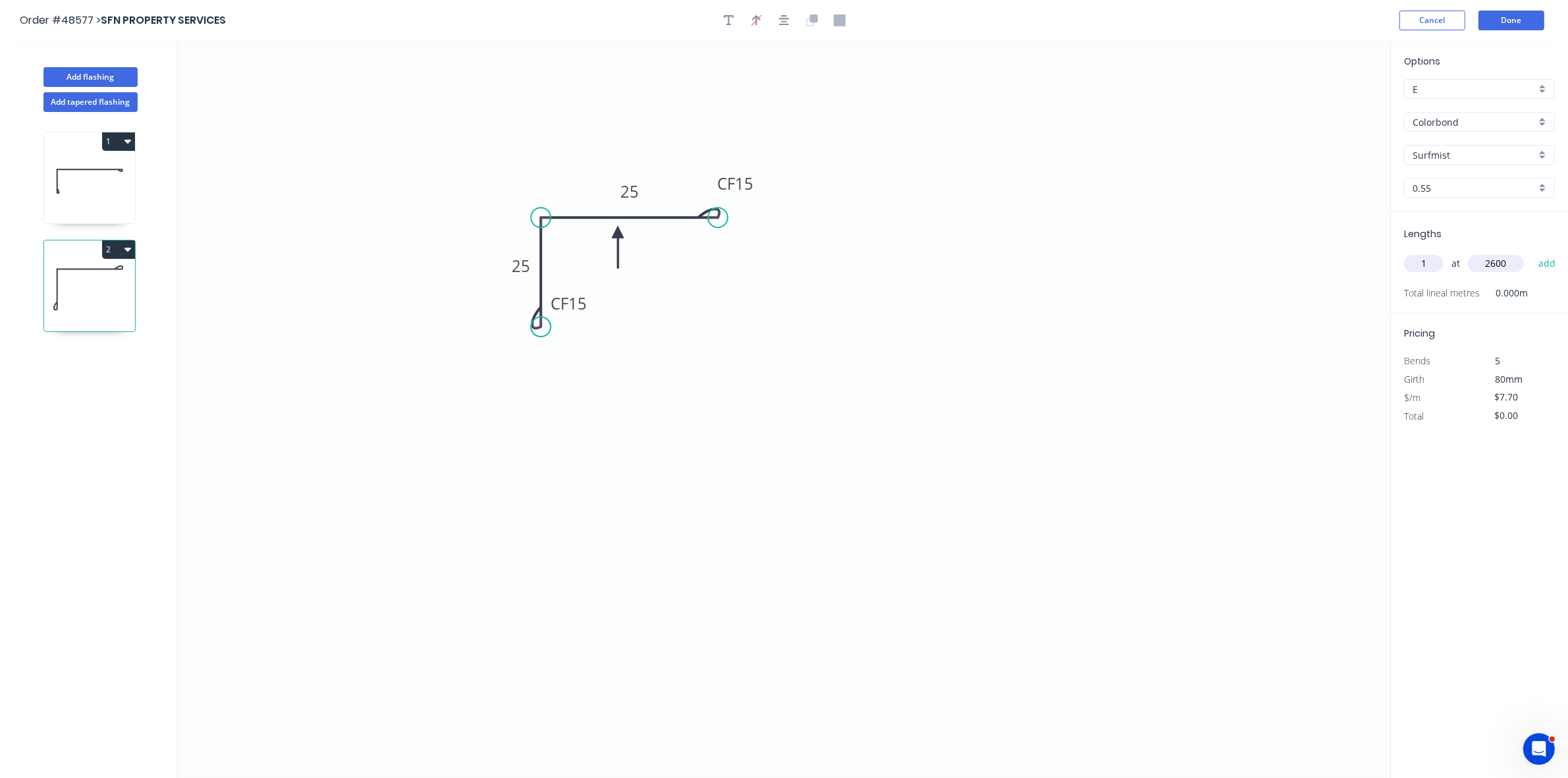
click at [1532, 252] on button "add" at bounding box center [1548, 263] width 31 height 22
type input "$20.02"
click at [119, 74] on button "Add flashing" at bounding box center [91, 77] width 94 height 20
type input "$0.00"
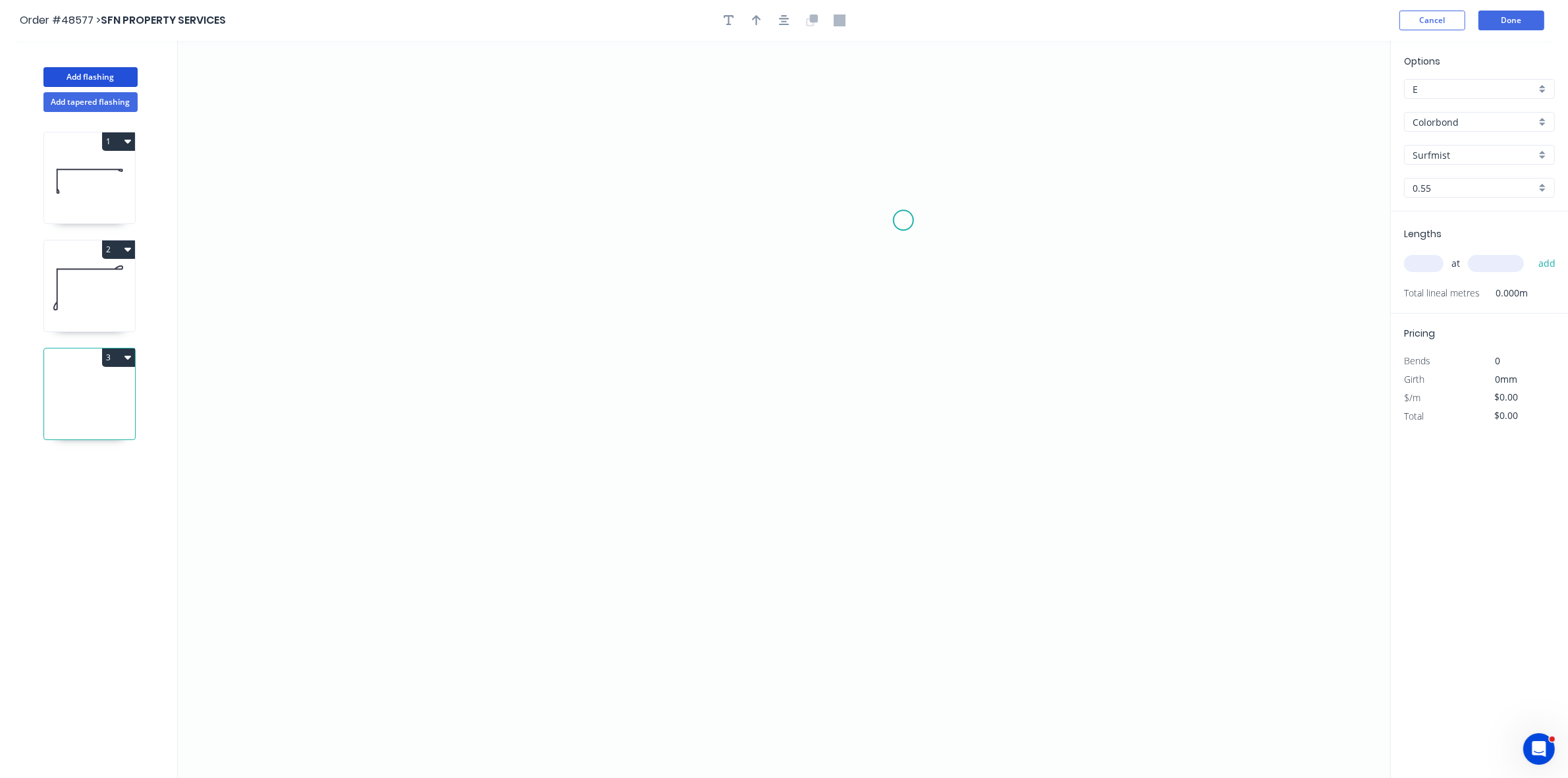
click at [898, 221] on icon "0" at bounding box center [784, 409] width 1213 height 737
click at [866, 198] on icon at bounding box center [884, 208] width 36 height 24
click at [542, 207] on icon "0 ?" at bounding box center [784, 409] width 1213 height 737
click at [552, 409] on icon "0 ? ? ? º" at bounding box center [784, 409] width 1213 height 737
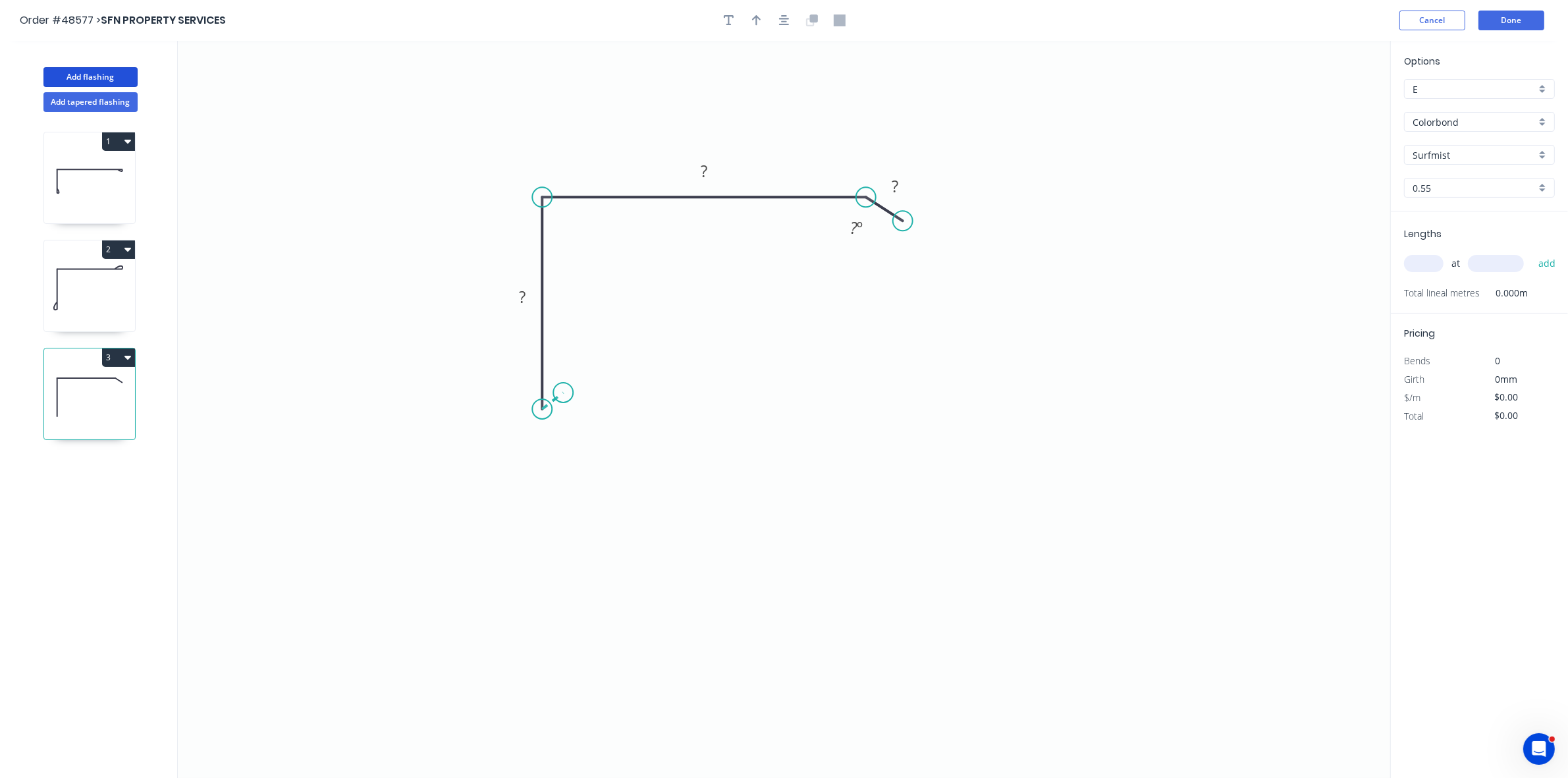
click at [564, 386] on icon "0 ? ? ? ? º" at bounding box center [784, 409] width 1213 height 737
click at [891, 235] on div "Hide angle" at bounding box center [929, 239] width 133 height 27
click at [570, 402] on tspan "?" at bounding box center [567, 405] width 6 height 21
type input "$13.48"
click at [1421, 260] on input "text" at bounding box center [1424, 263] width 39 height 17
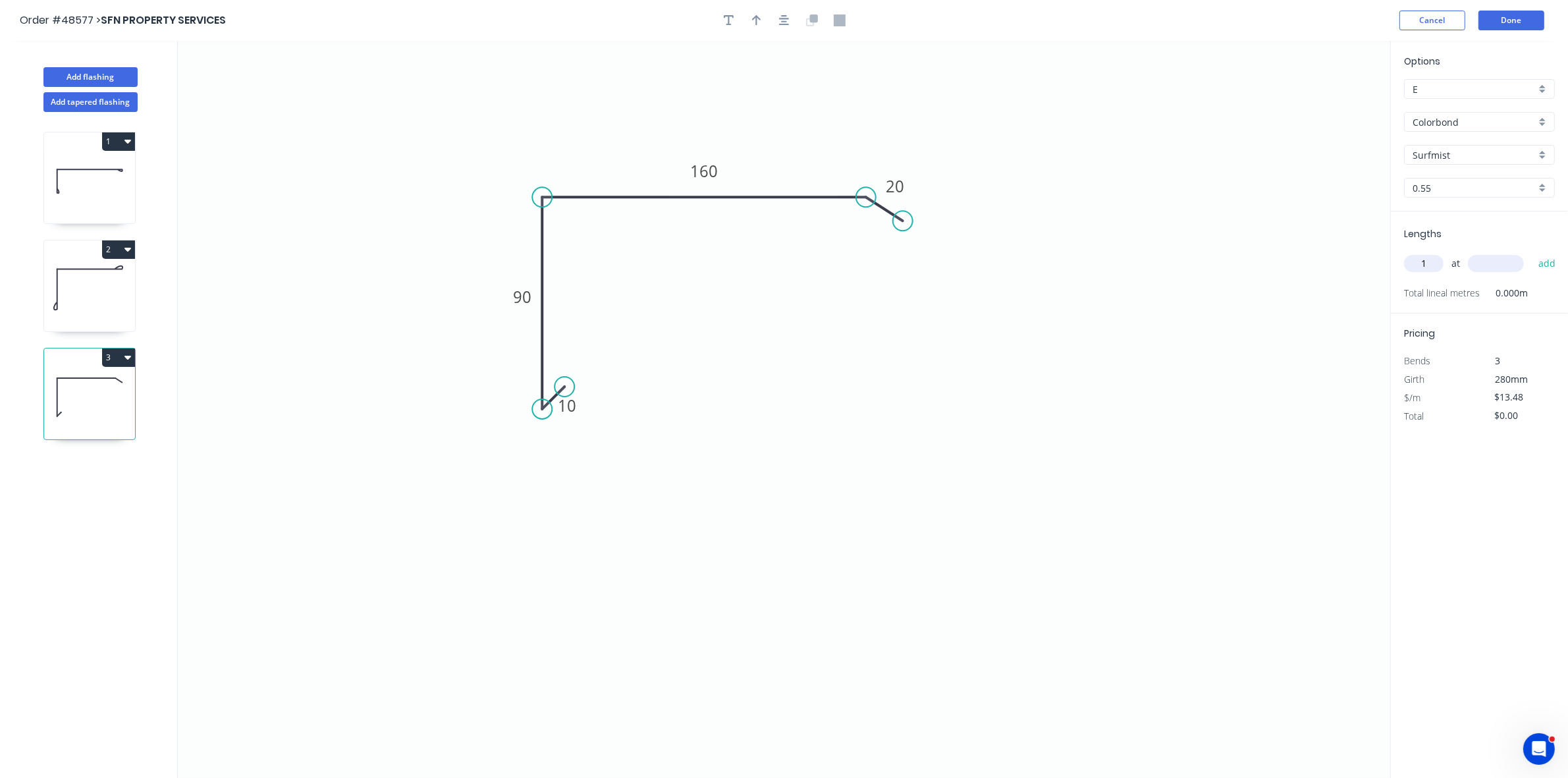
type input "1"
type input "2900"
click at [1532, 252] on button "add" at bounding box center [1548, 263] width 31 height 22
click at [759, 21] on icon "button" at bounding box center [756, 20] width 9 height 12
drag, startPoint x: 1324, startPoint y: 105, endPoint x: 627, endPoint y: 182, distance: 701.2
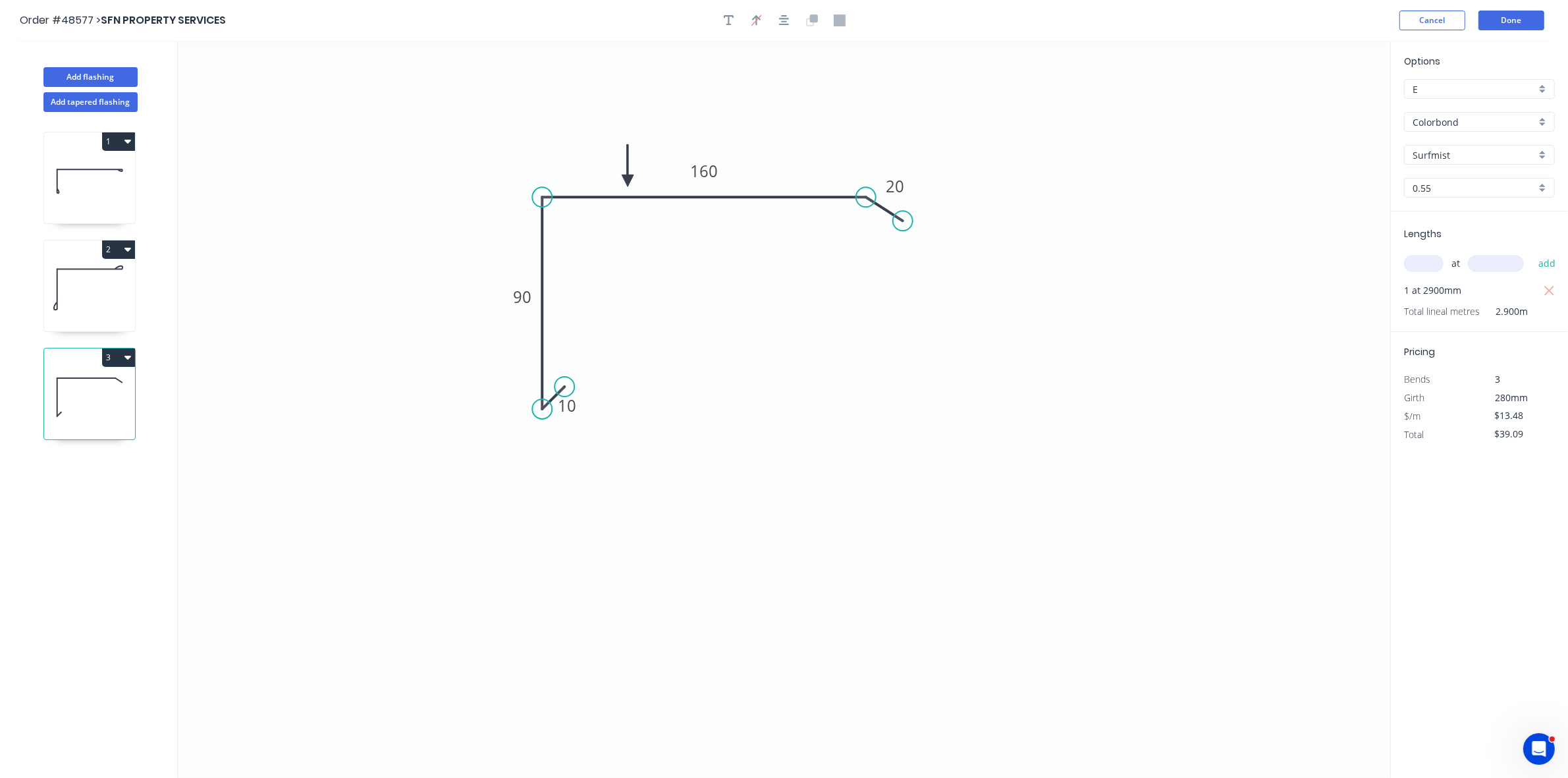
click at [627, 182] on icon at bounding box center [627, 165] width 12 height 42
click at [109, 361] on button "3" at bounding box center [118, 358] width 33 height 19
click at [102, 386] on div "Duplicate" at bounding box center [72, 390] width 101 height 19
type input "$0.00"
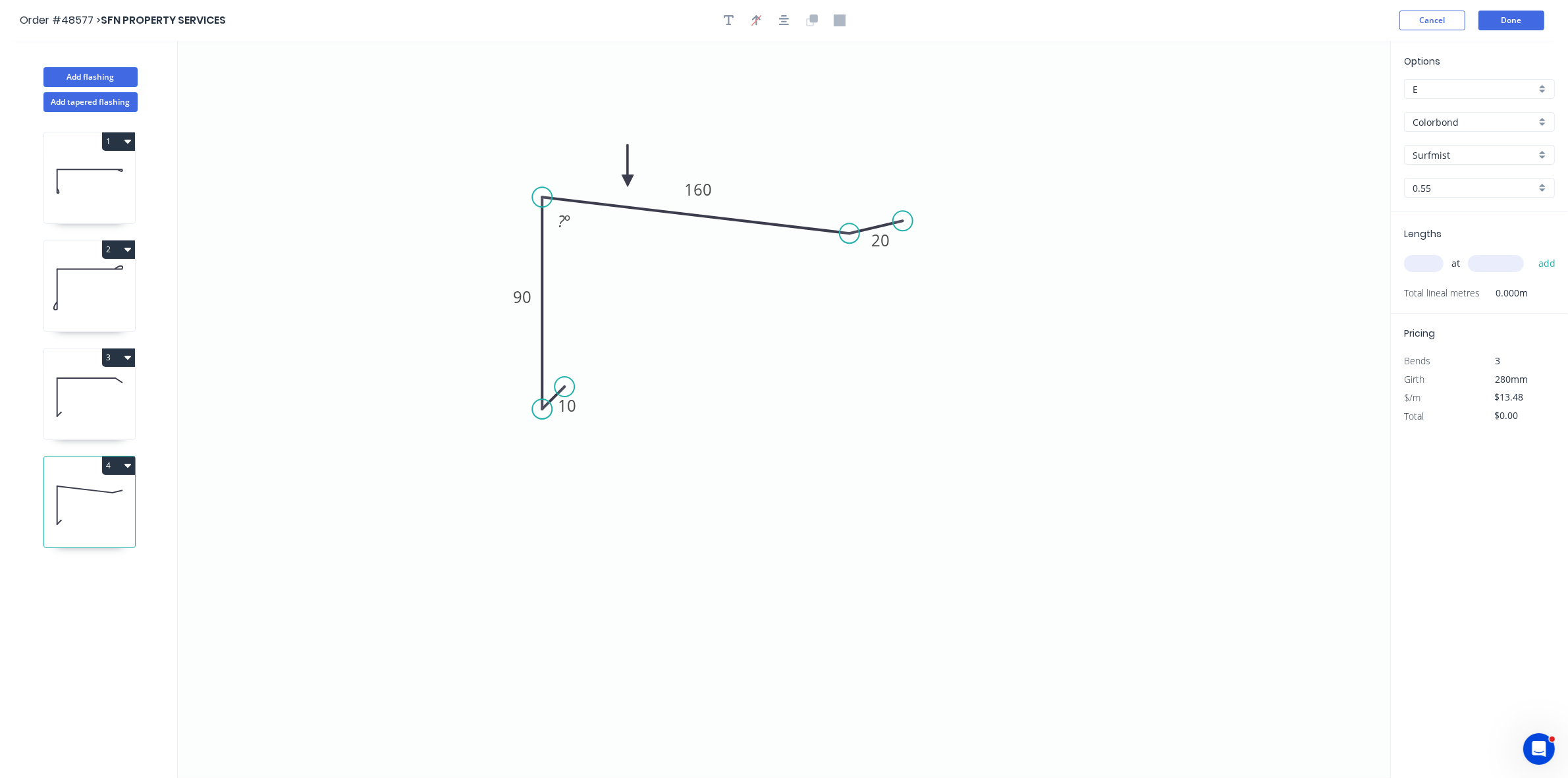
drag, startPoint x: 866, startPoint y: 199, endPoint x: 850, endPoint y: 234, distance: 38.5
click at [850, 234] on circle at bounding box center [850, 233] width 20 height 20
drag, startPoint x: 900, startPoint y: 222, endPoint x: 875, endPoint y: 270, distance: 54.1
click at [875, 270] on circle at bounding box center [876, 268] width 20 height 20
click at [524, 298] on tspan "90" at bounding box center [522, 296] width 19 height 21
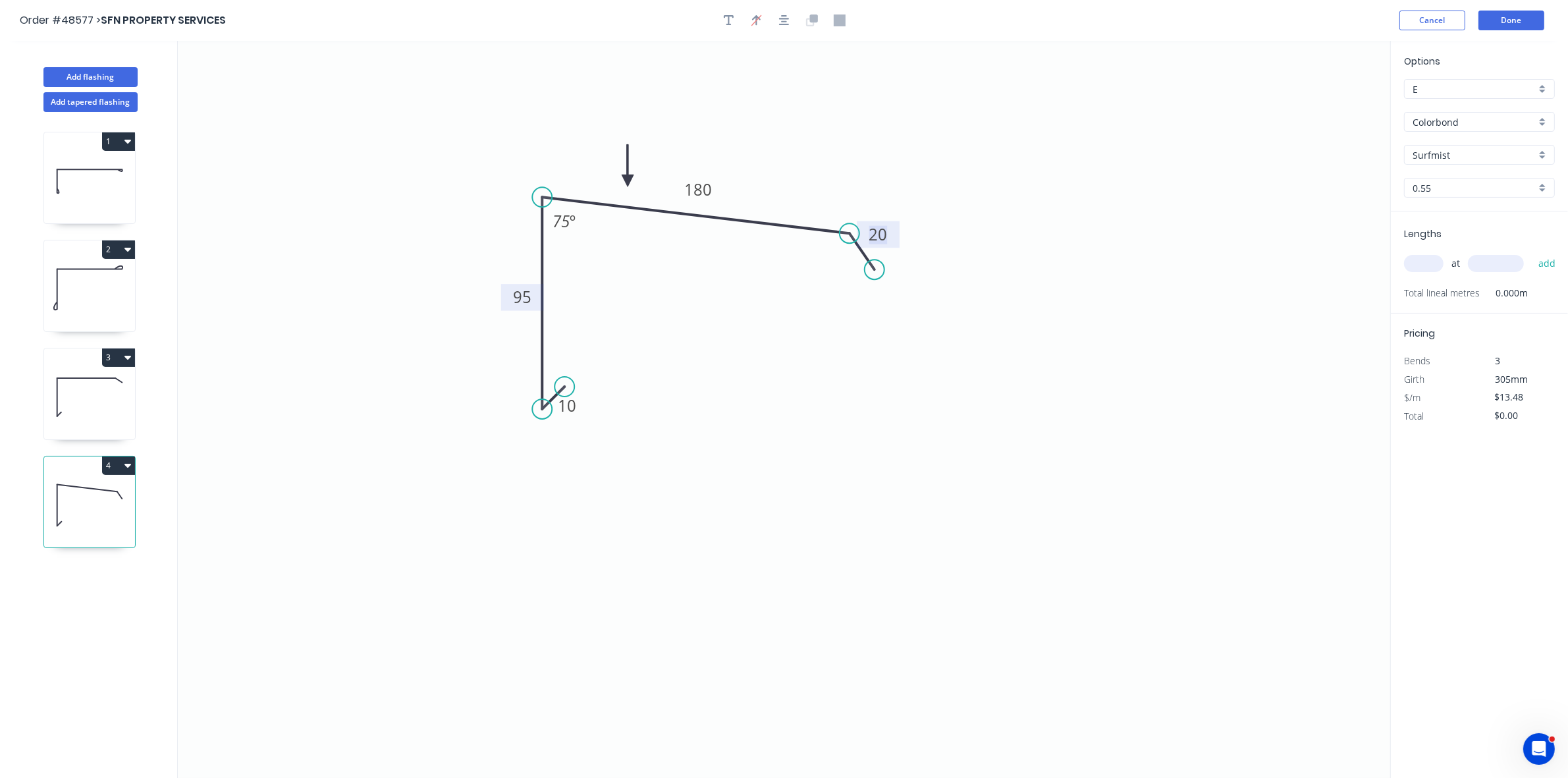
type input "$17.34"
click at [1411, 260] on input "text" at bounding box center [1424, 263] width 39 height 17
type input "1"
type input "2900"
click at [1532, 252] on button "add" at bounding box center [1548, 263] width 31 height 22
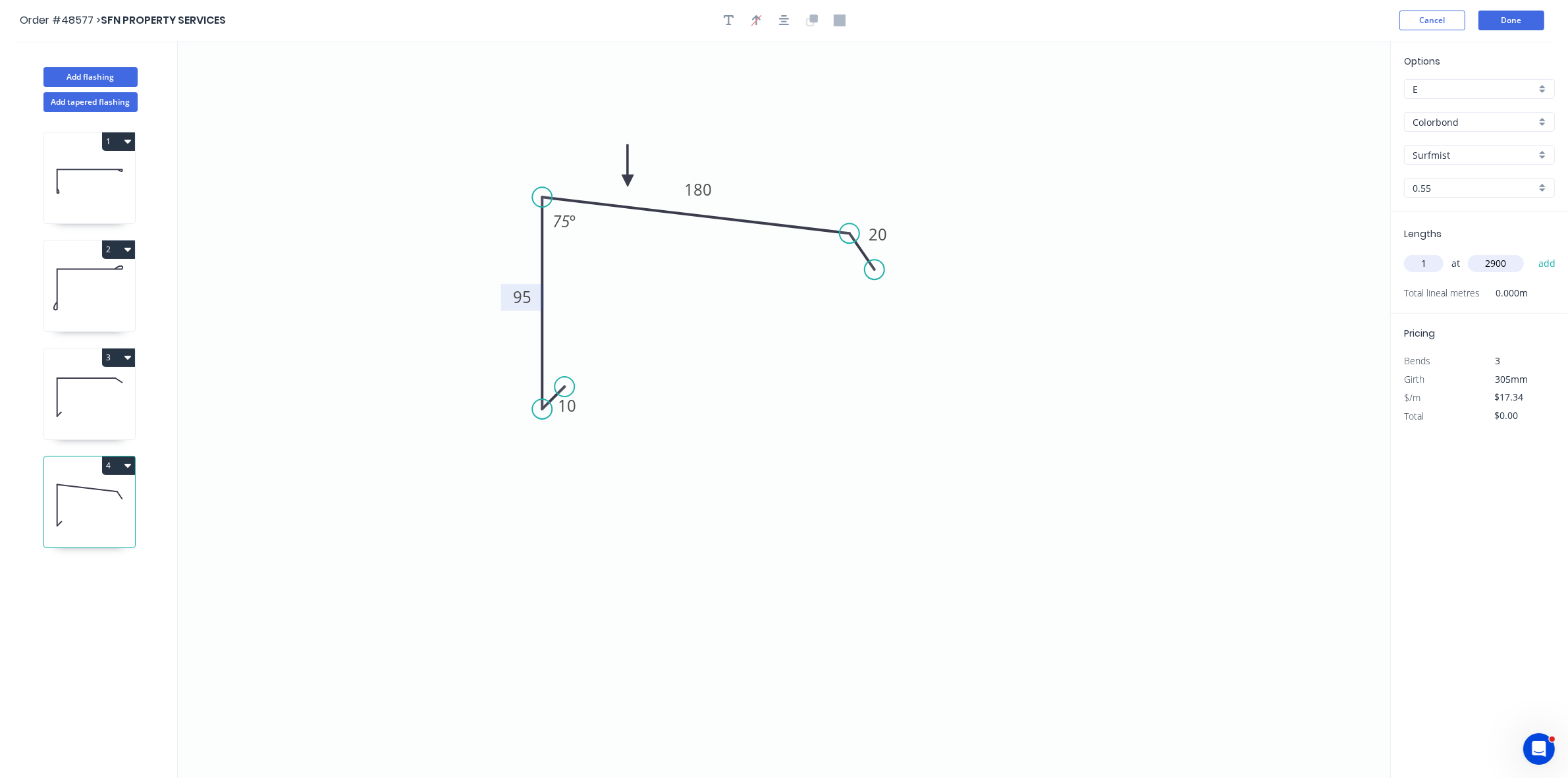
type input "$50.29"
click at [114, 80] on button "Add flashing" at bounding box center [91, 77] width 94 height 20
type input "$0.00"
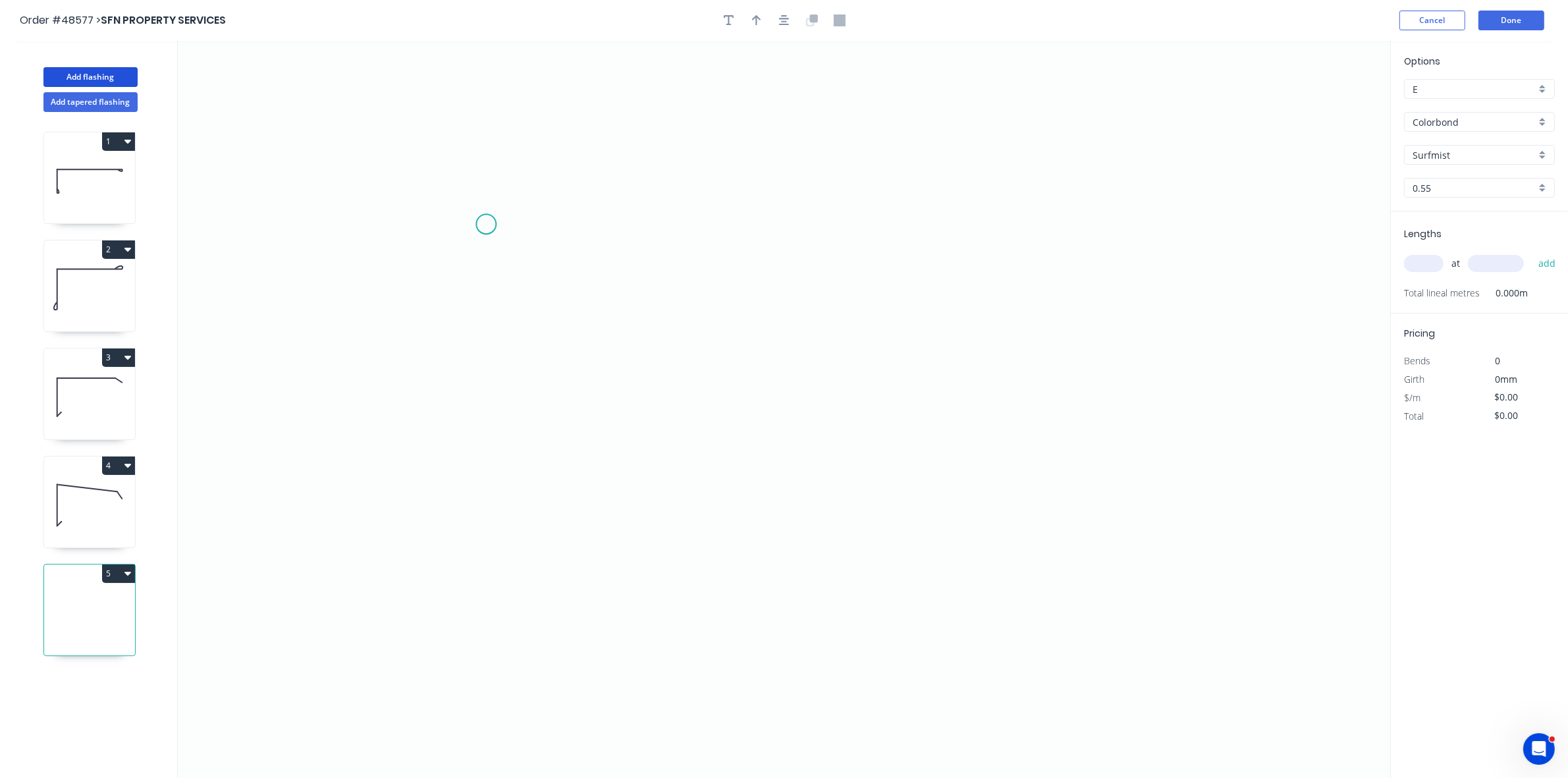
click at [485, 224] on icon "0" at bounding box center [784, 409] width 1213 height 737
click at [488, 341] on icon "0" at bounding box center [784, 409] width 1213 height 737
click at [804, 335] on icon "0 ?" at bounding box center [784, 409] width 1213 height 737
click at [834, 356] on icon "0 ? ?" at bounding box center [784, 409] width 1213 height 737
drag, startPoint x: 834, startPoint y: 354, endPoint x: 832, endPoint y: 363, distance: 9.2
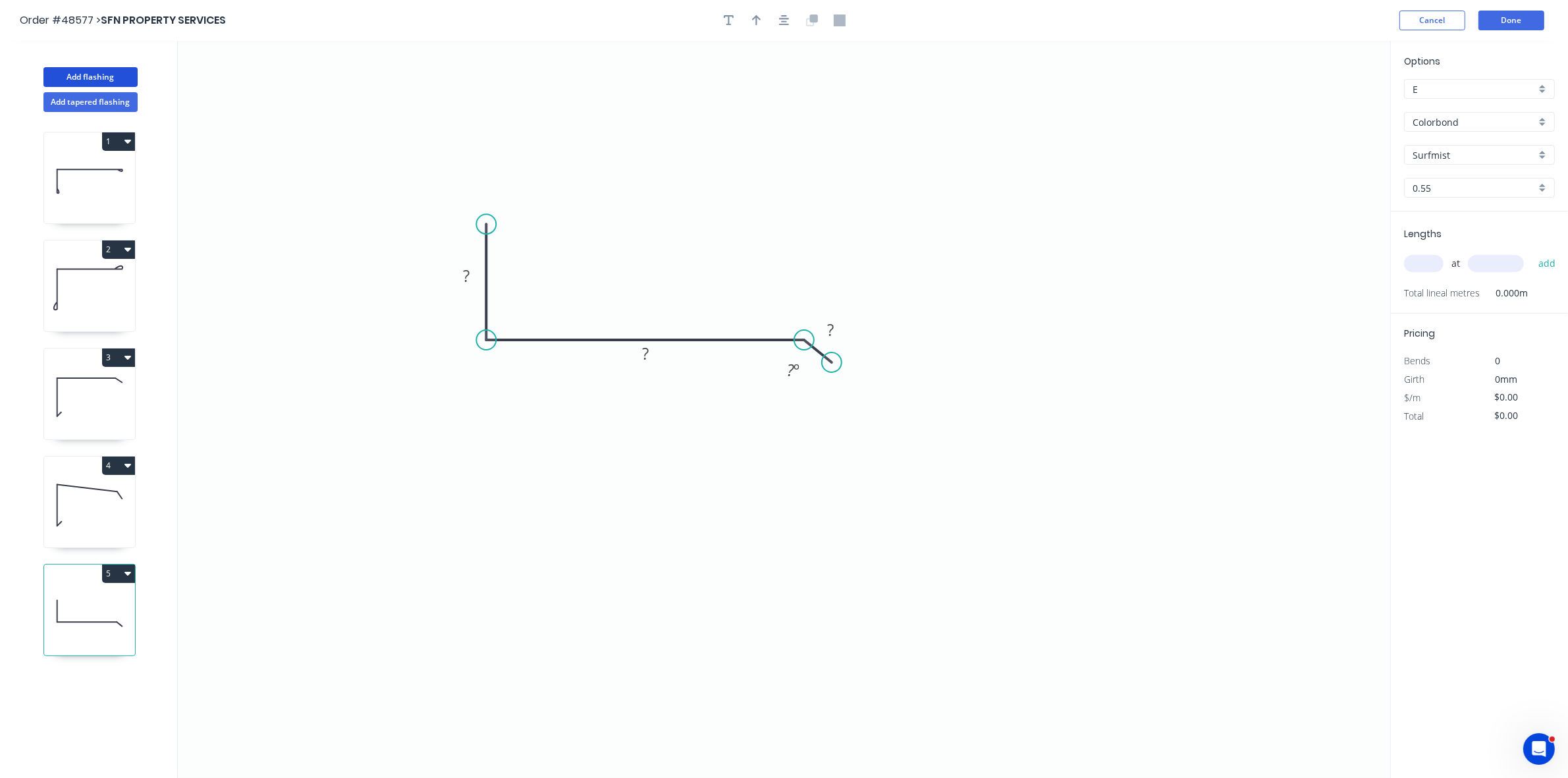
click at [832, 363] on circle at bounding box center [832, 362] width 20 height 20
click at [817, 379] on div "Hide angle" at bounding box center [869, 382] width 133 height 27
click at [470, 275] on g "?" at bounding box center [466, 276] width 27 height 21
type input "$16.72"
click at [764, 19] on button "button" at bounding box center [756, 20] width 20 height 20
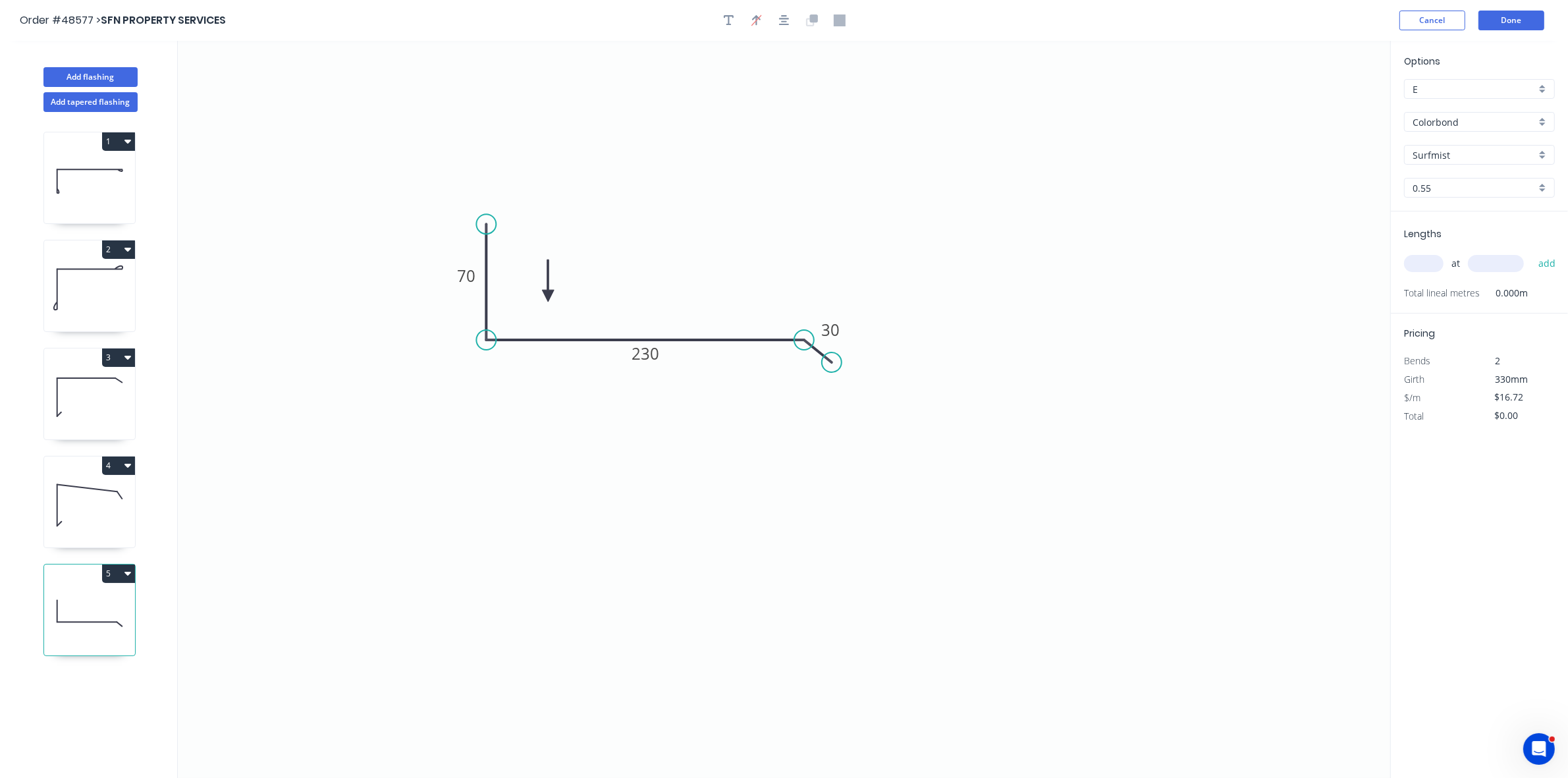
drag, startPoint x: 1321, startPoint y: 104, endPoint x: 548, endPoint y: 296, distance: 796.5
click at [548, 296] on icon at bounding box center [547, 280] width 12 height 42
click at [1433, 268] on input "text" at bounding box center [1424, 263] width 39 height 17
type input "1"
type input "0"
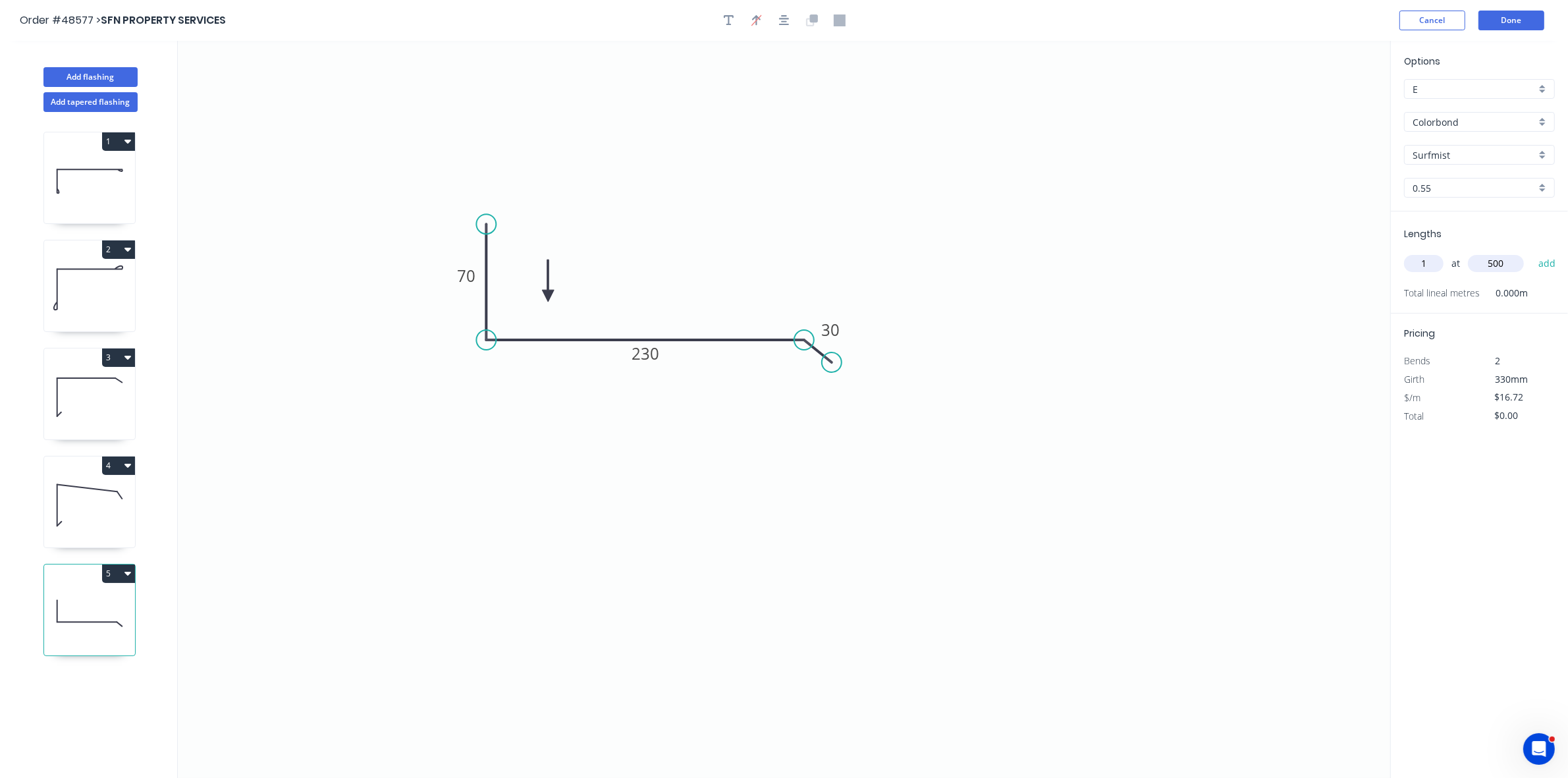
type input "500"
click at [1532, 252] on button "add" at bounding box center [1548, 263] width 31 height 22
type input "$16.72"
click at [129, 72] on button "Add flashing" at bounding box center [91, 77] width 94 height 20
type input "$0.00"
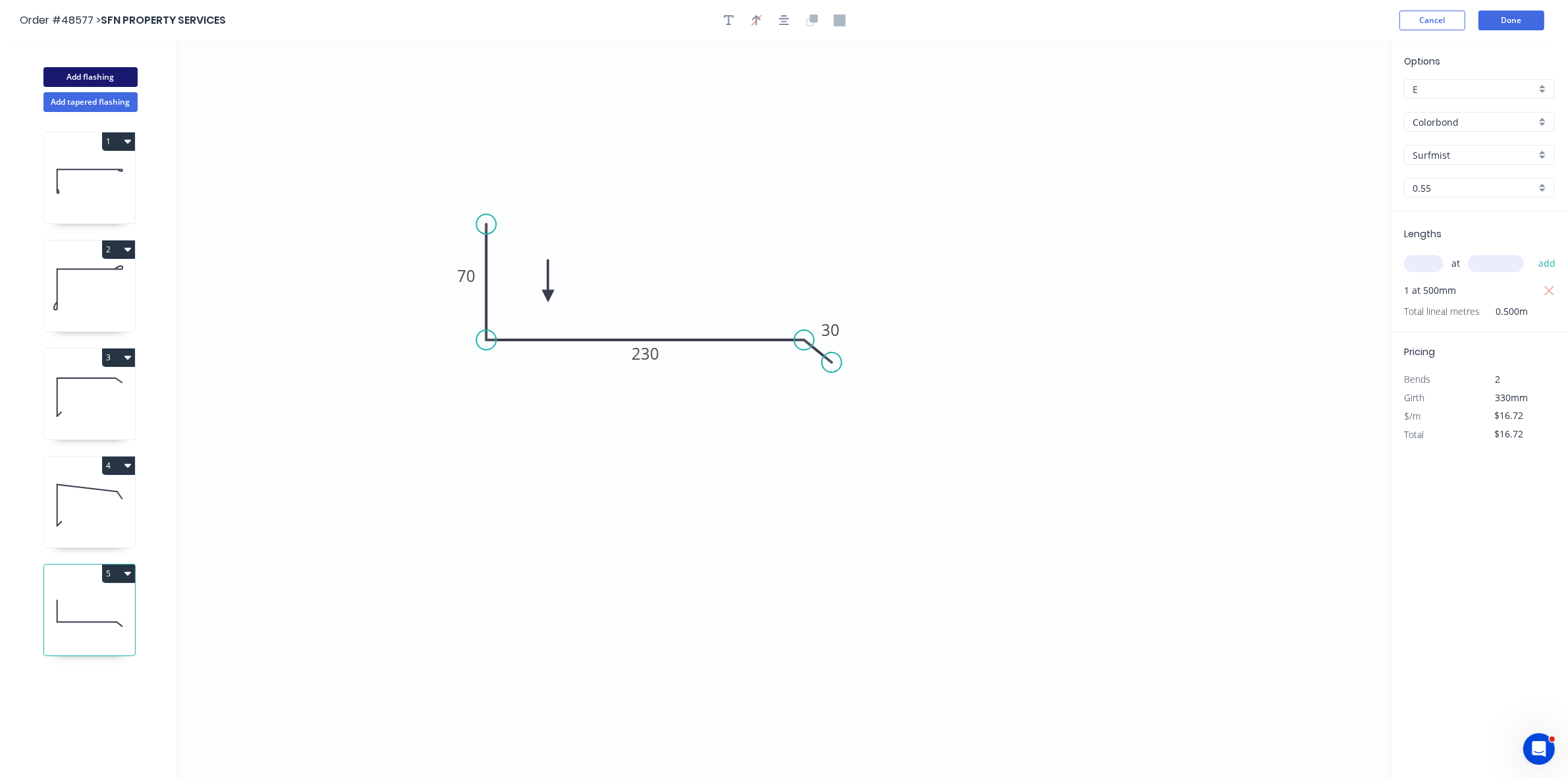
type input "$0.00"
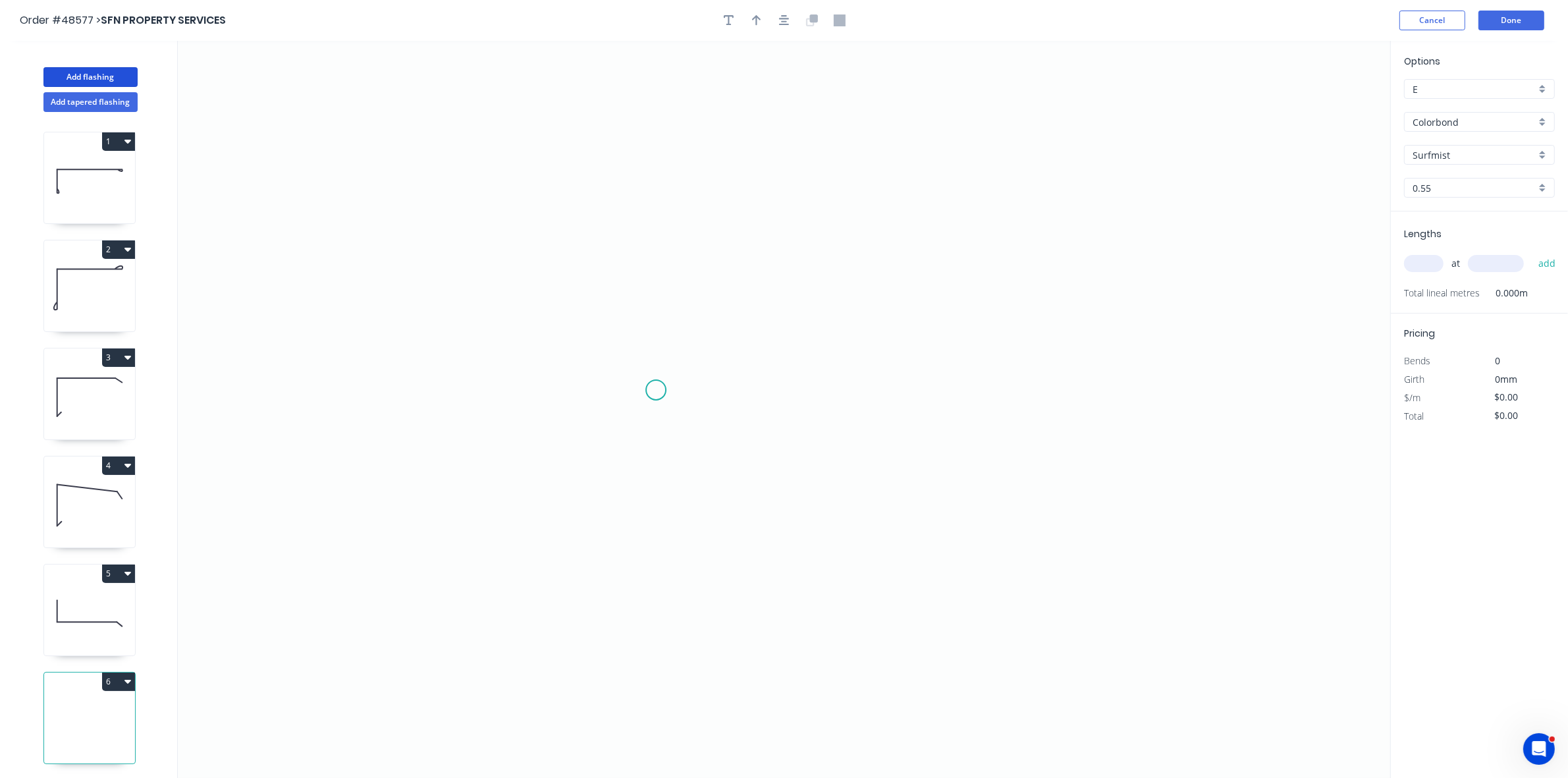
click at [639, 397] on icon "0" at bounding box center [784, 409] width 1213 height 737
click at [653, 215] on icon "0" at bounding box center [784, 409] width 1213 height 737
click at [705, 219] on icon "0 ?" at bounding box center [784, 409] width 1213 height 737
click at [701, 395] on icon "0 ? ?" at bounding box center [784, 409] width 1213 height 737
click at [624, 297] on rect at bounding box center [619, 300] width 27 height 19
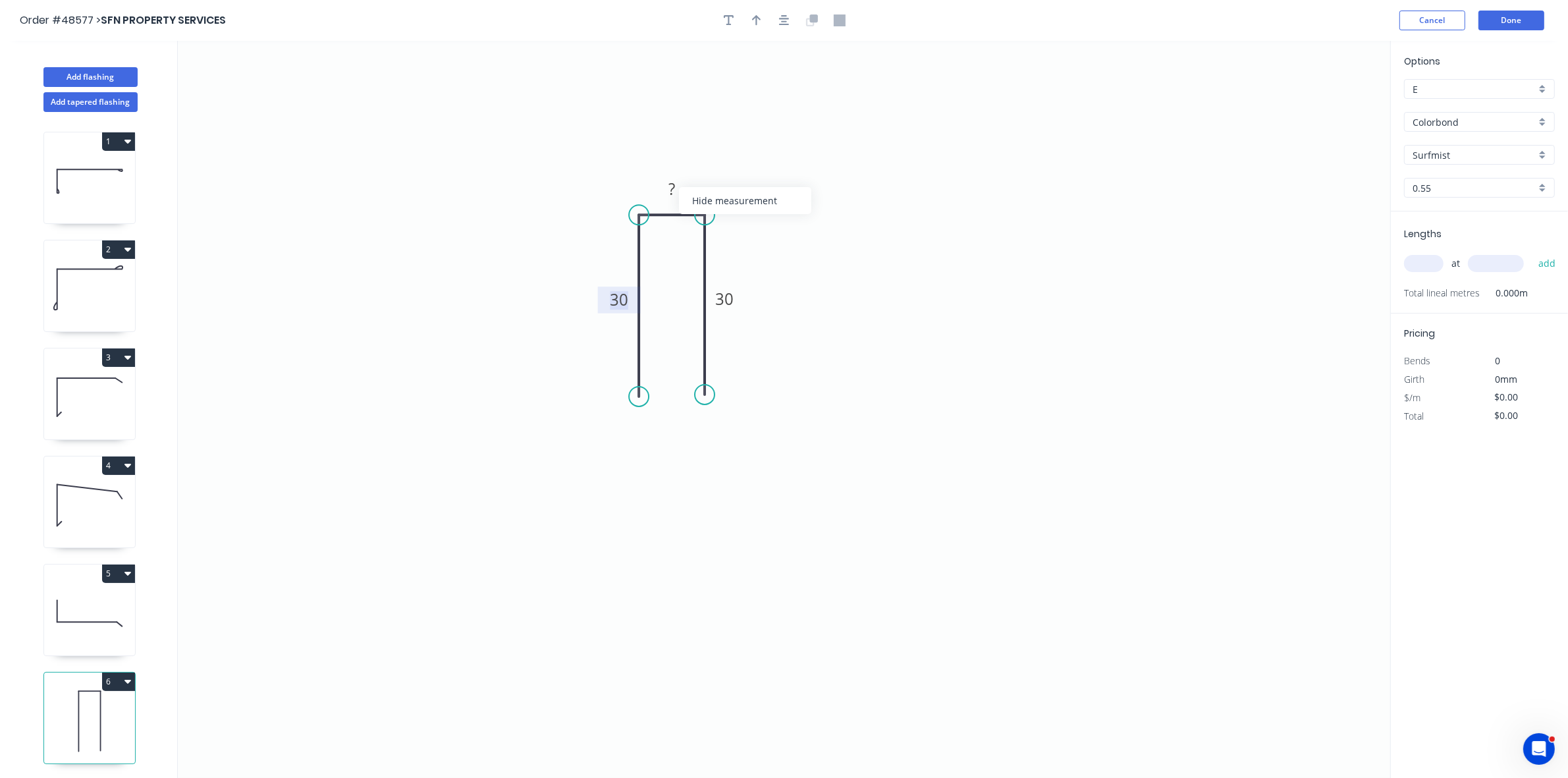
drag, startPoint x: 721, startPoint y: 208, endPoint x: 729, endPoint y: 184, distance: 25.3
click at [722, 208] on div "Hide measurement" at bounding box center [745, 200] width 133 height 27
type input "$5.56"
click at [730, 25] on icon "button" at bounding box center [729, 20] width 11 height 11
drag, startPoint x: 232, startPoint y: 73, endPoint x: 655, endPoint y: 168, distance: 433.5
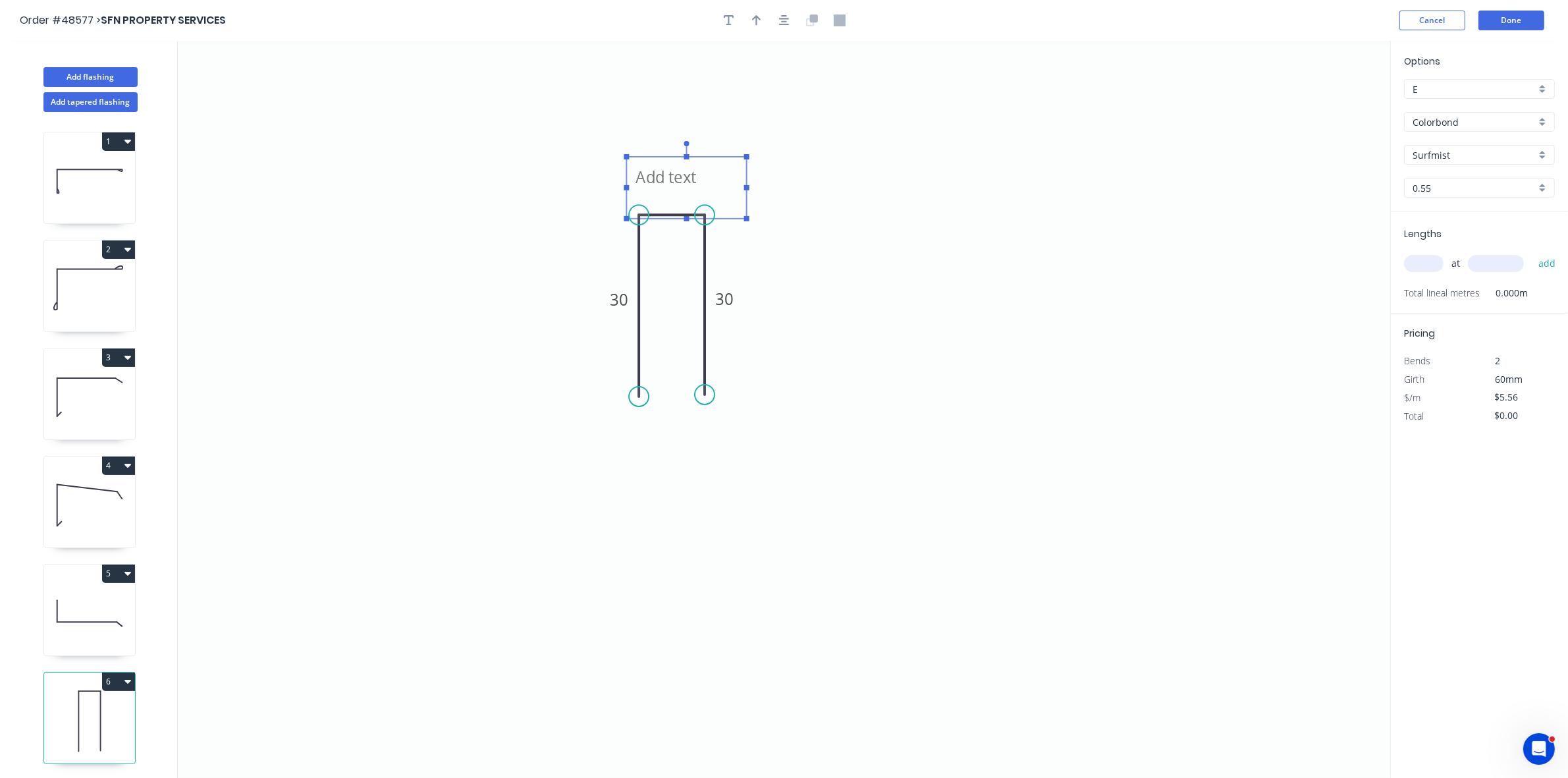
click at [655, 168] on textarea at bounding box center [686, 188] width 107 height 49
type textarea "10mm OPEN"
click at [1427, 270] on input "text" at bounding box center [1424, 263] width 39 height 17
type input "1"
type input "1000"
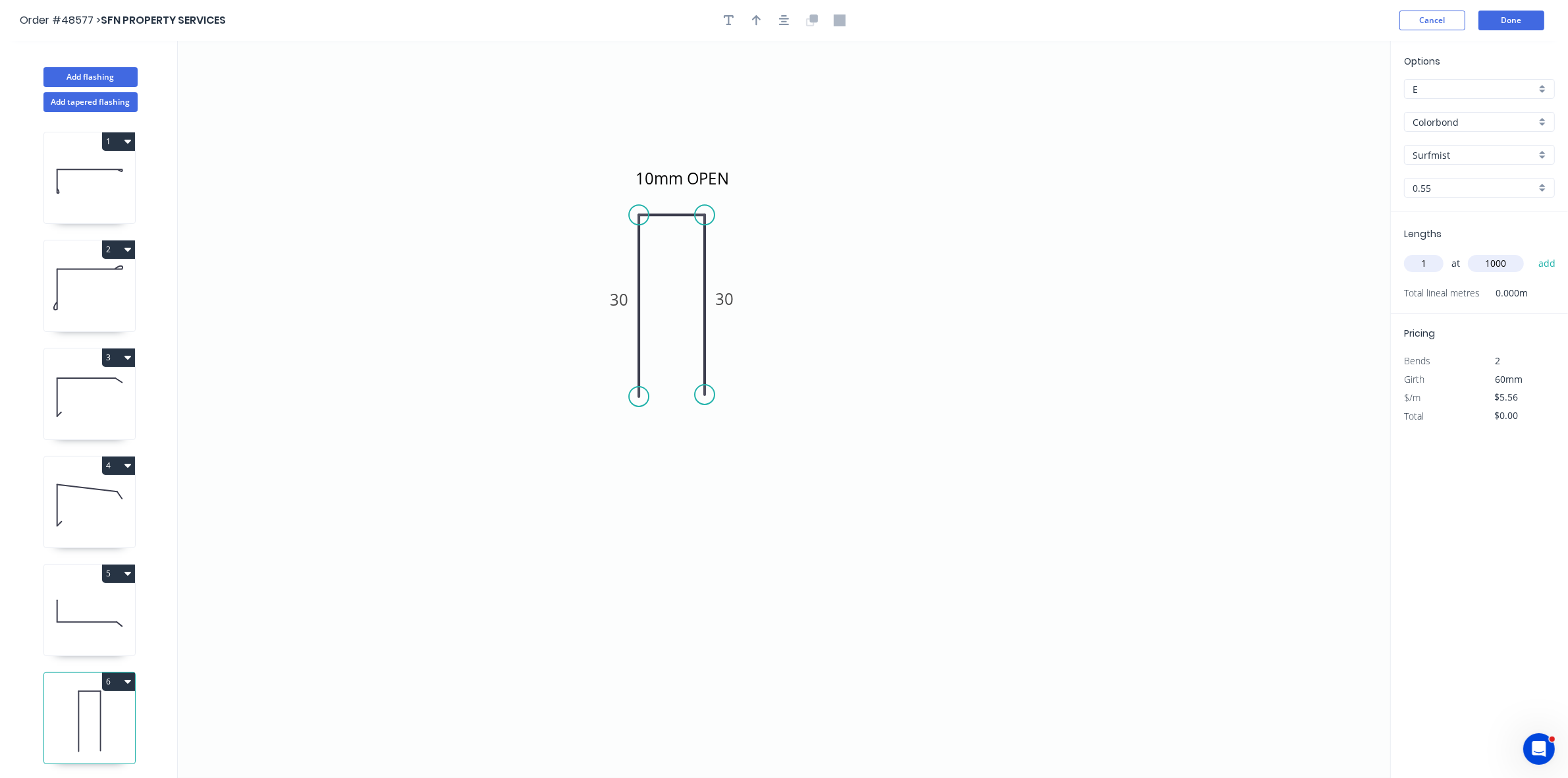
click at [1532, 252] on button "add" at bounding box center [1548, 263] width 31 height 22
type input "$5.56"
click at [105, 102] on button "Add tapered flashing" at bounding box center [91, 102] width 94 height 20
type input "$0.00"
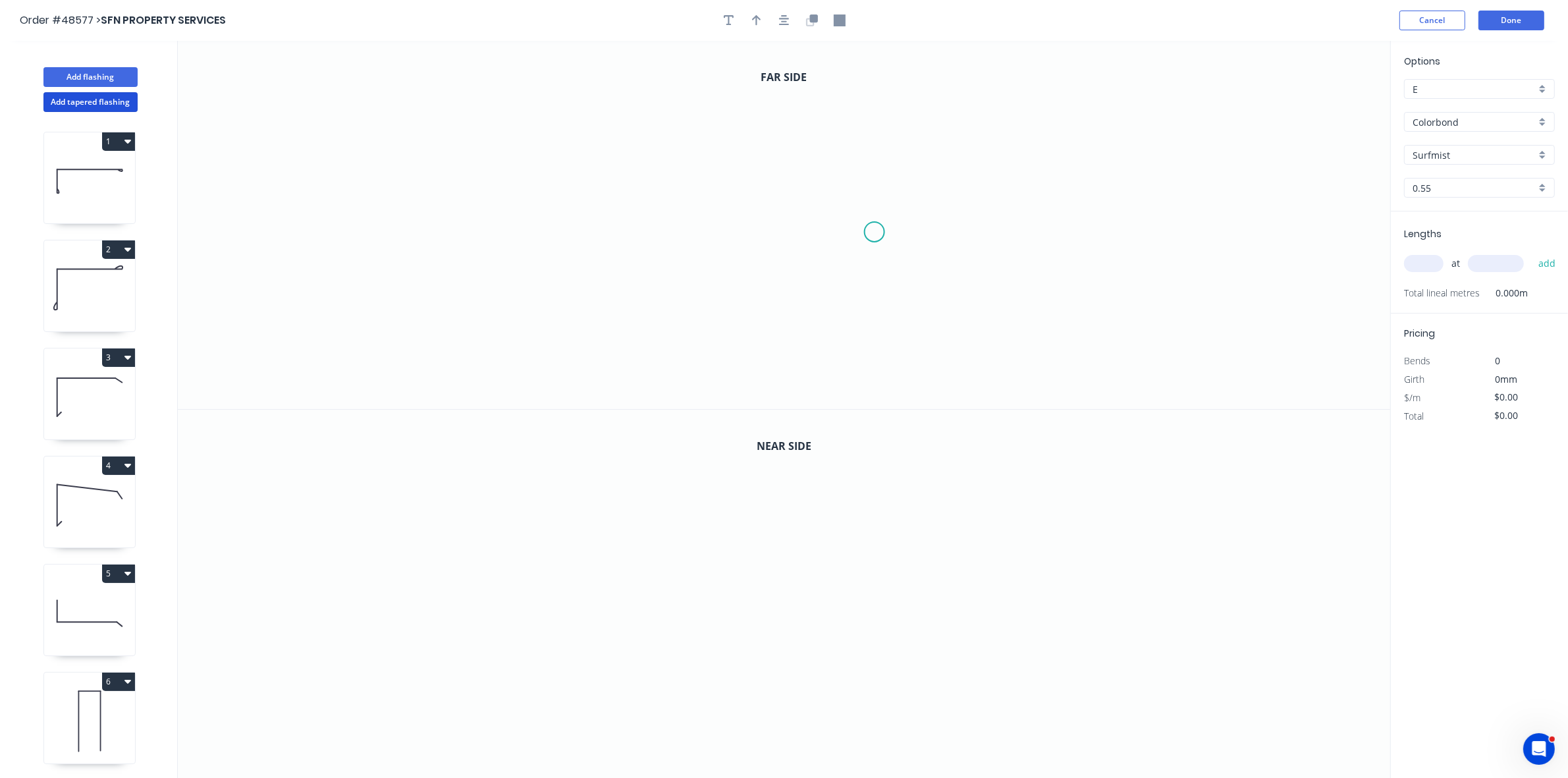
click at [875, 232] on icon "0" at bounding box center [784, 225] width 1213 height 369
drag, startPoint x: 847, startPoint y: 191, endPoint x: 753, endPoint y: 193, distance: 94.0
click at [846, 191] on icon "0" at bounding box center [784, 225] width 1213 height 369
click at [602, 198] on icon "0 ?" at bounding box center [784, 225] width 1213 height 369
click at [598, 376] on icon "0 ? ? ? º" at bounding box center [784, 225] width 1213 height 369
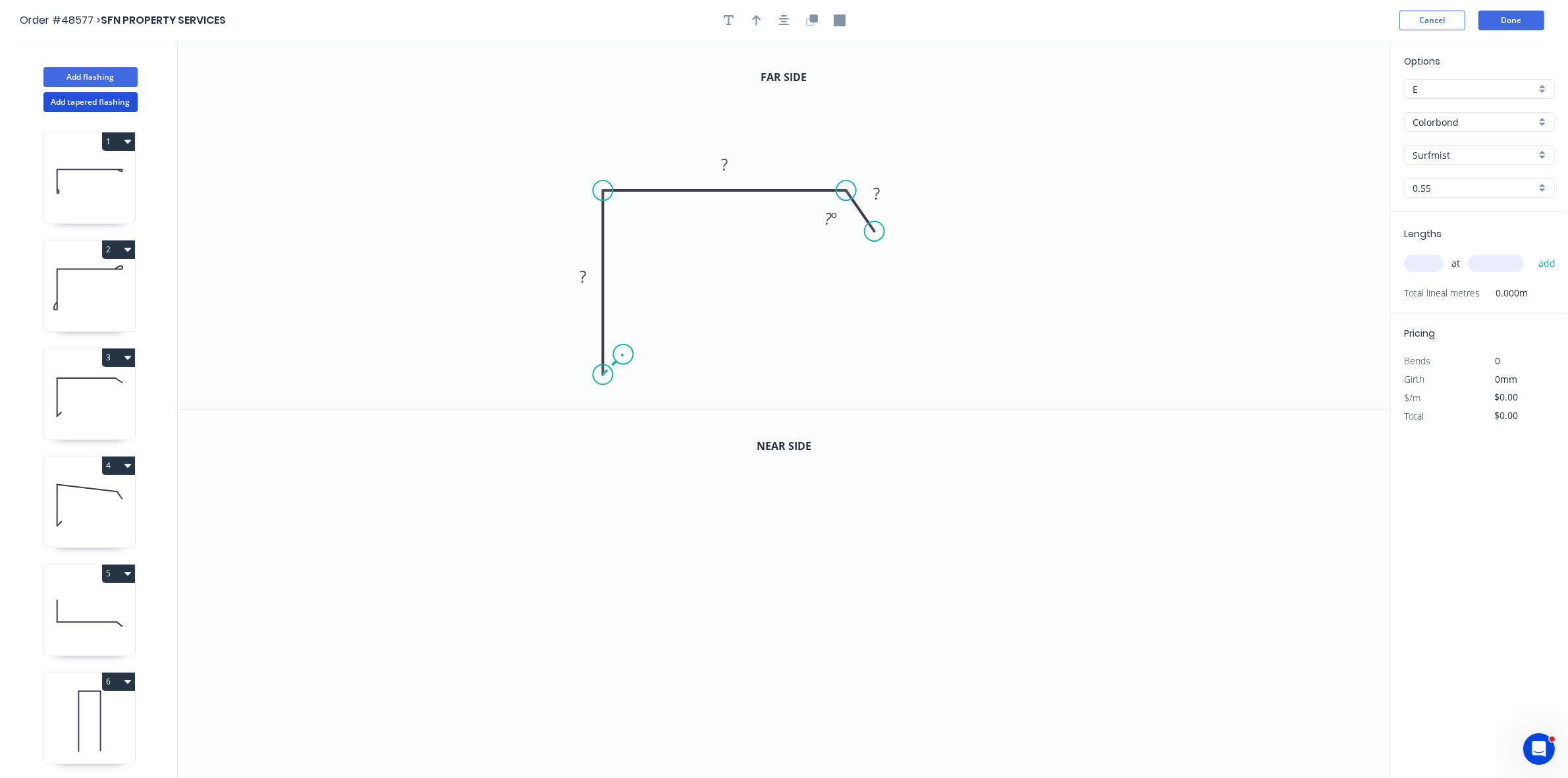
click at [623, 353] on icon "0 ? ? ? ? º" at bounding box center [784, 225] width 1213 height 369
click at [856, 246] on div "Hide angle" at bounding box center [909, 240] width 133 height 27
drag, startPoint x: 876, startPoint y: 232, endPoint x: 876, endPoint y: 219, distance: 13.0
click at [876, 219] on circle at bounding box center [876, 220] width 20 height 20
click at [636, 369] on rect at bounding box center [627, 373] width 27 height 19
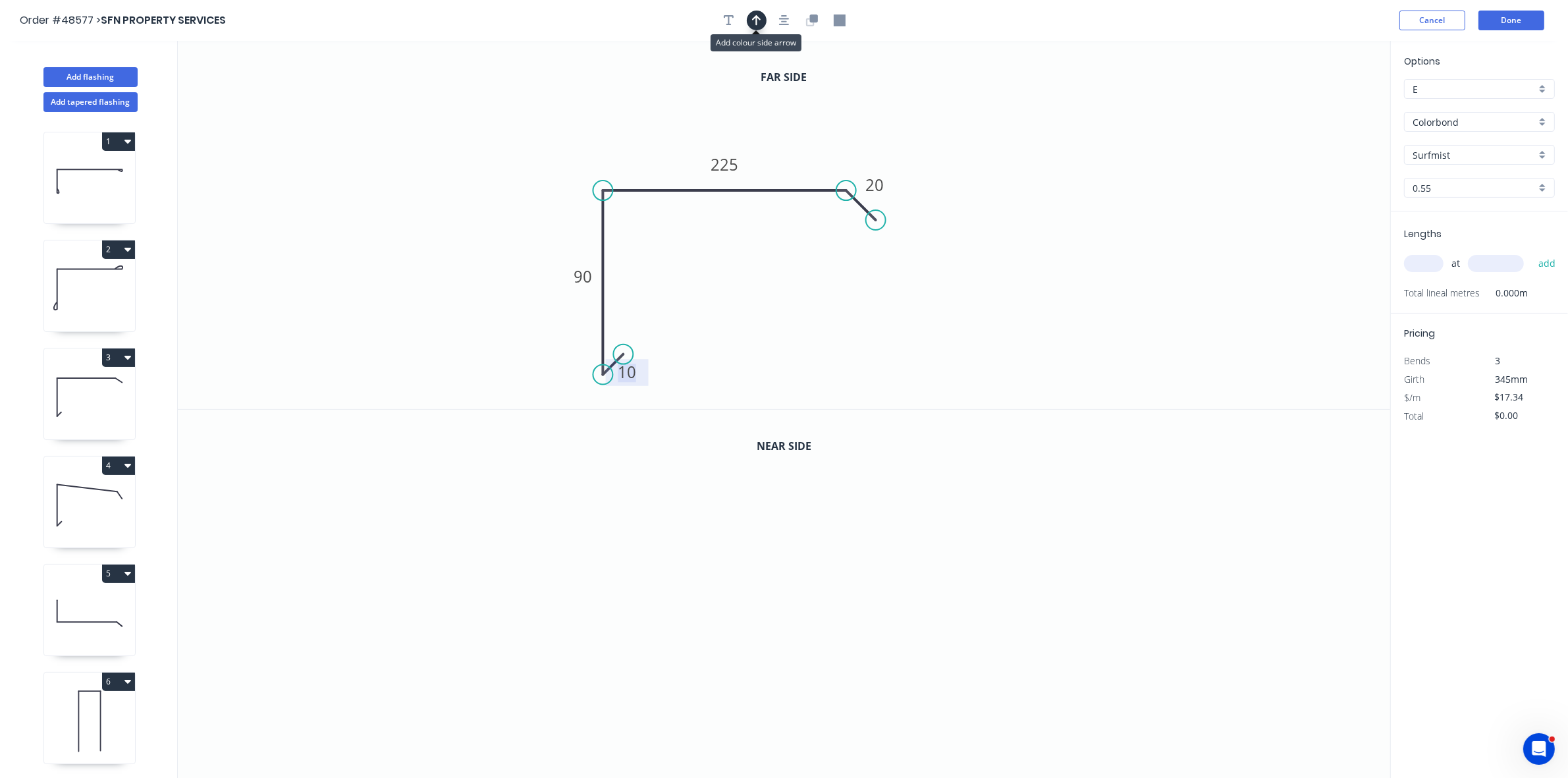
click at [756, 19] on icon "button" at bounding box center [756, 20] width 9 height 12
drag, startPoint x: 1325, startPoint y: 103, endPoint x: 668, endPoint y: 168, distance: 660.2
click at [670, 168] on icon at bounding box center [673, 149] width 12 height 42
click at [815, 23] on icon "button" at bounding box center [812, 20] width 12 height 12
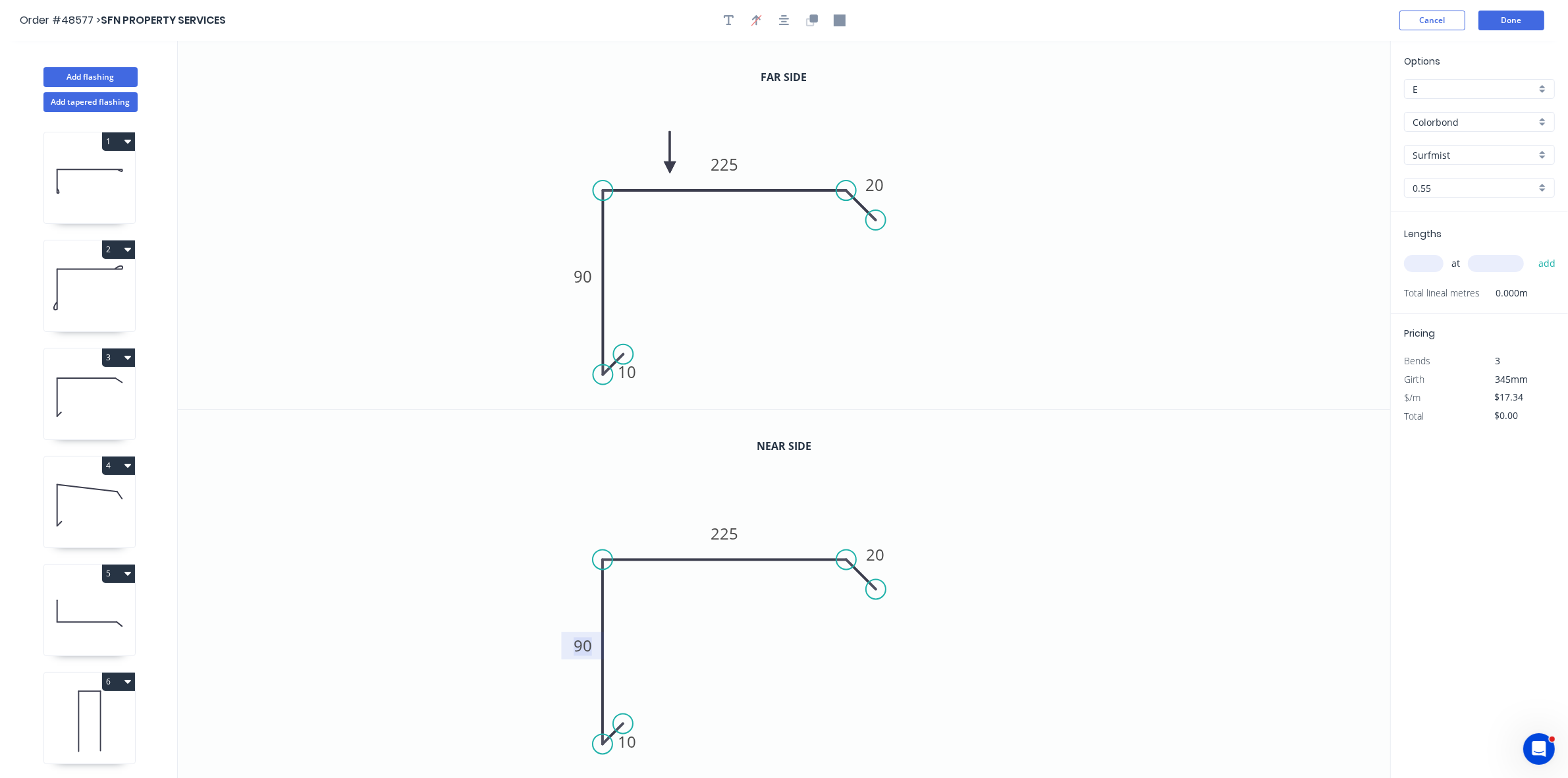
click at [586, 650] on tspan "90" at bounding box center [583, 646] width 19 height 21
type input "$20.91"
click at [1420, 263] on input "text" at bounding box center [1424, 263] width 39 height 17
type input "1"
type input "2900"
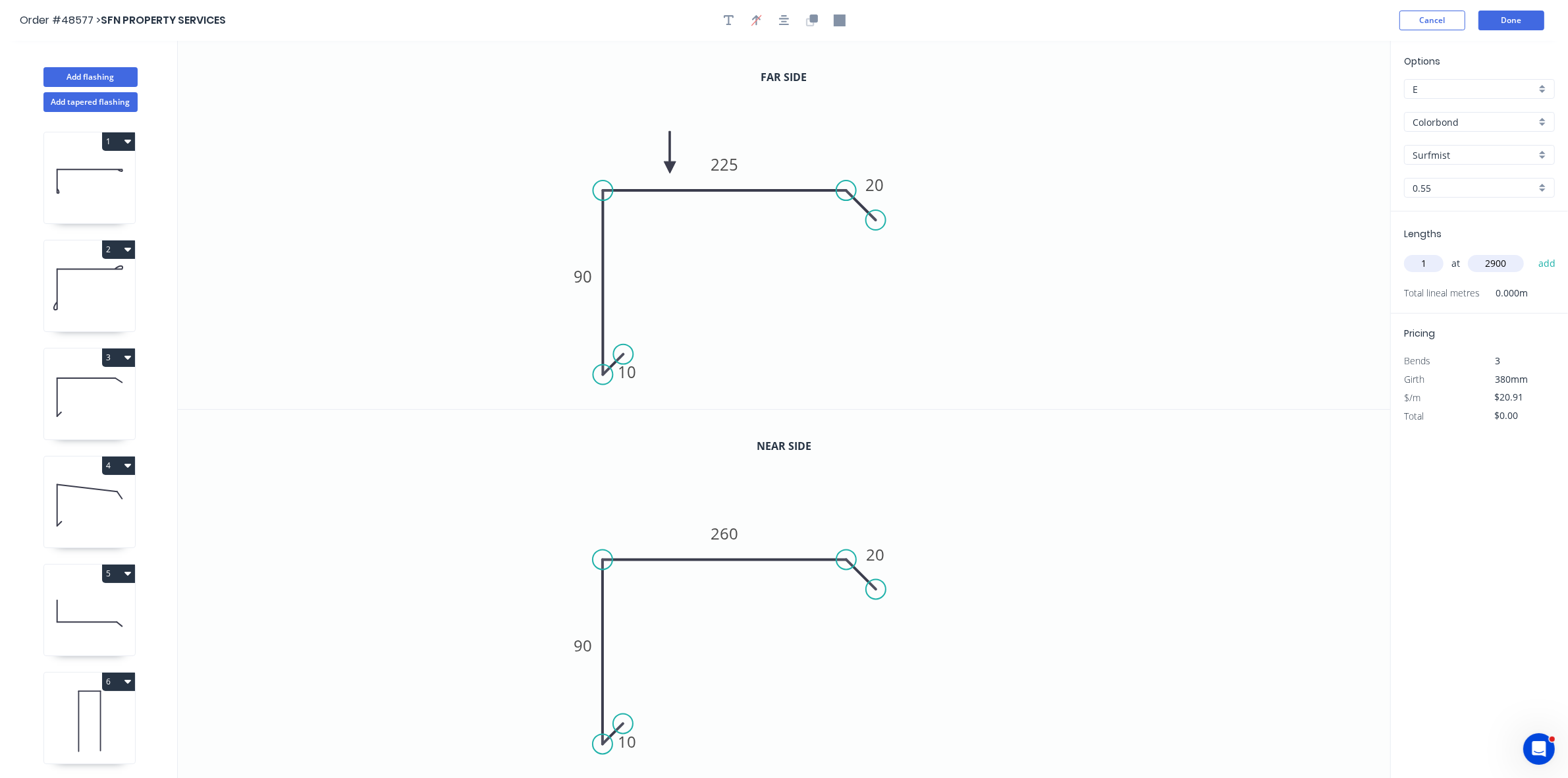
click at [1532, 252] on button "add" at bounding box center [1548, 263] width 31 height 22
type input "$60.64"
click at [1523, 20] on button "Done" at bounding box center [1512, 20] width 66 height 20
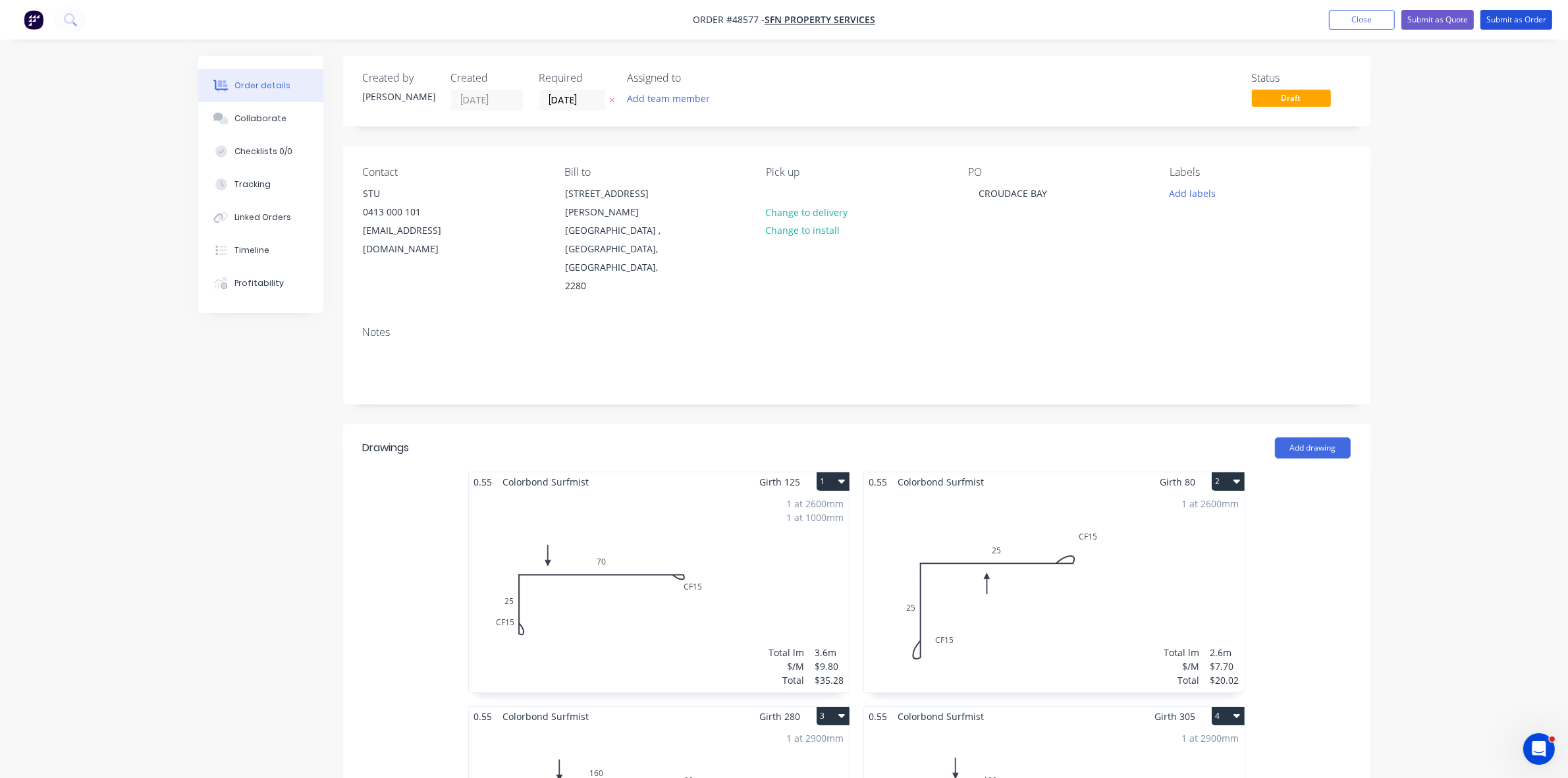
click at [1523, 20] on button "Submit as Order" at bounding box center [1516, 20] width 72 height 20
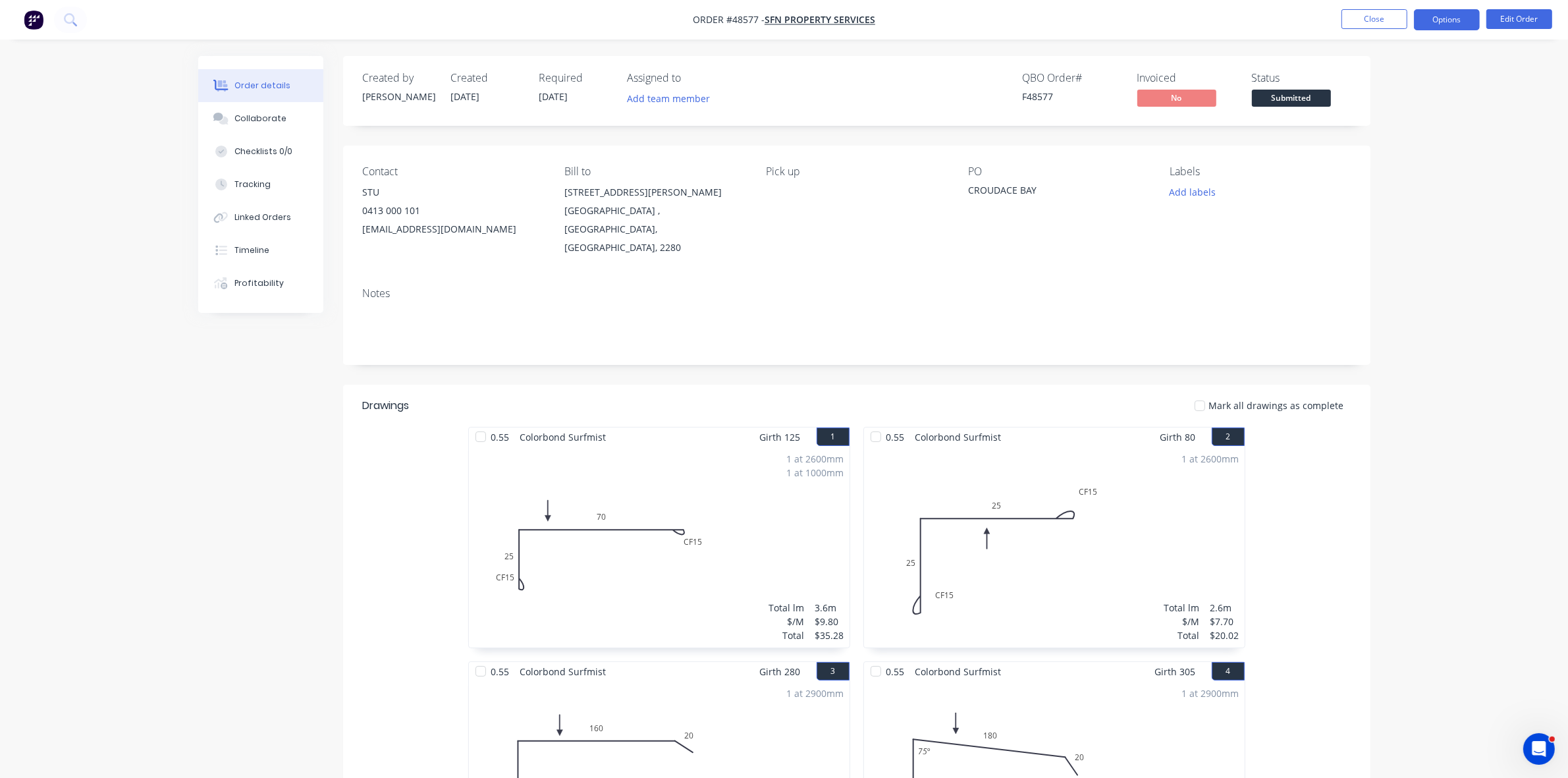
click at [1467, 18] on button "Options" at bounding box center [1447, 20] width 66 height 21
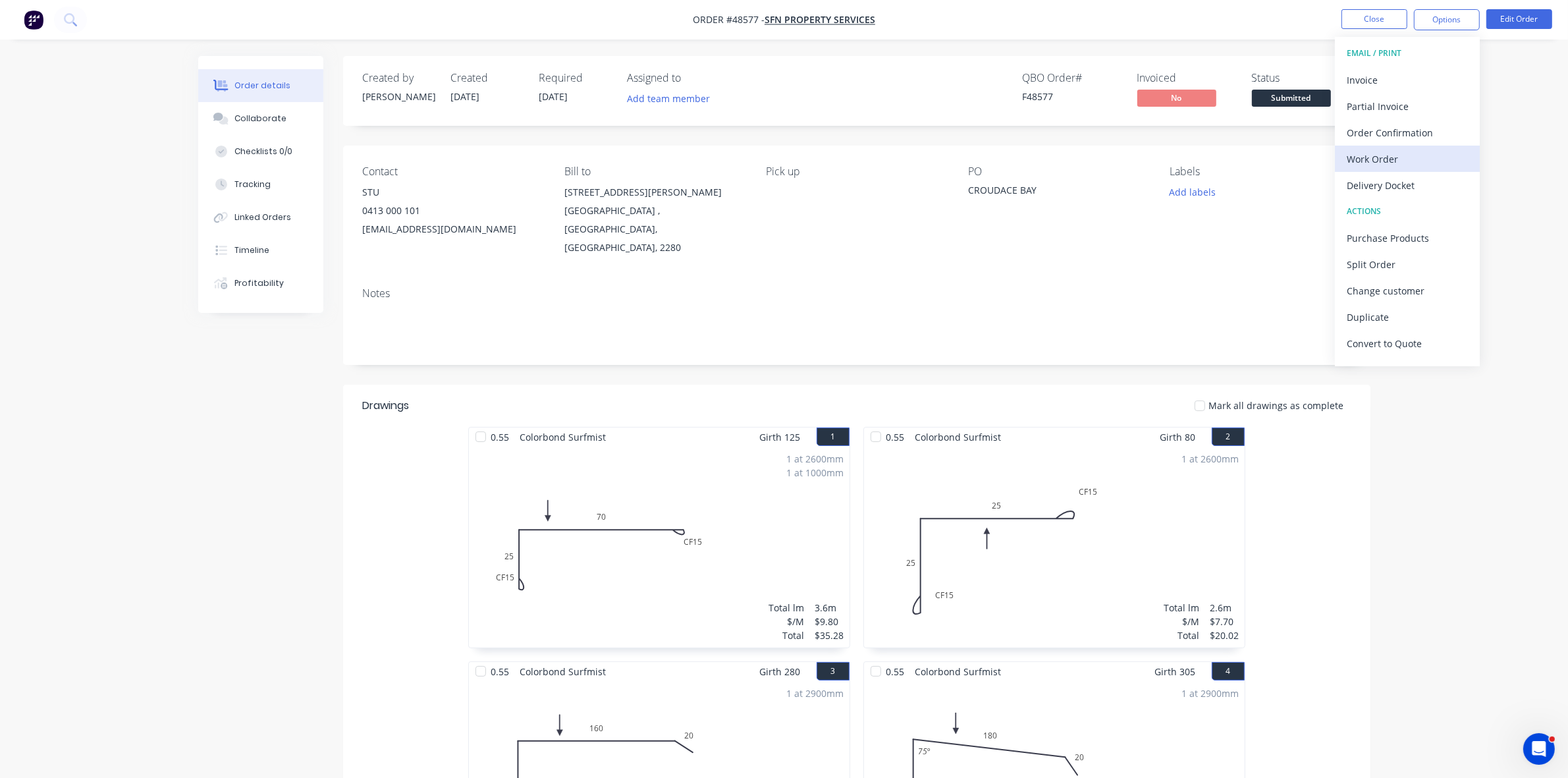
click at [1381, 159] on div "Work Order" at bounding box center [1408, 158] width 121 height 19
click at [1388, 133] on div "Without pricing" at bounding box center [1408, 132] width 121 height 19
click at [1311, 94] on span "Submitted" at bounding box center [1291, 98] width 79 height 17
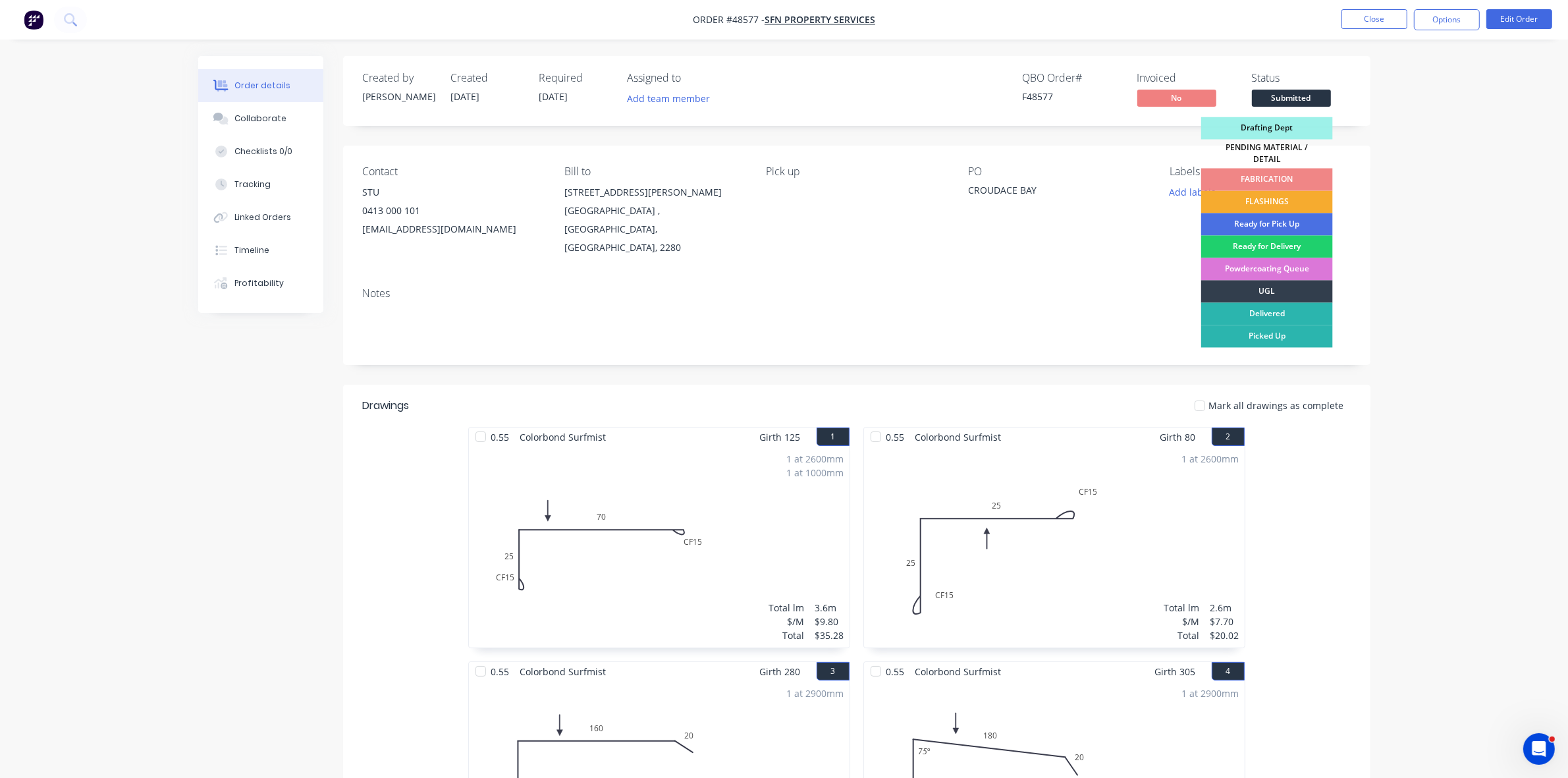
click at [1279, 191] on div "FLASHINGS" at bounding box center [1267, 202] width 132 height 22
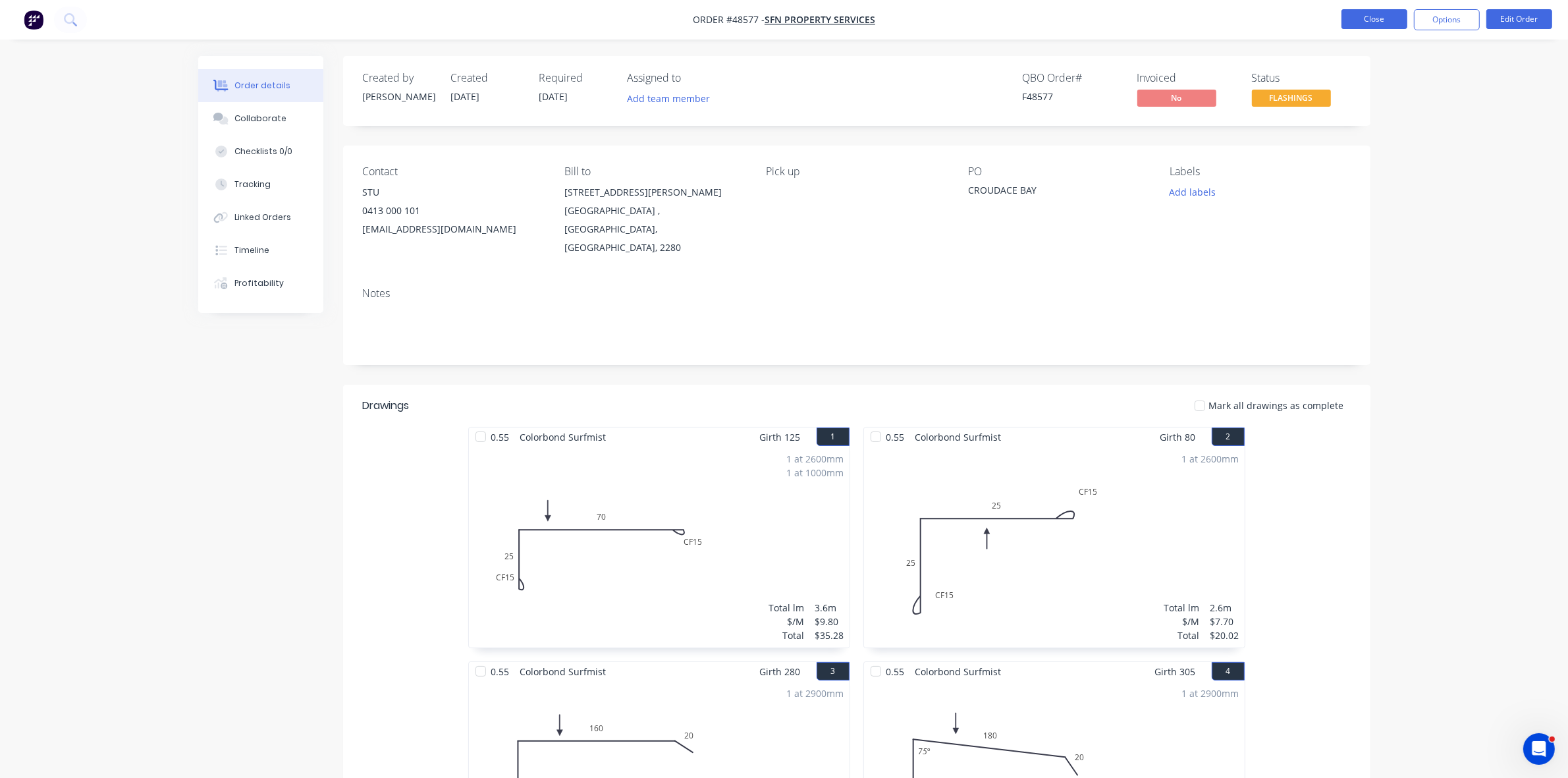
click at [1362, 14] on button "Close" at bounding box center [1375, 19] width 66 height 20
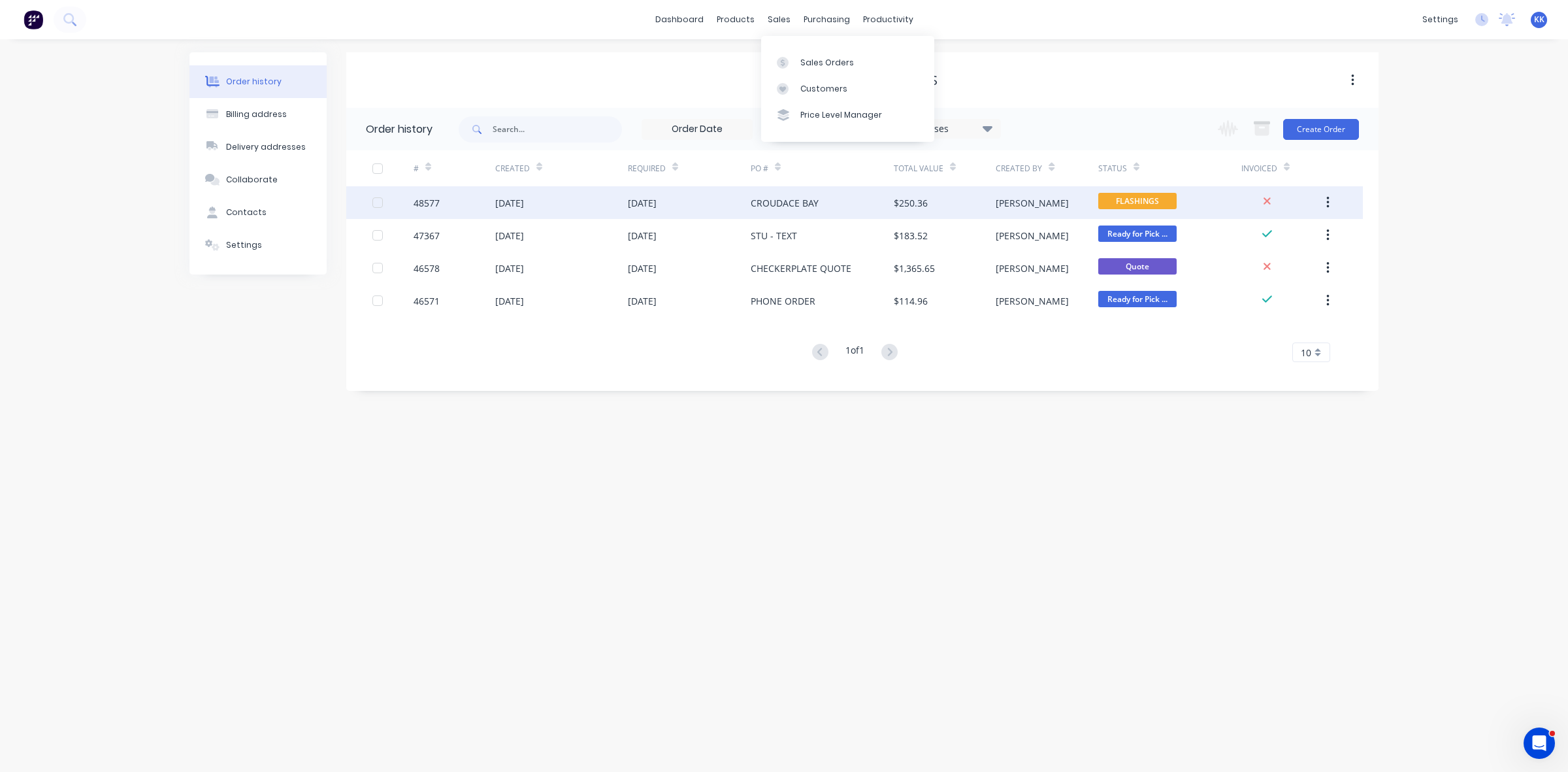
click at [816, 200] on div "CROUDACE BAY" at bounding box center [784, 203] width 68 height 14
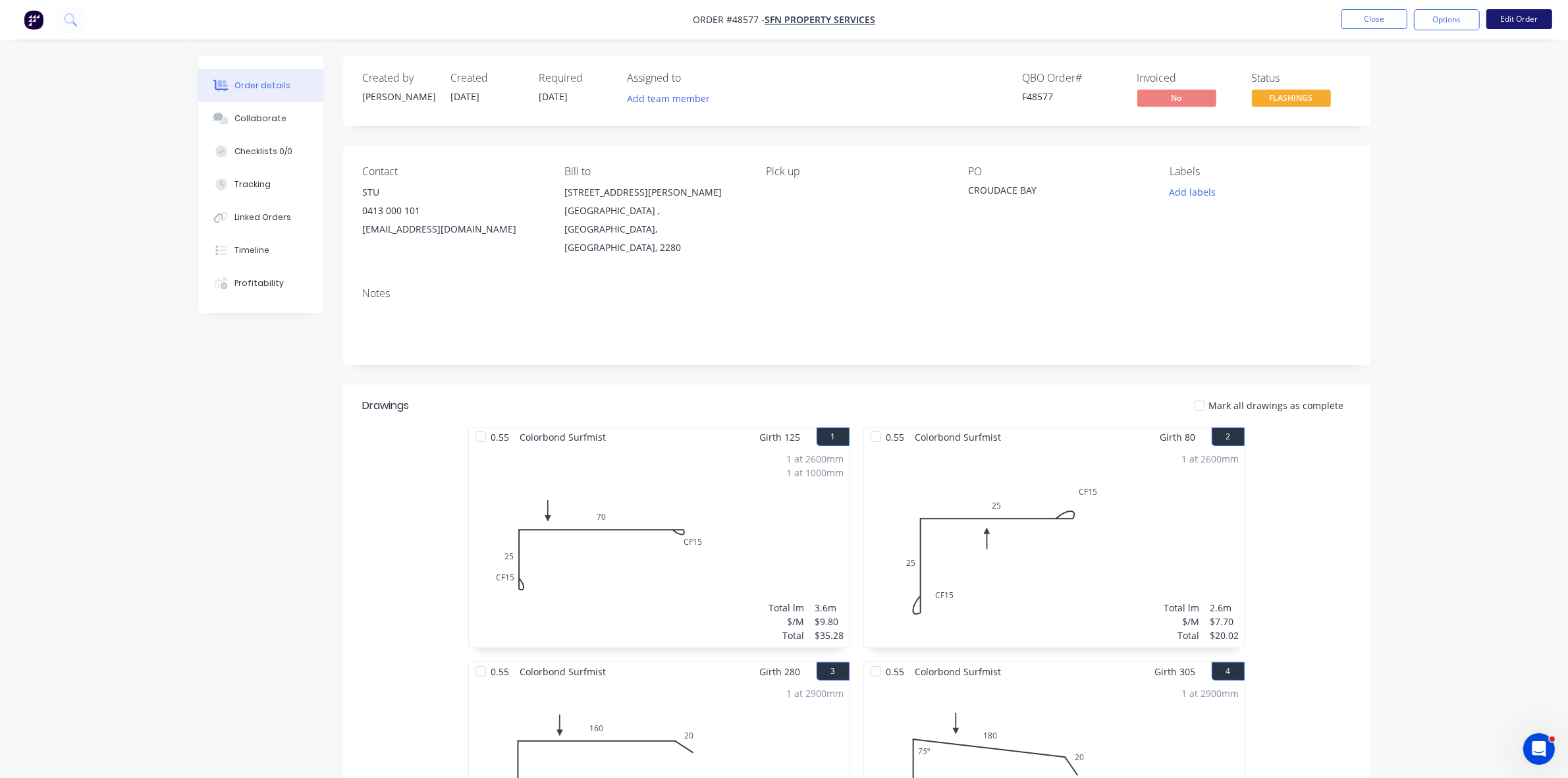
click at [1517, 11] on button "Edit Order" at bounding box center [1520, 19] width 66 height 20
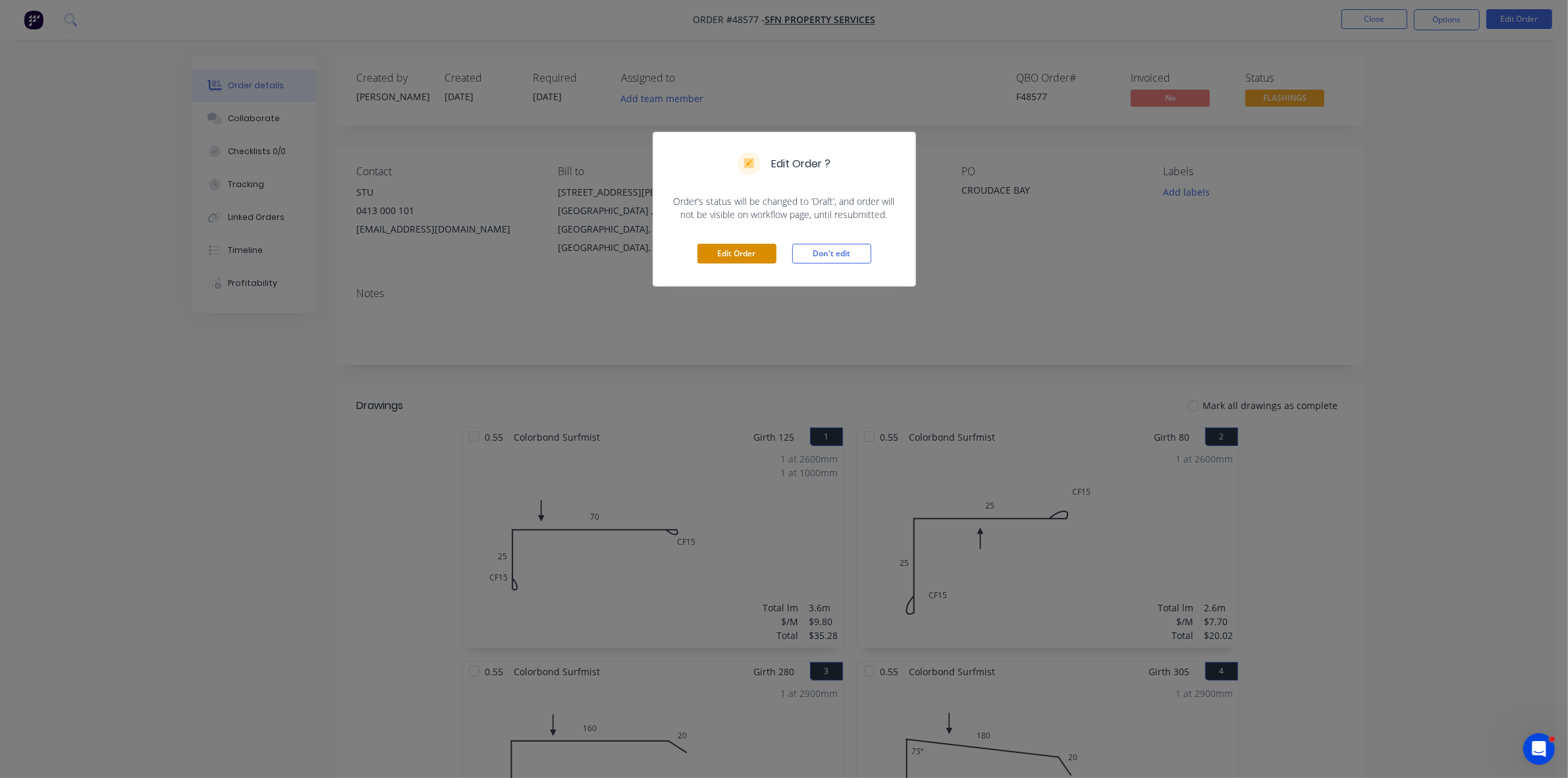
click at [741, 255] on button "Edit Order" at bounding box center [737, 254] width 79 height 20
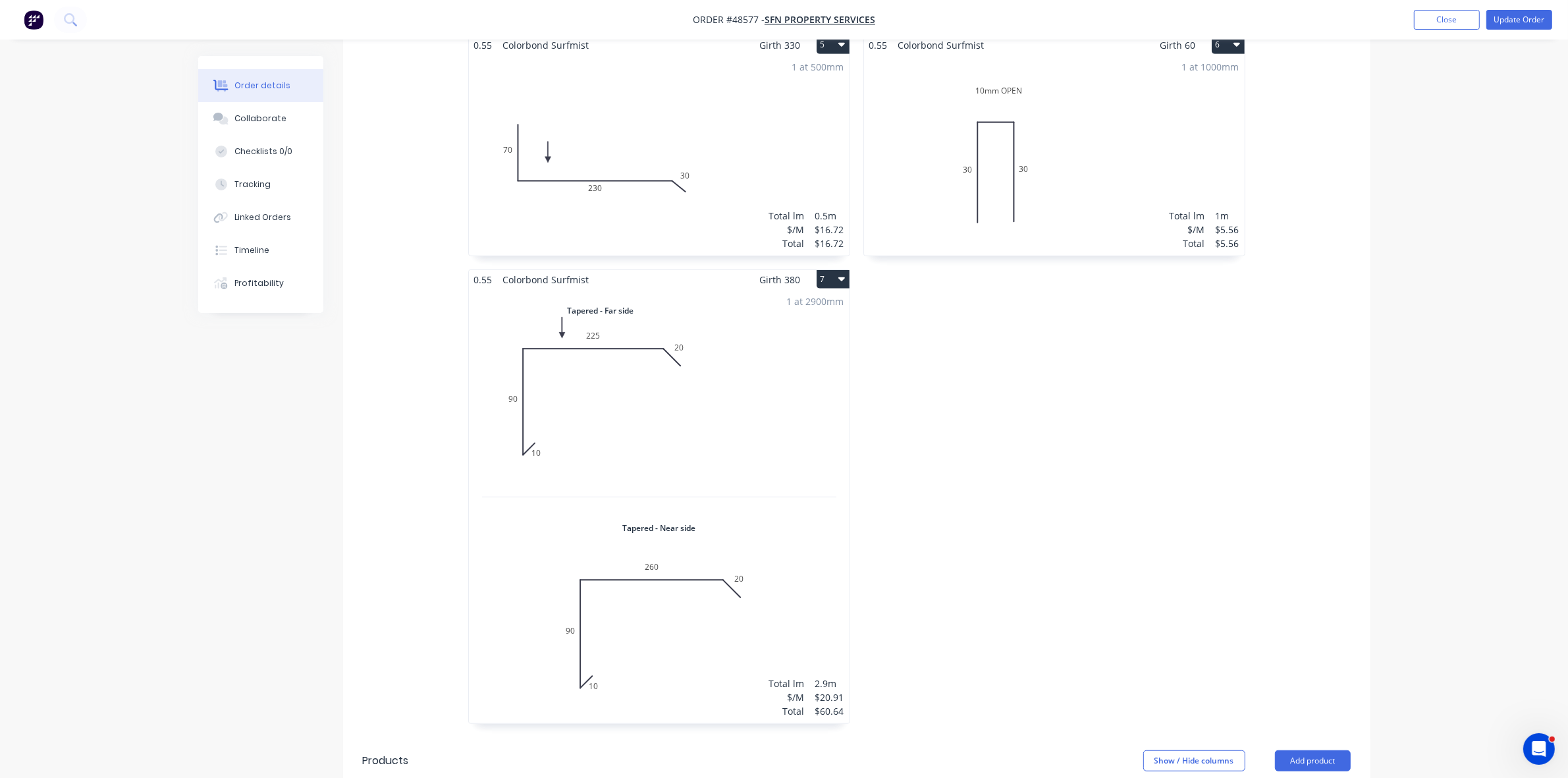
scroll to position [1229, 0]
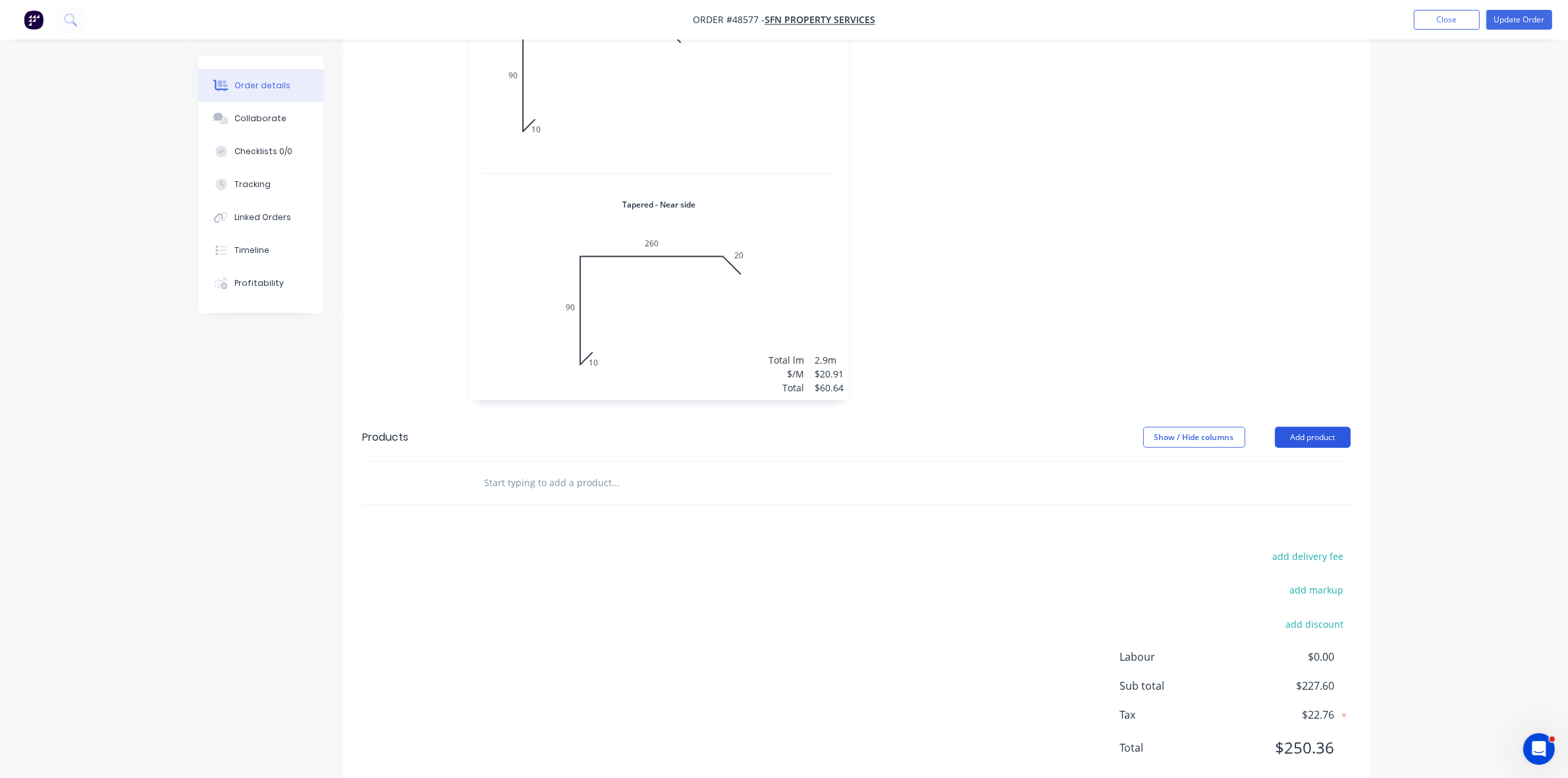
click at [1307, 427] on button "Add product" at bounding box center [1313, 438] width 76 height 21
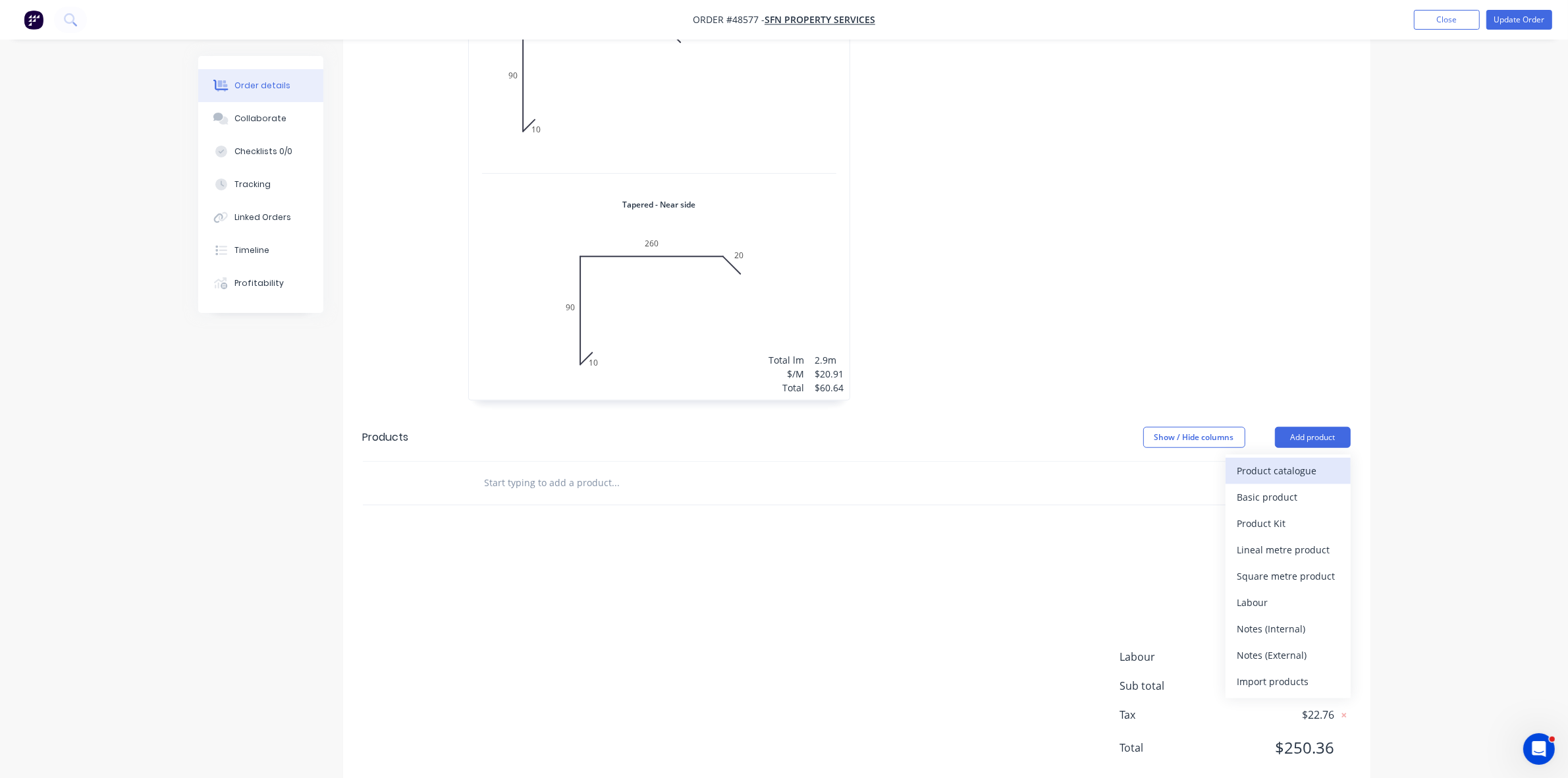
click at [1293, 461] on div "Product catalogue" at bounding box center [1289, 470] width 101 height 19
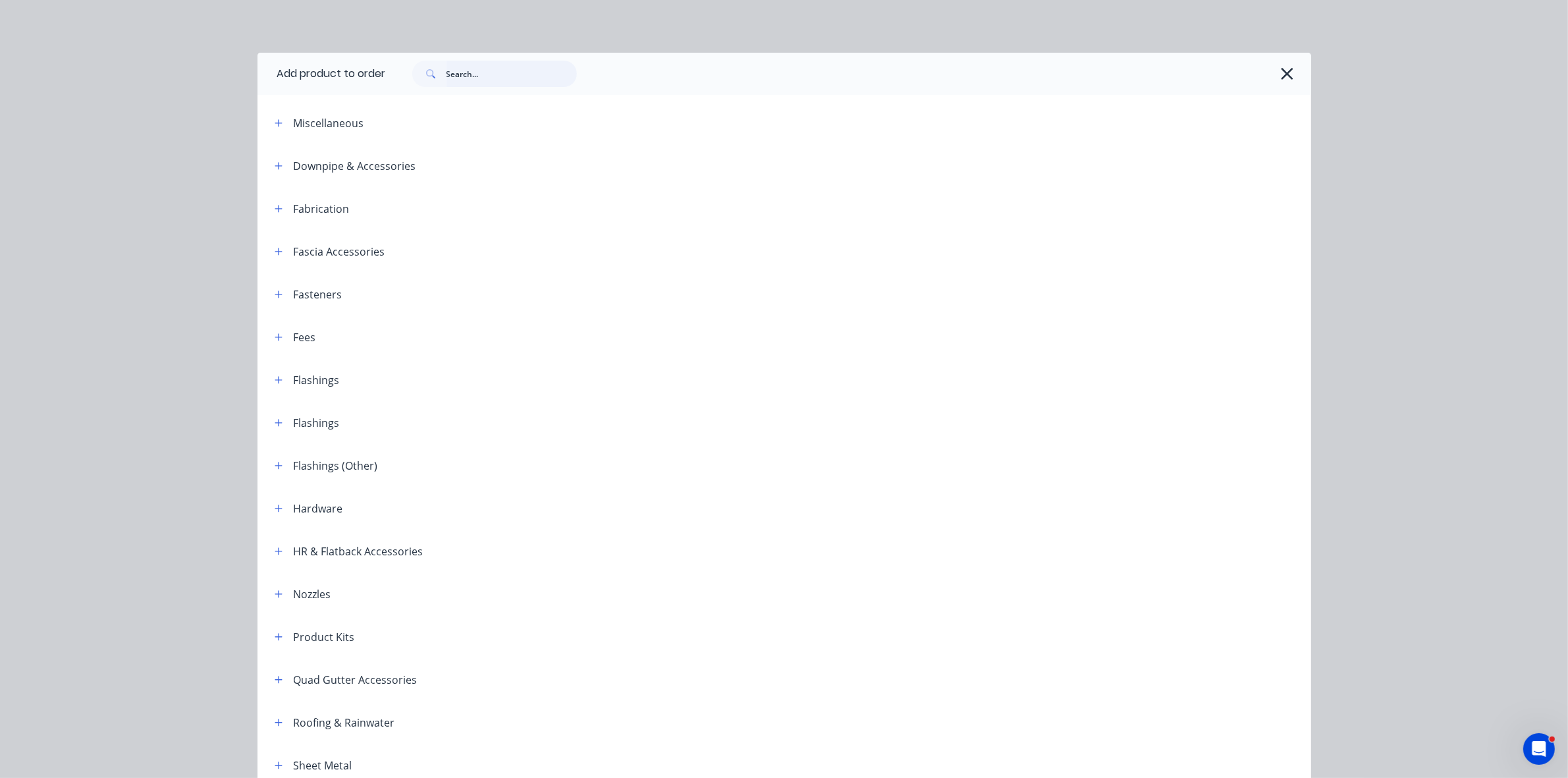
click at [478, 77] on input "text" at bounding box center [512, 74] width 131 height 27
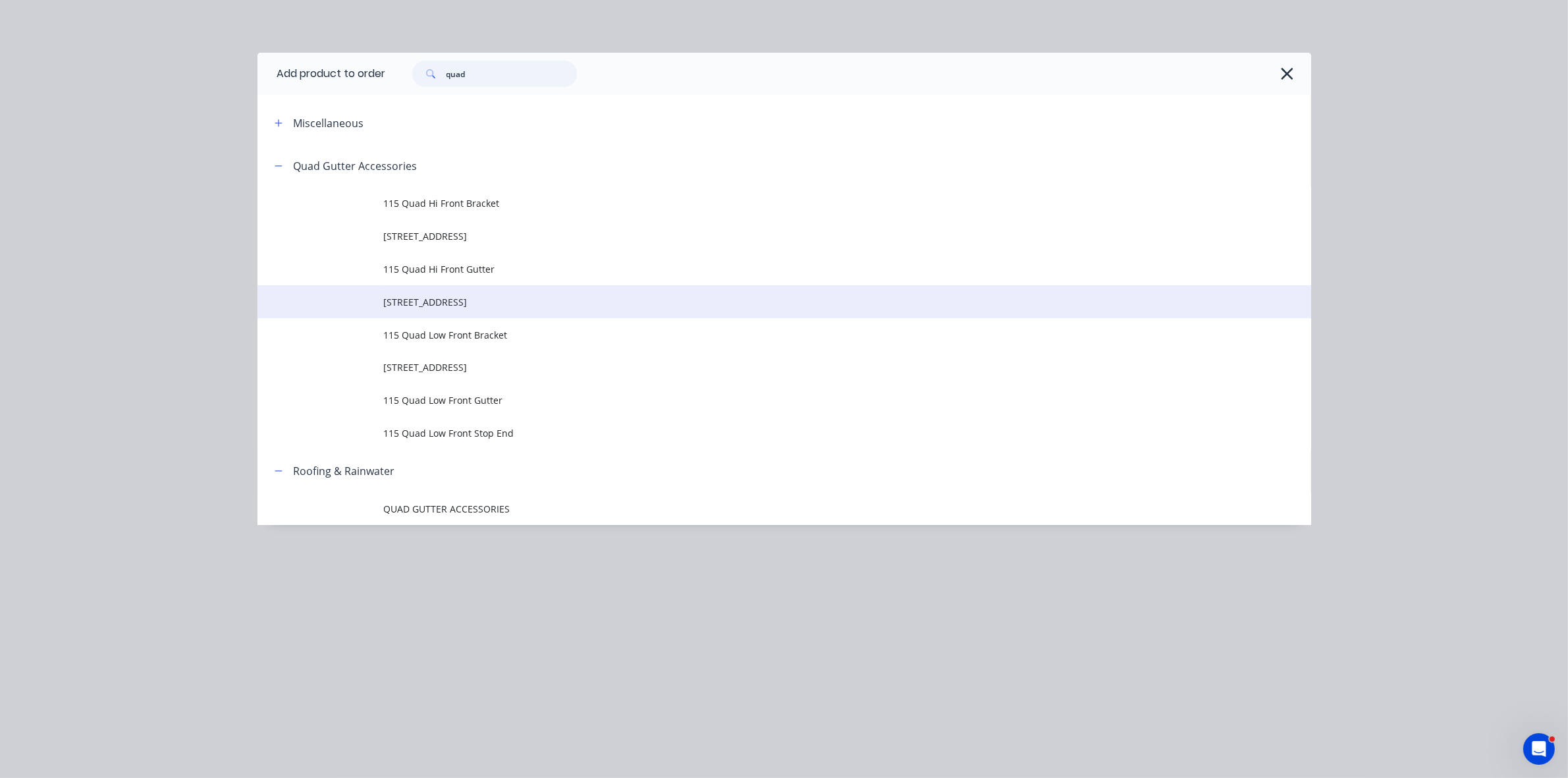
type input "quad"
click at [488, 307] on span "[STREET_ADDRESS]" at bounding box center [755, 303] width 741 height 14
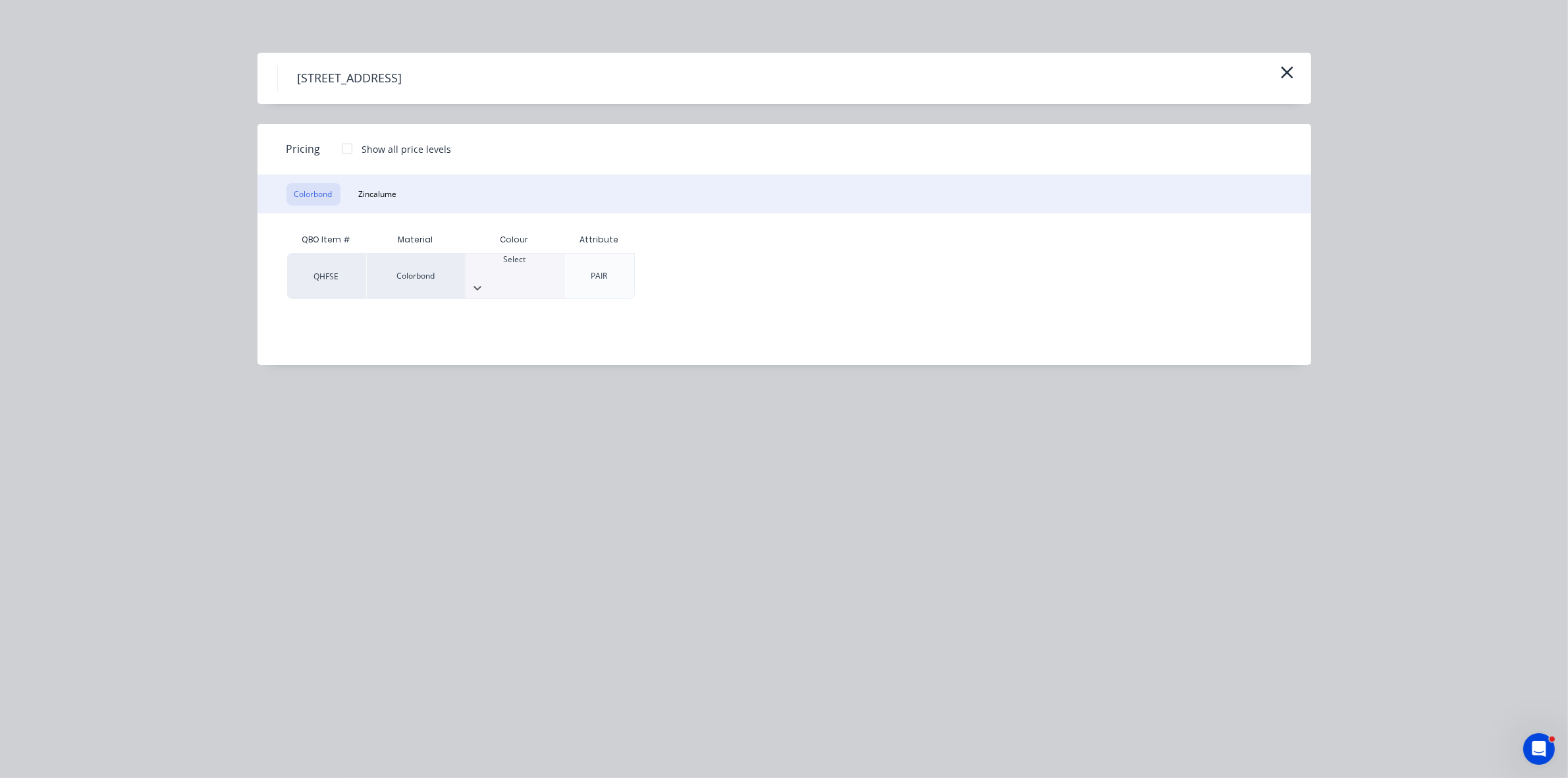
click at [485, 267] on div at bounding box center [514, 271] width 98 height 12
click at [340, 138] on div at bounding box center [347, 149] width 27 height 27
click at [344, 146] on div at bounding box center [347, 149] width 27 height 27
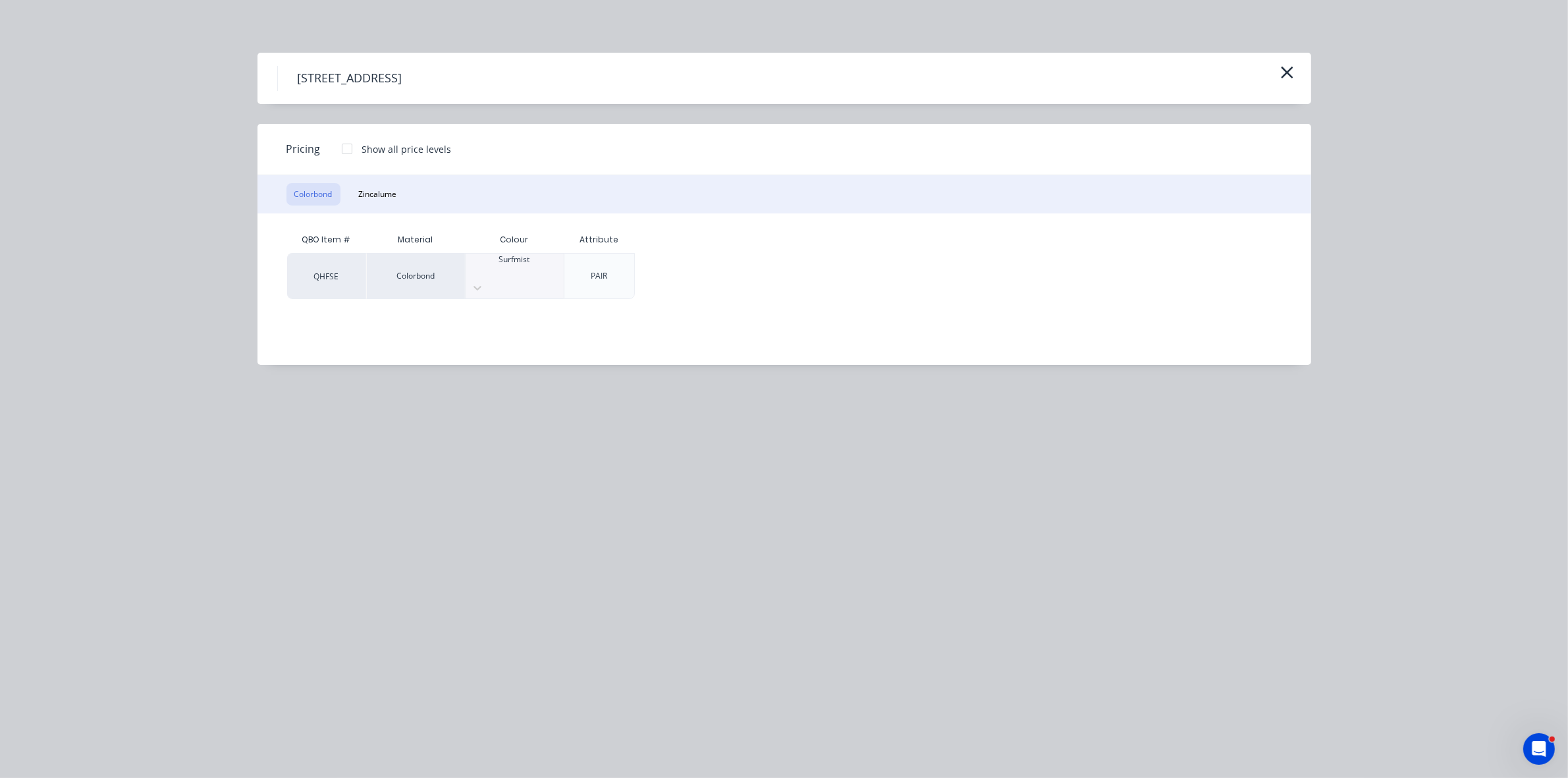
click at [344, 146] on div at bounding box center [347, 149] width 27 height 27
click at [695, 270] on div "$12.00" at bounding box center [679, 276] width 87 height 45
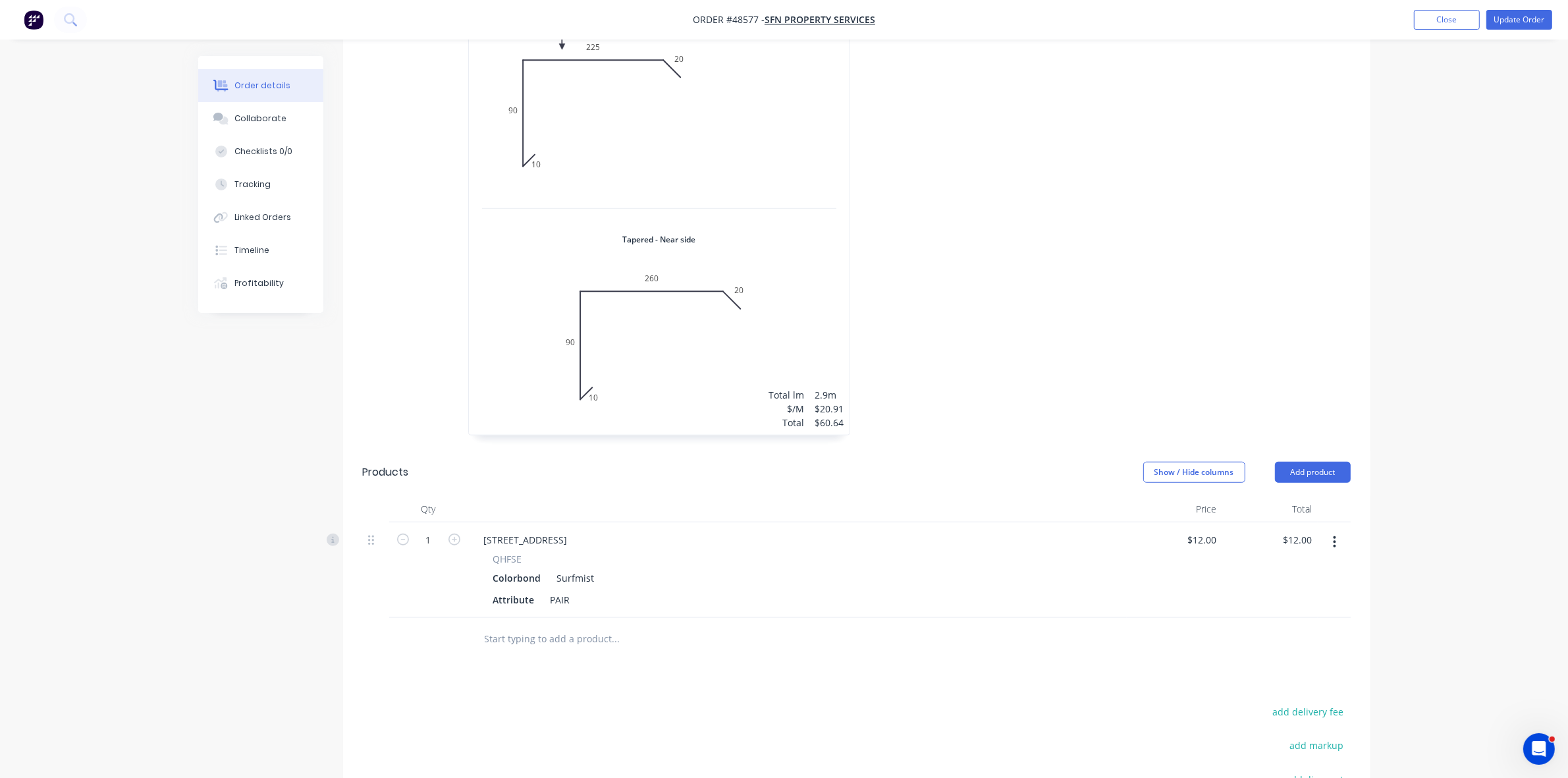
scroll to position [1349, 0]
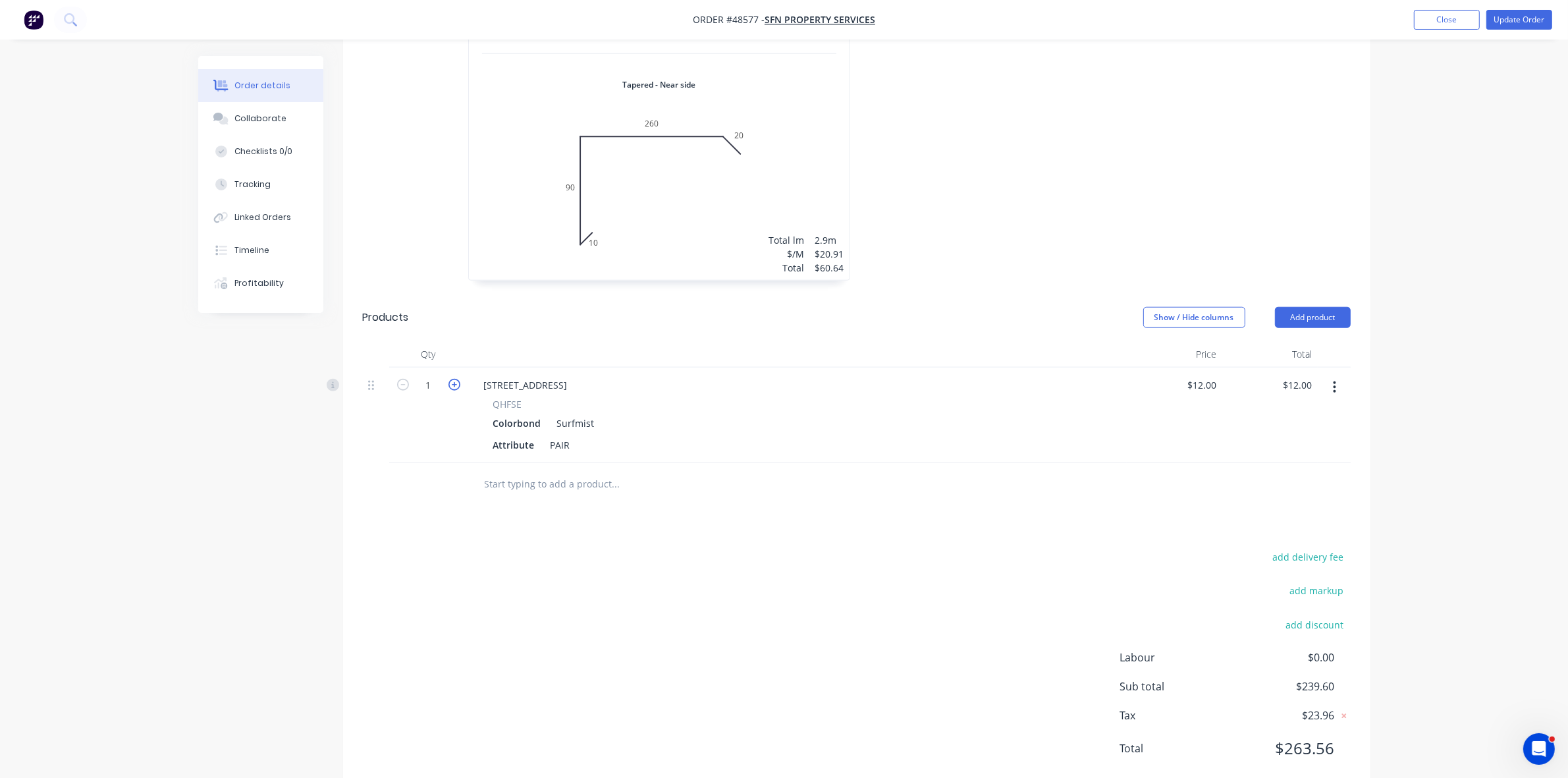
click at [452, 379] on icon "button" at bounding box center [454, 385] width 12 height 12
type input "2"
type input "$24.00"
click at [1321, 307] on button "Add product" at bounding box center [1313, 318] width 76 height 21
click at [1305, 341] on div "Product catalogue" at bounding box center [1289, 350] width 101 height 19
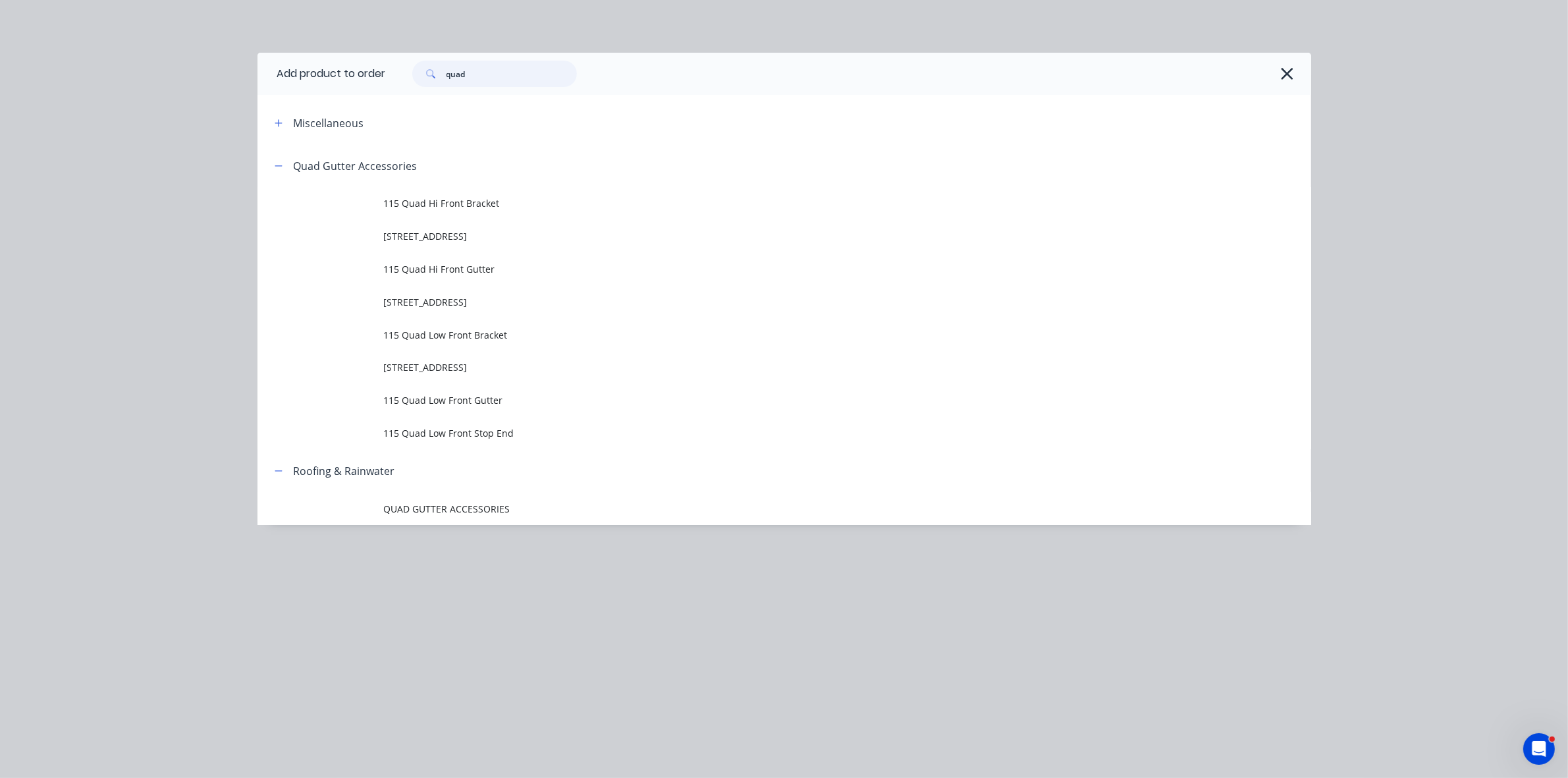
drag, startPoint x: 495, startPoint y: 75, endPoint x: 427, endPoint y: 69, distance: 68.3
click at [428, 69] on div "quad" at bounding box center [494, 74] width 165 height 27
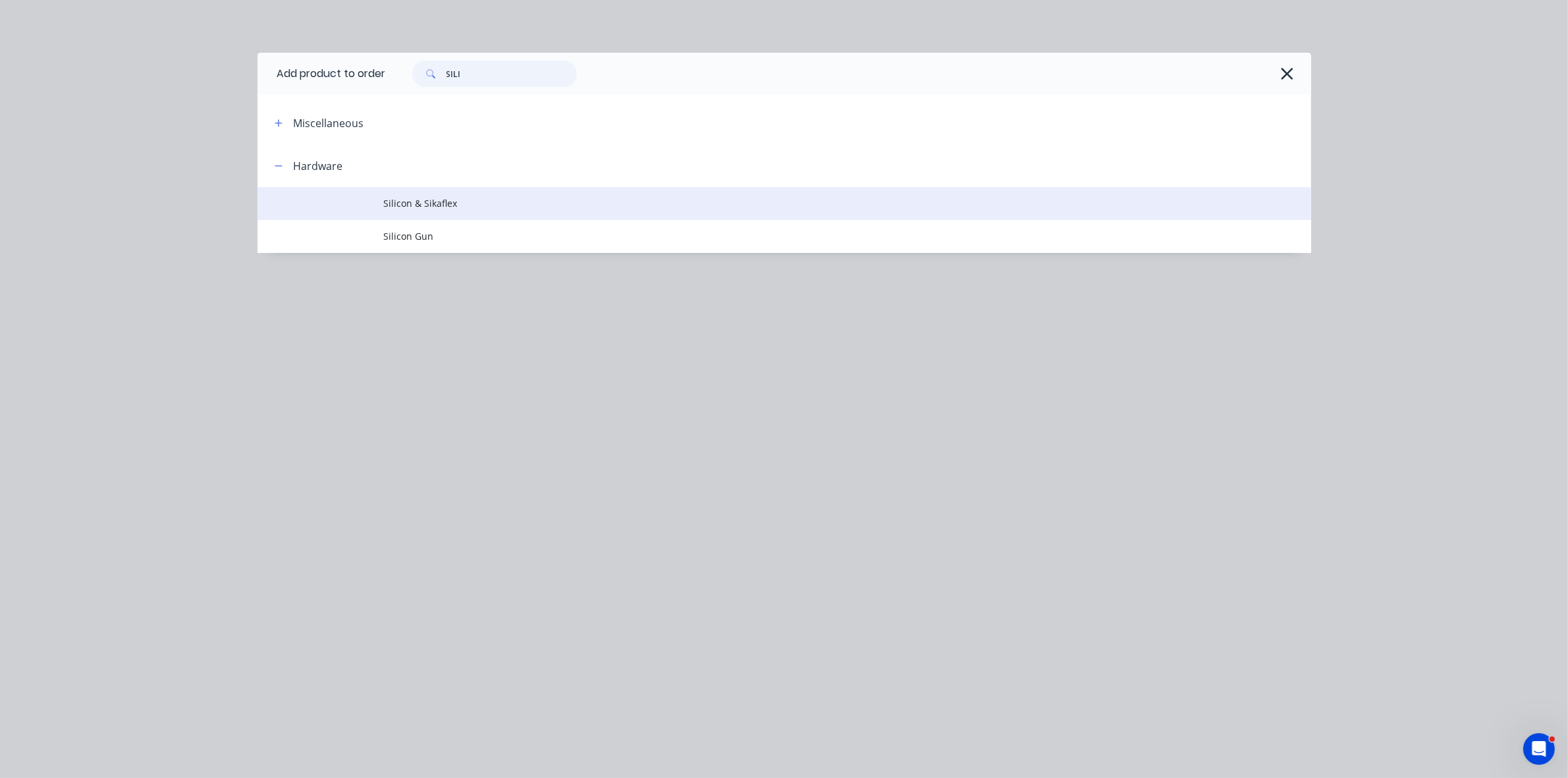
type input "SILI"
click at [447, 197] on span "Silicon & Sikaflex" at bounding box center [755, 204] width 741 height 14
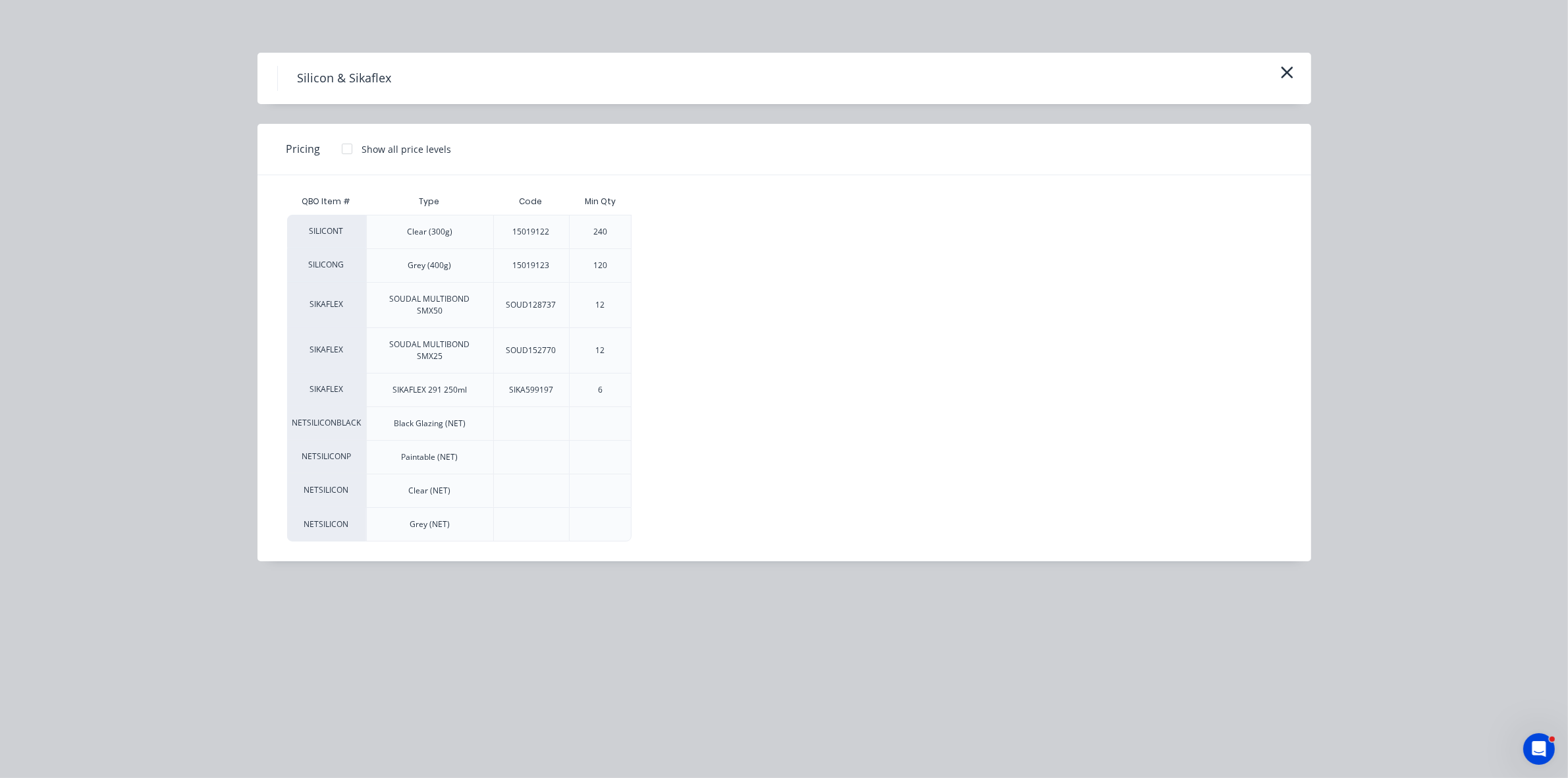
click at [594, 229] on div "240" at bounding box center [601, 231] width 14 height 12
click at [346, 150] on div at bounding box center [347, 149] width 27 height 27
click at [697, 238] on div "$7.15" at bounding box center [676, 231] width 87 height 33
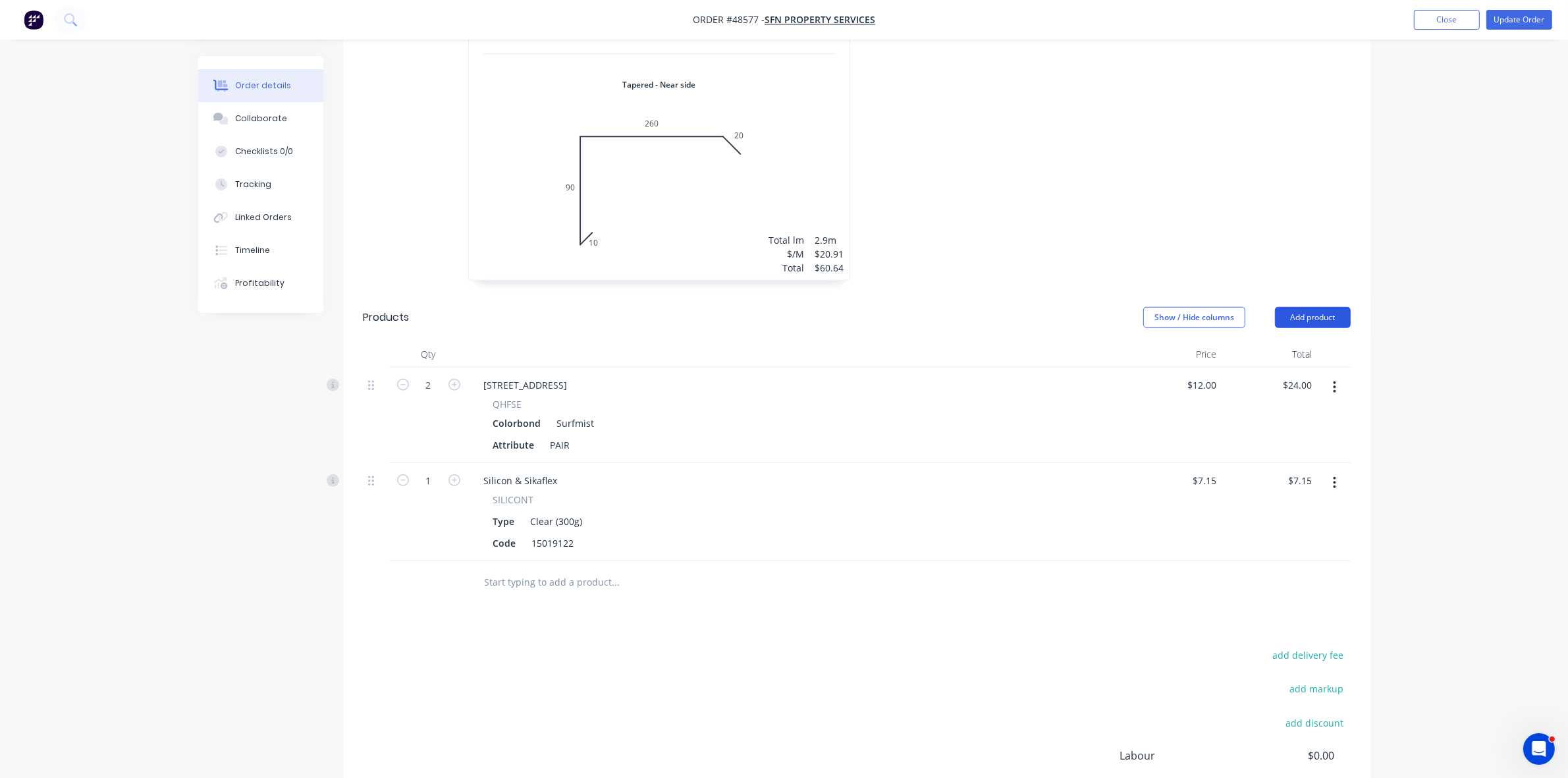
click at [1309, 307] on button "Add product" at bounding box center [1313, 318] width 76 height 21
click at [1296, 341] on div "Product catalogue" at bounding box center [1289, 350] width 101 height 19
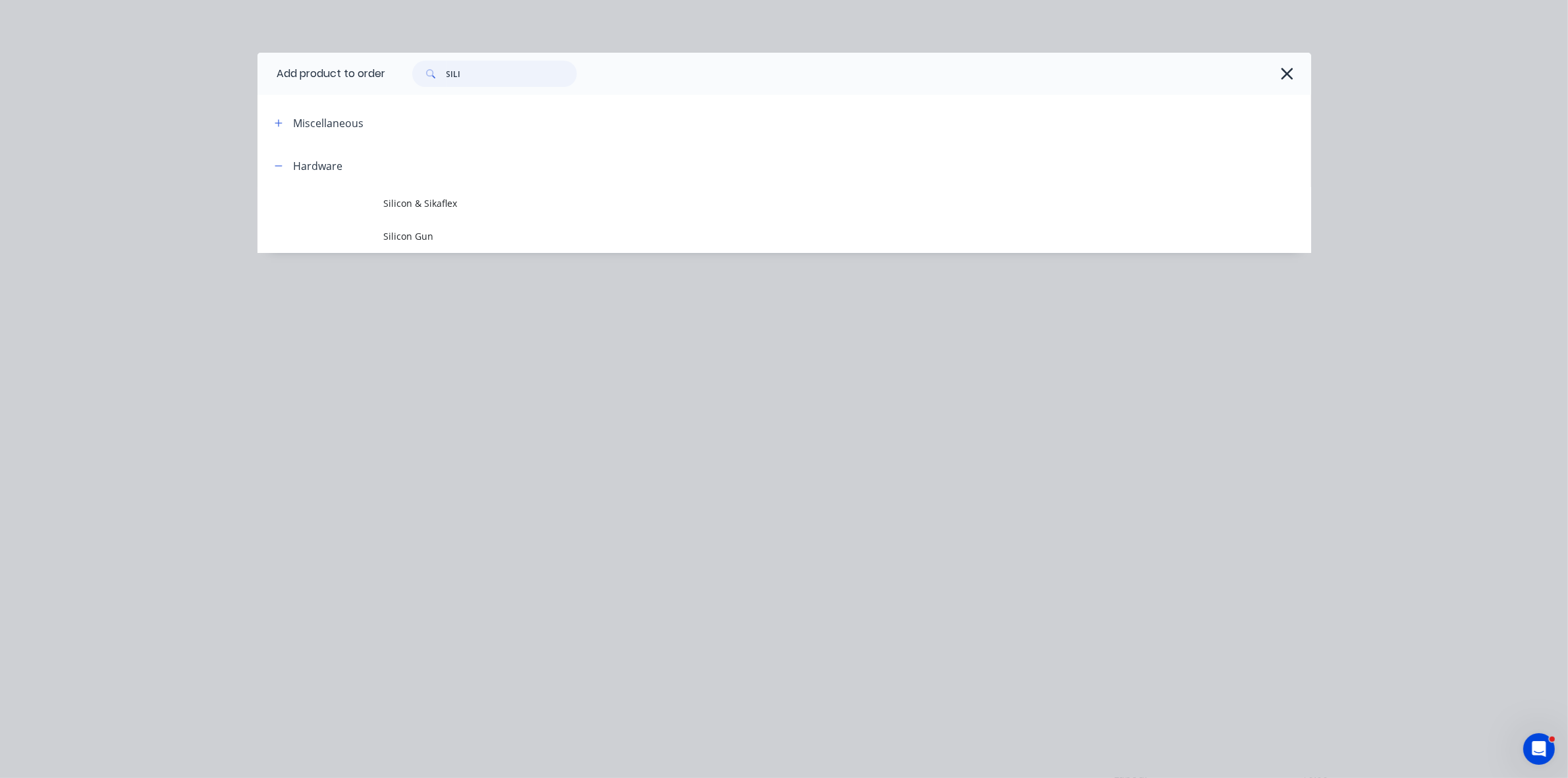
drag, startPoint x: 471, startPoint y: 72, endPoint x: 402, endPoint y: 72, distance: 69.0
click at [402, 72] on div "SILI" at bounding box center [489, 74] width 178 height 27
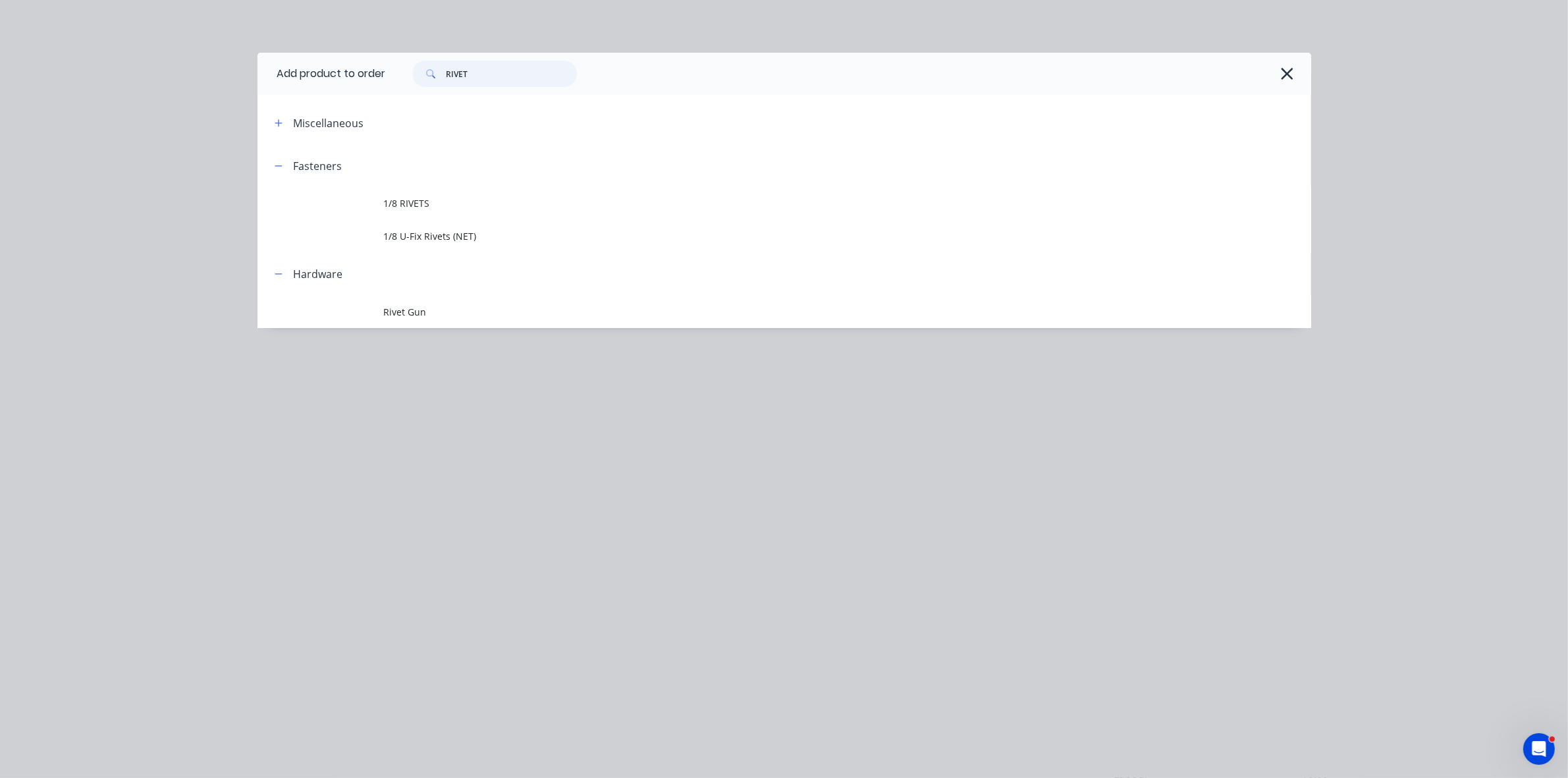
type input "RIVET"
click at [489, 185] on header "Fasteners" at bounding box center [784, 166] width 1054 height 43
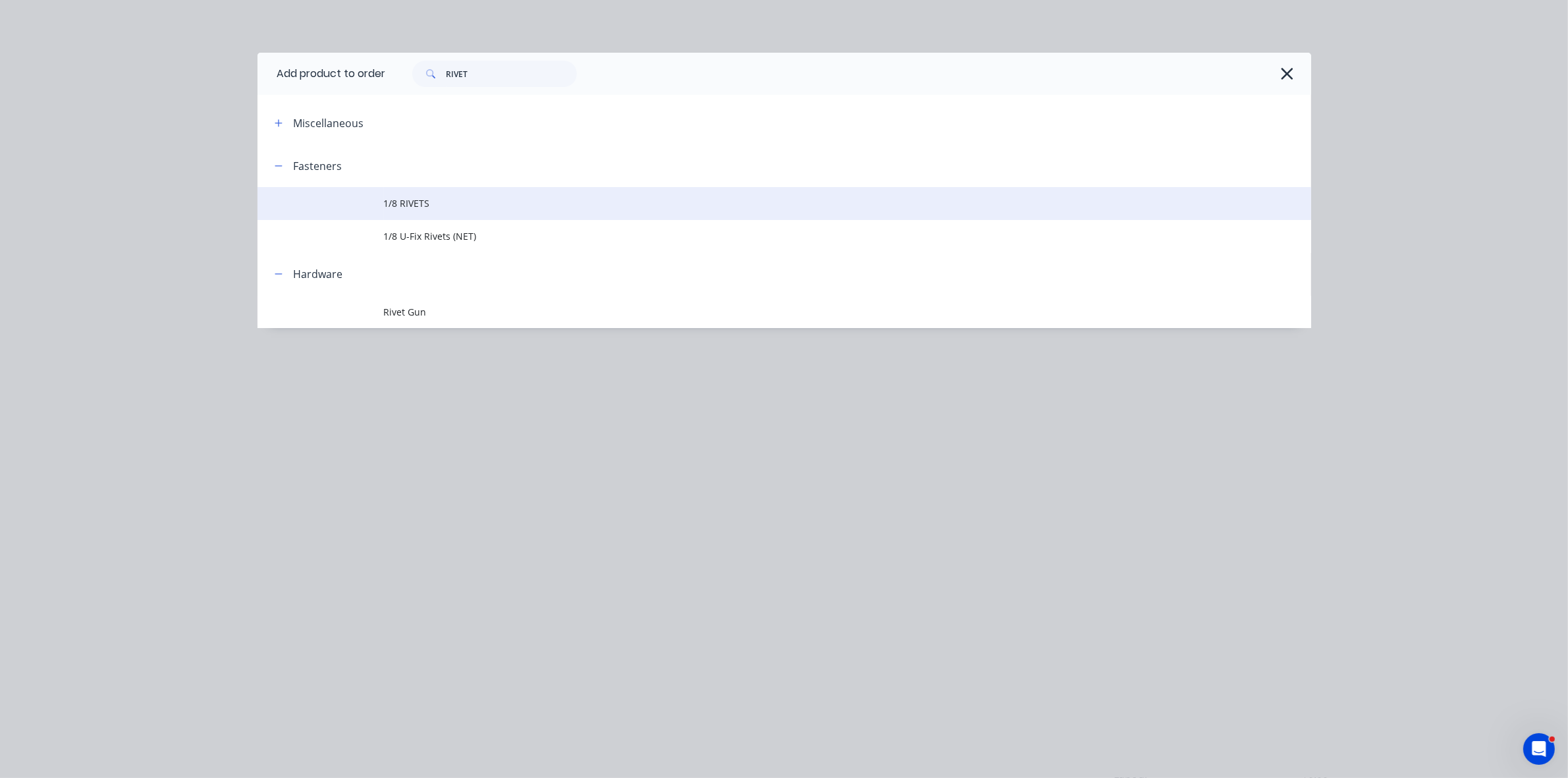
click at [484, 199] on span "1/8 RIVETS" at bounding box center [755, 204] width 741 height 14
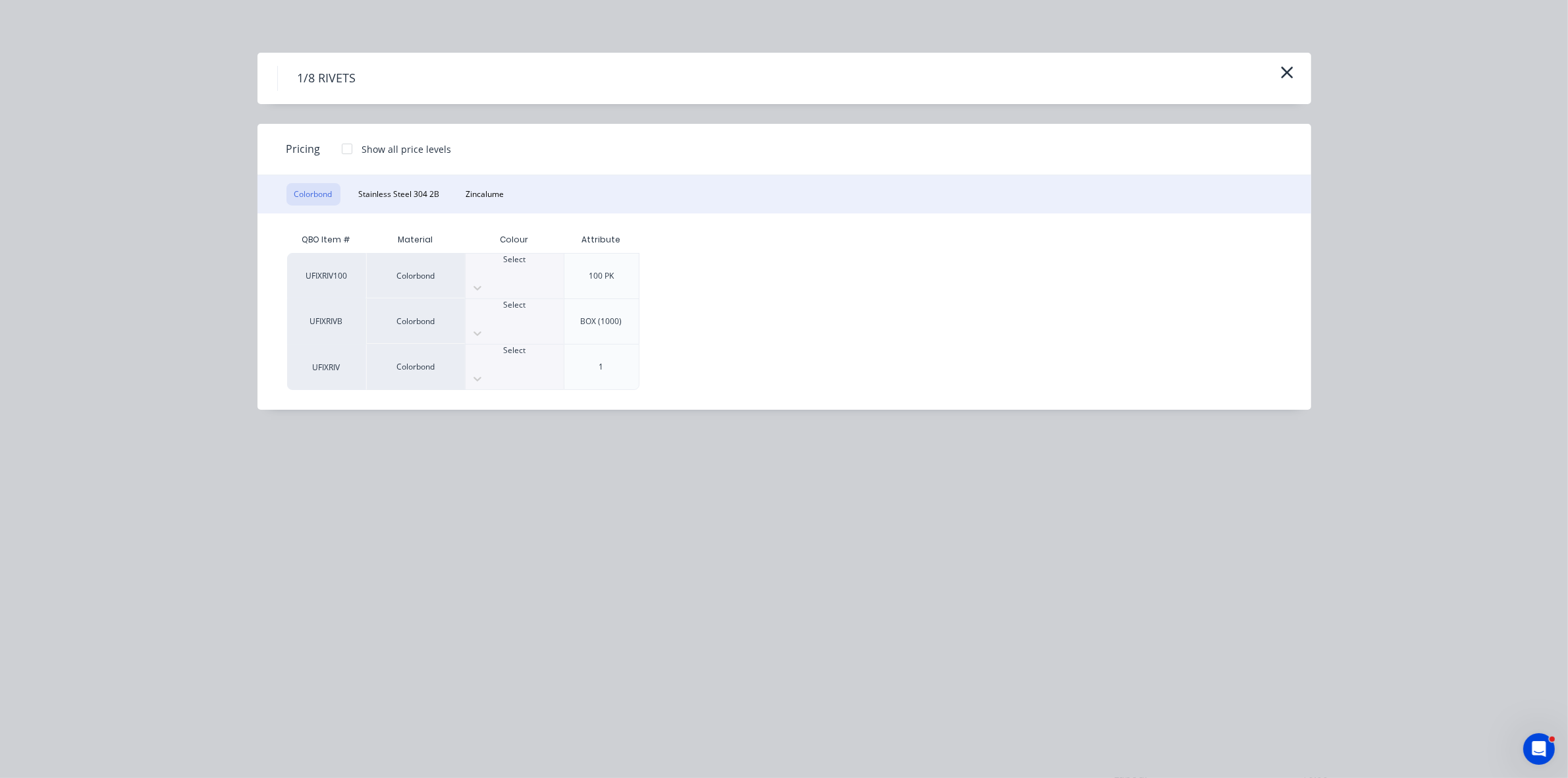
click at [501, 270] on div at bounding box center [514, 271] width 98 height 12
click at [346, 150] on div at bounding box center [347, 149] width 27 height 27
click at [666, 280] on div "$5.95" at bounding box center [683, 276] width 87 height 45
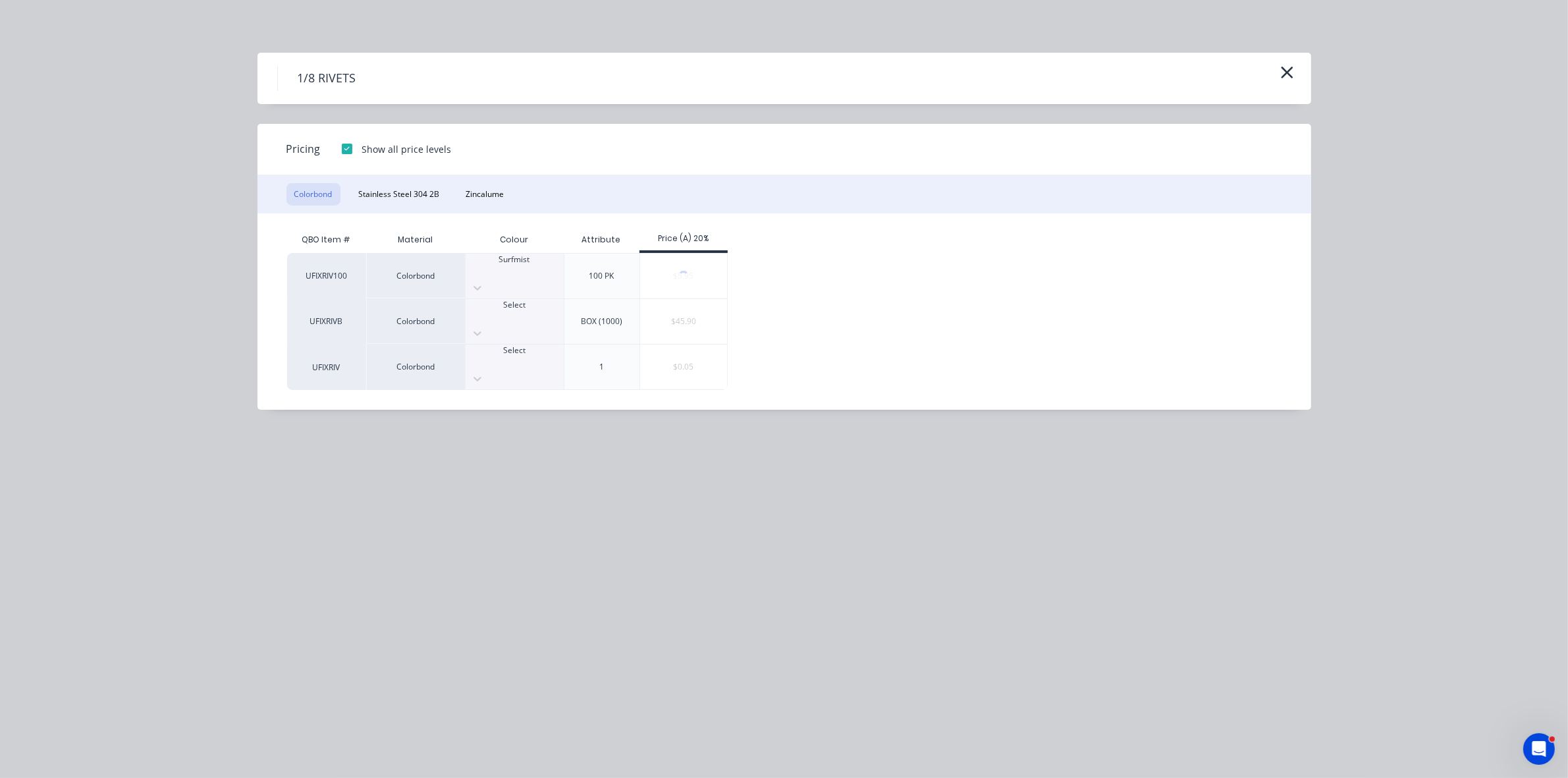
scroll to position [1467, 0]
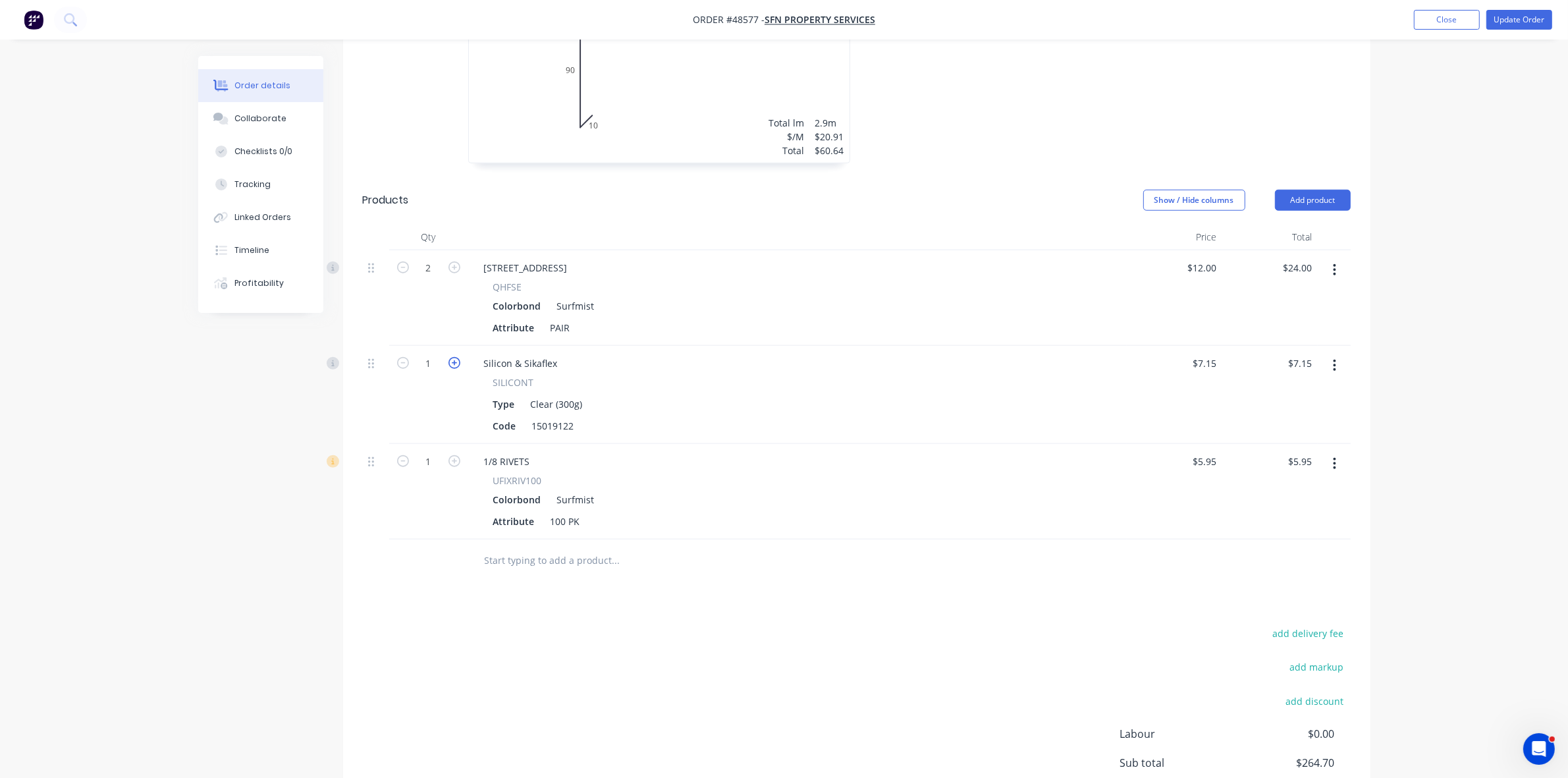
click at [459, 357] on icon "button" at bounding box center [454, 362] width 12 height 12
type input "2"
type input "$14.30"
click at [1524, 21] on button "Update Order" at bounding box center [1520, 20] width 66 height 20
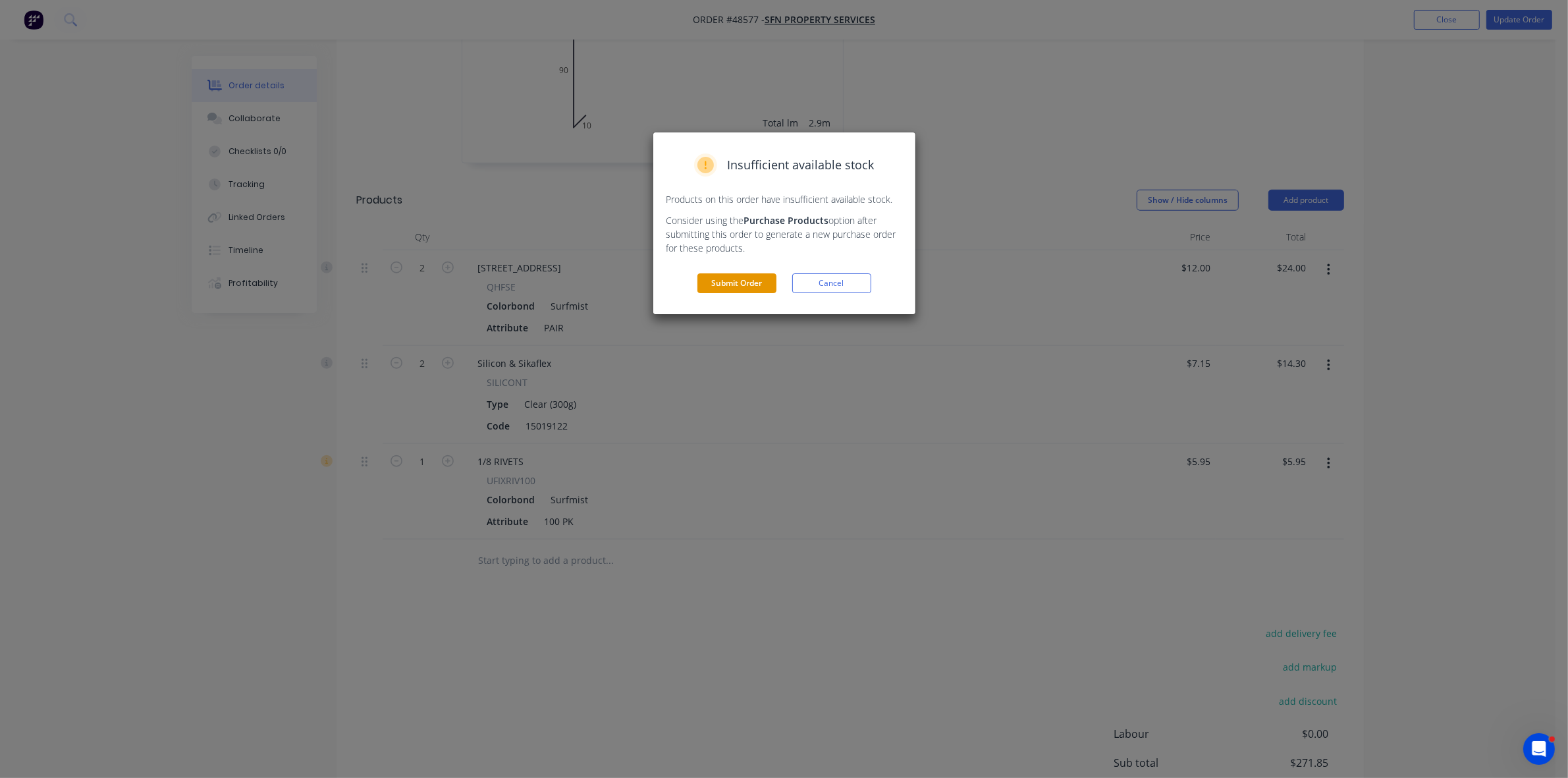
click at [753, 280] on button "Submit Order" at bounding box center [737, 283] width 79 height 20
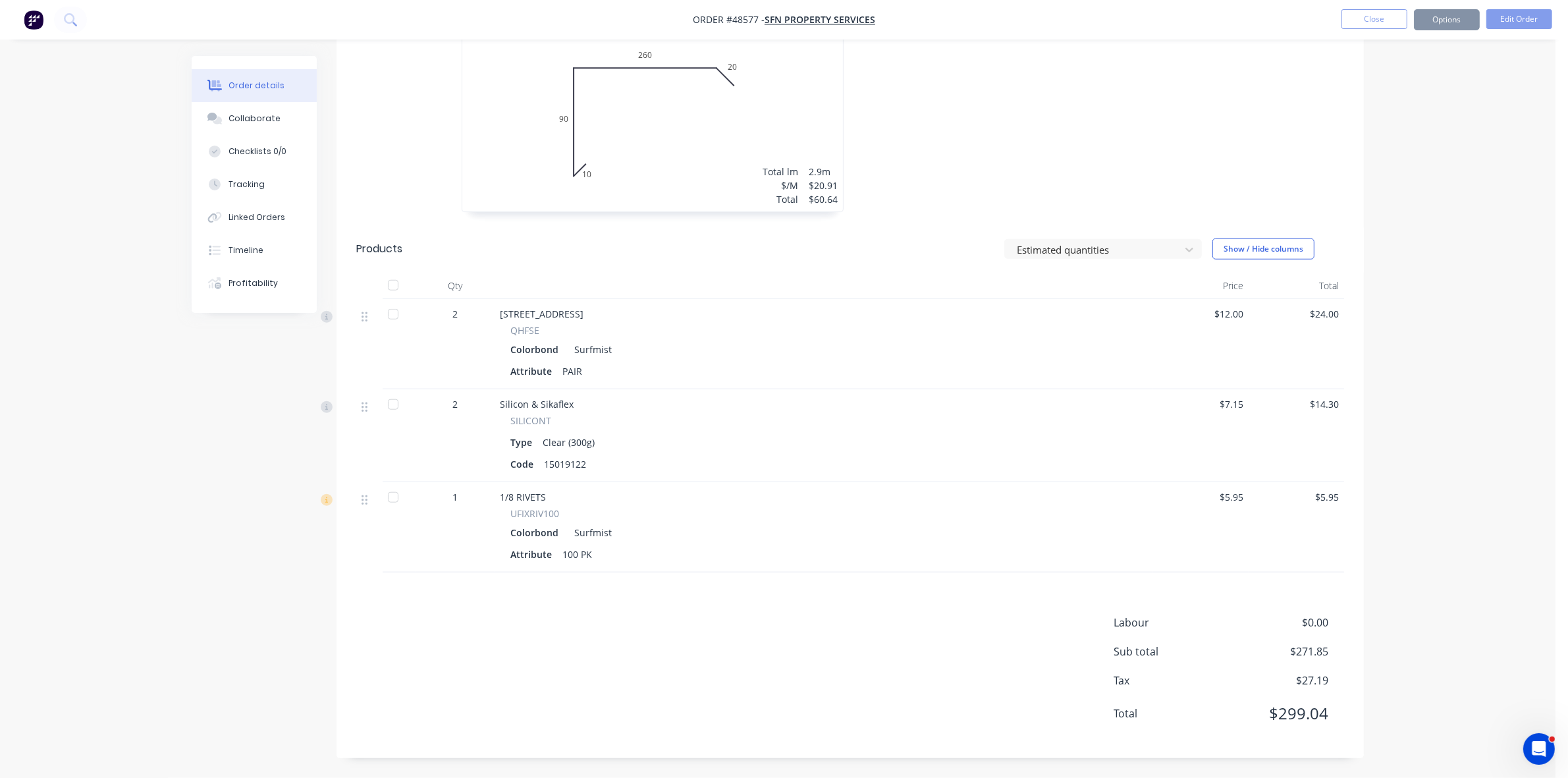
scroll to position [1356, 0]
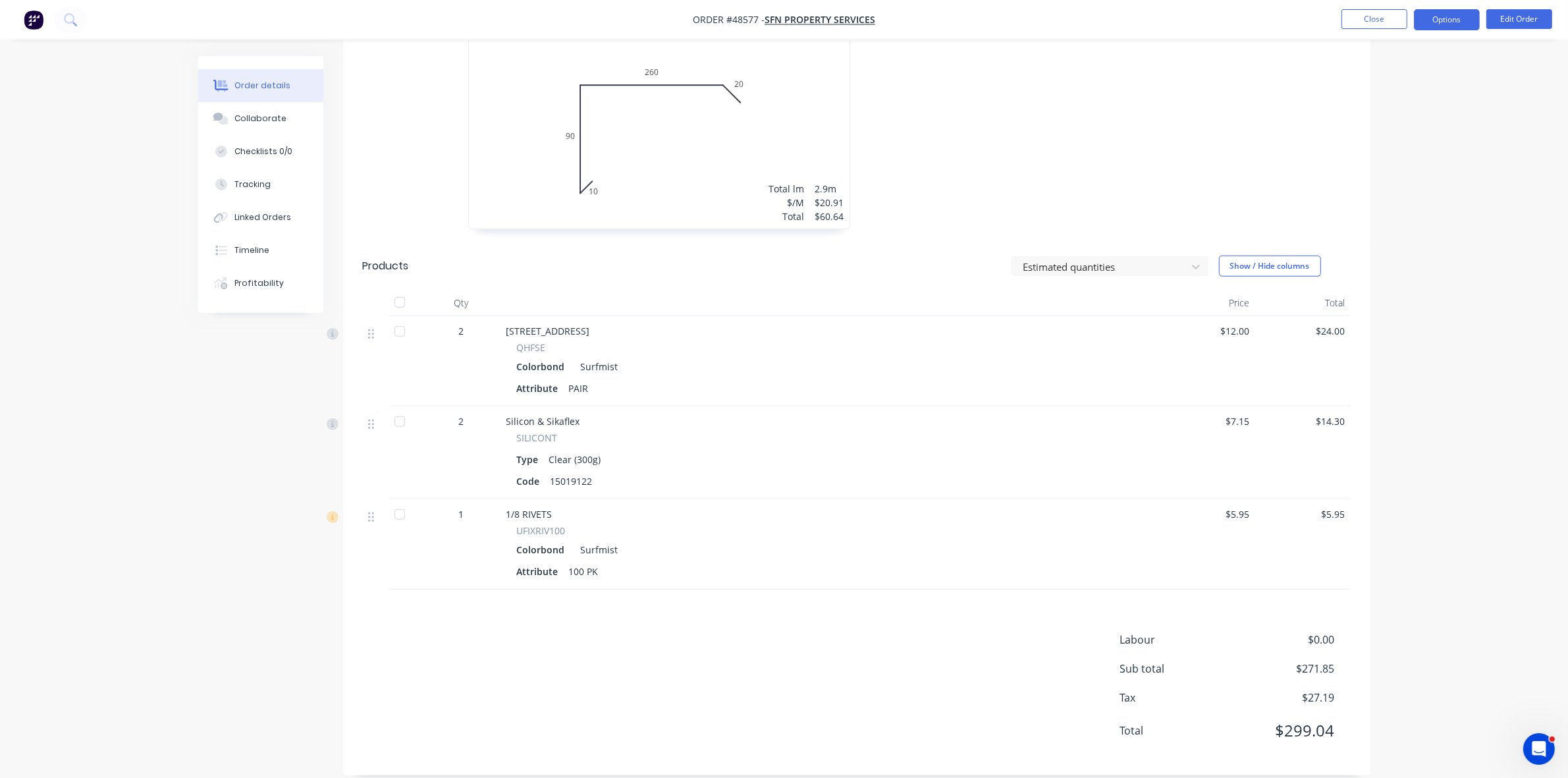
click at [1454, 25] on button "Options" at bounding box center [1447, 20] width 66 height 21
click at [1375, 159] on div "Work Order" at bounding box center [1408, 158] width 121 height 19
click at [1371, 135] on div "Without pricing" at bounding box center [1408, 132] width 121 height 19
click at [1359, 24] on button "Close" at bounding box center [1375, 19] width 66 height 20
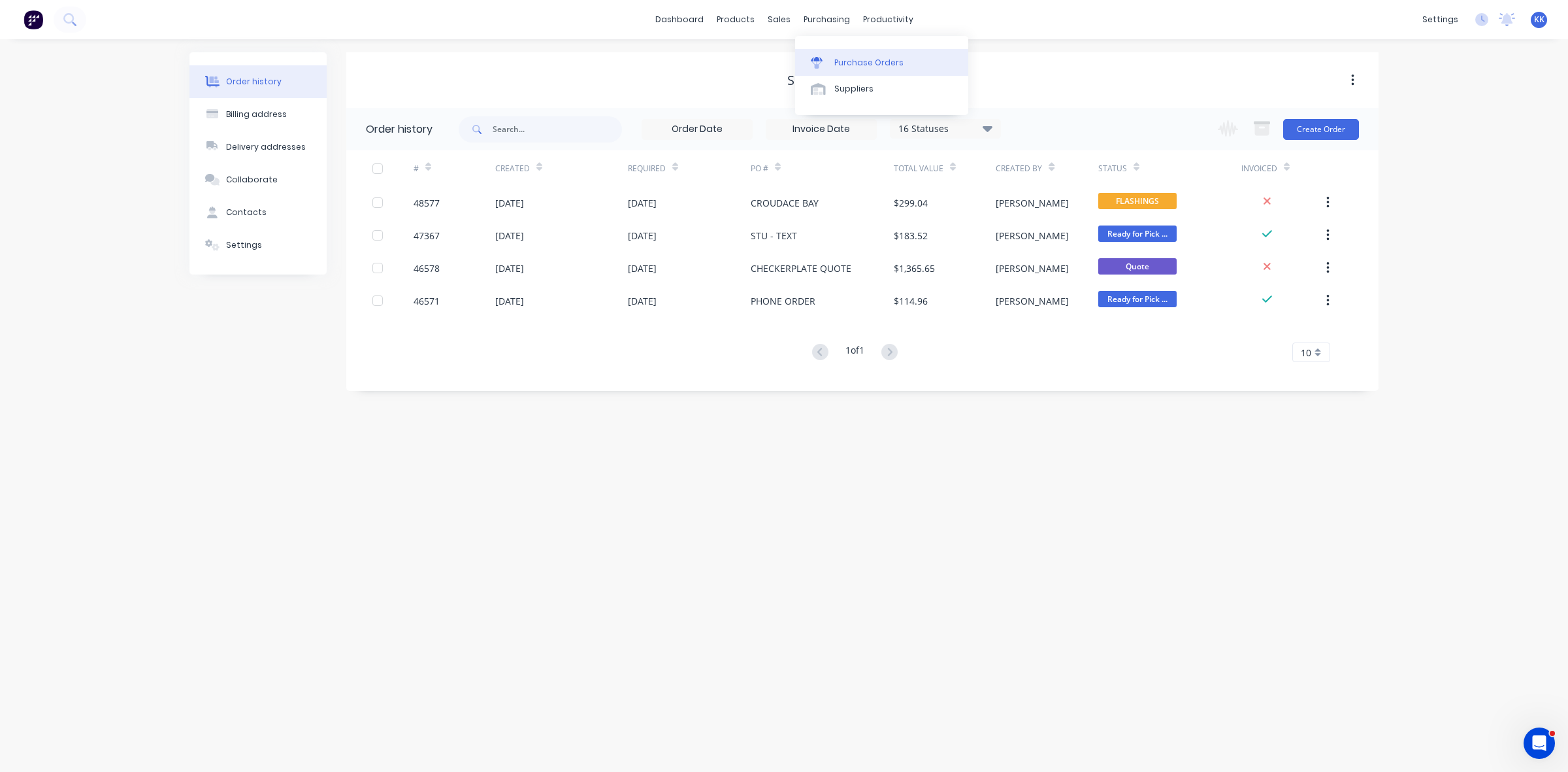
click at [874, 66] on div "Purchase Orders" at bounding box center [869, 62] width 69 height 11
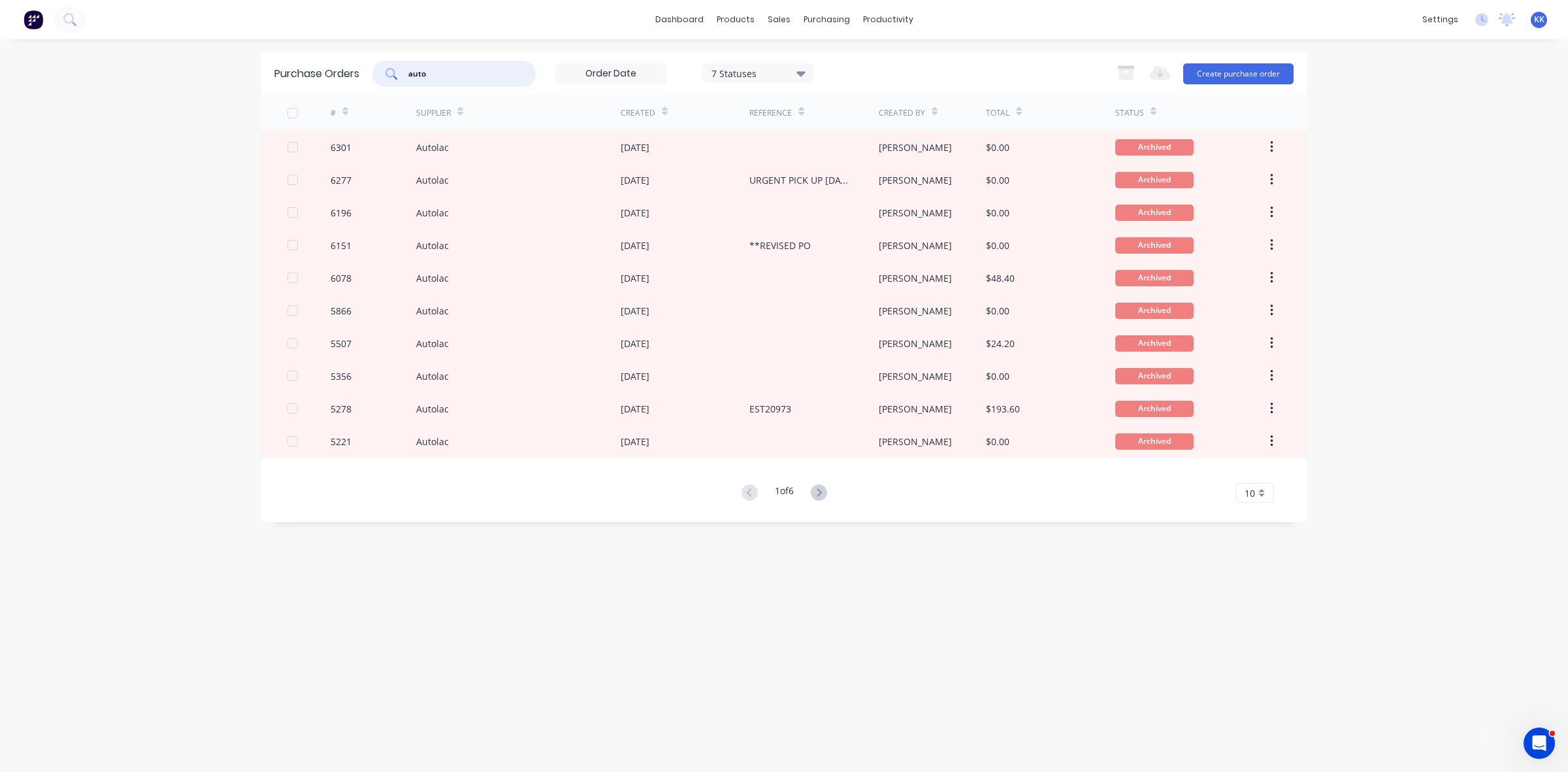
drag, startPoint x: 446, startPoint y: 79, endPoint x: 389, endPoint y: 72, distance: 57.4
click at [389, 72] on div "auto" at bounding box center [454, 74] width 163 height 26
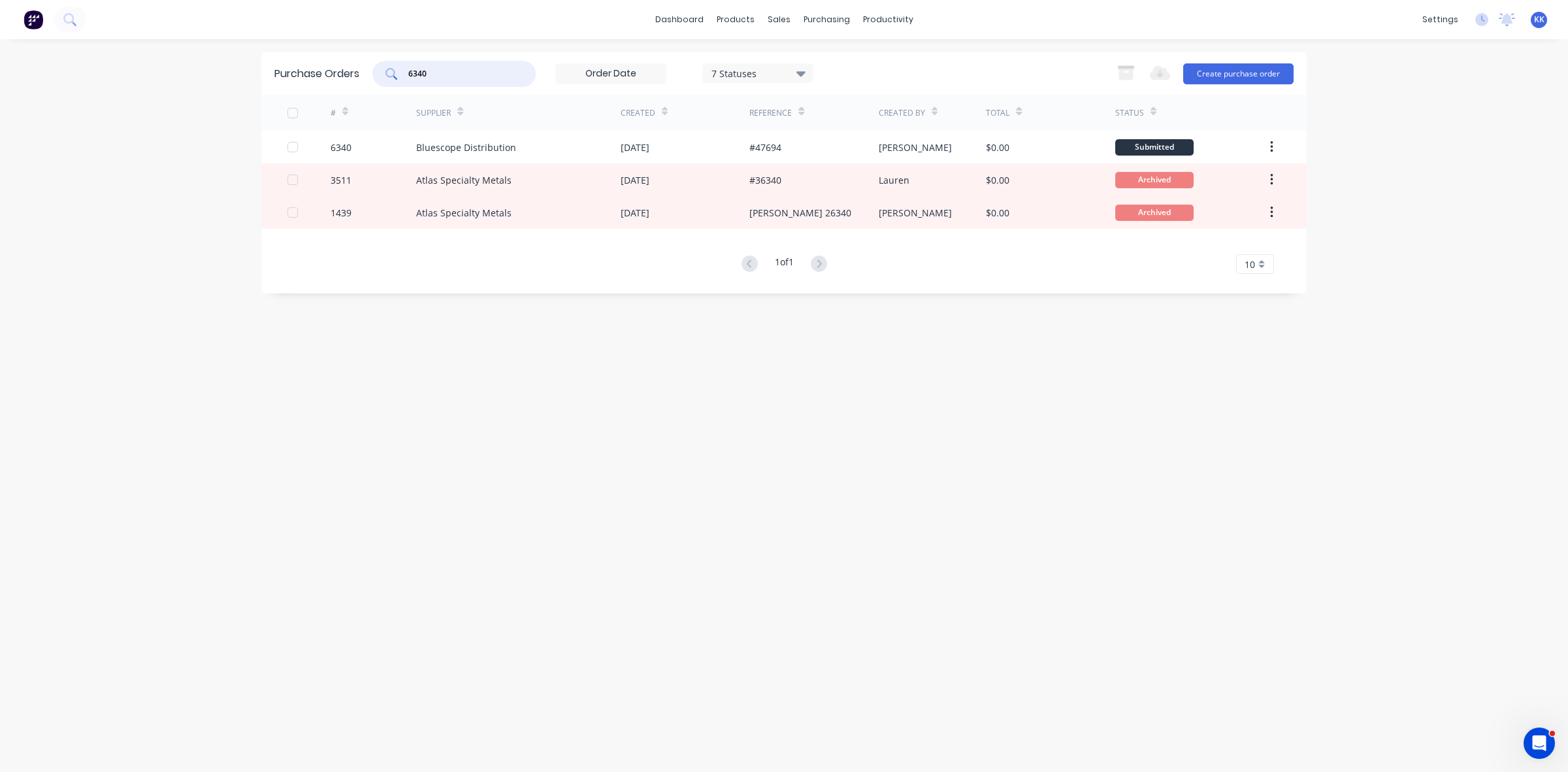
type input "6340"
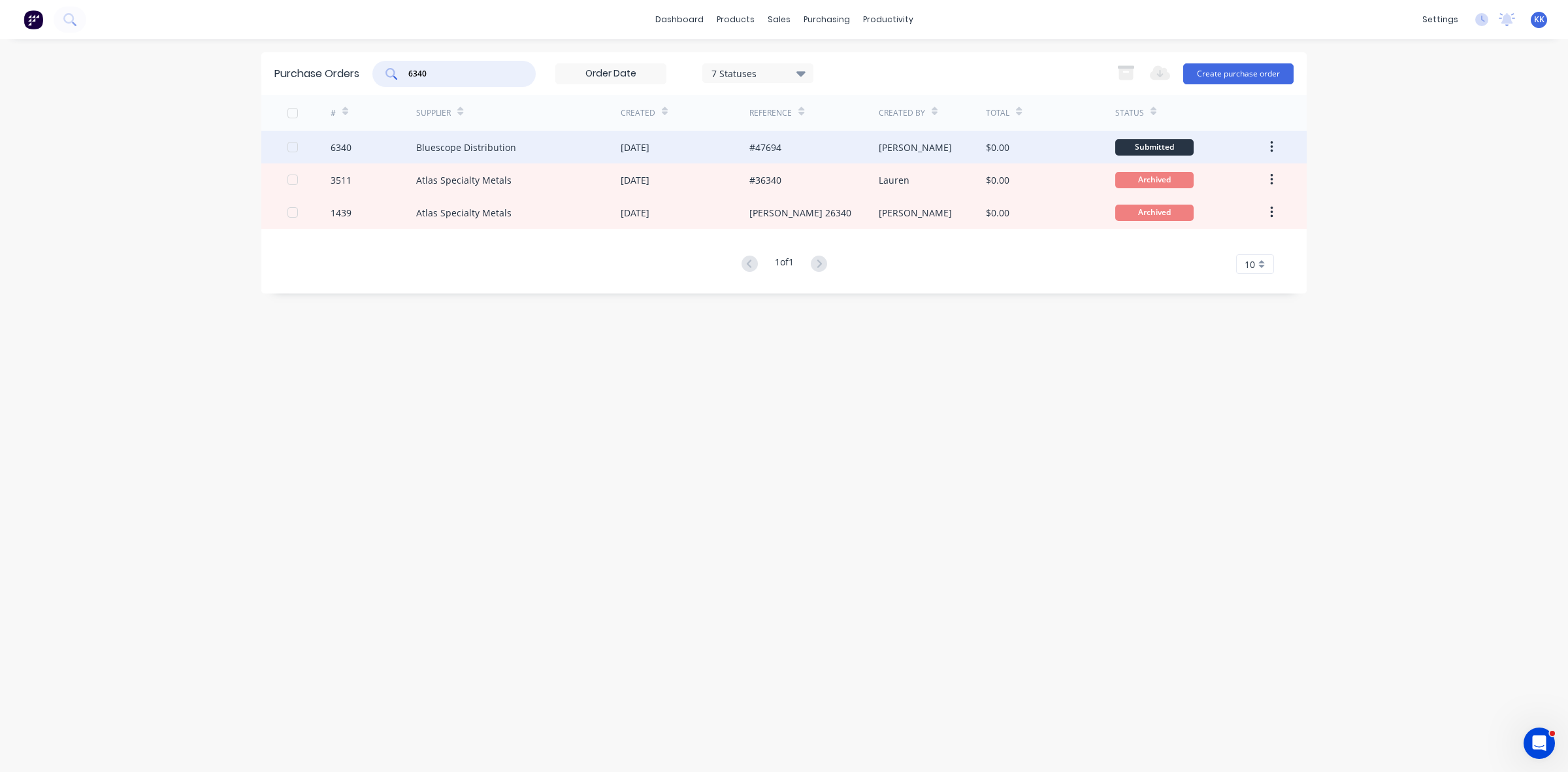
drag, startPoint x: 457, startPoint y: 140, endPoint x: 464, endPoint y: 150, distance: 12.2
click at [464, 150] on div "Bluescope Distribution" at bounding box center [465, 148] width 100 height 14
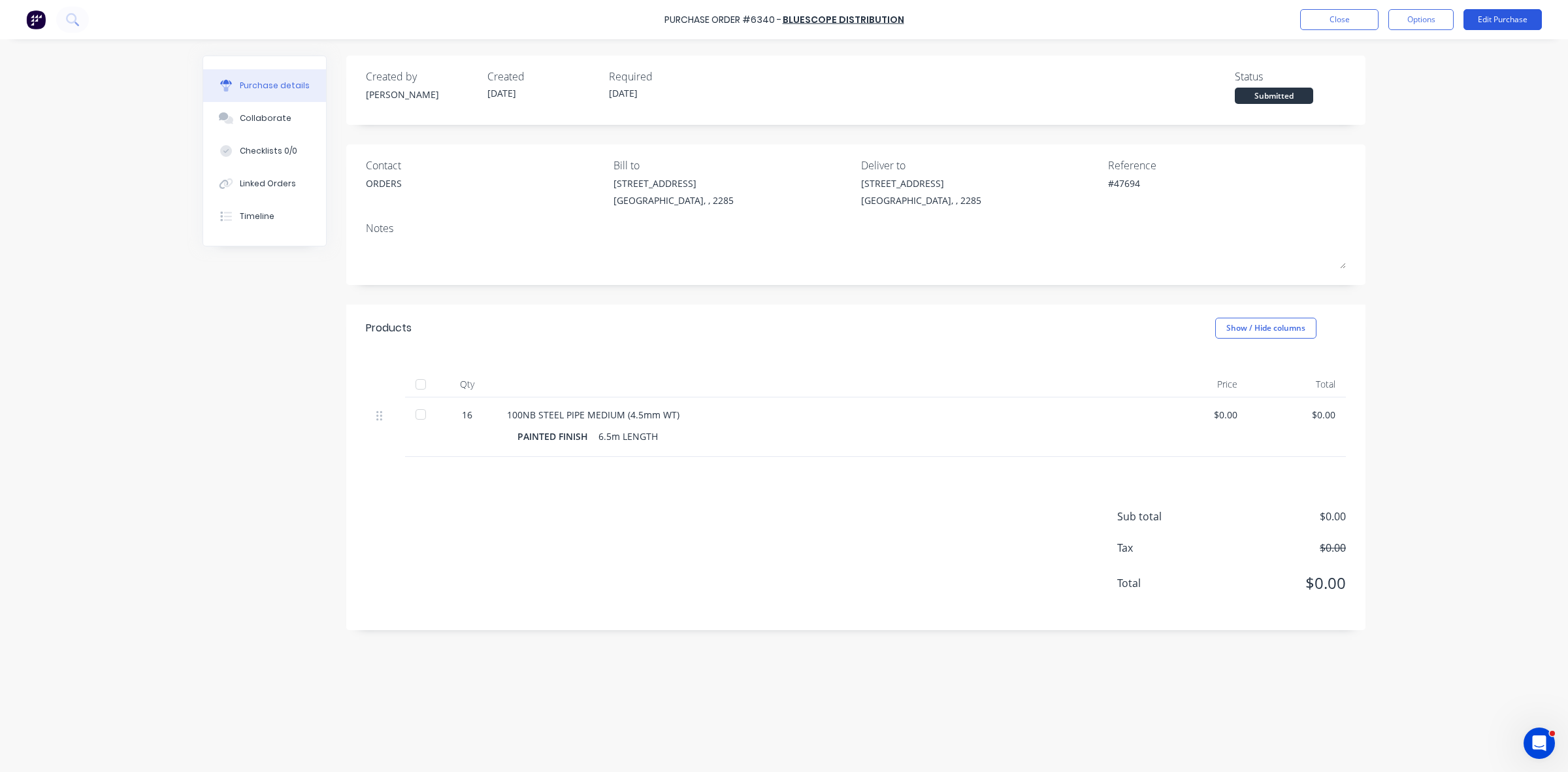
click at [1483, 14] on button "Edit Purchase" at bounding box center [1503, 19] width 79 height 21
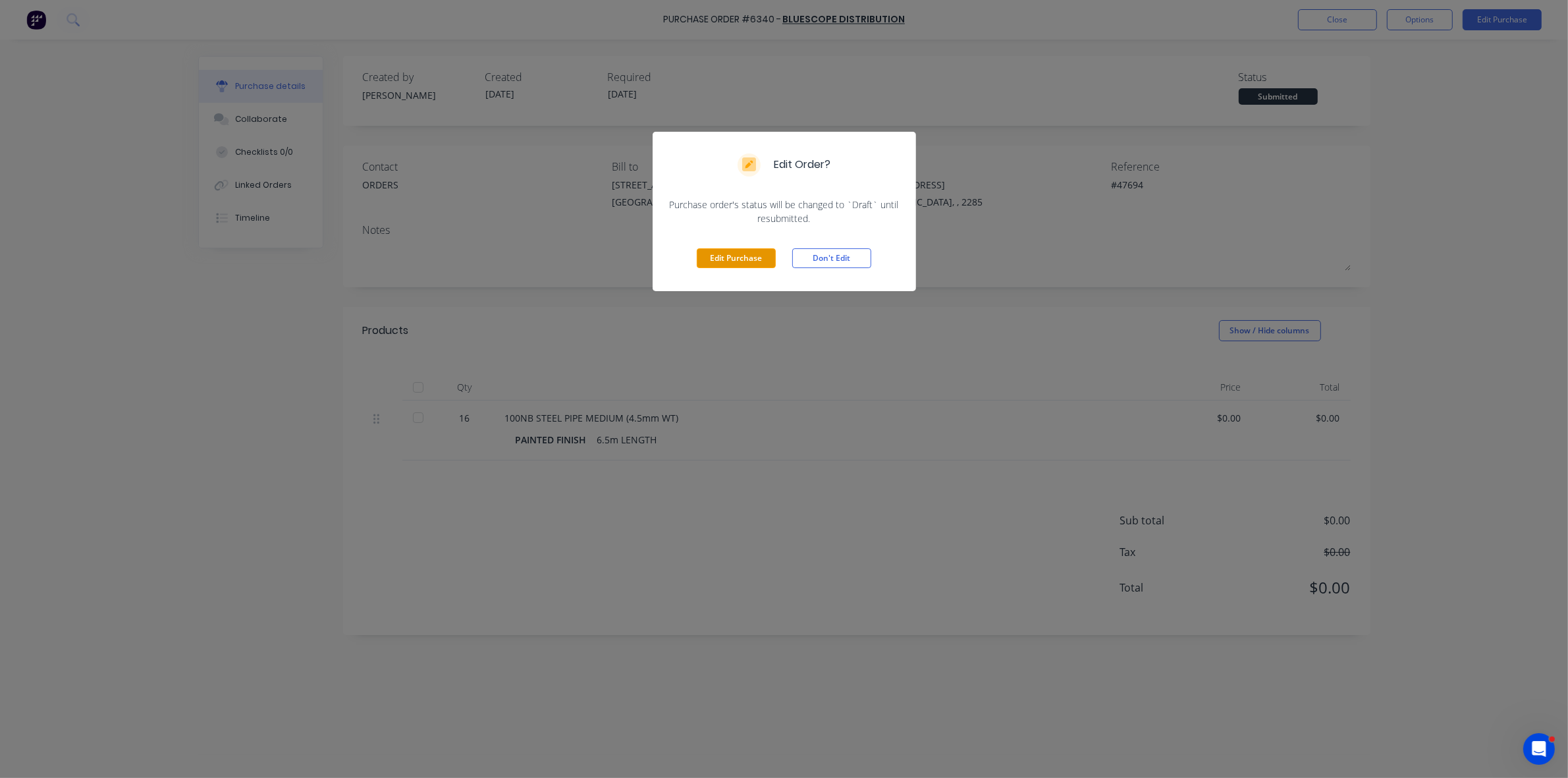
click at [748, 263] on button "Edit Purchase" at bounding box center [736, 258] width 79 height 20
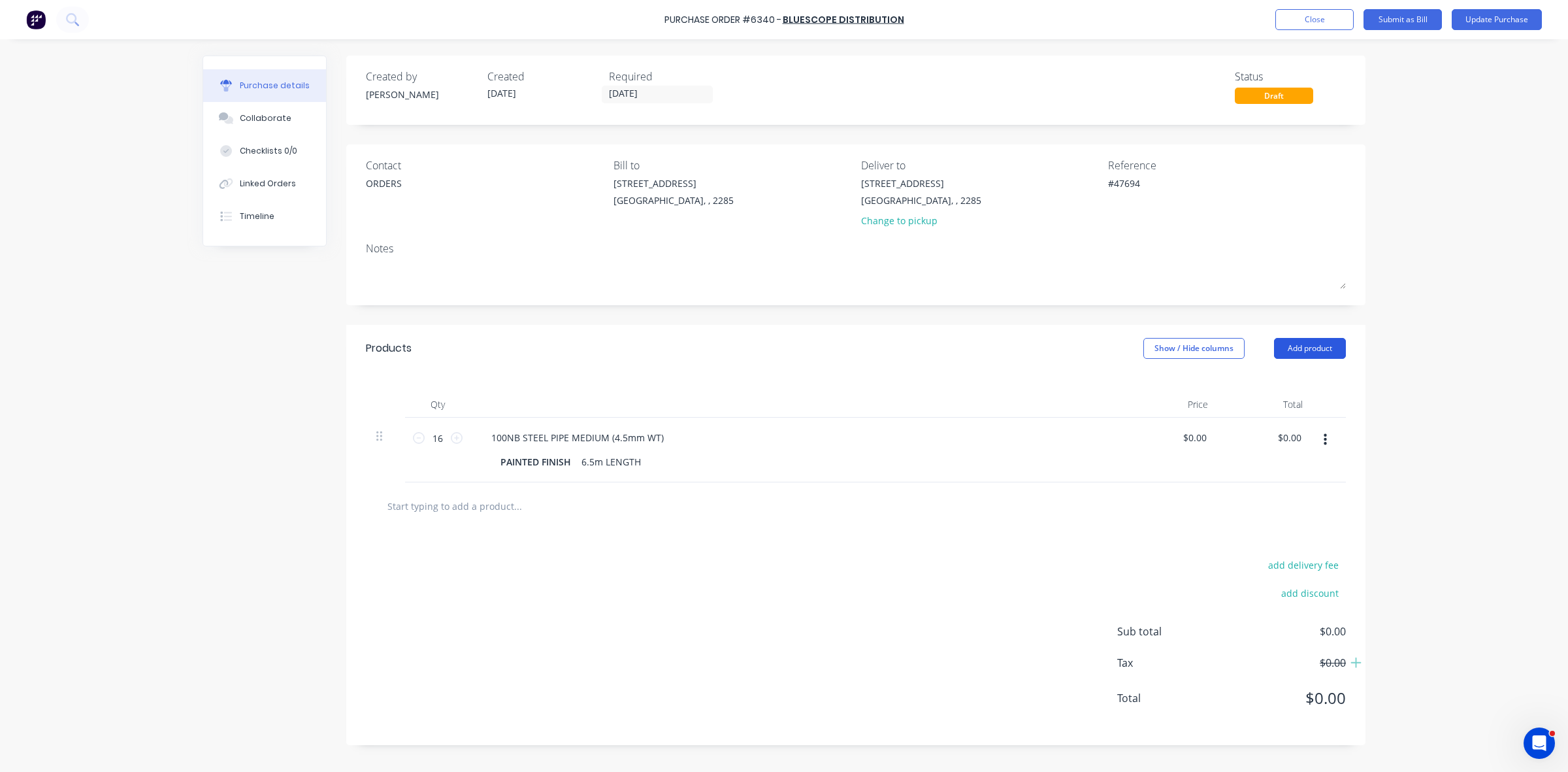
click at [1311, 351] on button "Add product" at bounding box center [1309, 349] width 72 height 21
click at [1279, 407] on div "Basic product" at bounding box center [1284, 407] width 101 height 19
type textarea "x"
click at [563, 503] on div at bounding box center [536, 502] width 109 height 19
click at [509, 505] on div "25X25" at bounding box center [504, 502] width 47 height 19
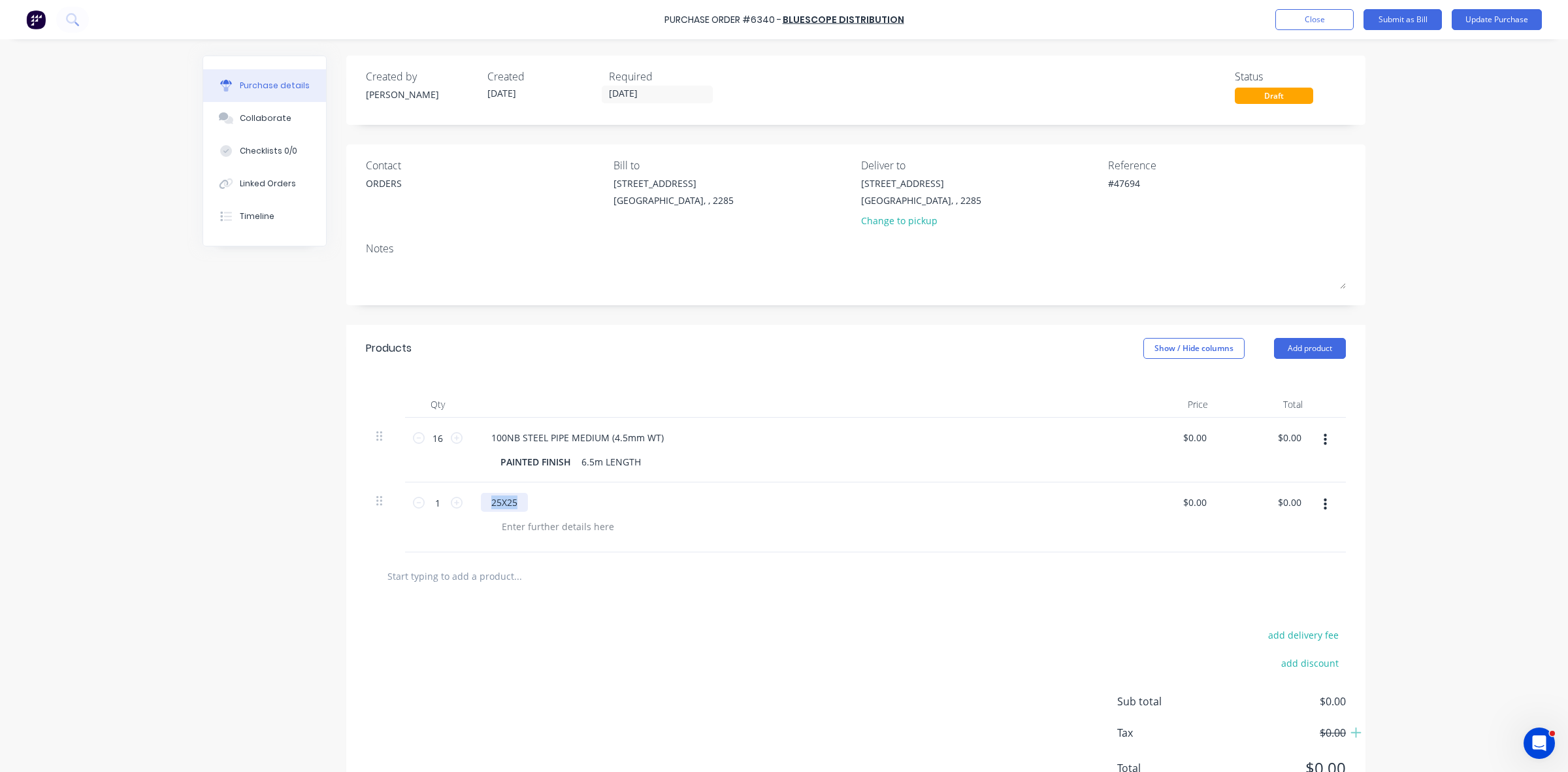
drag, startPoint x: 509, startPoint y: 505, endPoint x: 481, endPoint y: 504, distance: 28.0
click at [481, 504] on div "25X25" at bounding box center [504, 502] width 47 height 19
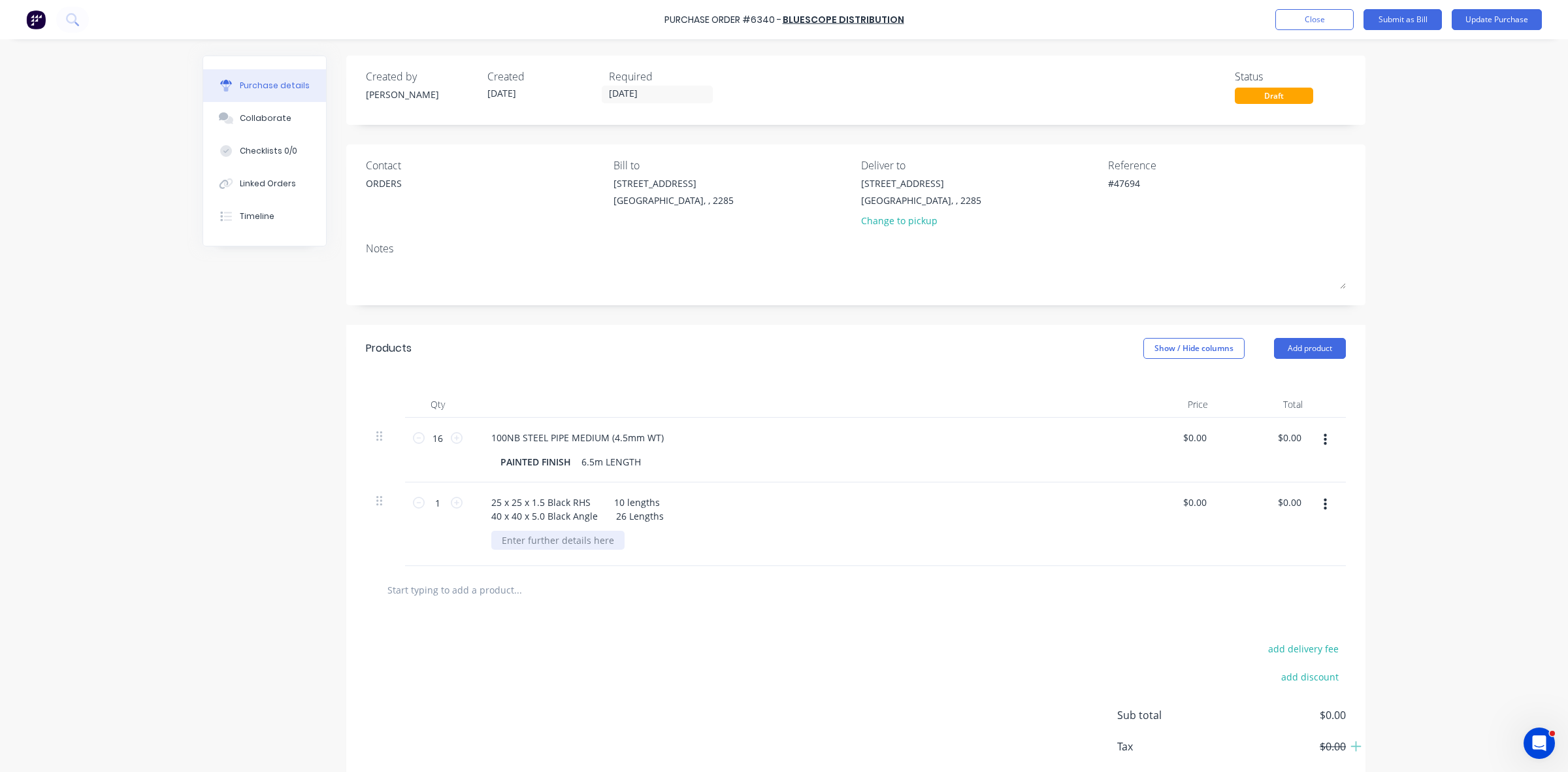
type textarea "x"
click at [501, 543] on div at bounding box center [558, 540] width 133 height 19
paste div
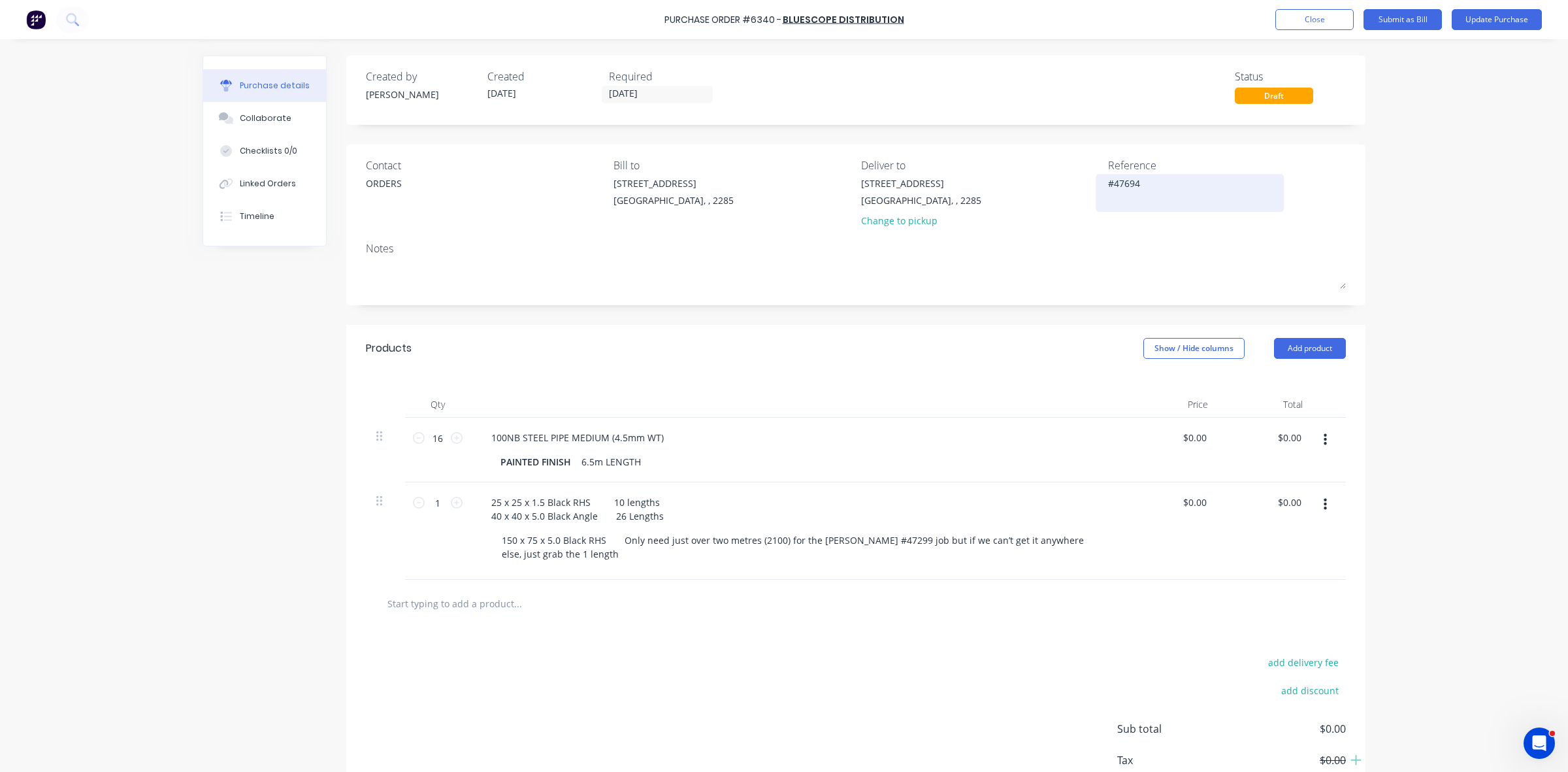
type textarea "x"
click at [1147, 186] on textarea "#47694" at bounding box center [1189, 191] width 163 height 29
type textarea "#47694"
type textarea "x"
type textarea "#47694 Q"
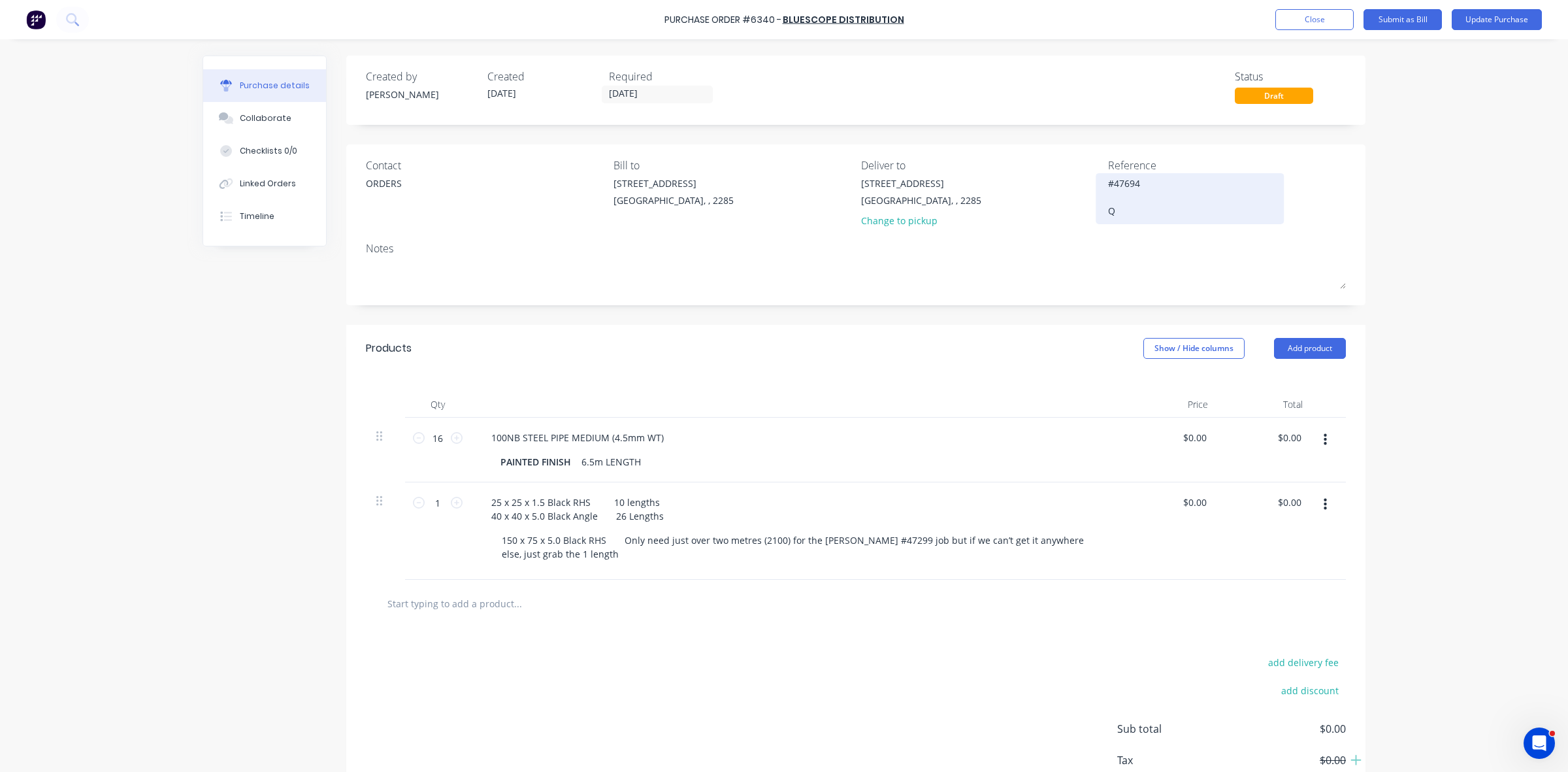
type textarea "x"
type textarea "#47694 QU"
type textarea "x"
type textarea "#47694 QUO"
type textarea "x"
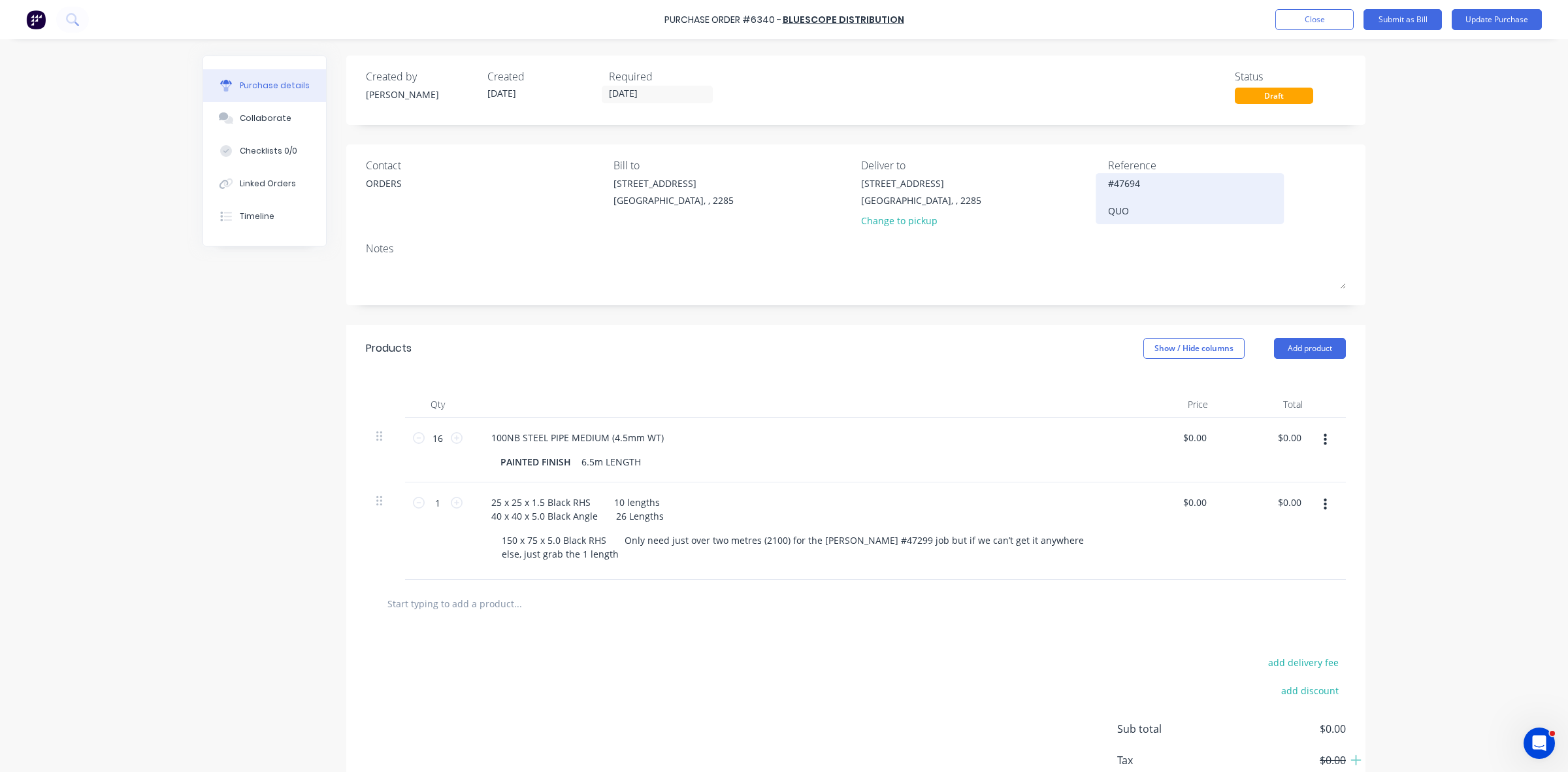
type textarea "#47694 QUOT"
type textarea "x"
type textarea "#47694 QUOTE"
type textarea "x"
type textarea "#47694 QUOTE"
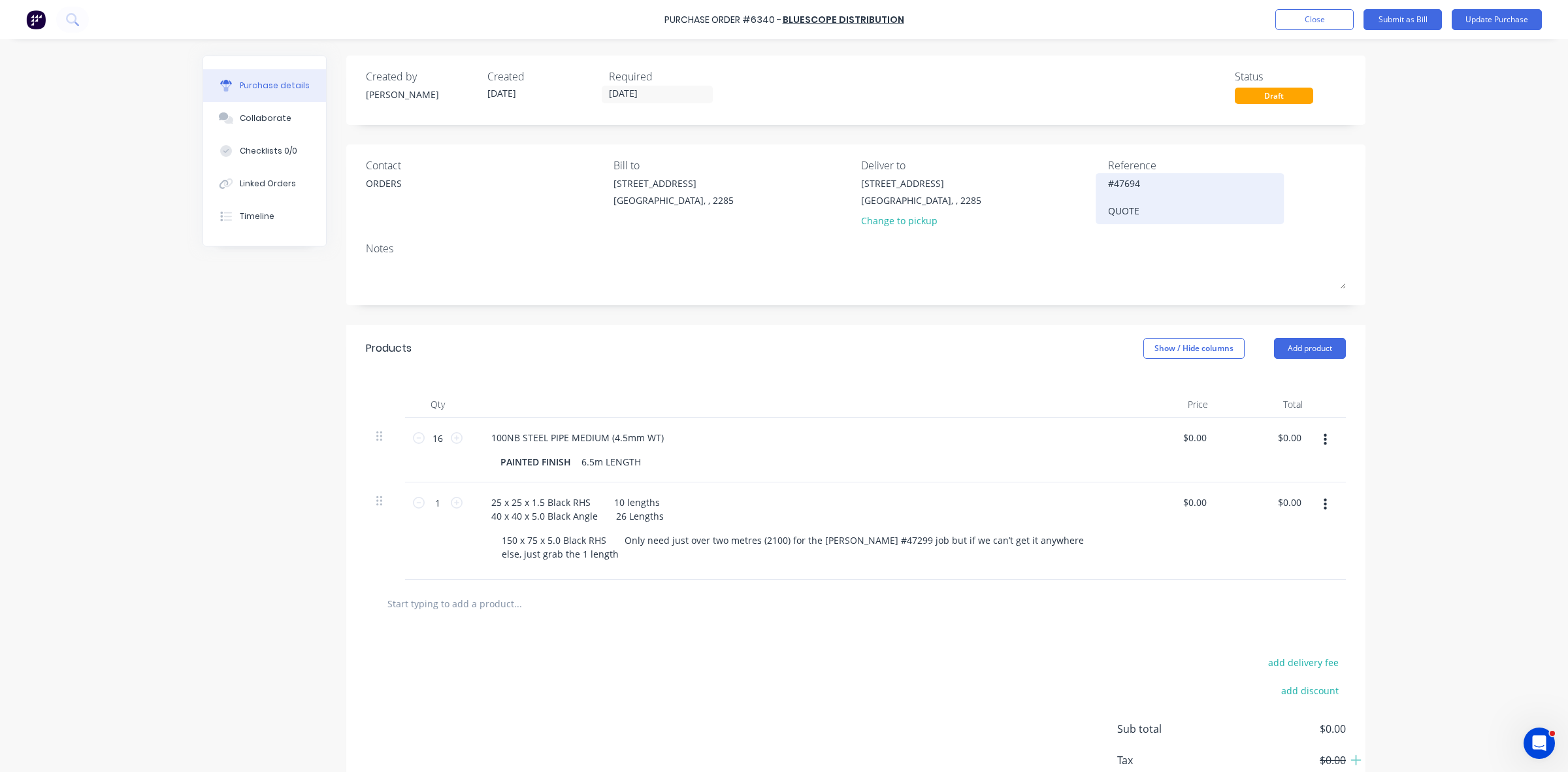
type textarea "x"
type textarea "#47694 QUOTE 2"
type textarea "x"
type textarea "#47694 QUOTE 24"
type textarea "x"
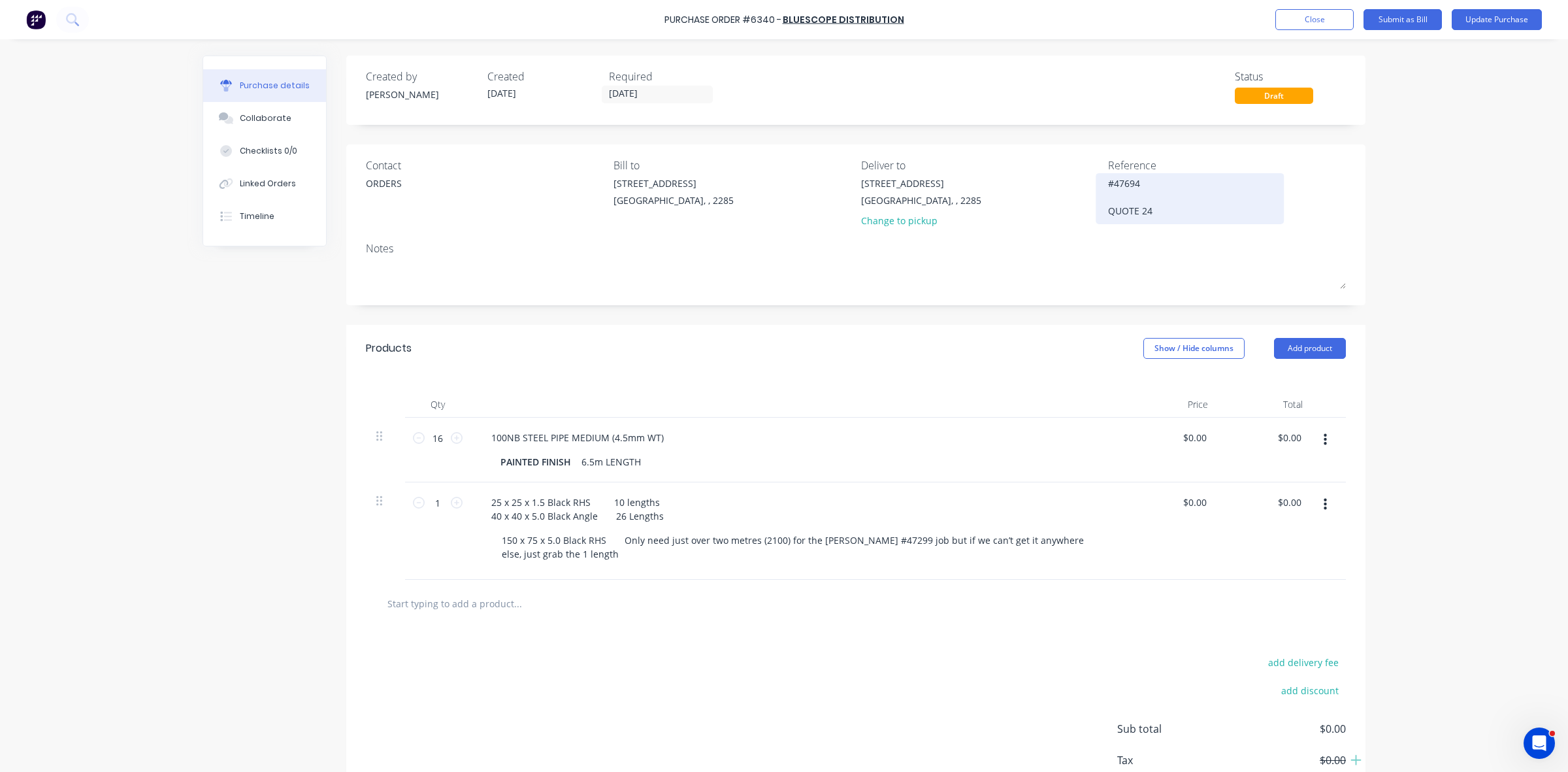
type textarea "#47694 QUOTE 249"
type textarea "x"
type textarea "#47694 QUOTE 2495"
type textarea "x"
type textarea "#47694 QUOTE 24952"
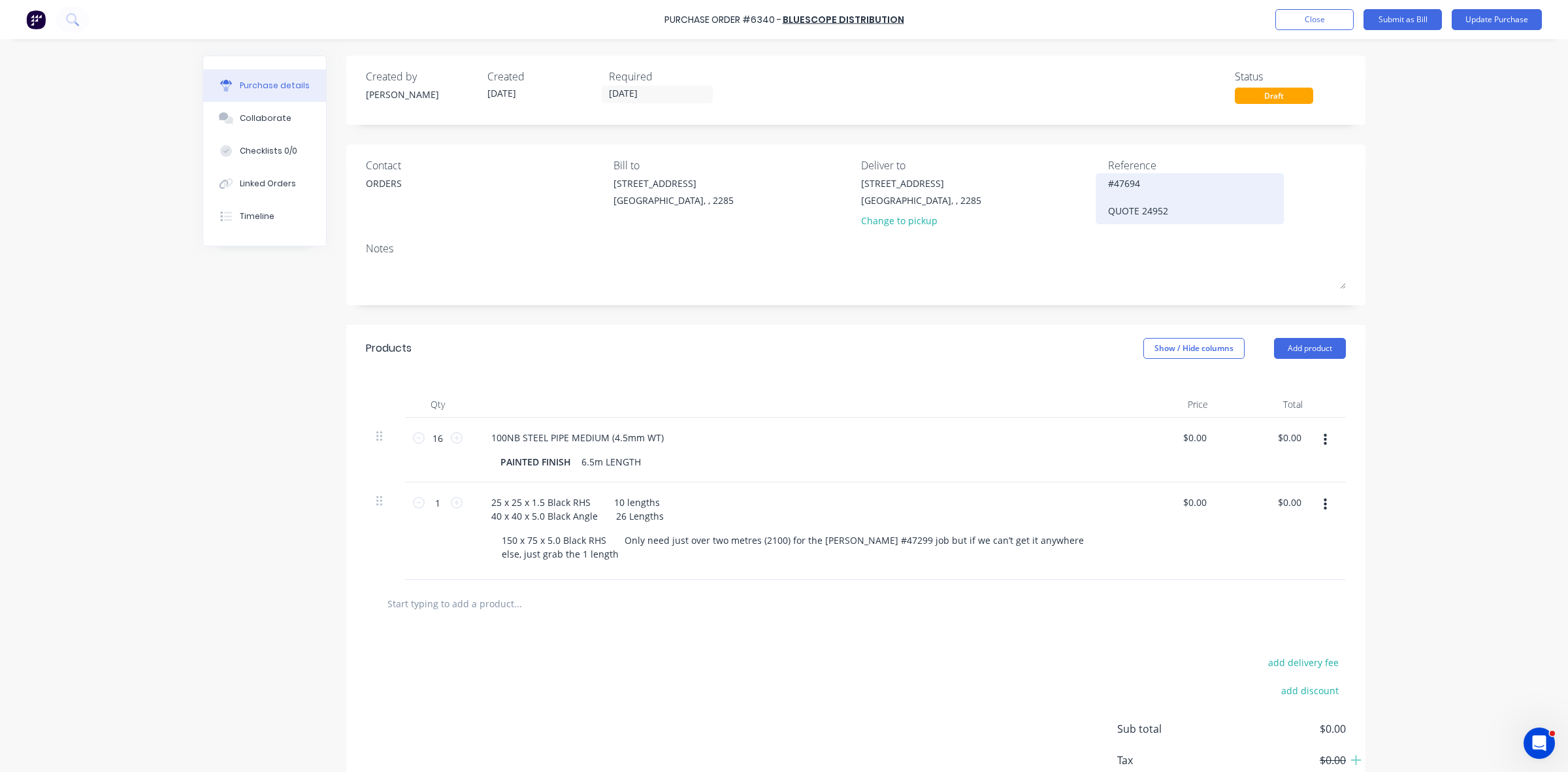
type textarea "x"
type textarea "#47694 QUOTE 249522"
type textarea "x"
type textarea "#47694 QUOTE 2495221"
type textarea "x"
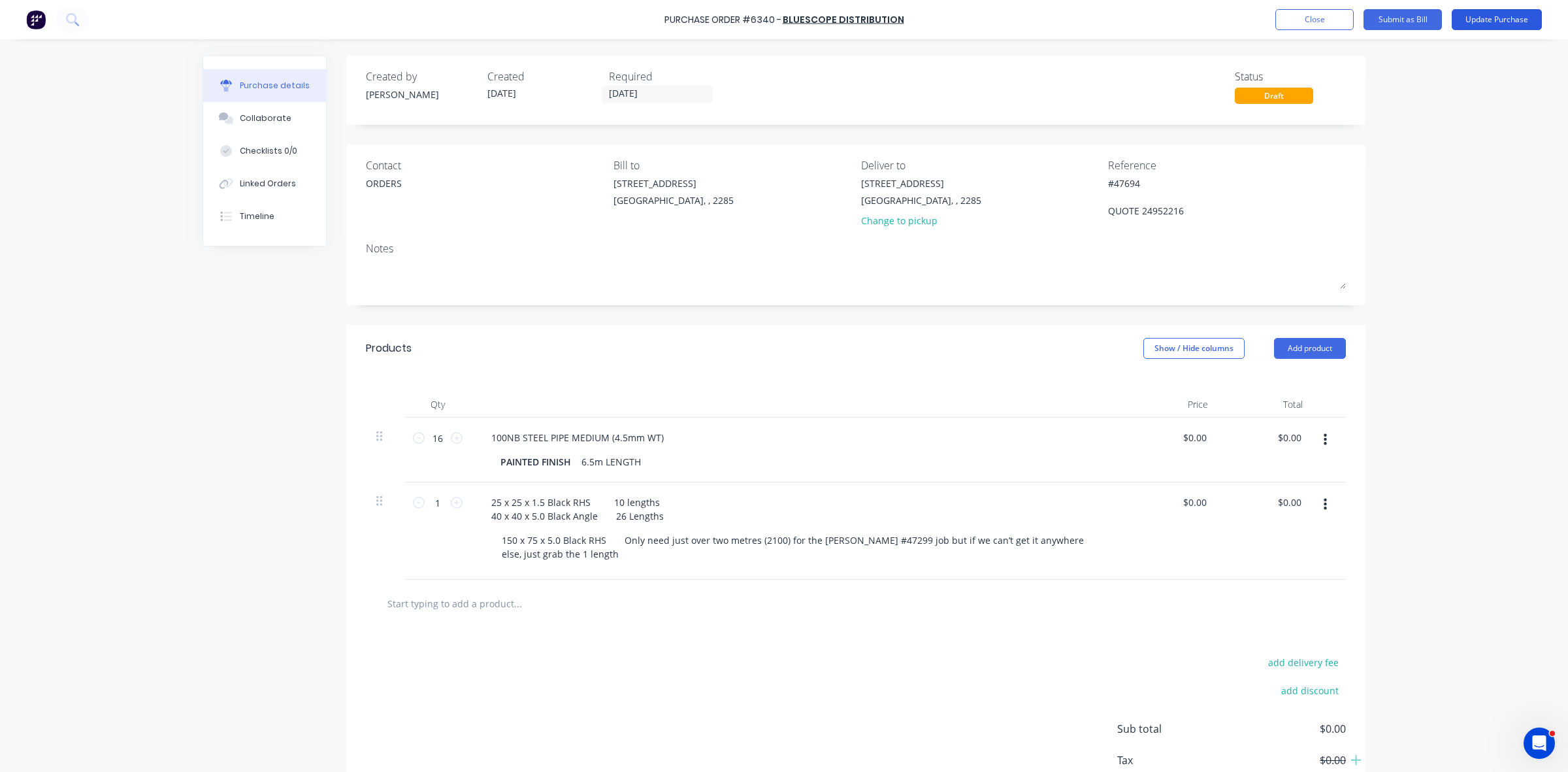
type textarea "#47694 QUOTE 24952216"
type textarea "x"
type textarea "#47694 QUOTE 24952216"
click at [1513, 23] on button "Update Purchase" at bounding box center [1497, 19] width 90 height 21
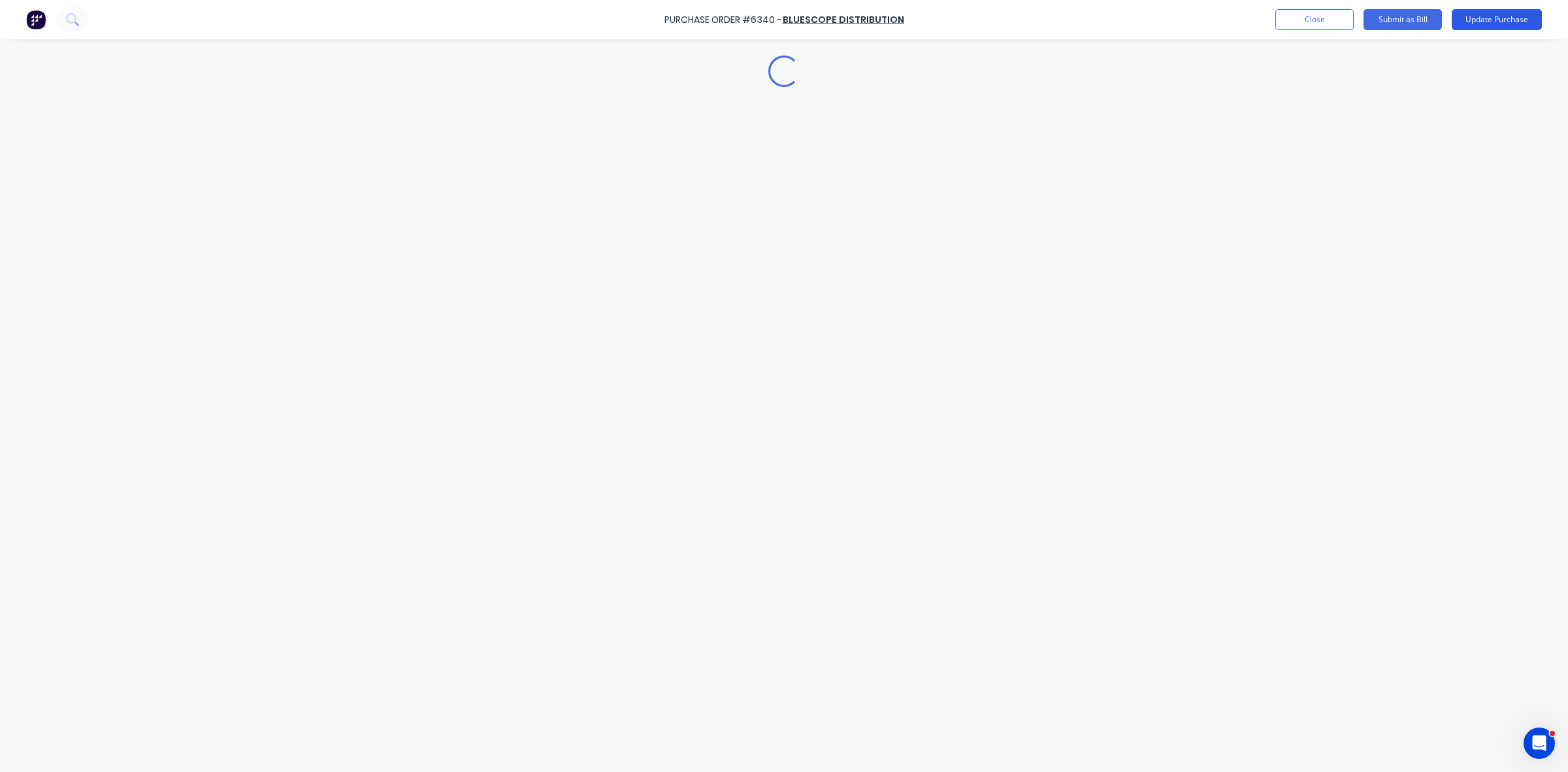
type textarea "x"
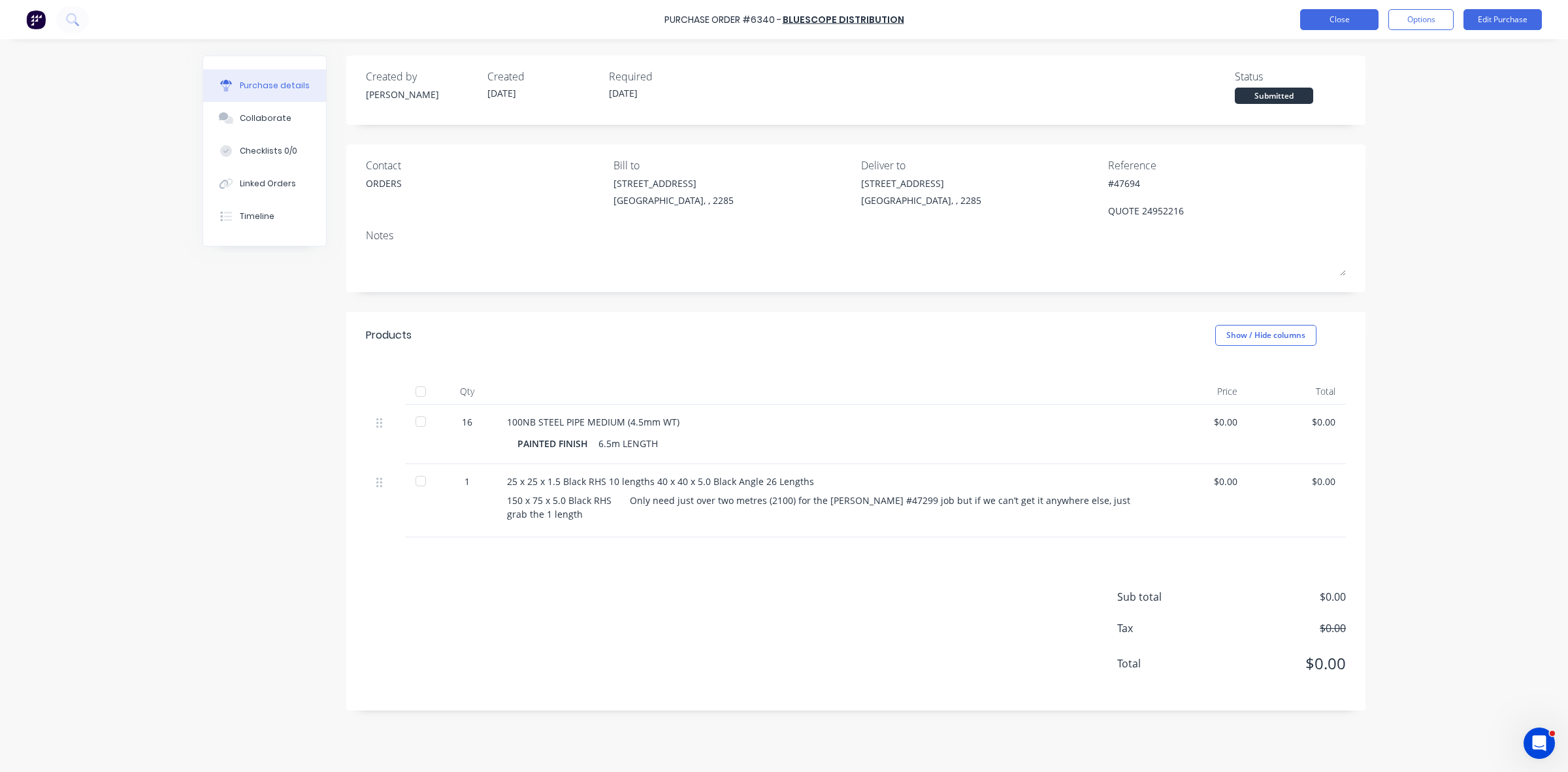
click at [1352, 21] on button "Close" at bounding box center [1339, 19] width 79 height 21
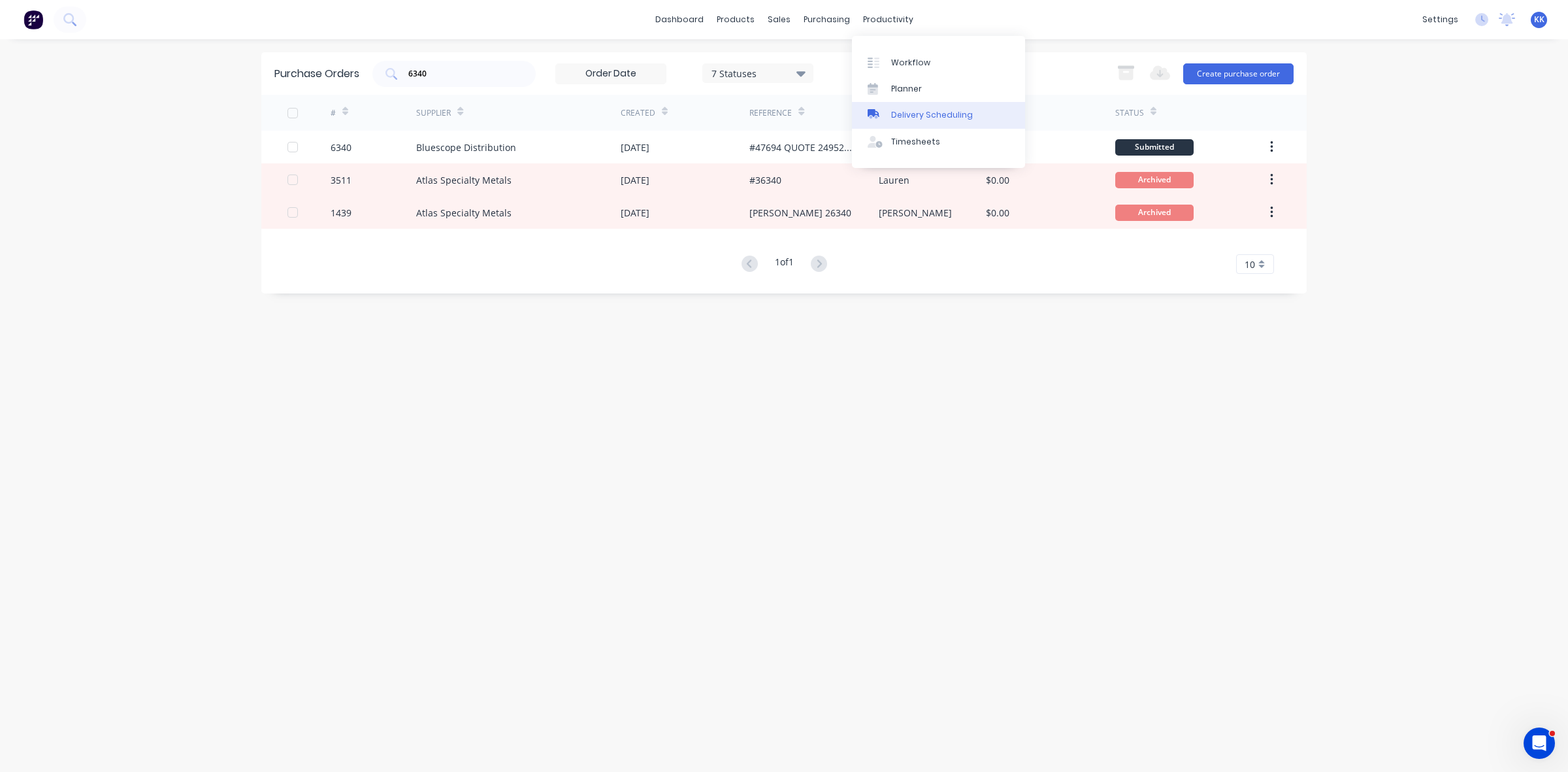
click at [926, 110] on div "Delivery Scheduling" at bounding box center [932, 115] width 82 height 11
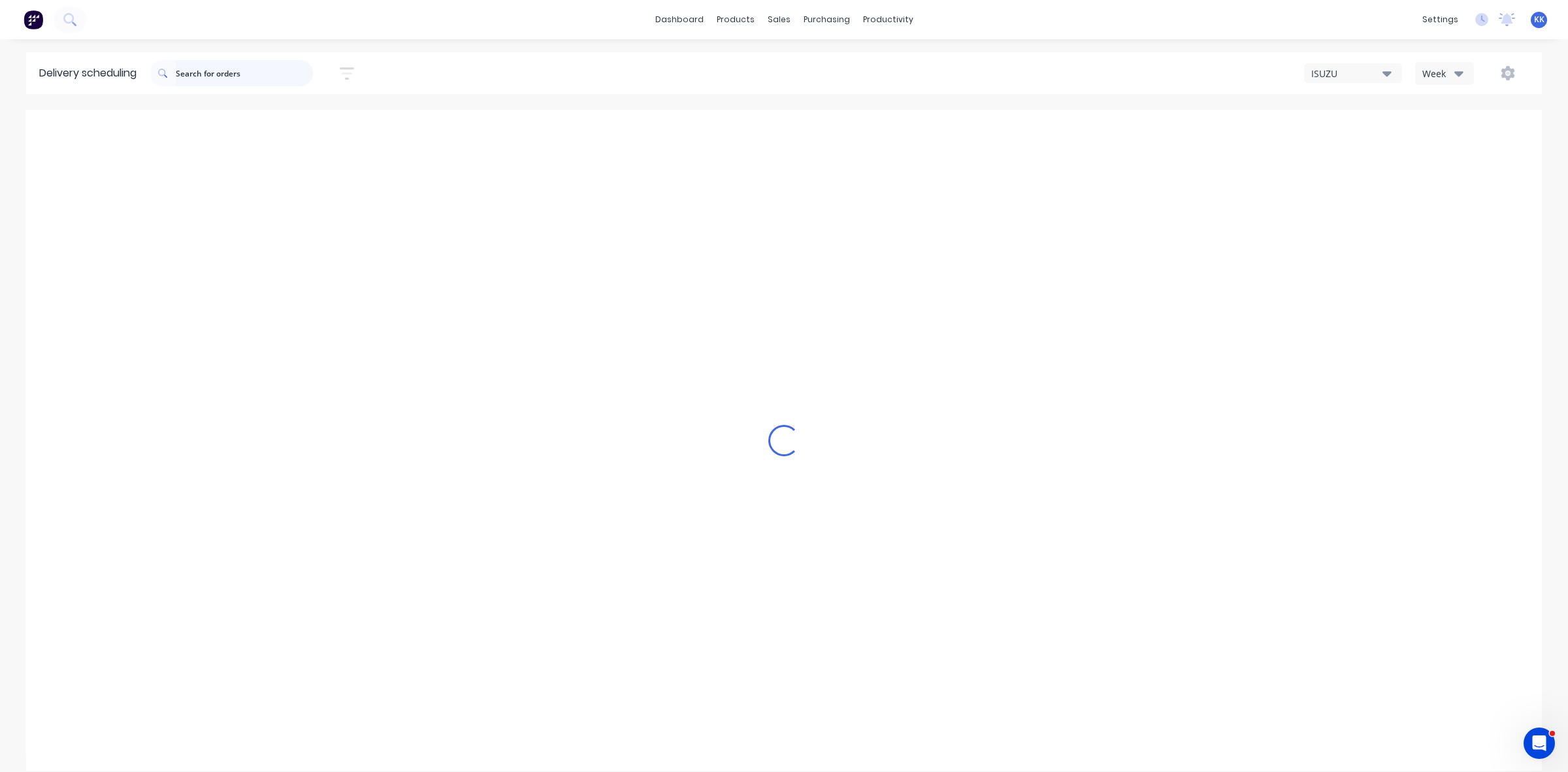
click at [232, 76] on input "text" at bounding box center [244, 73] width 137 height 26
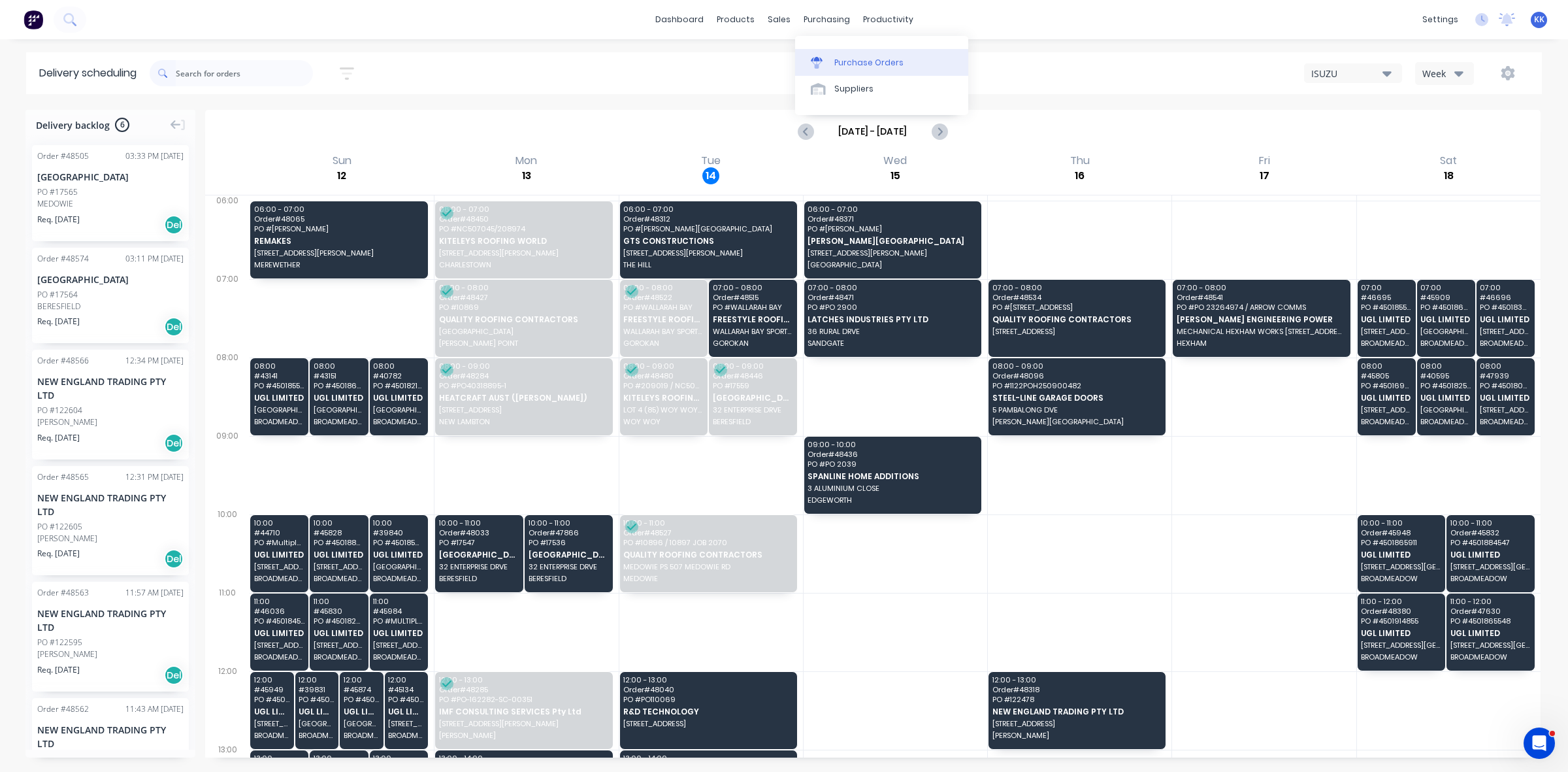
click at [853, 63] on div "Purchase Orders" at bounding box center [869, 62] width 69 height 11
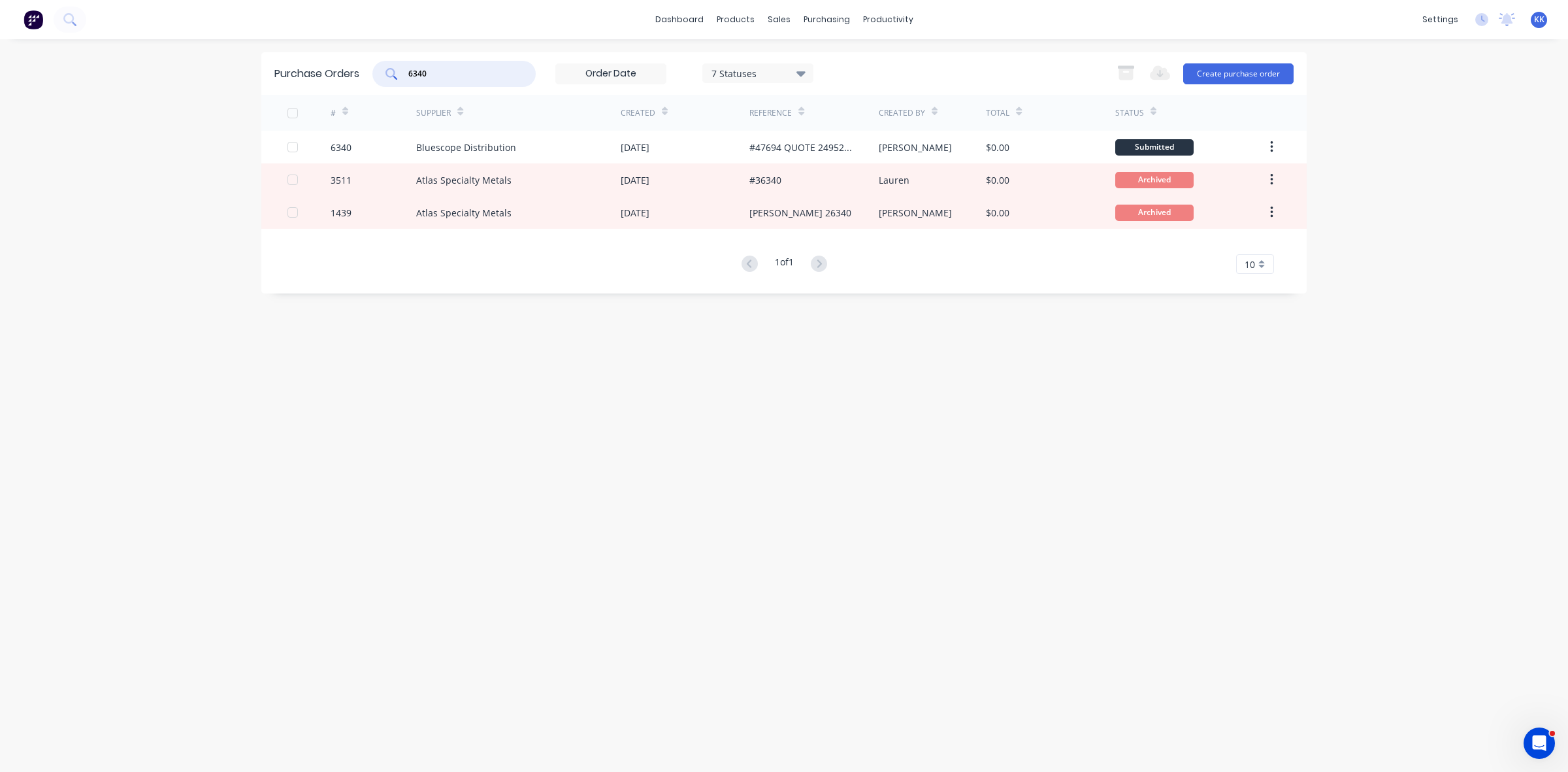
drag, startPoint x: 456, startPoint y: 67, endPoint x: 406, endPoint y: 59, distance: 50.6
click at [403, 66] on div "6340" at bounding box center [454, 74] width 163 height 26
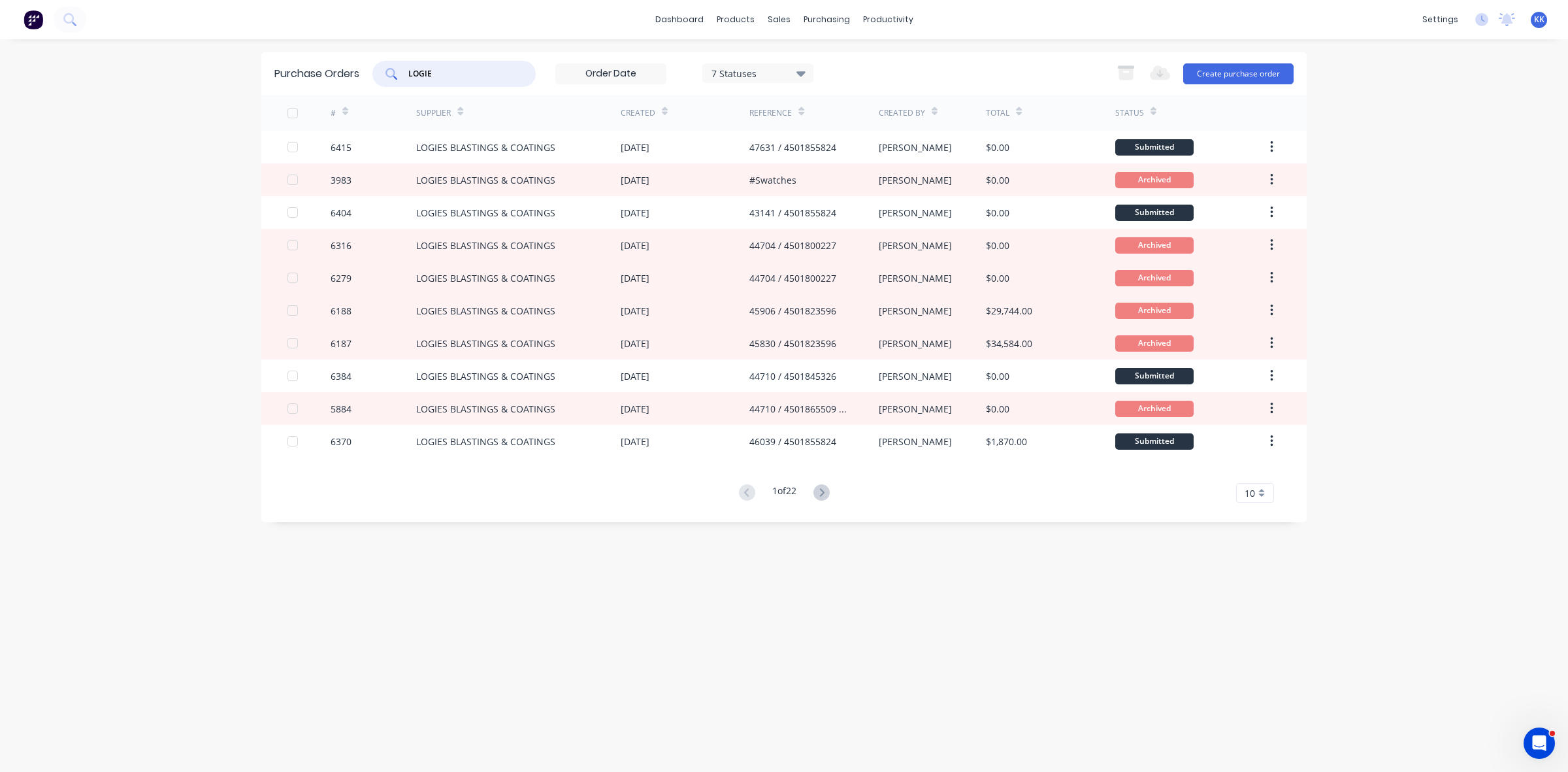
type input "LOGIE"
click at [780, 69] on div "7 Statuses" at bounding box center [758, 73] width 94 height 14
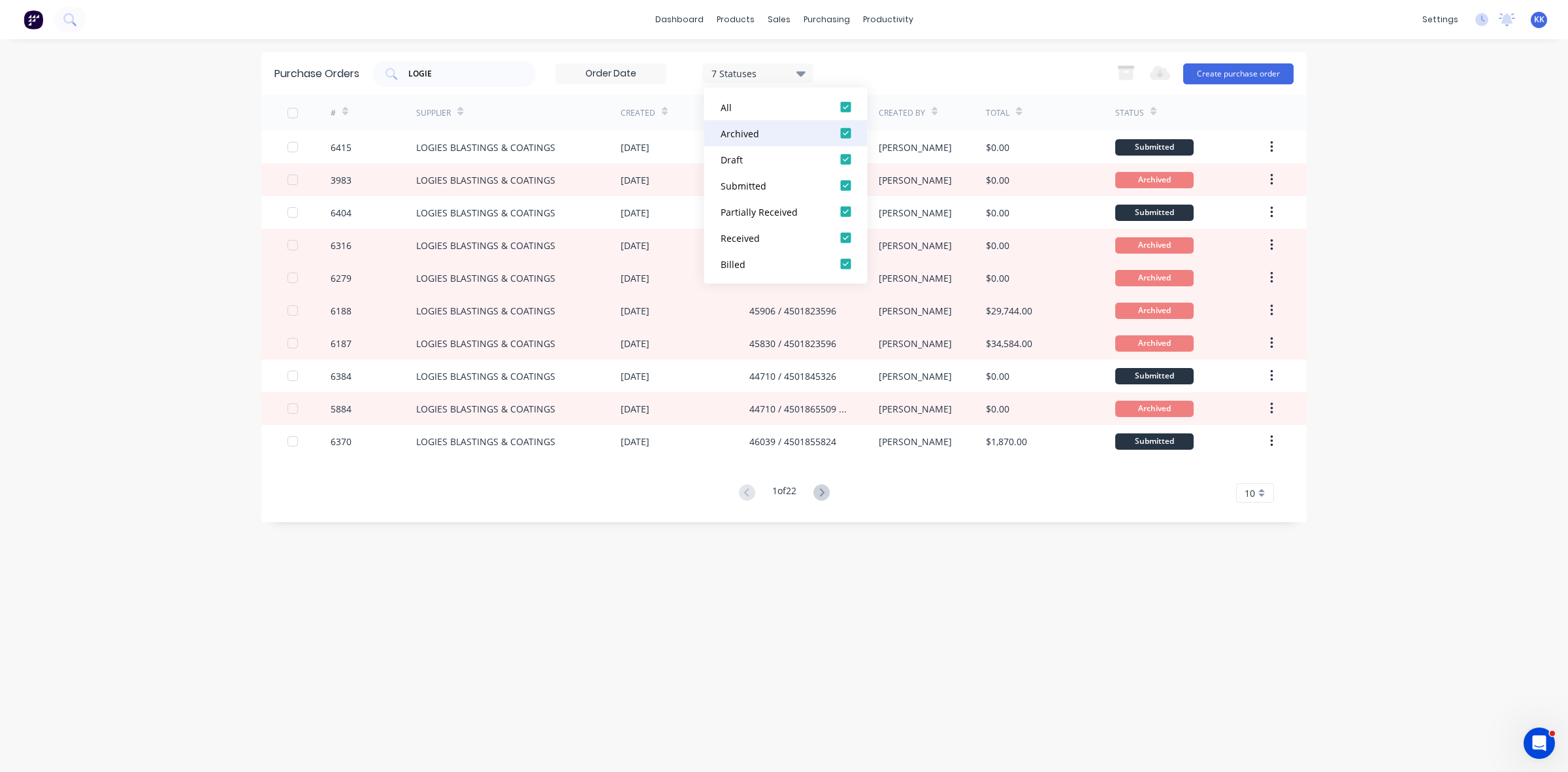
click at [847, 136] on div at bounding box center [847, 133] width 26 height 26
click at [855, 75] on div "LOGIE 5 Statuses 5 Statuses Export to Excel (XLSX) Create purchase order" at bounding box center [833, 74] width 922 height 26
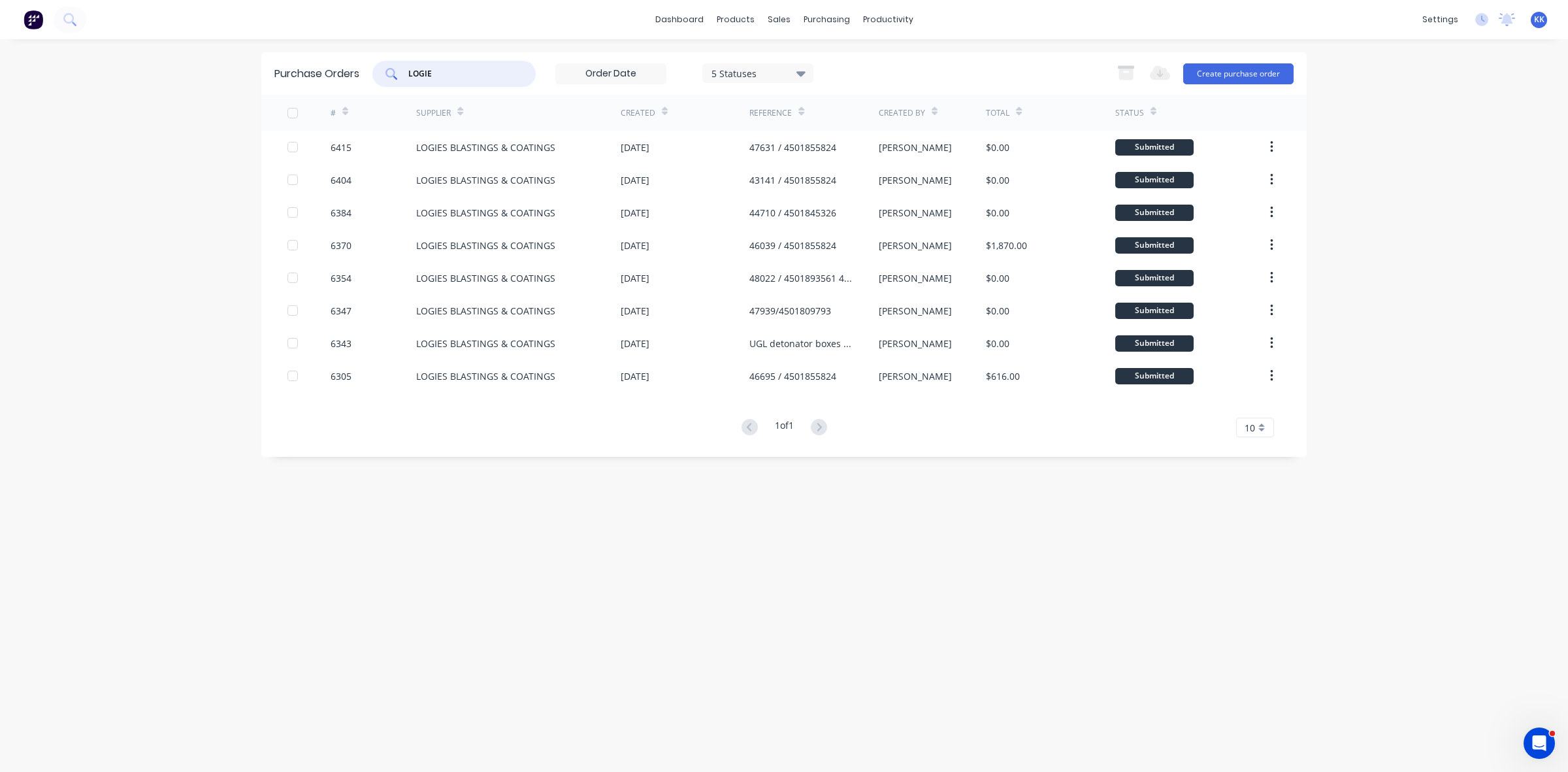
drag, startPoint x: 449, startPoint y: 69, endPoint x: 403, endPoint y: 66, distance: 46.1
click at [403, 66] on div "LOGIE" at bounding box center [454, 74] width 163 height 26
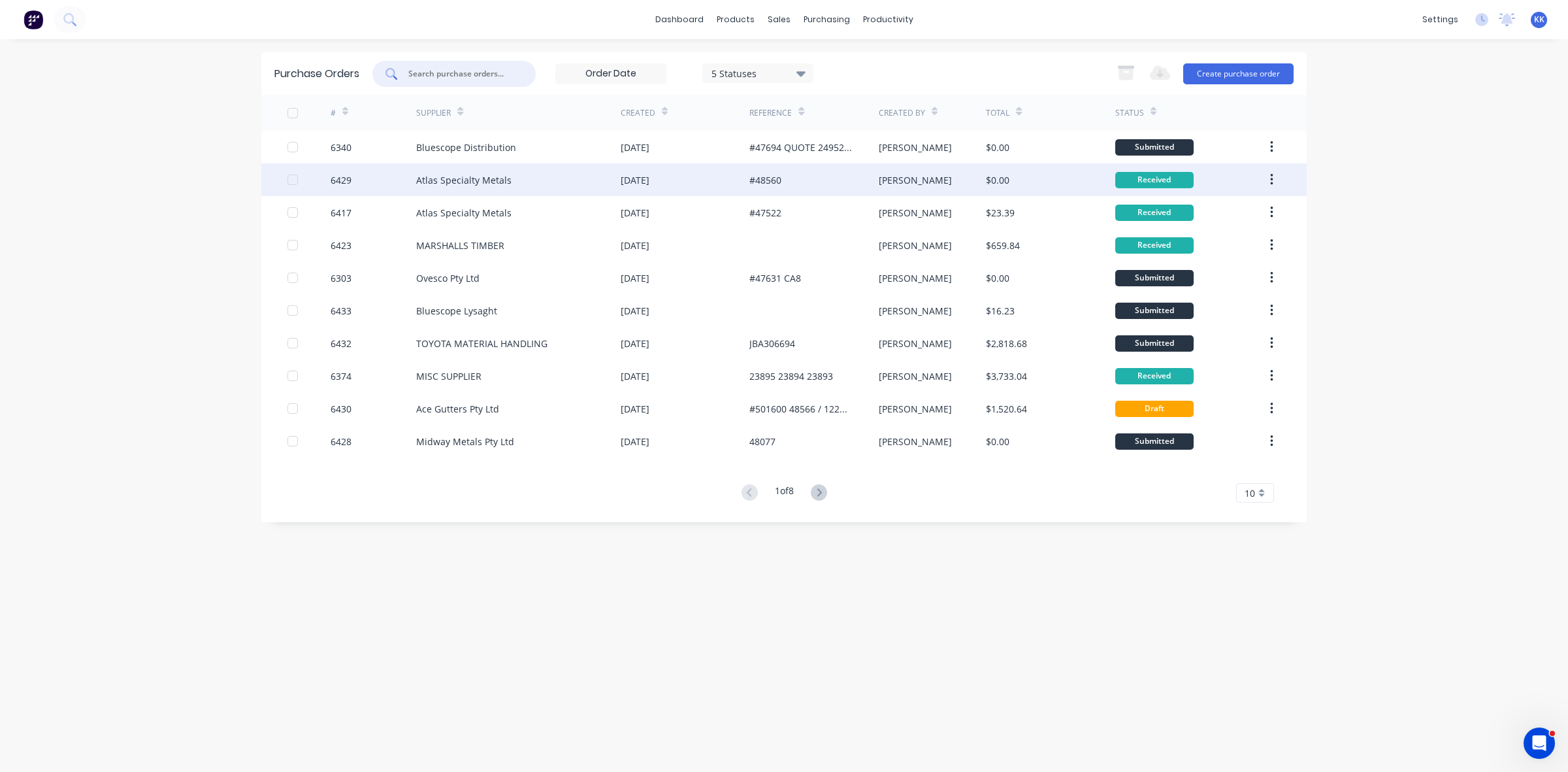
click at [289, 180] on div at bounding box center [293, 180] width 26 height 26
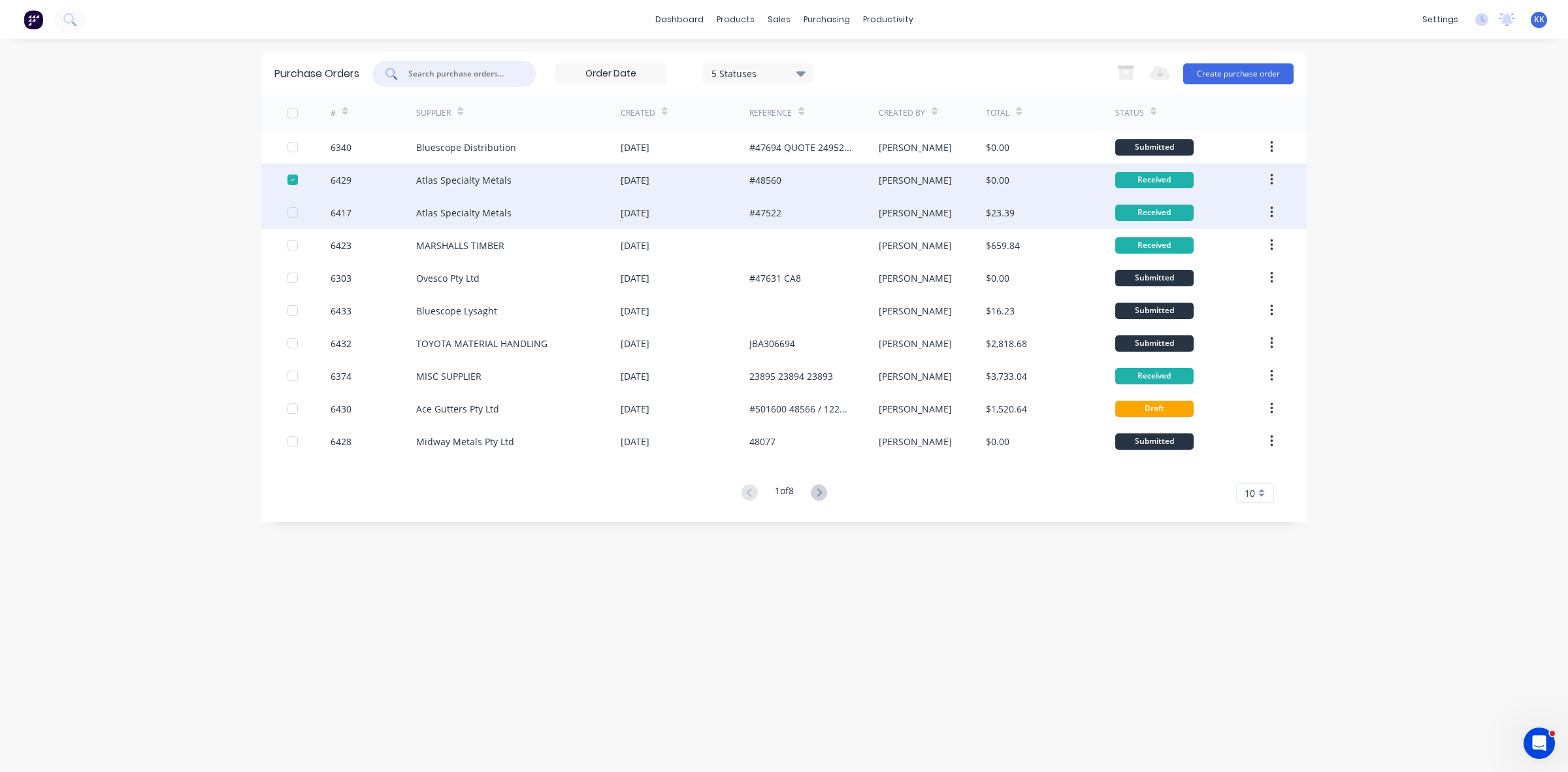
click at [295, 215] on div at bounding box center [293, 213] width 26 height 26
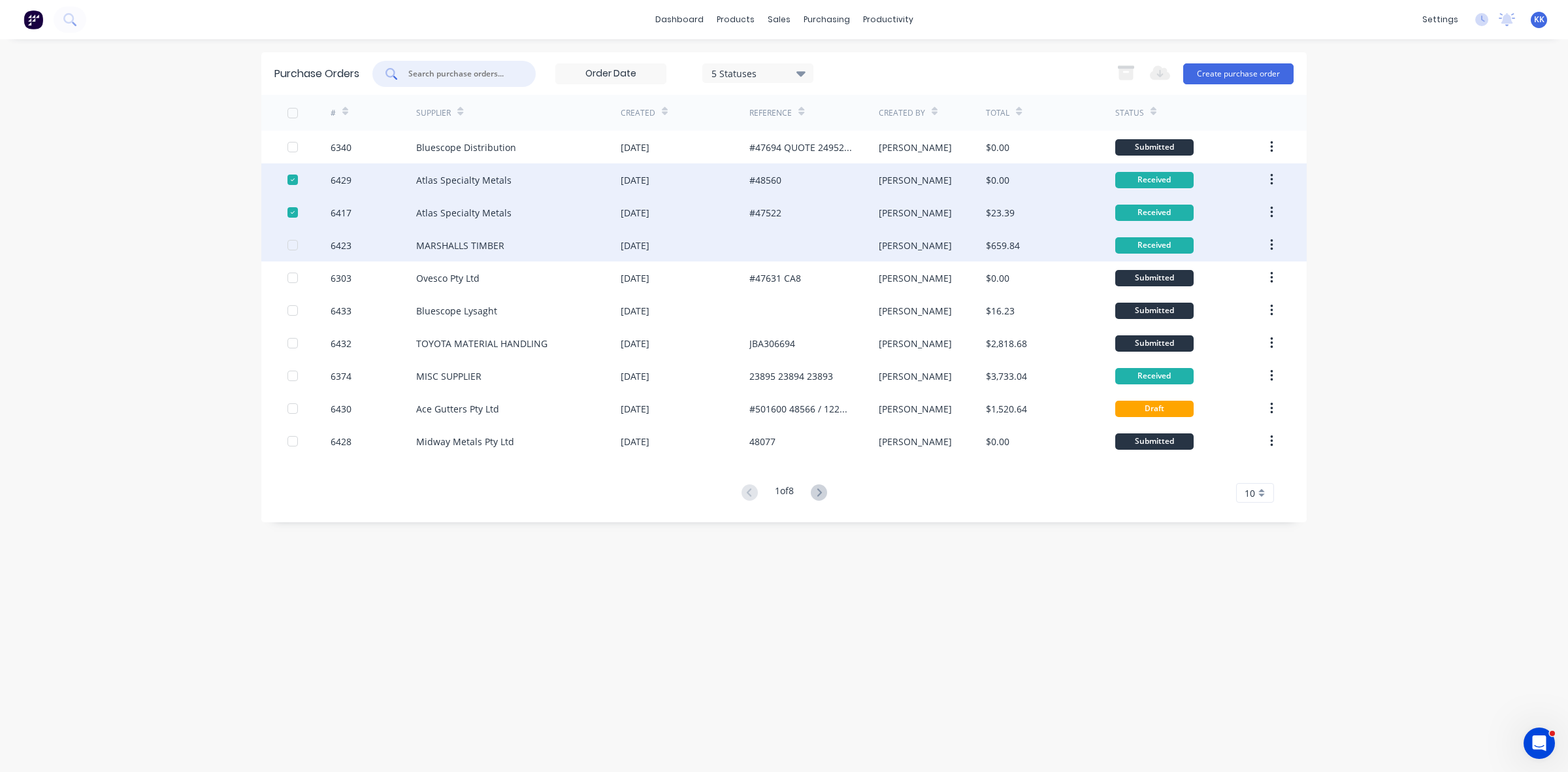
click at [290, 244] on div at bounding box center [293, 246] width 26 height 26
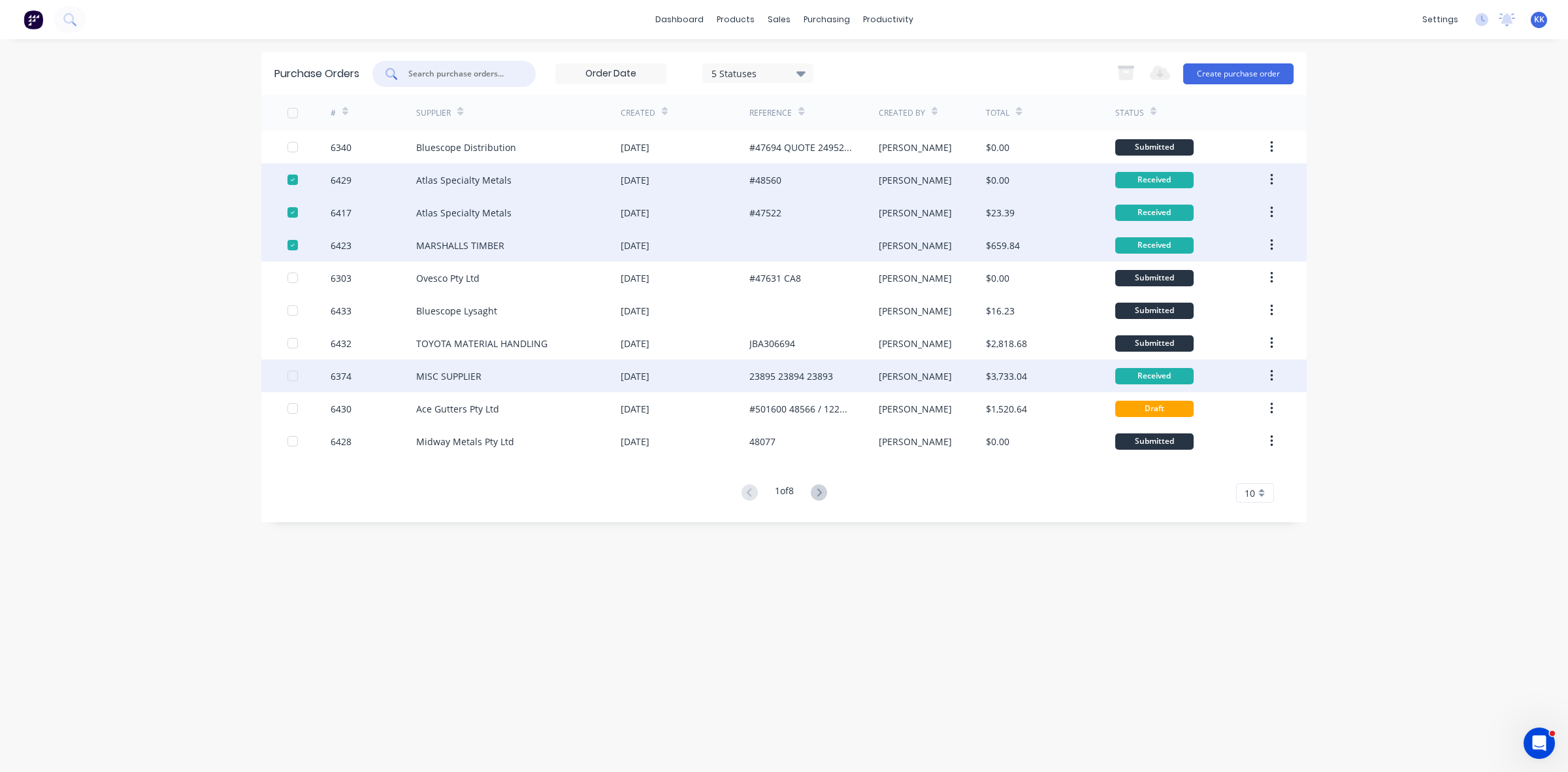
click at [293, 377] on div at bounding box center [293, 376] width 26 height 26
click at [1127, 71] on icon "button" at bounding box center [1126, 72] width 17 height 17
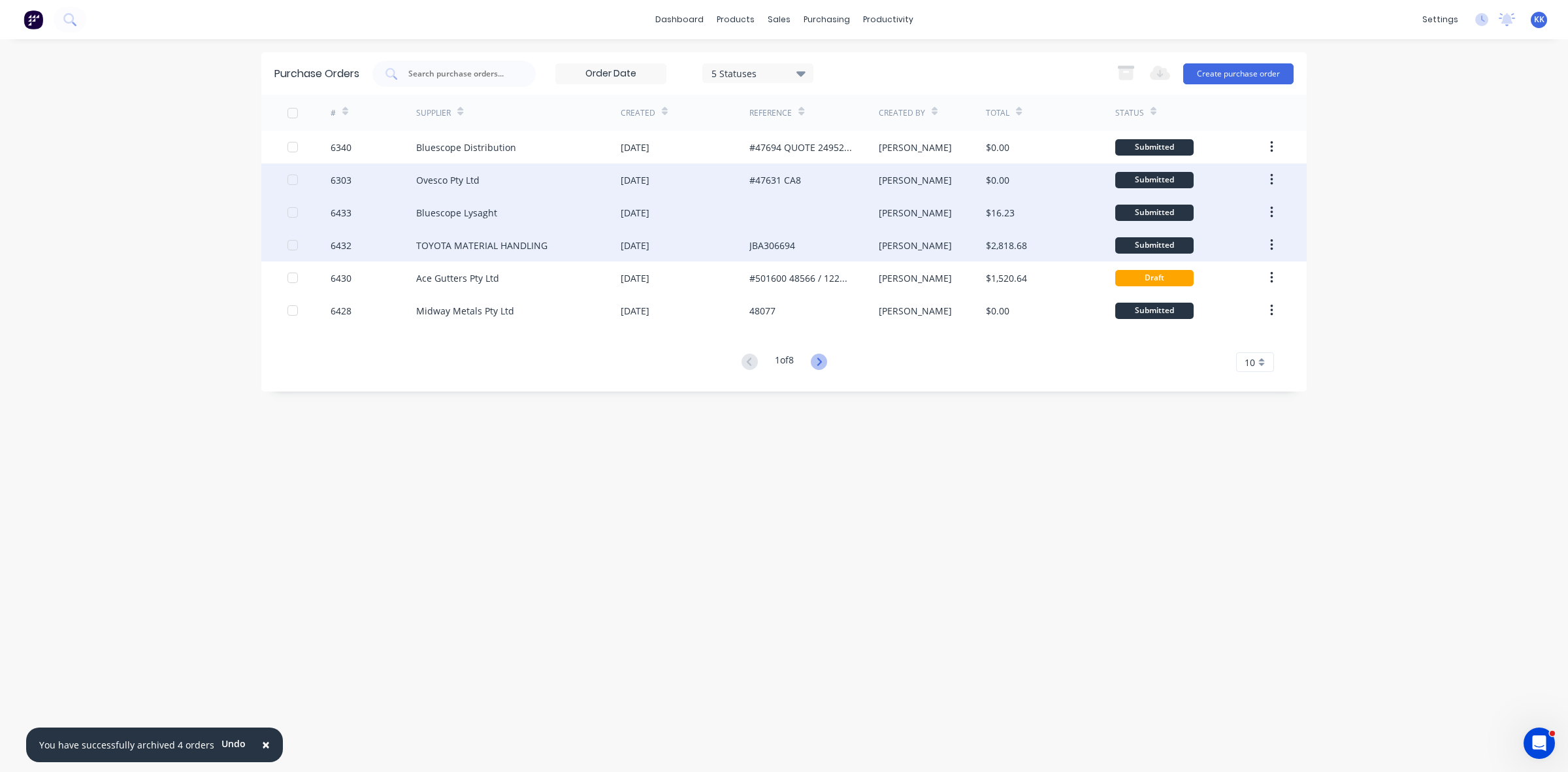
click at [822, 359] on icon at bounding box center [819, 361] width 17 height 17
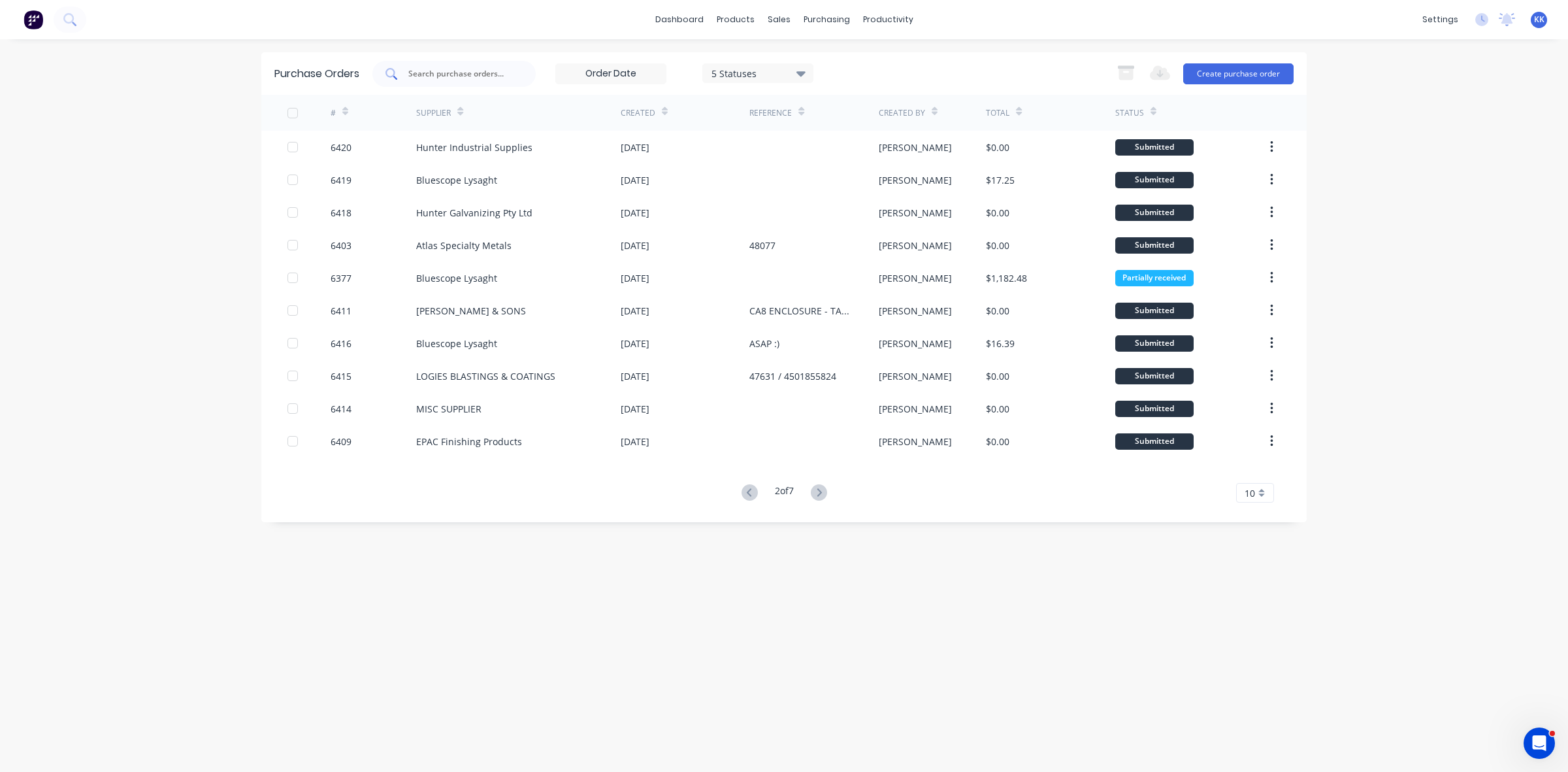
click at [426, 74] on input "text" at bounding box center [461, 73] width 109 height 13
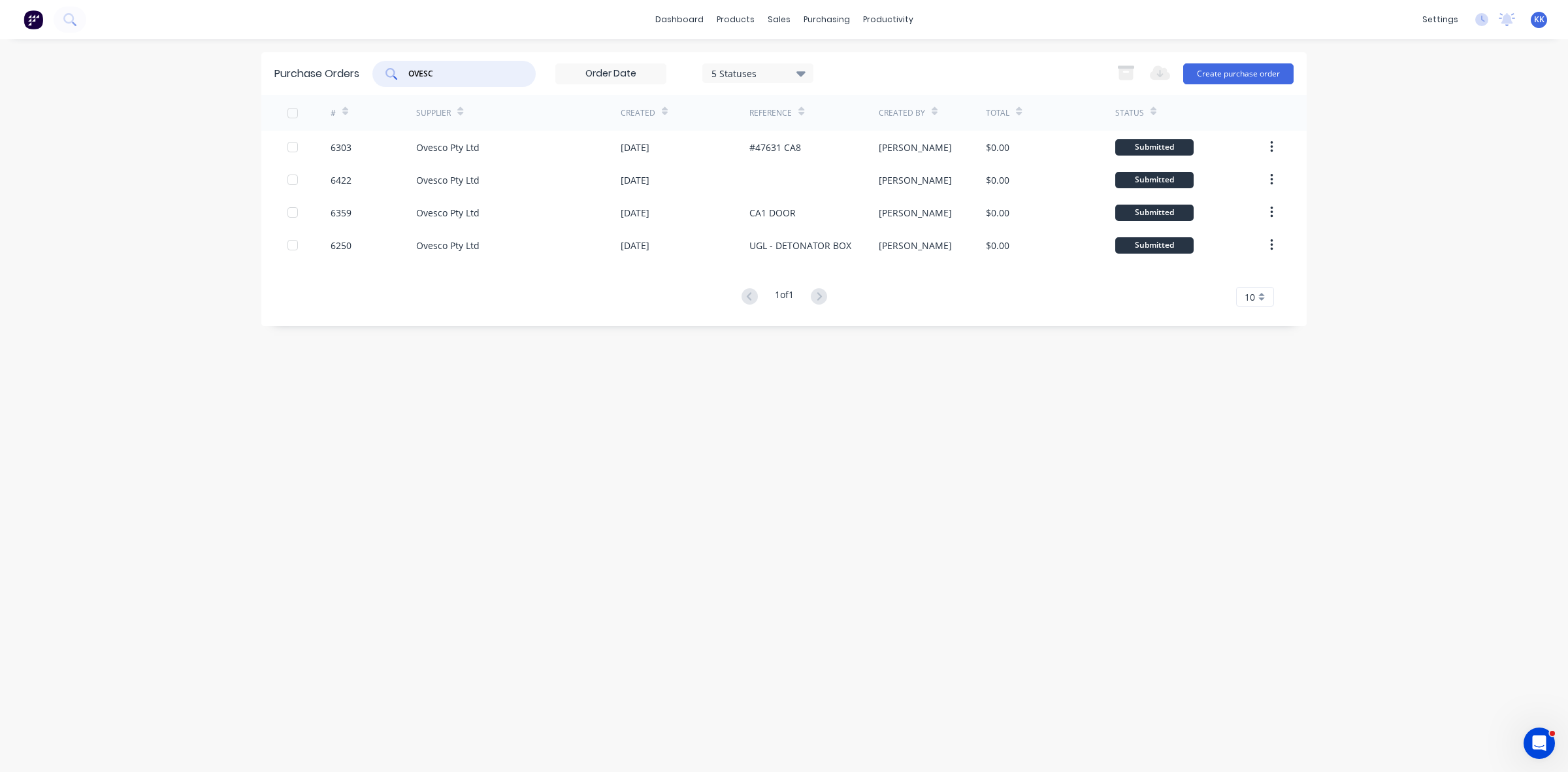
type input "OVESC"
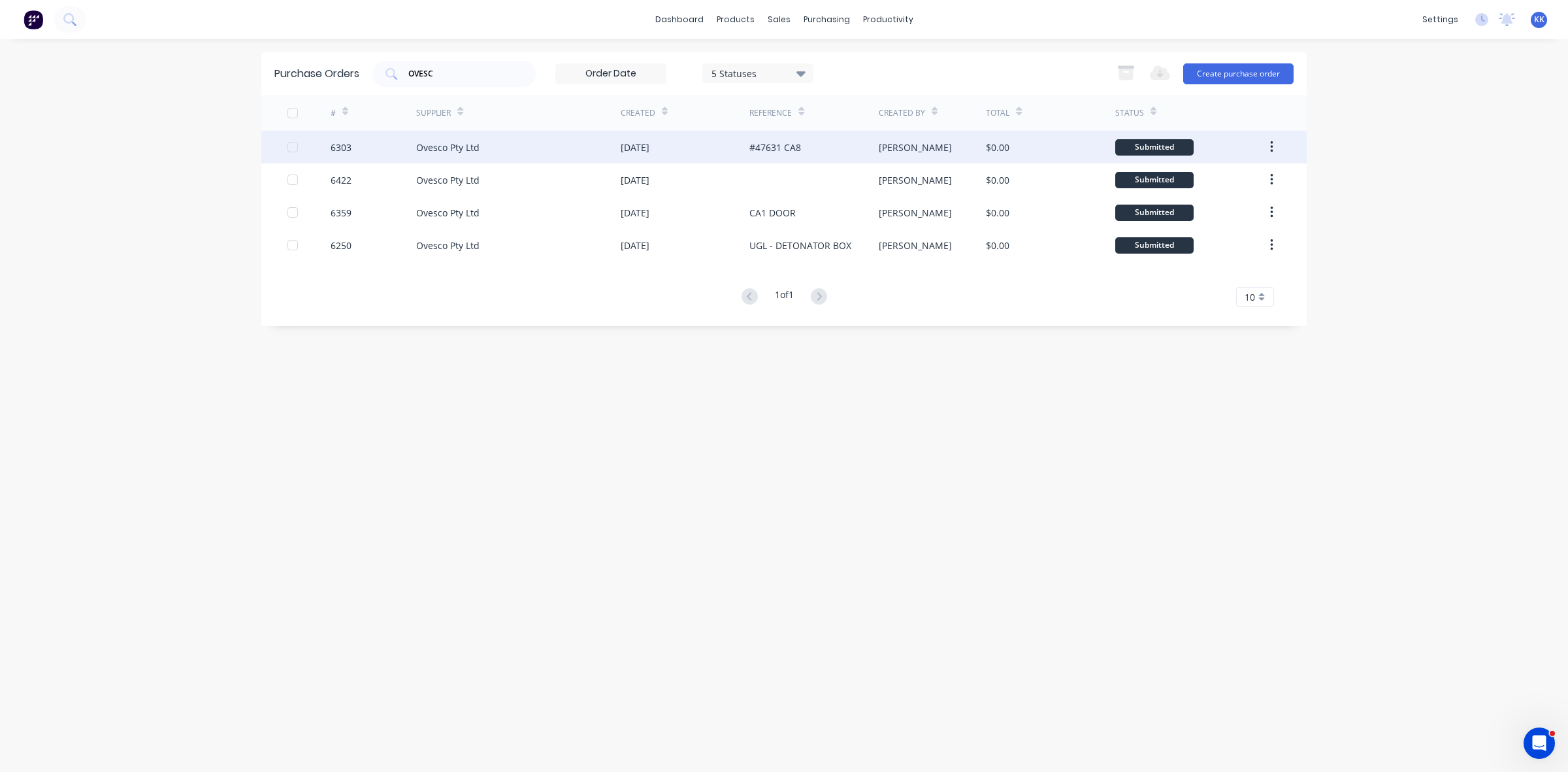
click at [678, 140] on div "[DATE]" at bounding box center [685, 147] width 129 height 33
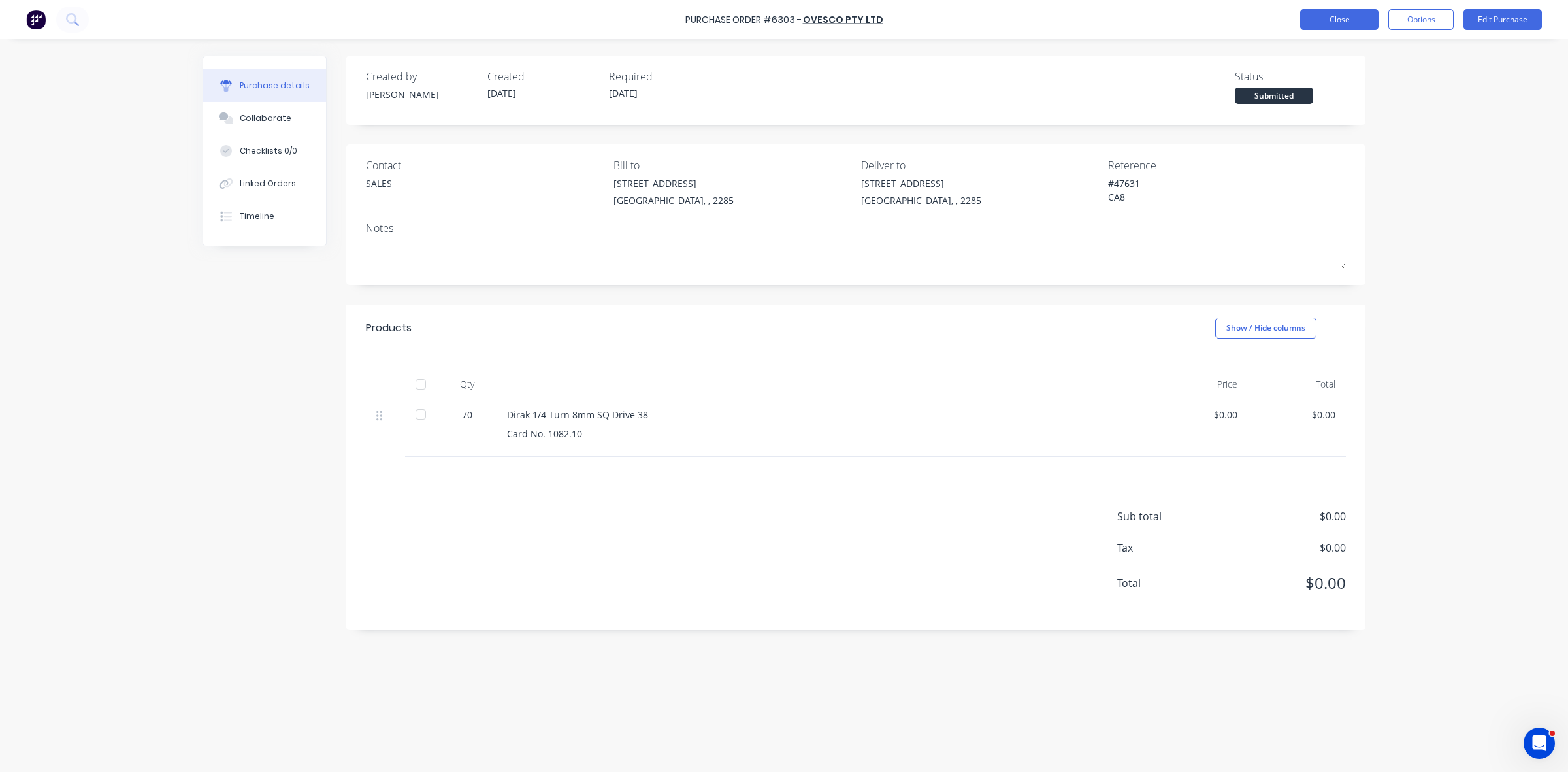
click at [1331, 15] on button "Close" at bounding box center [1339, 19] width 79 height 21
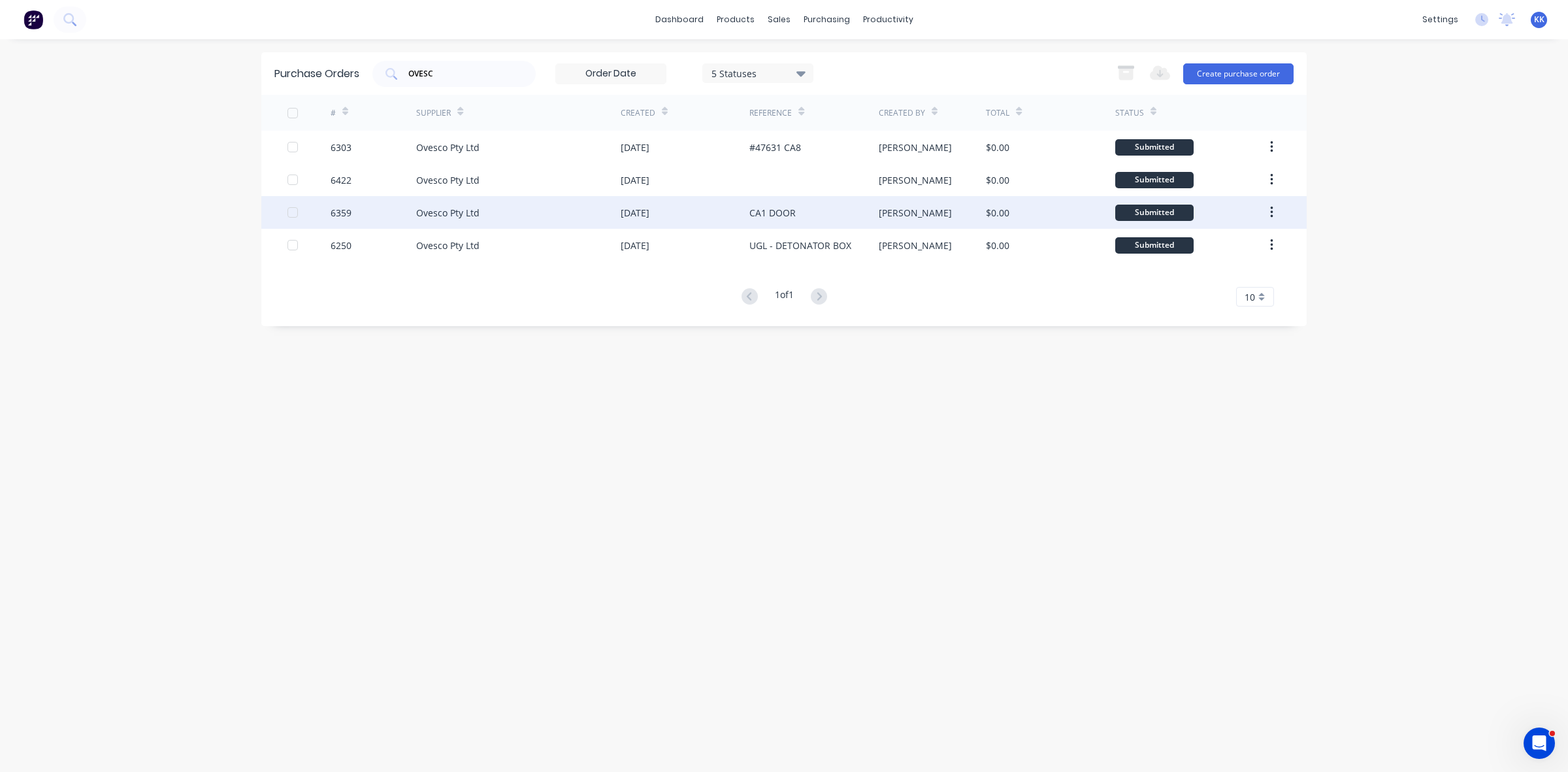
click at [650, 217] on div "[DATE]" at bounding box center [635, 213] width 29 height 14
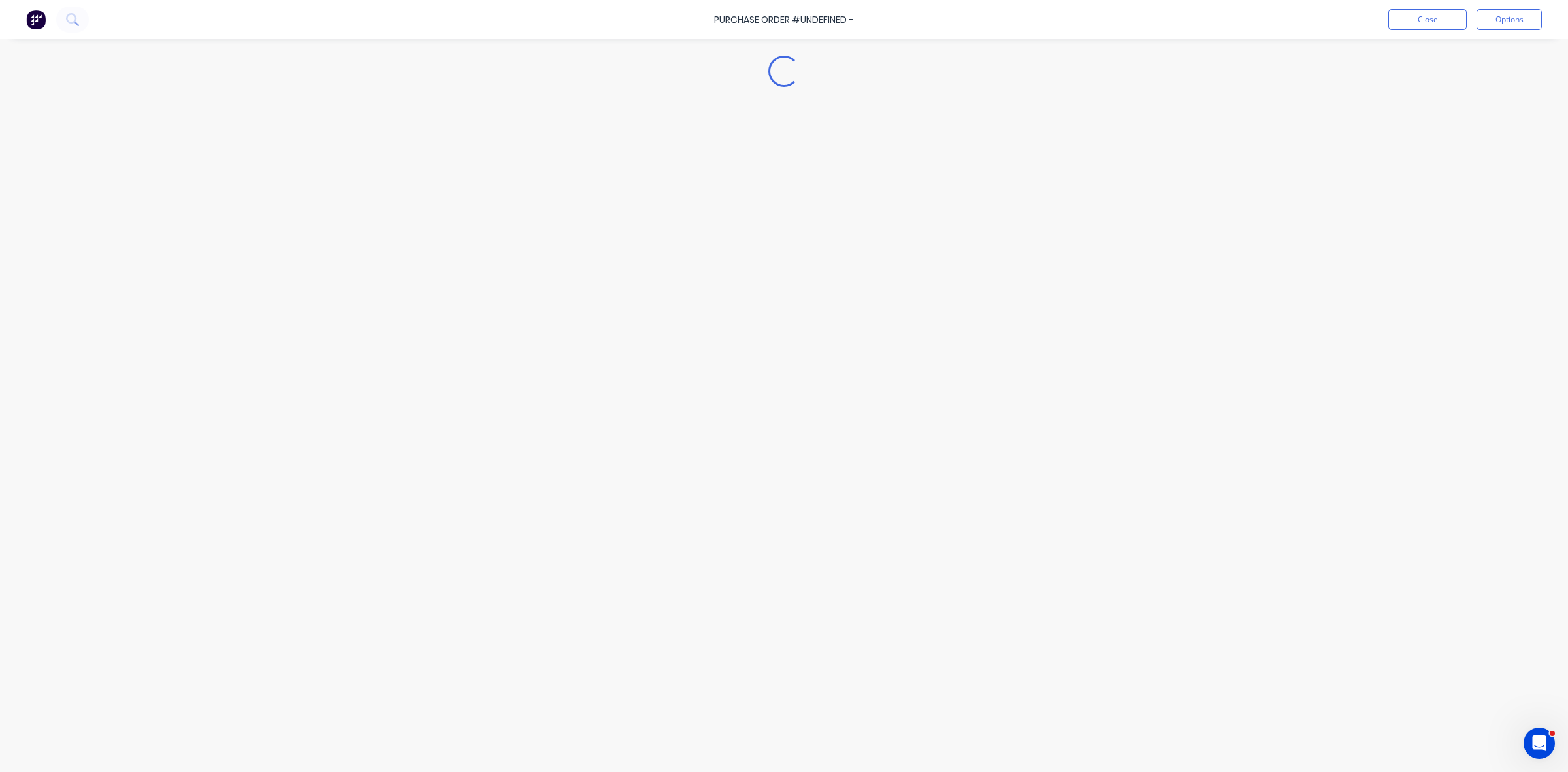
type textarea "x"
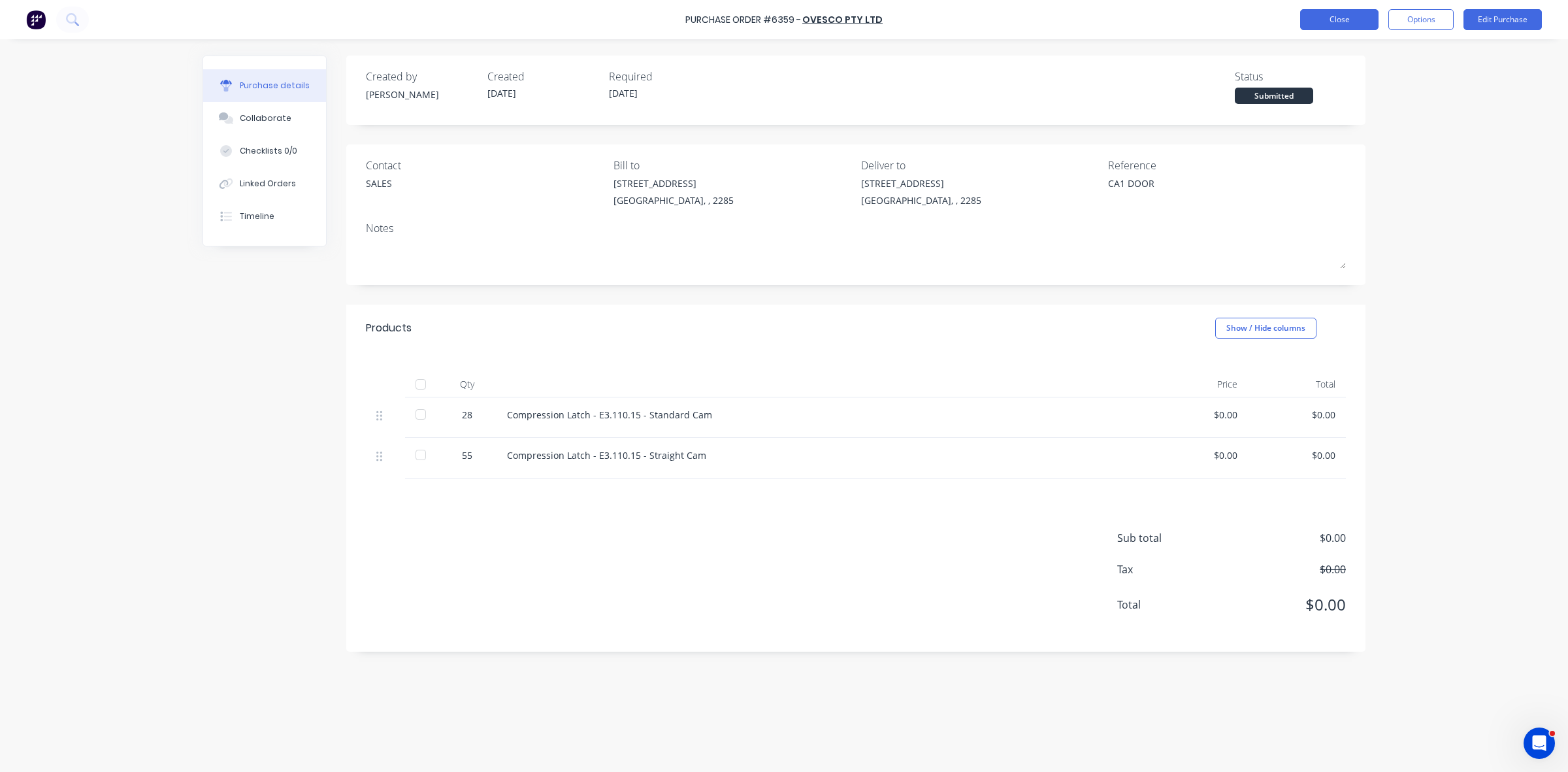
click at [1345, 19] on button "Close" at bounding box center [1339, 19] width 79 height 21
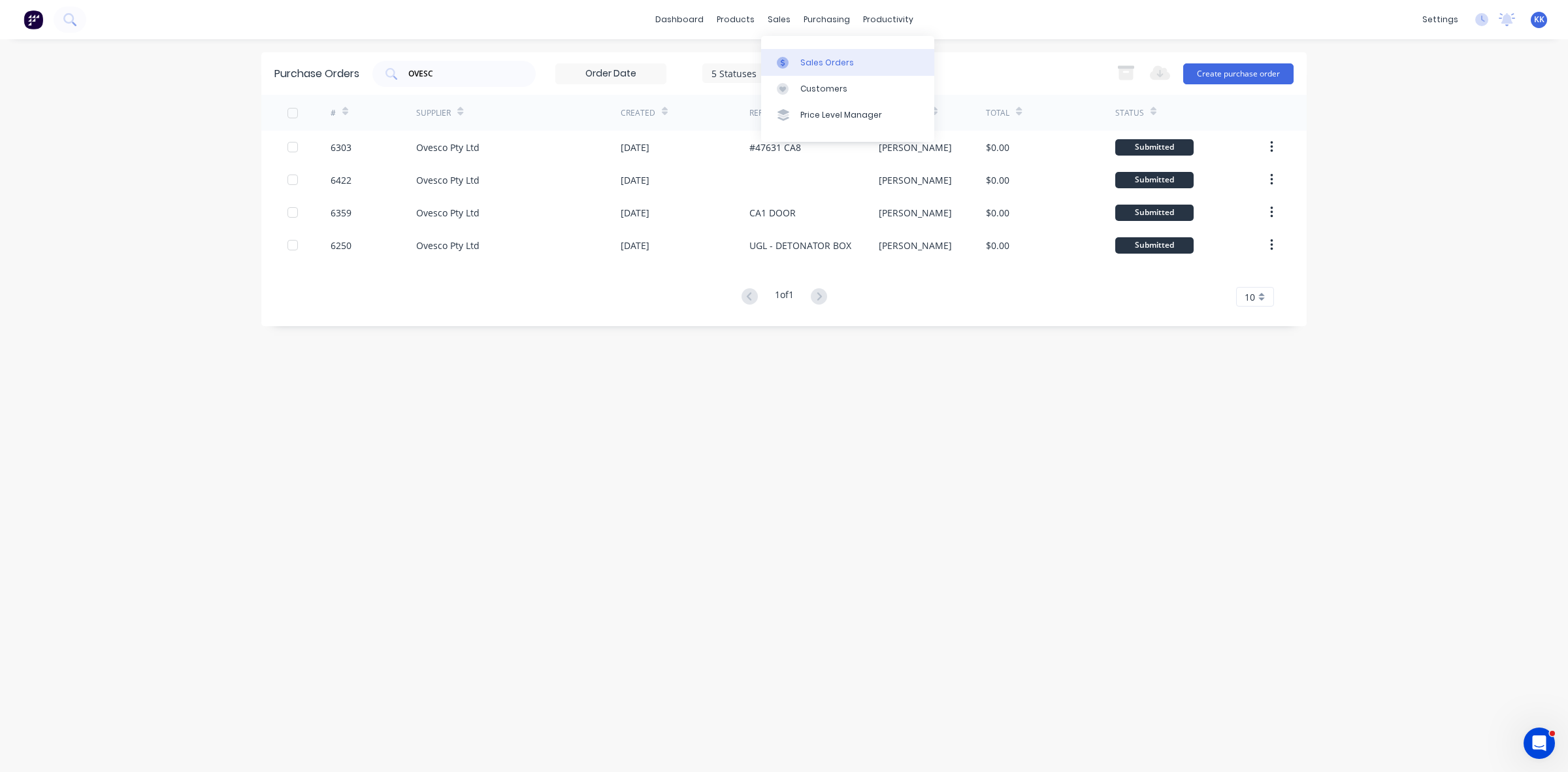
click at [803, 57] on link "Sales Orders" at bounding box center [848, 63] width 173 height 26
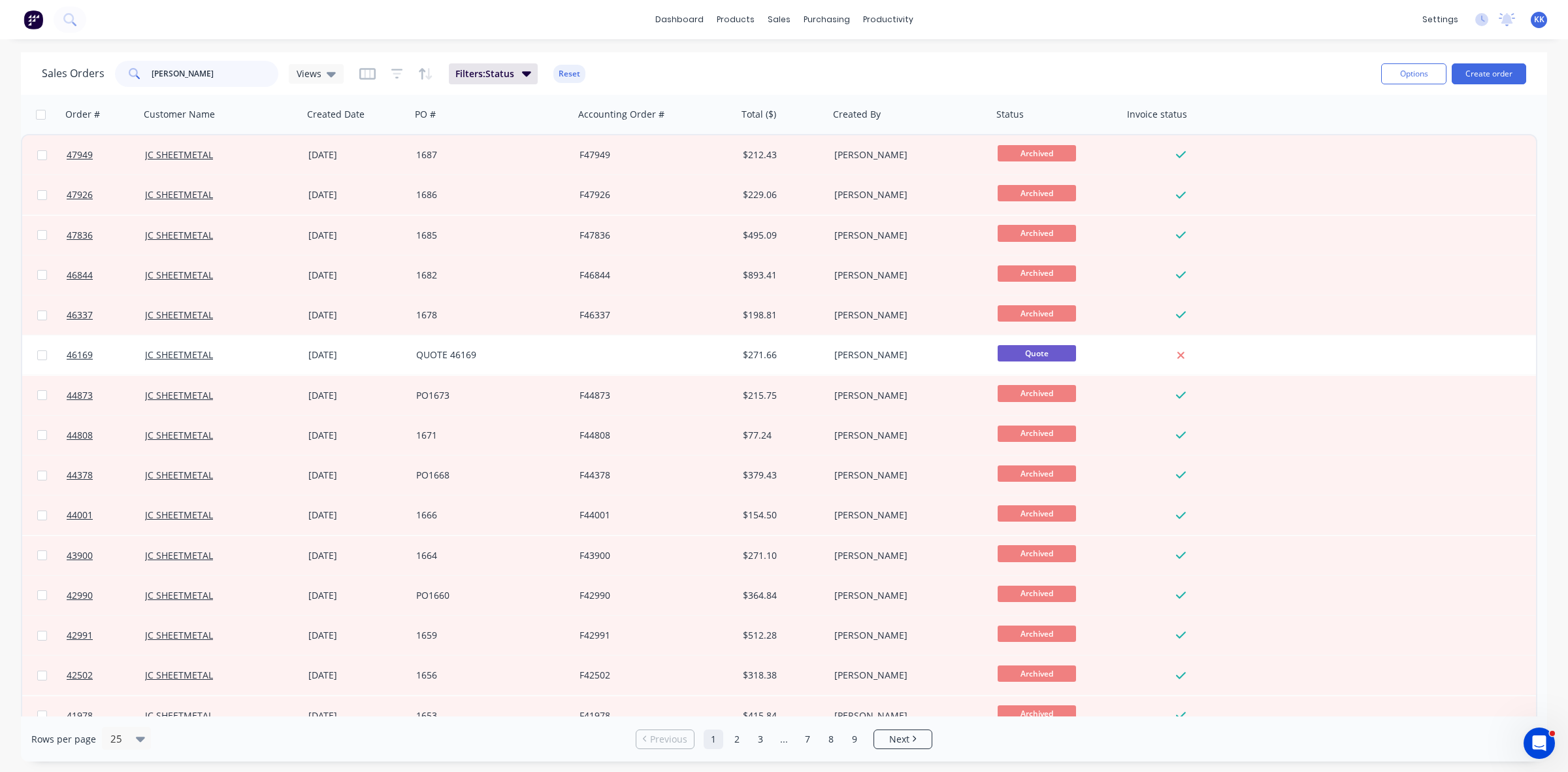
drag, startPoint x: 226, startPoint y: 82, endPoint x: 129, endPoint y: 83, distance: 97.0
click at [129, 83] on div "[PERSON_NAME]" at bounding box center [196, 74] width 163 height 26
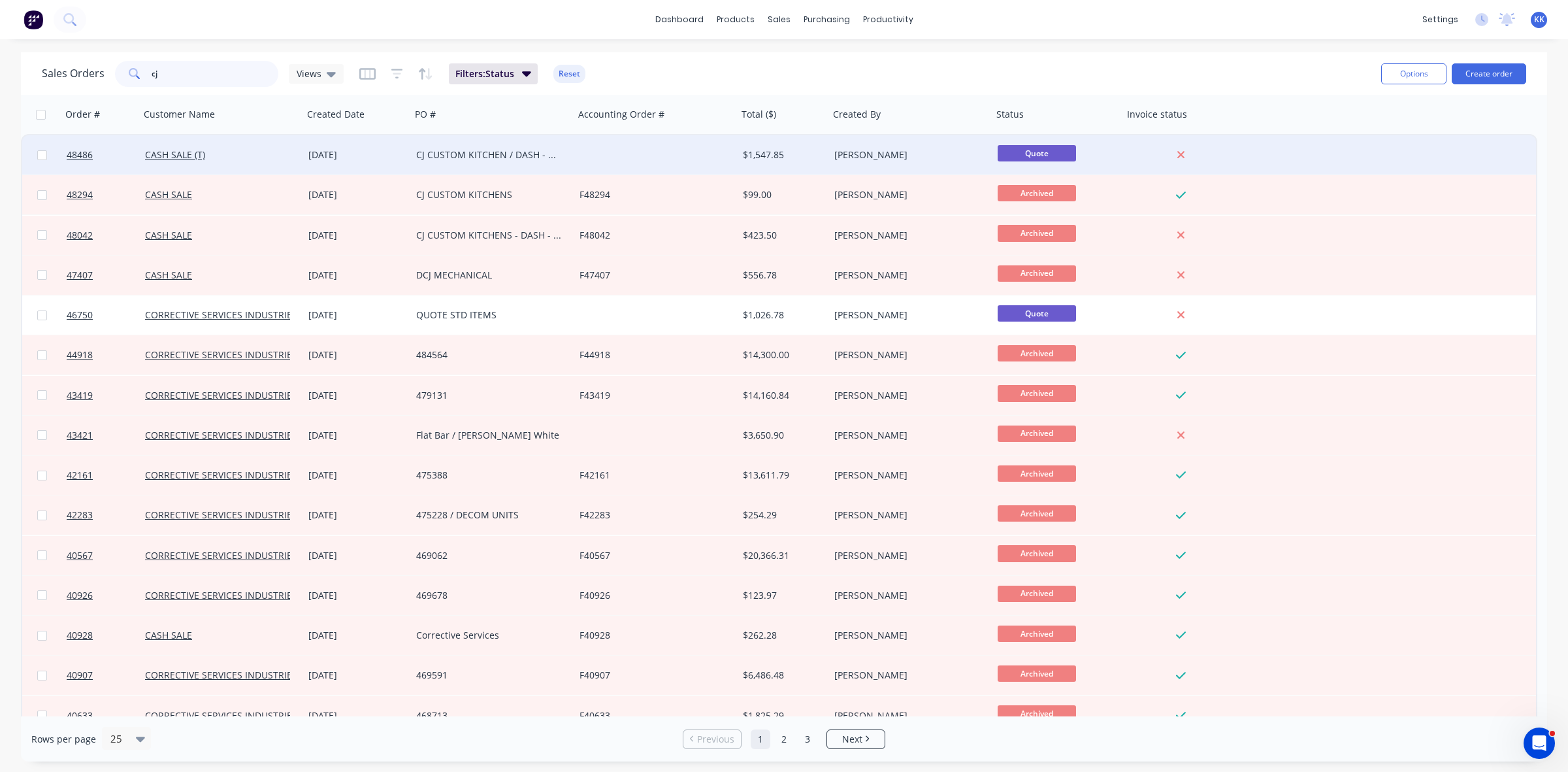
type input "cj"
click at [413, 148] on div "CJ CUSTOM KITCHEN / DASH - GP [GEOGRAPHIC_DATA]" at bounding box center [493, 155] width 163 height 39
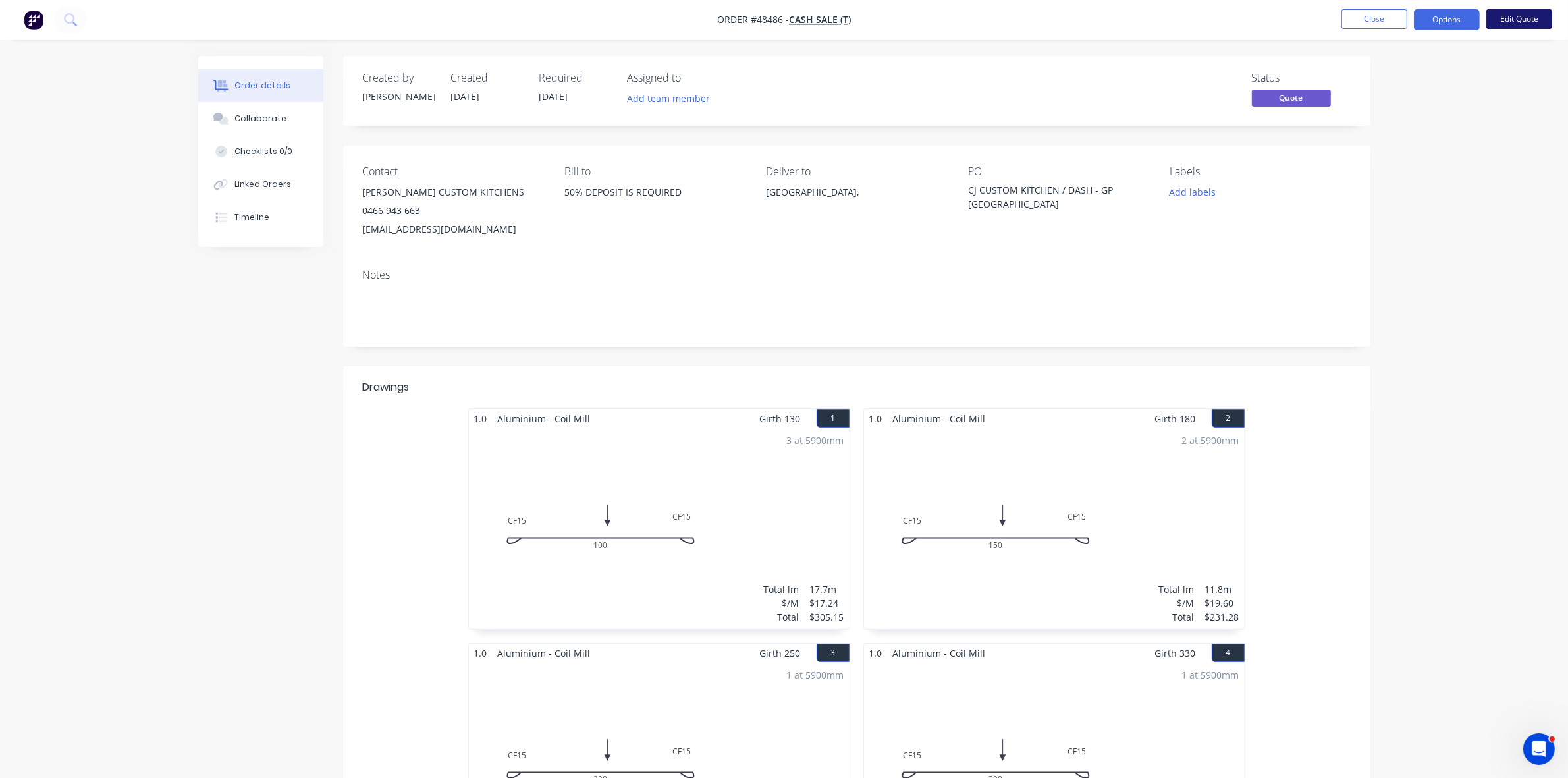
click at [1527, 15] on button "Edit Quote" at bounding box center [1520, 19] width 66 height 20
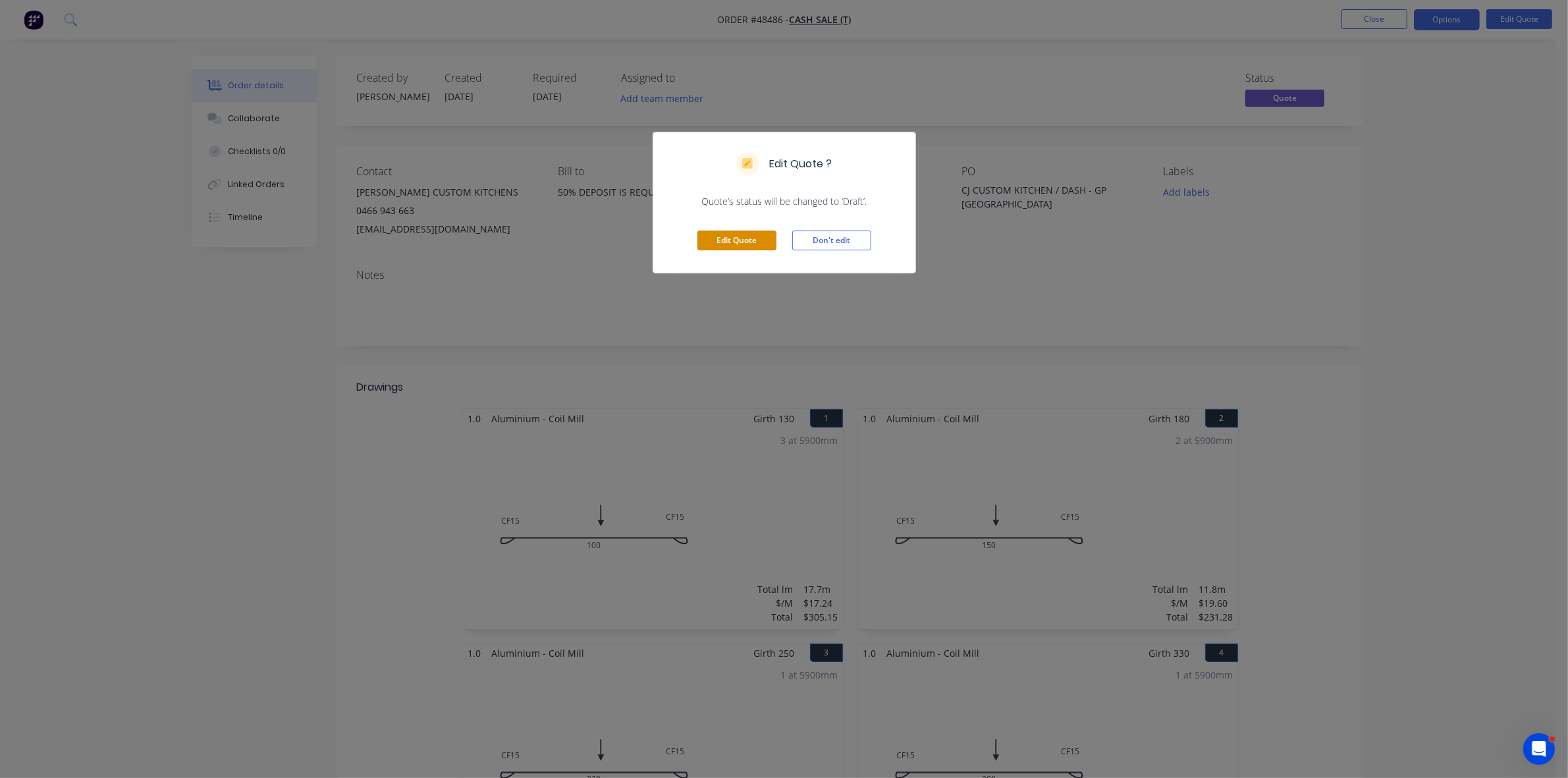
click at [749, 236] on button "Edit Quote" at bounding box center [737, 240] width 79 height 20
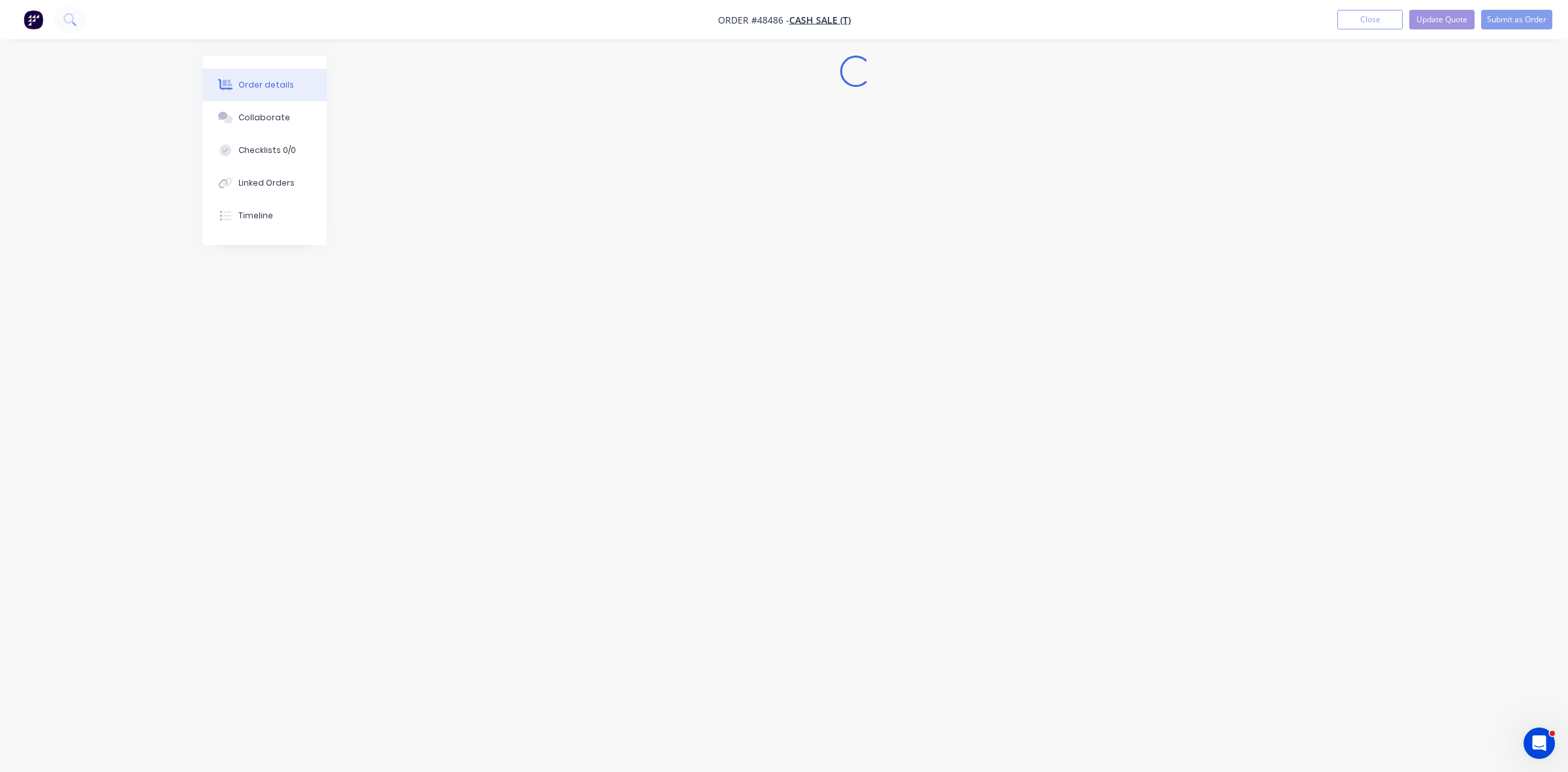
click at [557, 96] on div "Loading..." at bounding box center [783, 361] width 1163 height 611
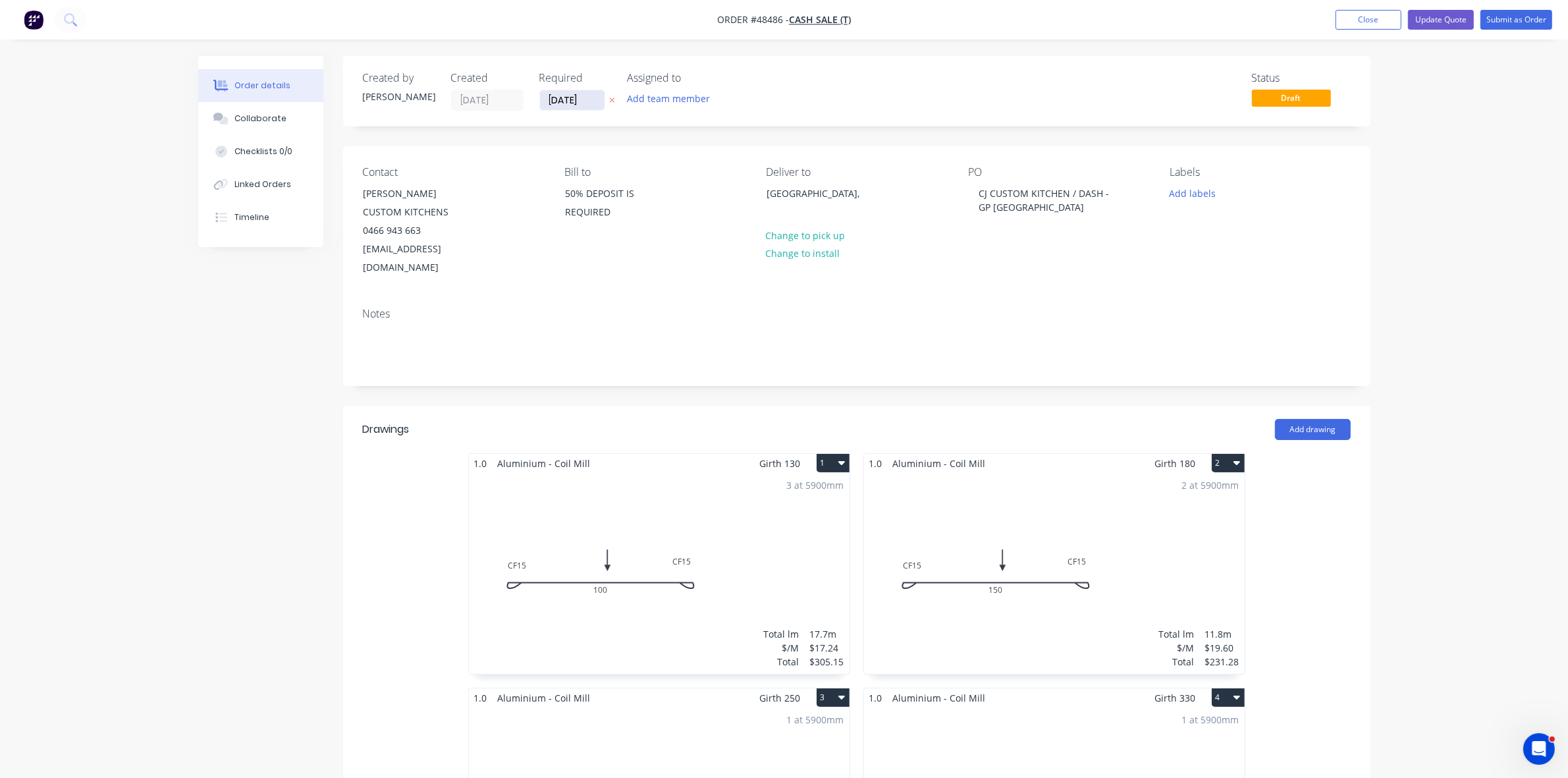
click at [562, 97] on input "[DATE]" at bounding box center [572, 100] width 65 height 20
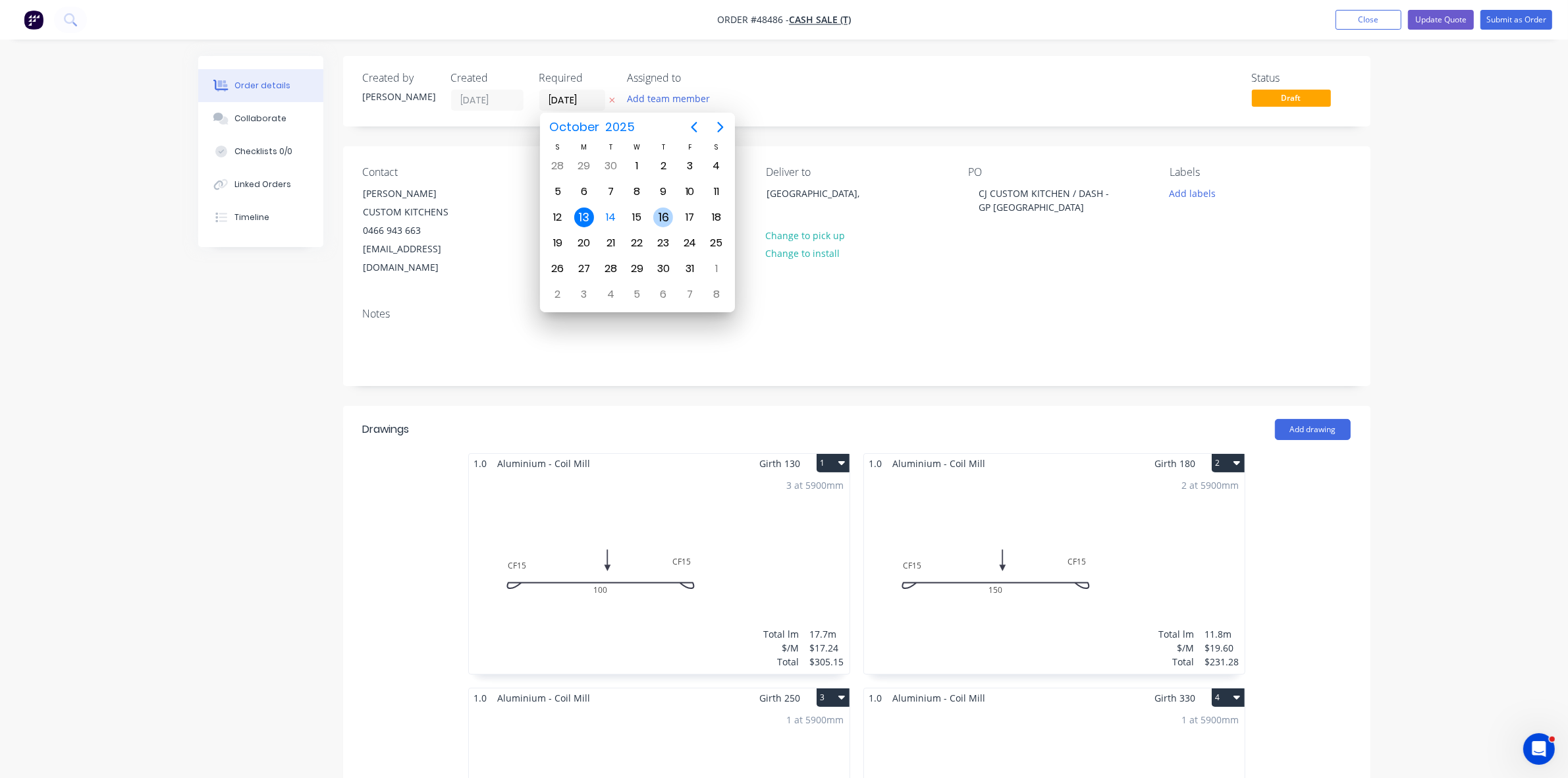
click at [663, 213] on div "16" at bounding box center [663, 217] width 20 height 20
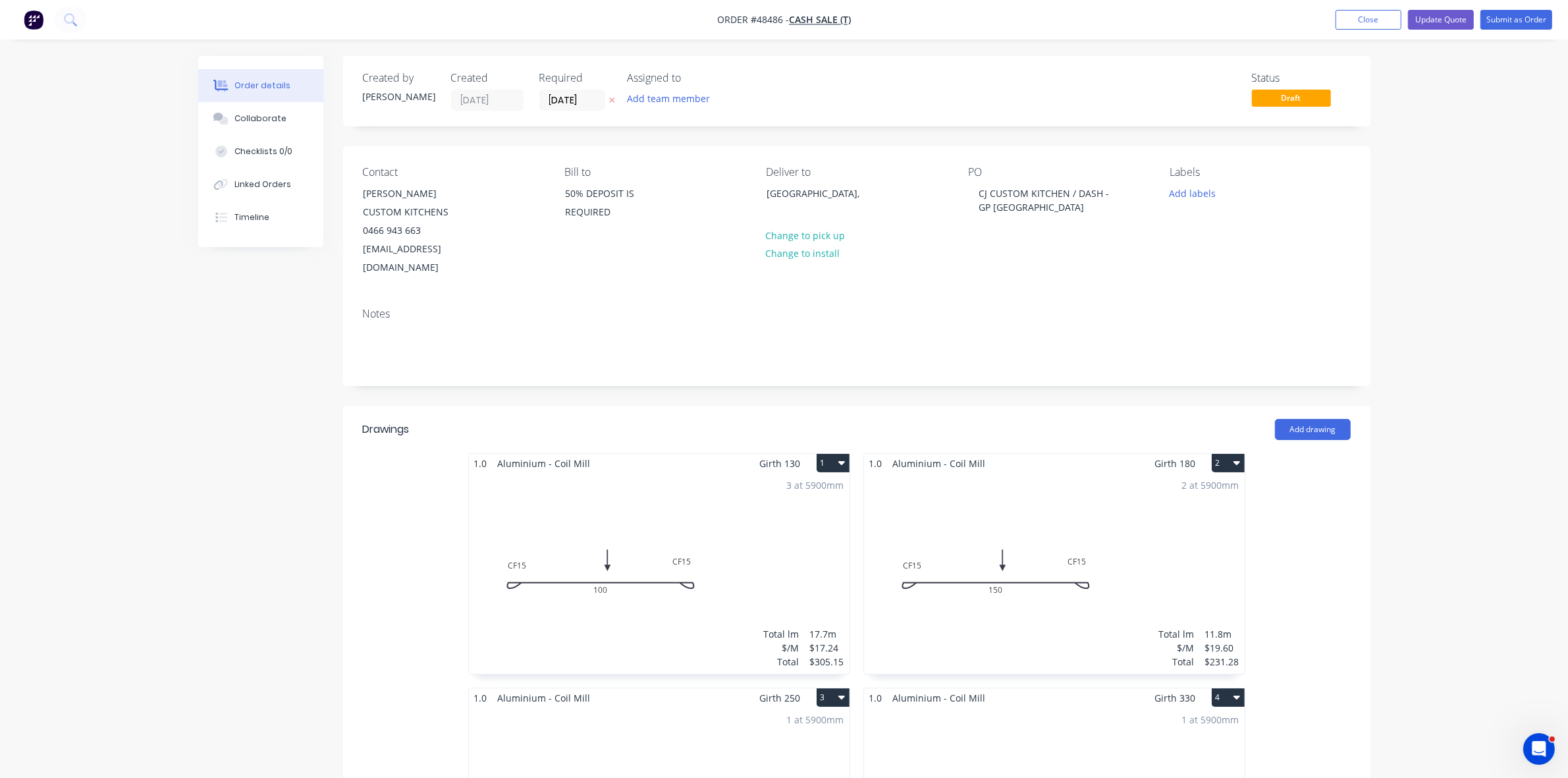
click at [567, 109] on label "[DATE]" at bounding box center [572, 101] width 66 height 21
click at [567, 109] on input "[DATE]" at bounding box center [572, 100] width 65 height 20
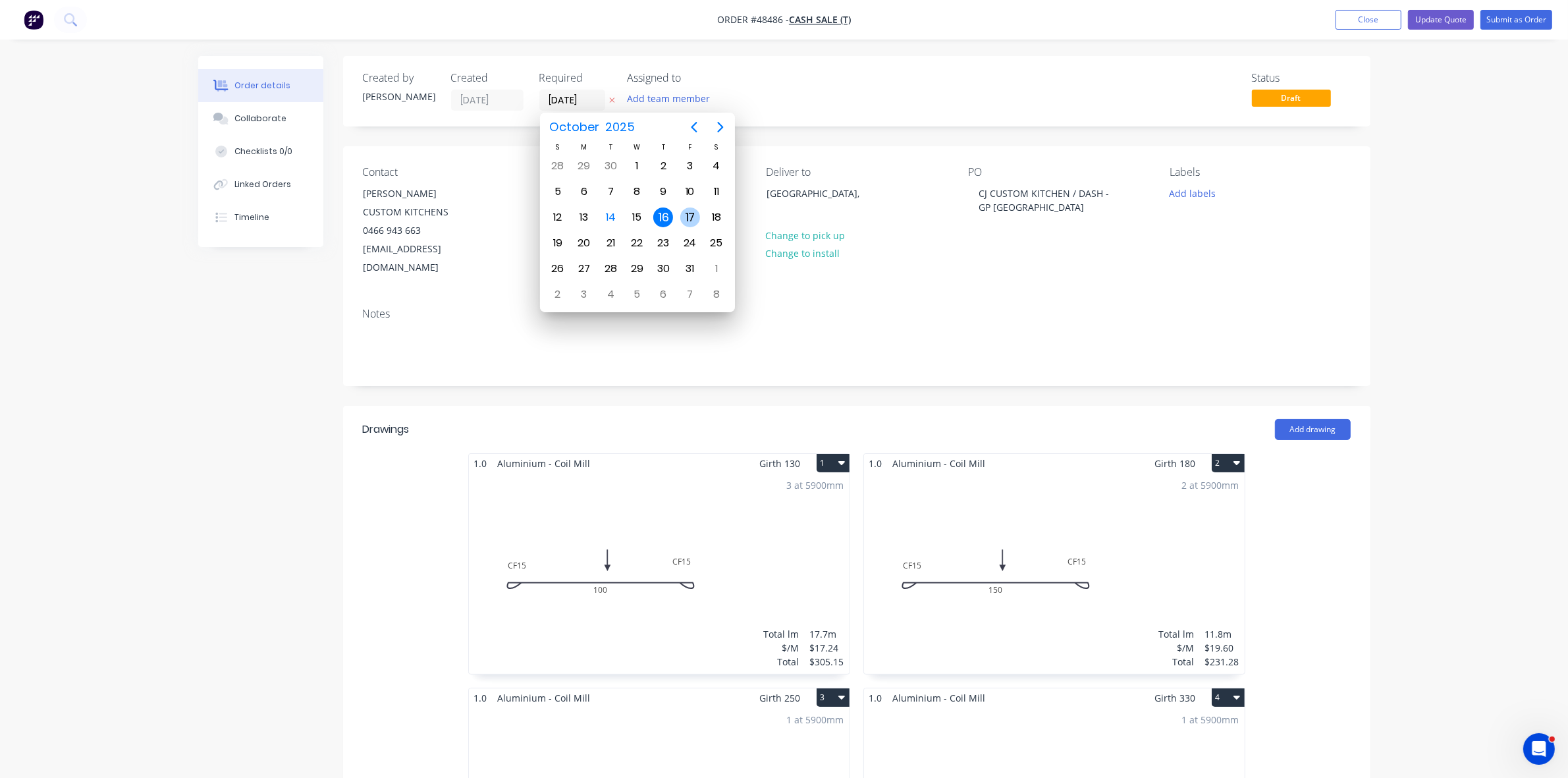
click at [693, 217] on div "17" at bounding box center [691, 217] width 20 height 20
type input "[DATE]"
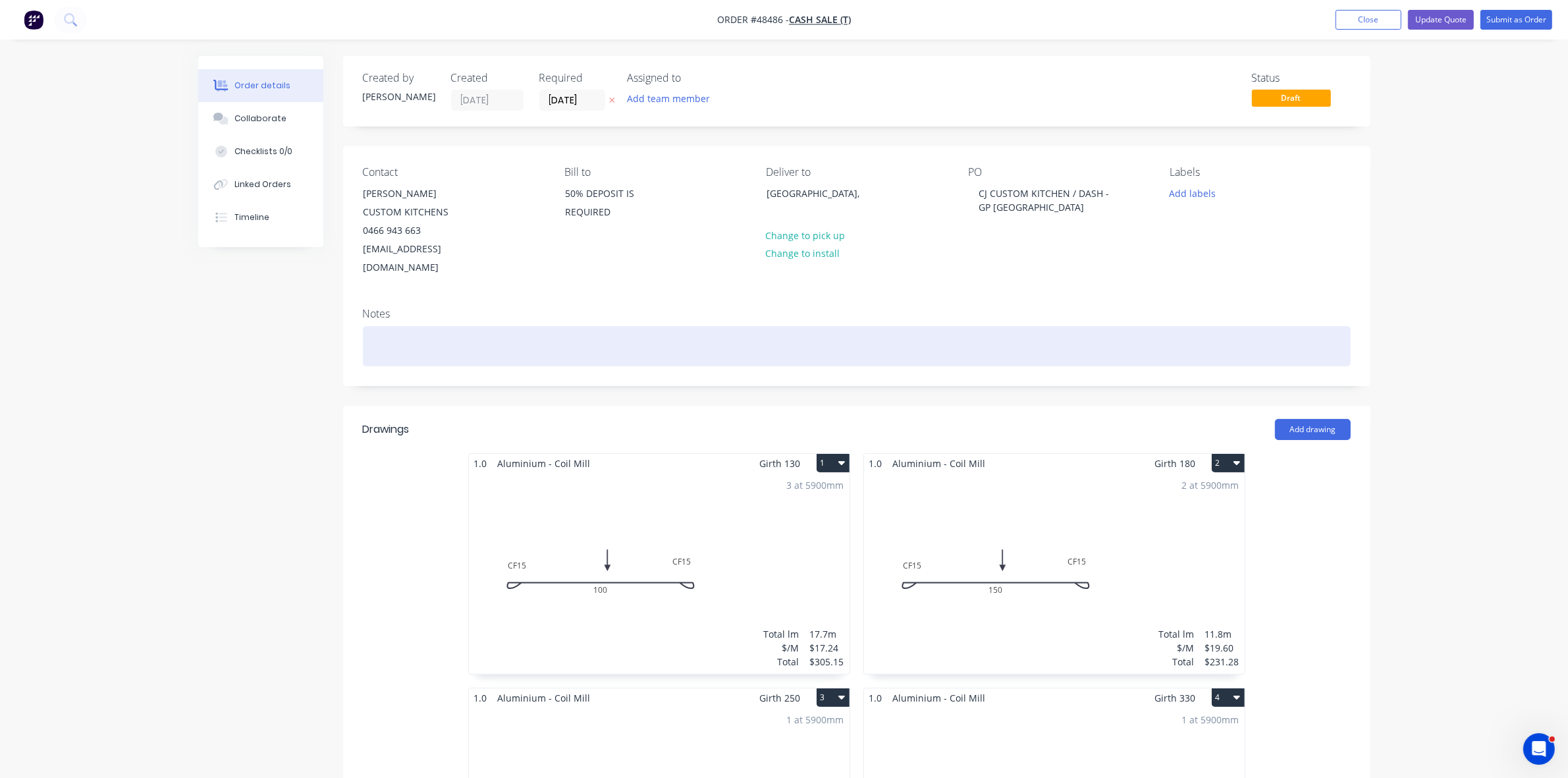
click at [496, 326] on div at bounding box center [857, 345] width 988 height 40
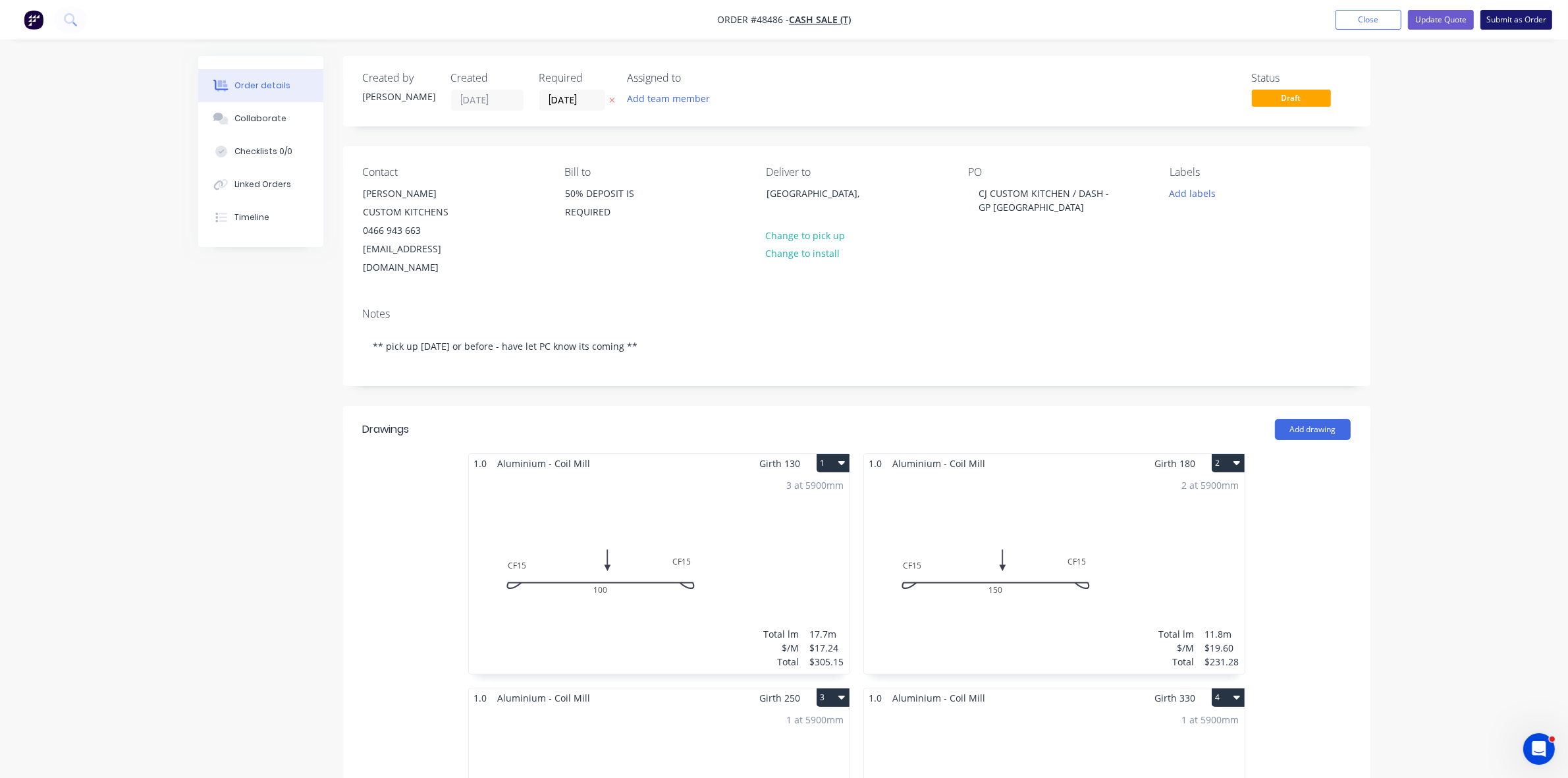
click at [1508, 18] on button "Submit as Order" at bounding box center [1516, 20] width 72 height 20
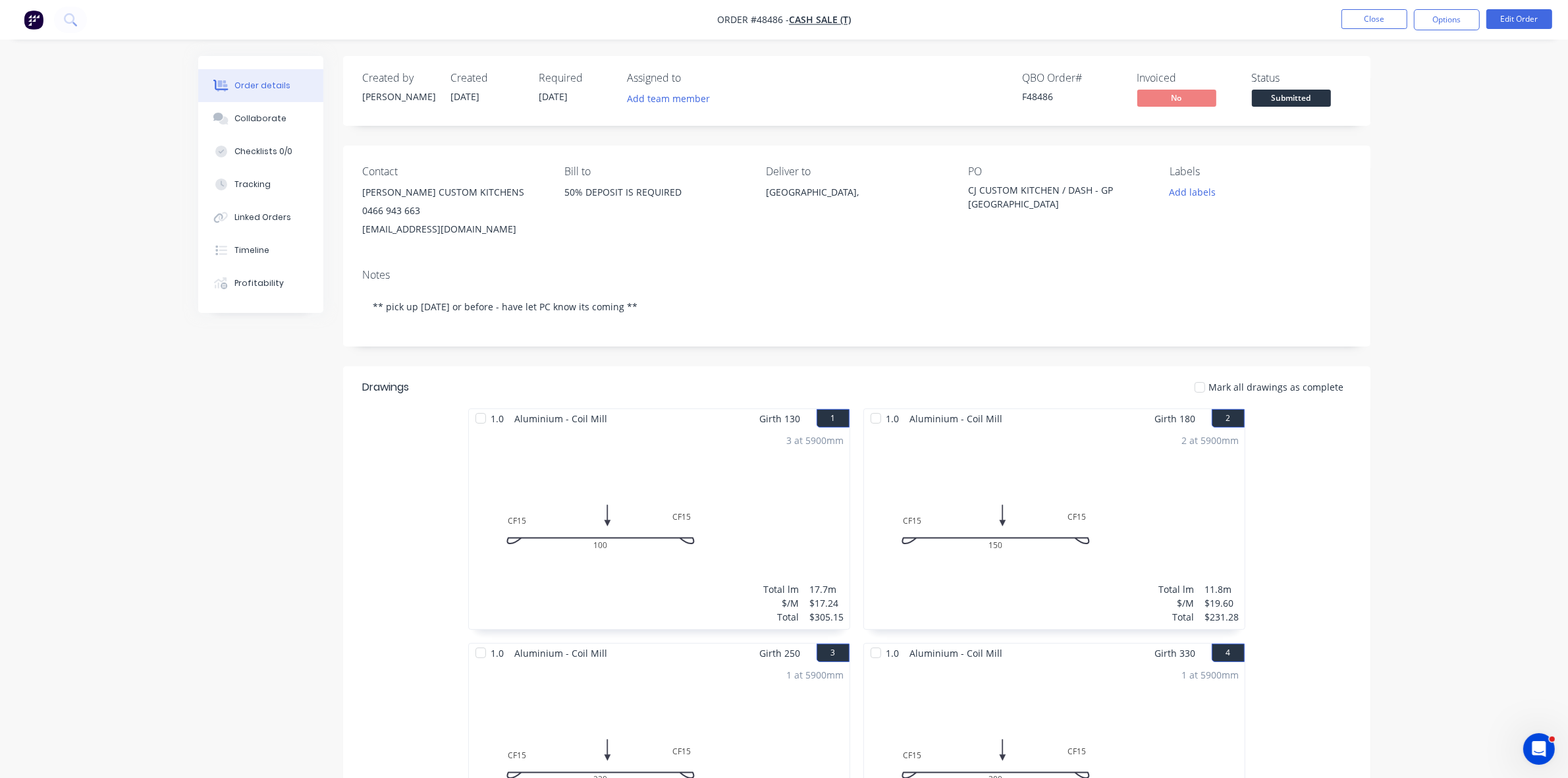
click at [1184, 191] on button "Add labels" at bounding box center [1192, 192] width 61 height 18
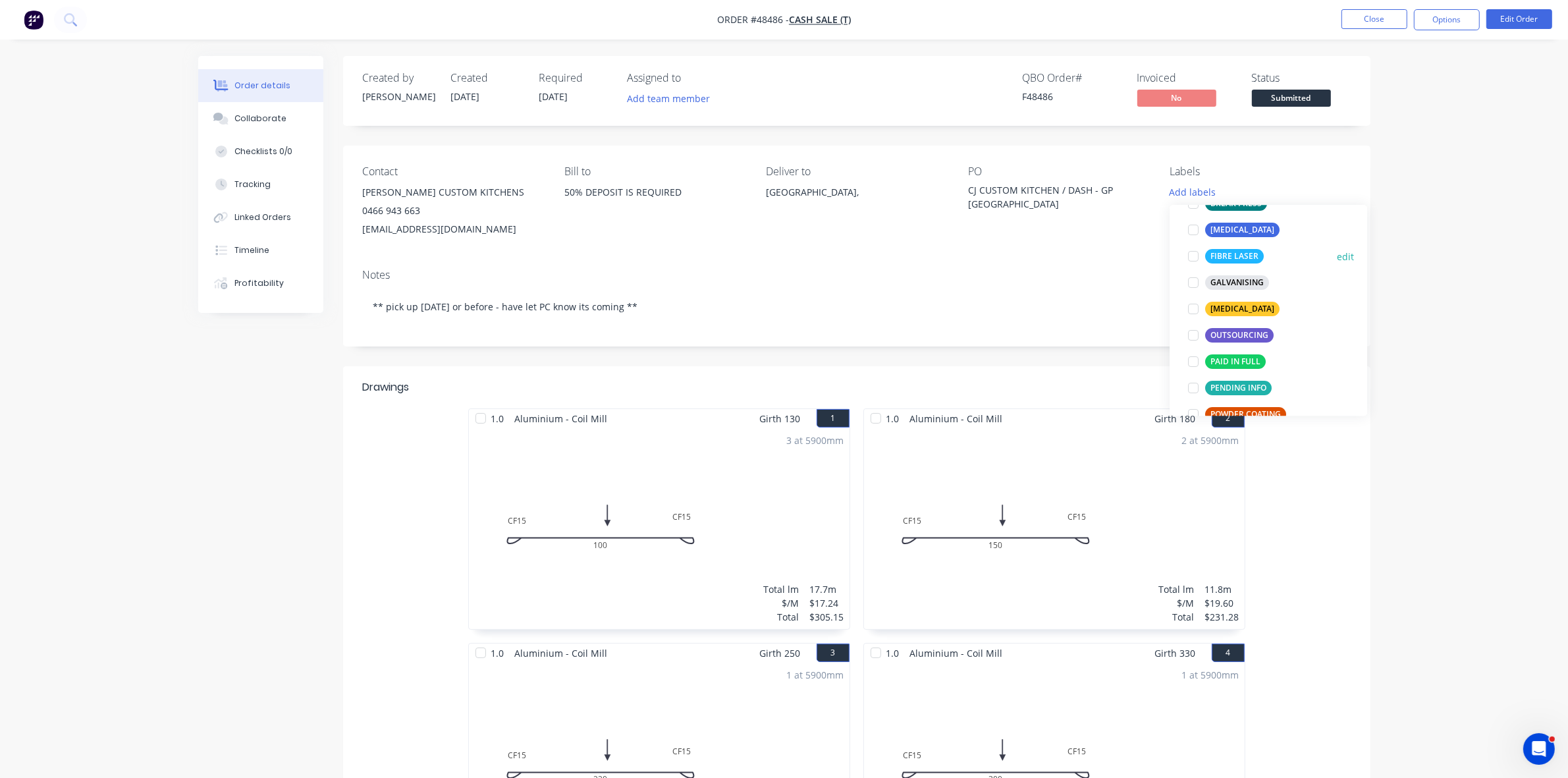
scroll to position [165, 0]
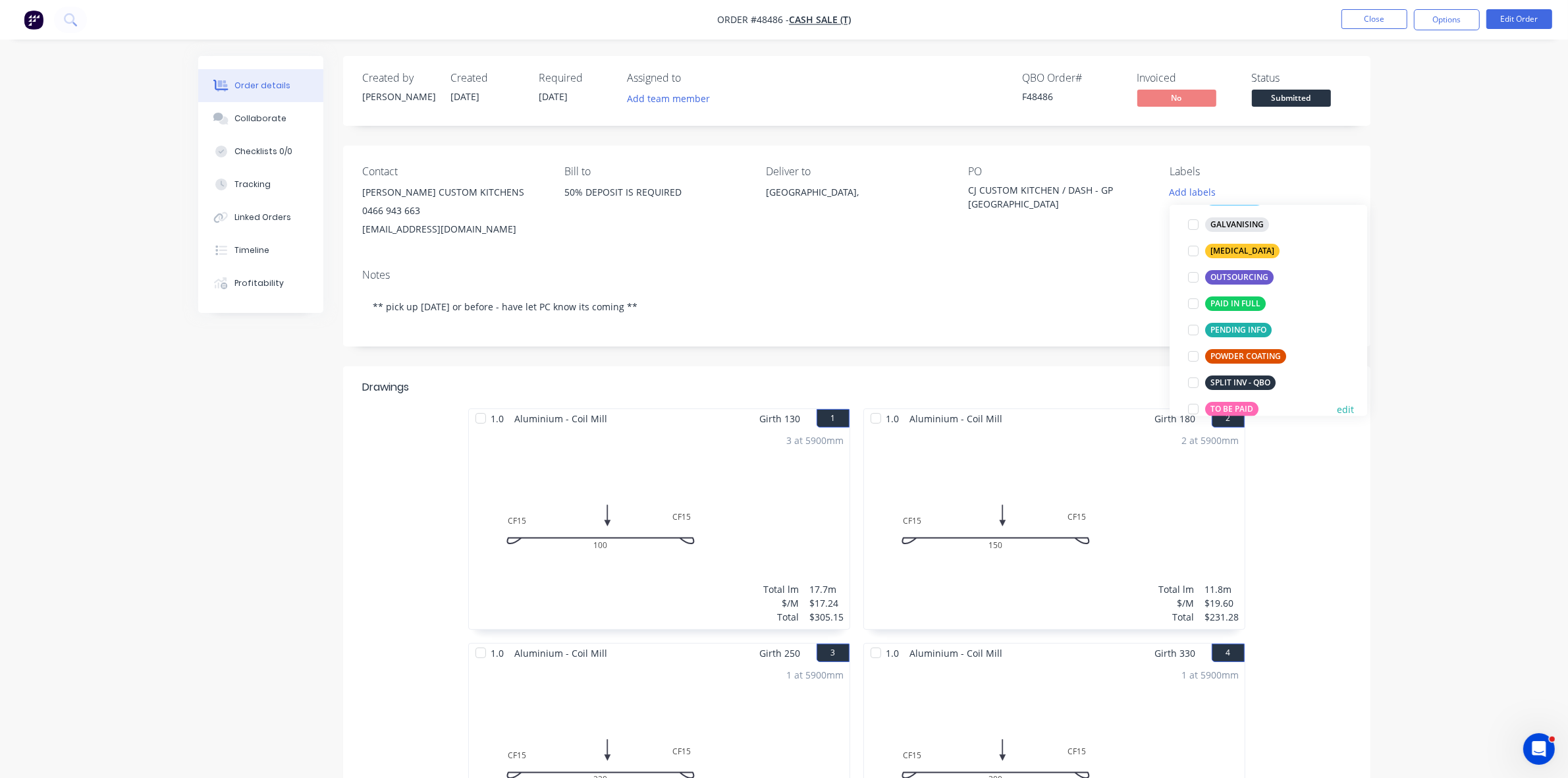
click at [1229, 406] on div "TO BE PAID" at bounding box center [1232, 409] width 53 height 14
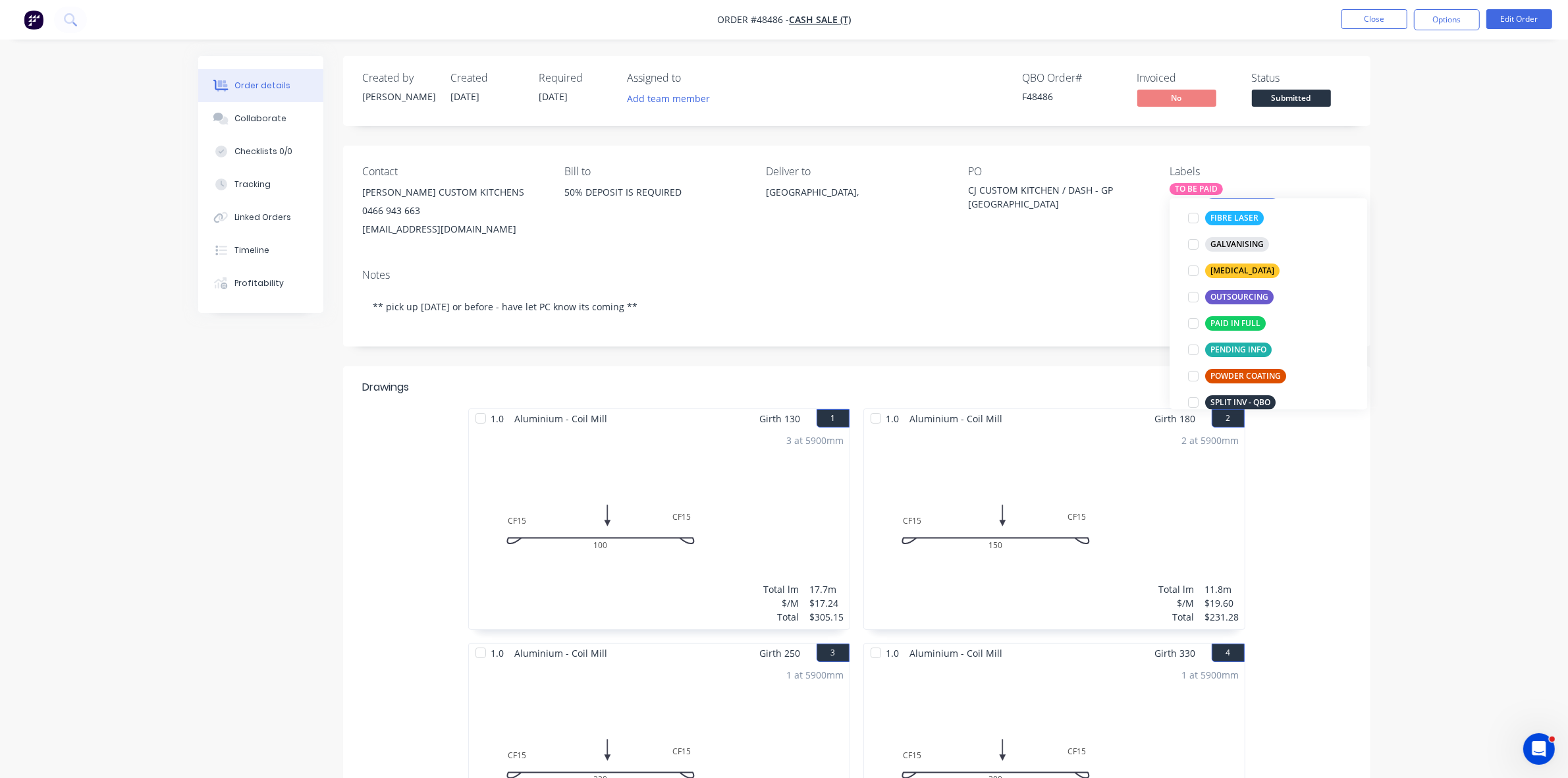
scroll to position [0, 0]
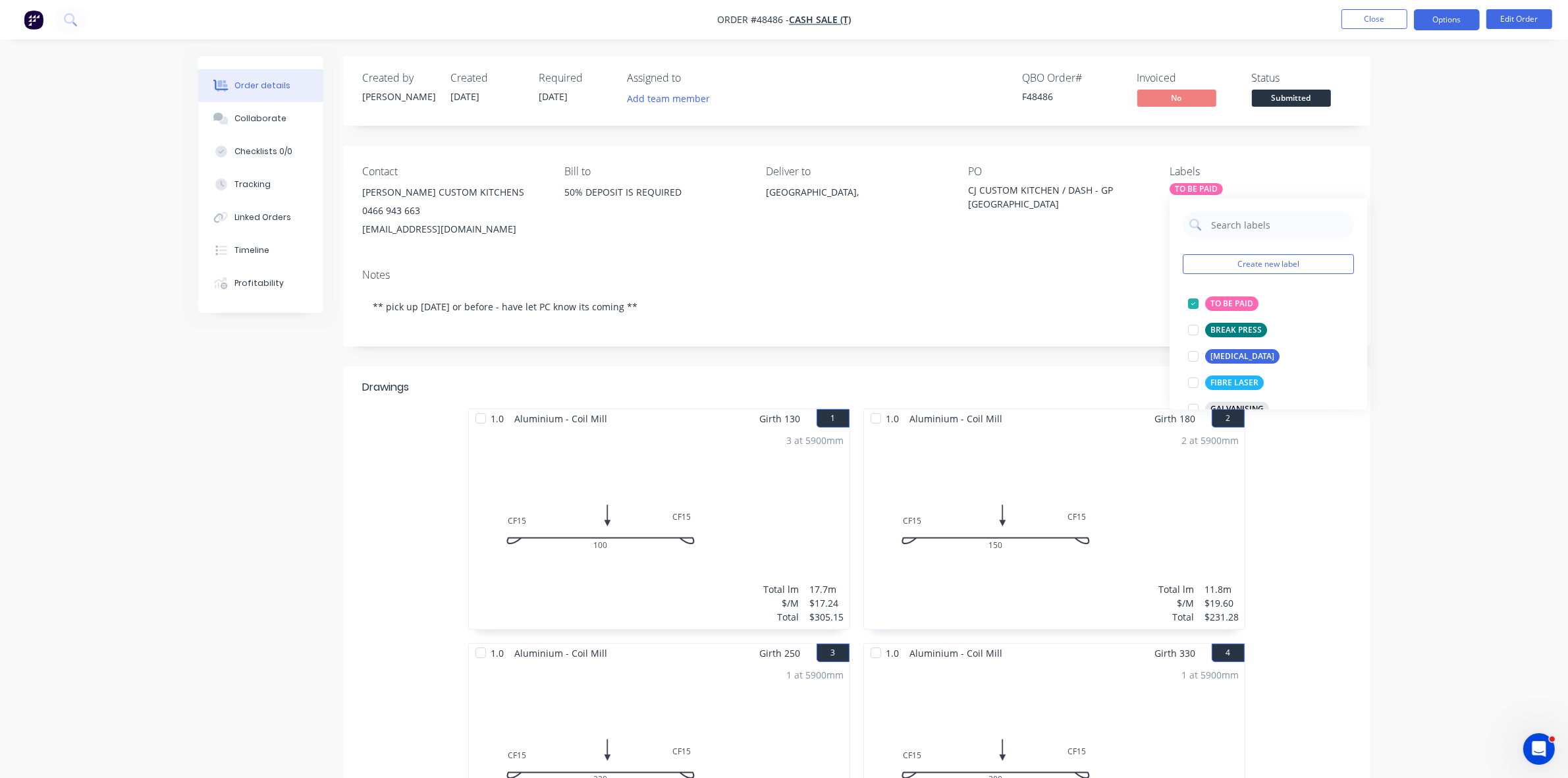
click at [1434, 23] on button "Options" at bounding box center [1447, 20] width 66 height 21
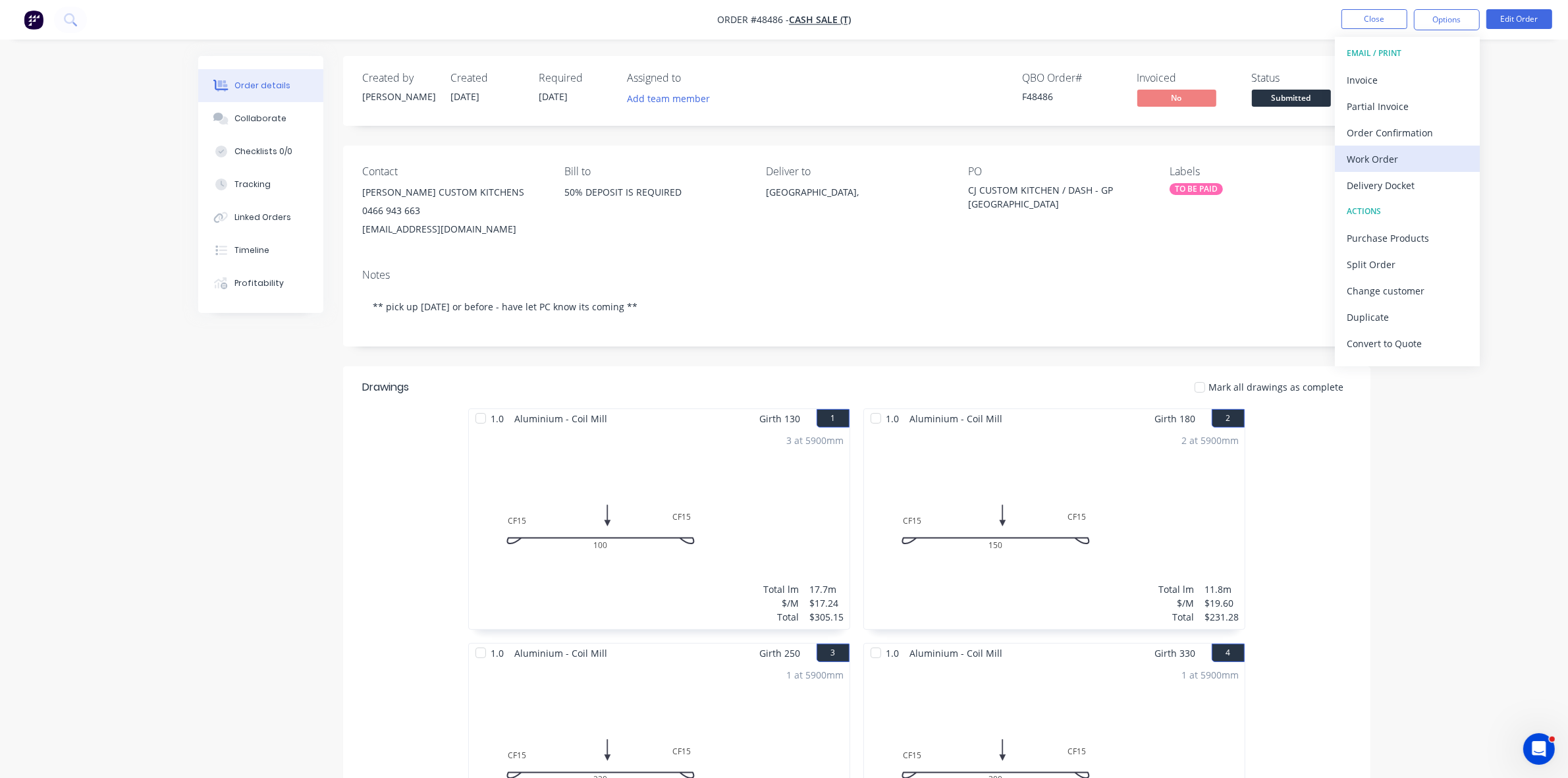
click at [1401, 158] on div "Work Order" at bounding box center [1408, 158] width 121 height 19
click at [1395, 138] on div "Without pricing" at bounding box center [1408, 132] width 121 height 19
click at [1265, 100] on span "Submitted" at bounding box center [1291, 98] width 79 height 17
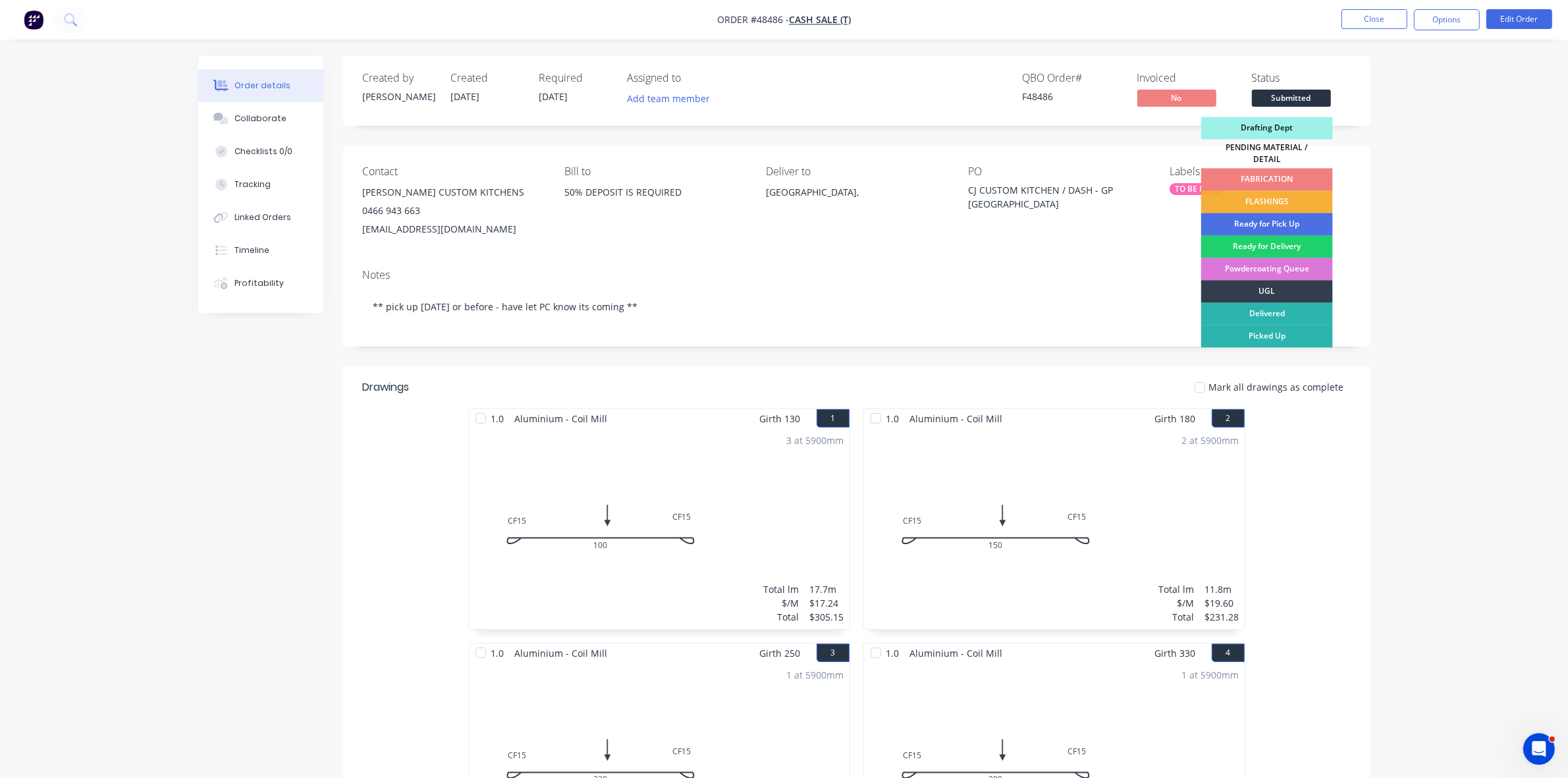
click at [1274, 174] on div "FABRICATION" at bounding box center [1267, 179] width 132 height 22
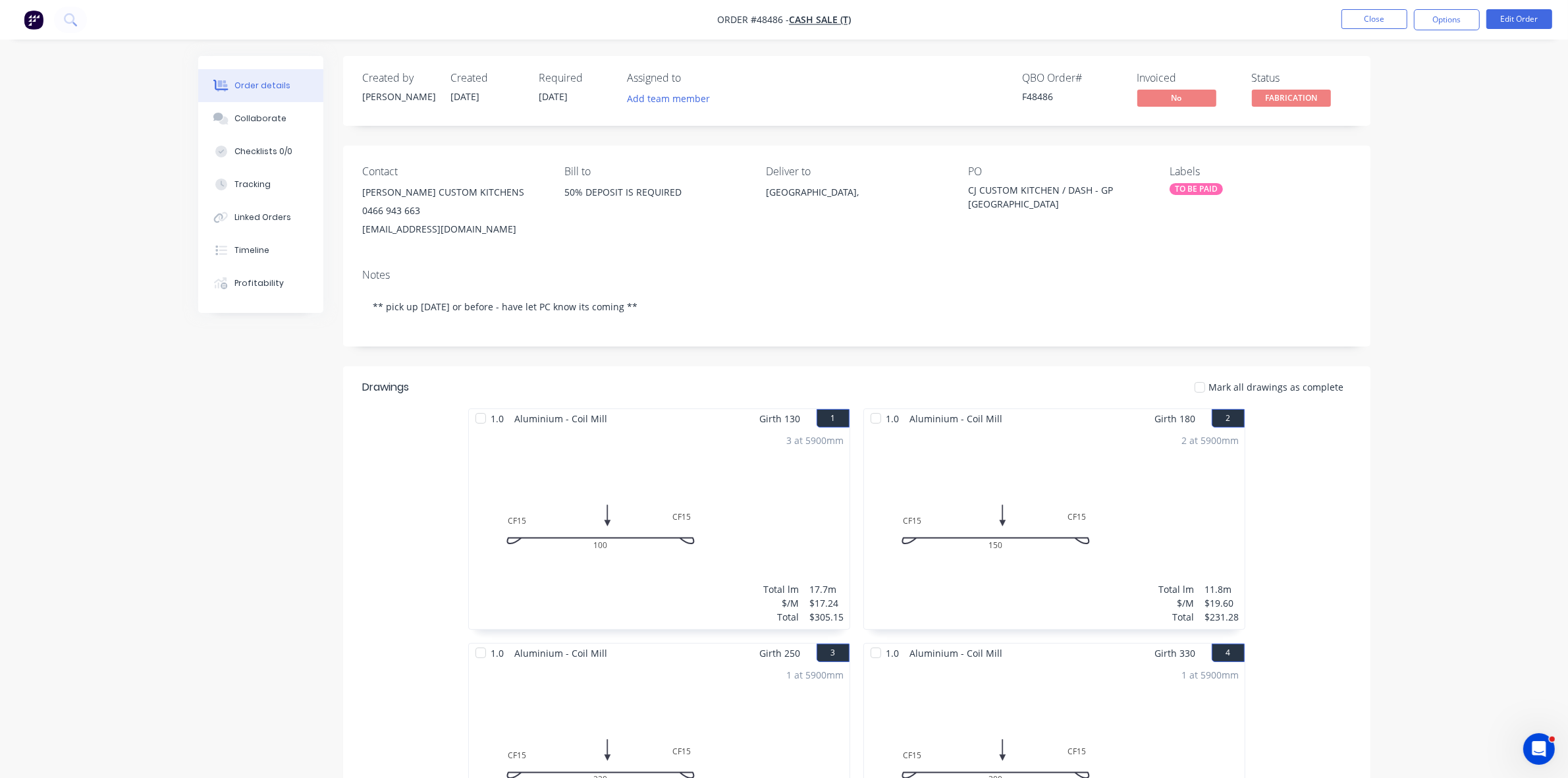
click at [1200, 186] on div "TO BE PAID" at bounding box center [1197, 189] width 53 height 12
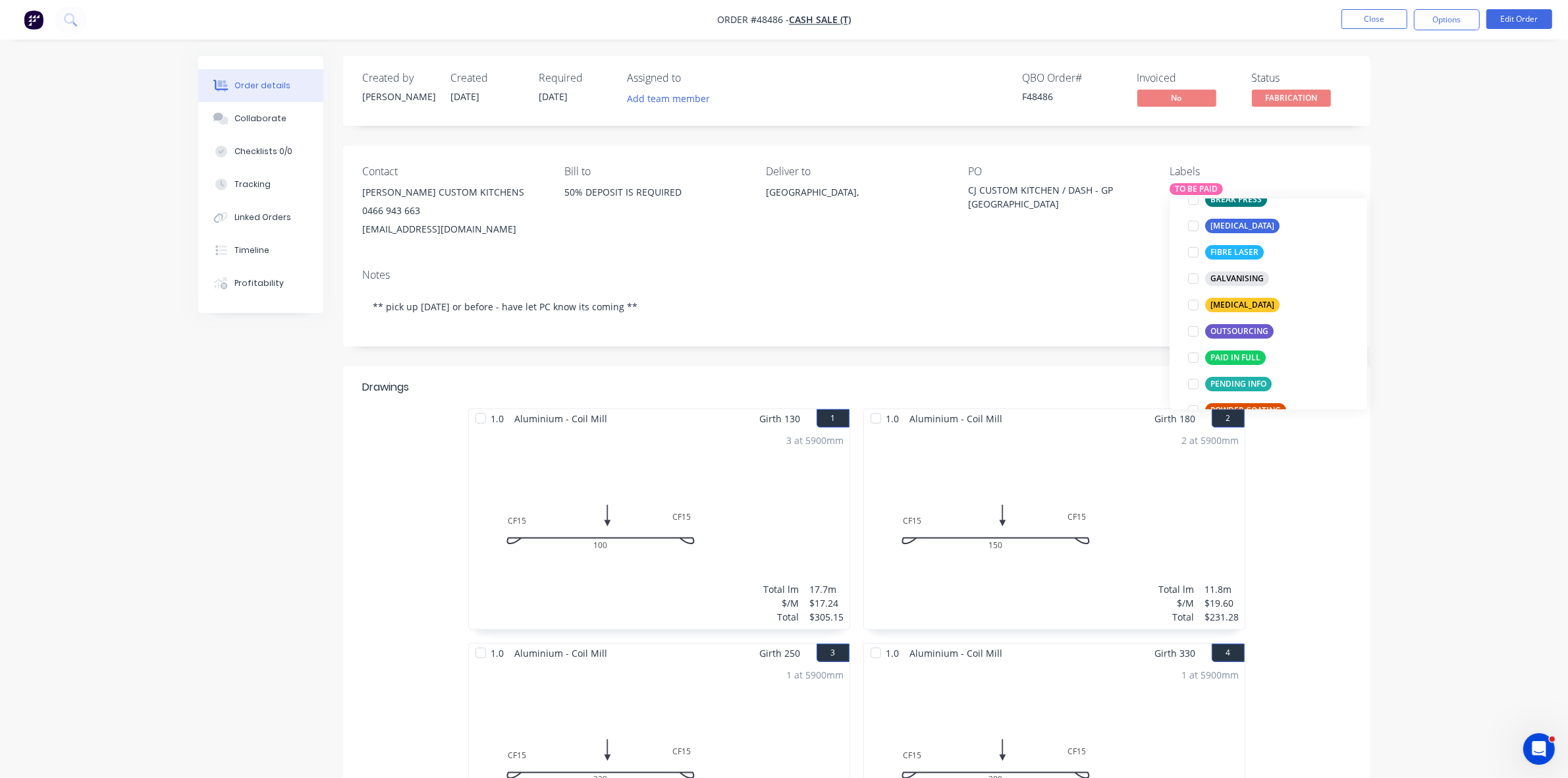
scroll to position [263, 0]
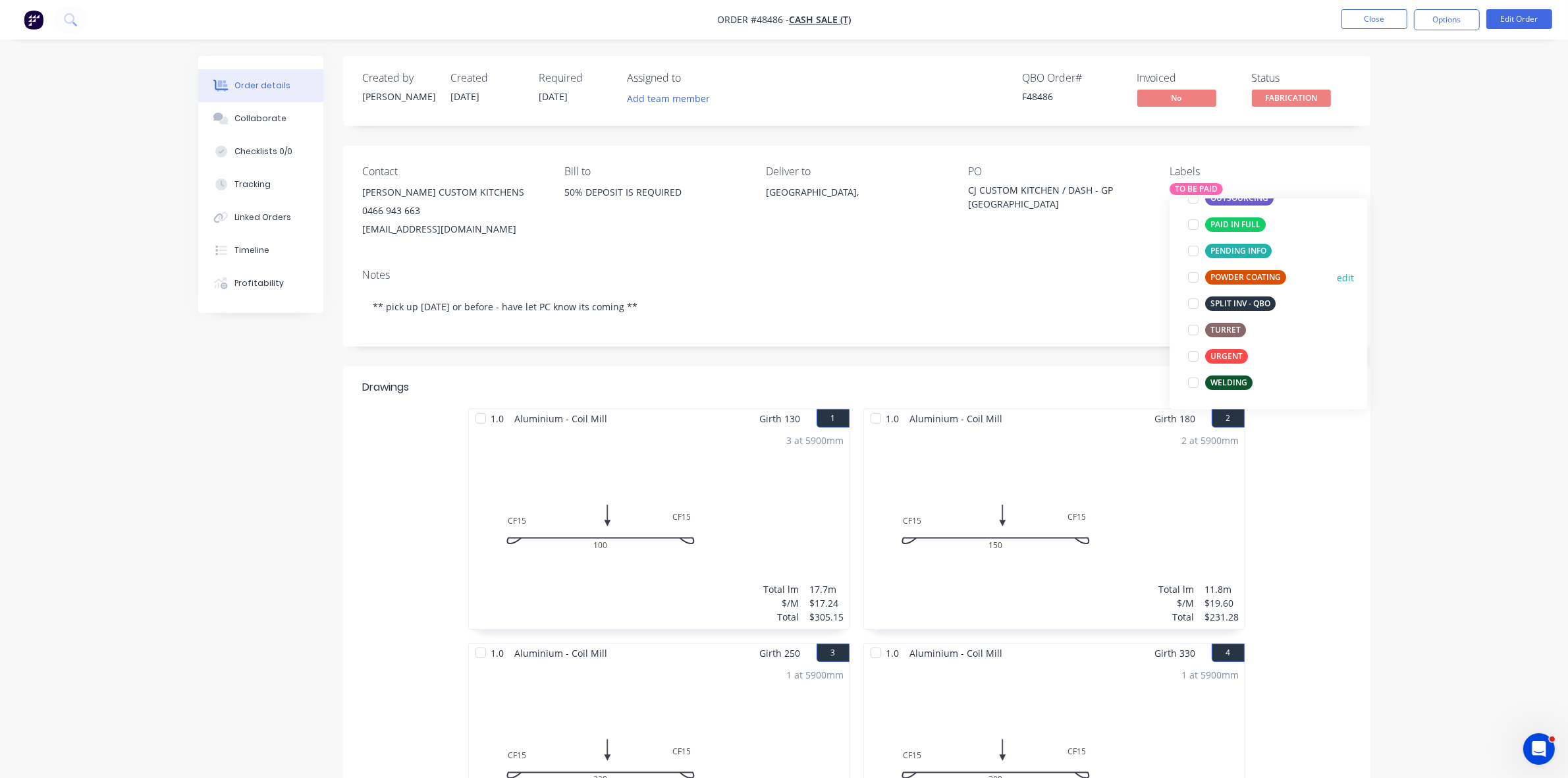
click at [1225, 277] on div "POWDER COATING" at bounding box center [1245, 277] width 81 height 14
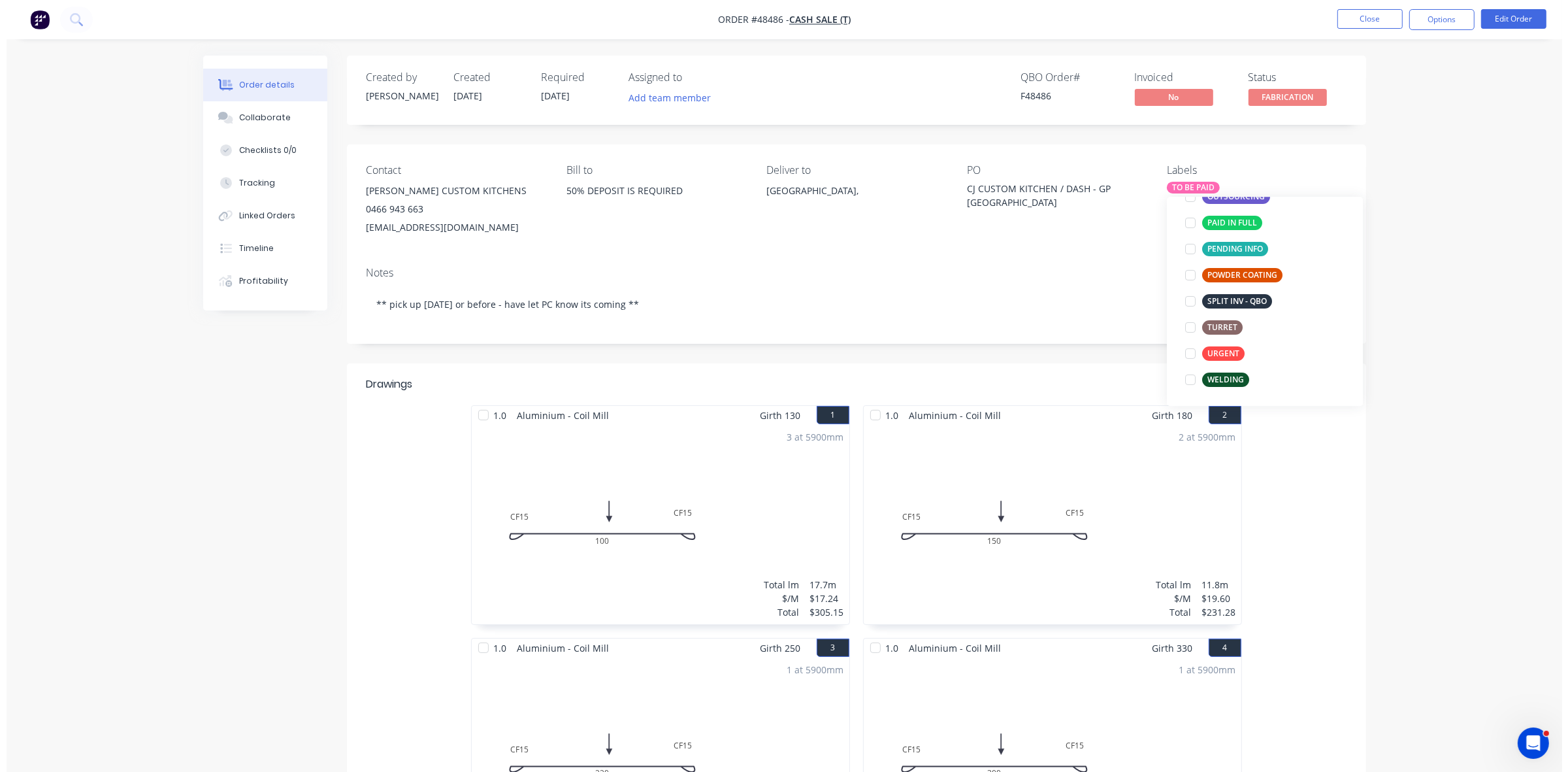
scroll to position [26, 0]
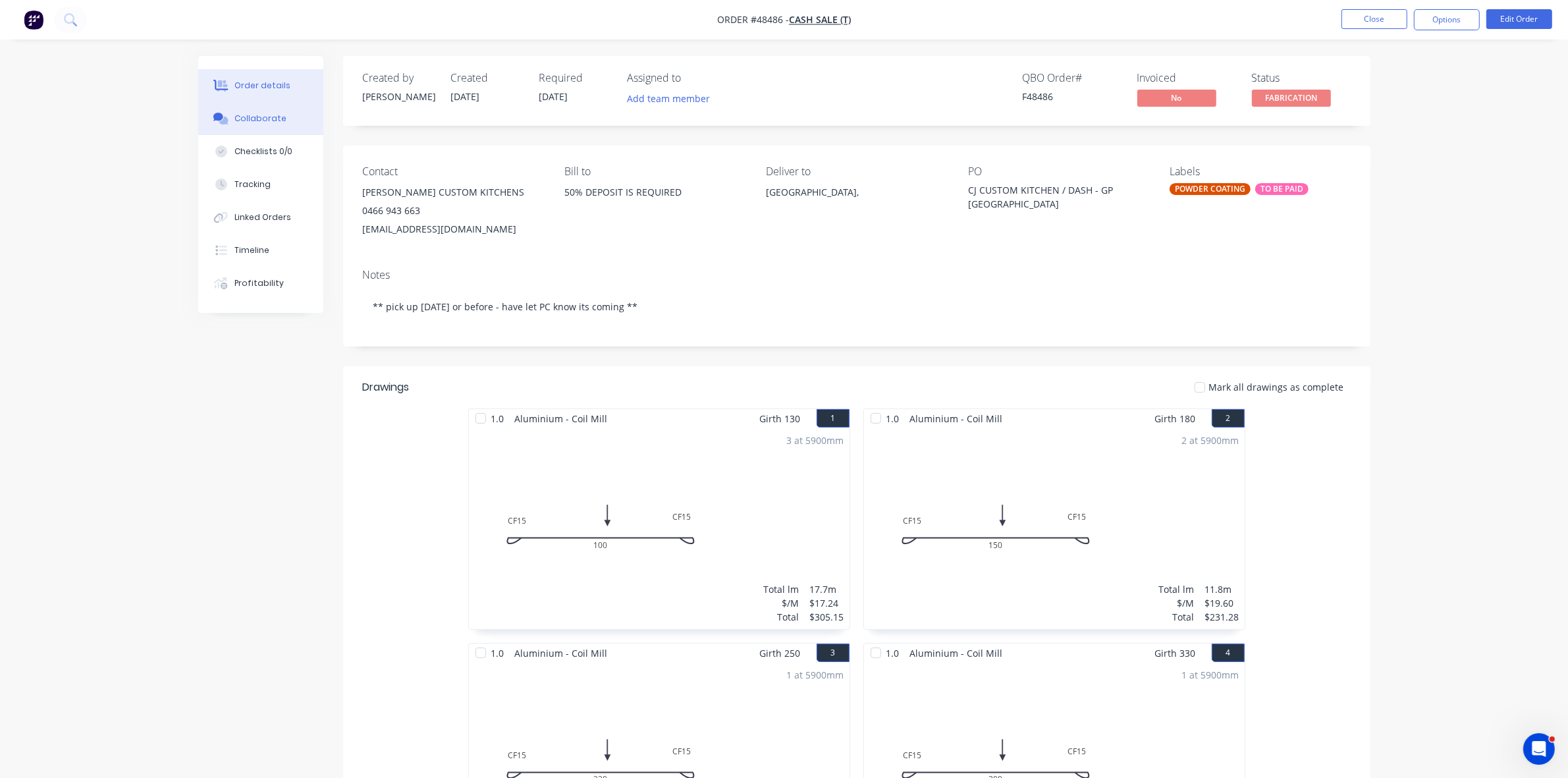
click at [238, 113] on div "Collaborate" at bounding box center [260, 118] width 52 height 12
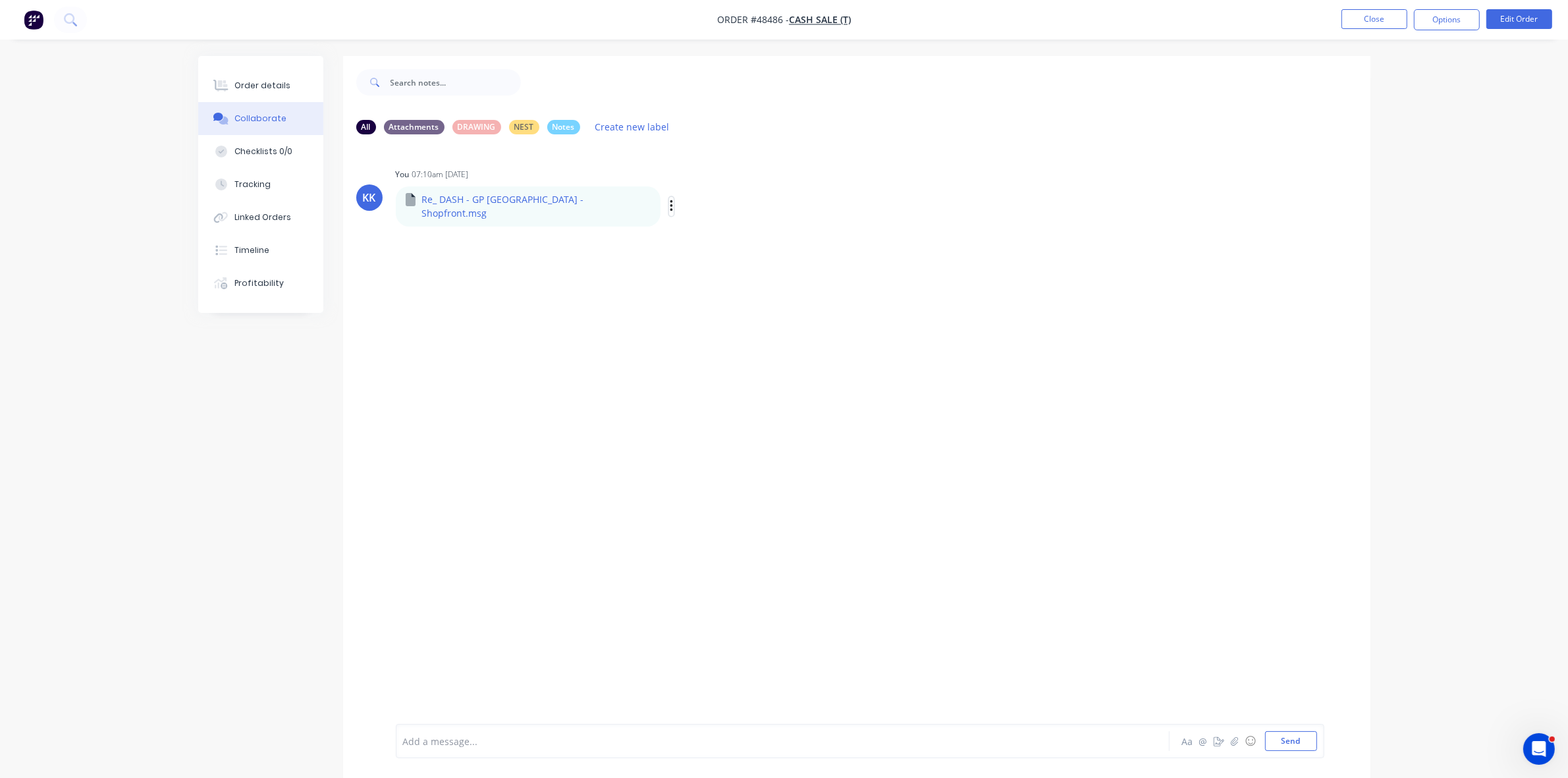
click at [669, 201] on button "button" at bounding box center [672, 206] width 5 height 19
click at [670, 201] on icon "button" at bounding box center [672, 207] width 4 height 15
click at [670, 199] on icon "button" at bounding box center [672, 207] width 4 height 15
click at [684, 234] on button "Download" at bounding box center [758, 241] width 149 height 29
drag, startPoint x: 244, startPoint y: 72, endPoint x: 327, endPoint y: 101, distance: 87.9
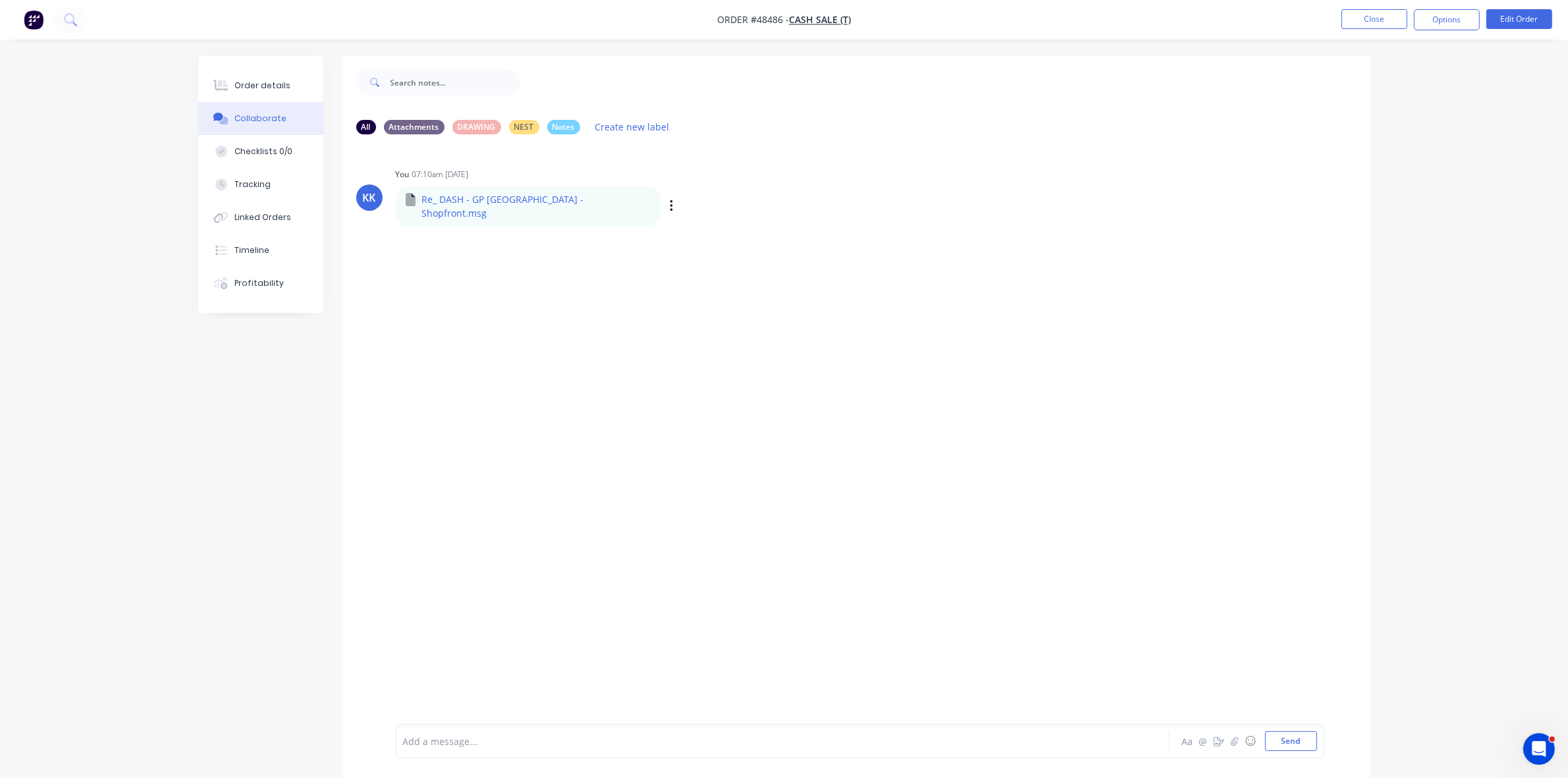
click at [245, 72] on button "Order details" at bounding box center [261, 85] width 125 height 33
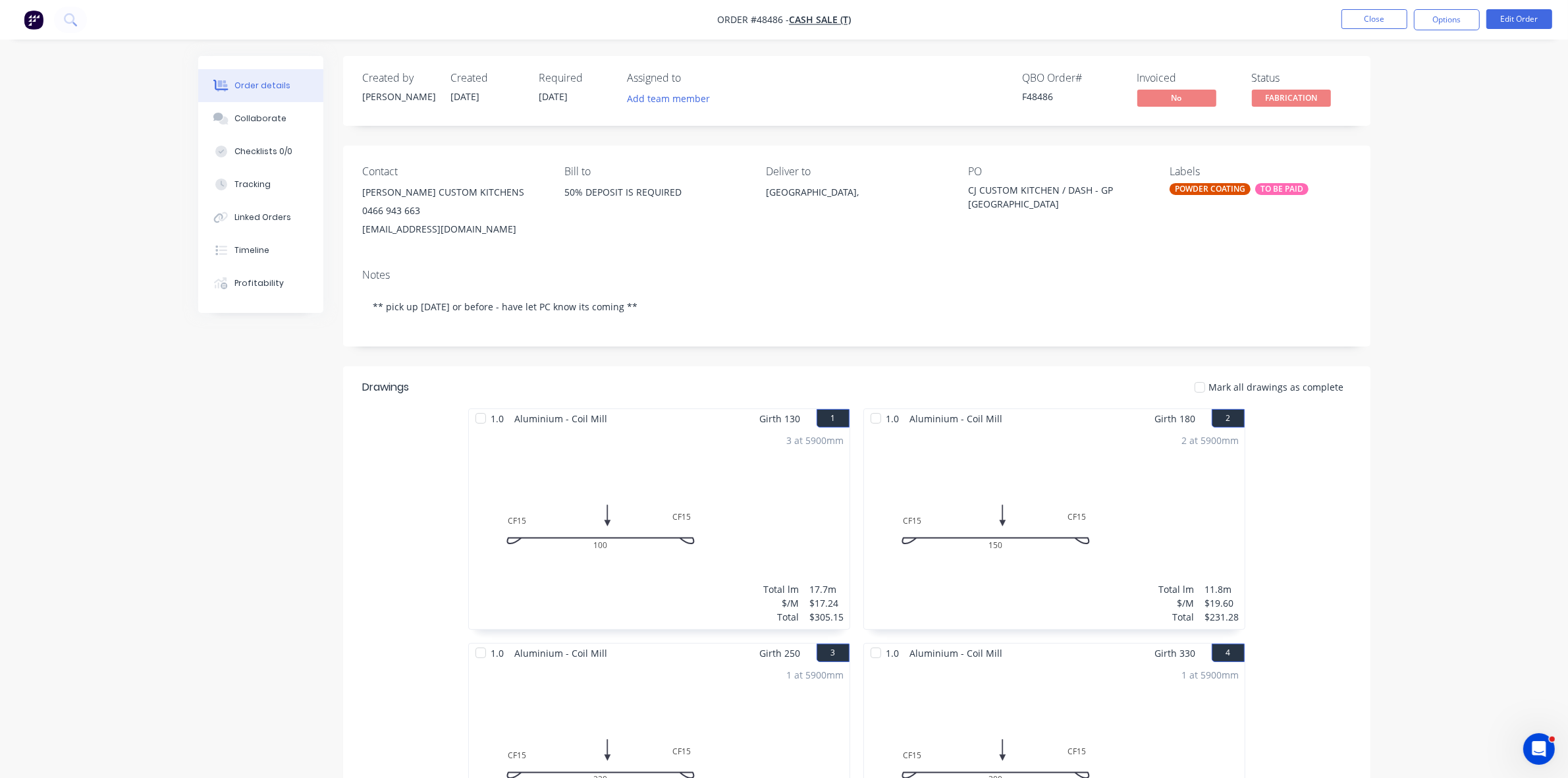
drag, startPoint x: 528, startPoint y: 230, endPoint x: 364, endPoint y: 194, distance: 167.9
click at [364, 194] on div "[PERSON_NAME] CUSTOM KITCHENS 0466 943 663 [EMAIL_ADDRESS][DOMAIN_NAME]" at bounding box center [453, 211] width 181 height 55
copy div "[PERSON_NAME] CUSTOM KITCHENS 0466 943 663 [EMAIL_ADDRESS][DOMAIN_NAME]"
click at [285, 114] on button "Collaborate" at bounding box center [261, 118] width 125 height 33
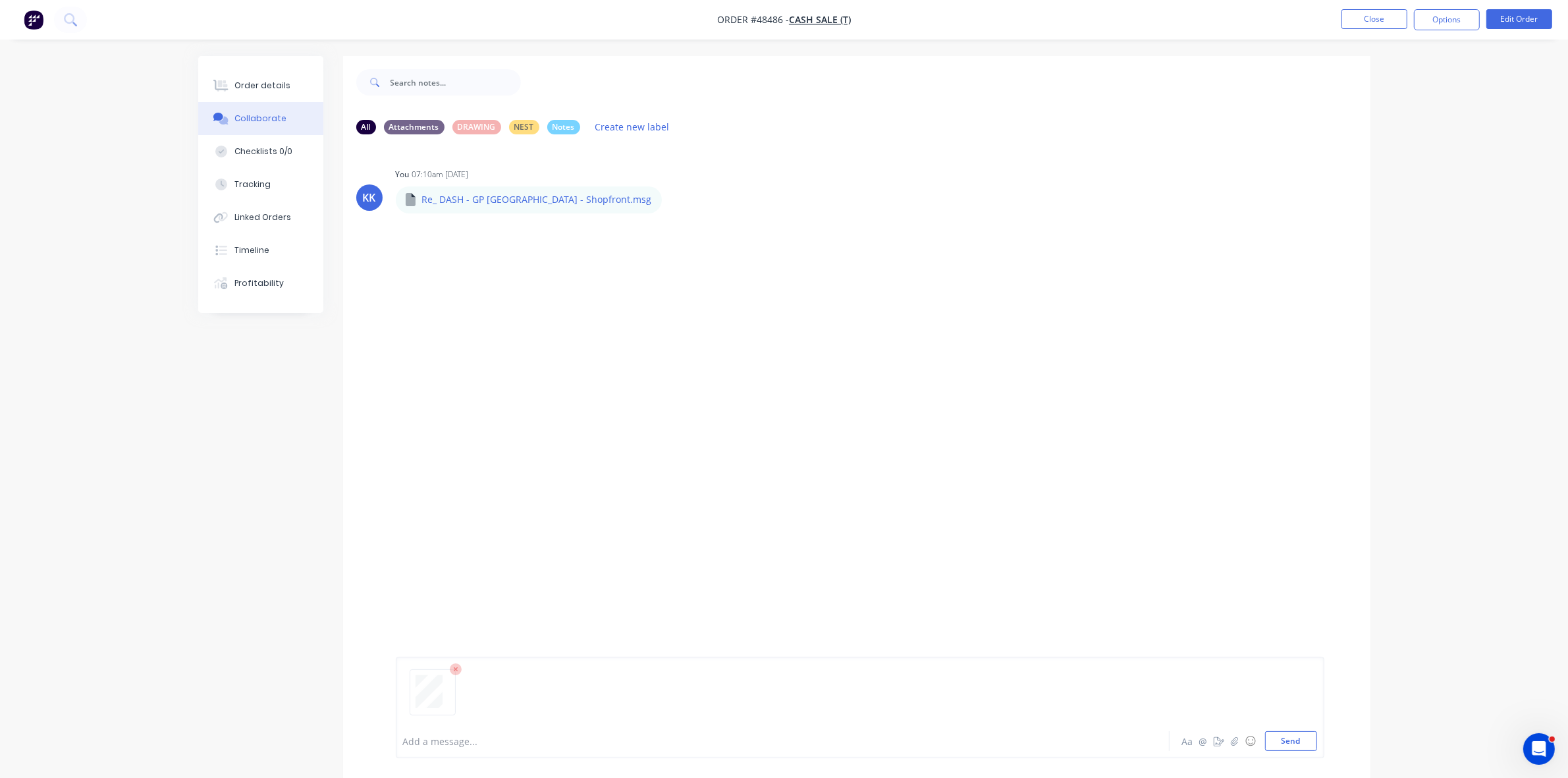
click at [459, 747] on div at bounding box center [747, 742] width 685 height 14
click at [242, 76] on button "Order details" at bounding box center [261, 85] width 125 height 33
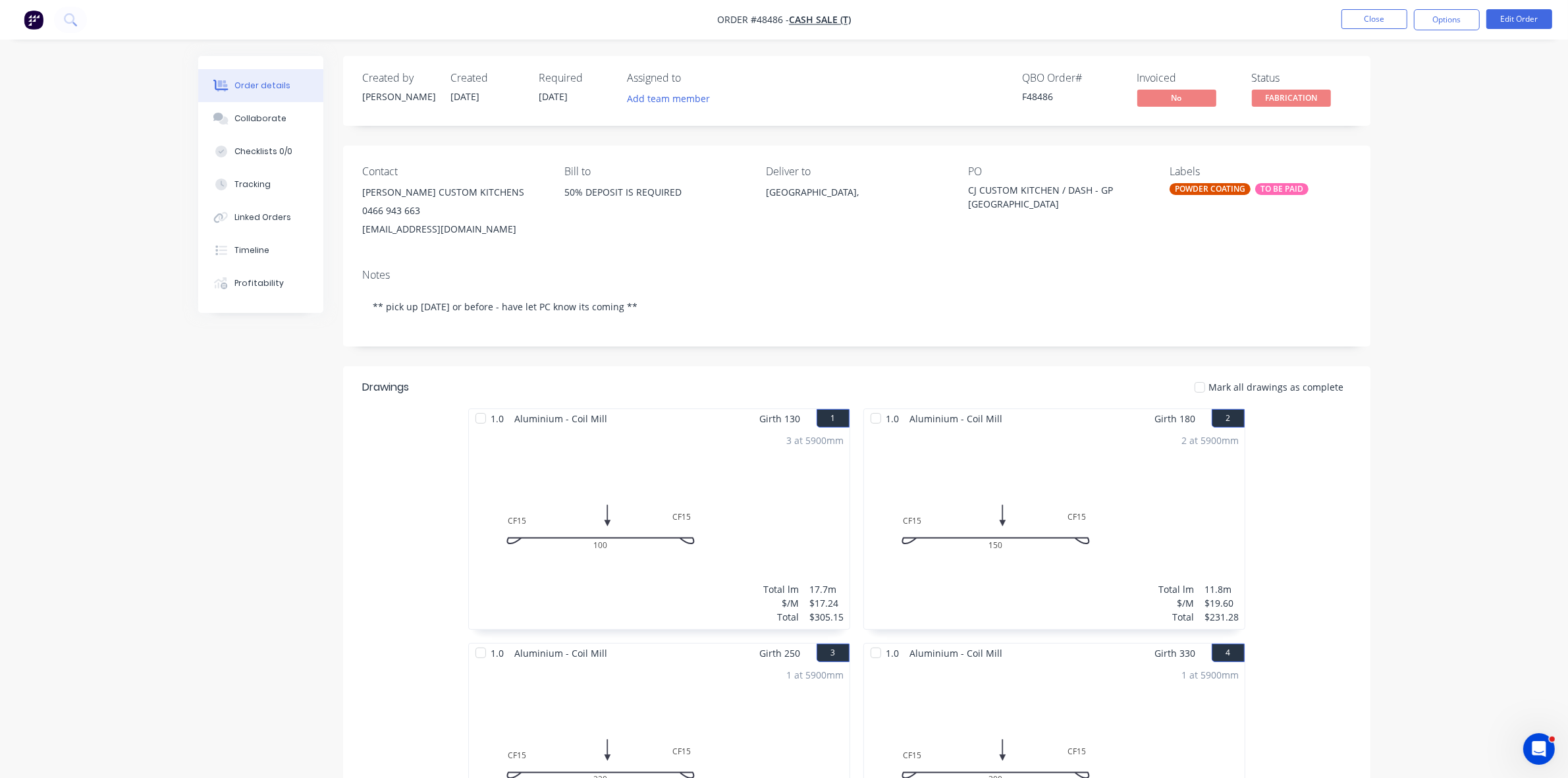
click at [1082, 44] on div "Order details Collaborate Checklists 0/0 Tracking Linked Orders Timeline Profit…" at bounding box center [784, 639] width 1568 height 1279
click at [1454, 18] on button "Options" at bounding box center [1447, 20] width 66 height 21
click at [1386, 182] on div "Delivery Docket" at bounding box center [1408, 185] width 121 height 19
click at [1405, 126] on div "Without pricing" at bounding box center [1408, 132] width 121 height 19
click at [1368, 19] on button "Close" at bounding box center [1375, 19] width 66 height 20
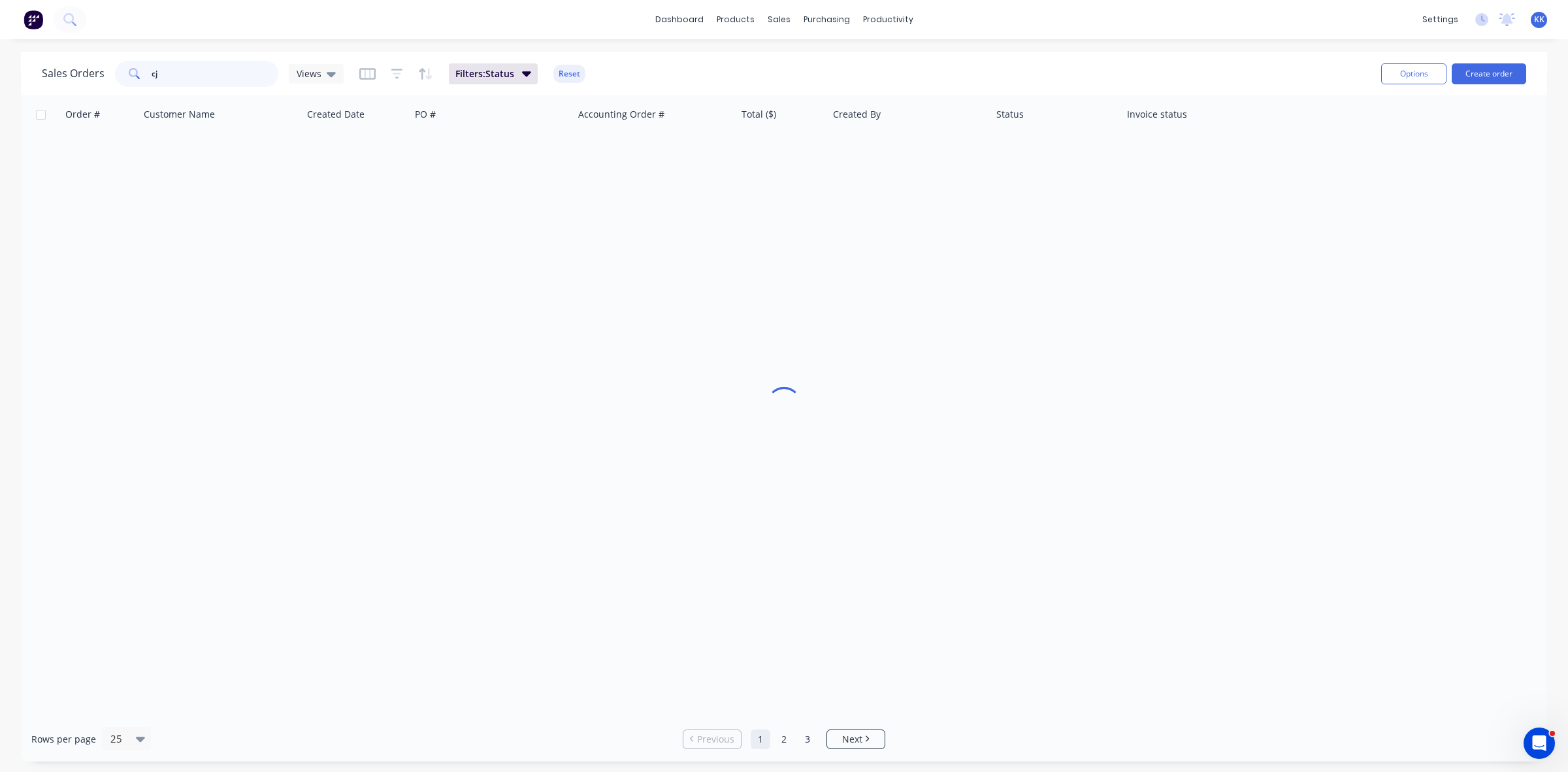
drag, startPoint x: 236, startPoint y: 70, endPoint x: 124, endPoint y: 74, distance: 112.1
click at [124, 74] on div "cj" at bounding box center [196, 74] width 163 height 26
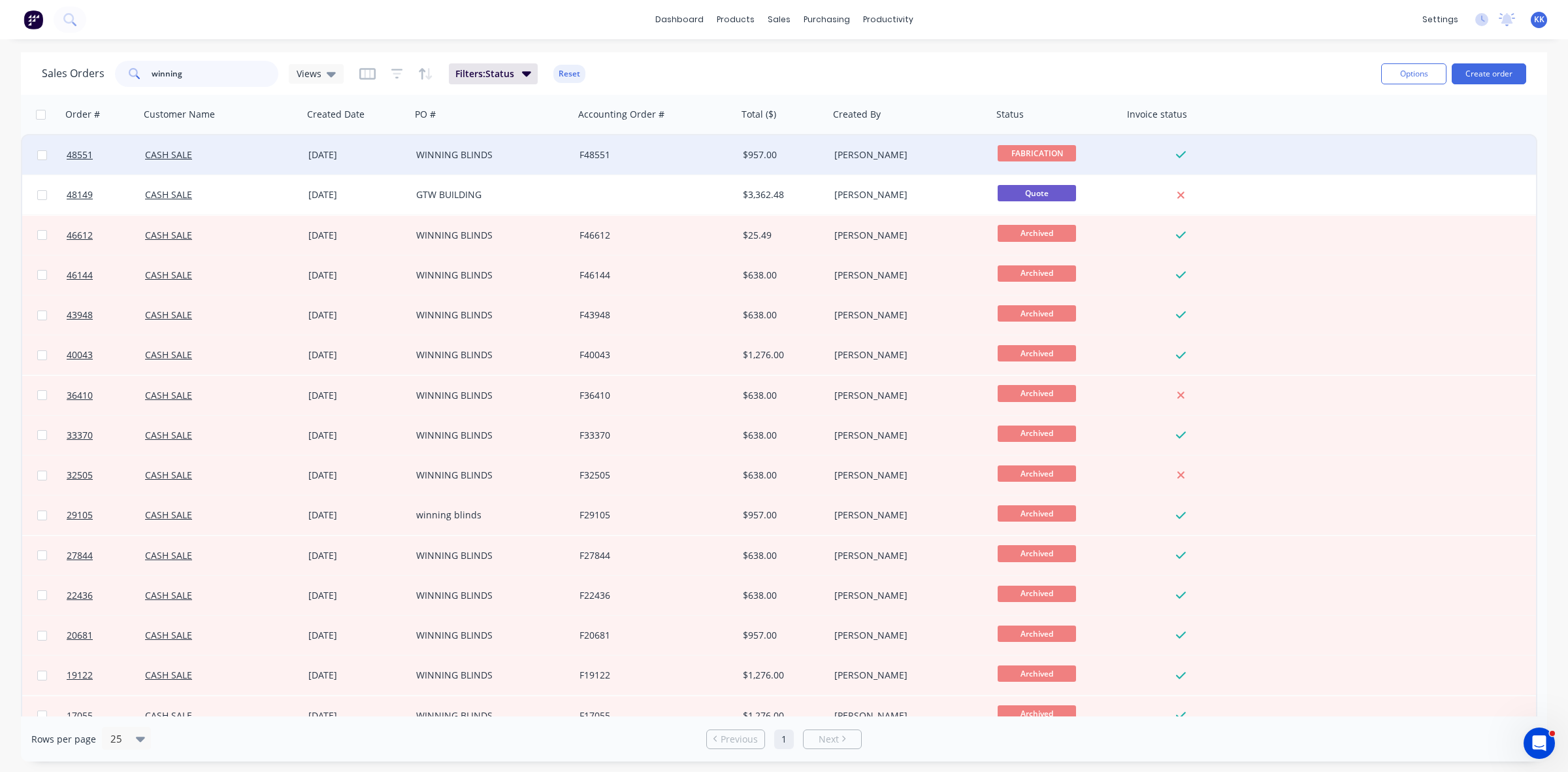
type input "winning"
click at [463, 157] on div "WINNING BLINDS" at bounding box center [488, 155] width 145 height 13
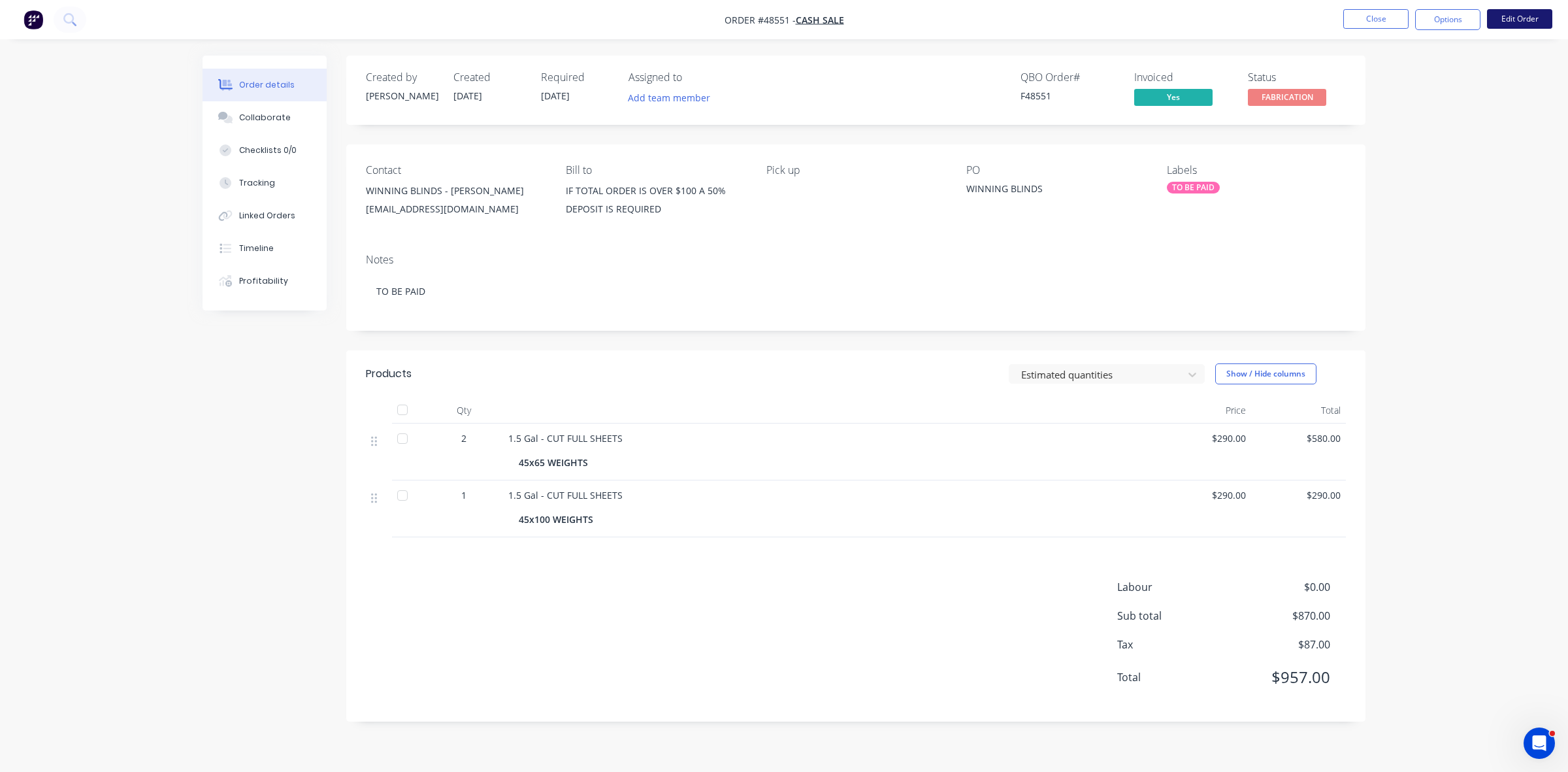
click at [1530, 18] on button "Edit Order" at bounding box center [1520, 19] width 65 height 19
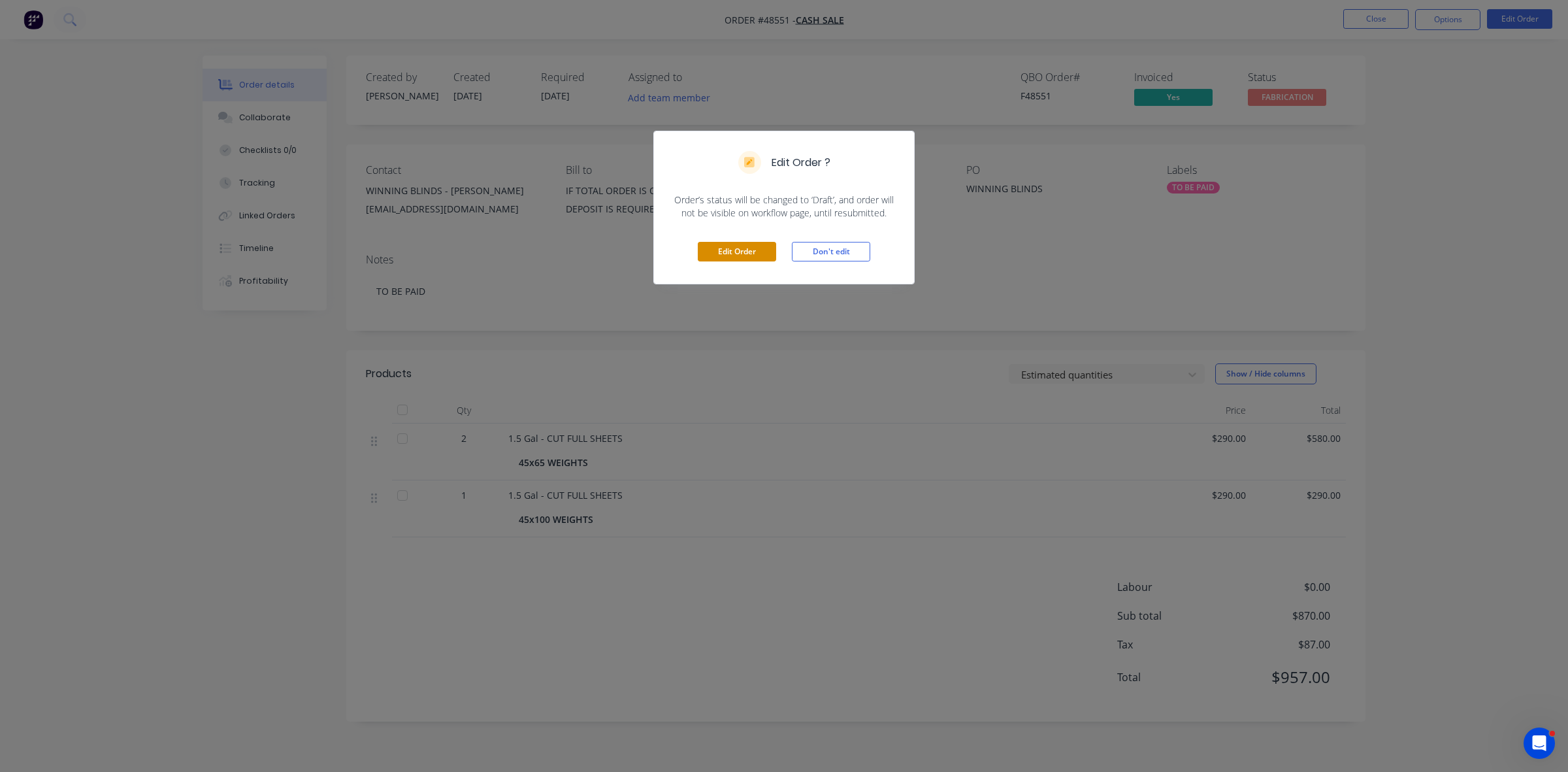
click at [718, 255] on button "Edit Order" at bounding box center [736, 252] width 79 height 19
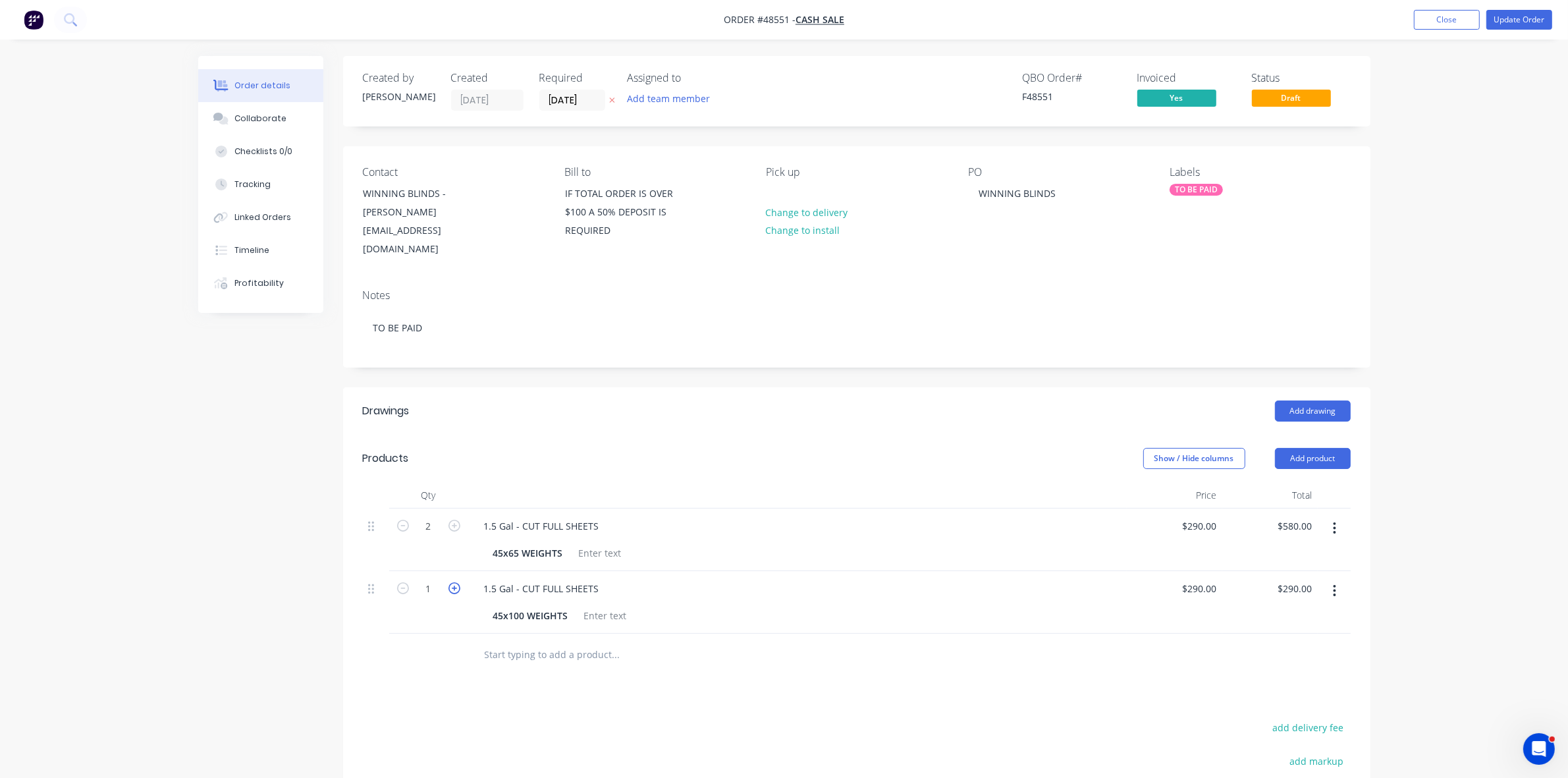
click at [452, 582] on icon "button" at bounding box center [454, 588] width 12 height 12
type input "2"
type input "$580.00"
click at [1522, 25] on button "Update Order" at bounding box center [1520, 20] width 66 height 20
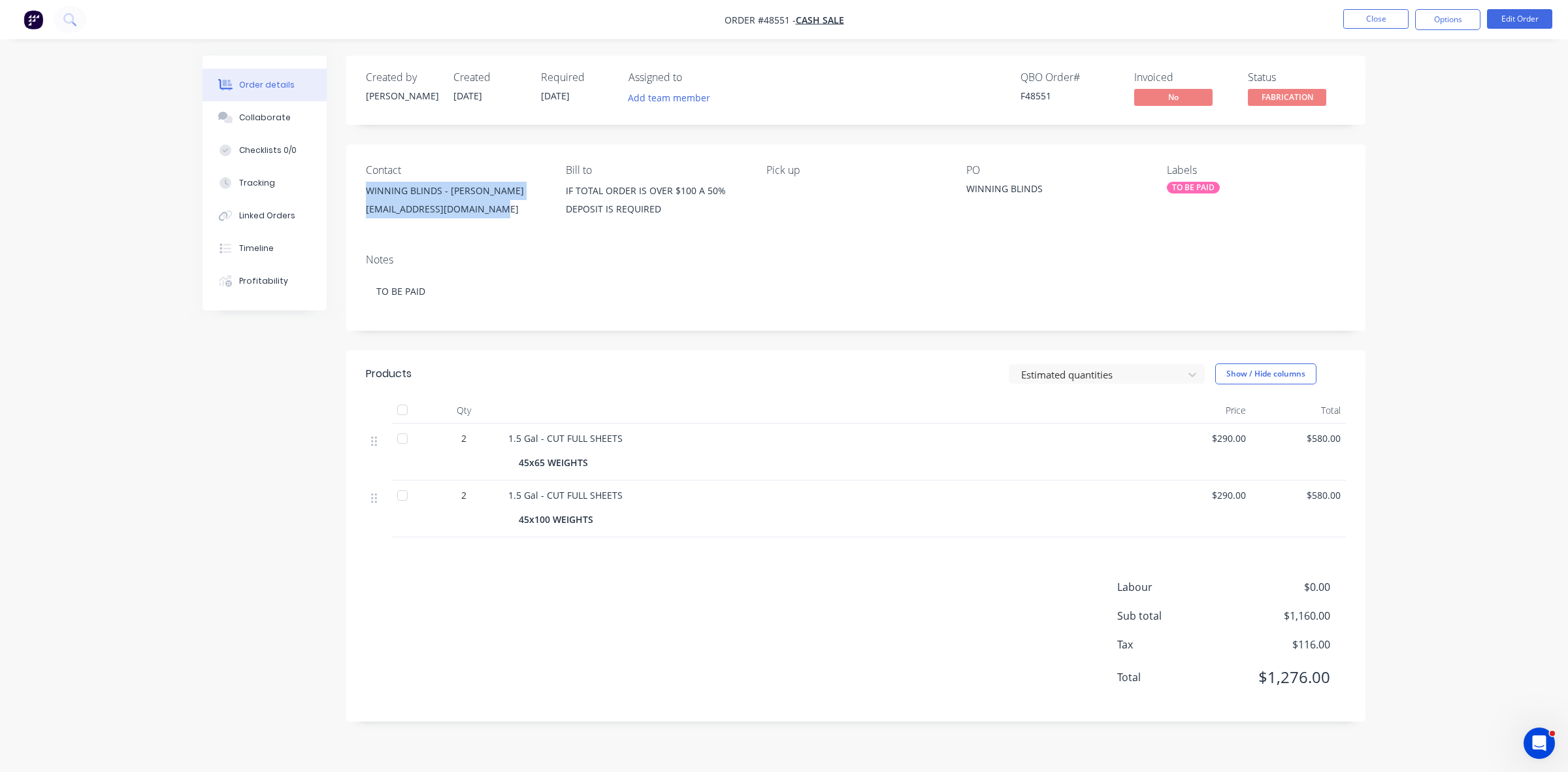
drag, startPoint x: 494, startPoint y: 209, endPoint x: 365, endPoint y: 193, distance: 130.0
click at [365, 193] on div "Contact WINNING BLINDS - [PERSON_NAME] [PERSON_NAME][EMAIL_ADDRESS][DOMAIN_NAME…" at bounding box center [856, 194] width 1020 height 99
copy div "WINNING BLINDS - [PERSON_NAME] [PERSON_NAME][EMAIL_ADDRESS][DOMAIN_NAME]"
click at [281, 118] on div "Collaborate" at bounding box center [265, 117] width 51 height 11
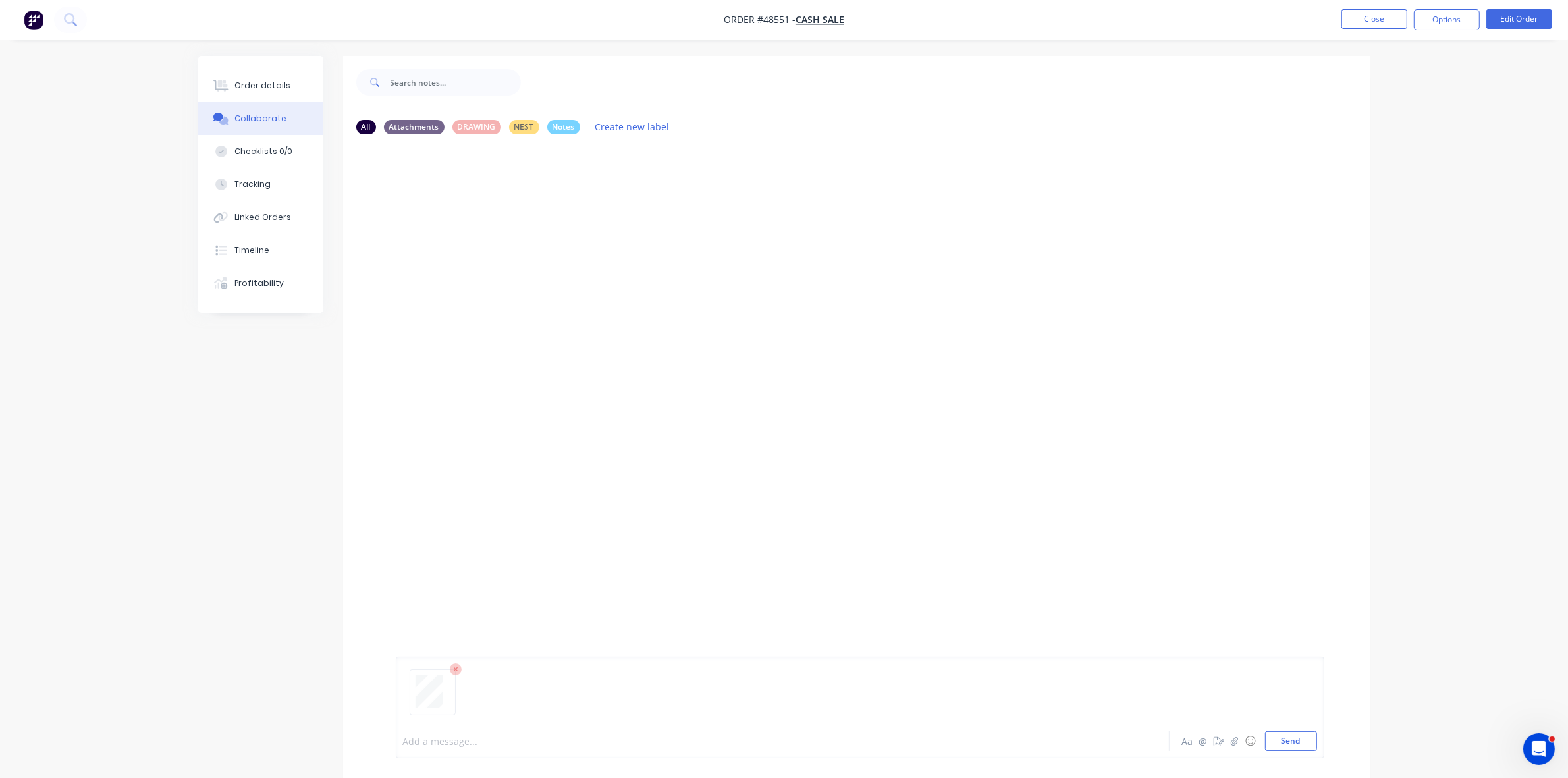
click at [426, 739] on div at bounding box center [747, 742] width 685 height 14
click at [274, 80] on div "Order details" at bounding box center [262, 85] width 56 height 12
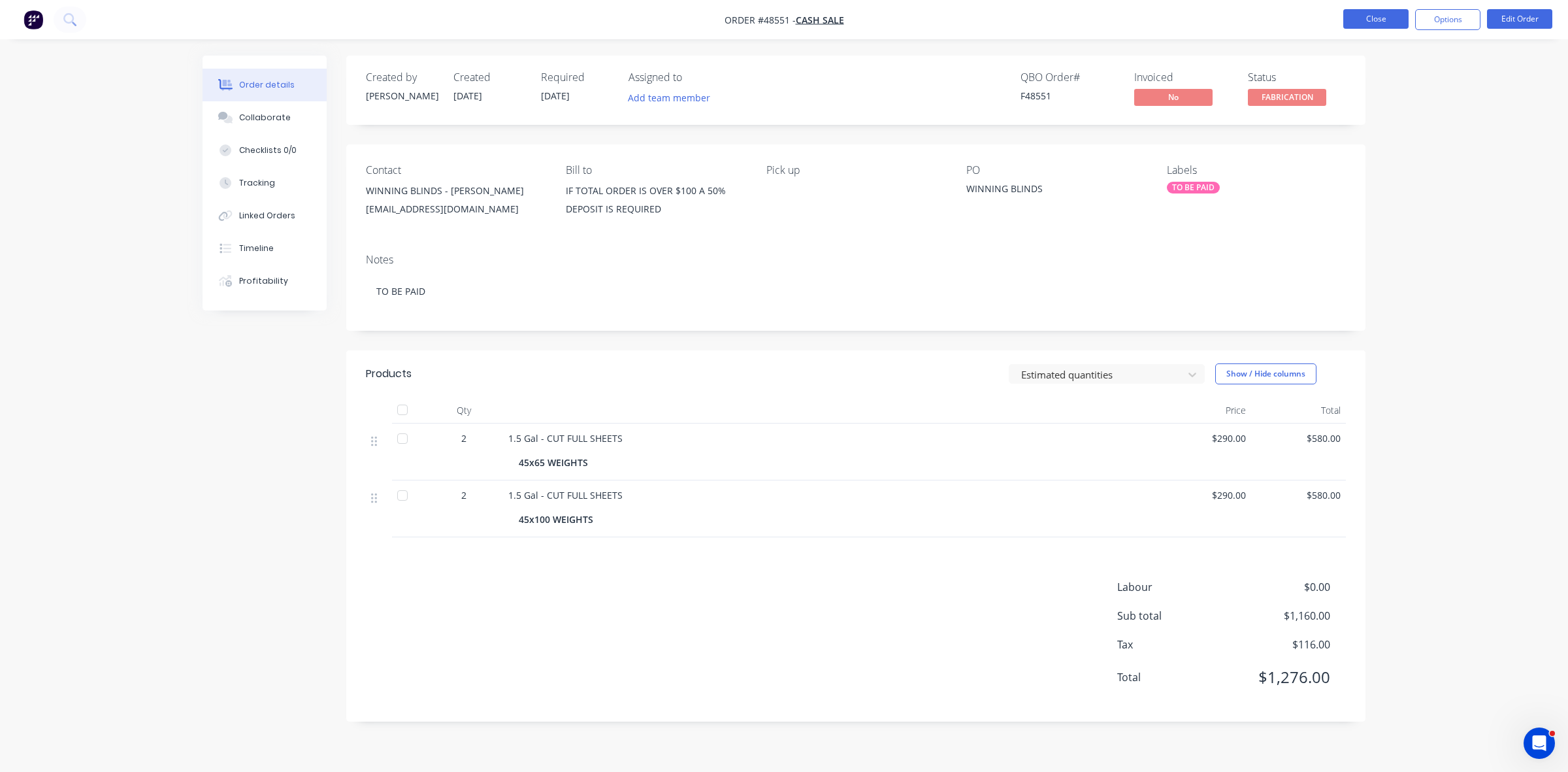
click at [1384, 11] on button "Close" at bounding box center [1376, 19] width 65 height 19
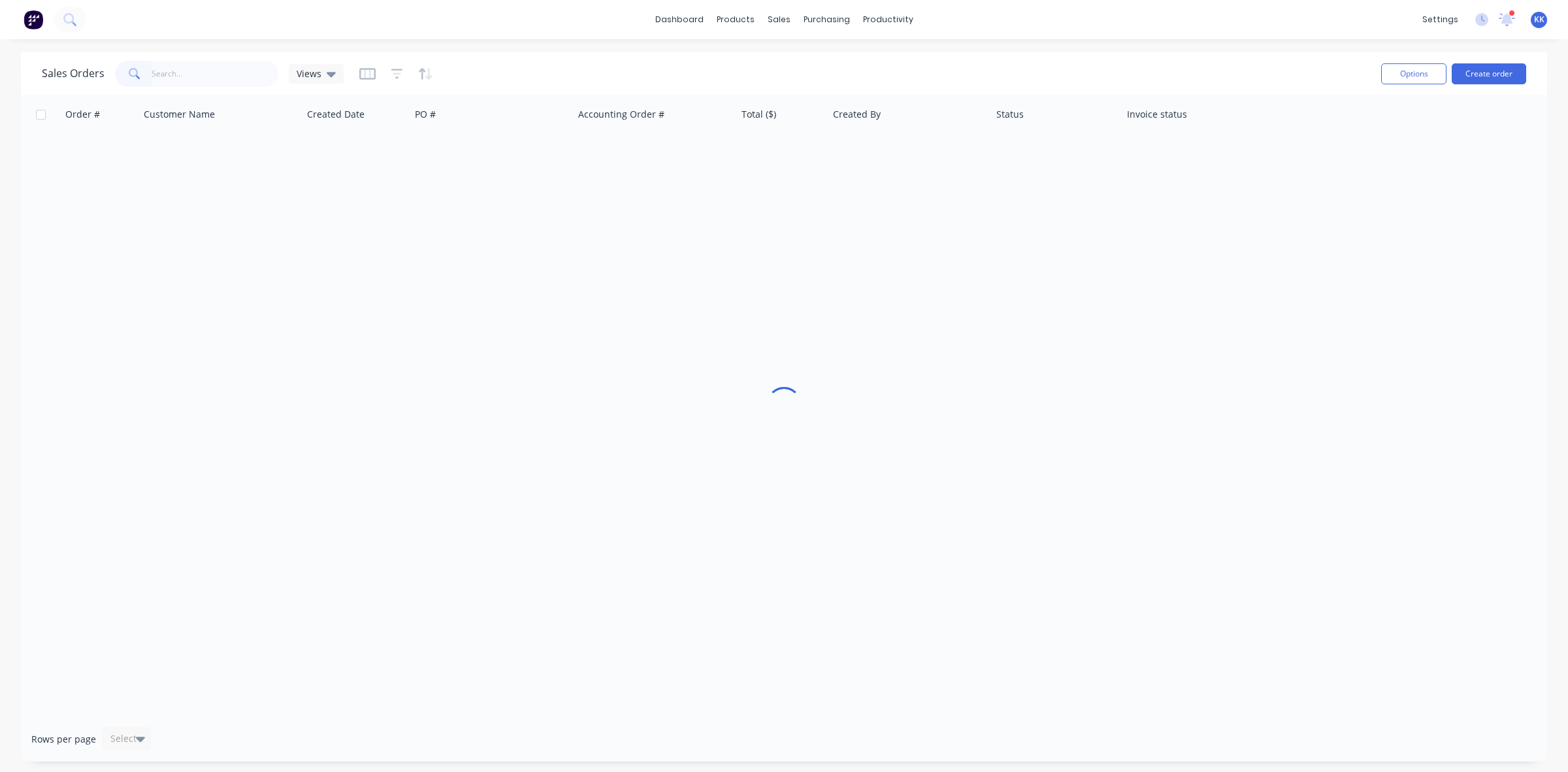
click at [204, 65] on input "text" at bounding box center [215, 74] width 127 height 26
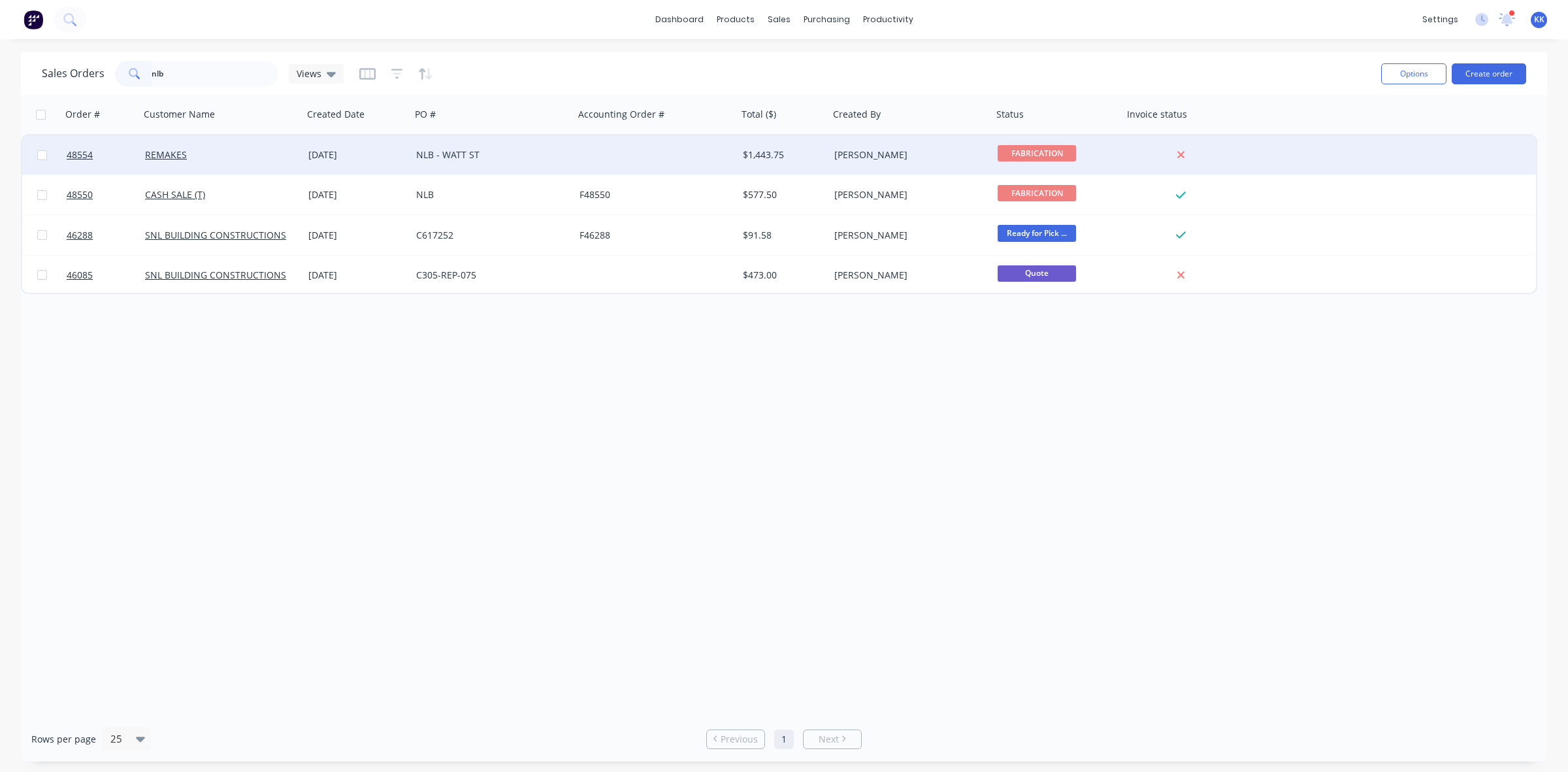
type input "nlb"
click at [383, 154] on div "[DATE]" at bounding box center [357, 155] width 97 height 13
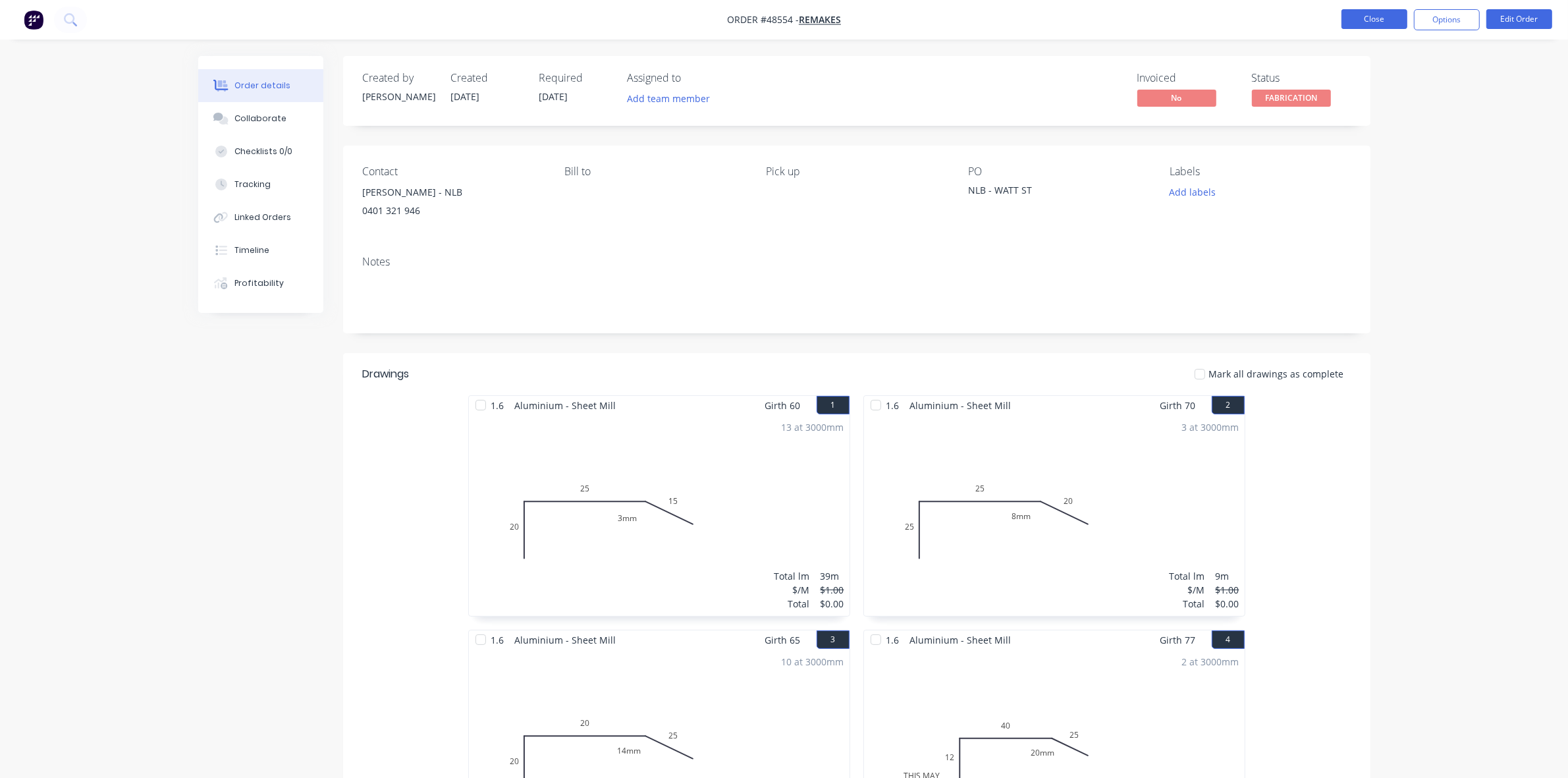
click at [1375, 21] on button "Close" at bounding box center [1375, 19] width 66 height 20
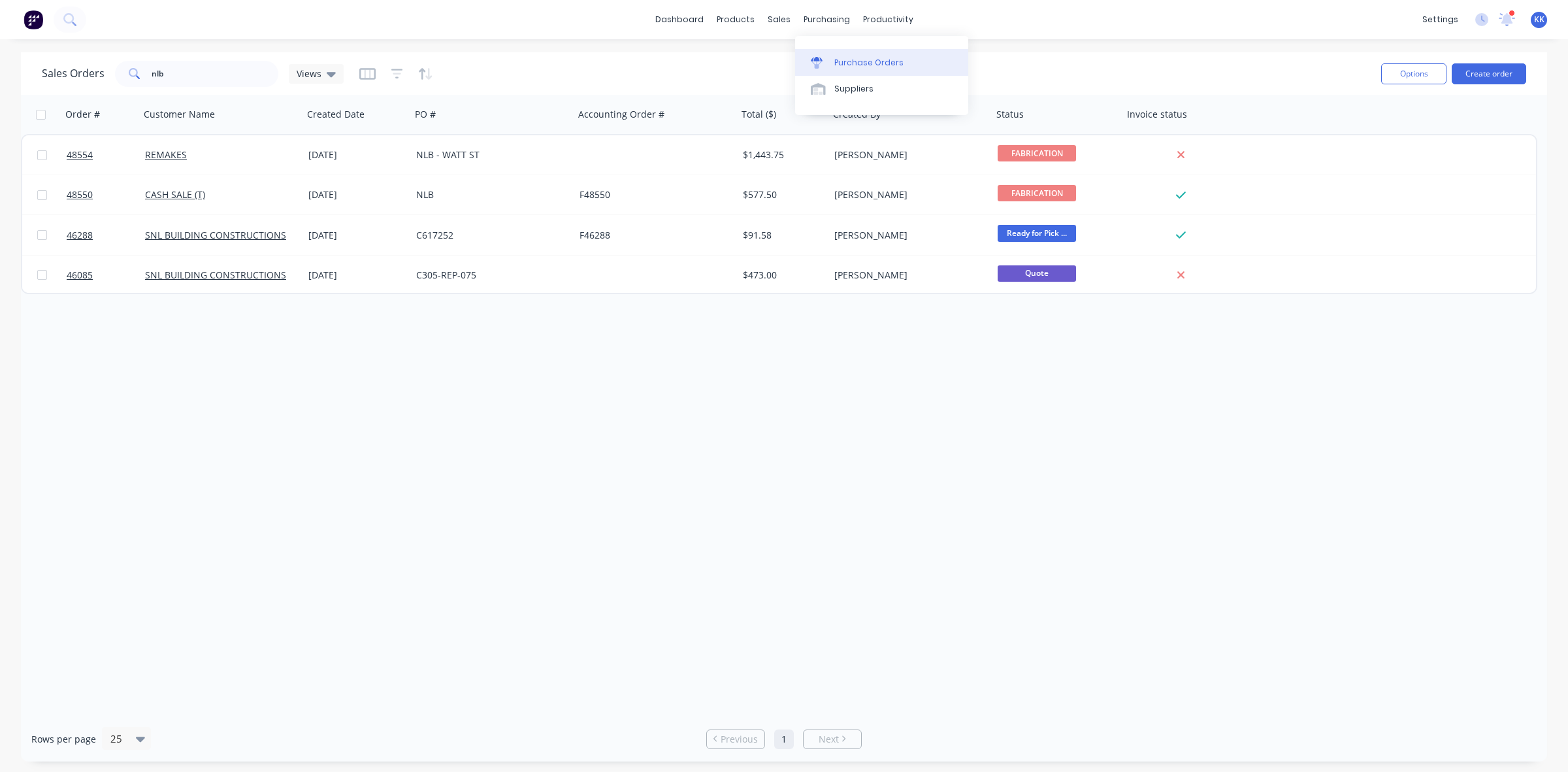
click at [833, 59] on link "Purchase Orders" at bounding box center [882, 63] width 173 height 26
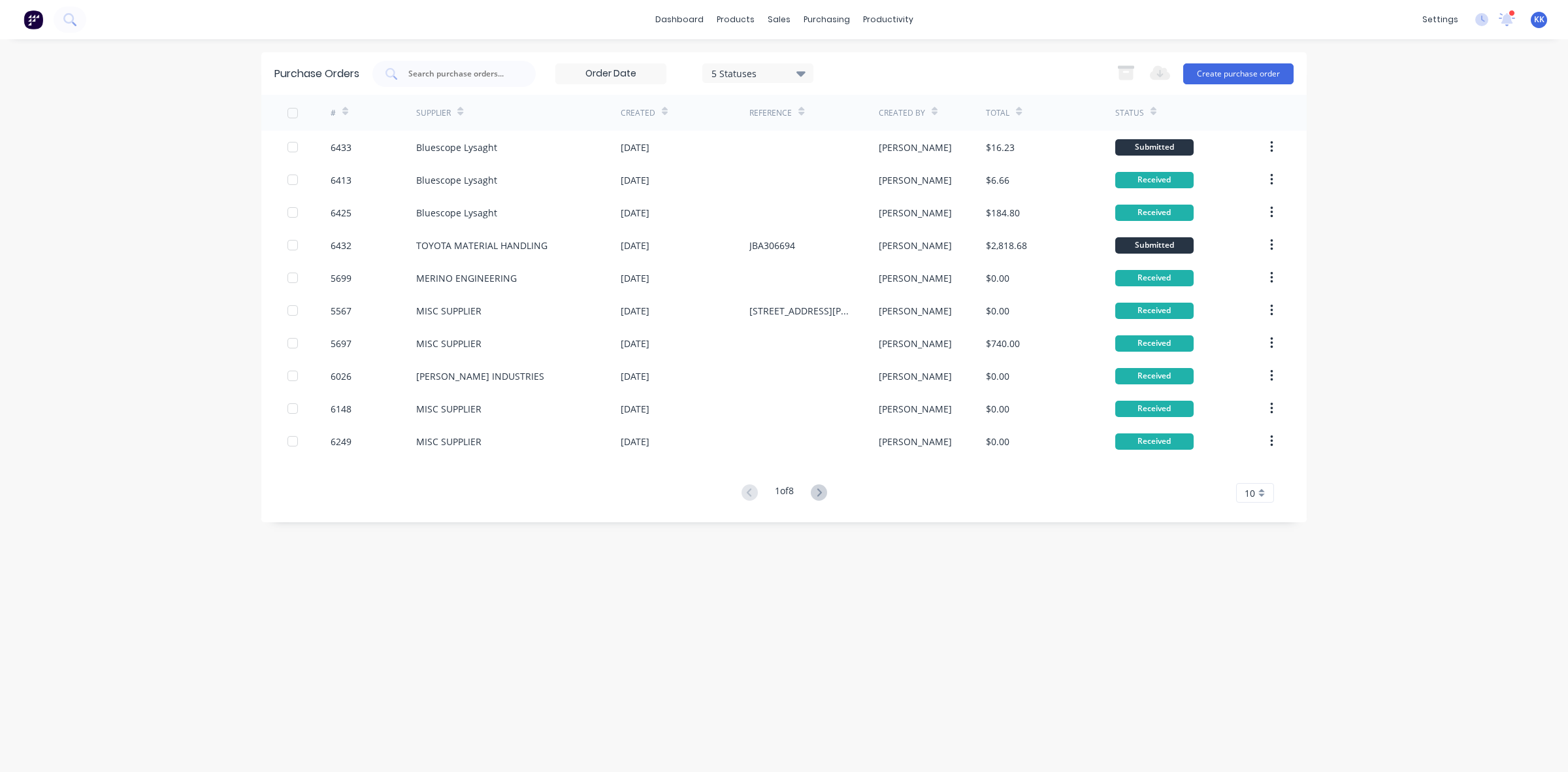
click at [292, 112] on div at bounding box center [293, 113] width 26 height 26
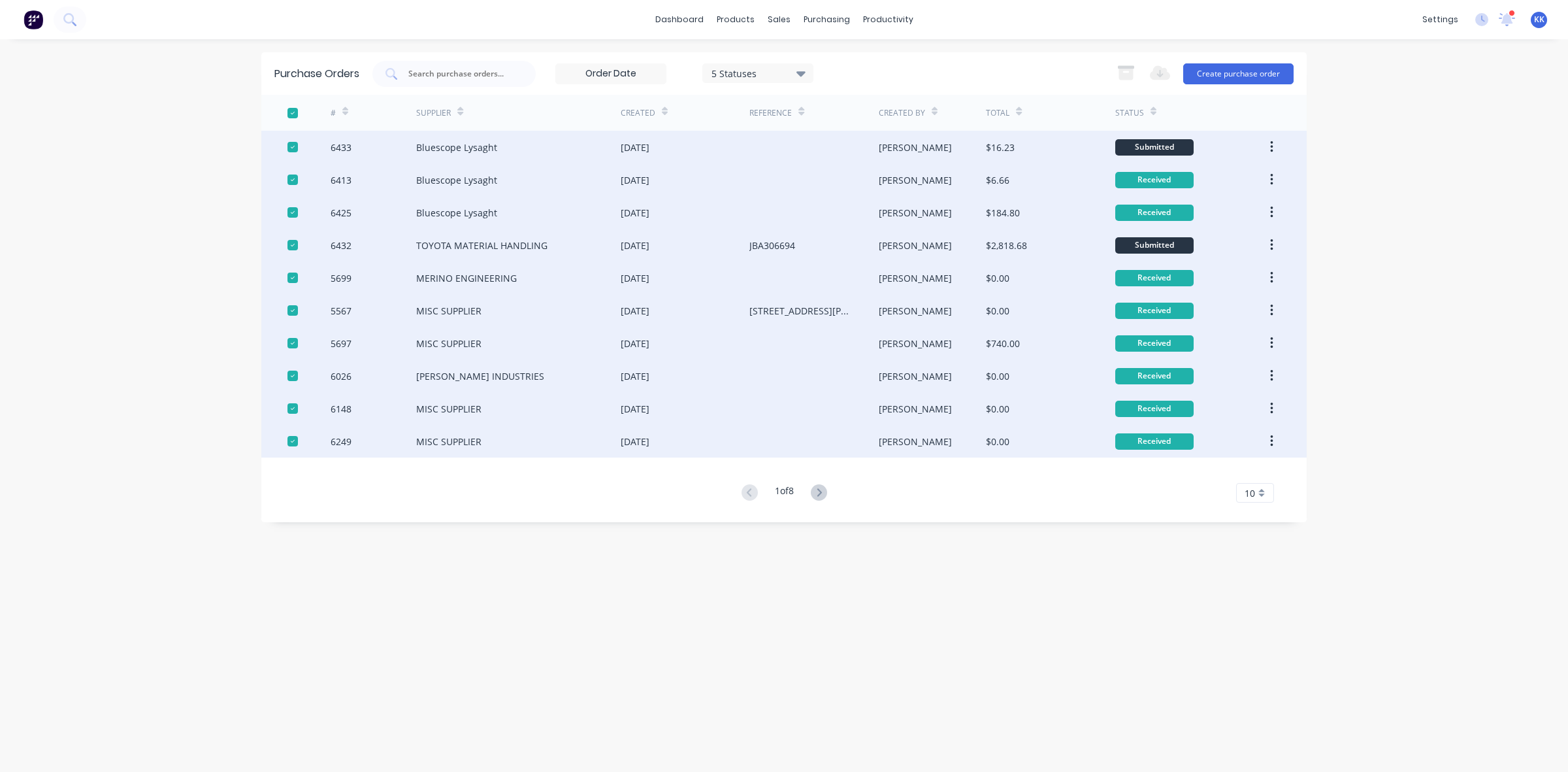
click at [290, 244] on div at bounding box center [293, 246] width 26 height 26
click at [293, 144] on div at bounding box center [293, 148] width 26 height 26
click at [1132, 66] on icon "button" at bounding box center [1126, 68] width 17 height 4
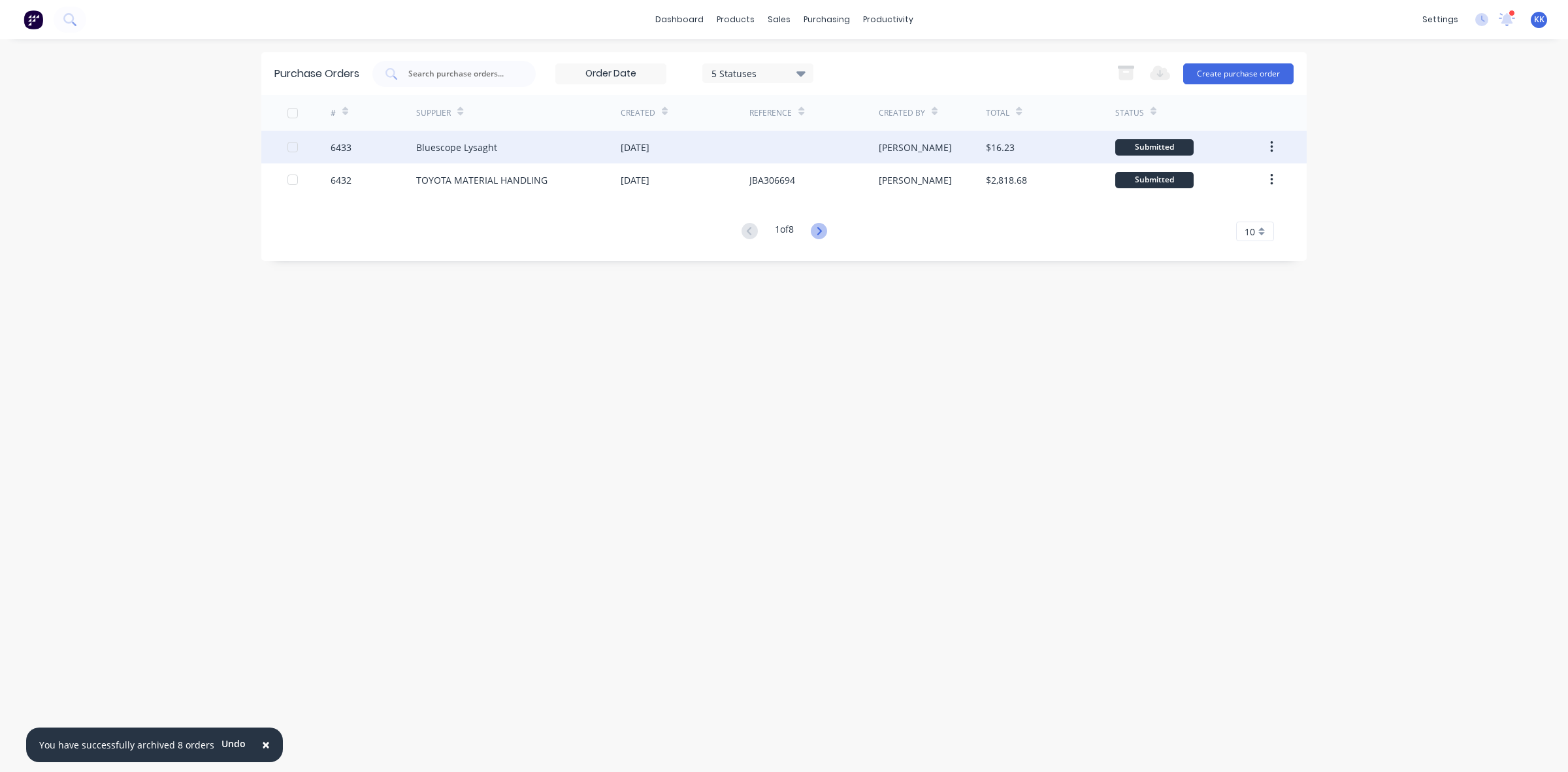
click at [815, 233] on icon at bounding box center [819, 231] width 17 height 17
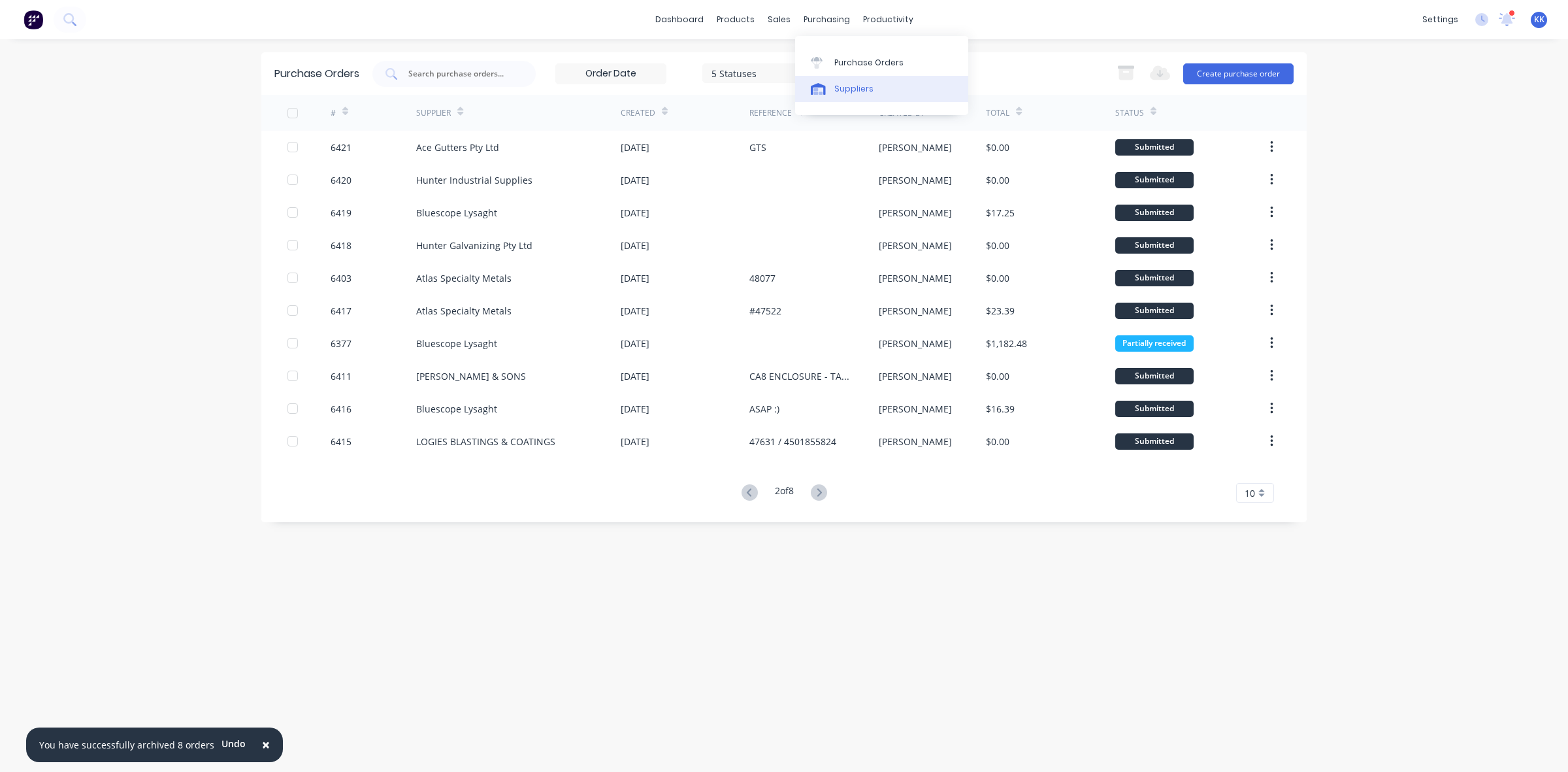
click at [856, 83] on div "Suppliers" at bounding box center [854, 88] width 39 height 11
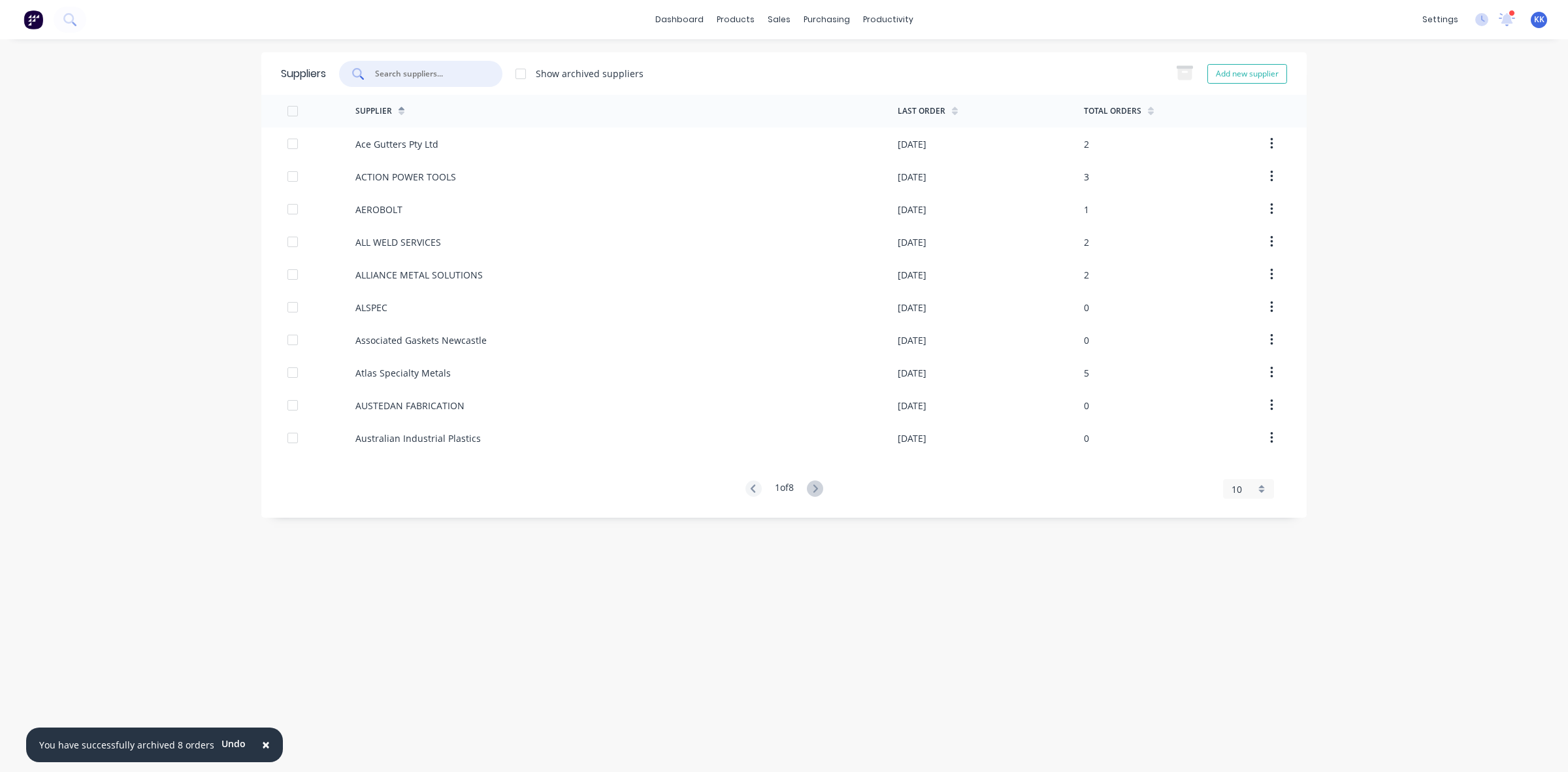
click at [388, 74] on input "text" at bounding box center [427, 73] width 109 height 13
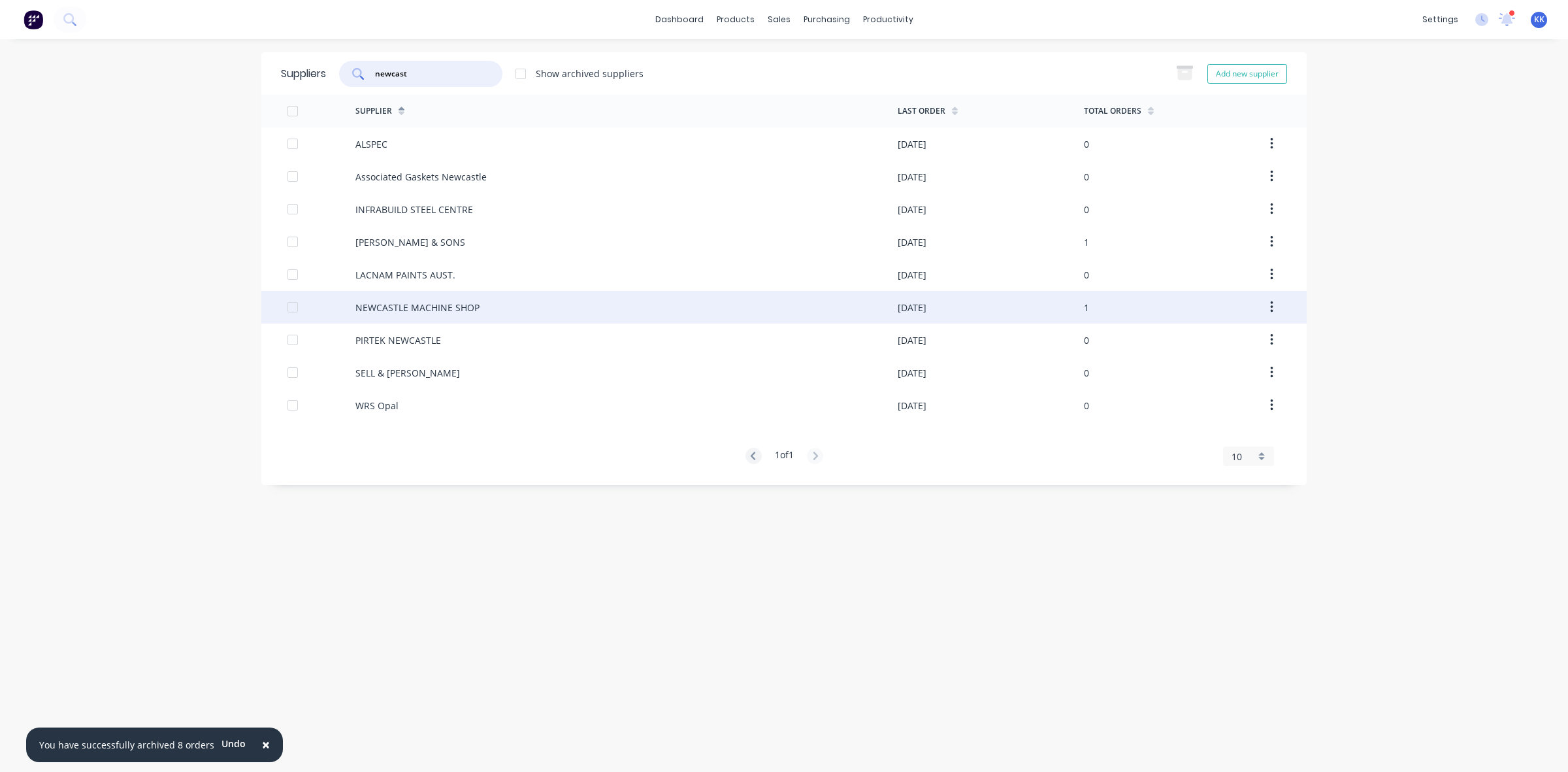
type input "newcast"
click at [459, 311] on div "NEWCASTLE MACHINE SHOP" at bounding box center [418, 307] width 124 height 14
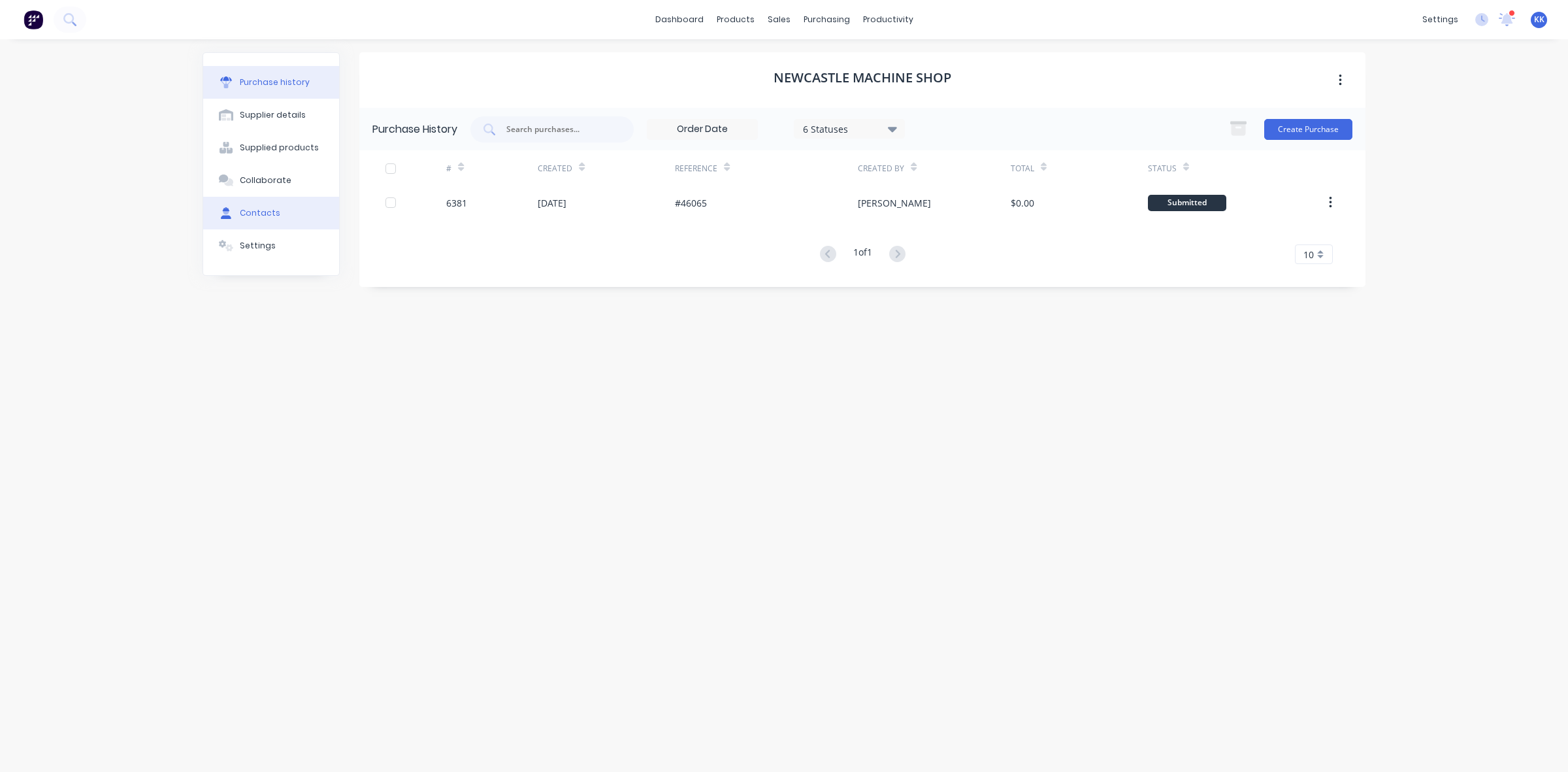
click at [273, 214] on div "Contacts" at bounding box center [260, 213] width 41 height 11
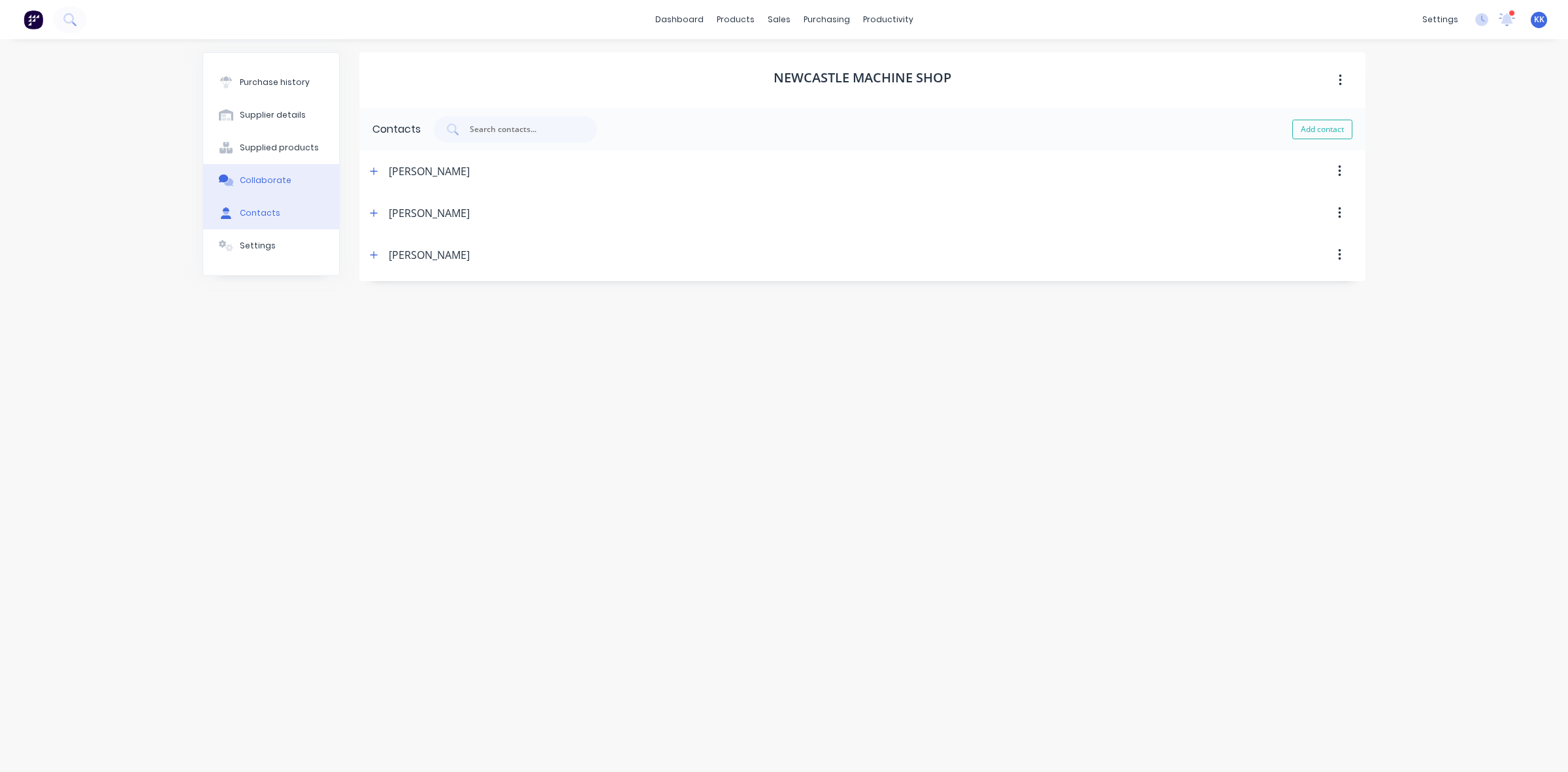
click at [266, 183] on div "Collaborate" at bounding box center [266, 180] width 51 height 11
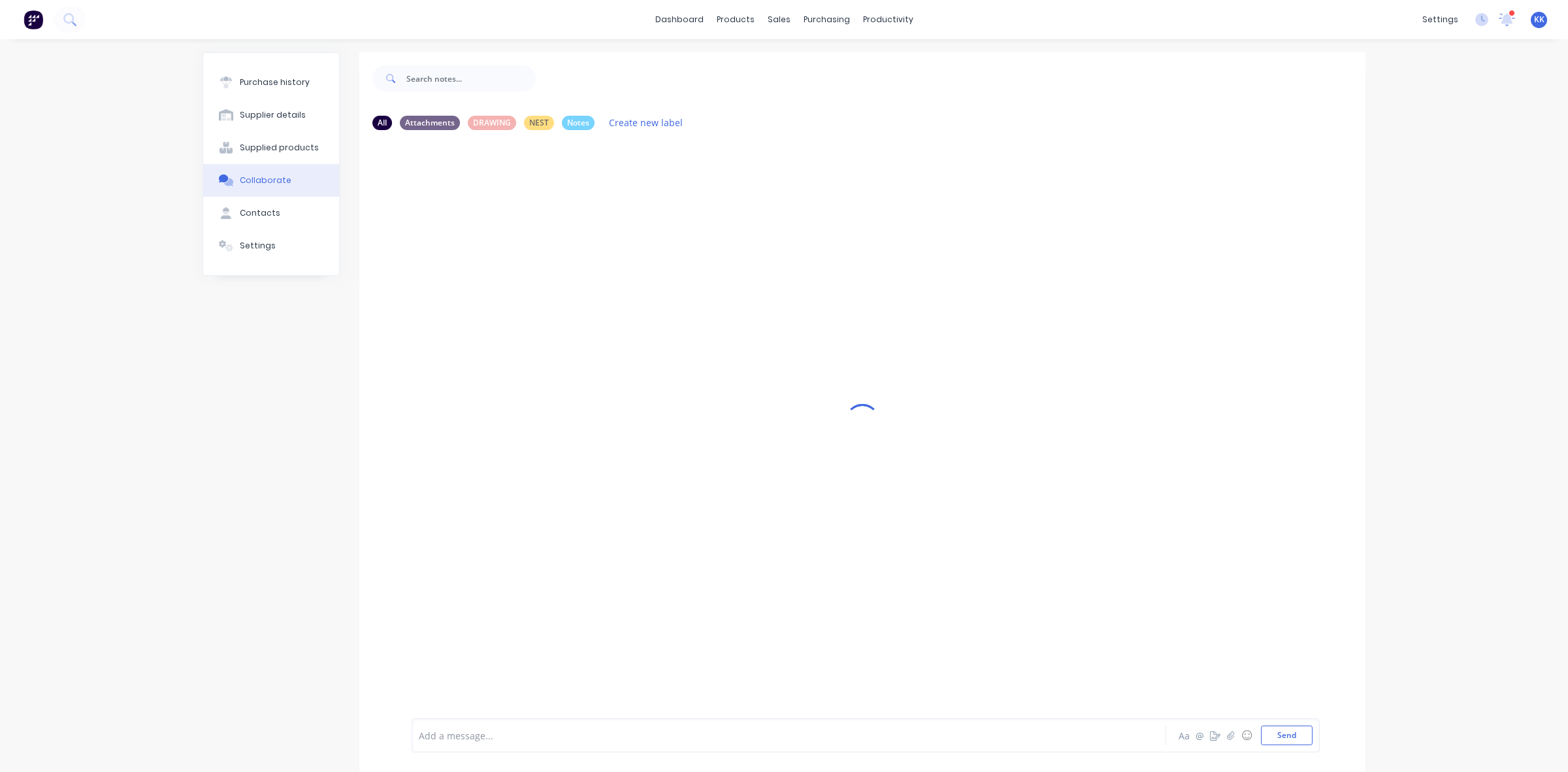
click at [440, 730] on div at bounding box center [754, 736] width 670 height 14
click at [260, 75] on button "Purchase history" at bounding box center [271, 82] width 136 height 33
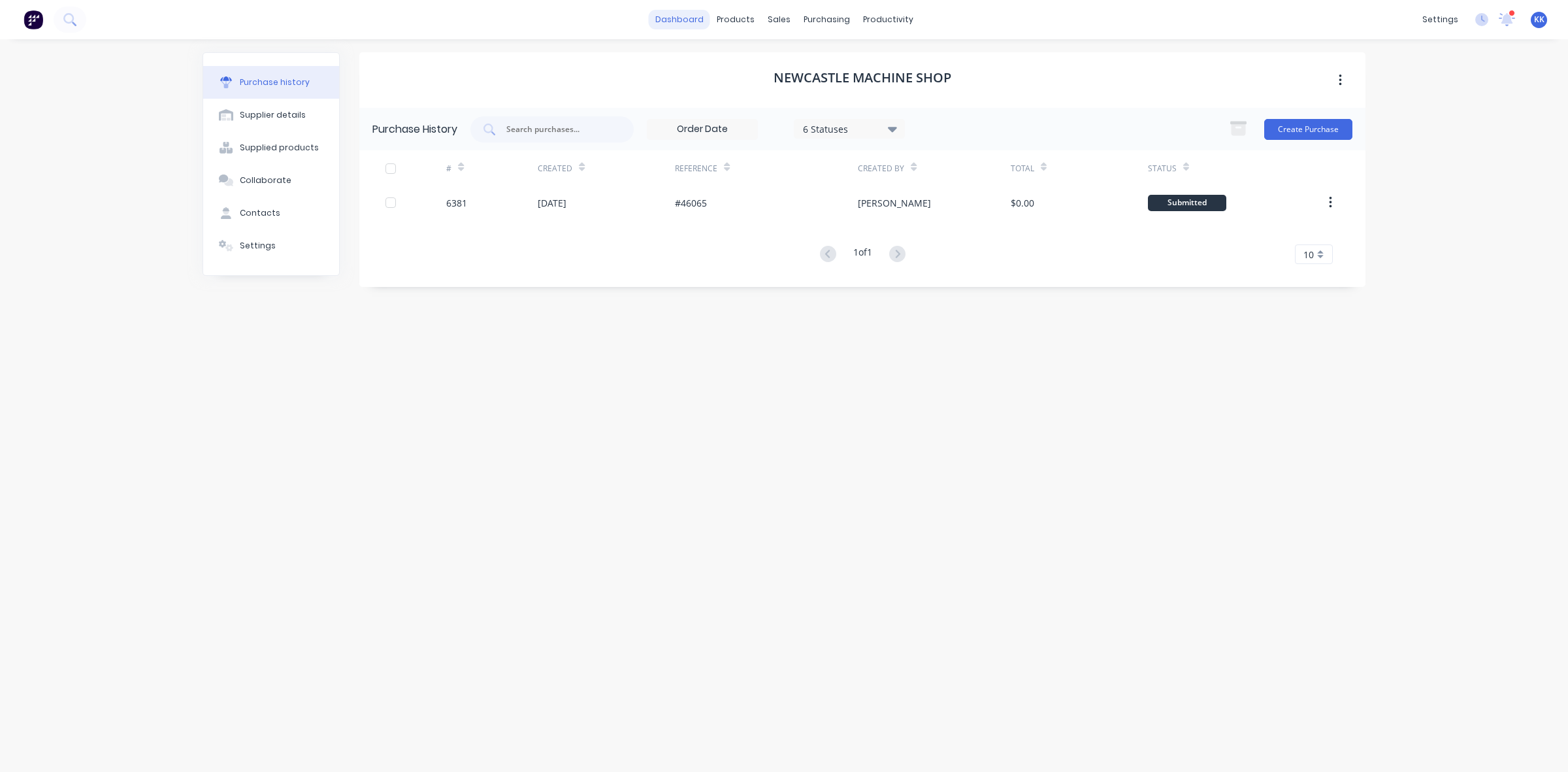
click at [675, 17] on link "dashboard" at bounding box center [680, 19] width 62 height 19
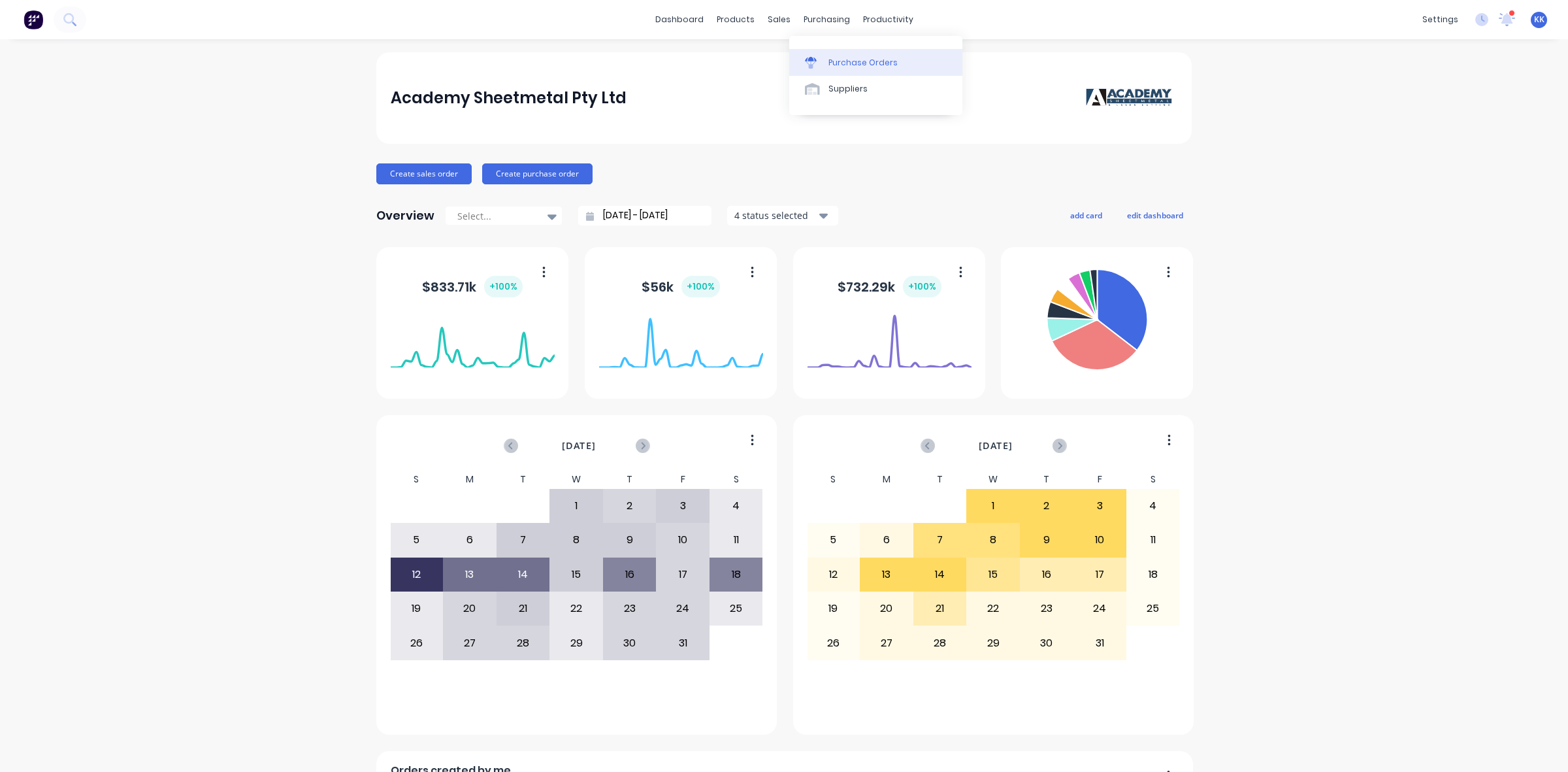
click at [836, 62] on div "Purchase Orders" at bounding box center [863, 62] width 69 height 11
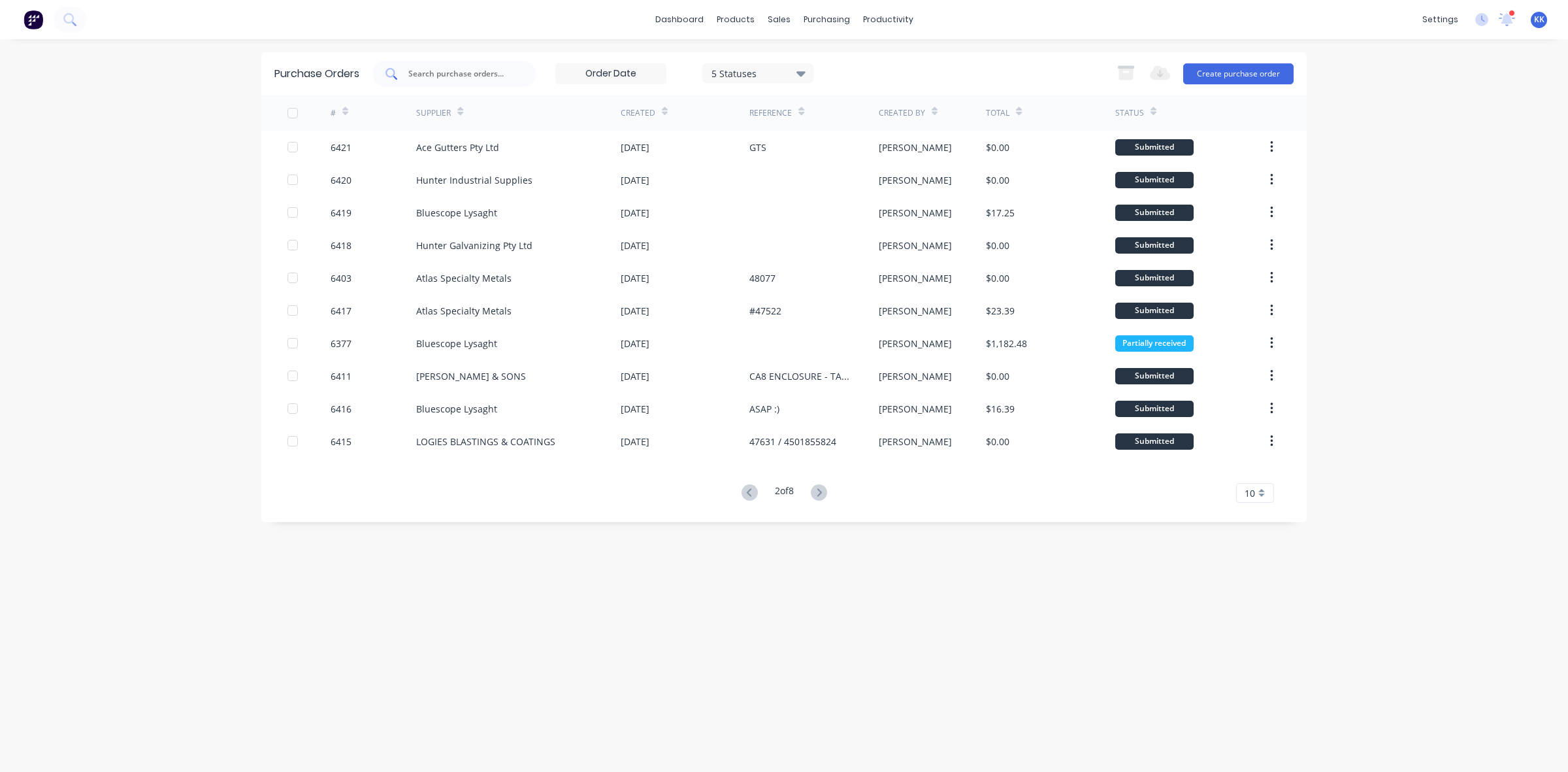
click at [488, 67] on input "text" at bounding box center [461, 73] width 109 height 13
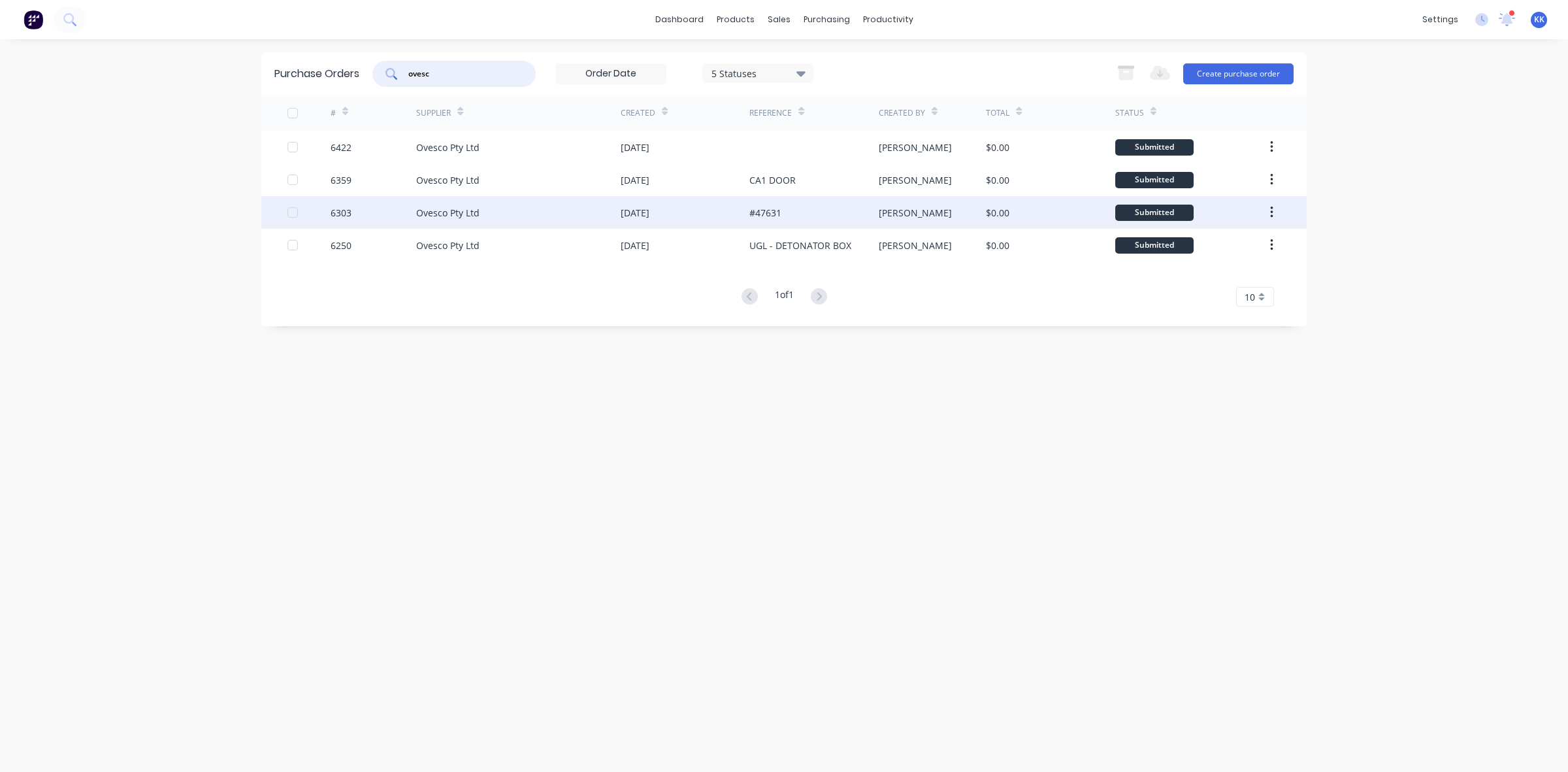
type input "ovesc"
click at [648, 208] on div "[DATE]" at bounding box center [635, 213] width 29 height 14
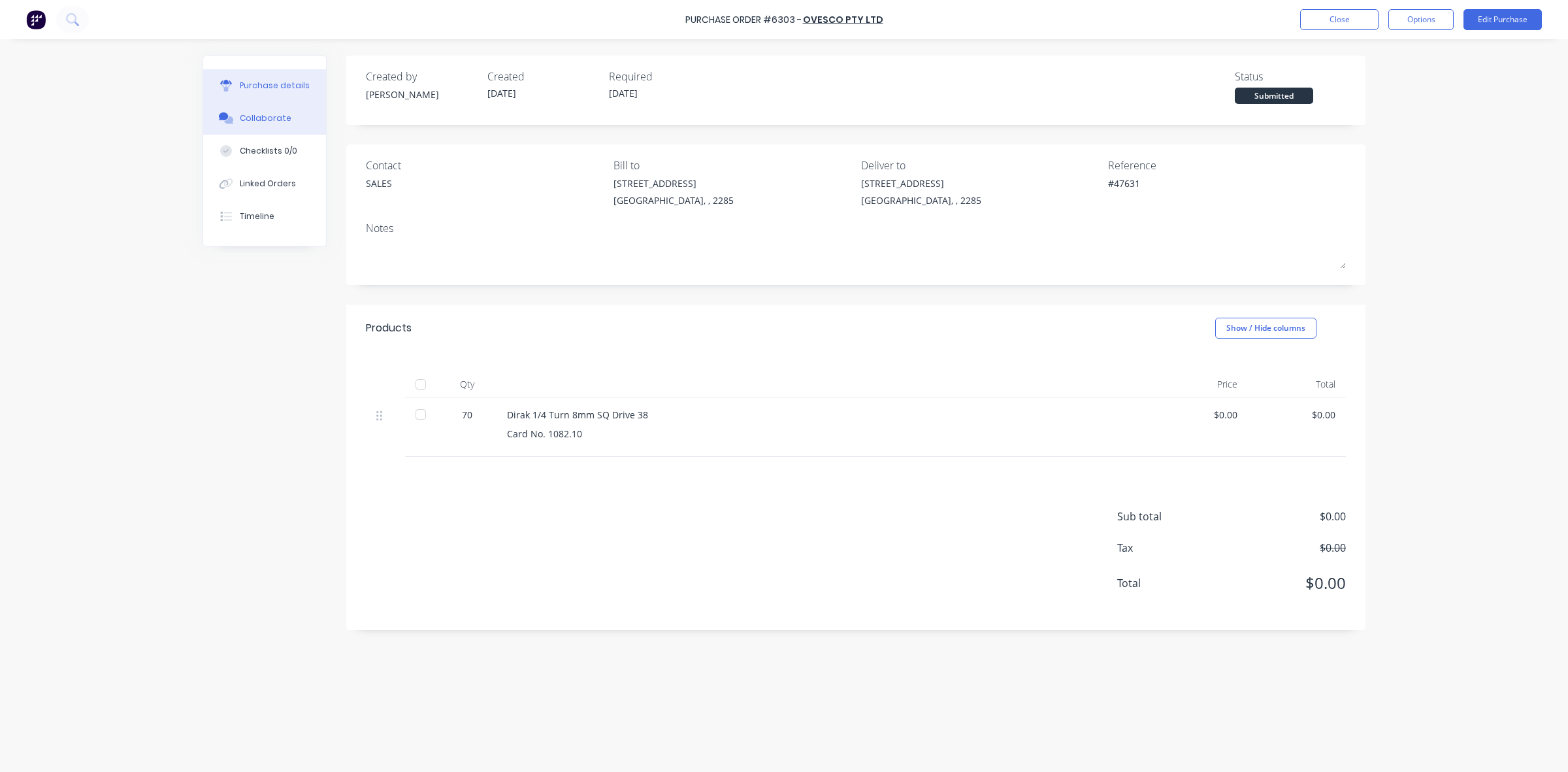
click at [223, 125] on icon at bounding box center [226, 117] width 15 height 11
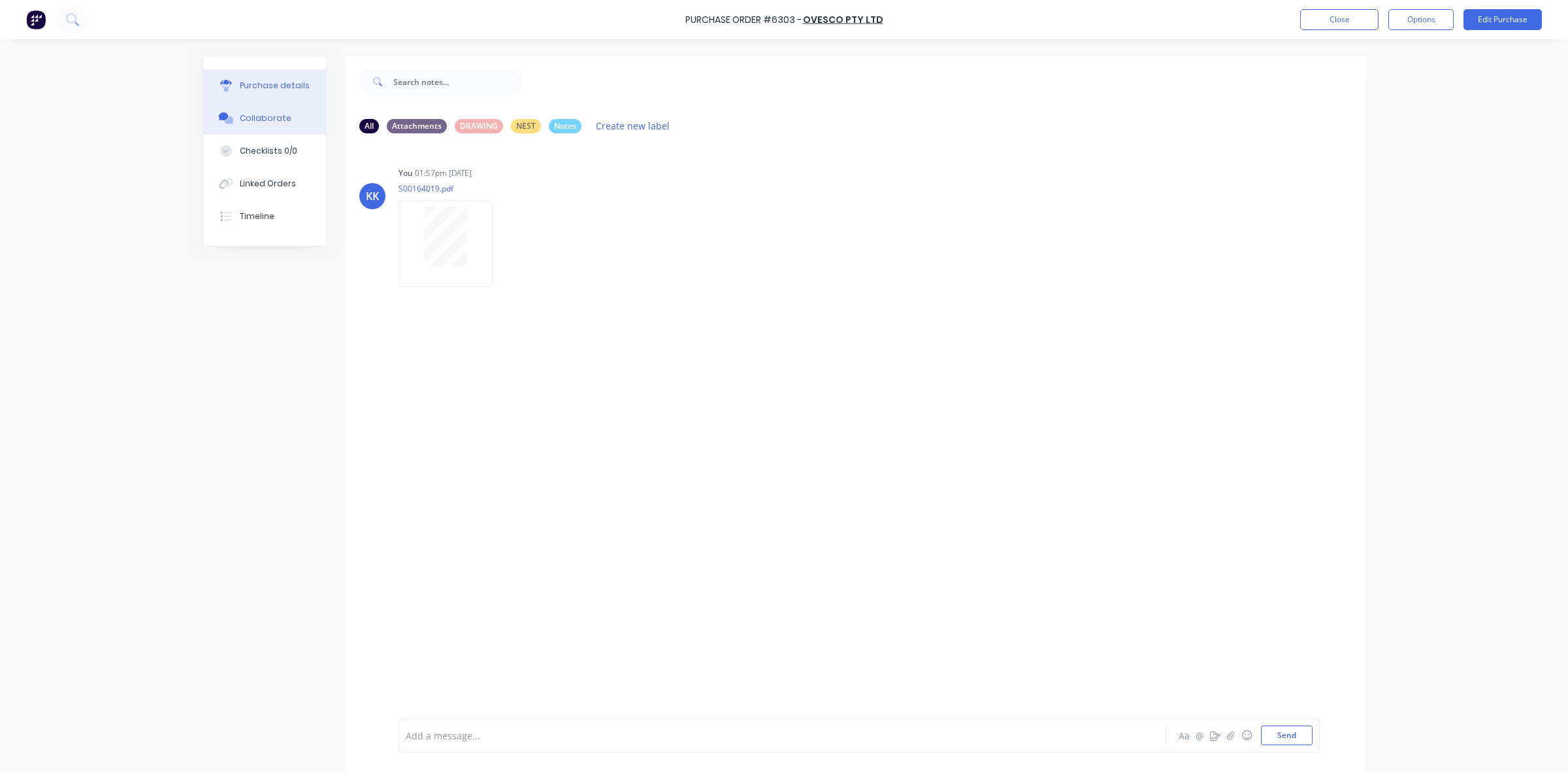
click at [268, 86] on div "Purchase details" at bounding box center [275, 85] width 70 height 11
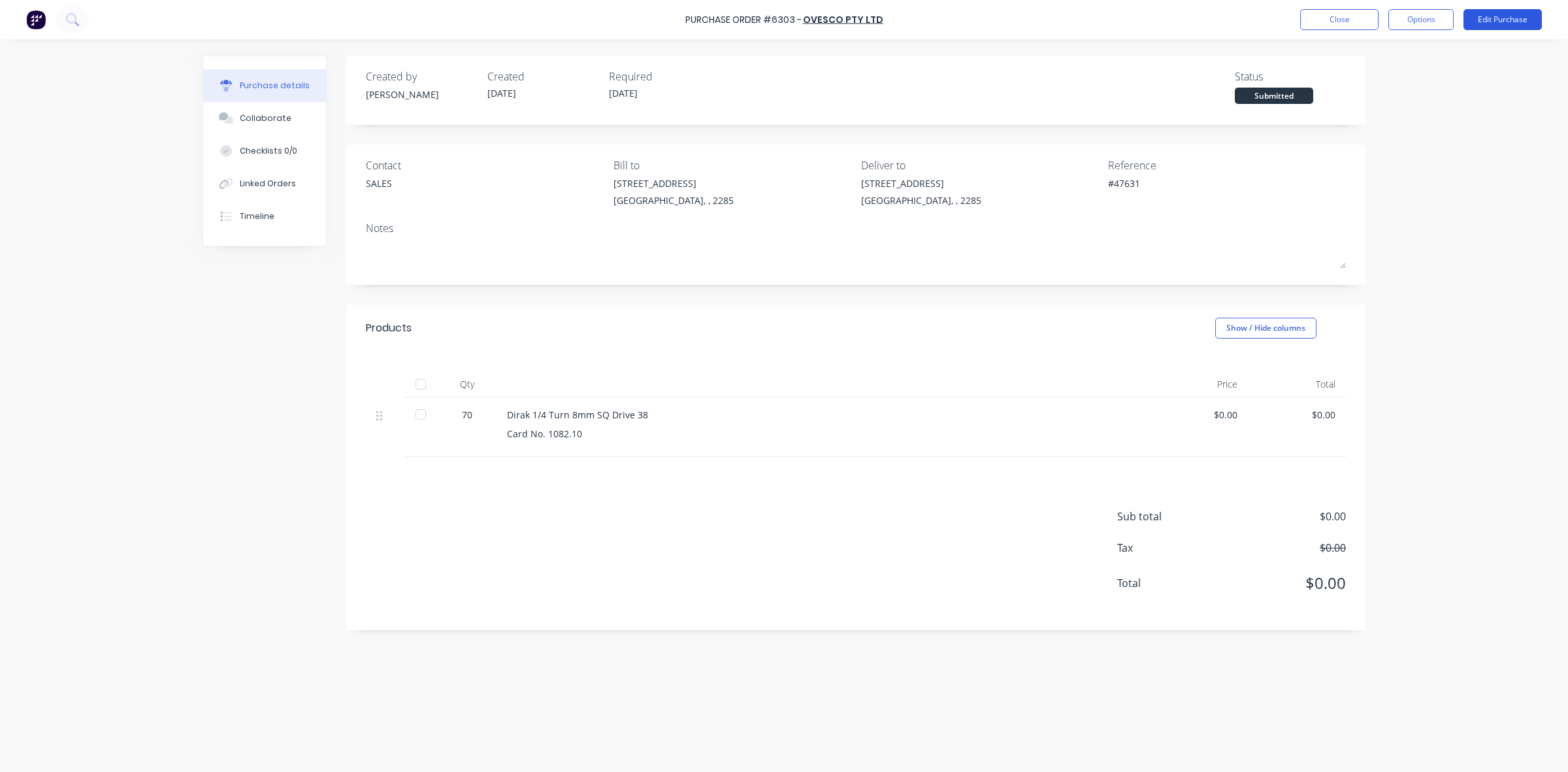
click at [1500, 18] on button "Edit Purchase" at bounding box center [1503, 19] width 79 height 21
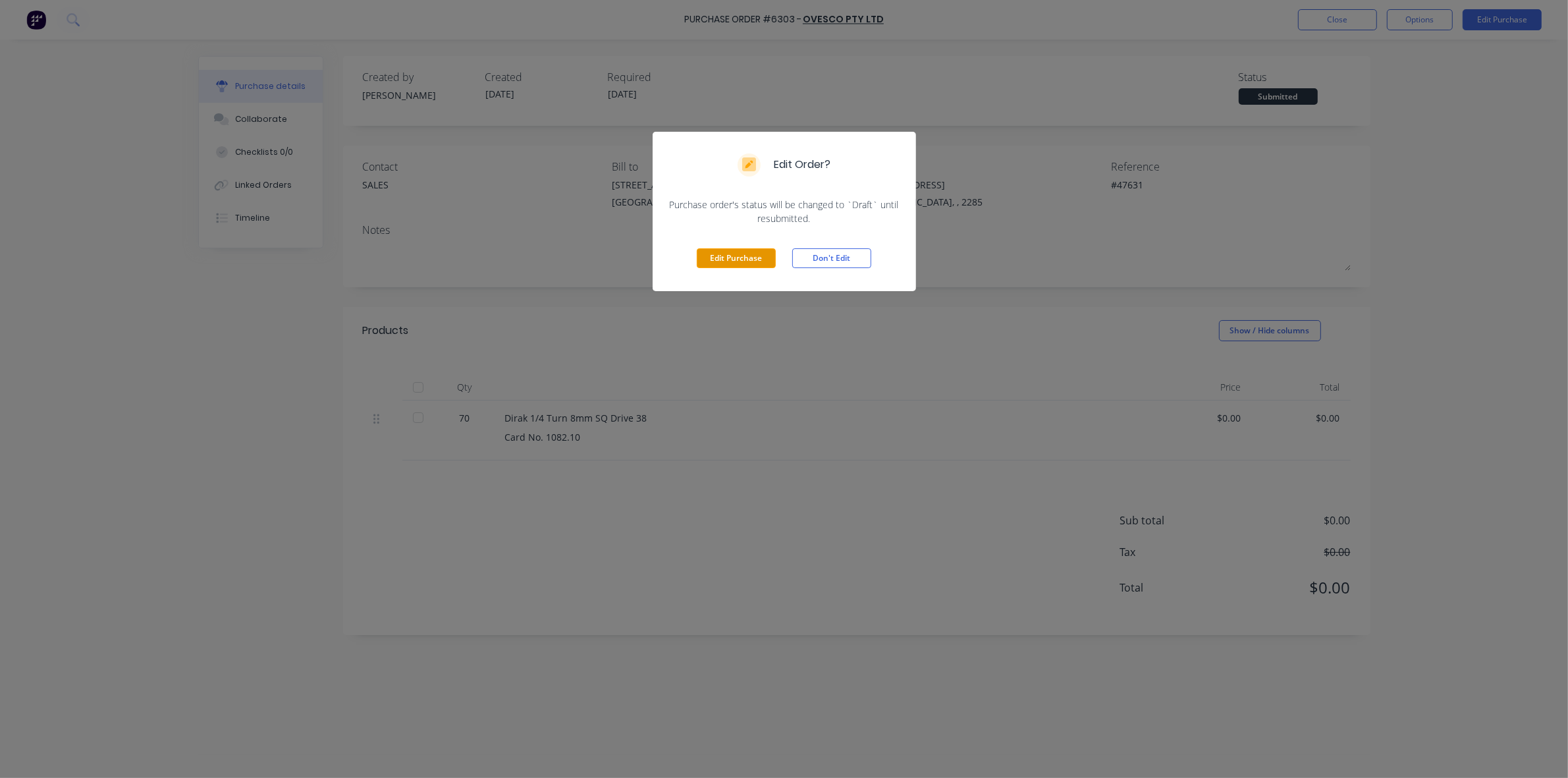
drag, startPoint x: 721, startPoint y: 252, endPoint x: 774, endPoint y: 252, distance: 53.0
click at [723, 252] on button "Edit Purchase" at bounding box center [736, 258] width 79 height 20
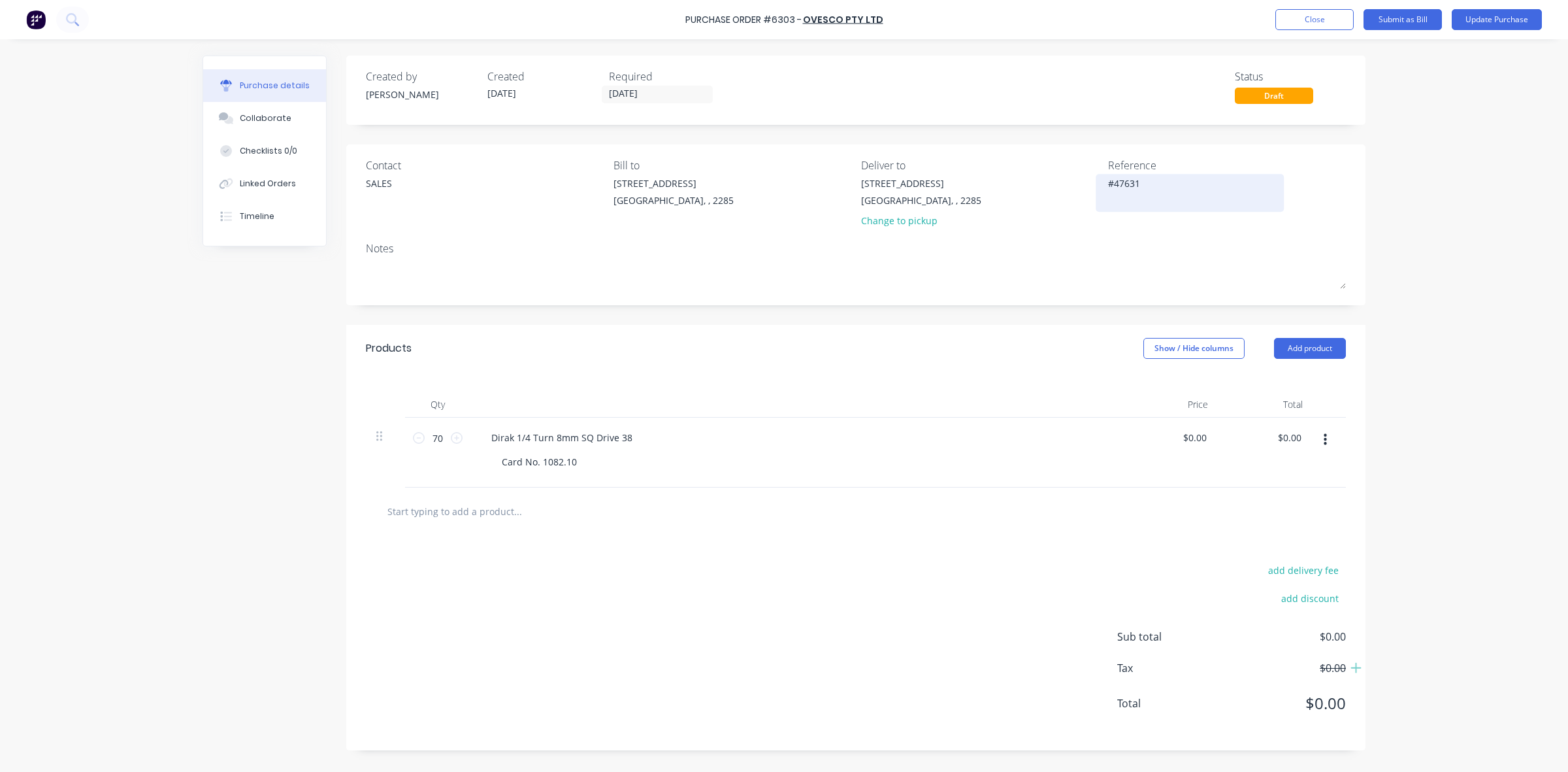
click at [1148, 188] on textarea "#47631" at bounding box center [1189, 191] width 163 height 29
drag, startPoint x: 1118, startPoint y: 198, endPoint x: 1109, endPoint y: 198, distance: 9.0
click at [1109, 198] on textarea "#47631 ca8" at bounding box center [1189, 191] width 163 height 29
type textarea "#47631 CA8"
click at [1485, 11] on button "Update Purchase" at bounding box center [1497, 19] width 90 height 21
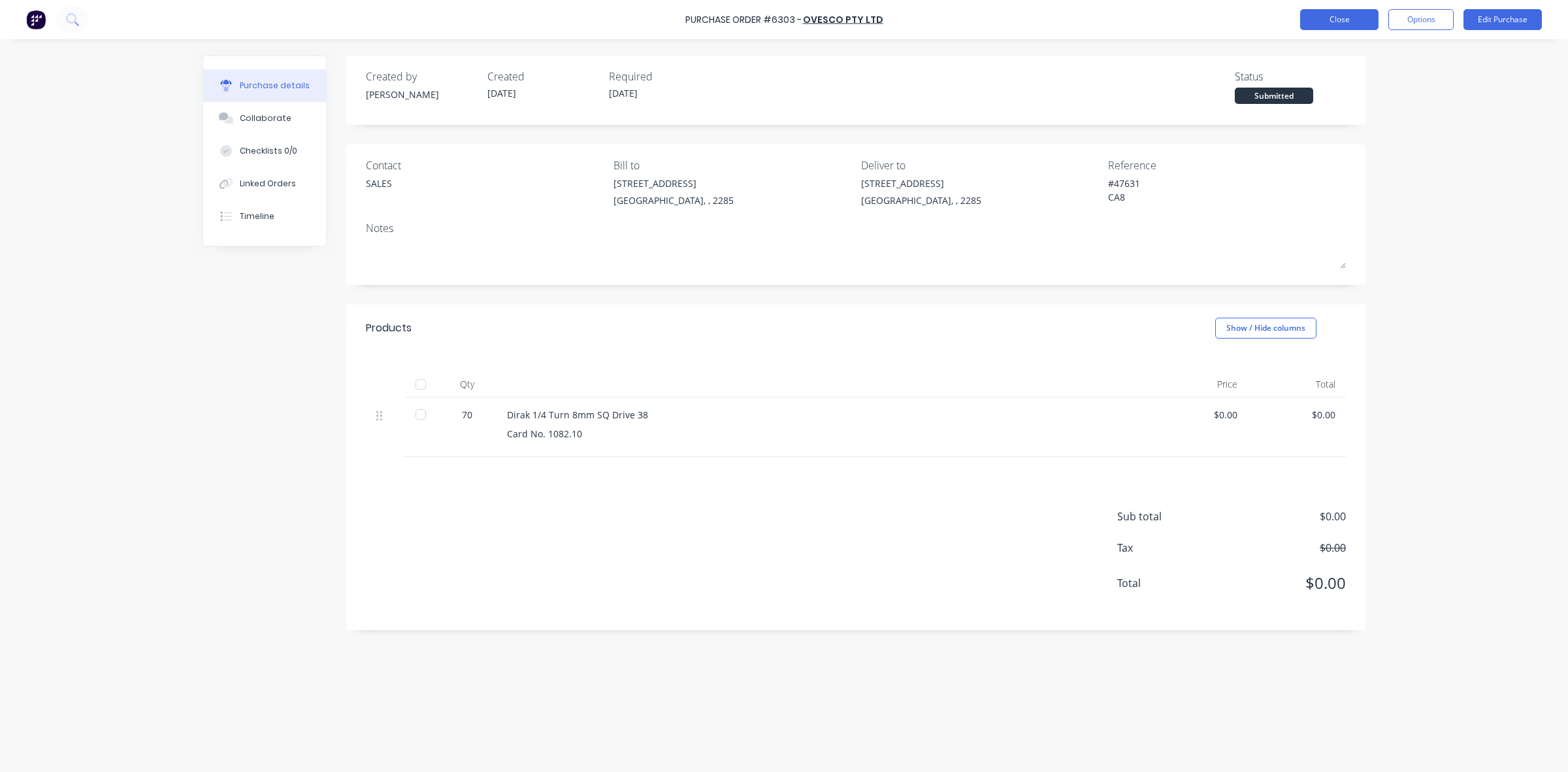
click at [1320, 21] on button "Close" at bounding box center [1339, 19] width 79 height 21
